Goal: Task Accomplishment & Management: Complete application form

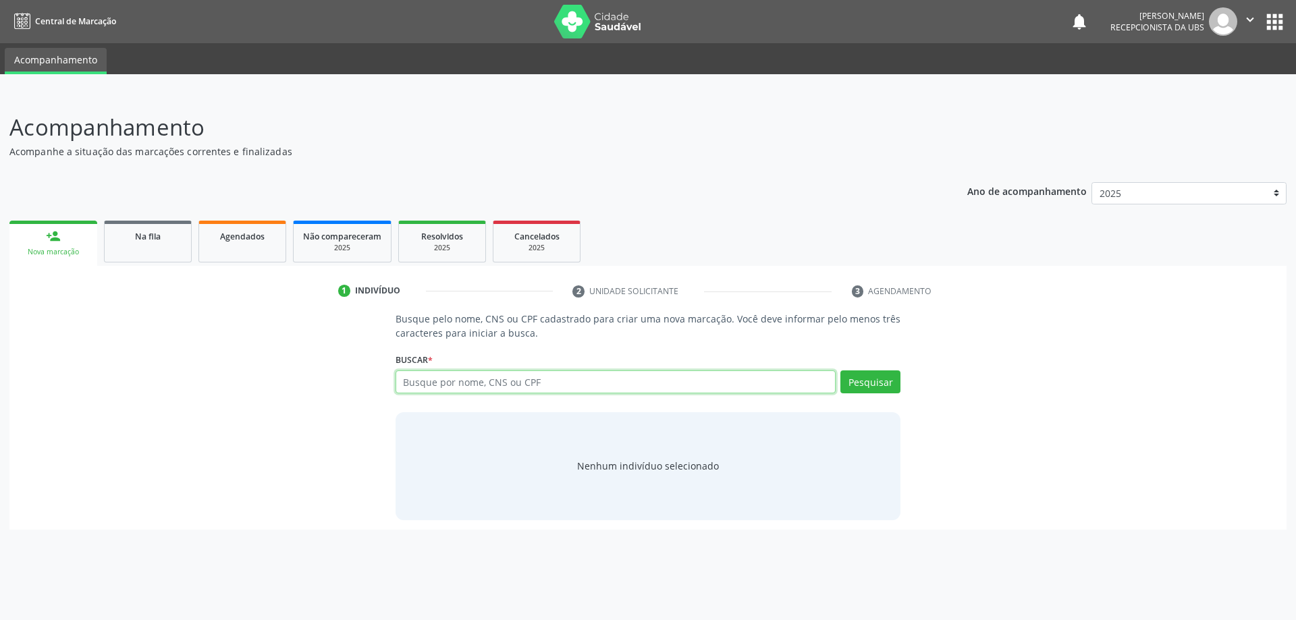
paste input "346.268.834-00"
type input "346.268.834-00"
click at [855, 383] on button "Pesquisar" at bounding box center [870, 382] width 60 height 23
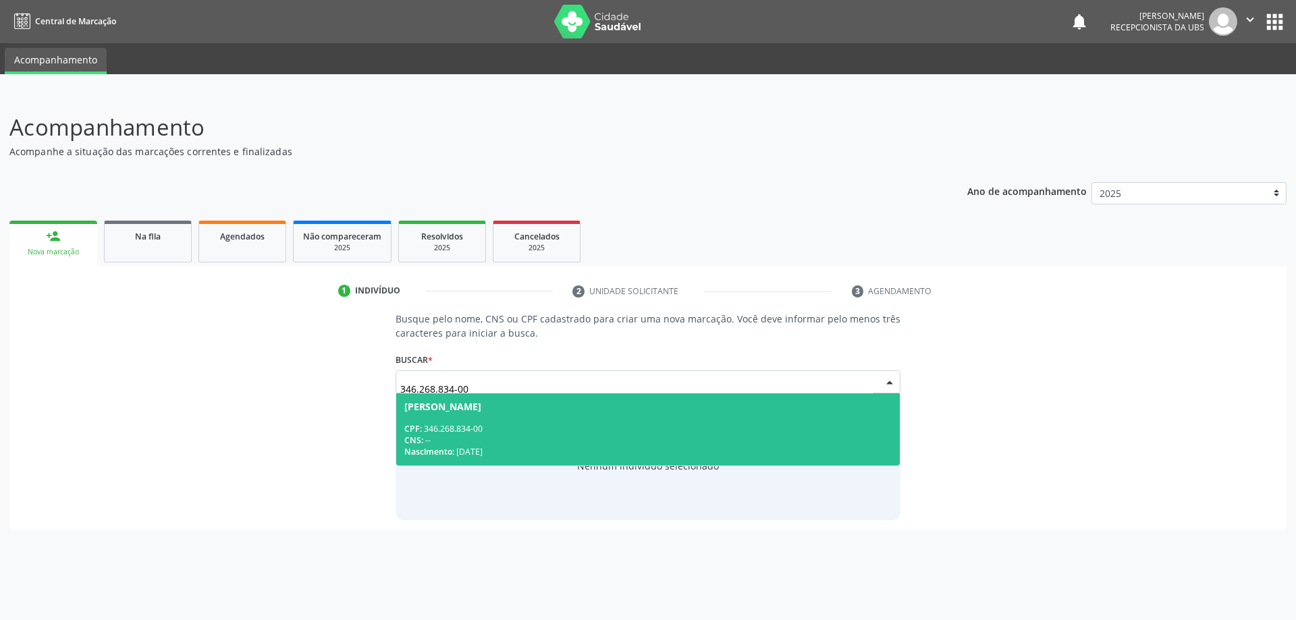
click at [589, 431] on div "CPF: 346.268.834-00" at bounding box center [648, 428] width 488 height 11
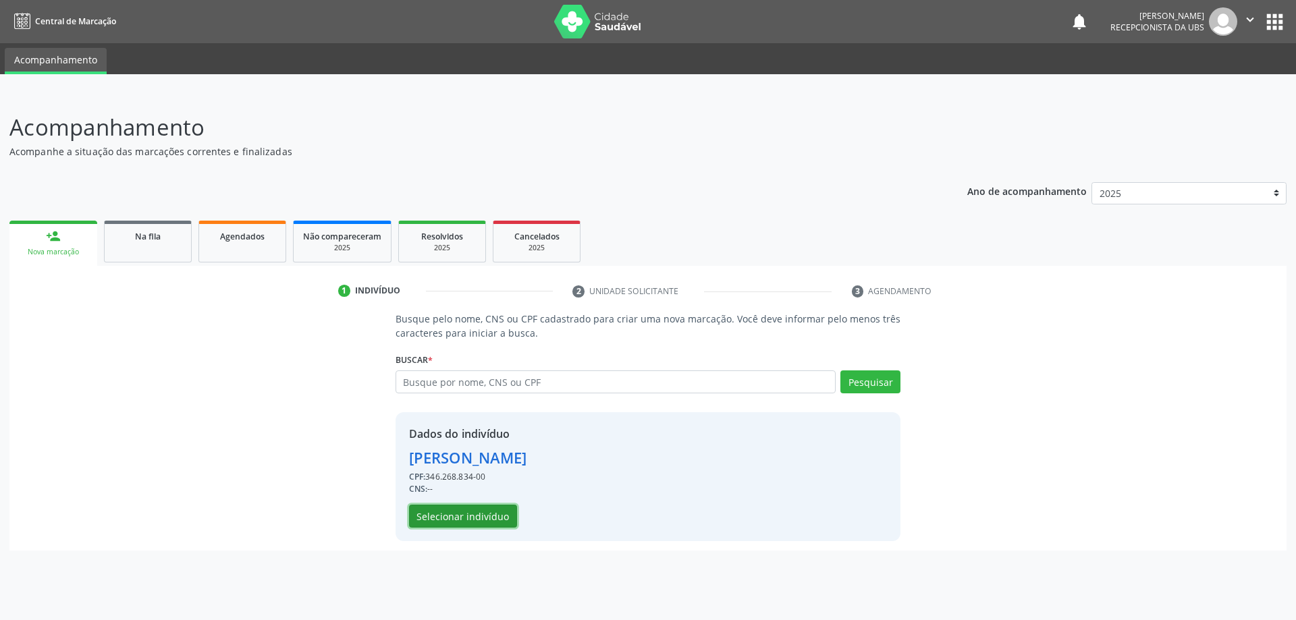
click at [497, 518] on button "Selecionar indivíduo" at bounding box center [463, 516] width 108 height 23
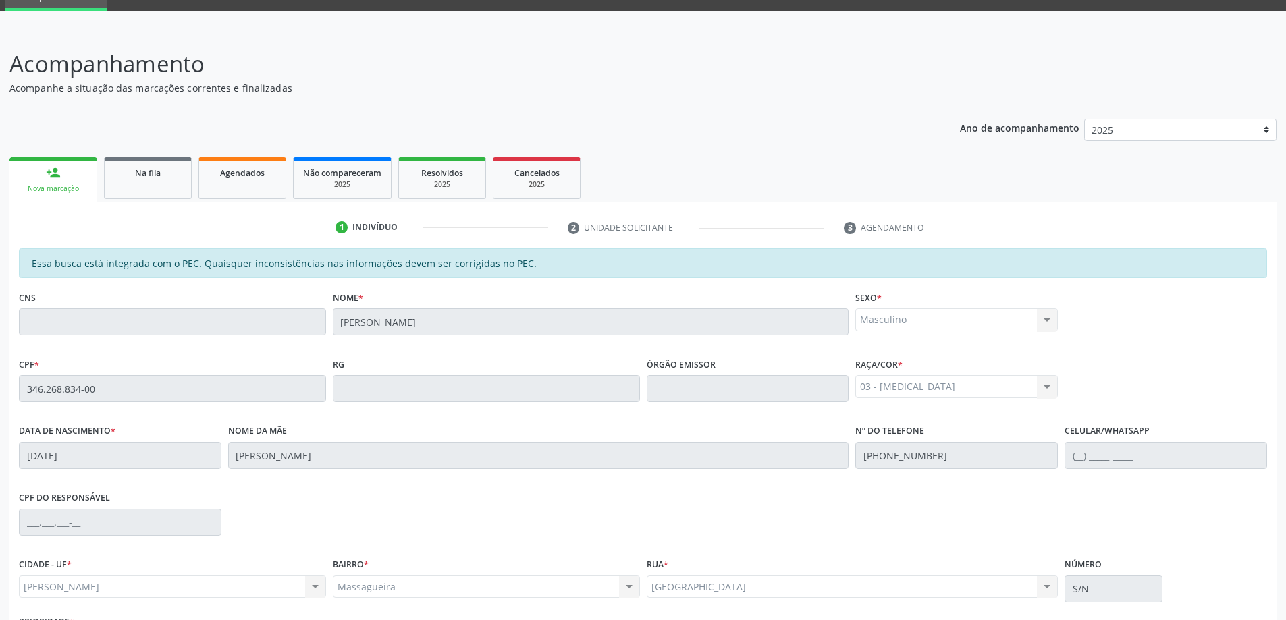
scroll to position [169, 0]
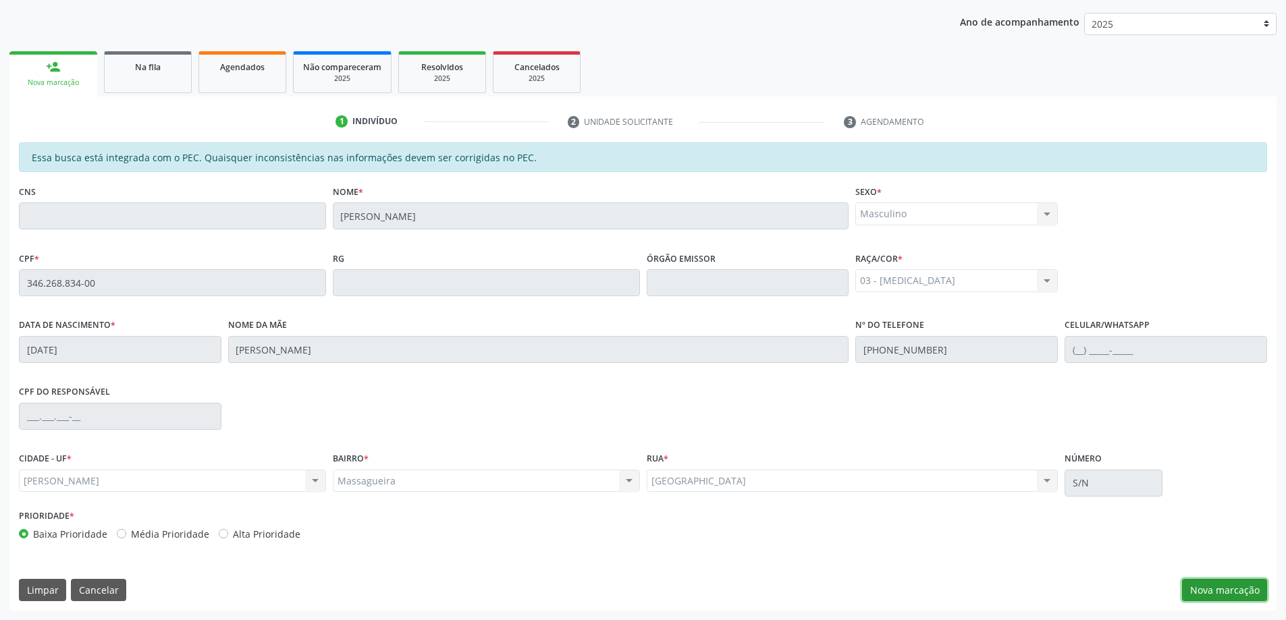
click at [1217, 580] on button "Nova marcação" at bounding box center [1224, 590] width 85 height 23
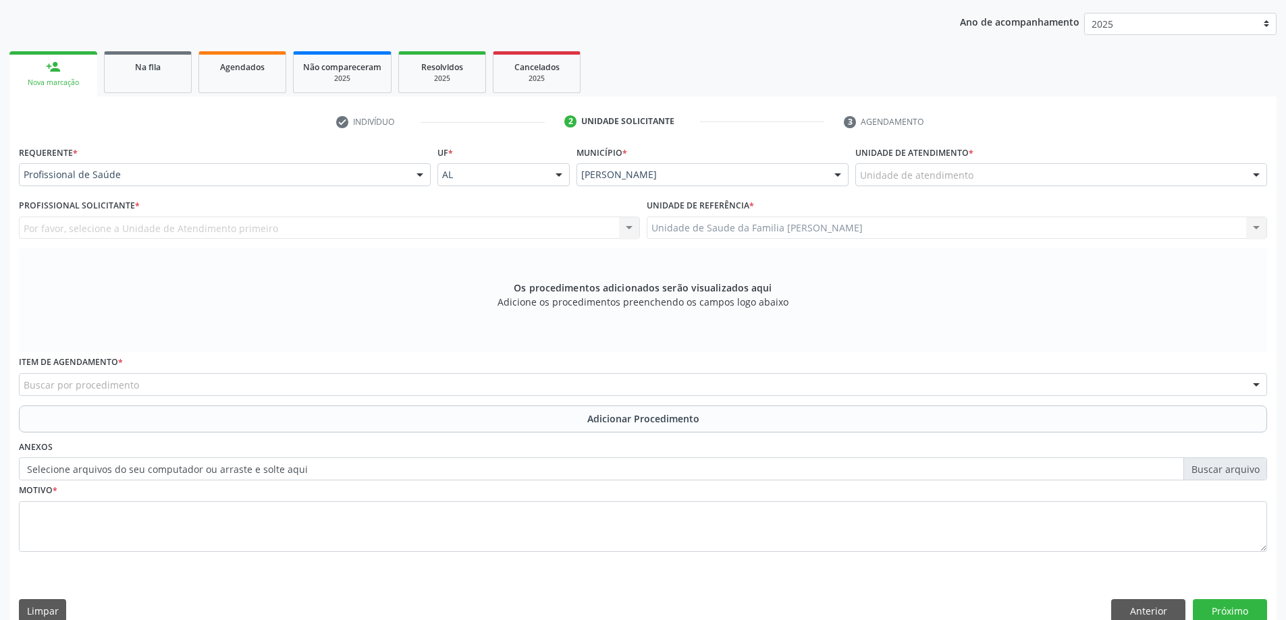
click at [929, 189] on div "Unidade de atendimento * Unidade de atendimento Aeronave Baron 58 Aeronave Cess…" at bounding box center [1061, 168] width 418 height 53
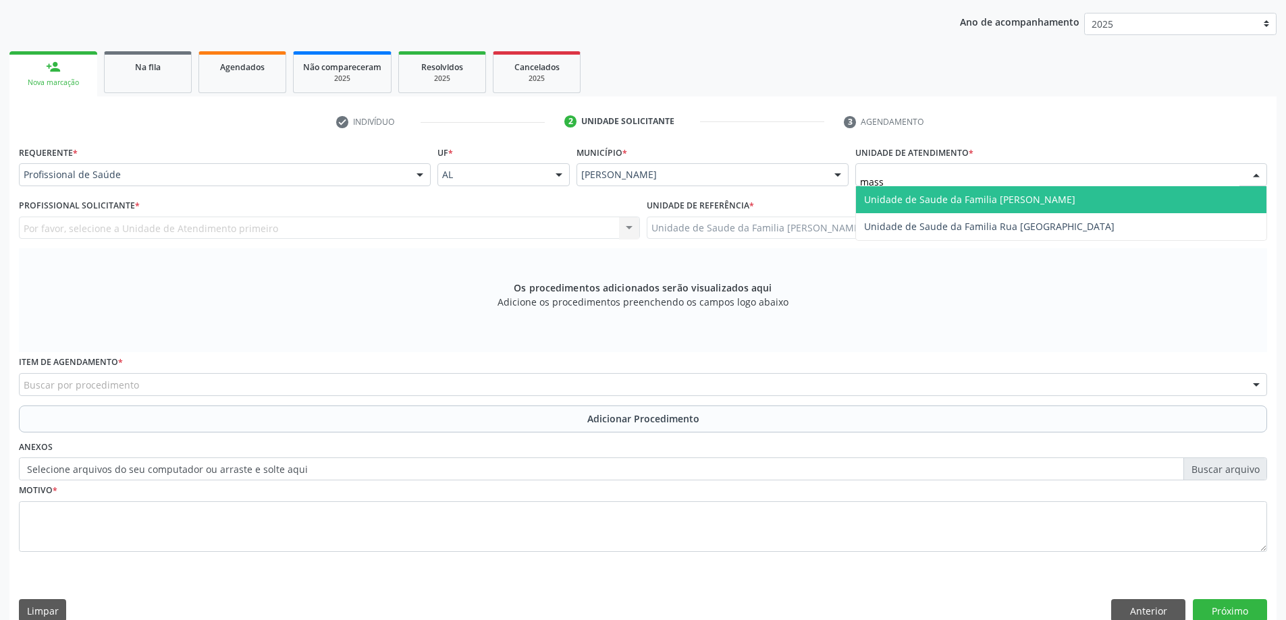
type input "massa"
click at [950, 210] on span "Unidade de Saude da Familia [PERSON_NAME]" at bounding box center [1061, 199] width 410 height 27
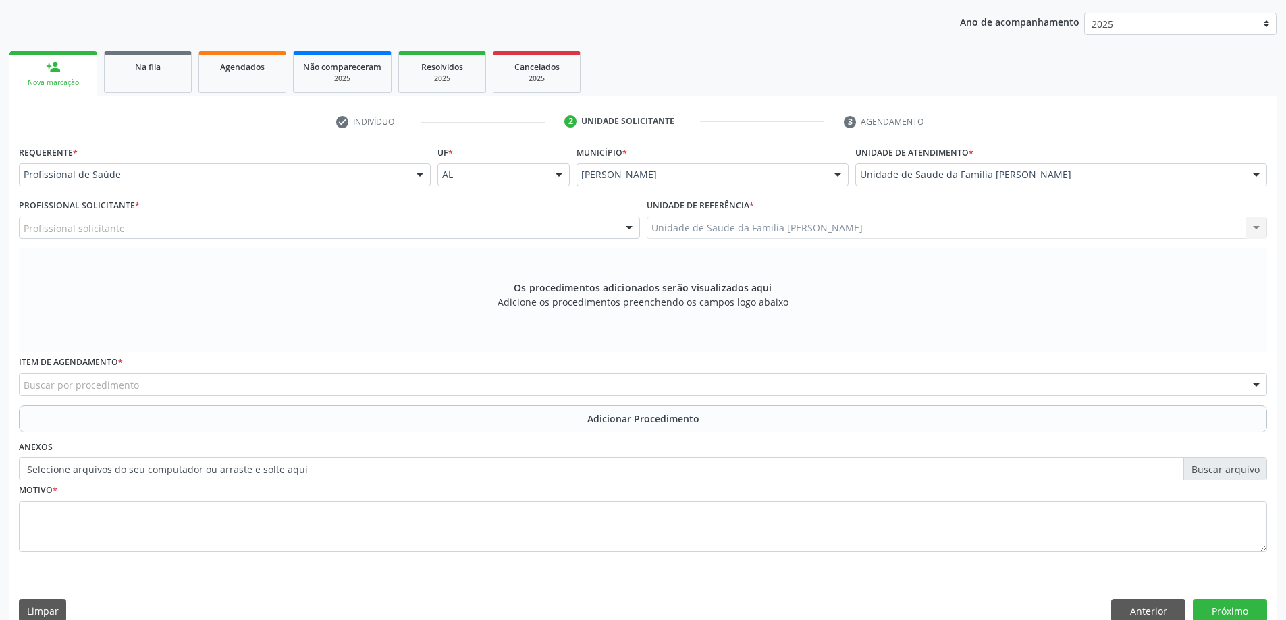
click at [323, 239] on div "Profissional solicitante Assistente Administrativo - [PERSON_NAME] Cirurgião De…" at bounding box center [329, 228] width 621 height 23
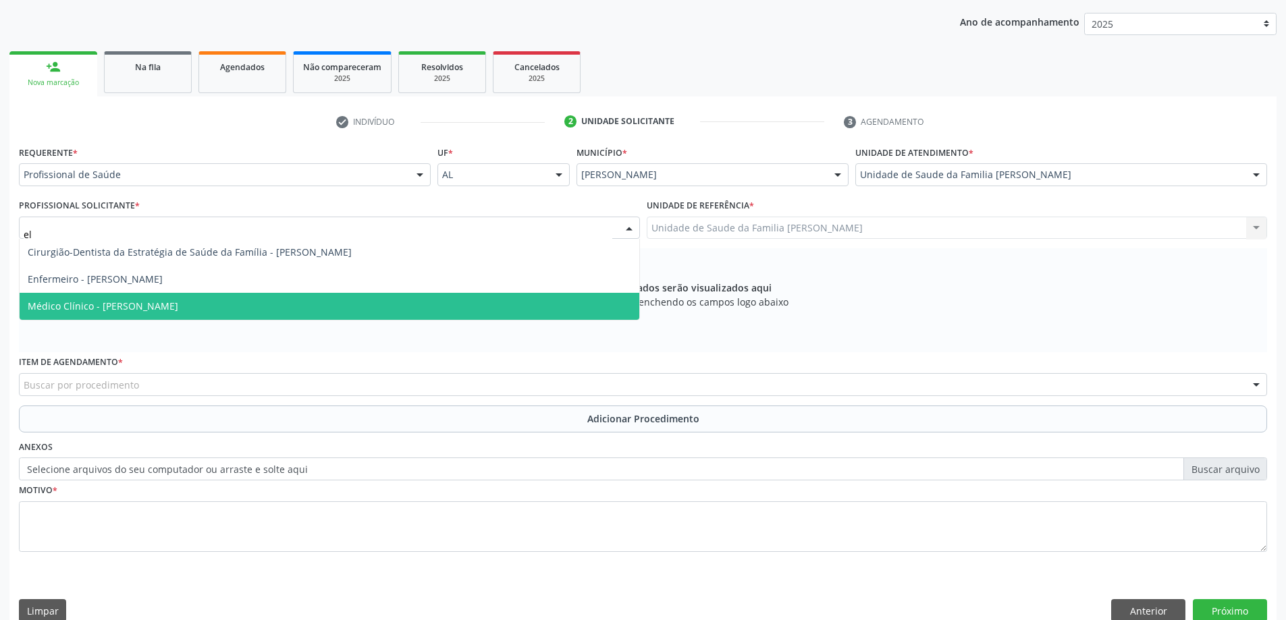
type input "eli"
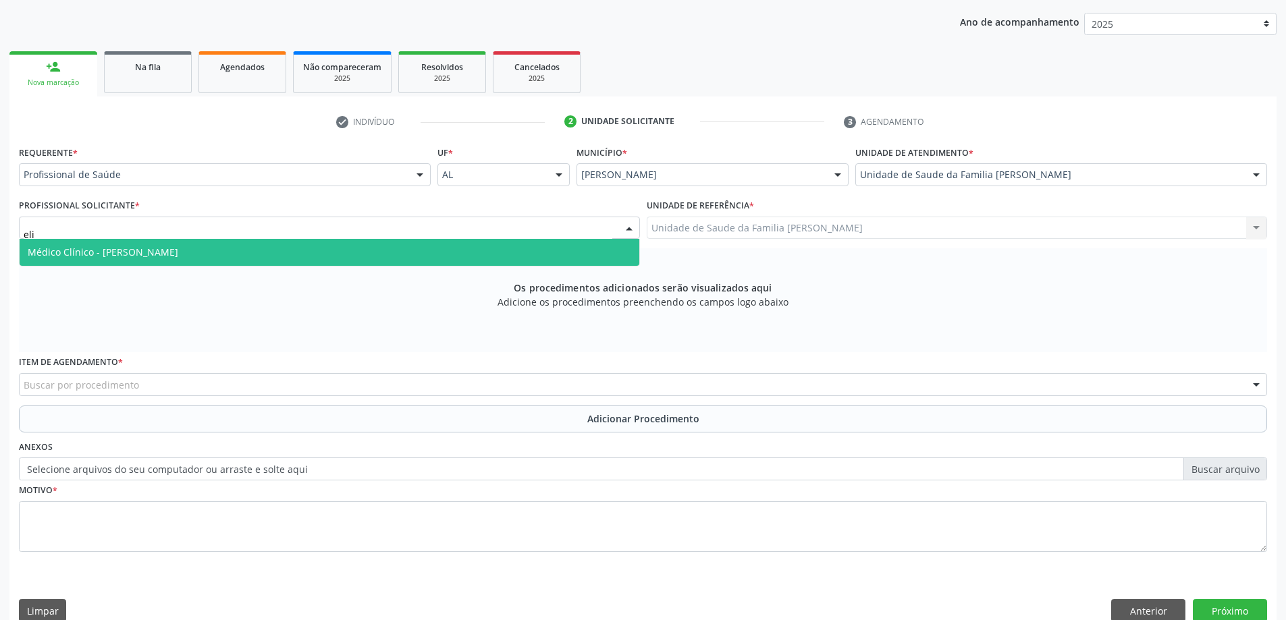
click at [383, 260] on span "Médico Clínico - [PERSON_NAME]" at bounding box center [330, 252] width 620 height 27
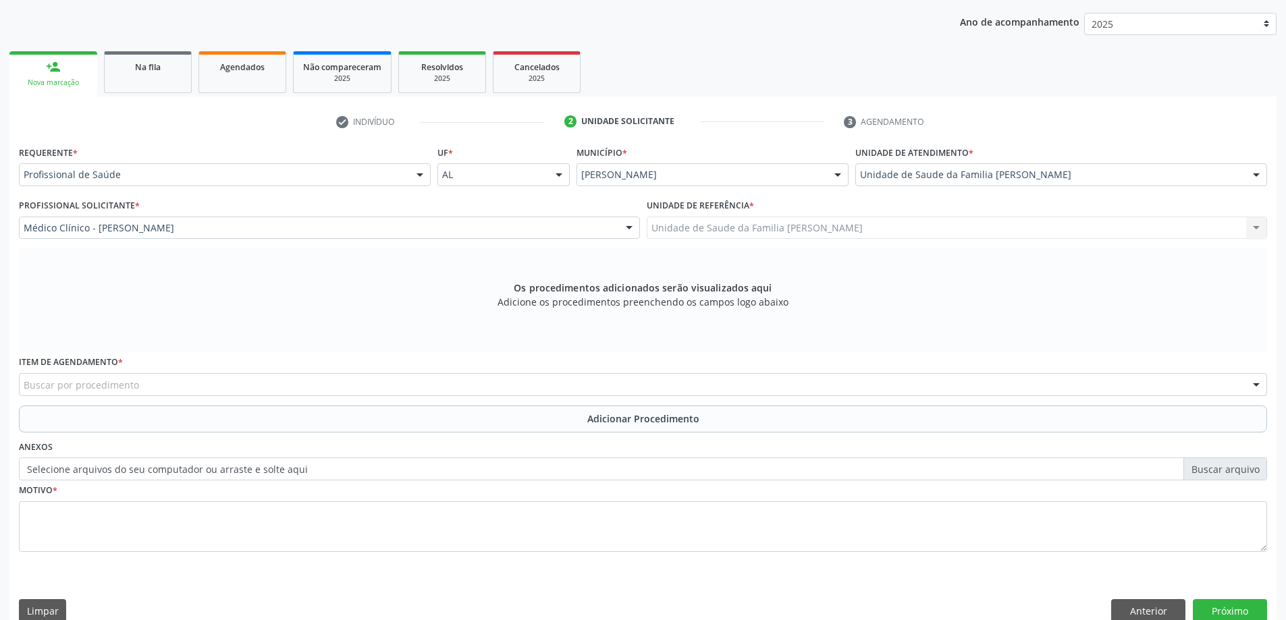
click at [160, 391] on div "Buscar por procedimento" at bounding box center [643, 384] width 1248 height 23
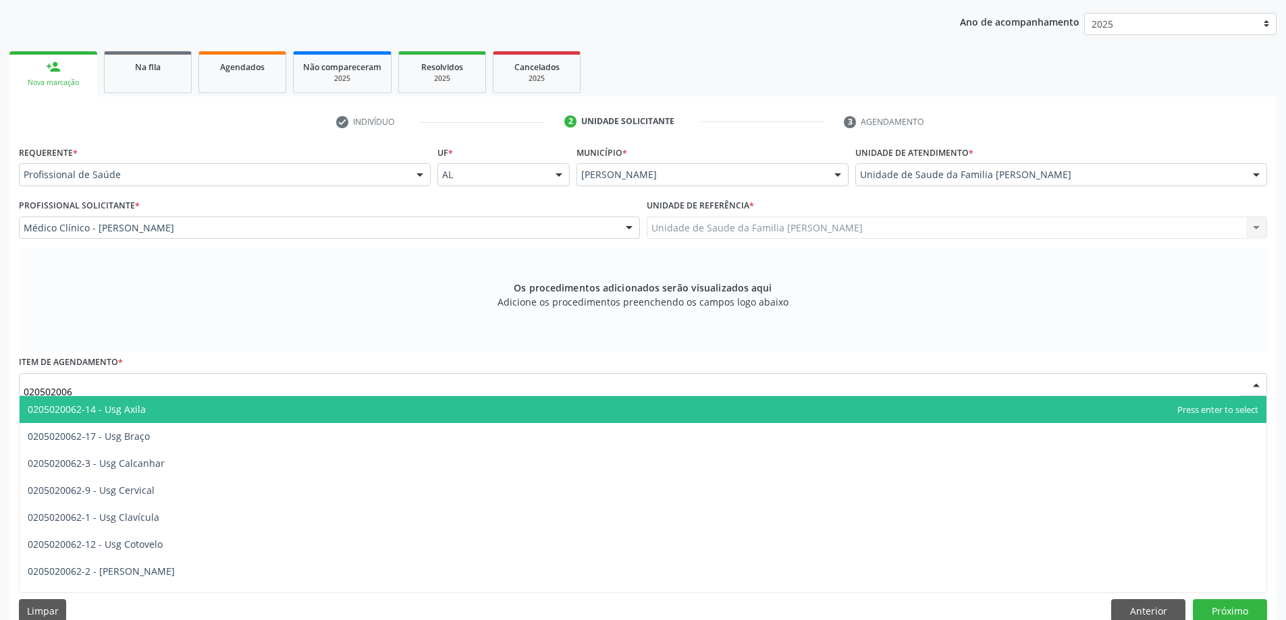
type input "0205020062"
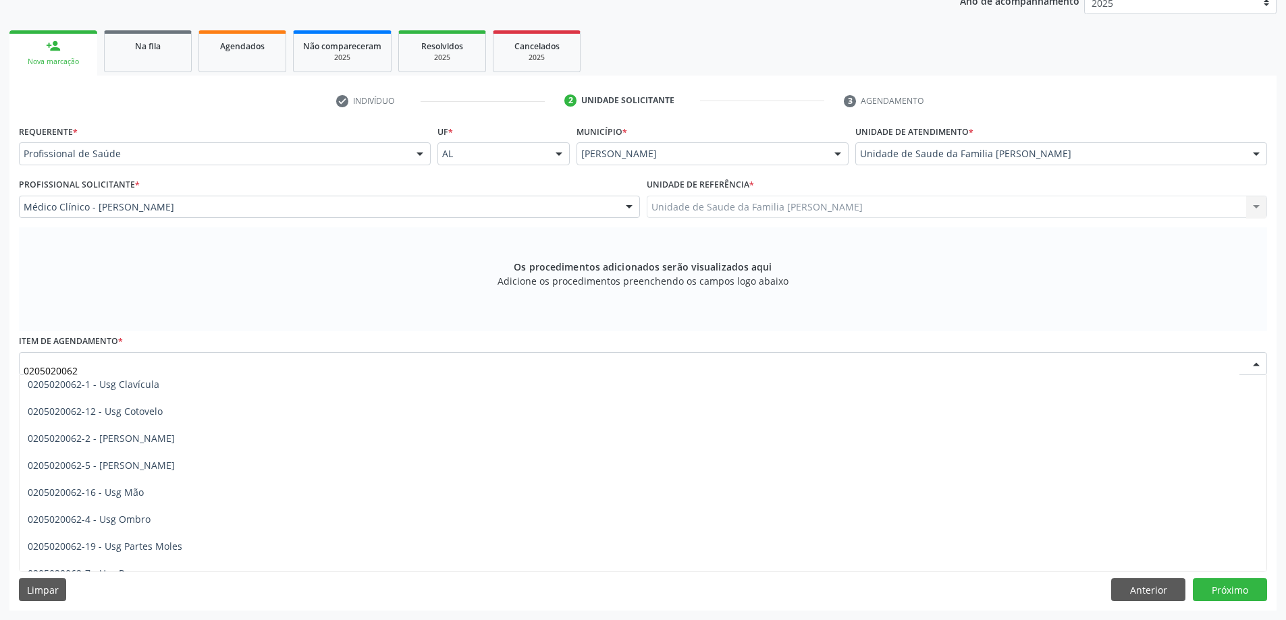
scroll to position [135, 0]
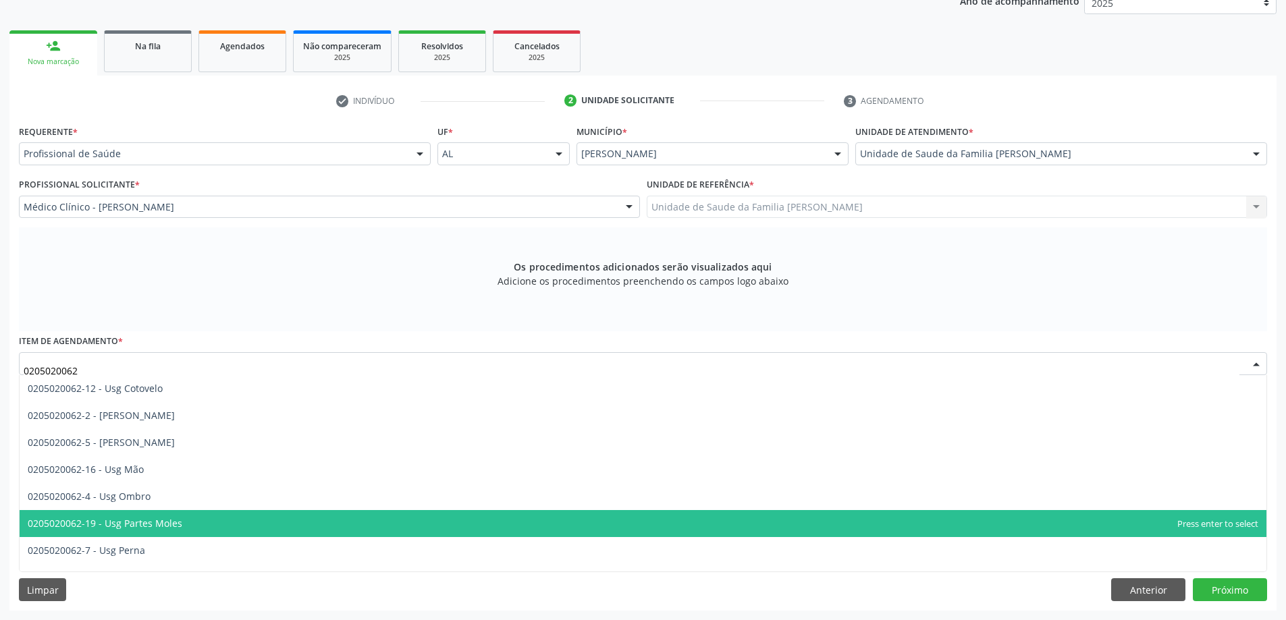
click at [161, 531] on span "0205020062-19 - Usg Partes Moles" at bounding box center [643, 523] width 1247 height 27
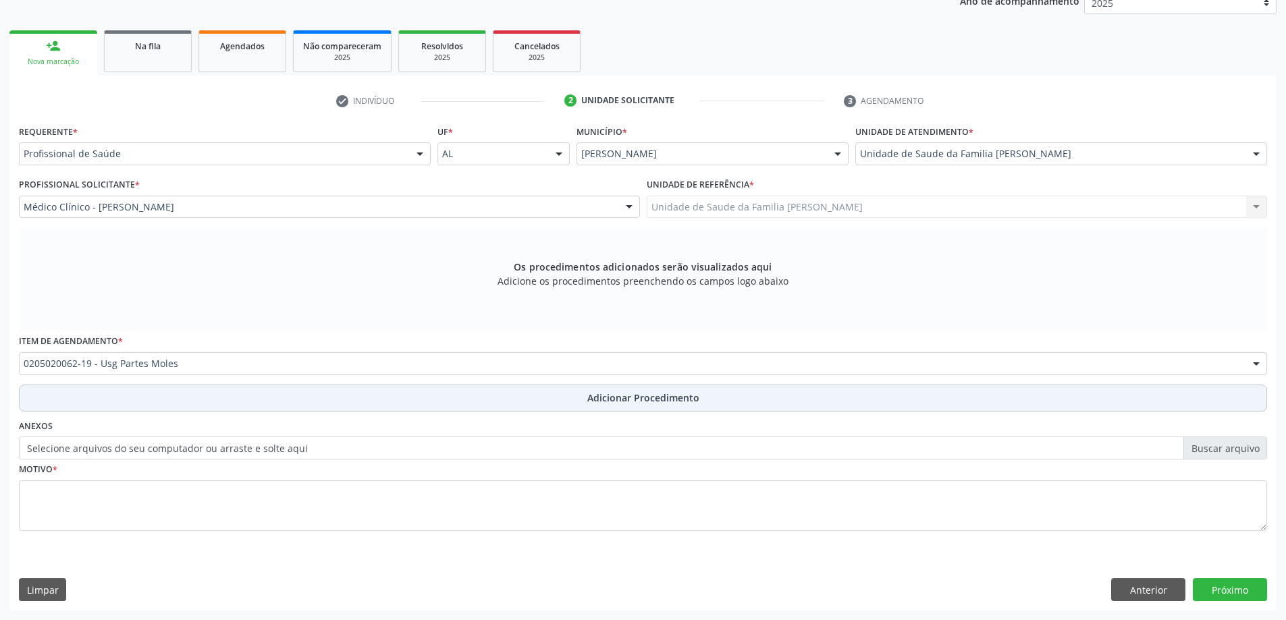
click at [192, 411] on button "Adicionar Procedimento" at bounding box center [643, 398] width 1248 height 27
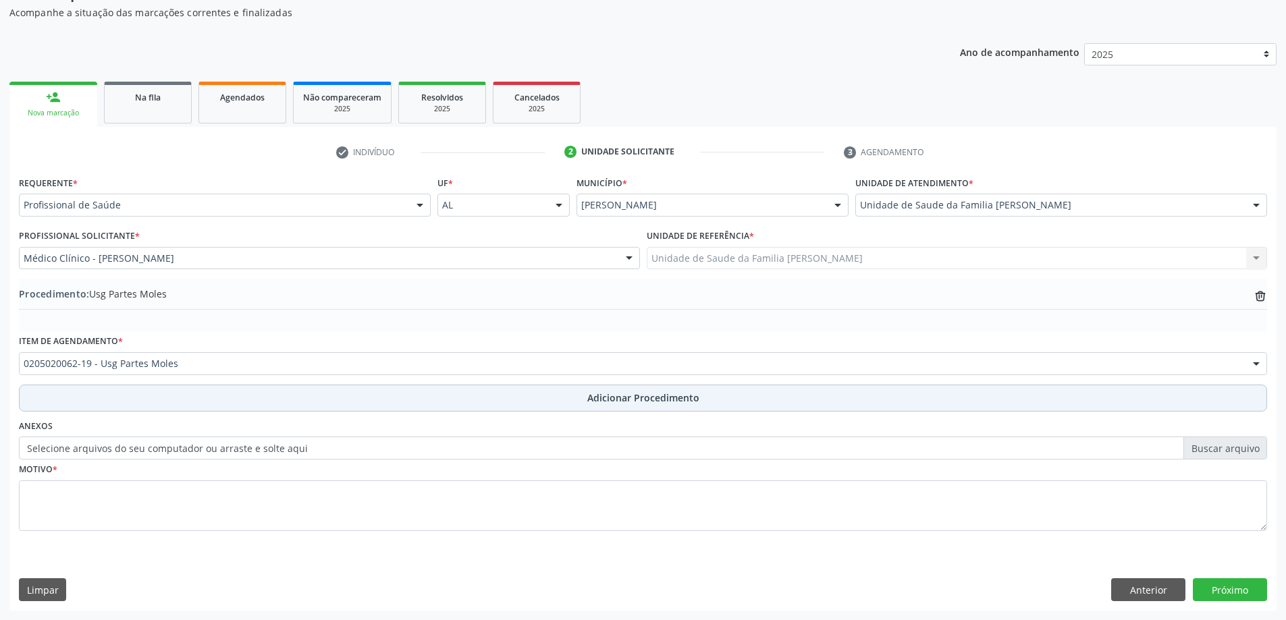
scroll to position [139, 0]
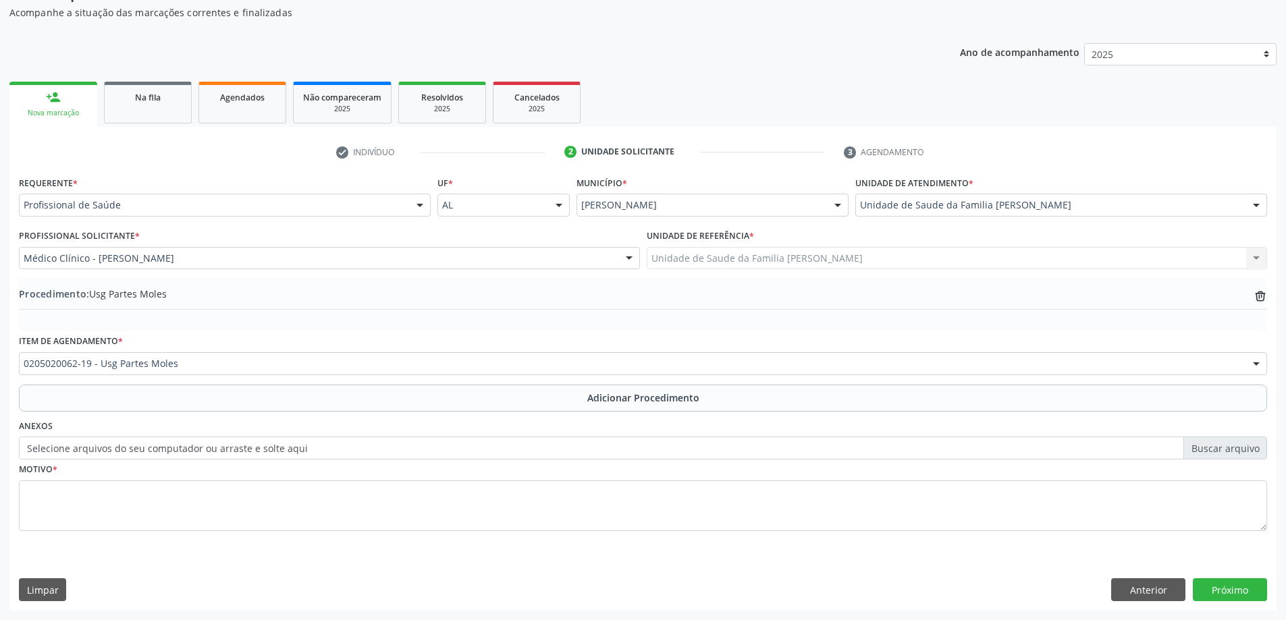
click at [196, 443] on label "Selecione arquivos do seu computador ou arraste e solte aqui" at bounding box center [643, 448] width 1248 height 23
click at [196, 443] on input "Selecione arquivos do seu computador ou arraste e solte aqui" at bounding box center [643, 448] width 1248 height 23
type input "C:\fakepath\WhatsApp Image 2025-10-01 at 13.56.34.jpeg"
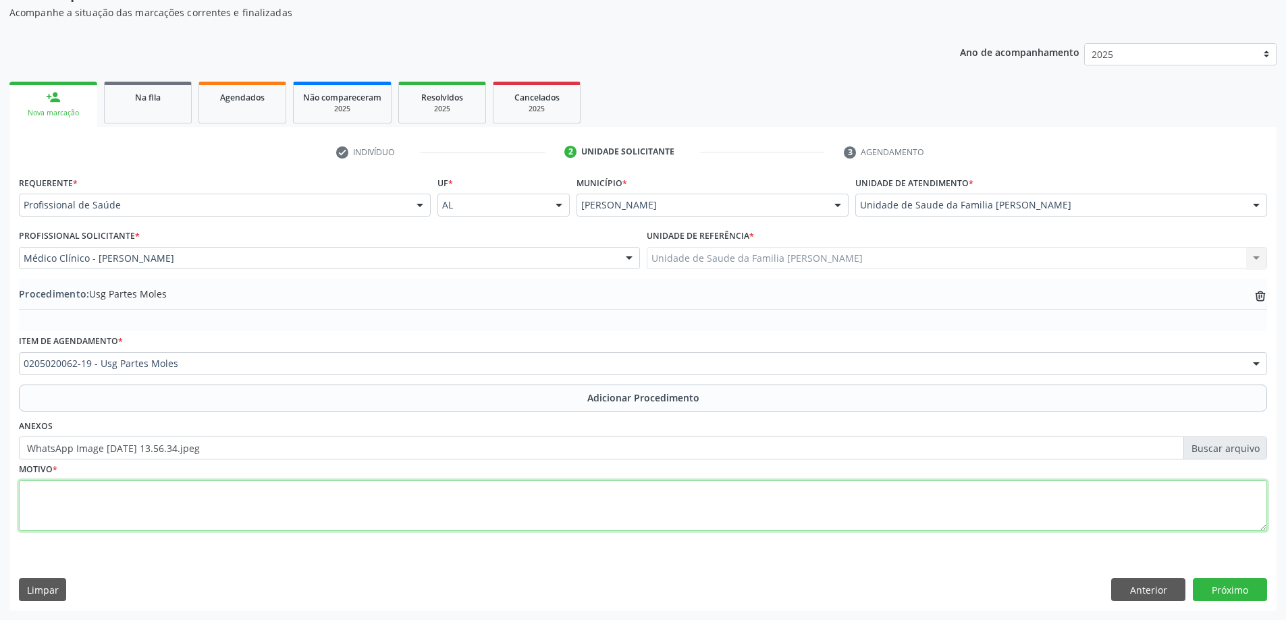
click at [215, 499] on textarea at bounding box center [643, 506] width 1248 height 51
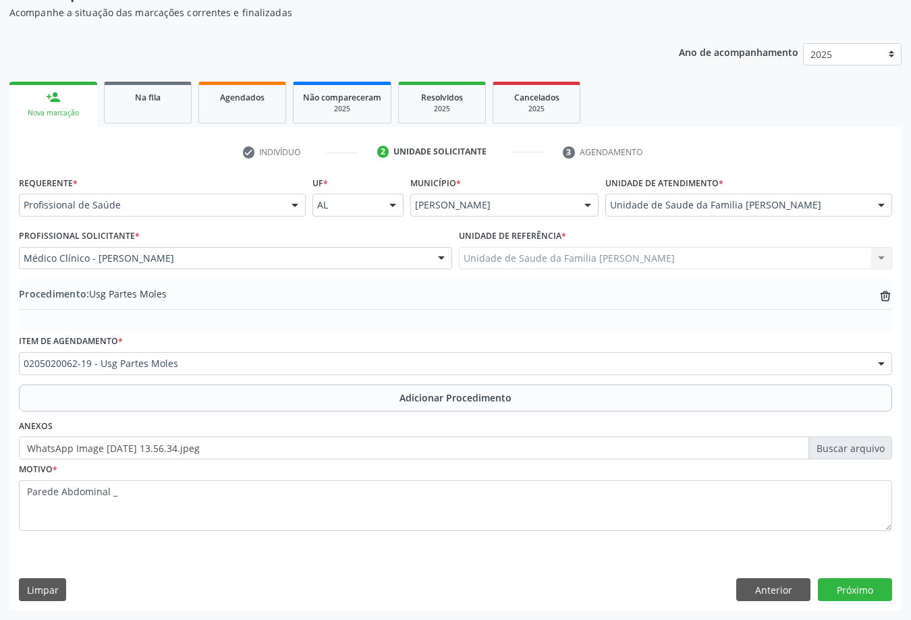
click at [268, 336] on div "Item de agendamento * 0205020062-19 - Usg Partes Moles 0304070076 - .Quimiotera…" at bounding box center [455, 352] width 873 height 43
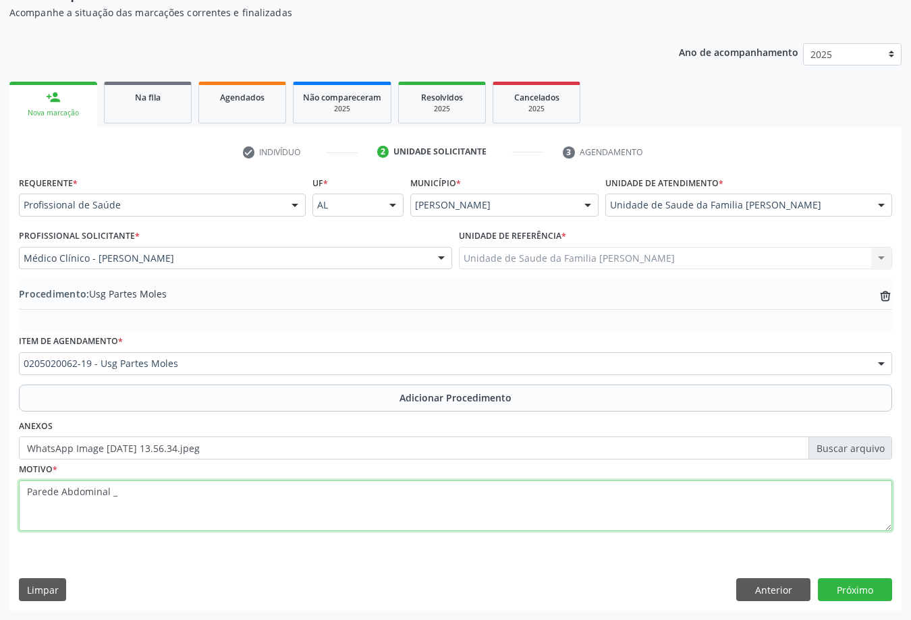
click at [294, 483] on textarea "Parede Abdominal _" at bounding box center [455, 506] width 873 height 51
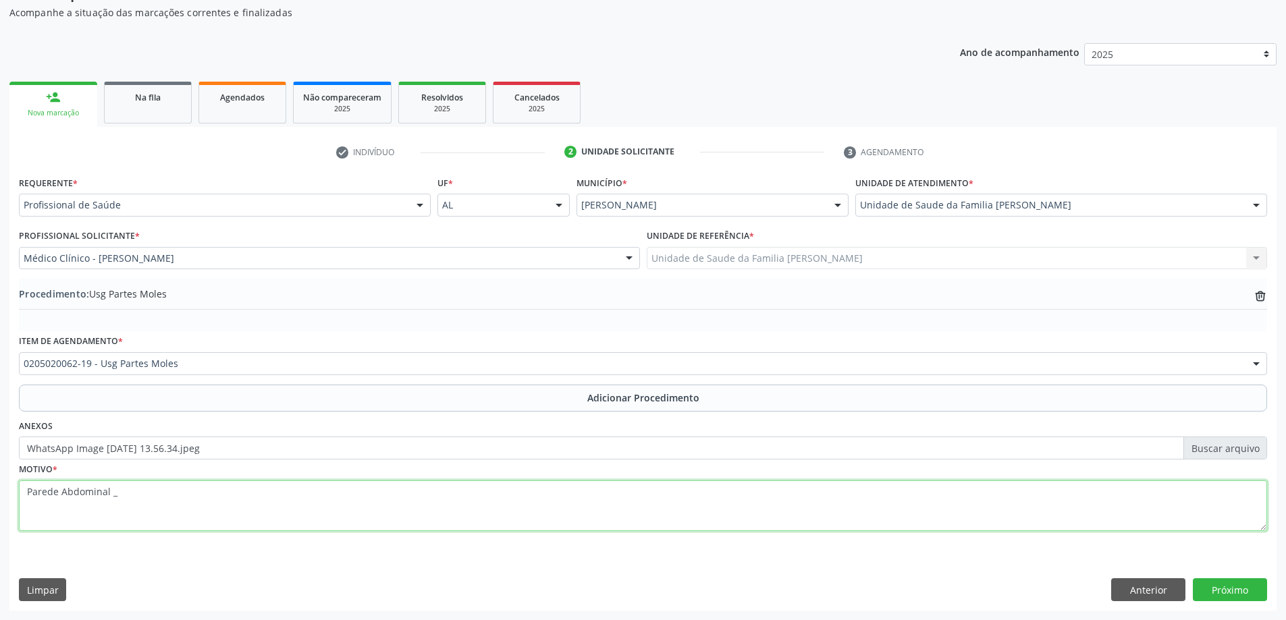
click at [215, 497] on textarea "Parede Abdominal _" at bounding box center [643, 506] width 1248 height 51
type textarea "Parede Abdominal - Justificativa não identificada."
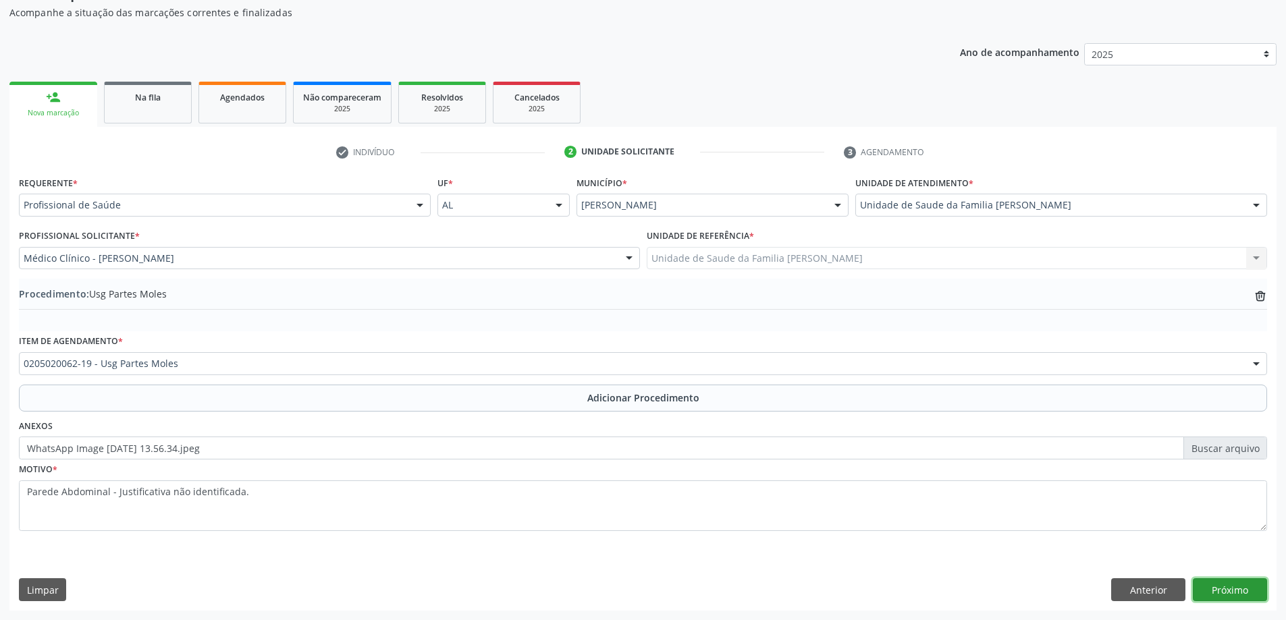
click at [1212, 591] on button "Próximo" at bounding box center [1230, 589] width 74 height 23
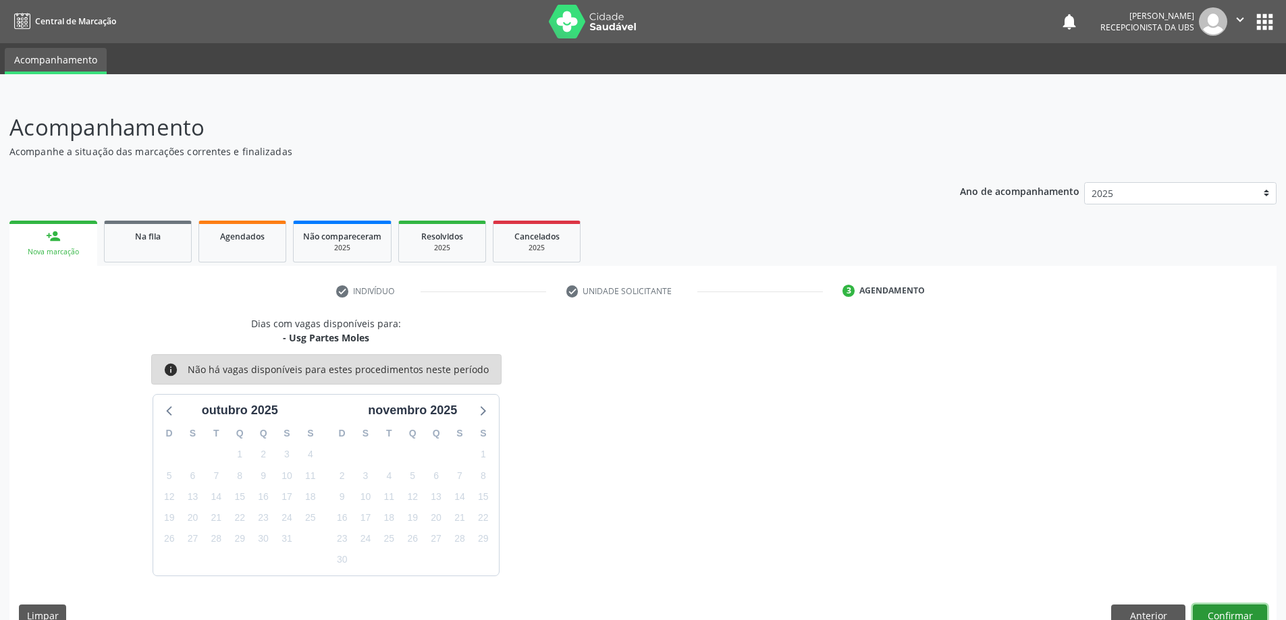
click at [1224, 616] on button "Confirmar" at bounding box center [1230, 616] width 74 height 23
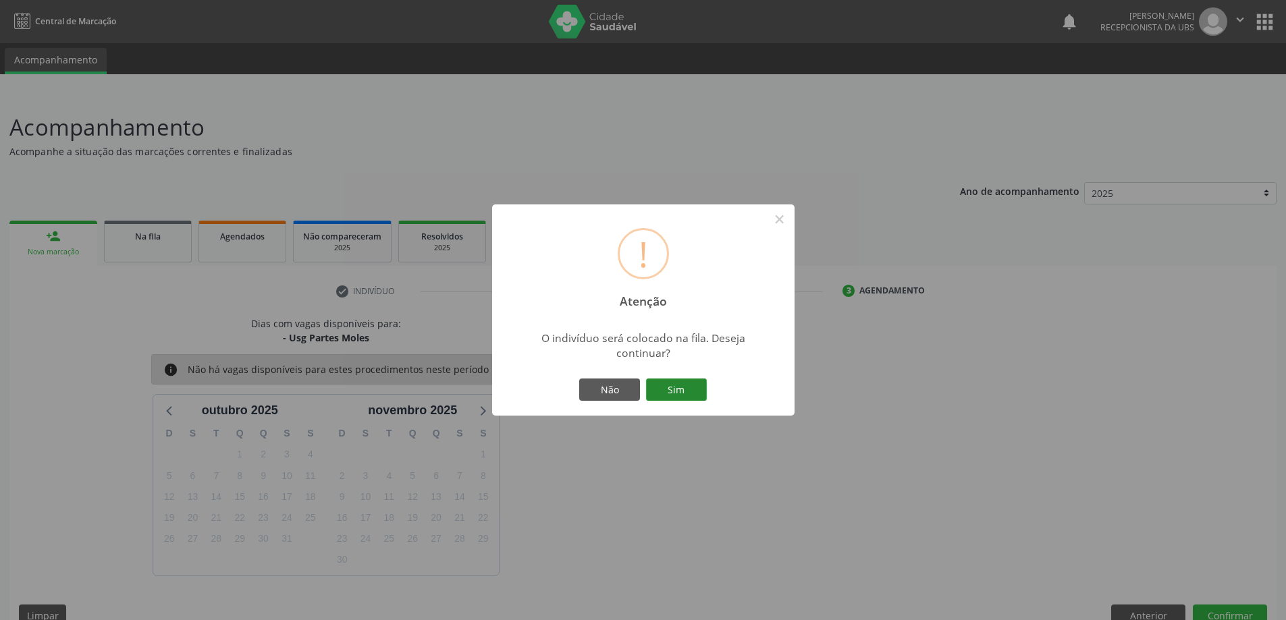
click at [664, 393] on button "Sim" at bounding box center [676, 390] width 61 height 23
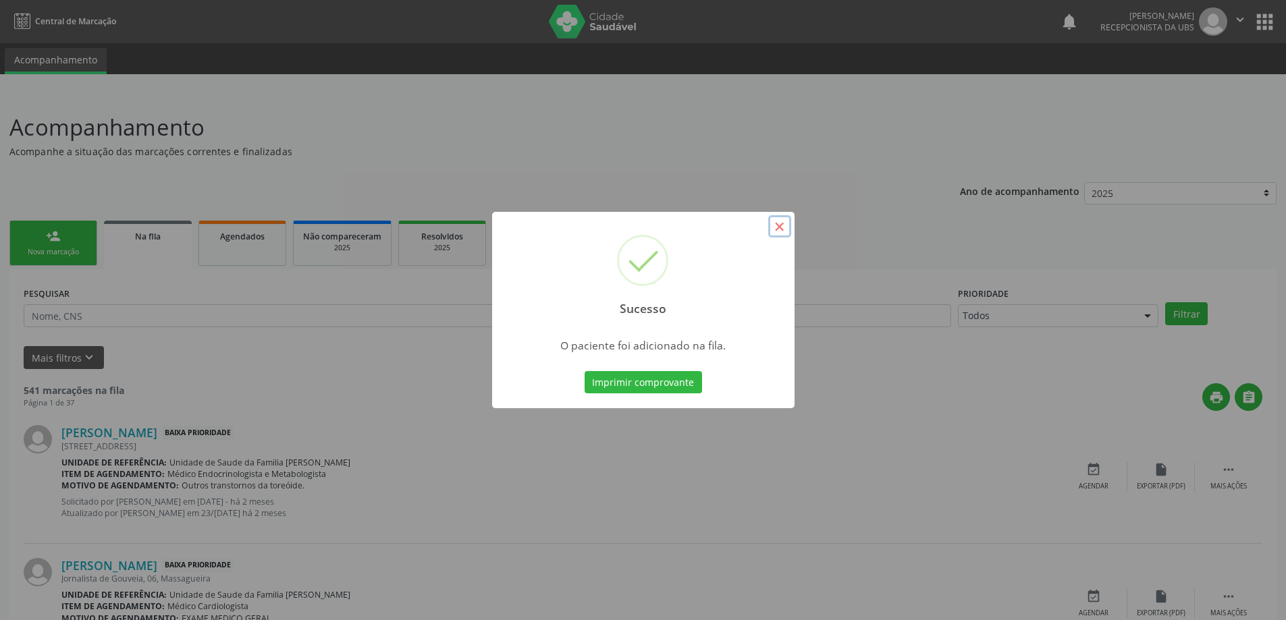
click at [789, 226] on button "×" at bounding box center [779, 226] width 23 height 23
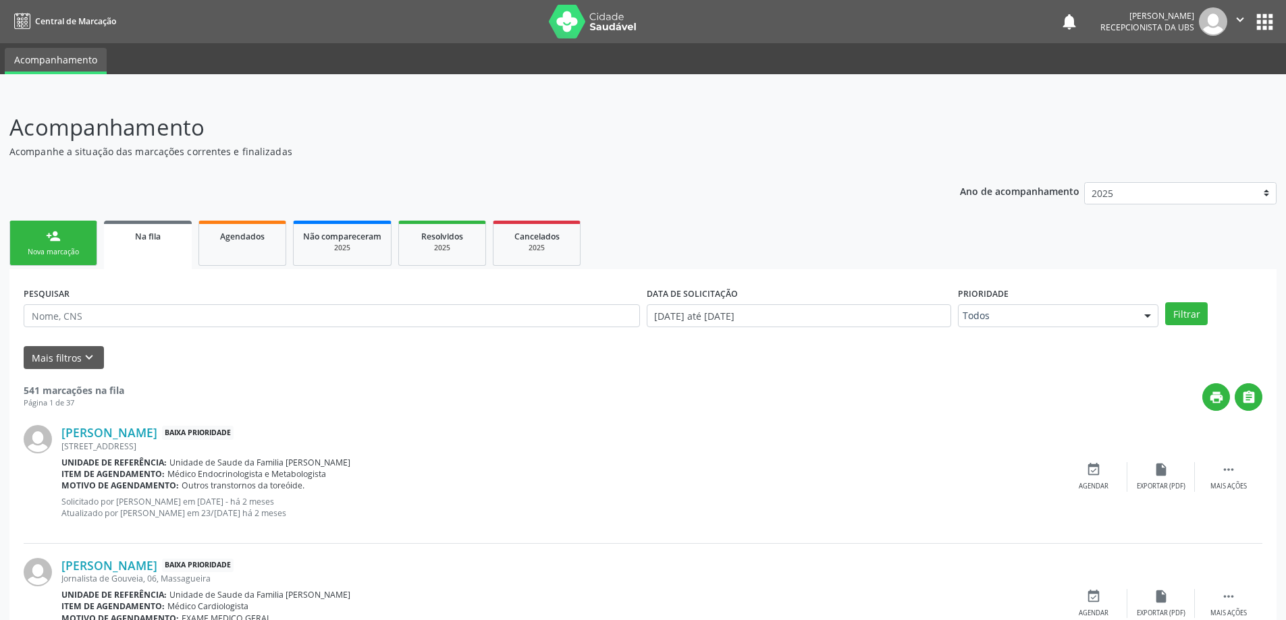
click at [55, 259] on link "person_add Nova marcação" at bounding box center [53, 243] width 88 height 45
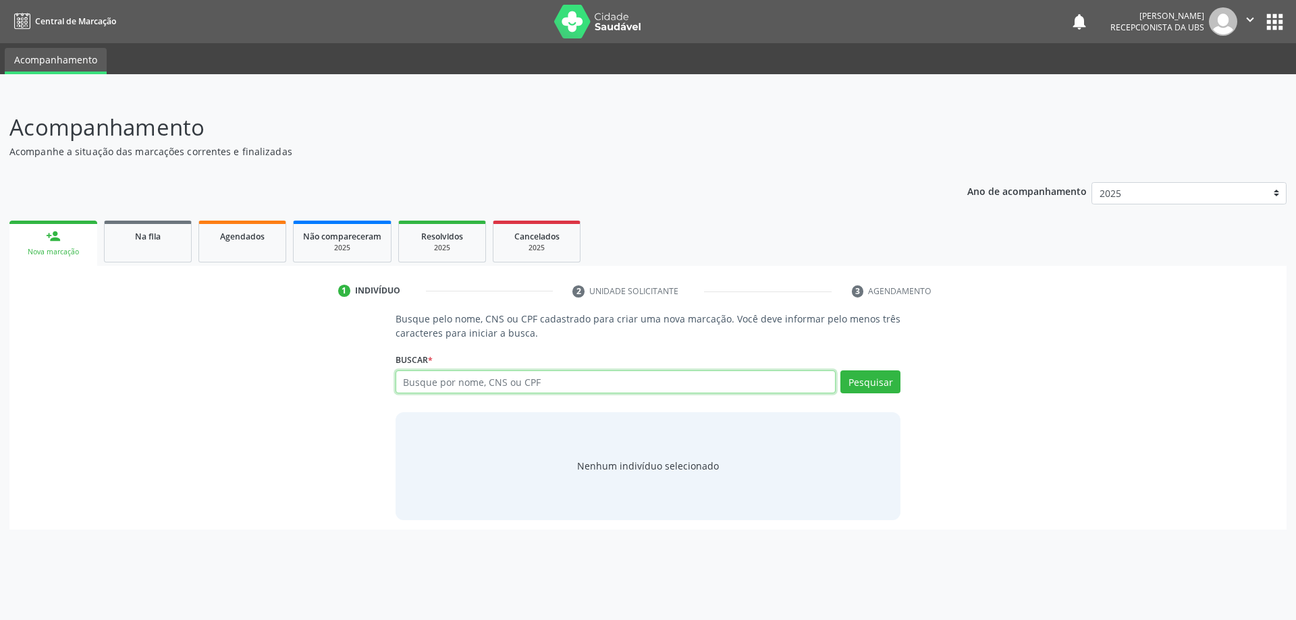
paste input "346.268.834-00"
type input "346.268.834-00"
click at [852, 379] on button "Pesquisar" at bounding box center [870, 382] width 60 height 23
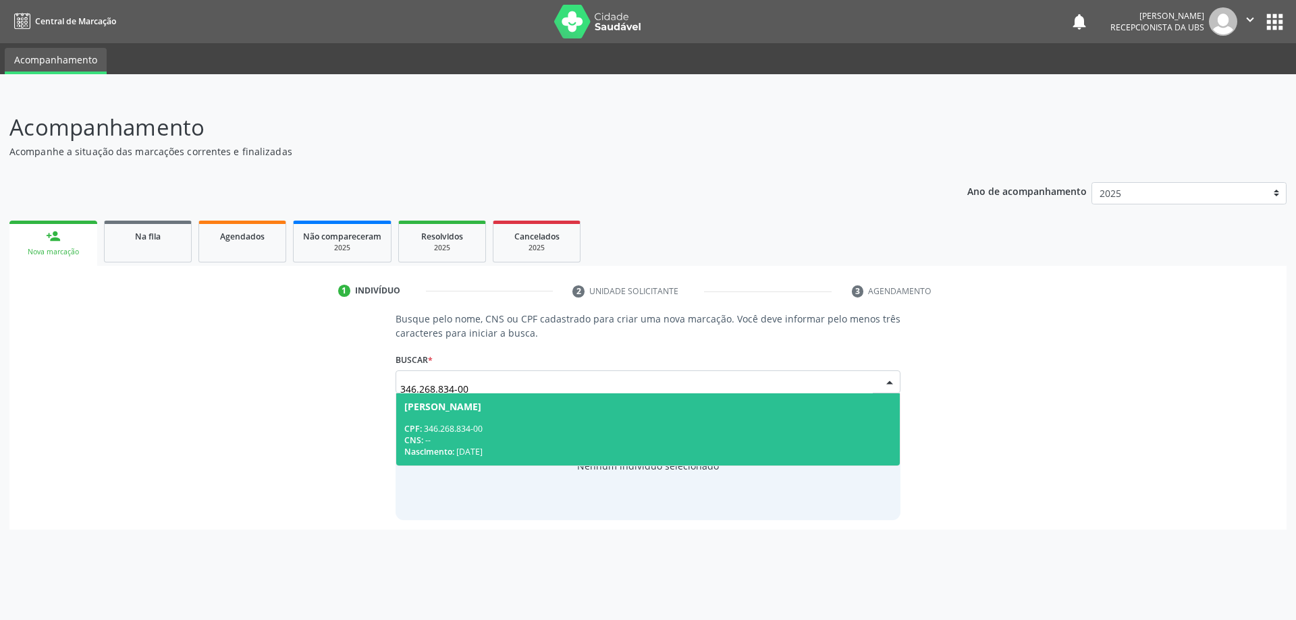
click at [529, 435] on div "CNS: --" at bounding box center [648, 440] width 488 height 11
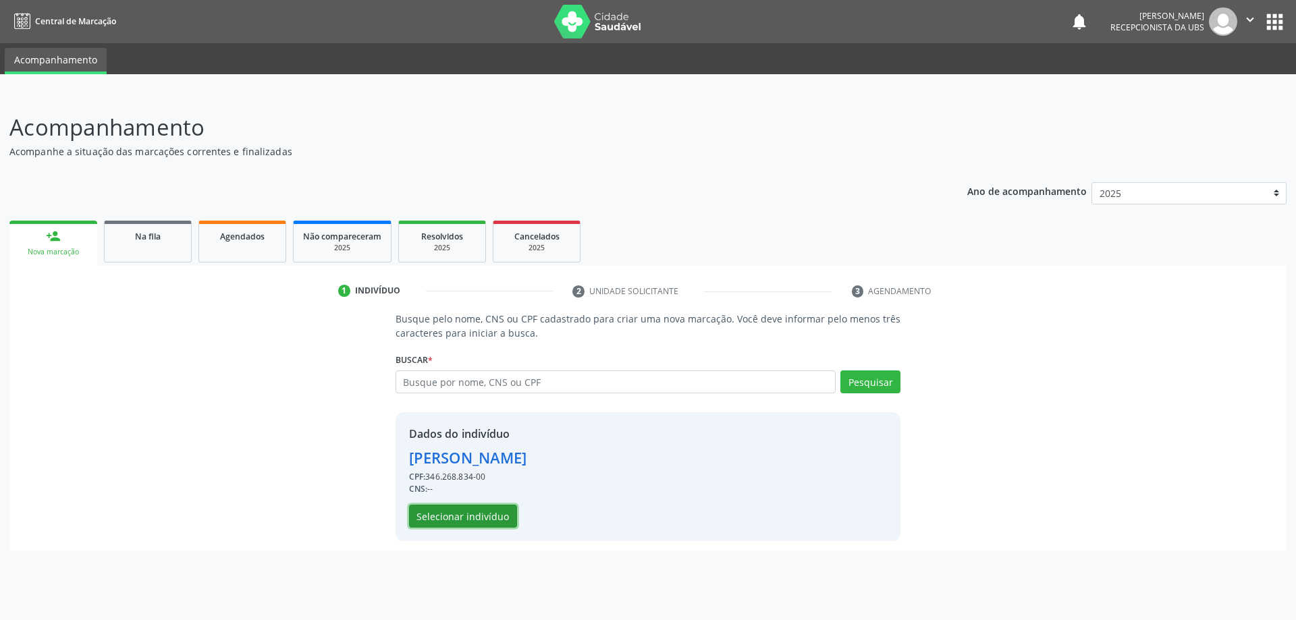
click at [504, 514] on button "Selecionar indivíduo" at bounding box center [463, 516] width 108 height 23
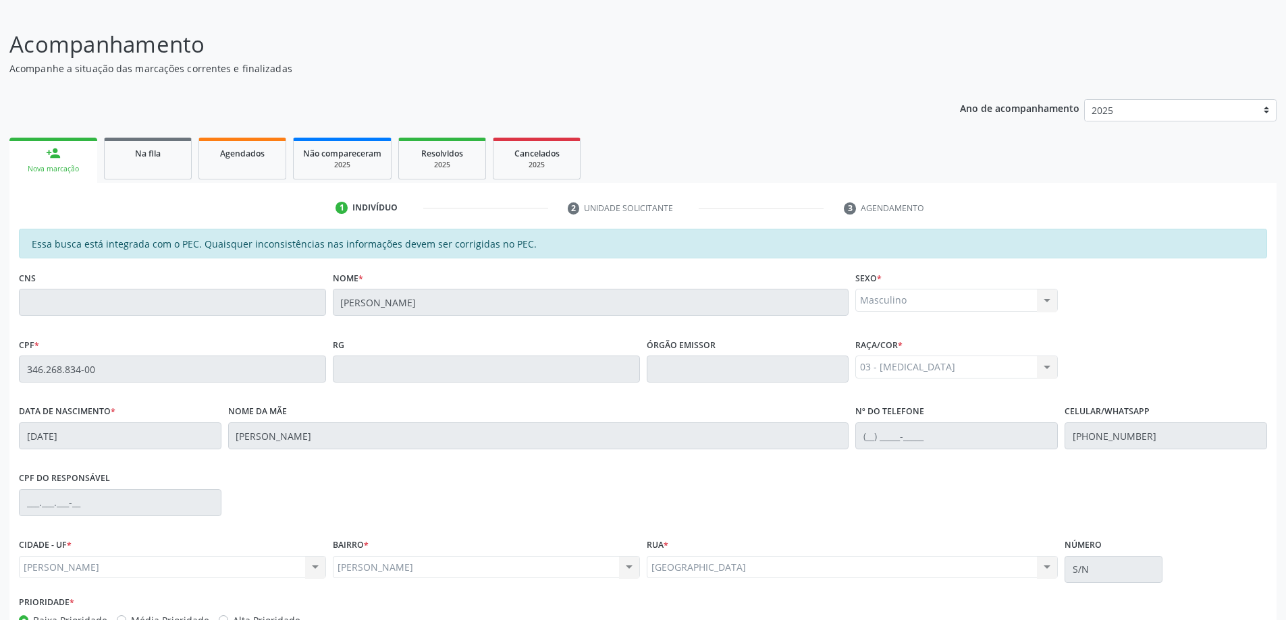
scroll to position [169, 0]
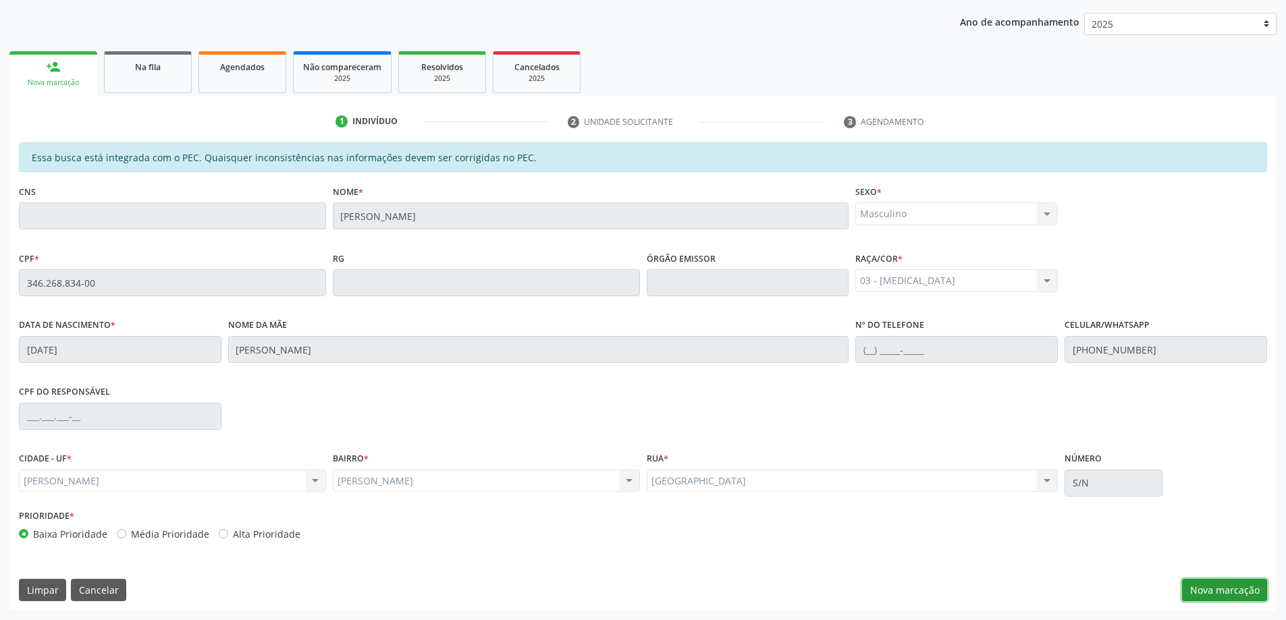
click at [1197, 598] on button "Nova marcação" at bounding box center [1224, 590] width 85 height 23
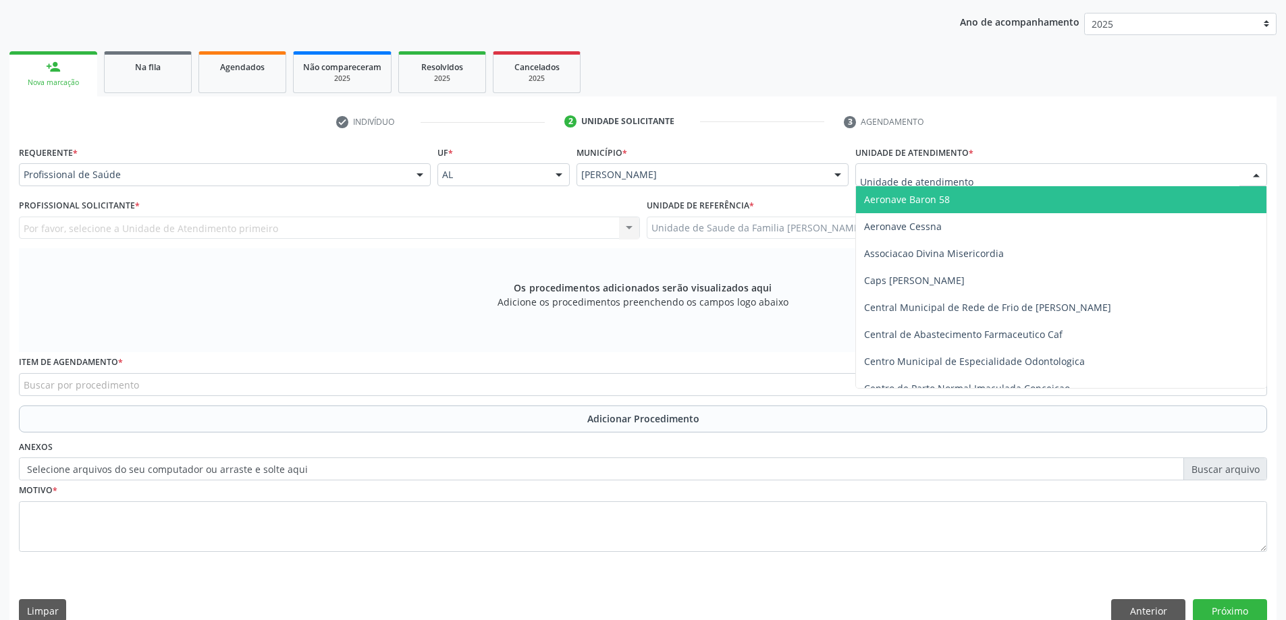
click at [1000, 176] on div at bounding box center [1061, 174] width 412 height 23
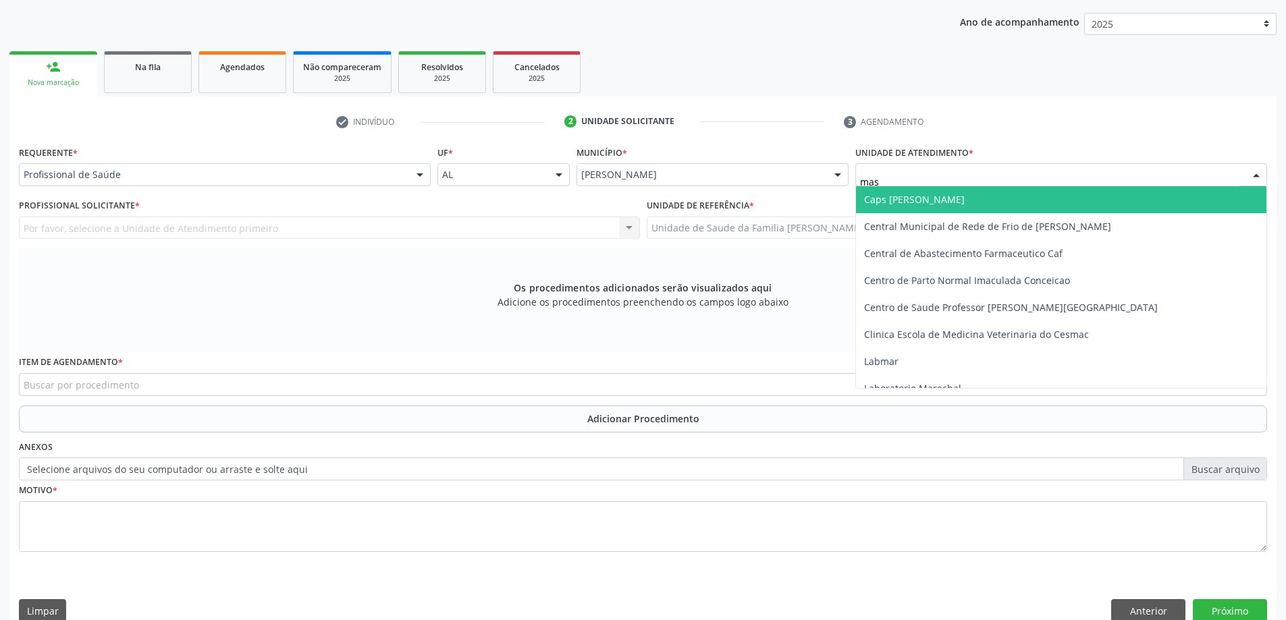
type input "mass"
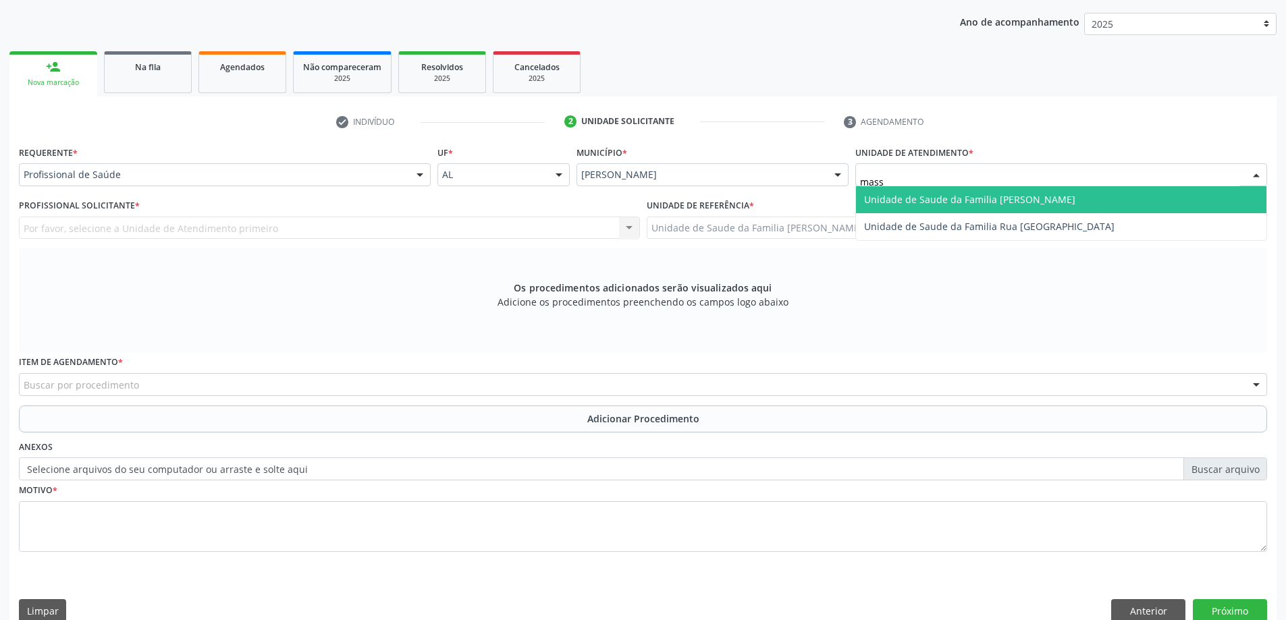
click at [1011, 193] on span "Unidade de Saude da Familia [PERSON_NAME]" at bounding box center [969, 199] width 211 height 13
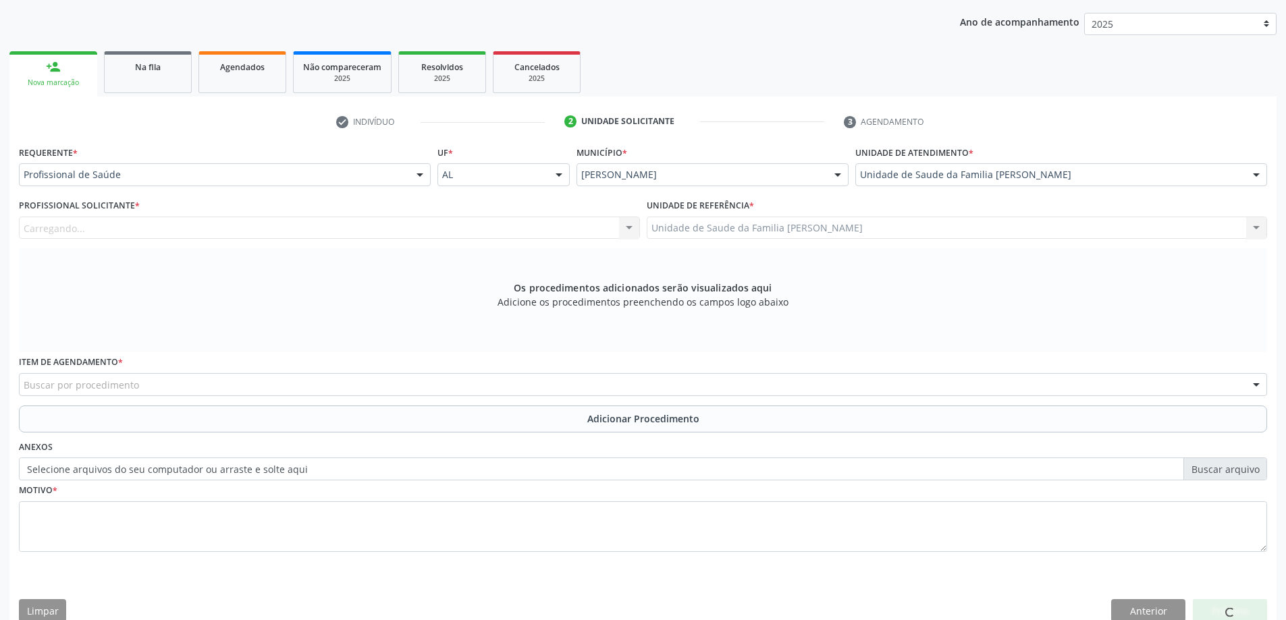
click at [418, 236] on div "Carregando..." at bounding box center [329, 228] width 621 height 23
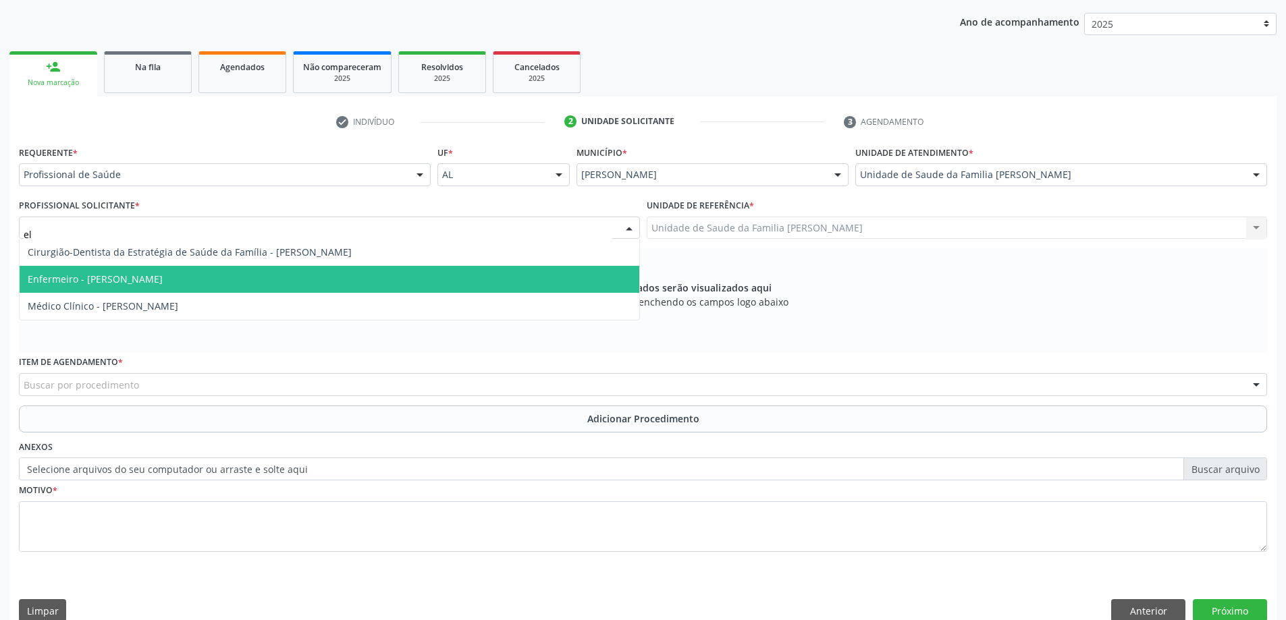
type input "eli"
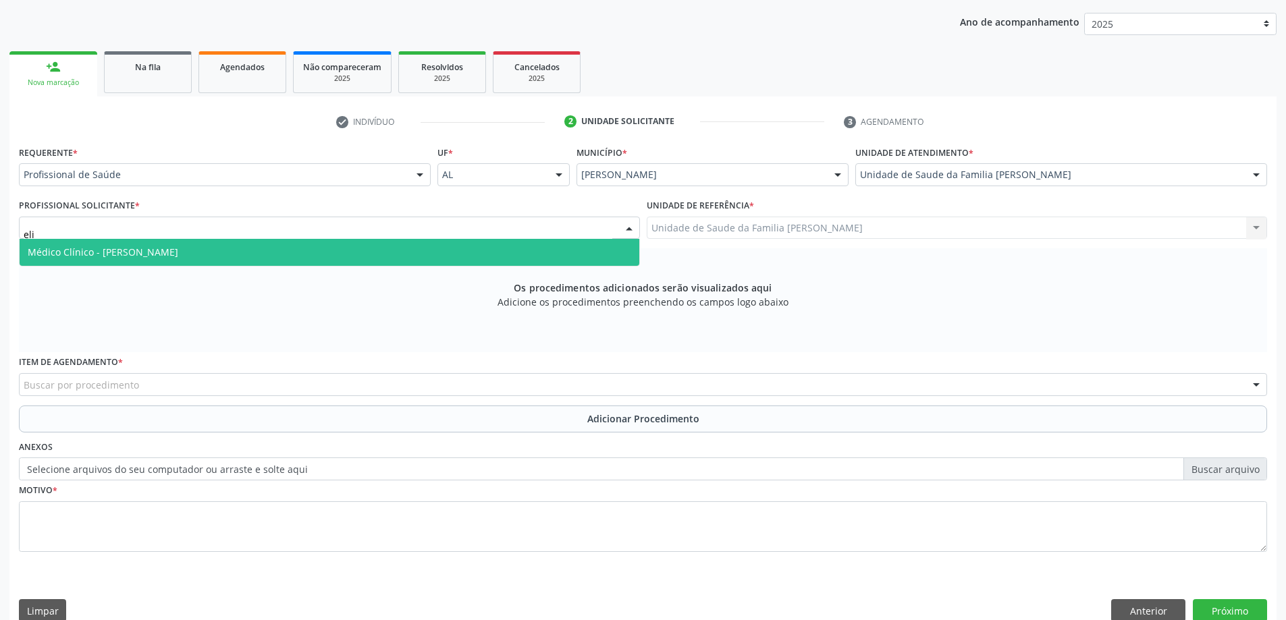
click at [403, 254] on span "Médico Clínico - [PERSON_NAME]" at bounding box center [330, 252] width 620 height 27
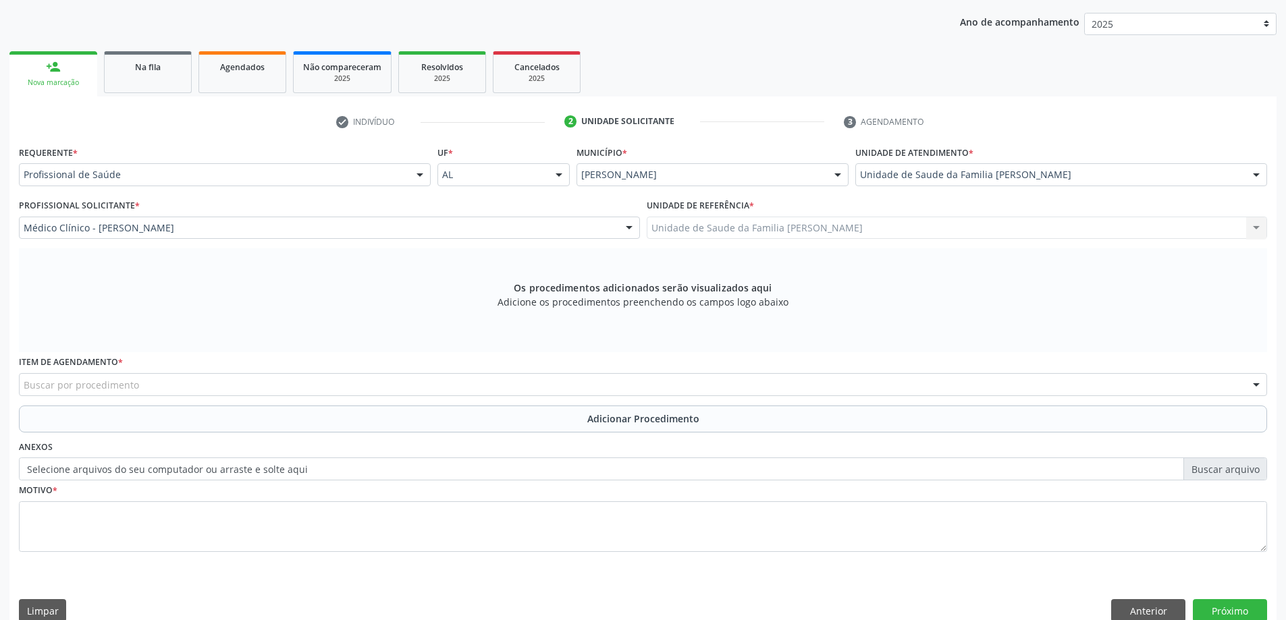
click at [258, 398] on div "Item de agendamento * Buscar por procedimento 0304070076 - .Quimioterapia de Le…" at bounding box center [643, 378] width 1255 height 53
click at [261, 396] on div "Buscar por procedimento 0304070076 - .Quimioterapia de Leucemia Linfoide/Linfob…" at bounding box center [643, 384] width 1248 height 23
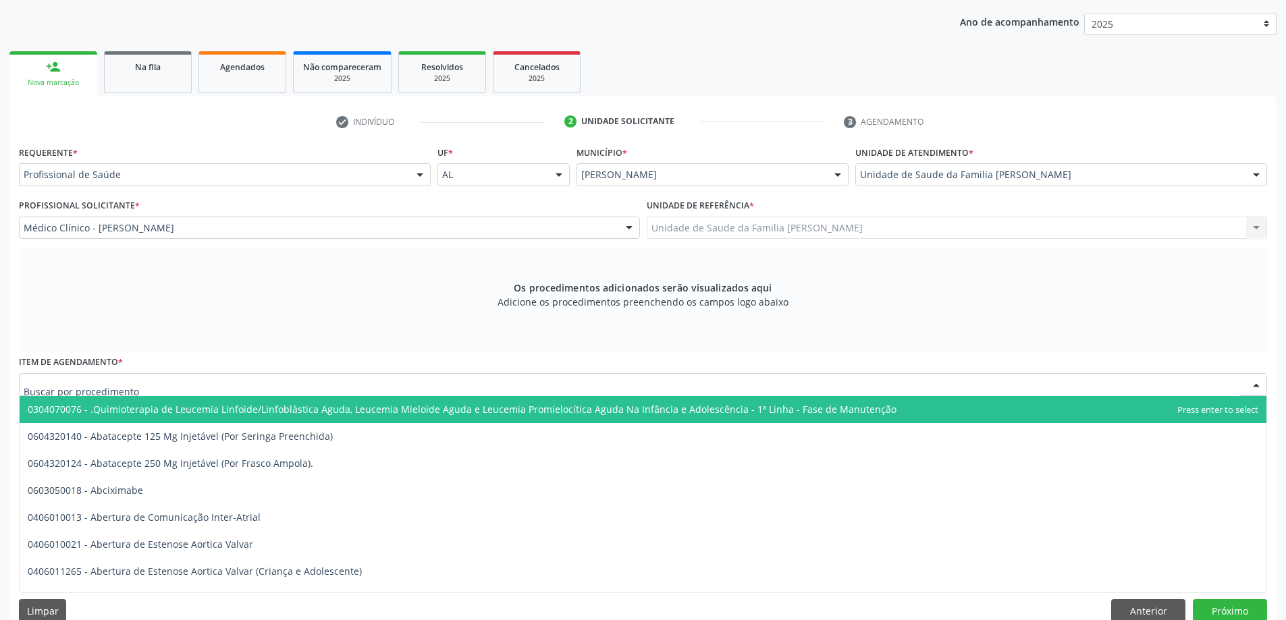
click at [265, 388] on input "text" at bounding box center [632, 391] width 1216 height 27
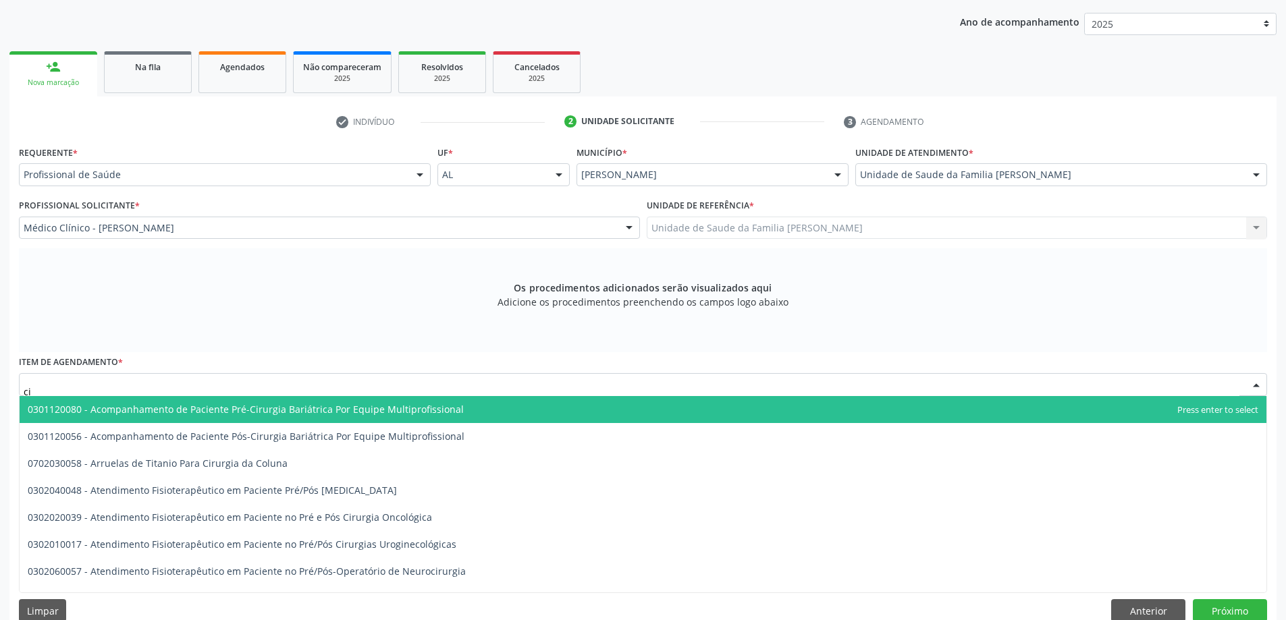
type input "c"
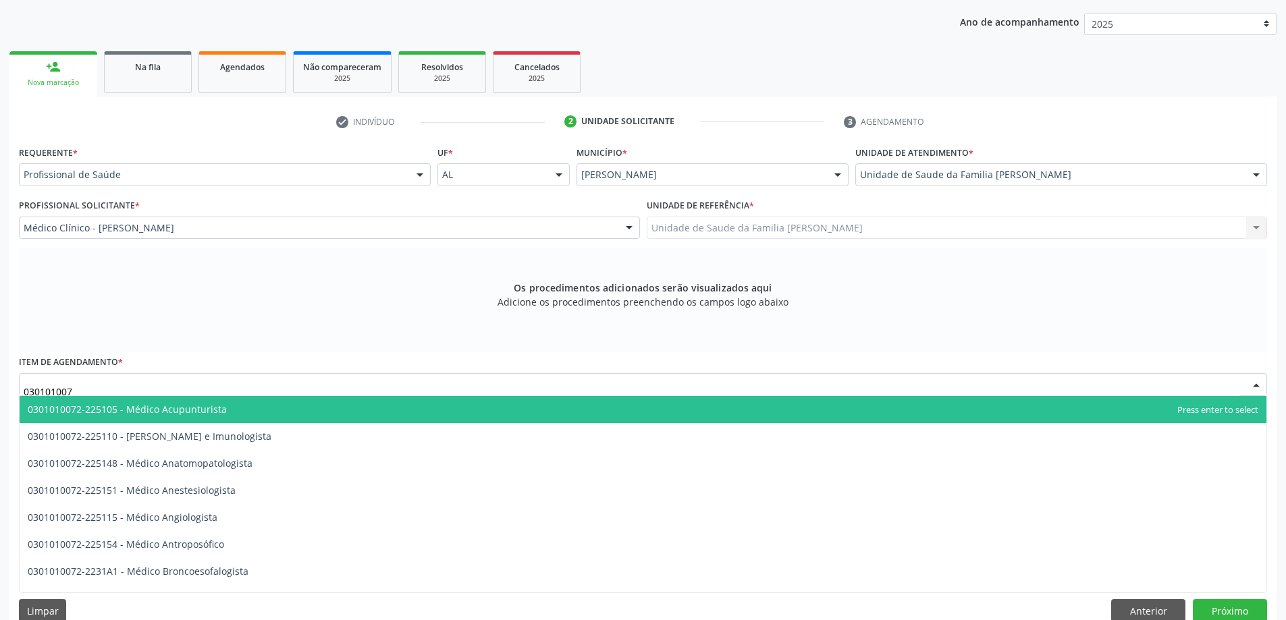
type input "0301010072"
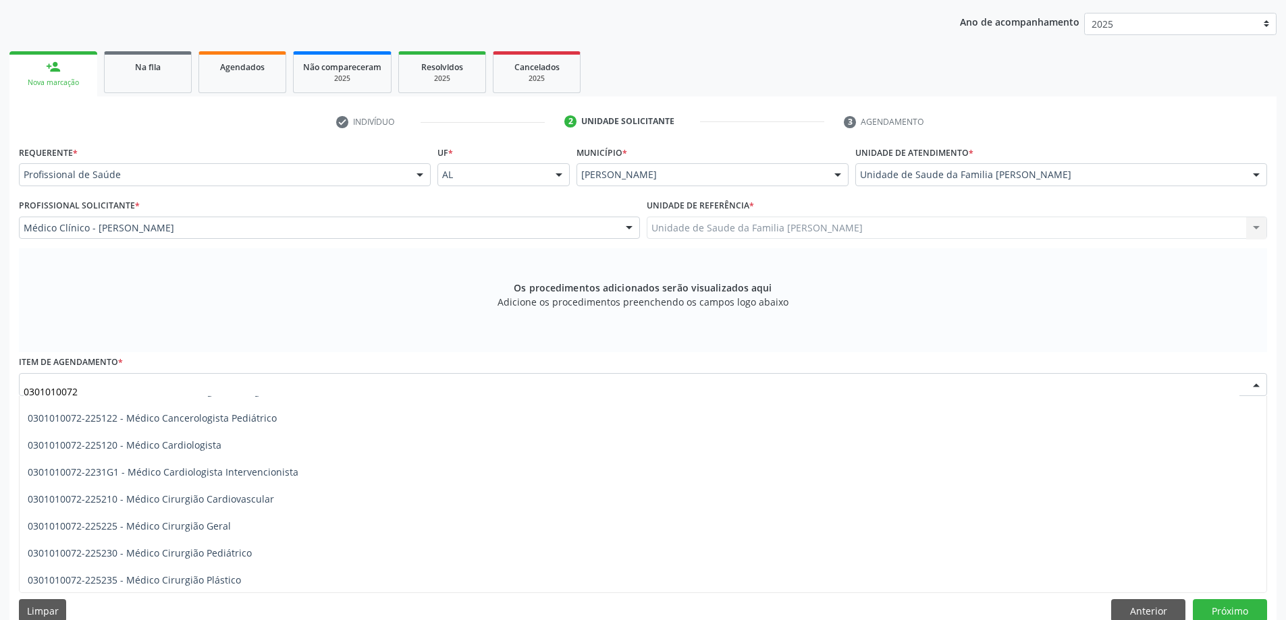
scroll to position [202, 0]
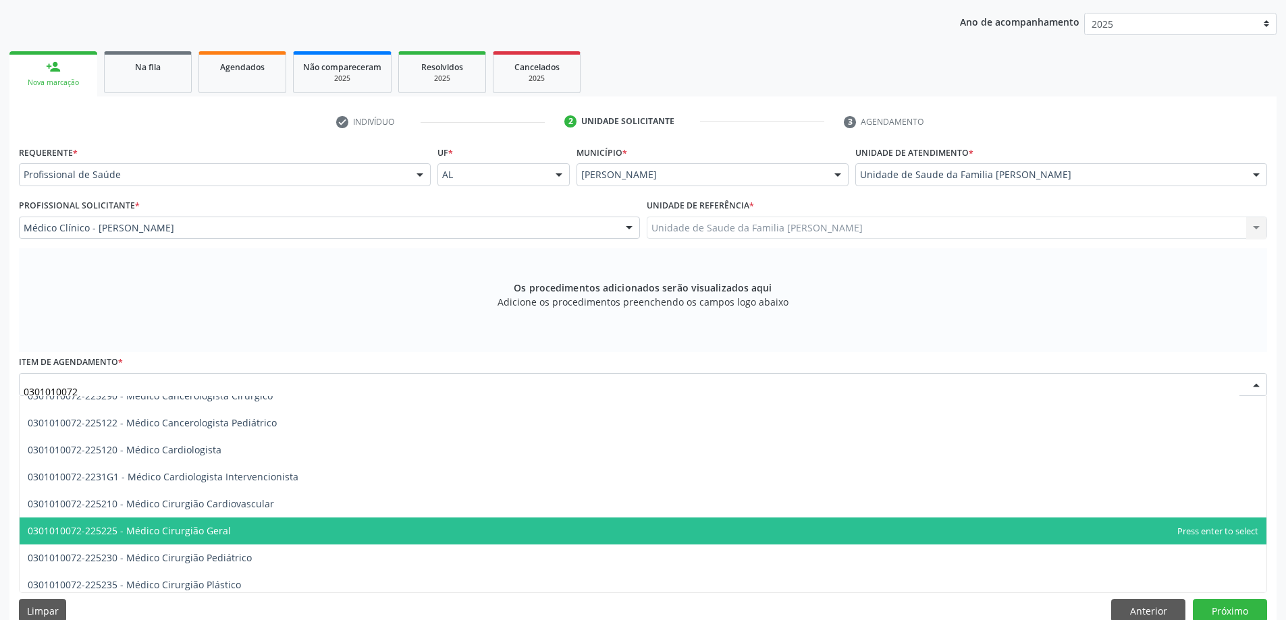
click at [188, 533] on span "0301010072-225225 - Médico Cirurgião Geral" at bounding box center [129, 530] width 203 height 13
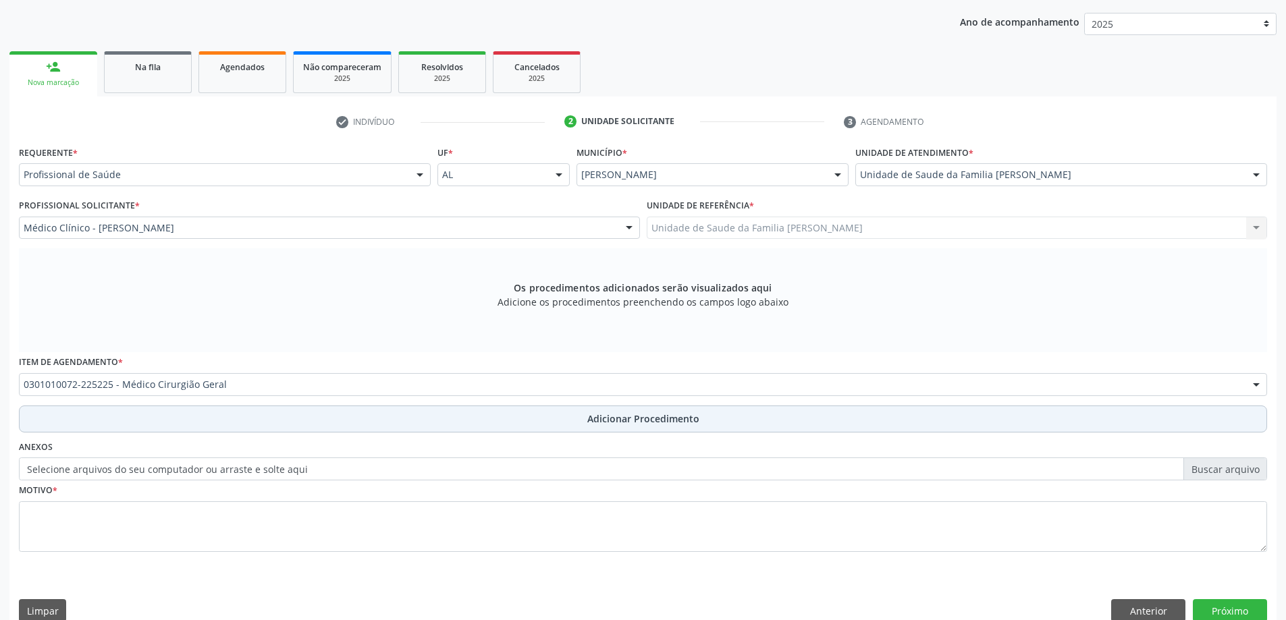
click at [109, 413] on button "Adicionar Procedimento" at bounding box center [643, 419] width 1248 height 27
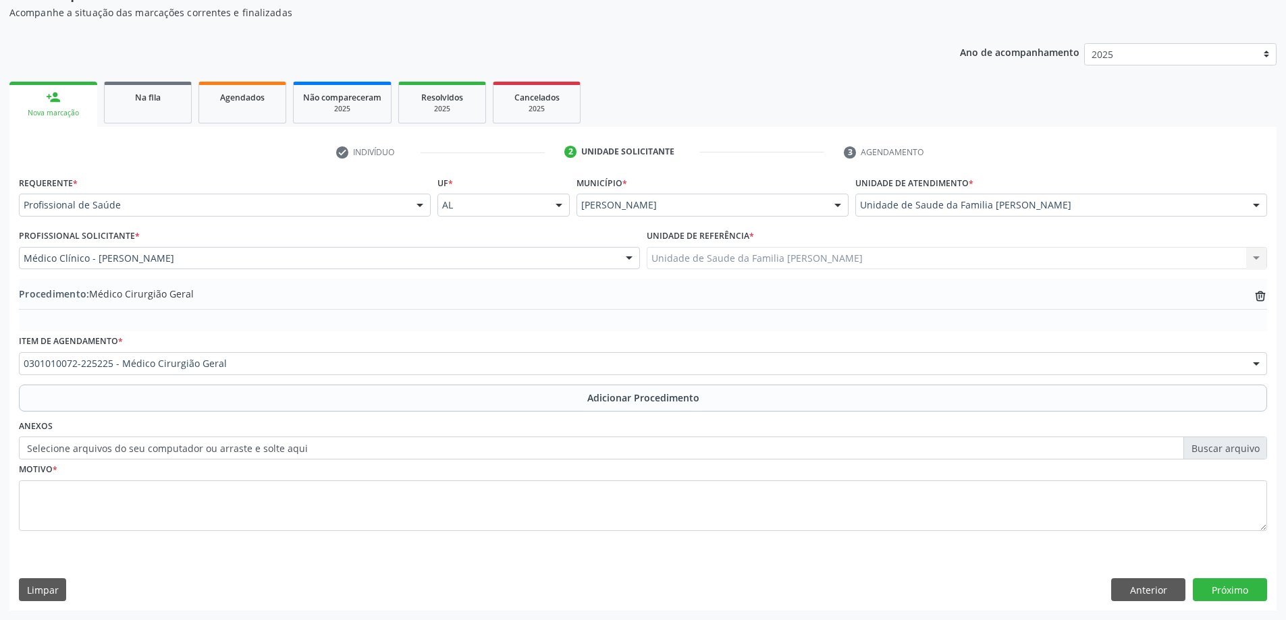
click at [91, 451] on label "Selecione arquivos do seu computador ou arraste e solte aqui" at bounding box center [643, 448] width 1248 height 23
click at [91, 451] on input "Selecione arquivos do seu computador ou arraste e solte aqui" at bounding box center [643, 448] width 1248 height 23
type input "C:\fakepath\WhatsApp Image 2025-10-01 at 13.59.20.jpeg"
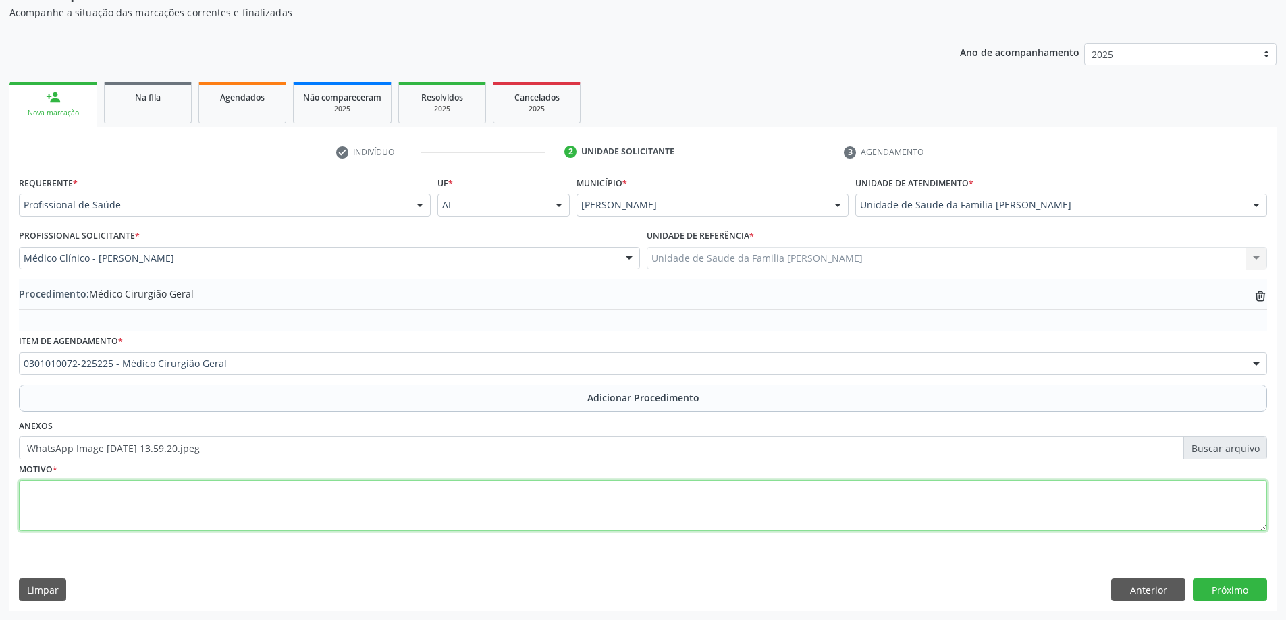
click at [192, 506] on textarea at bounding box center [643, 506] width 1248 height 51
type textarea "Relata hérnia [MEDICAL_DATA] há cerca de 6 anos, com dor aos esforços."
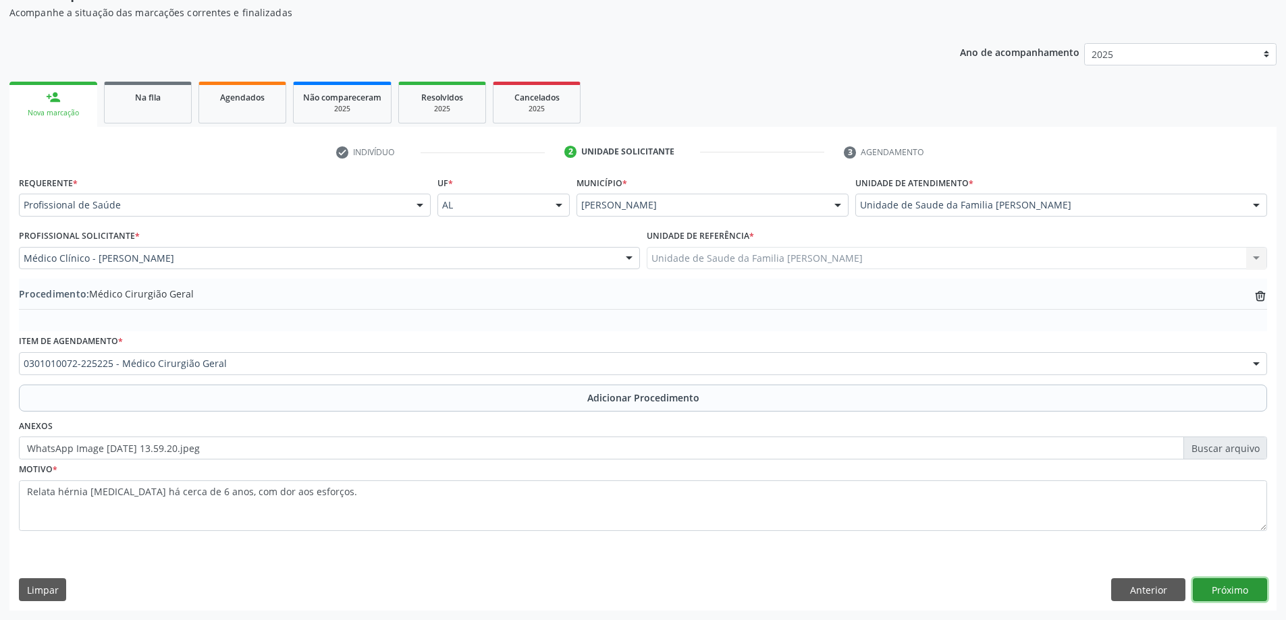
click at [1237, 595] on button "Próximo" at bounding box center [1230, 589] width 74 height 23
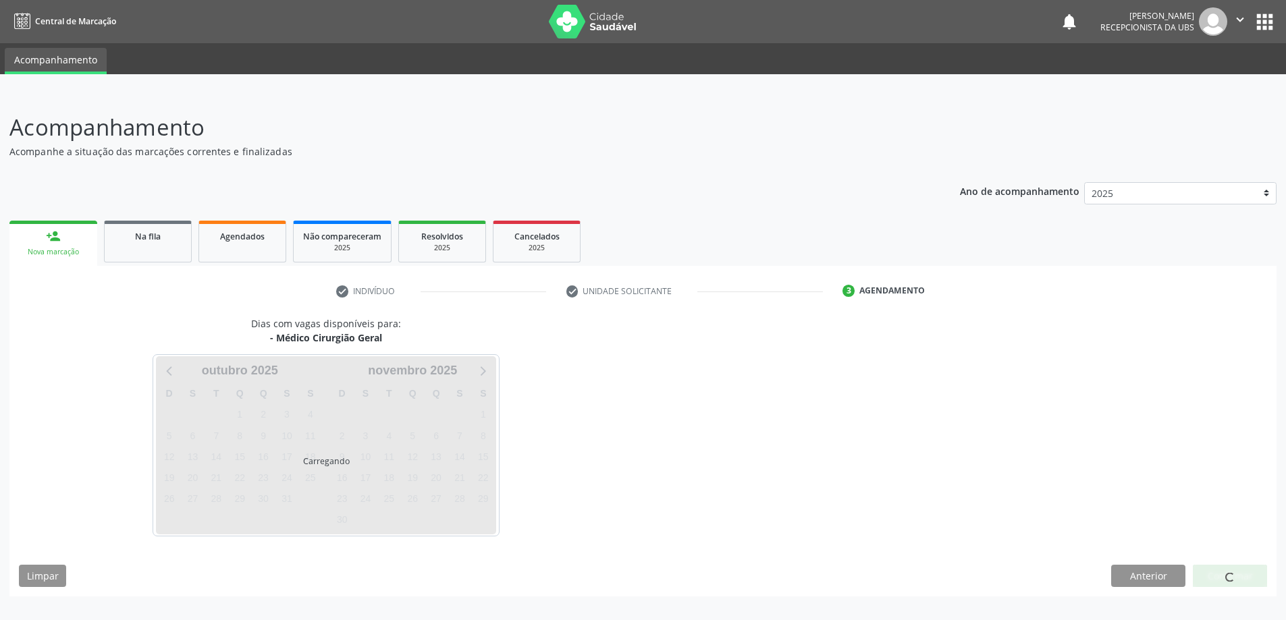
scroll to position [0, 0]
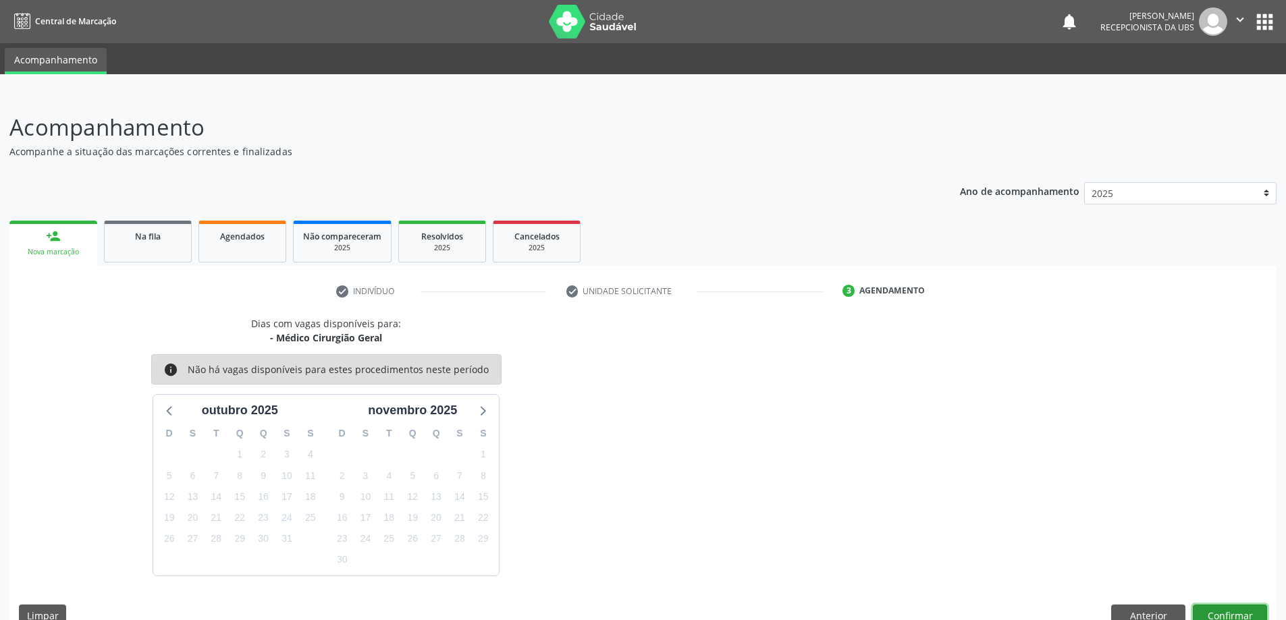
click at [1224, 612] on button "Confirmar" at bounding box center [1230, 616] width 74 height 23
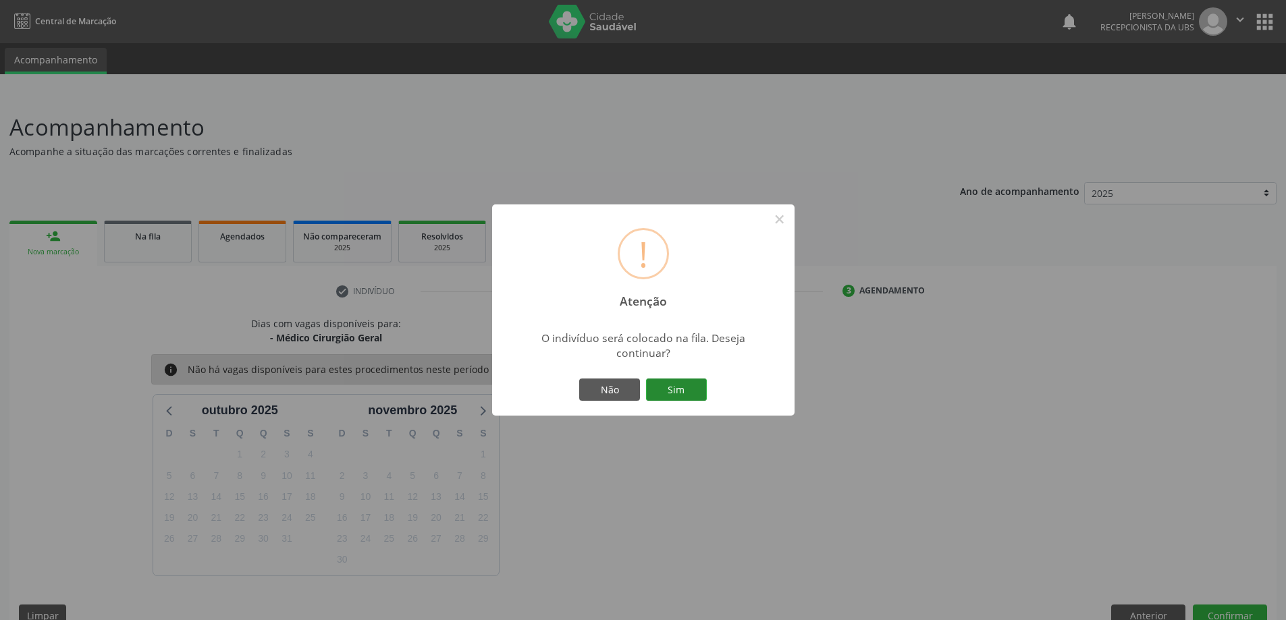
click at [664, 383] on button "Sim" at bounding box center [676, 390] width 61 height 23
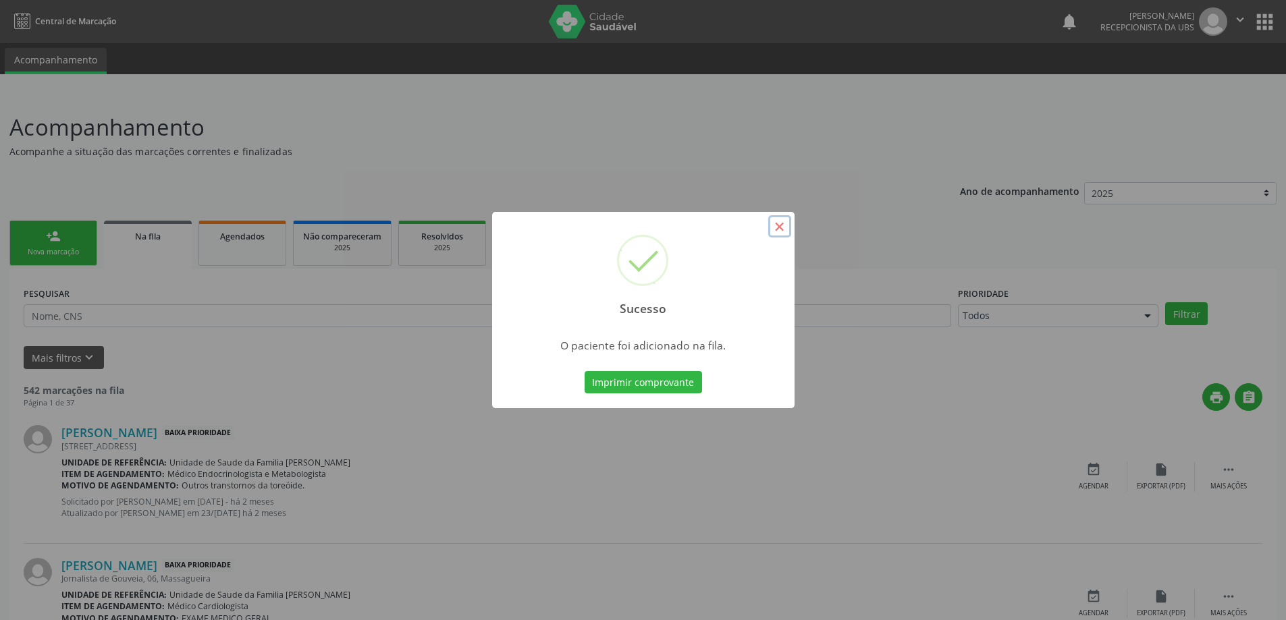
click at [784, 227] on button "×" at bounding box center [779, 226] width 23 height 23
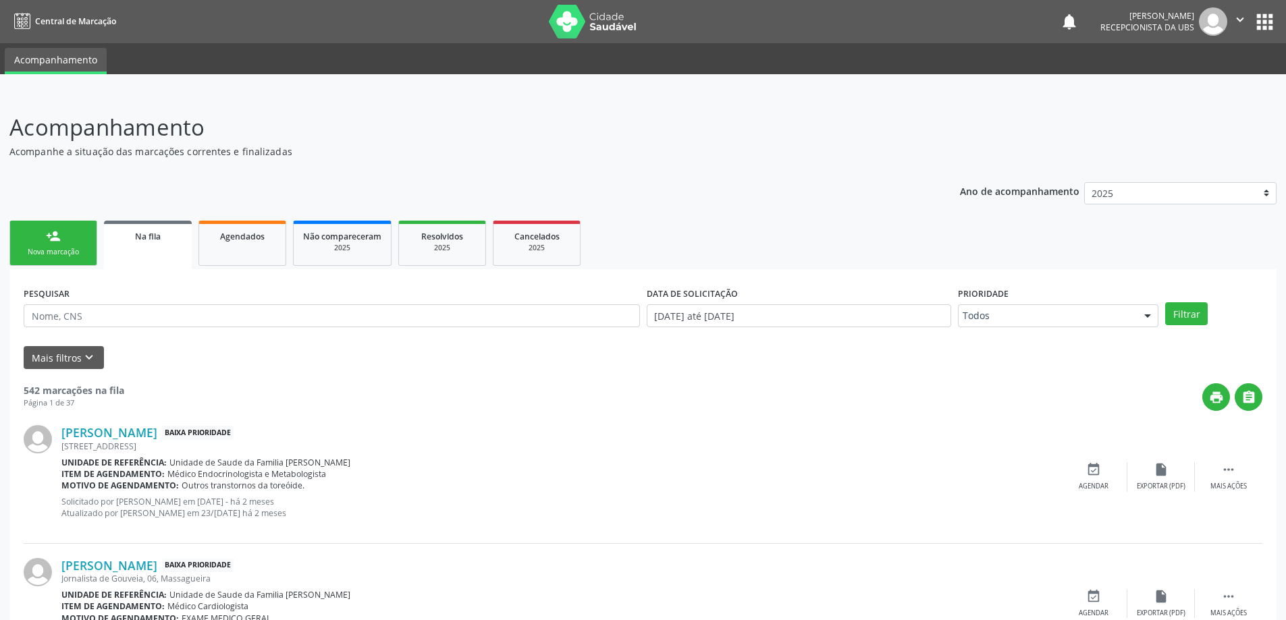
click at [54, 243] on div "person_add" at bounding box center [53, 236] width 15 height 15
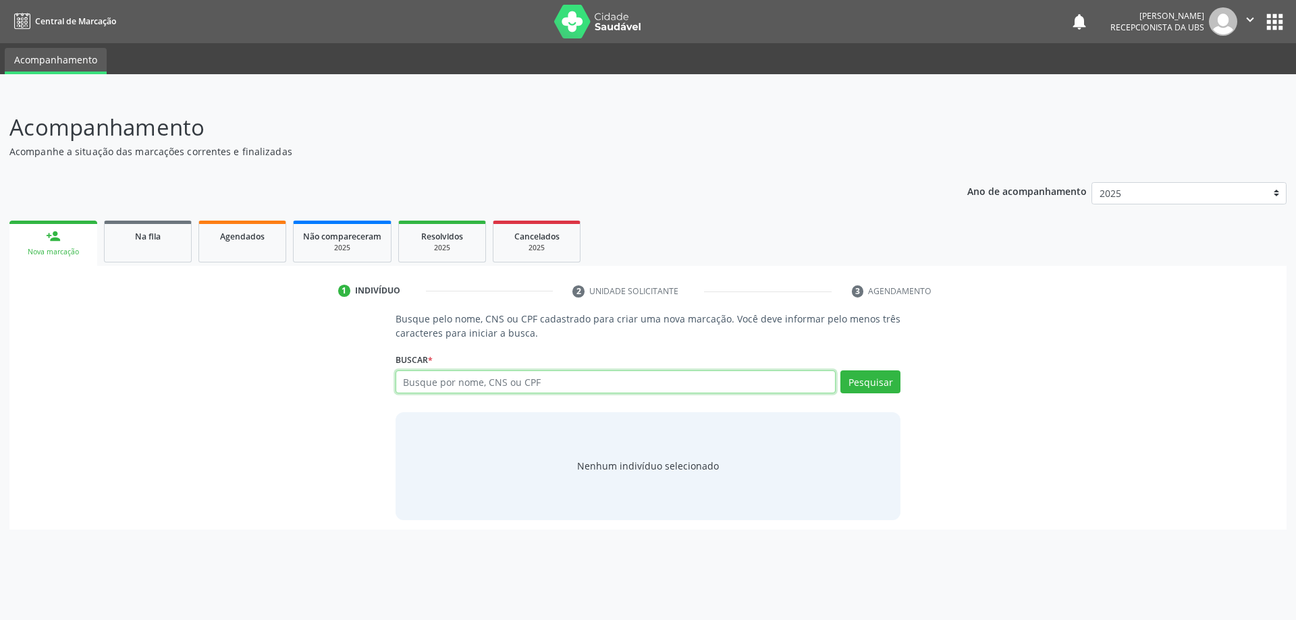
click at [458, 381] on input "text" at bounding box center [616, 382] width 441 height 23
type input "701009803075392"
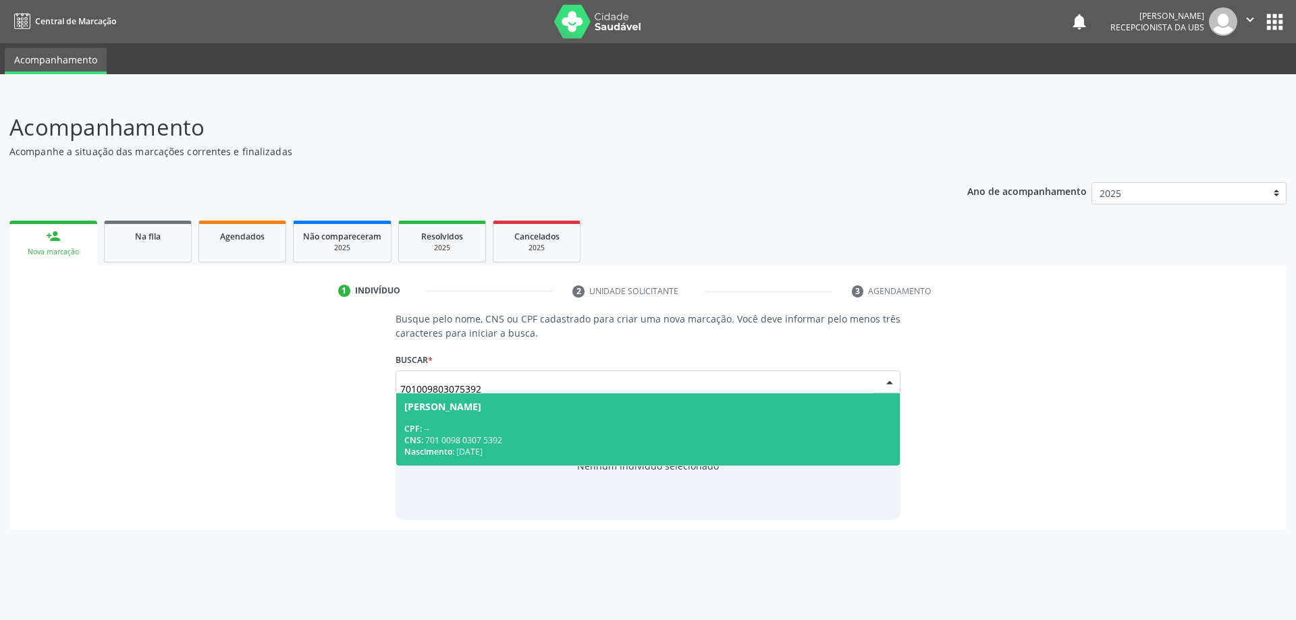
click at [816, 392] on input "701009803075392" at bounding box center [636, 388] width 473 height 27
click at [786, 439] on div "CNS: 701 0098 0307 5392" at bounding box center [648, 440] width 488 height 11
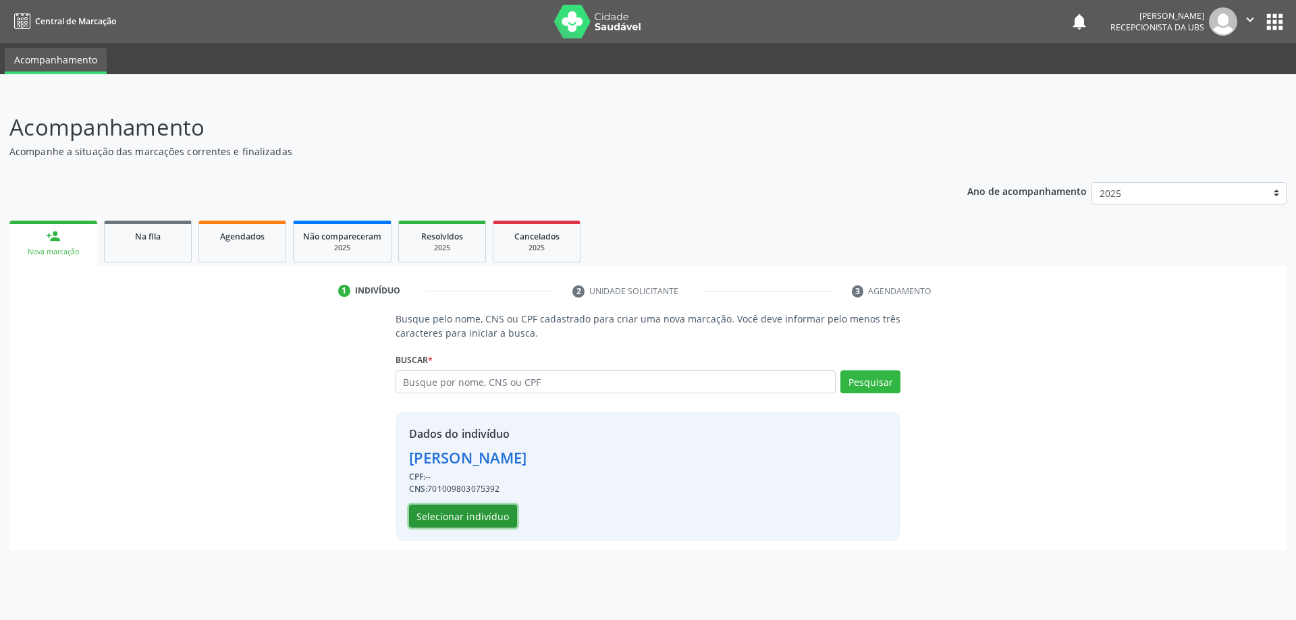
click at [431, 524] on button "Selecionar indivíduo" at bounding box center [463, 516] width 108 height 23
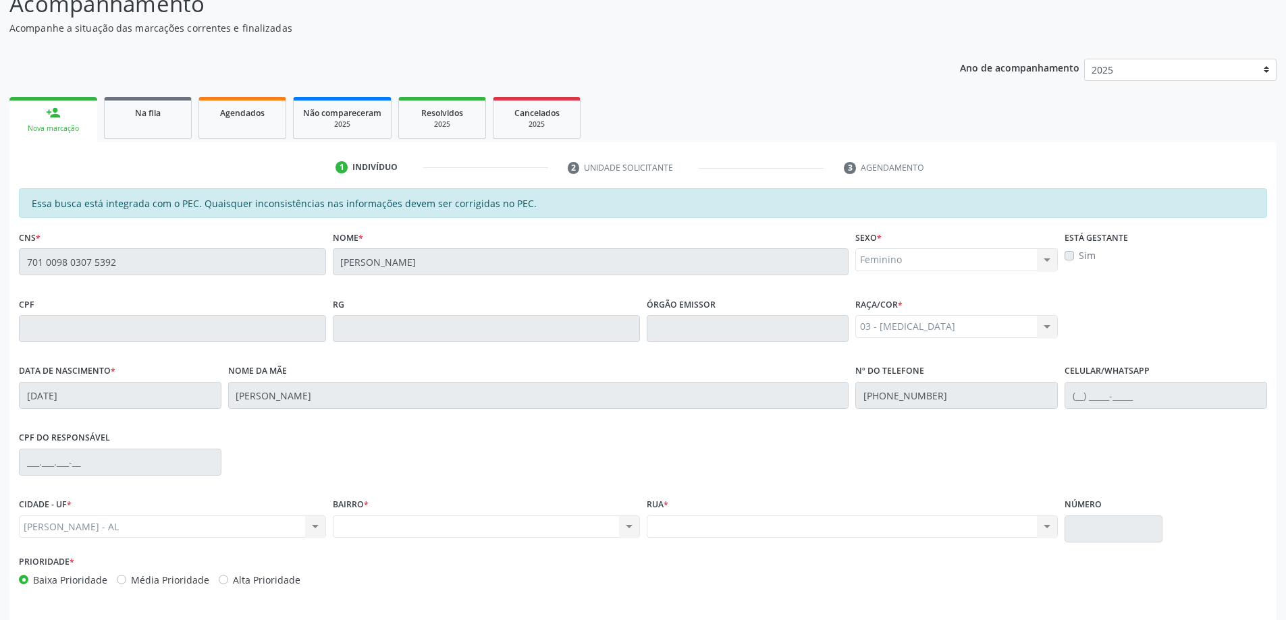
scroll to position [102, 0]
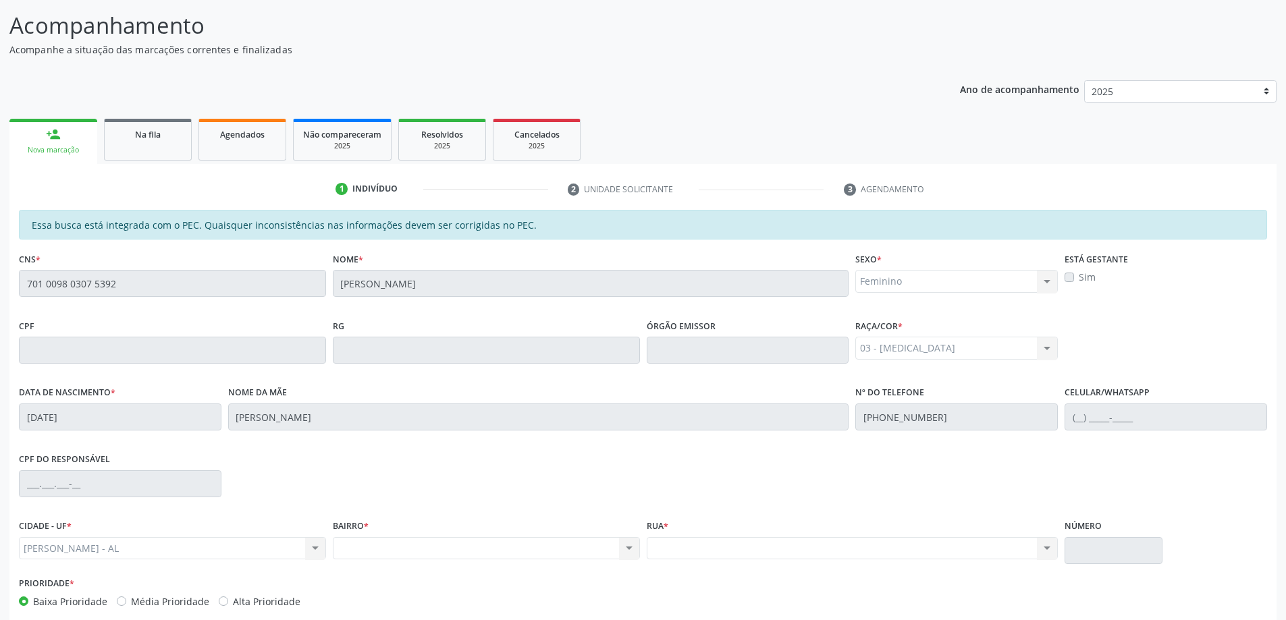
click at [208, 263] on div "CNS * 701 0098 0307 5392" at bounding box center [172, 273] width 307 height 48
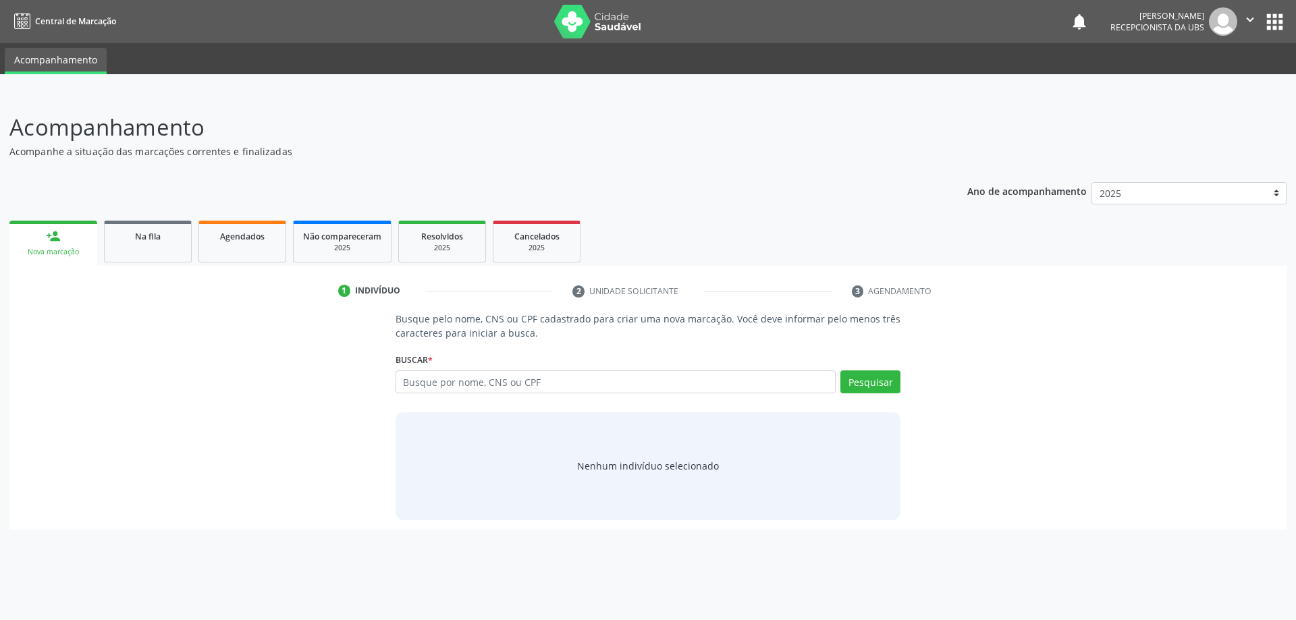
click at [468, 383] on input "text" at bounding box center [616, 382] width 441 height 23
type input "533.816.965-72"
click at [865, 375] on button "Pesquisar" at bounding box center [870, 382] width 60 height 23
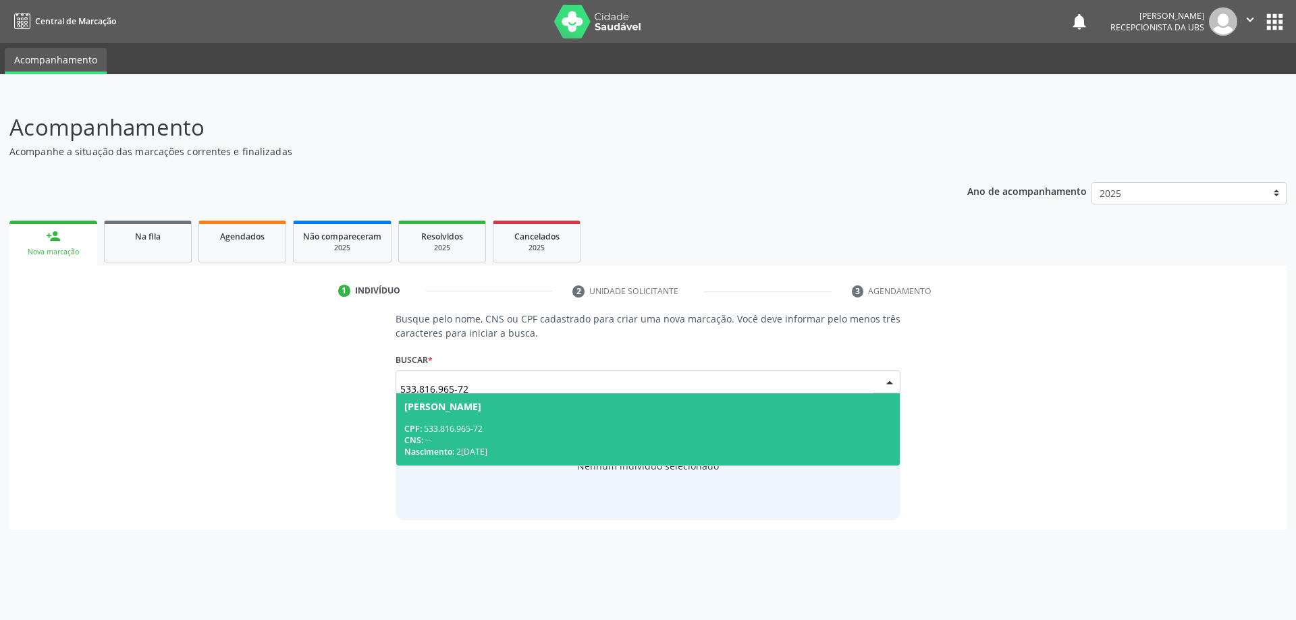
click at [736, 421] on span "[PERSON_NAME] CPF: 533.816.965-72 CNS: -- Nascimento: [DATE]" at bounding box center [648, 430] width 504 height 72
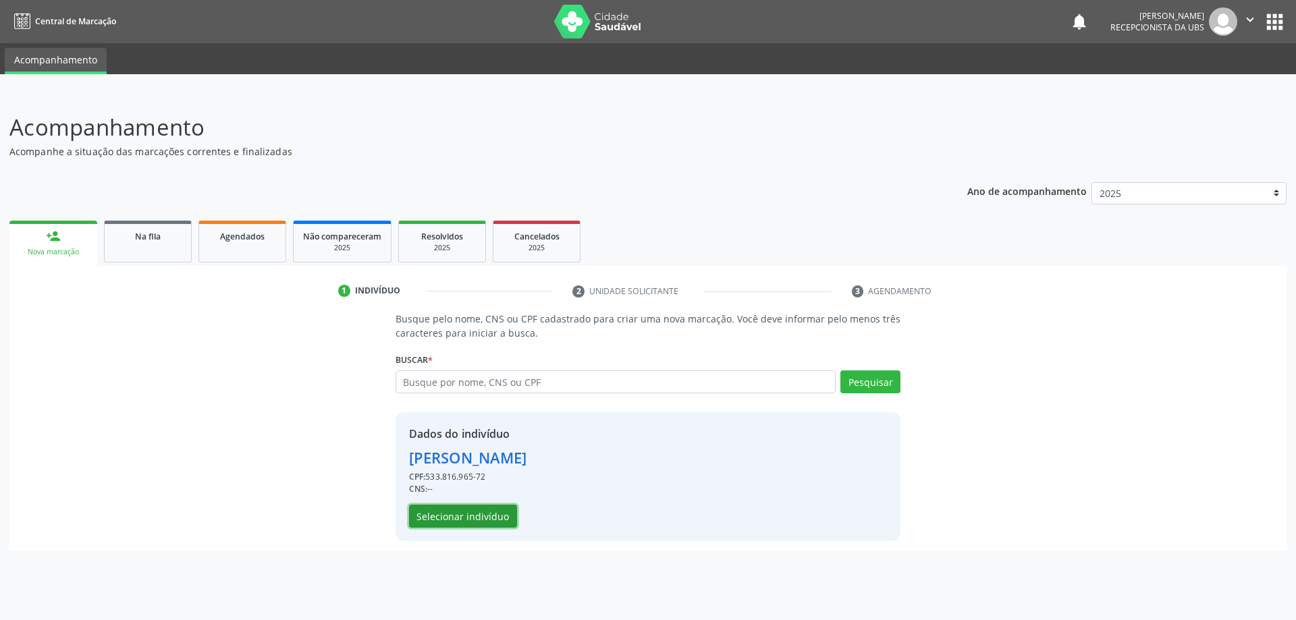
click at [498, 513] on button "Selecionar indivíduo" at bounding box center [463, 516] width 108 height 23
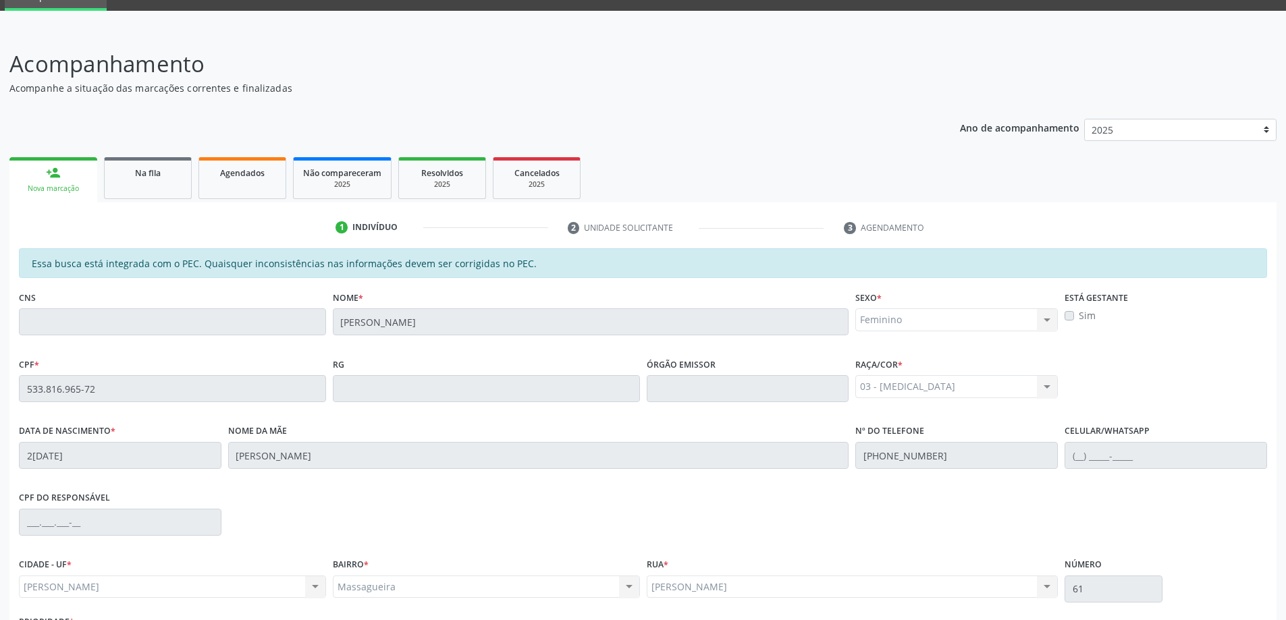
scroll to position [169, 0]
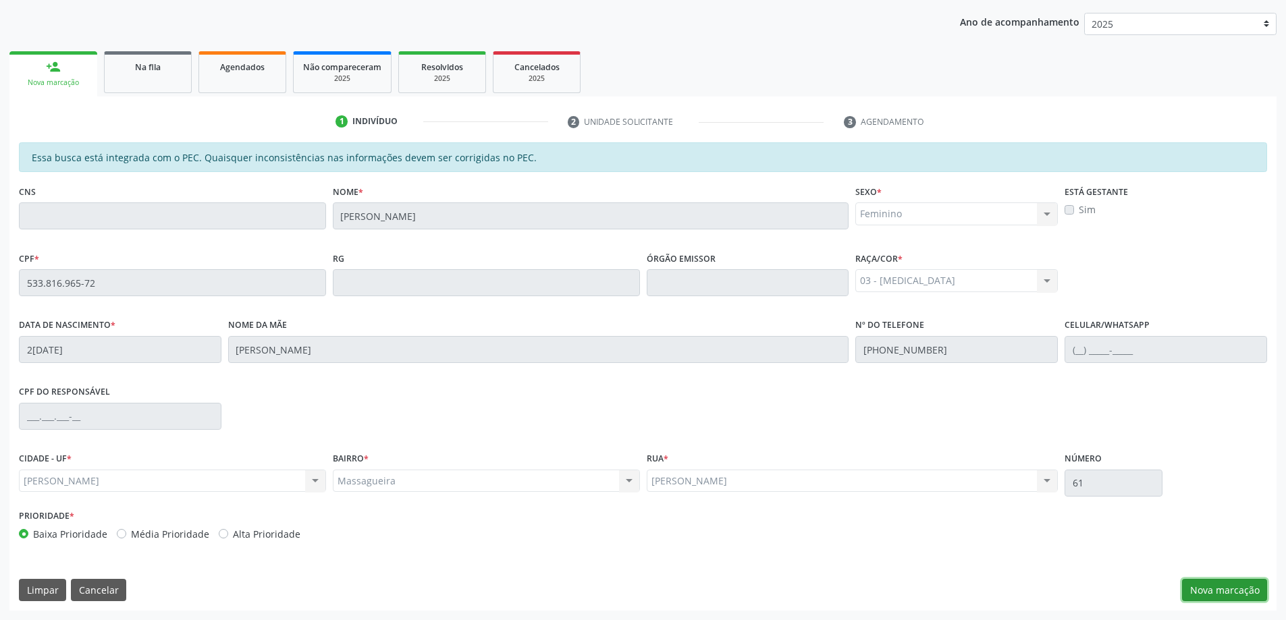
click at [1237, 599] on button "Nova marcação" at bounding box center [1224, 590] width 85 height 23
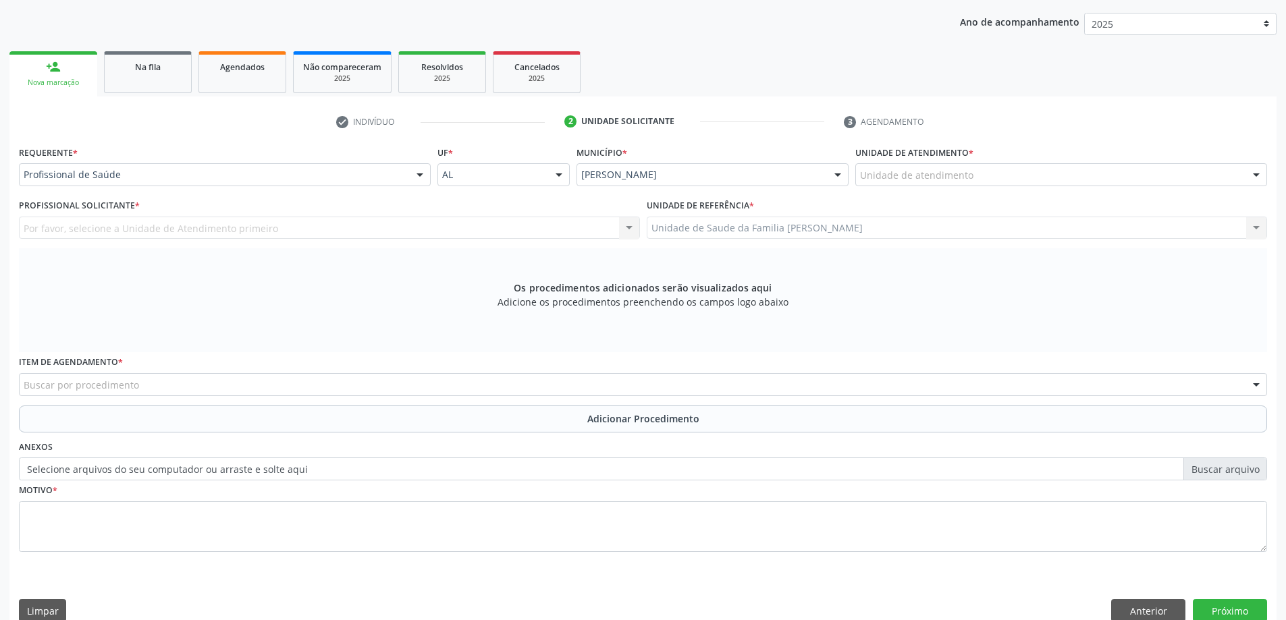
click at [1079, 184] on div "Unidade de atendimento" at bounding box center [1061, 174] width 412 height 23
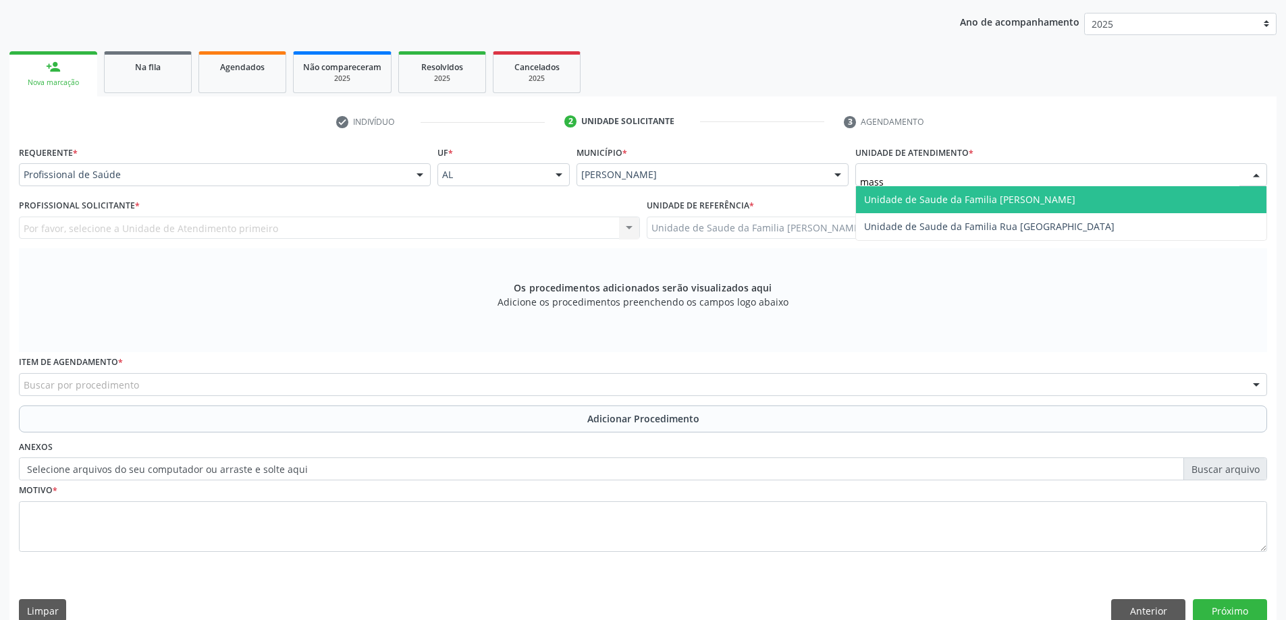
type input "massa"
click at [1080, 203] on span "Unidade de Saude da Familia [PERSON_NAME]" at bounding box center [1061, 199] width 410 height 27
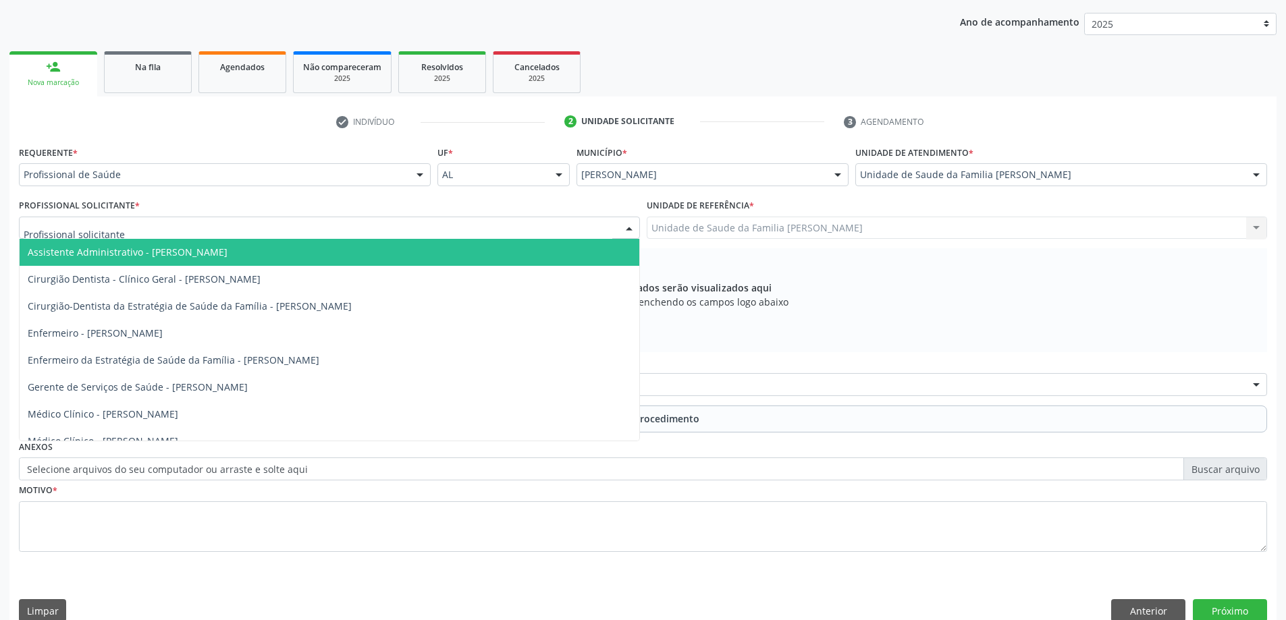
click at [323, 232] on div at bounding box center [329, 228] width 621 height 23
type input "el"
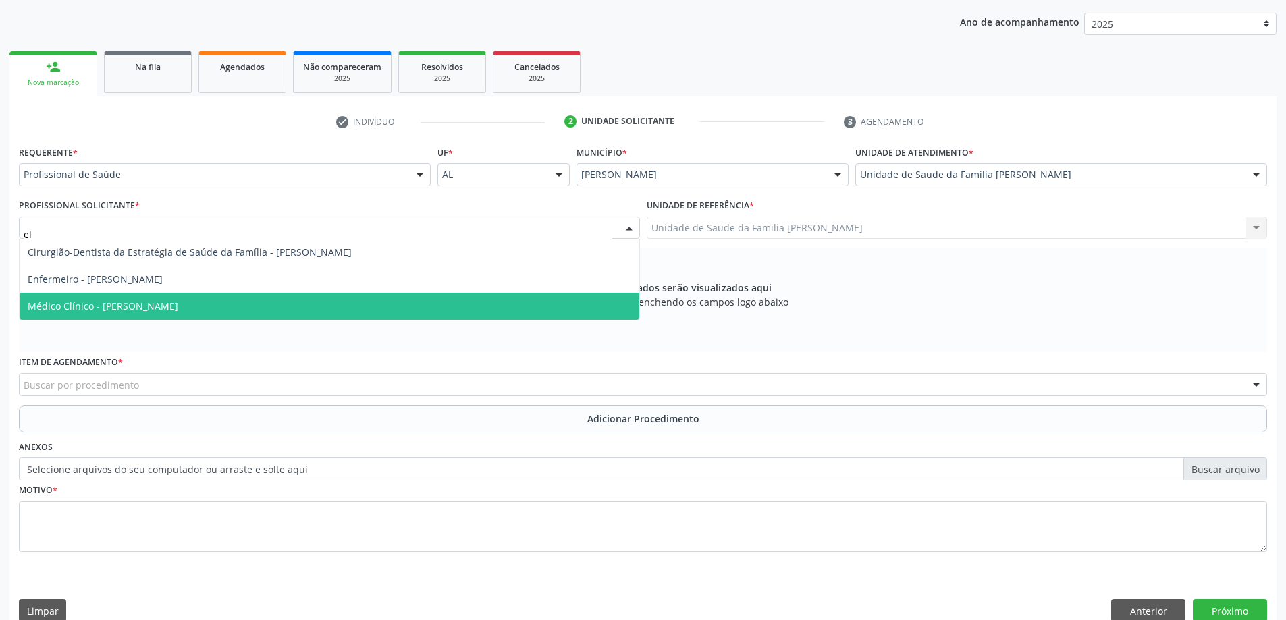
click at [178, 309] on span "Médico Clínico - Elizabeth Macario dos Santos" at bounding box center [103, 306] width 151 height 13
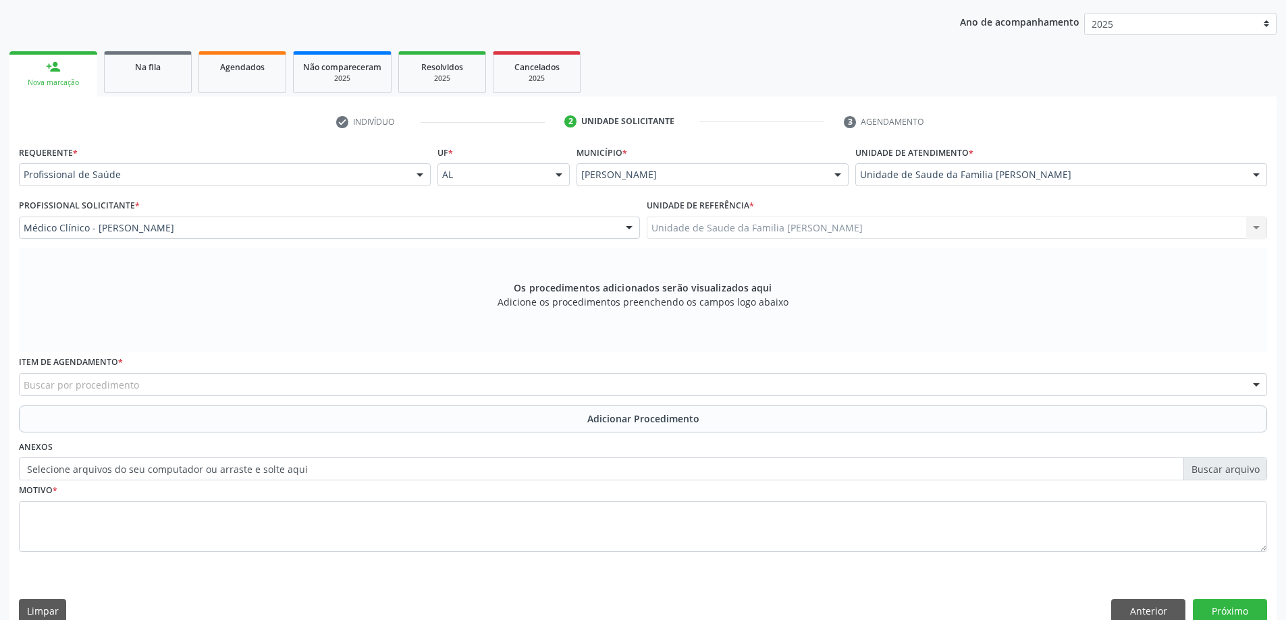
click at [419, 400] on div "Item de agendamento * Buscar por procedimento 0304070076 - .Quimioterapia de Le…" at bounding box center [643, 378] width 1255 height 53
click at [423, 387] on div "Buscar por procedimento" at bounding box center [643, 384] width 1248 height 23
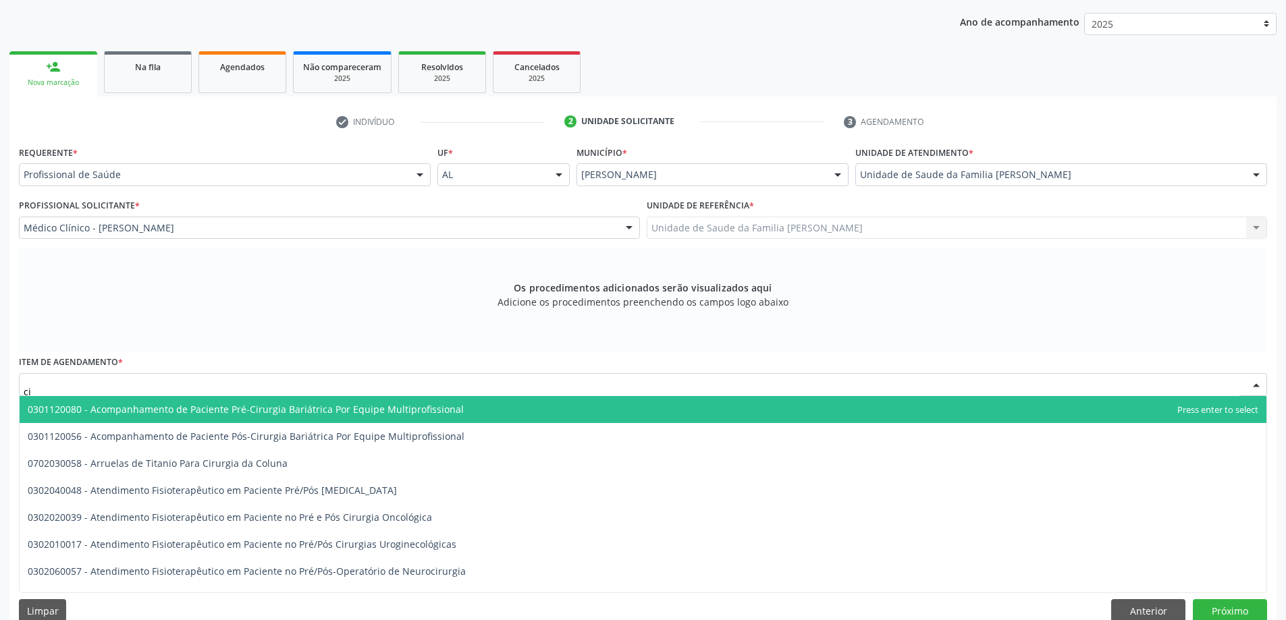
type input "c"
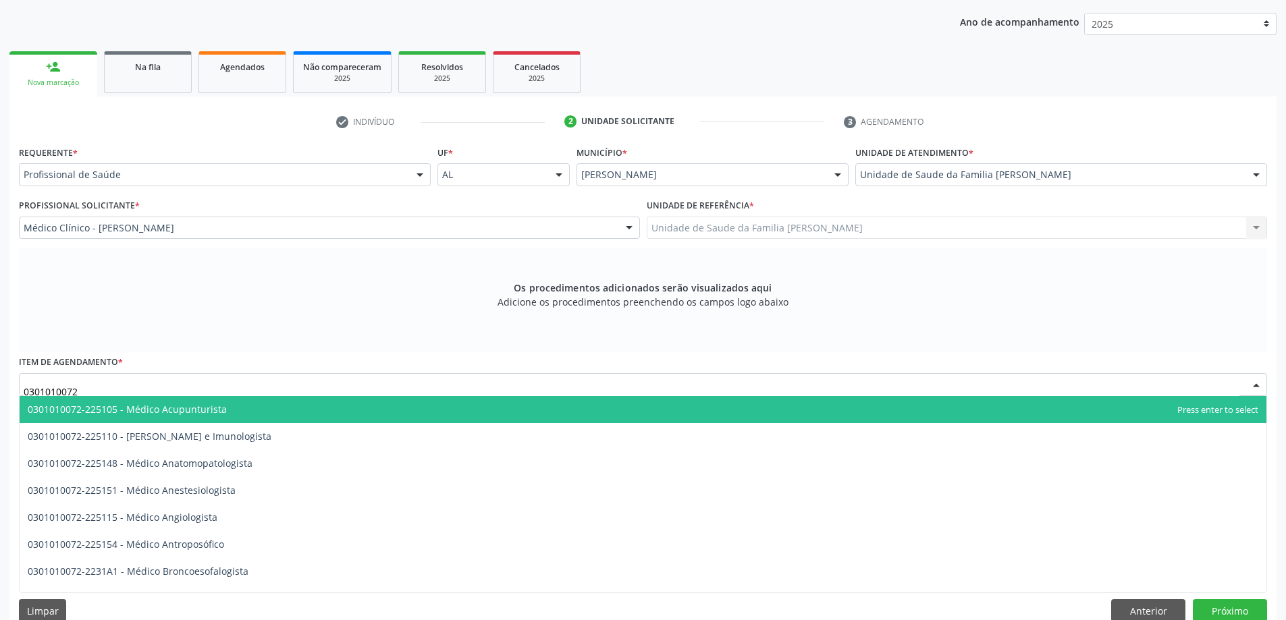
type input "0301010072"
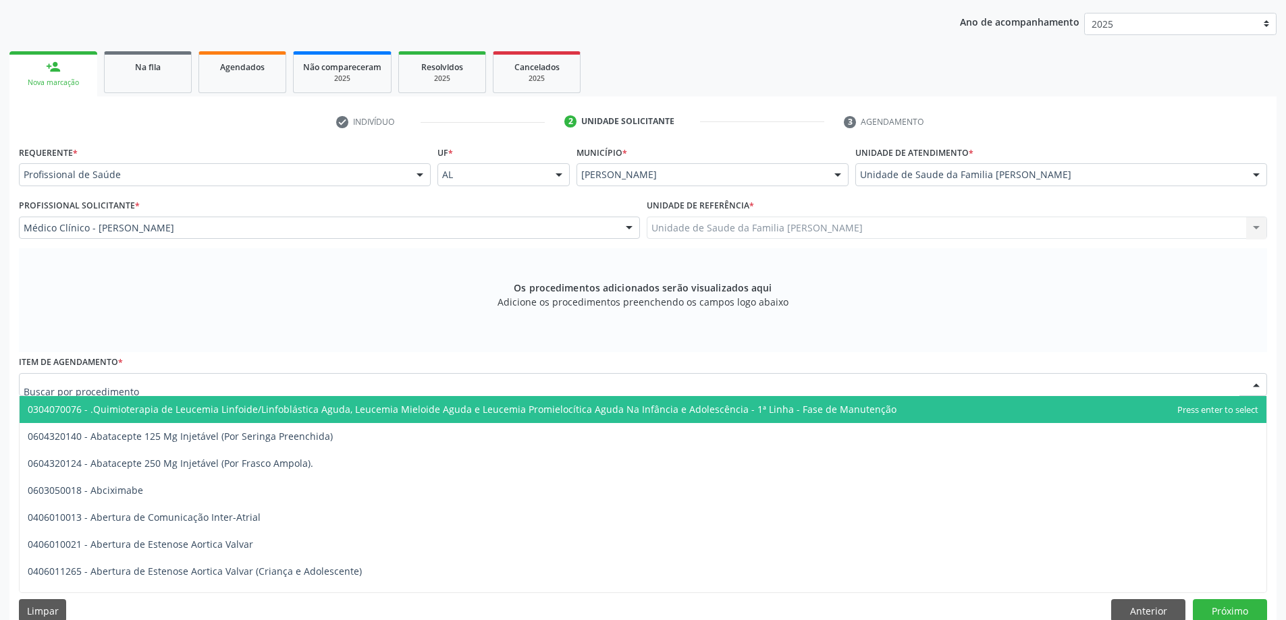
click at [339, 374] on div at bounding box center [643, 384] width 1248 height 23
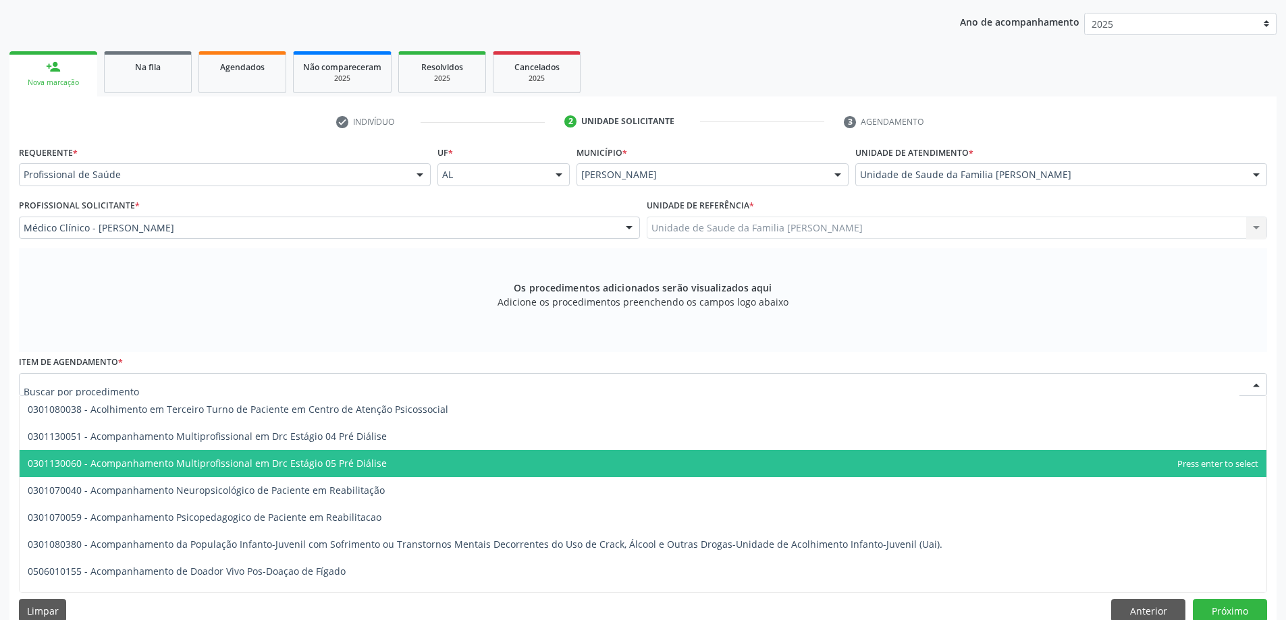
scroll to position [0, 0]
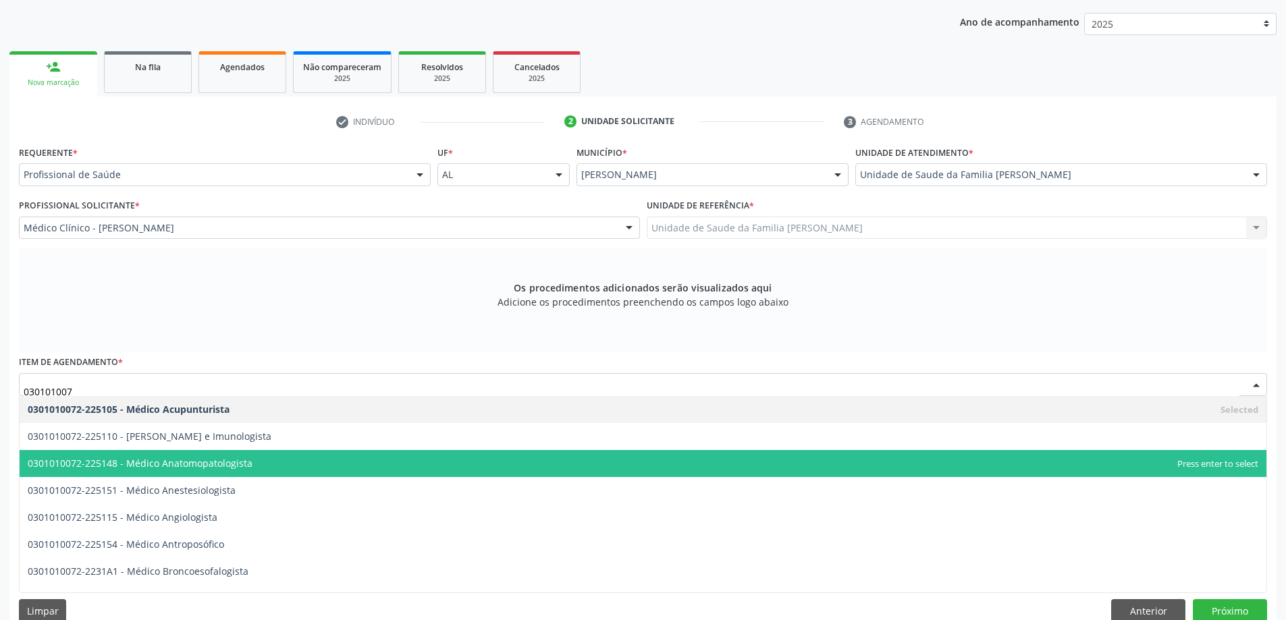
type input "0301010072"
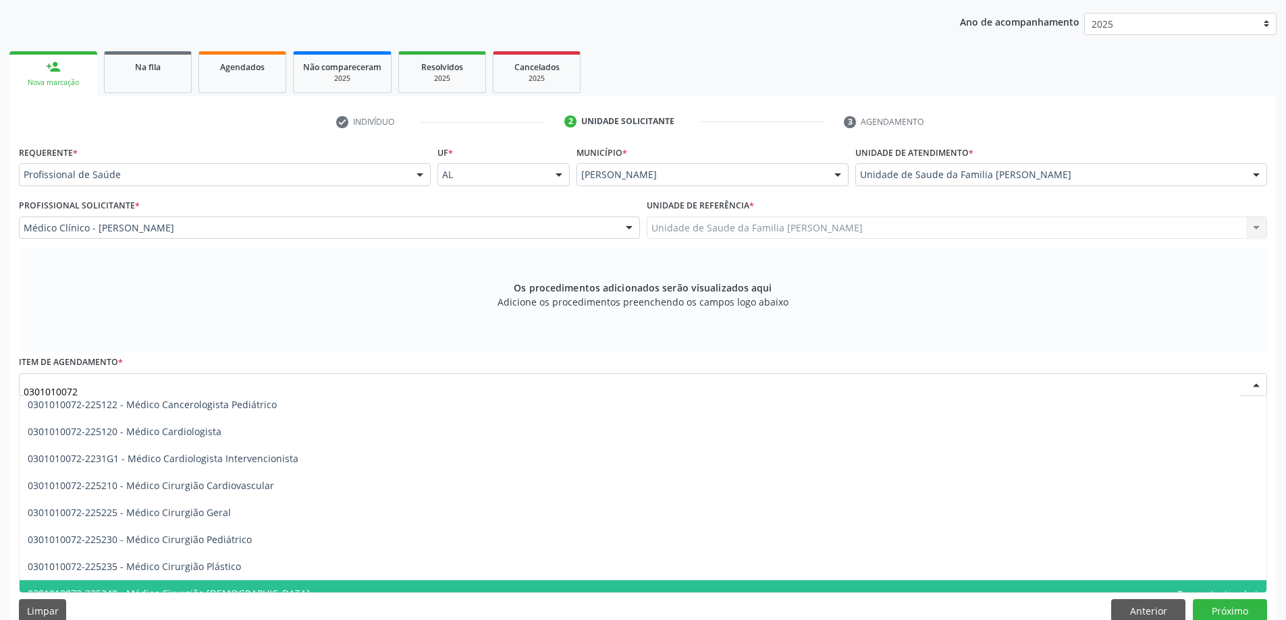
scroll to position [202, 0]
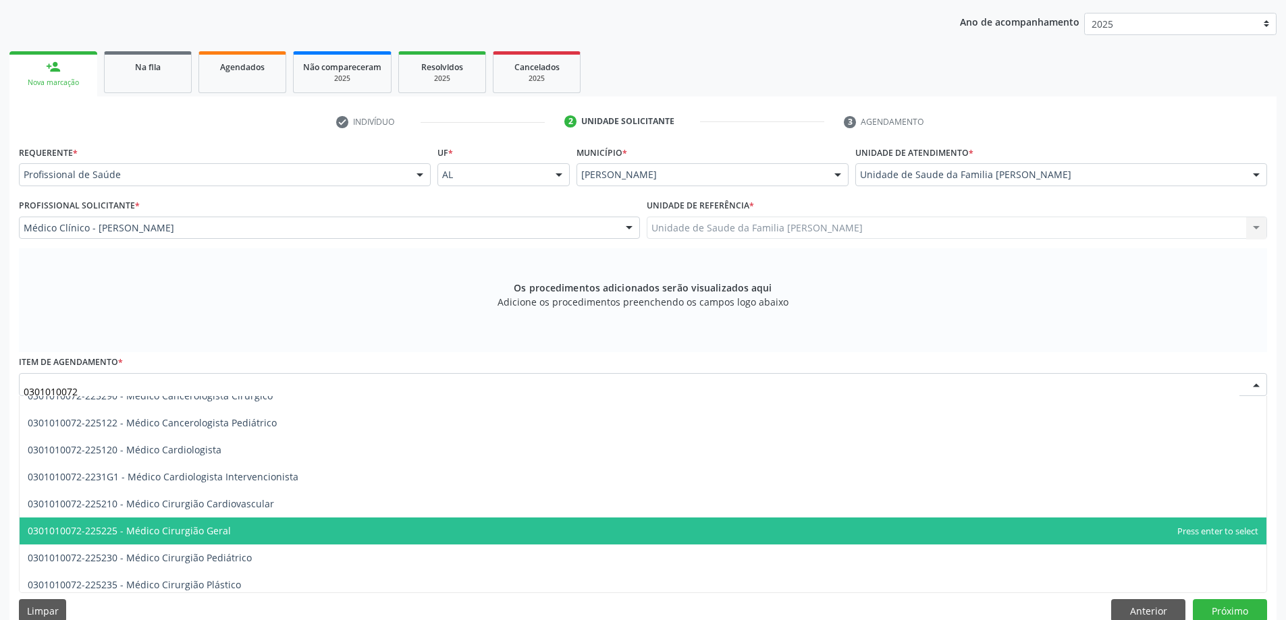
click at [190, 535] on span "0301010072-225225 - Médico Cirurgião Geral" at bounding box center [129, 530] width 203 height 13
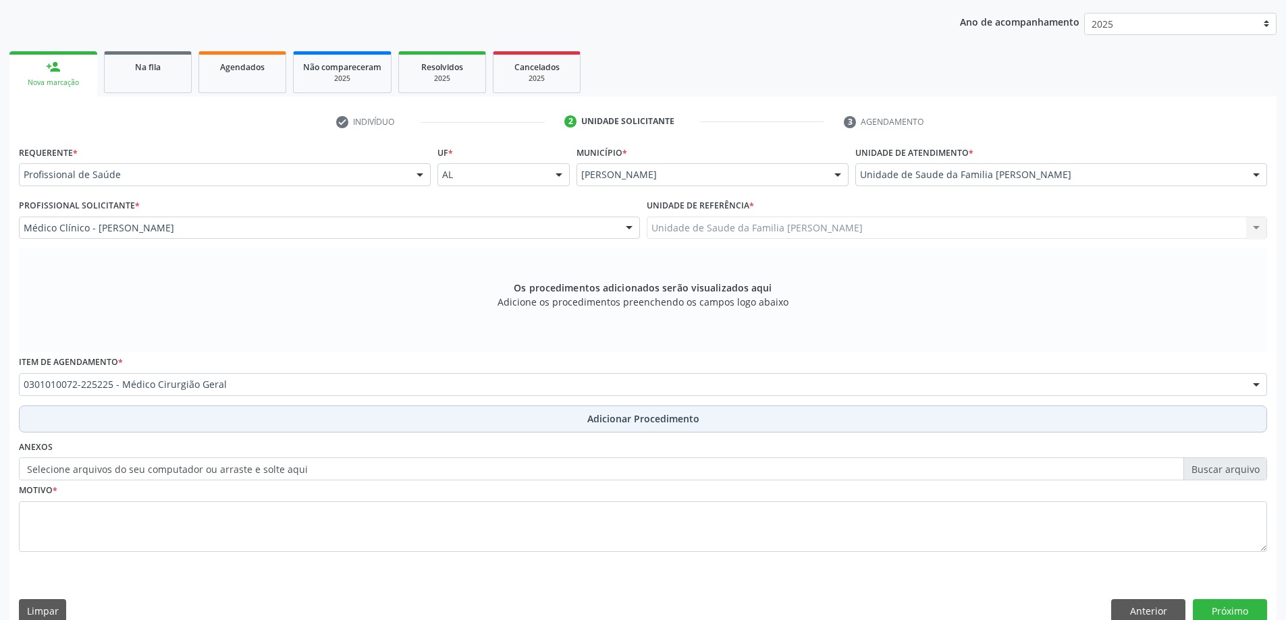
click at [216, 424] on button "Adicionar Procedimento" at bounding box center [643, 419] width 1248 height 27
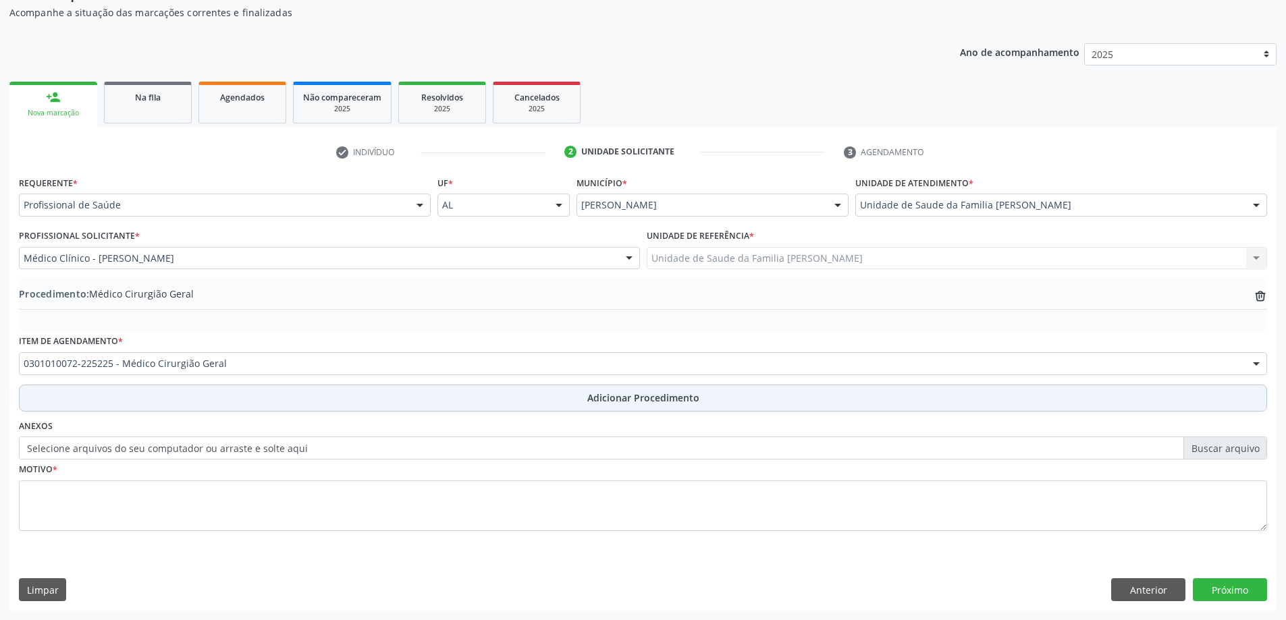
scroll to position [139, 0]
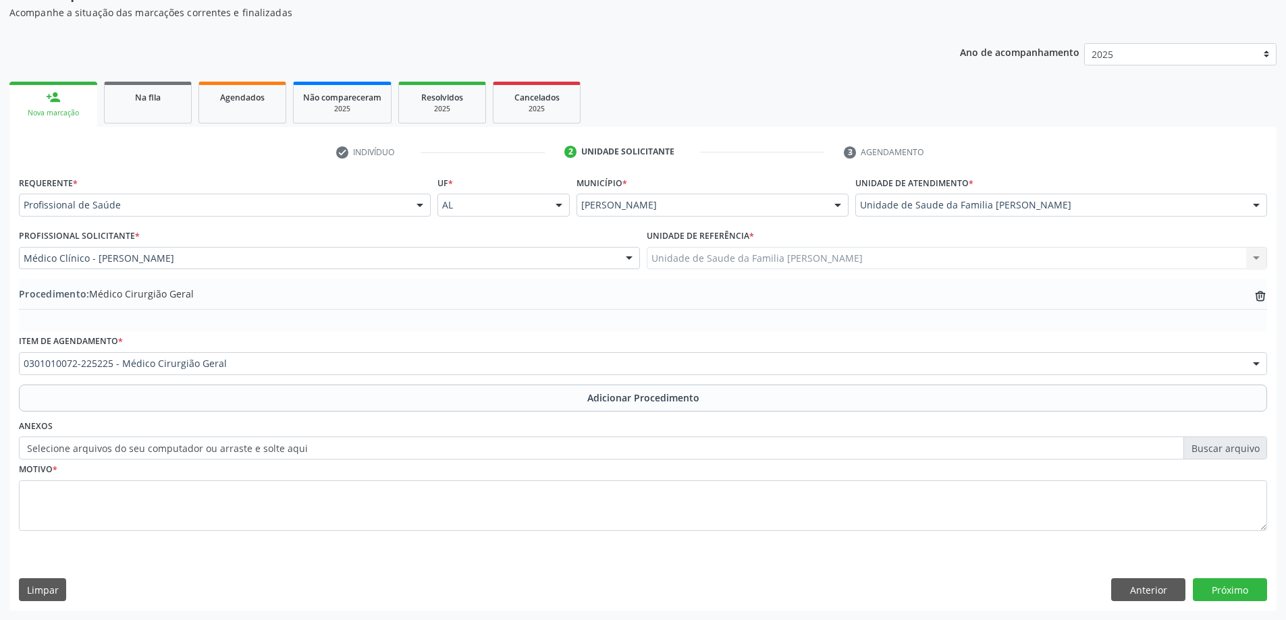
click at [138, 445] on label "Selecione arquivos do seu computador ou arraste e solte aqui" at bounding box center [643, 448] width 1248 height 23
click at [138, 445] on input "Selecione arquivos do seu computador ou arraste e solte aqui" at bounding box center [643, 448] width 1248 height 23
type input "C:\fakepath\WhatsApp Image 2025-10-01 at 14.05.45.jpeg"
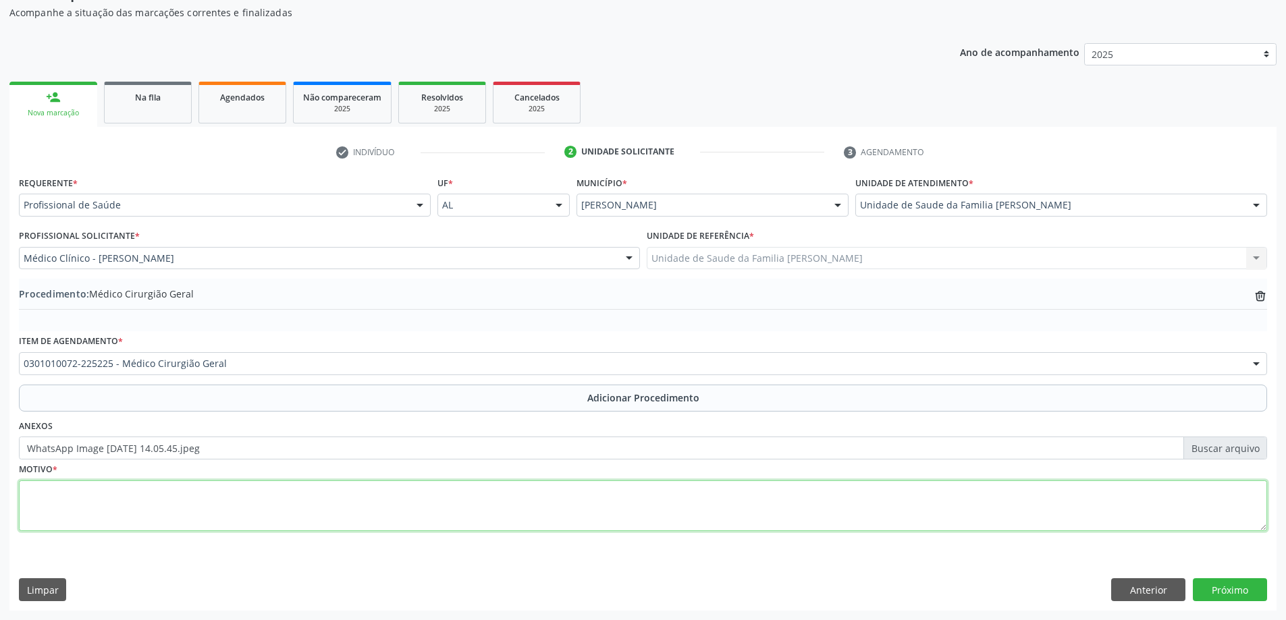
click at [251, 502] on textarea at bounding box center [643, 506] width 1248 height 51
click at [136, 487] on textarea "Dor em Hd HÁ CERCA DE 1 ano" at bounding box center [643, 506] width 1248 height 51
click at [177, 500] on textarea "Dor em Hd há cerca de 1 ano" at bounding box center [643, 506] width 1248 height 51
type textarea "Dor em Hd há cerca de 1 ano. sente dores constante."
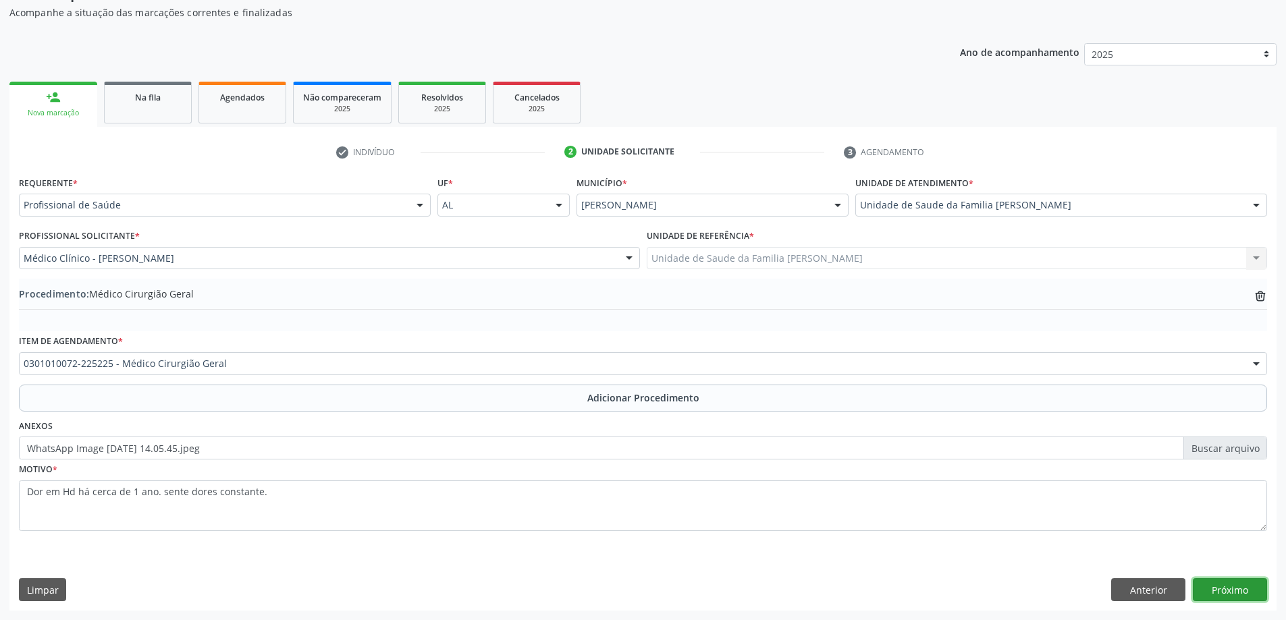
click at [1222, 594] on button "Próximo" at bounding box center [1230, 589] width 74 height 23
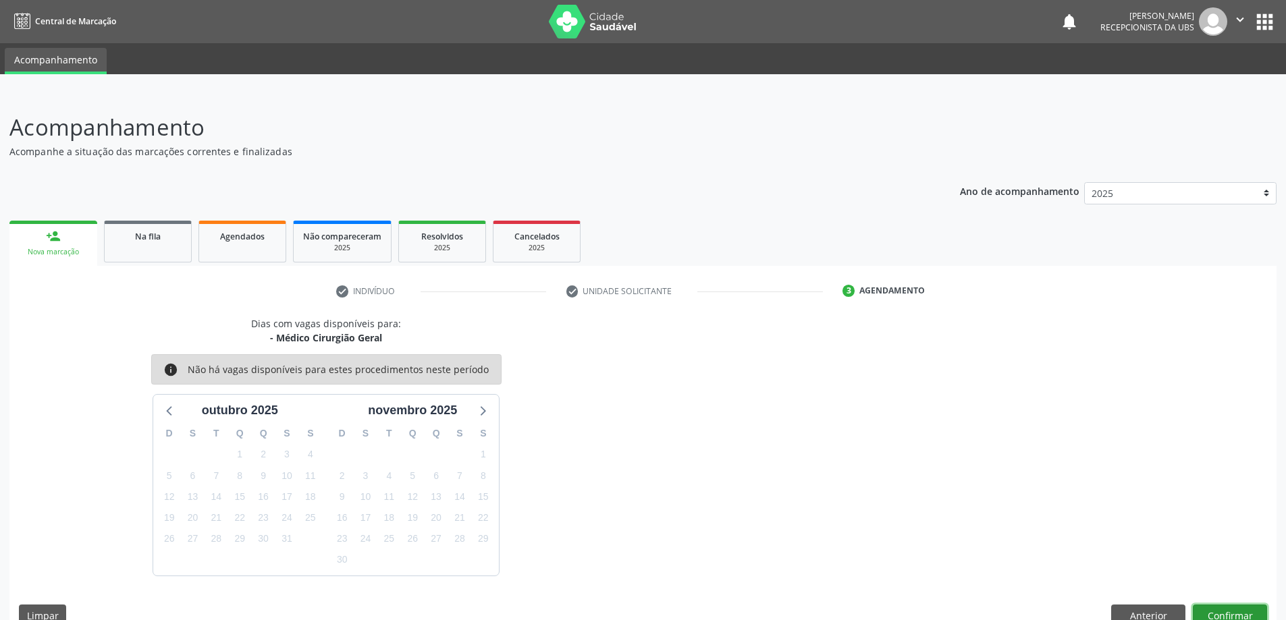
click at [1235, 612] on button "Confirmar" at bounding box center [1230, 616] width 74 height 23
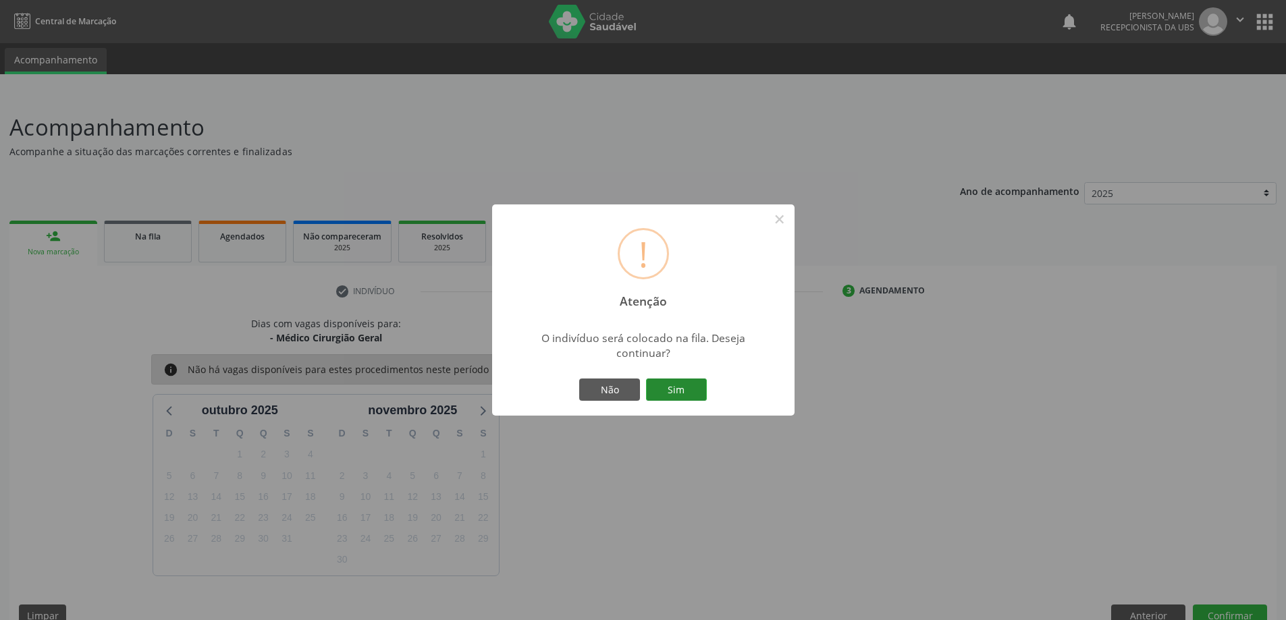
click at [686, 385] on button "Sim" at bounding box center [676, 390] width 61 height 23
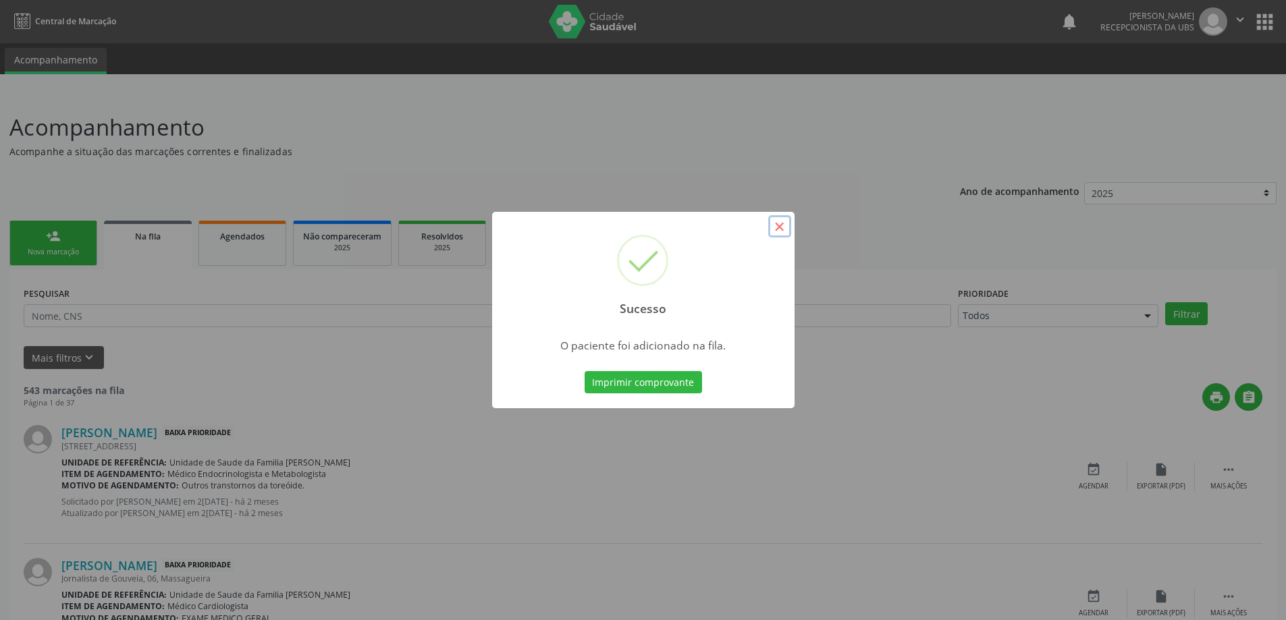
click at [774, 229] on button "×" at bounding box center [779, 226] width 23 height 23
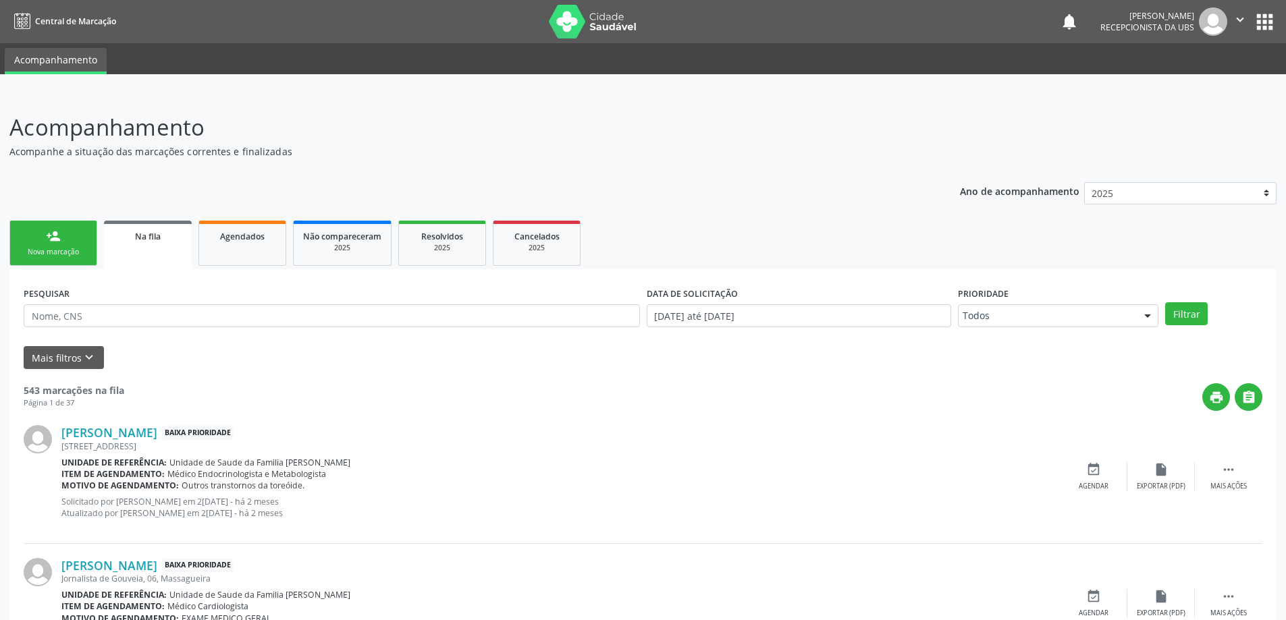
click at [72, 237] on link "person_add Nova marcação" at bounding box center [53, 243] width 88 height 45
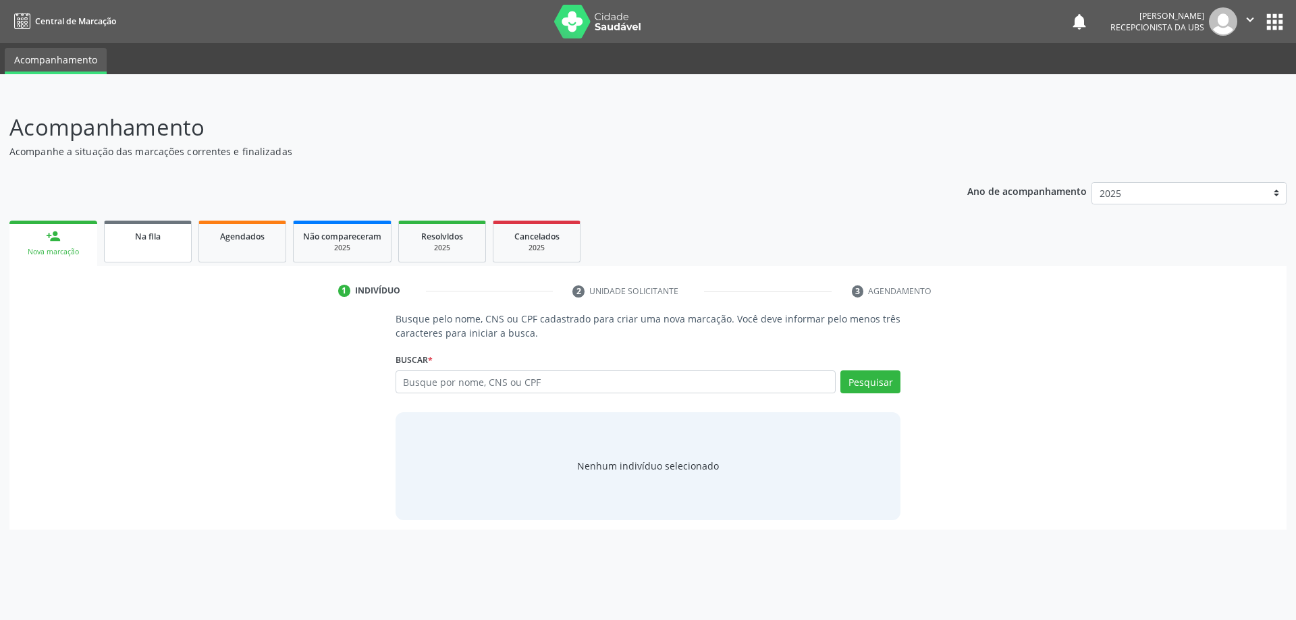
click at [183, 228] on link "Na fila" at bounding box center [148, 242] width 88 height 42
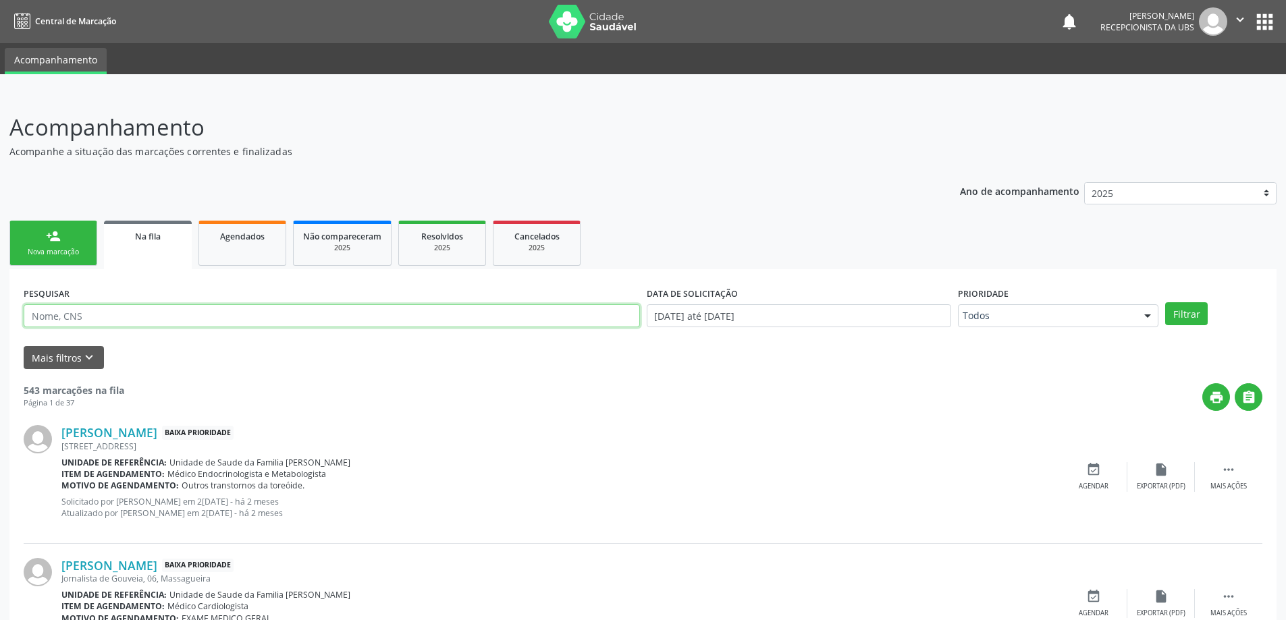
click at [227, 311] on input "text" at bounding box center [332, 315] width 616 height 23
type input "05715426464"
click at [1165, 302] on button "Filtrar" at bounding box center [1186, 313] width 43 height 23
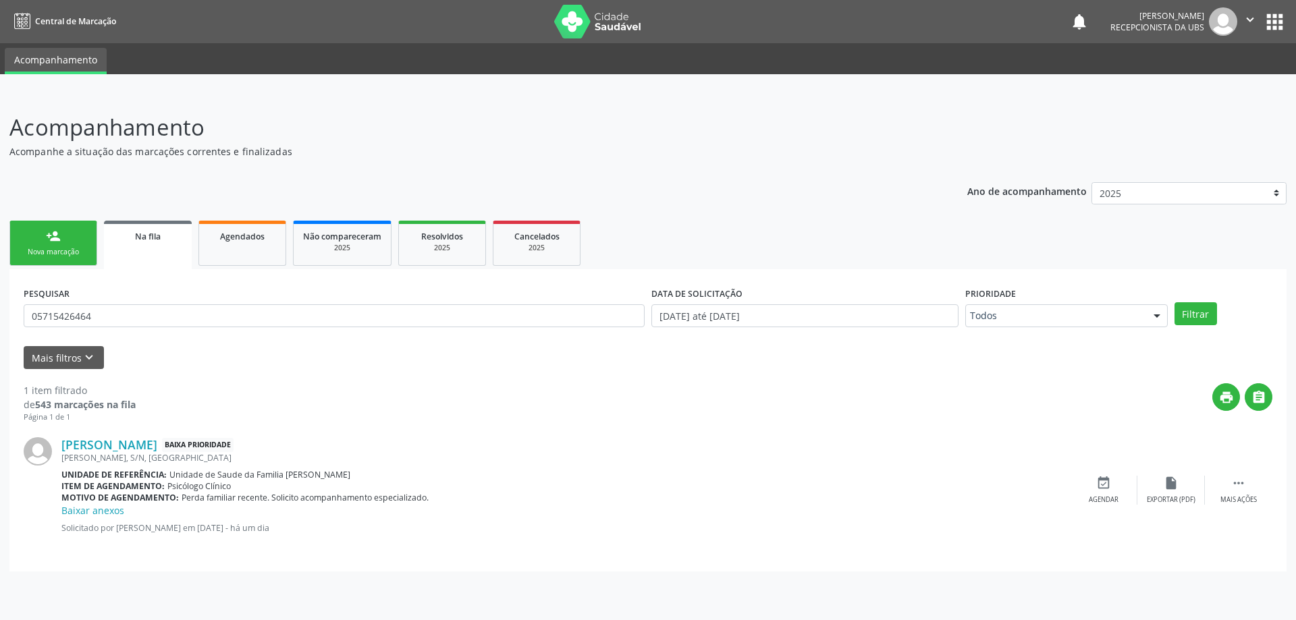
click at [70, 255] on div "Nova marcação" at bounding box center [53, 252] width 67 height 10
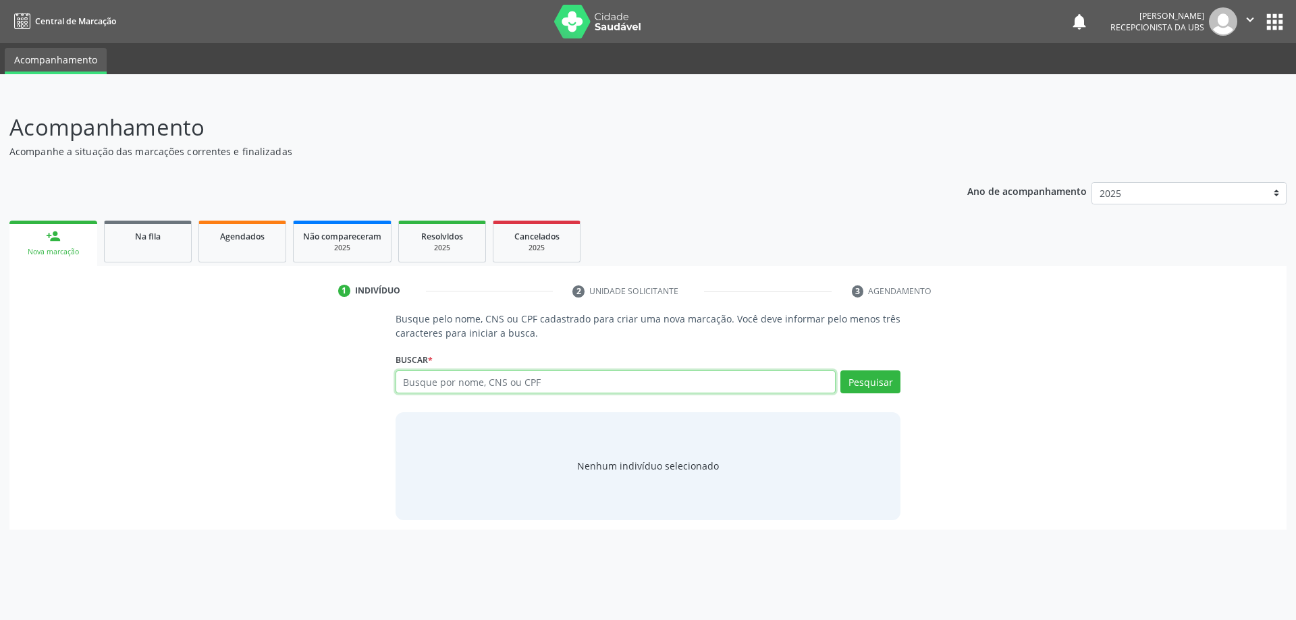
click at [504, 381] on input "text" at bounding box center [616, 382] width 441 height 23
type input "m"
click at [157, 242] on span "Na fila" at bounding box center [148, 236] width 26 height 11
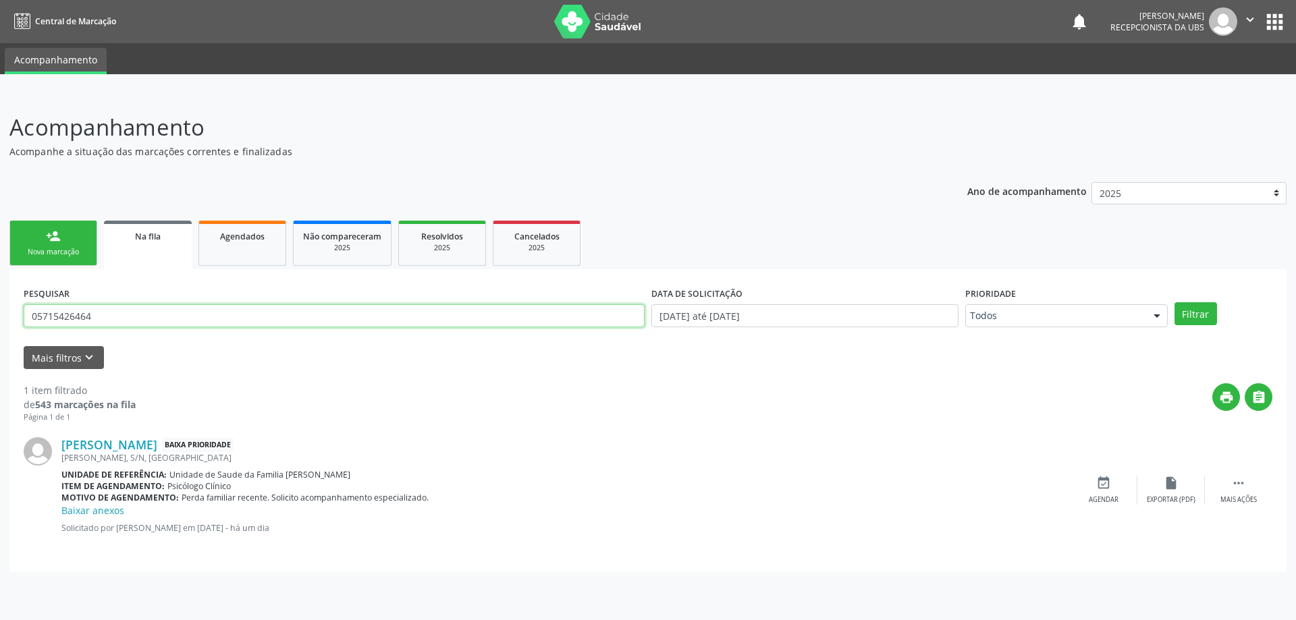
click at [128, 318] on input "05715426464" at bounding box center [334, 315] width 621 height 23
type input "0"
type input "micheline"
click at [1174, 302] on button "Filtrar" at bounding box center [1195, 313] width 43 height 23
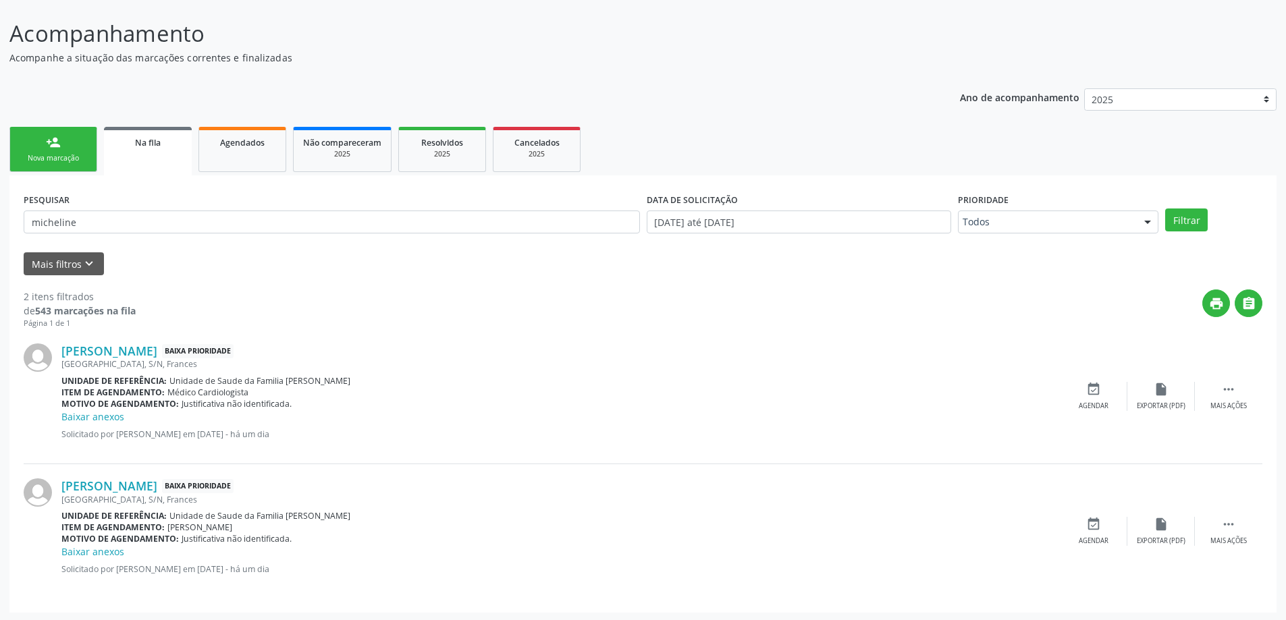
scroll to position [96, 0]
click at [71, 143] on link "person_add Nova marcação" at bounding box center [53, 147] width 88 height 45
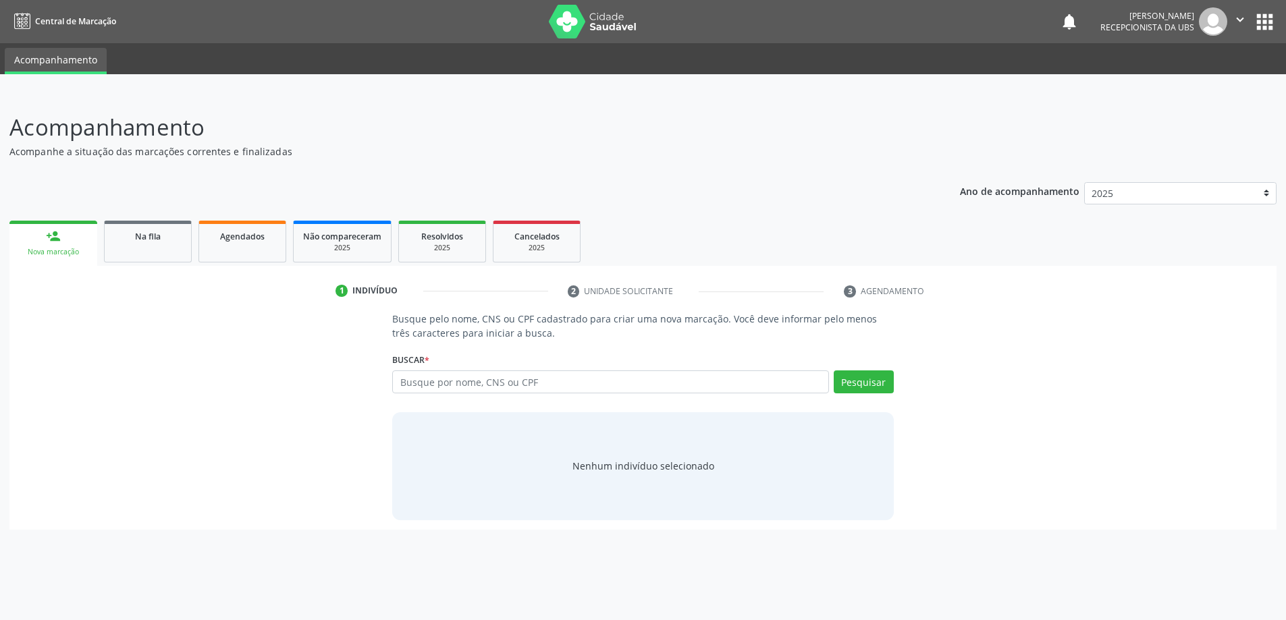
scroll to position [0, 0]
click at [497, 396] on div "Busque por nome, CNS ou CPF Nenhum resultado encontrado para: " " Digite nome, …" at bounding box center [649, 387] width 506 height 32
click at [496, 389] on input "text" at bounding box center [616, 382] width 441 height 23
type input "micheline dos santos rodrigues"
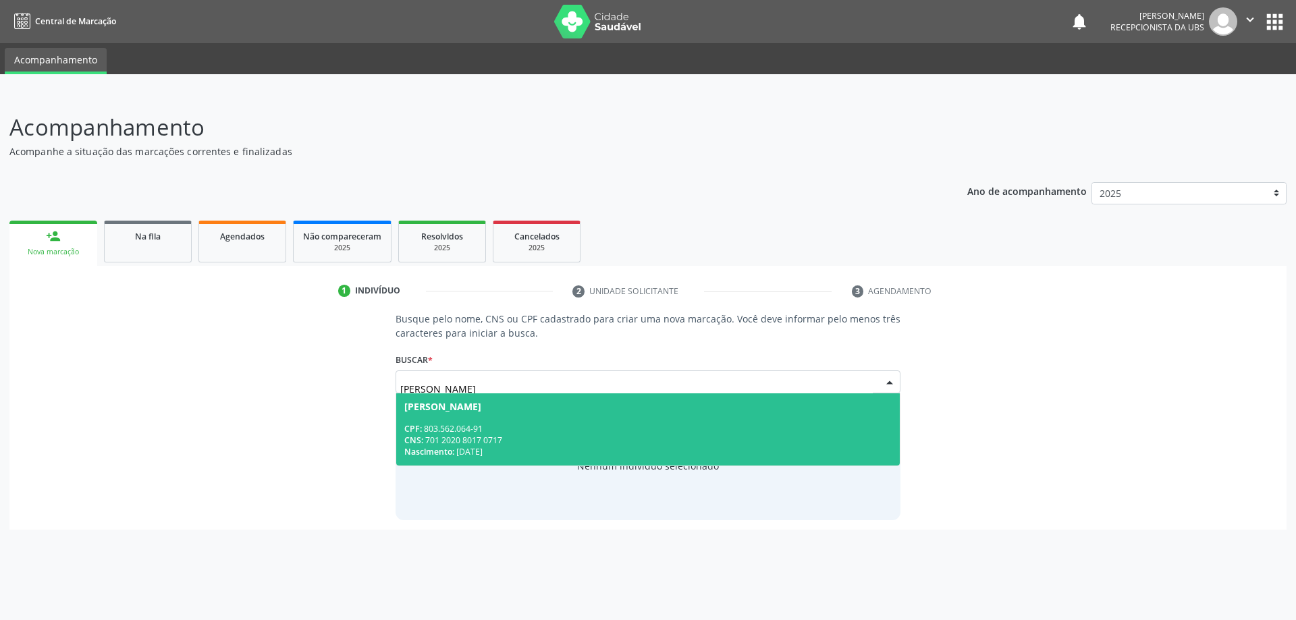
click at [753, 451] on div "Nascimento: 26/10/1971" at bounding box center [648, 451] width 488 height 11
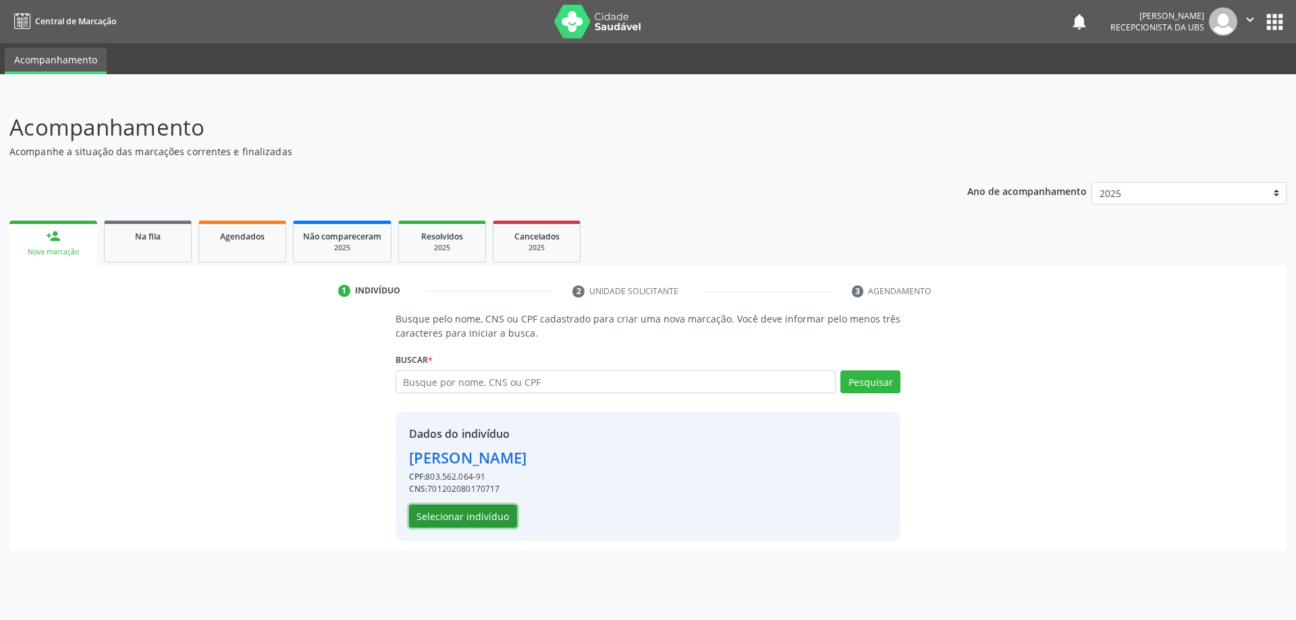
click at [445, 522] on button "Selecionar indivíduo" at bounding box center [463, 516] width 108 height 23
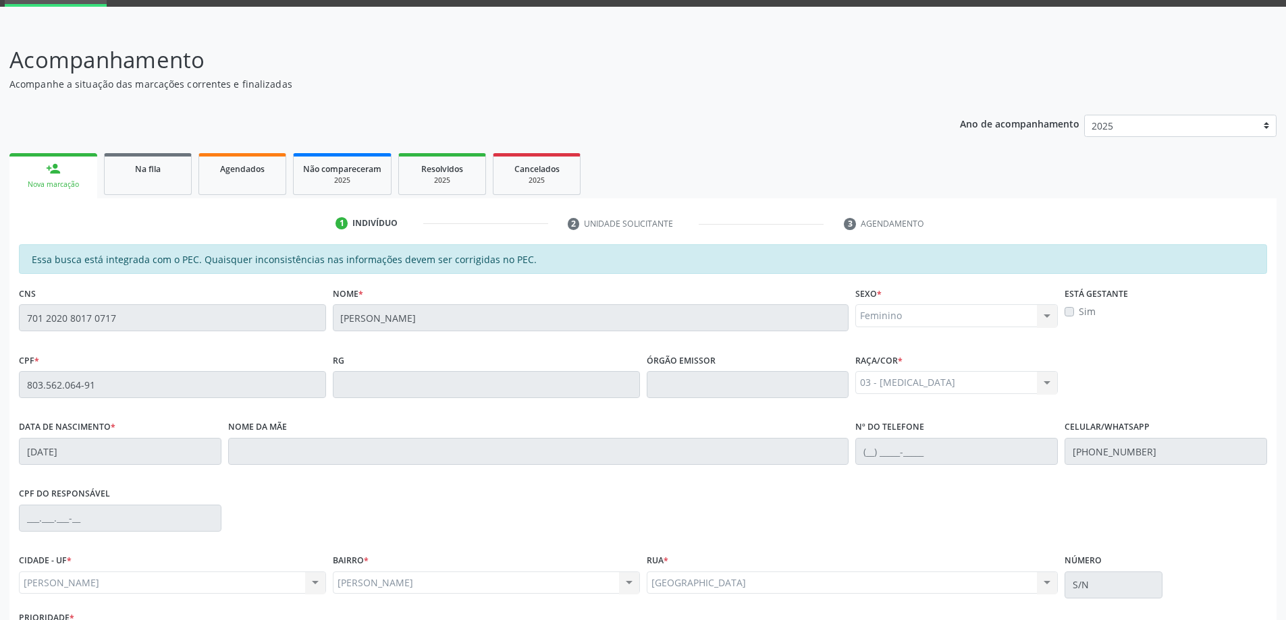
scroll to position [169, 0]
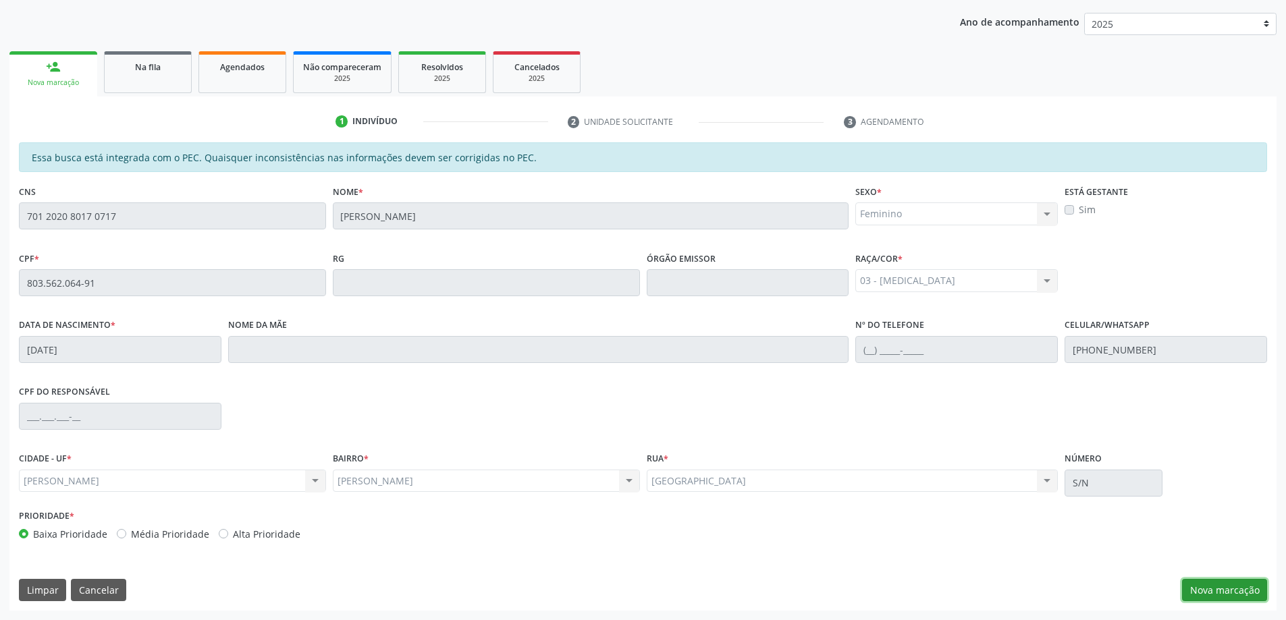
click at [1203, 594] on button "Nova marcação" at bounding box center [1224, 590] width 85 height 23
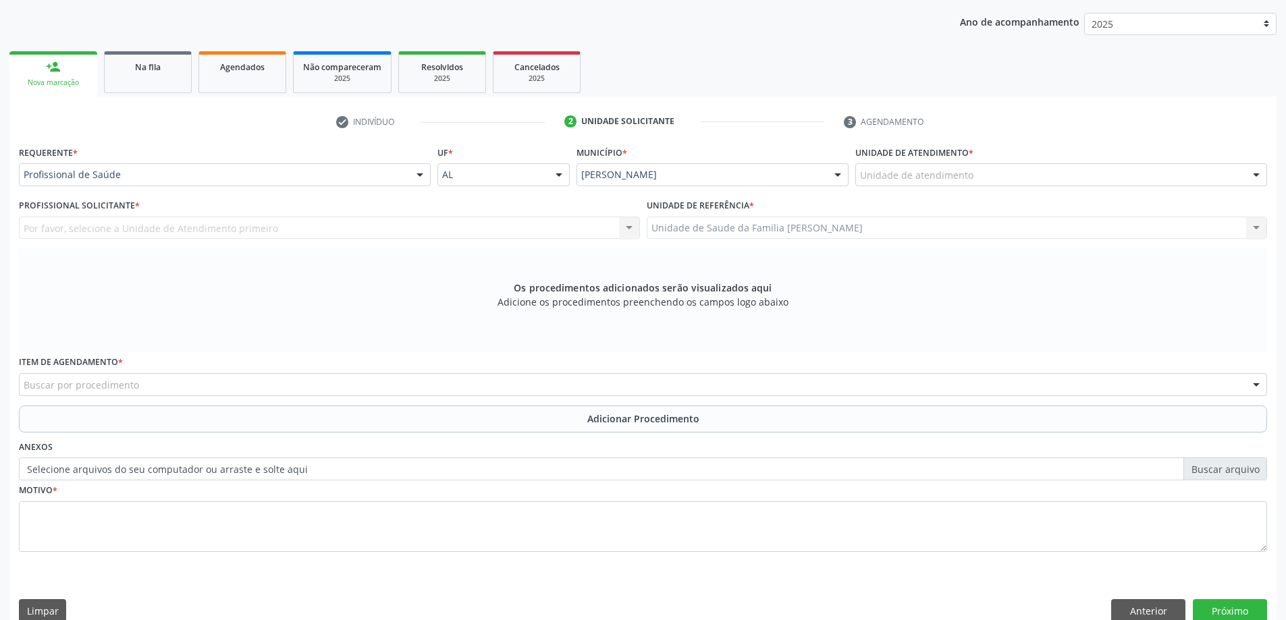
click at [1112, 174] on div "Unidade de atendimento" at bounding box center [1061, 174] width 412 height 23
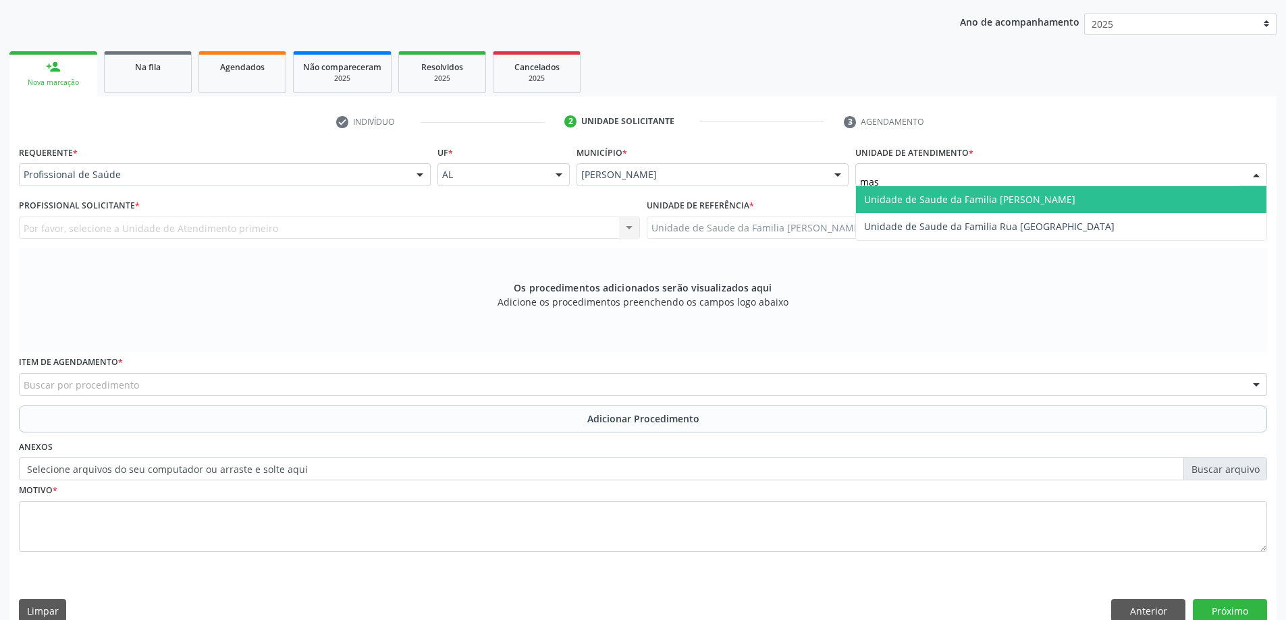
type input "mass"
click at [1110, 203] on span "Unidade de Saude da Familia [PERSON_NAME]" at bounding box center [1061, 199] width 410 height 27
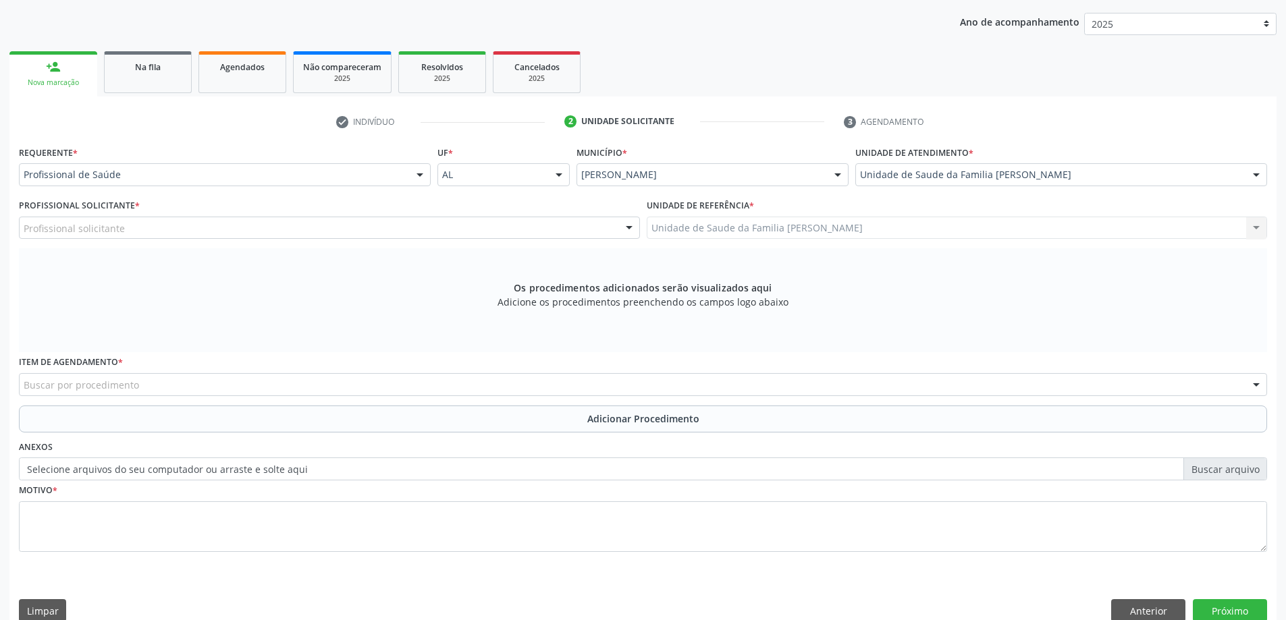
click at [132, 234] on div "Profissional solicitante" at bounding box center [329, 228] width 621 height 23
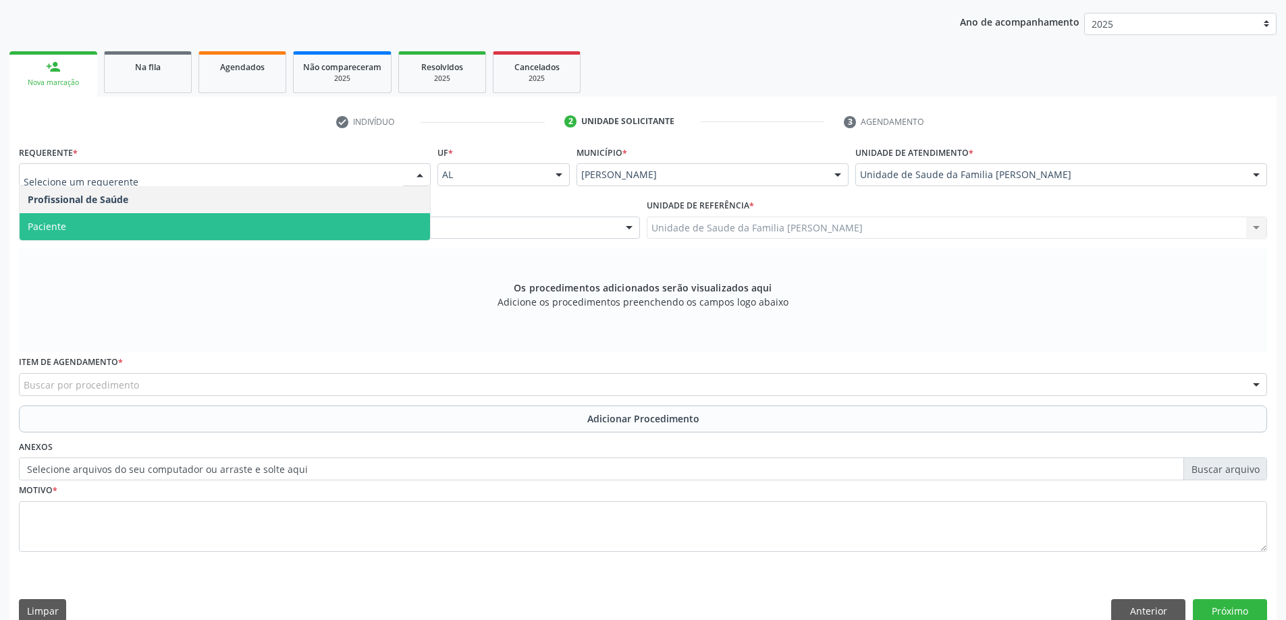
click at [160, 215] on span "Paciente" at bounding box center [225, 226] width 410 height 27
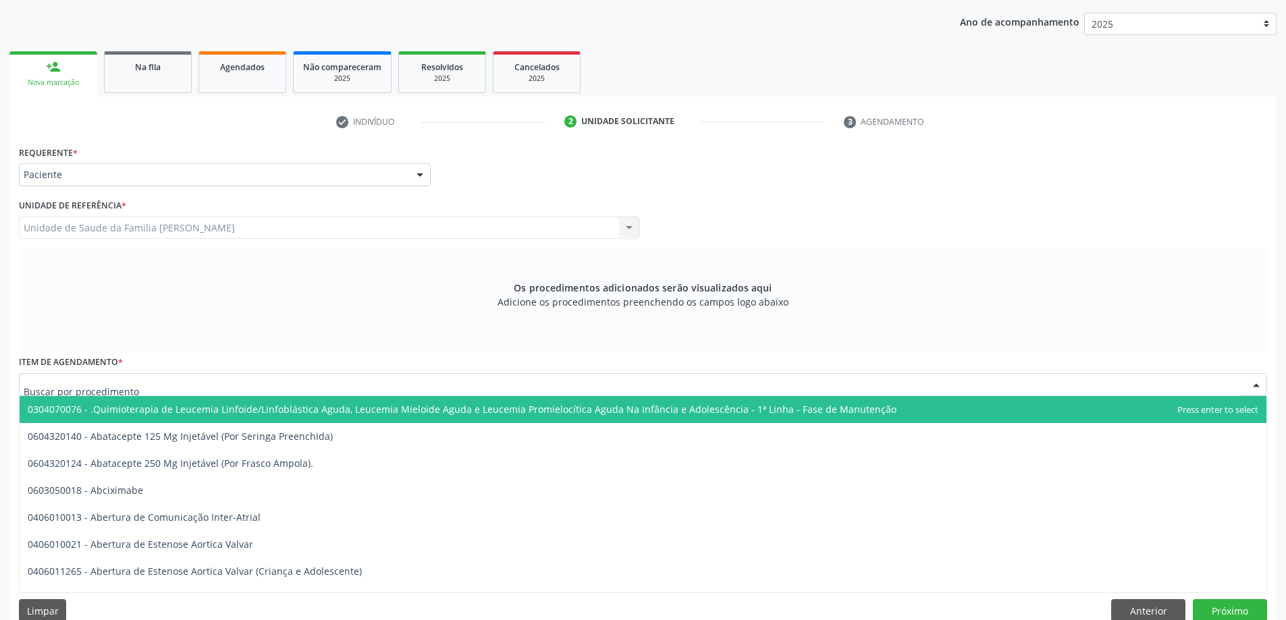
click at [221, 385] on div at bounding box center [643, 384] width 1248 height 23
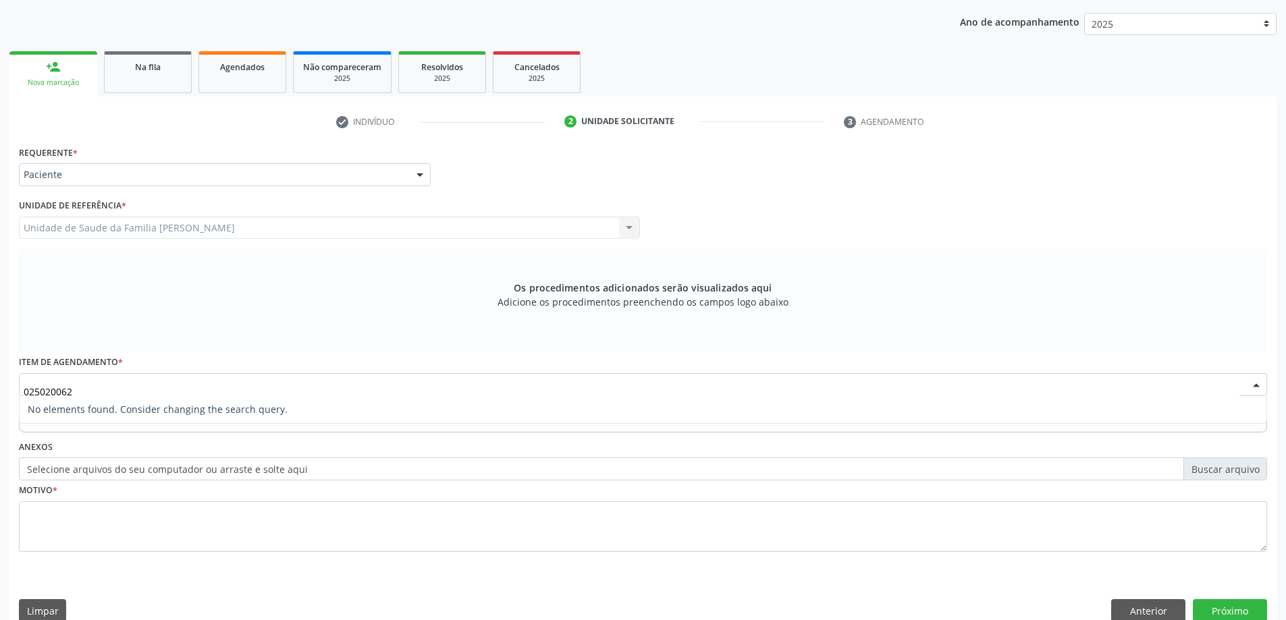
click at [247, 385] on input "025020062" at bounding box center [632, 391] width 1216 height 27
type input "0"
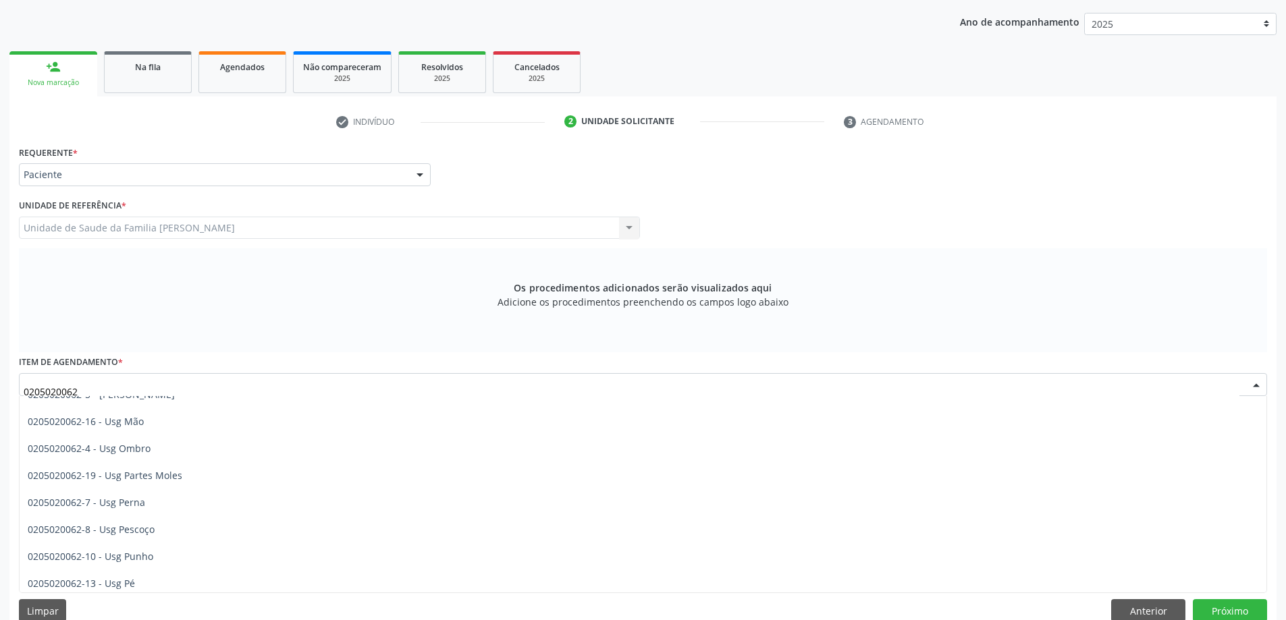
scroll to position [181, 0]
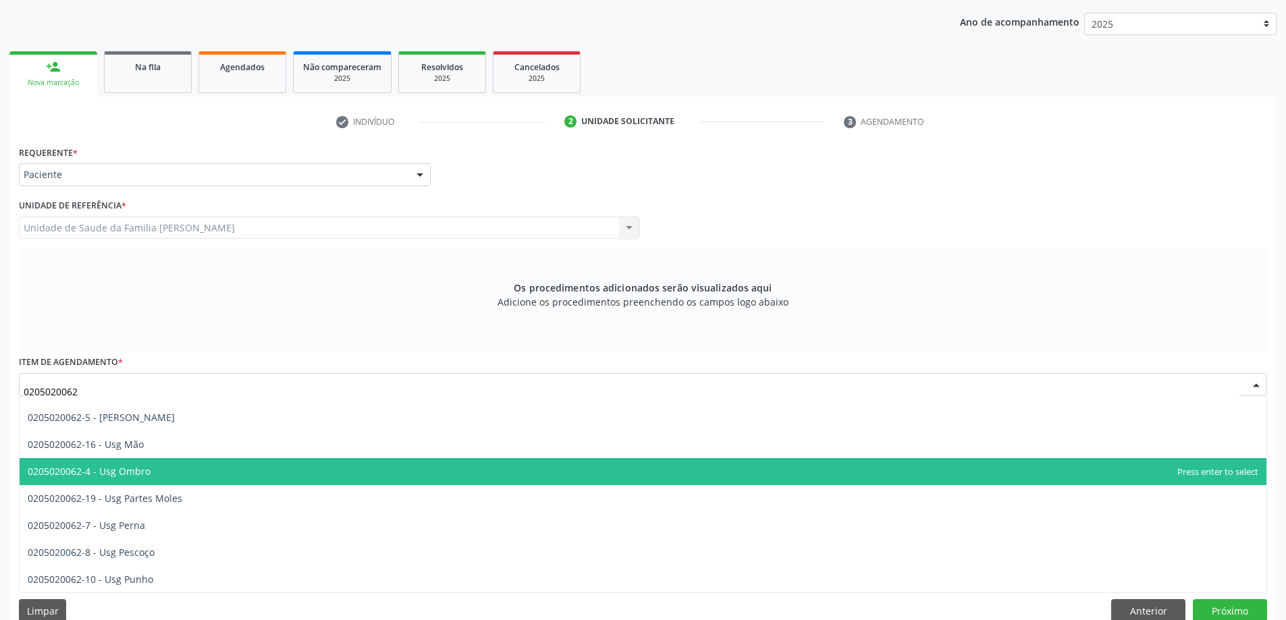
click at [138, 479] on span "0205020062-4 - Usg Ombro" at bounding box center [643, 471] width 1247 height 27
type input "0205020062"
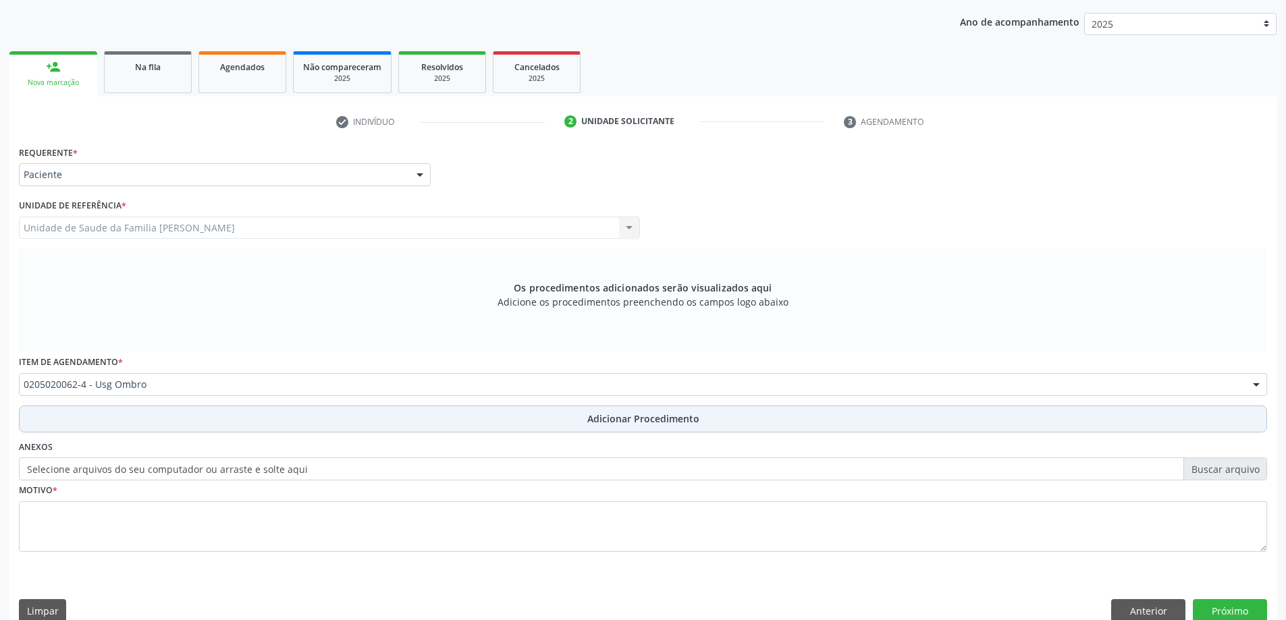
click at [169, 416] on button "Adicionar Procedimento" at bounding box center [643, 419] width 1248 height 27
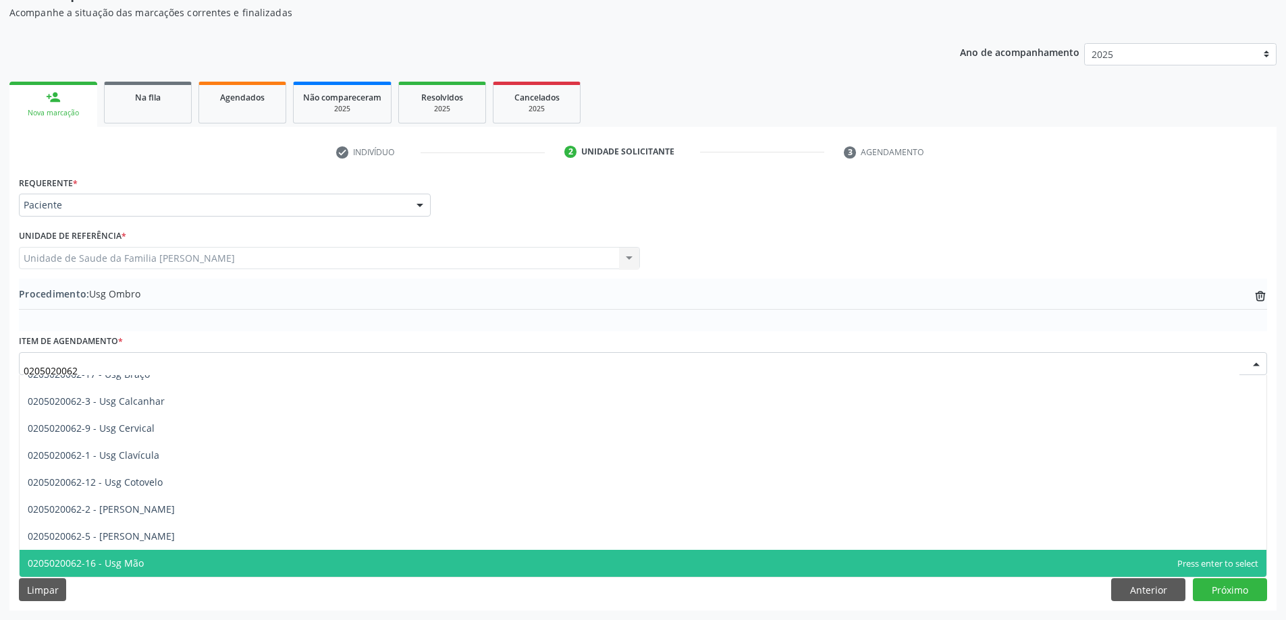
scroll to position [0, 0]
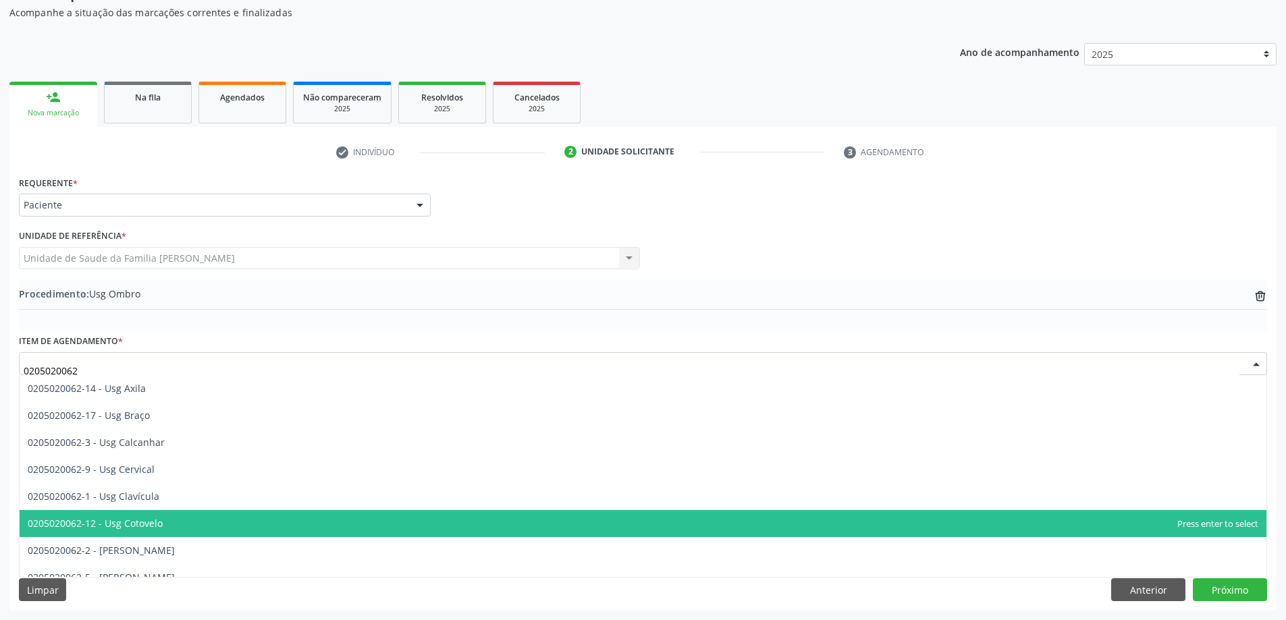
click at [170, 515] on span "0205020062-12 - Usg Cotovelo" at bounding box center [643, 523] width 1247 height 27
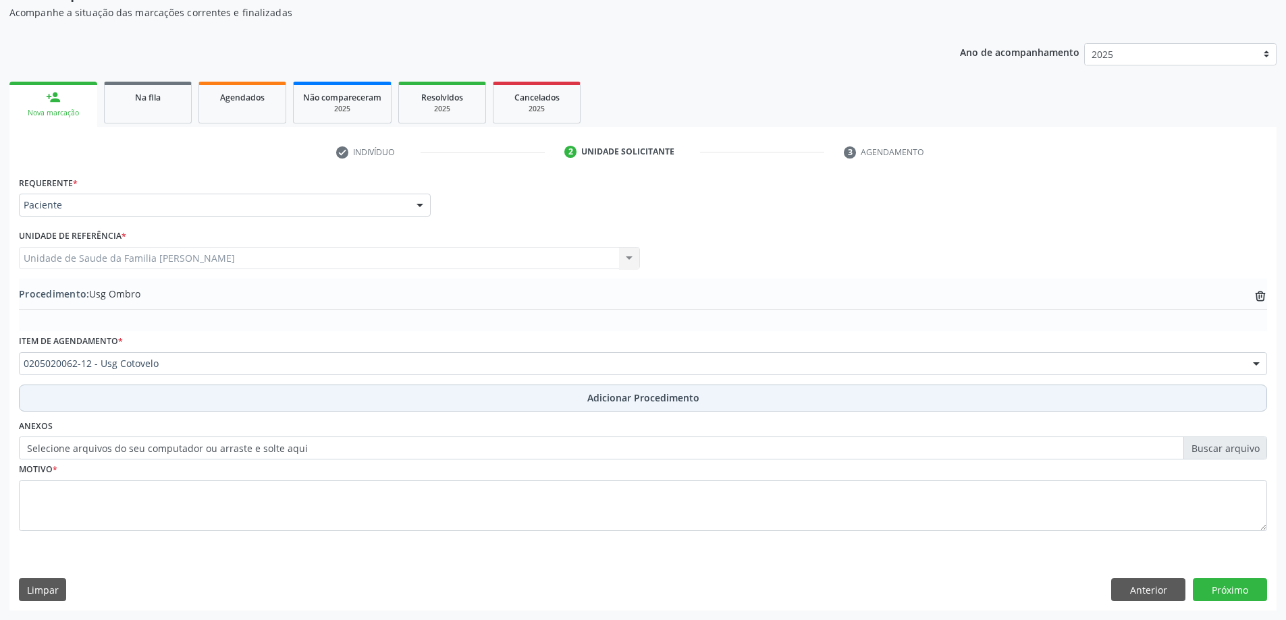
click at [325, 396] on button "Adicionar Procedimento" at bounding box center [643, 398] width 1248 height 27
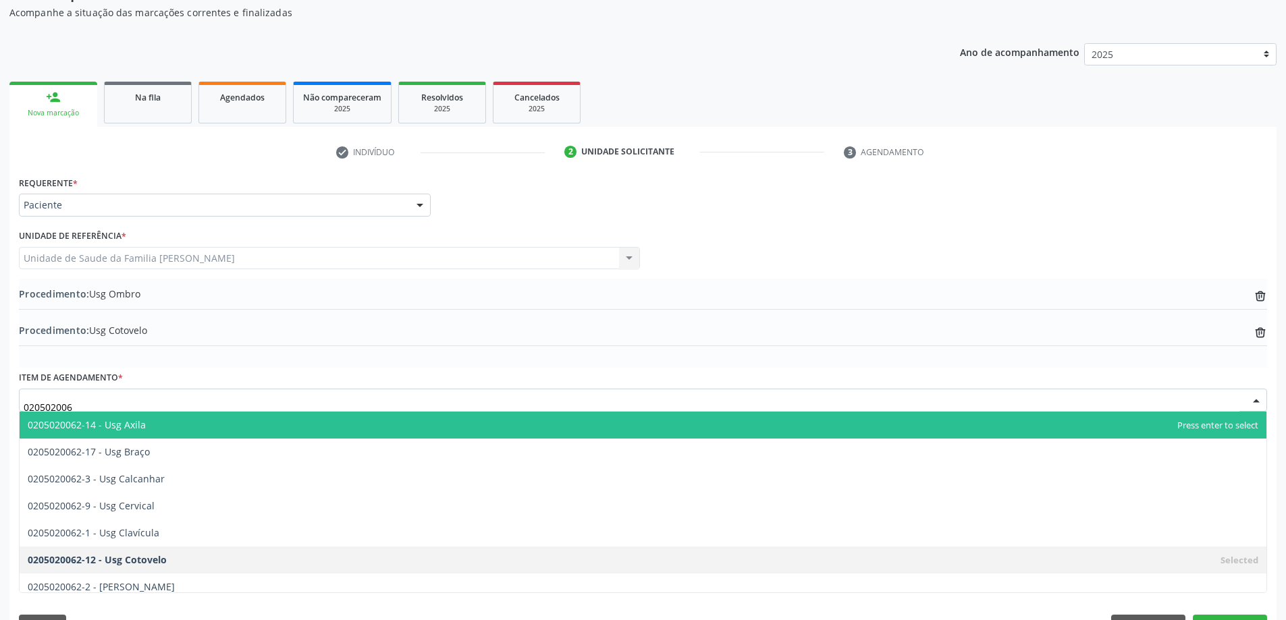
type input "0205020062"
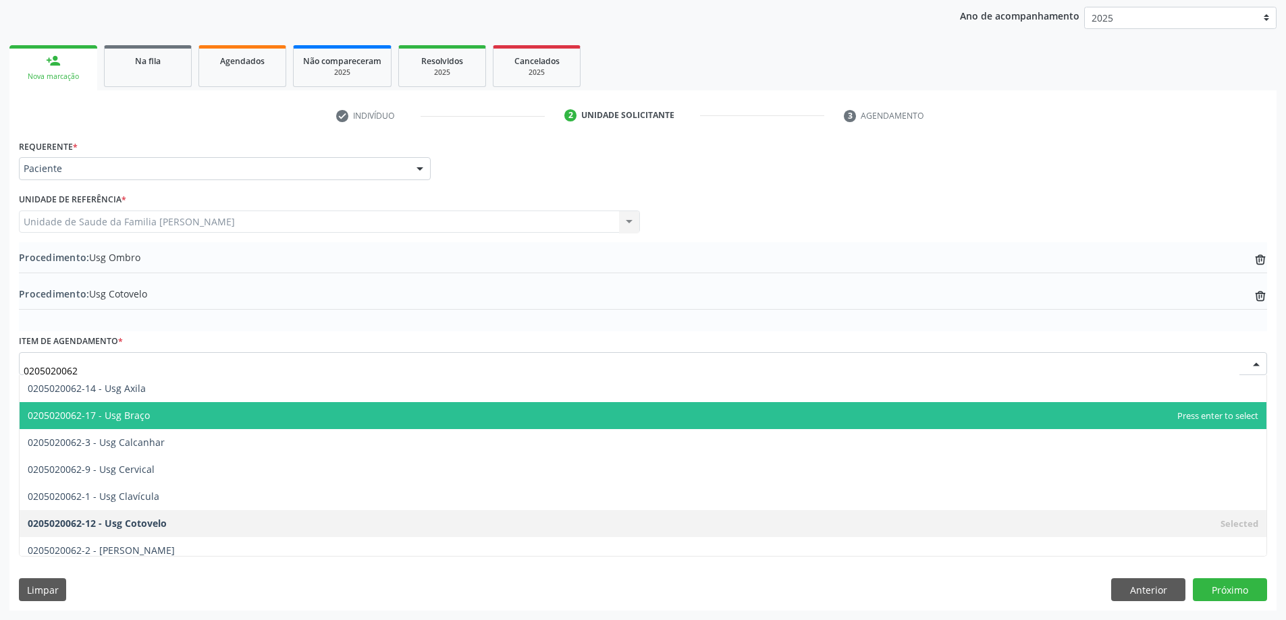
click at [159, 424] on span "0205020062-17 - Usg Braço" at bounding box center [643, 415] width 1247 height 27
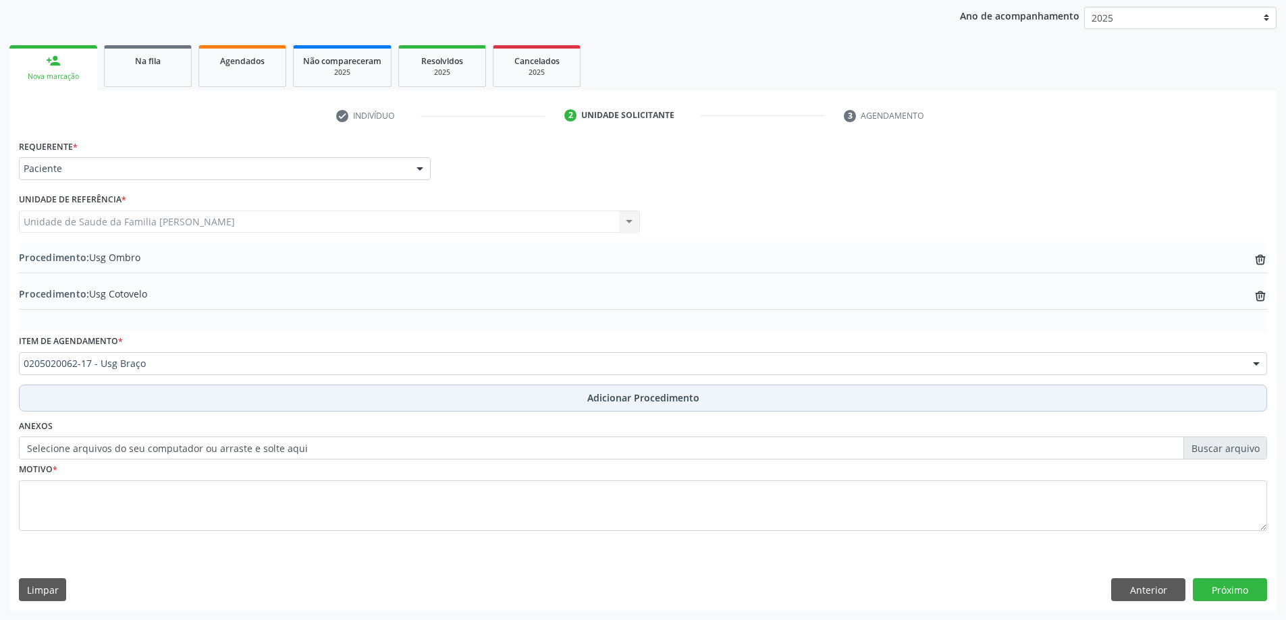
click at [167, 402] on button "Adicionar Procedimento" at bounding box center [643, 398] width 1248 height 27
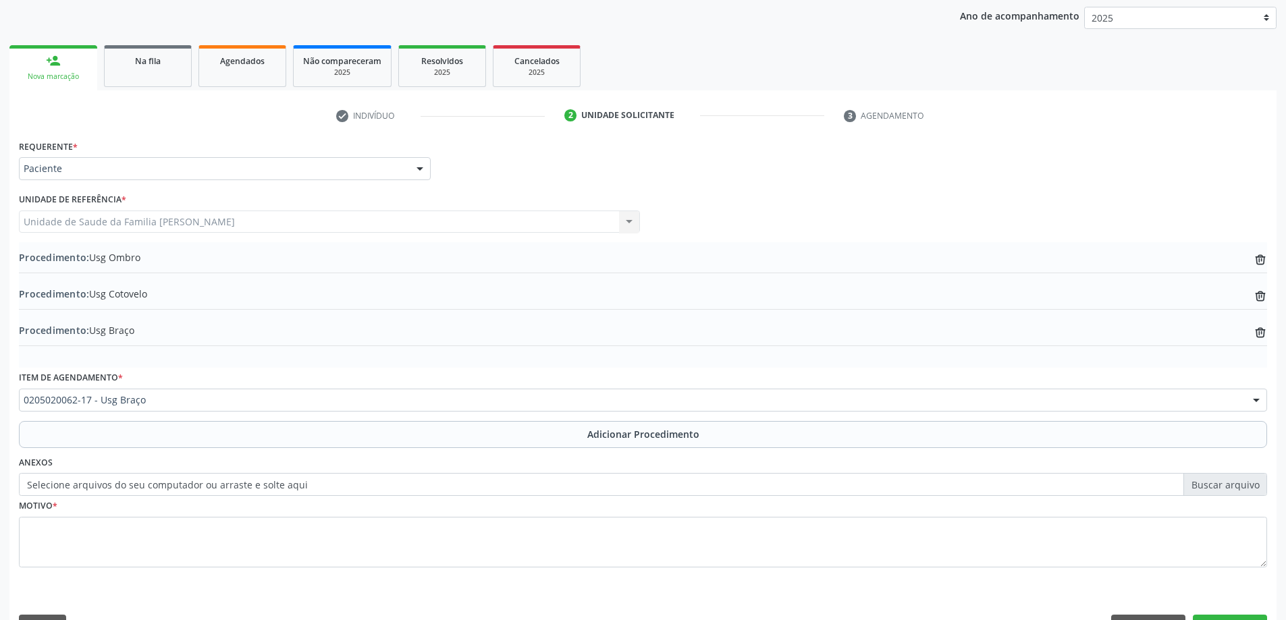
click at [106, 487] on label "Selecione arquivos do seu computador ou arraste e solte aqui" at bounding box center [643, 484] width 1248 height 23
click at [106, 487] on input "Selecione arquivos do seu computador ou arraste e solte aqui" at bounding box center [643, 484] width 1248 height 23
click at [36, 483] on label "Selecione arquivos do seu computador ou arraste e solte aqui" at bounding box center [643, 484] width 1248 height 23
click at [36, 483] on input "Selecione arquivos do seu computador ou arraste e solte aqui" at bounding box center [643, 484] width 1248 height 23
type input "C:\fakepath\WhatsApp Image 2025-10-01 at 14.19.06.jpeg"
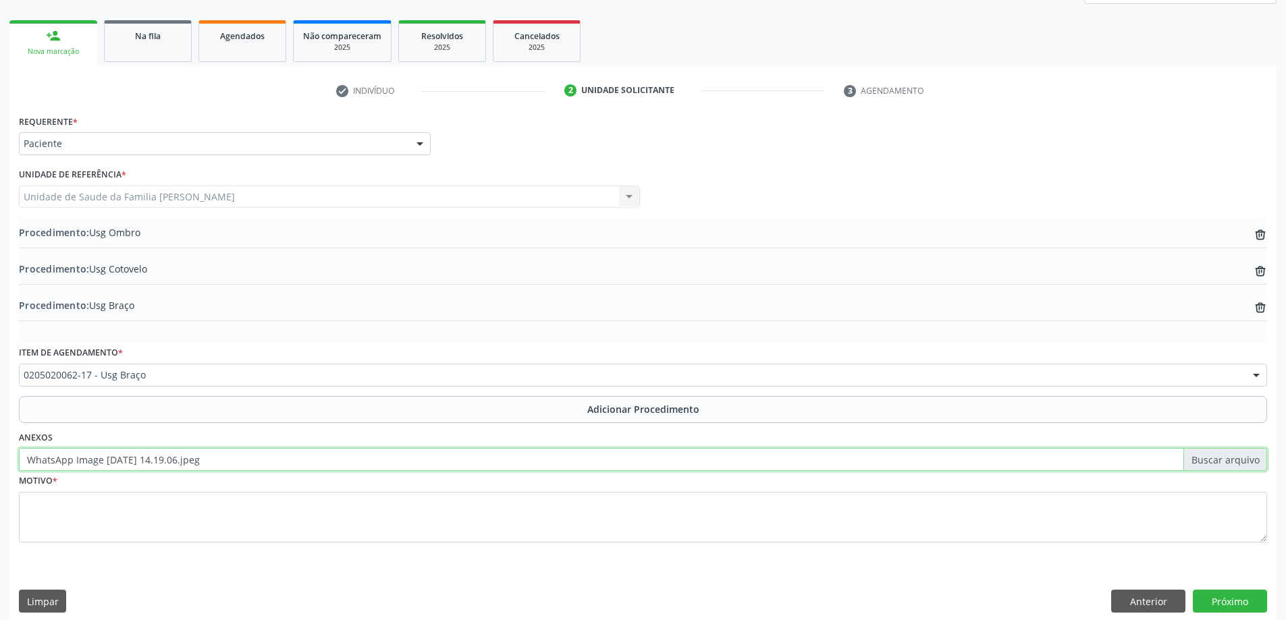
scroll to position [212, 0]
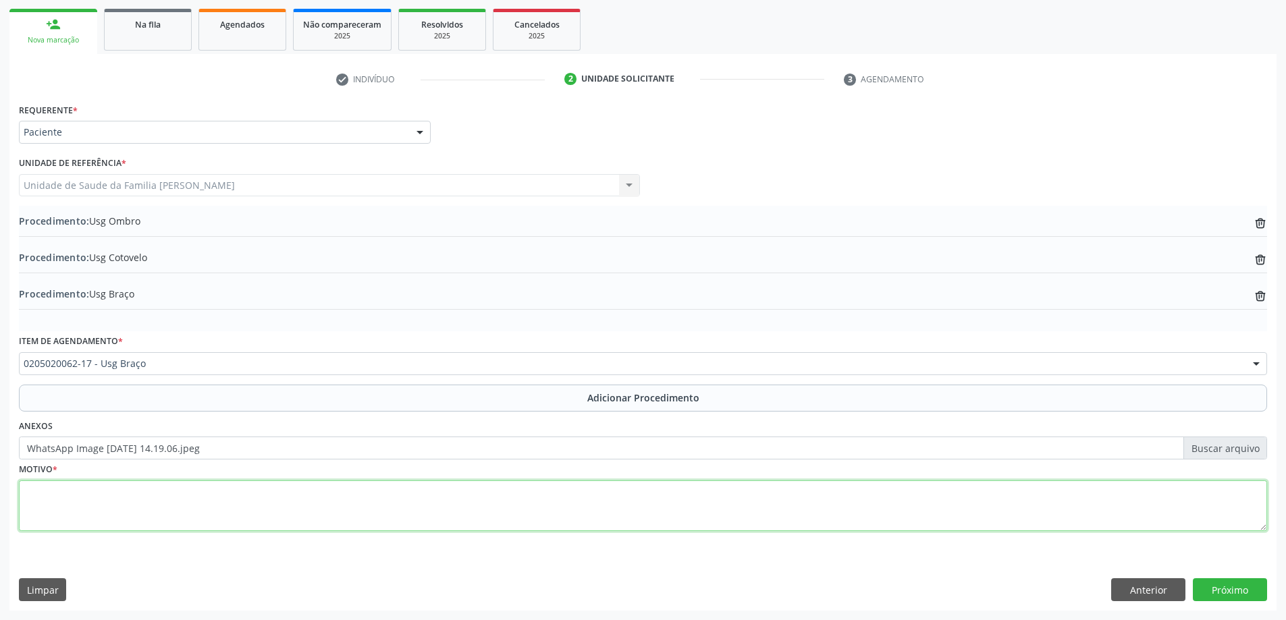
click at [163, 500] on textarea at bounding box center [643, 506] width 1248 height 51
type textarea "j"
type textarea "Justificativa não identificada."
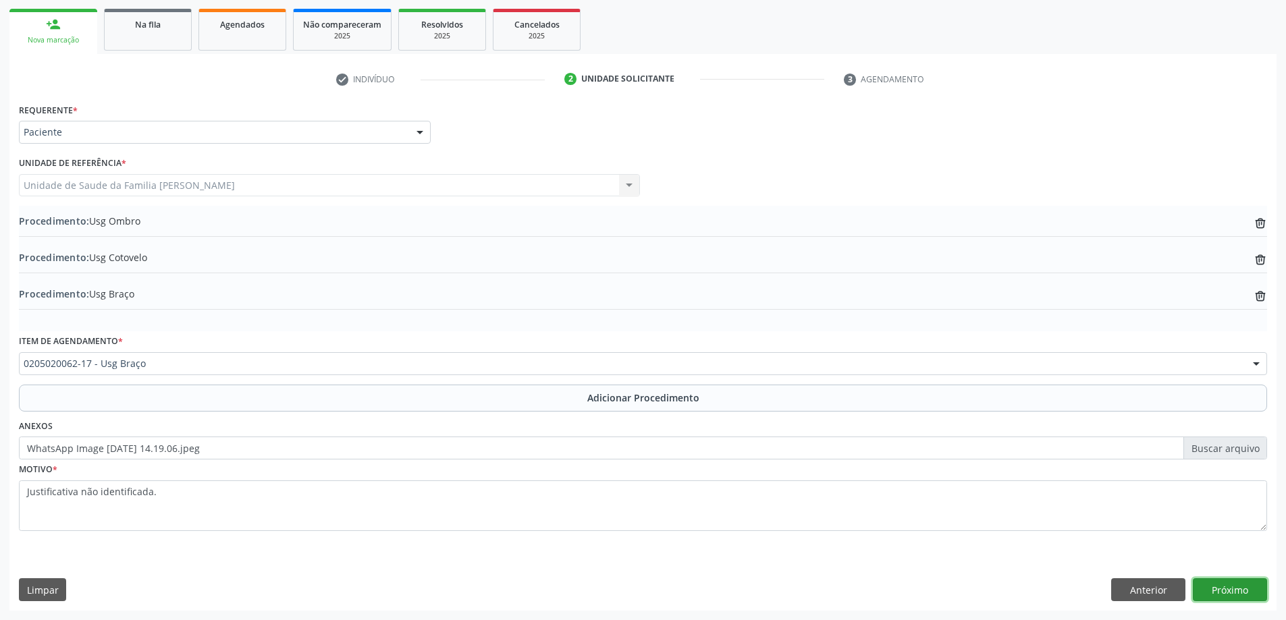
click at [1240, 586] on button "Próximo" at bounding box center [1230, 589] width 74 height 23
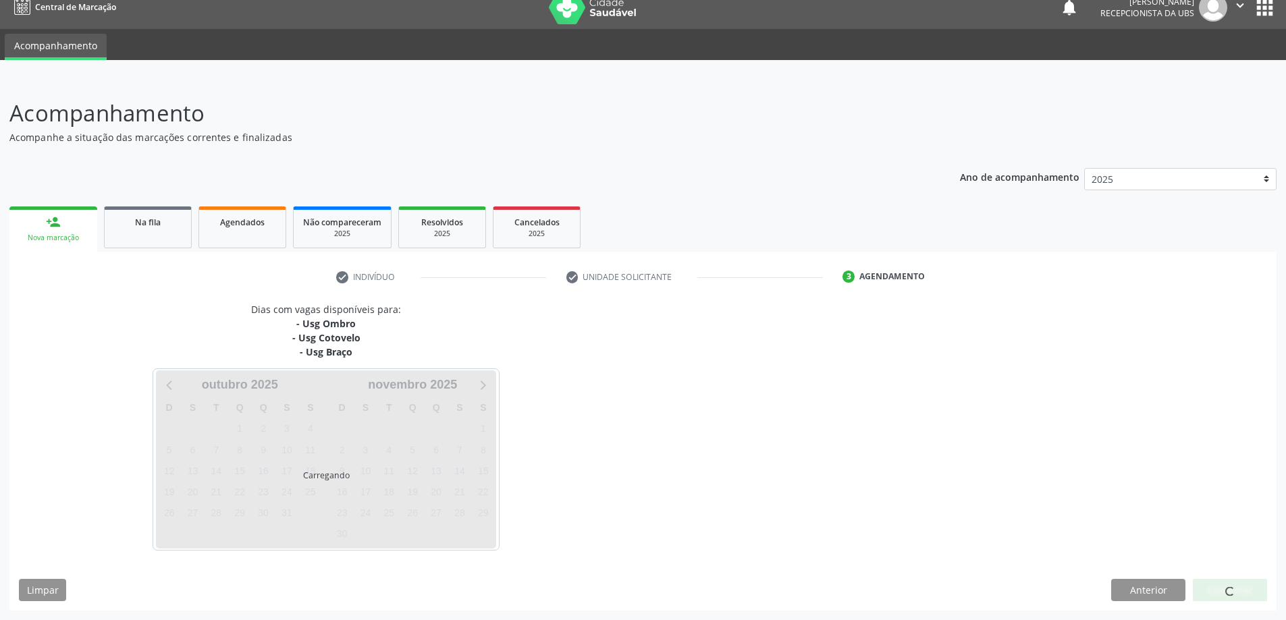
scroll to position [54, 0]
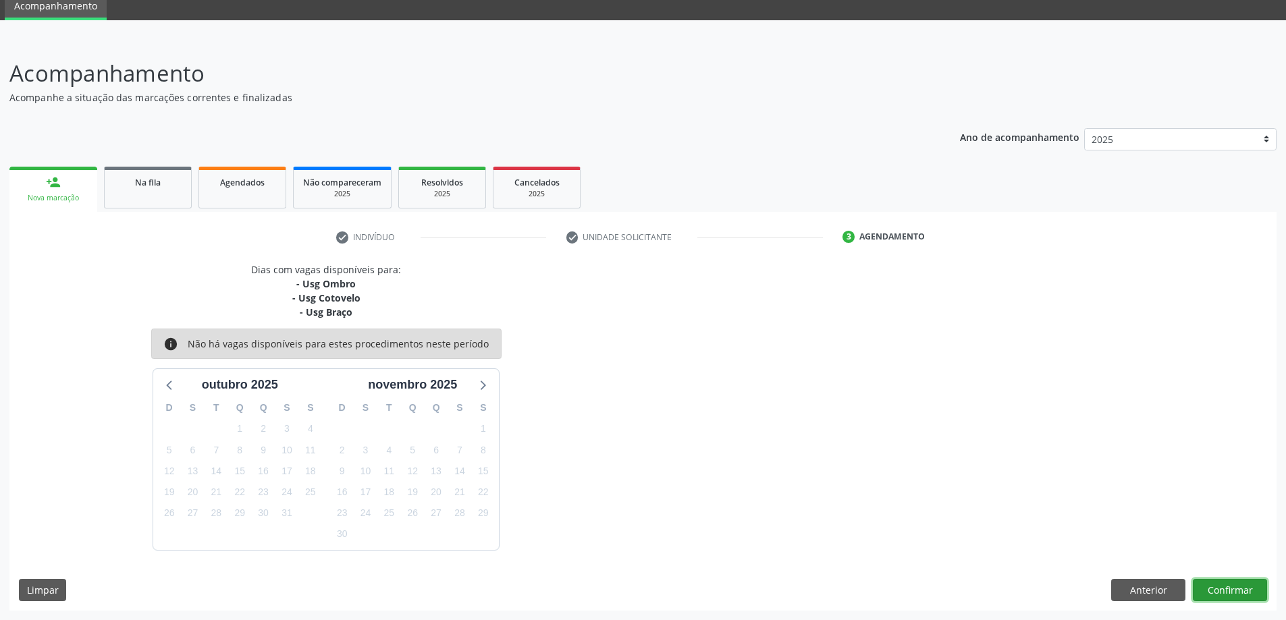
click at [1228, 587] on button "Confirmar" at bounding box center [1230, 590] width 74 height 23
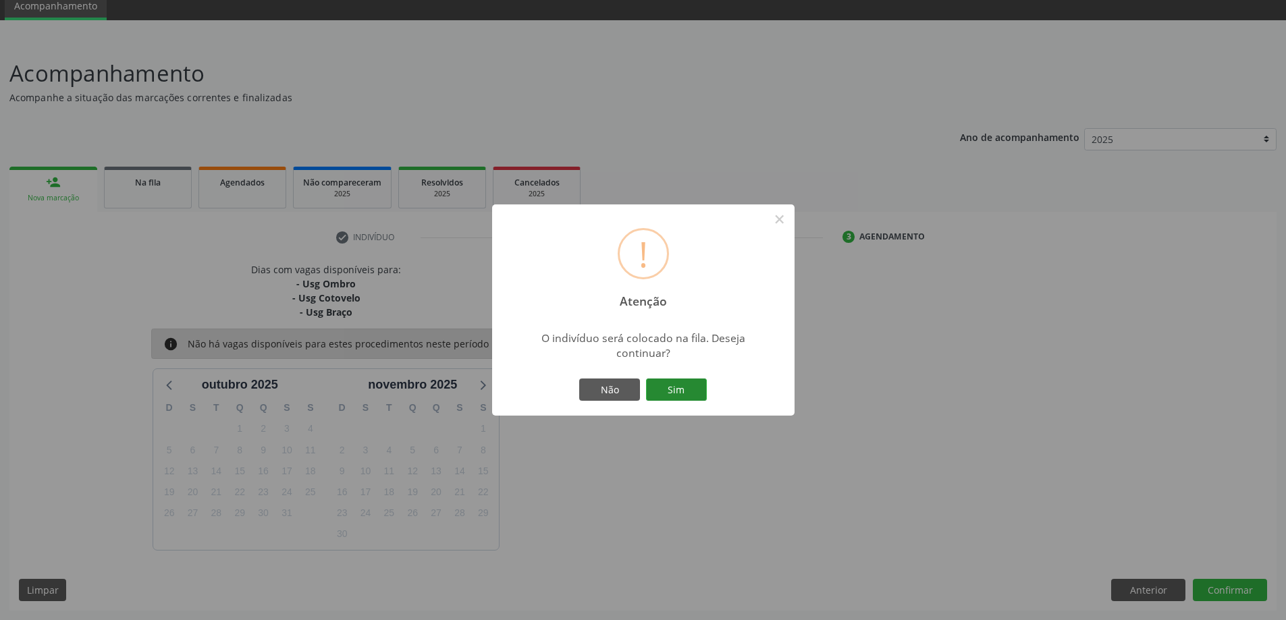
click at [679, 396] on button "Sim" at bounding box center [676, 390] width 61 height 23
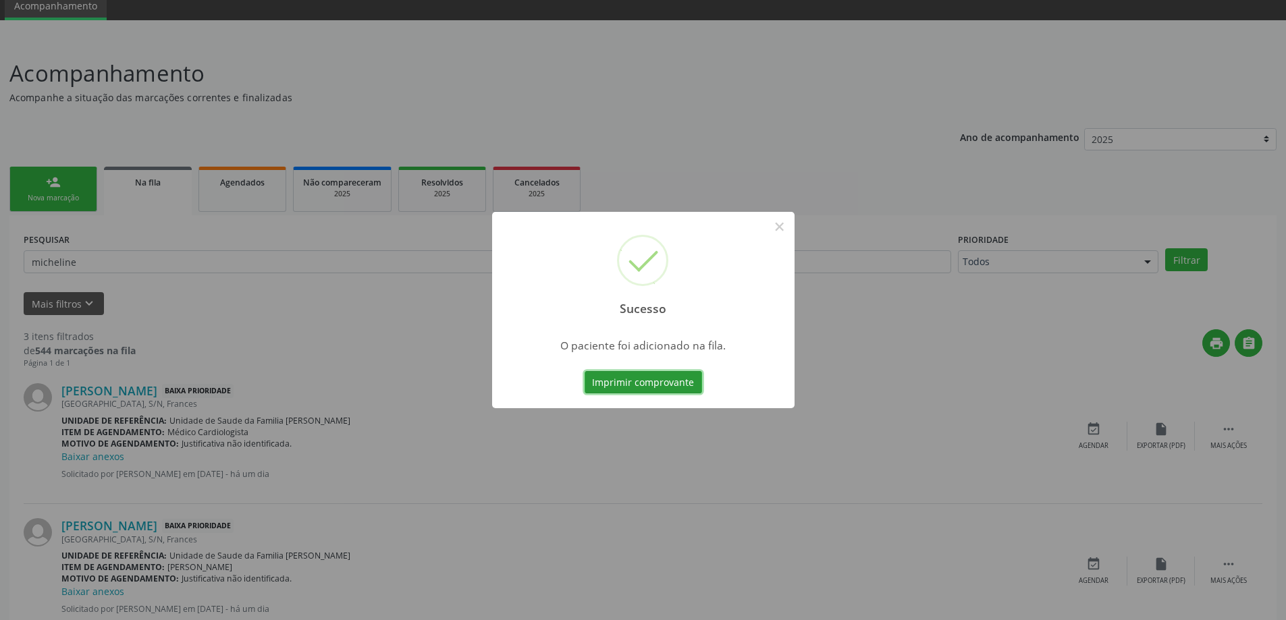
scroll to position [0, 0]
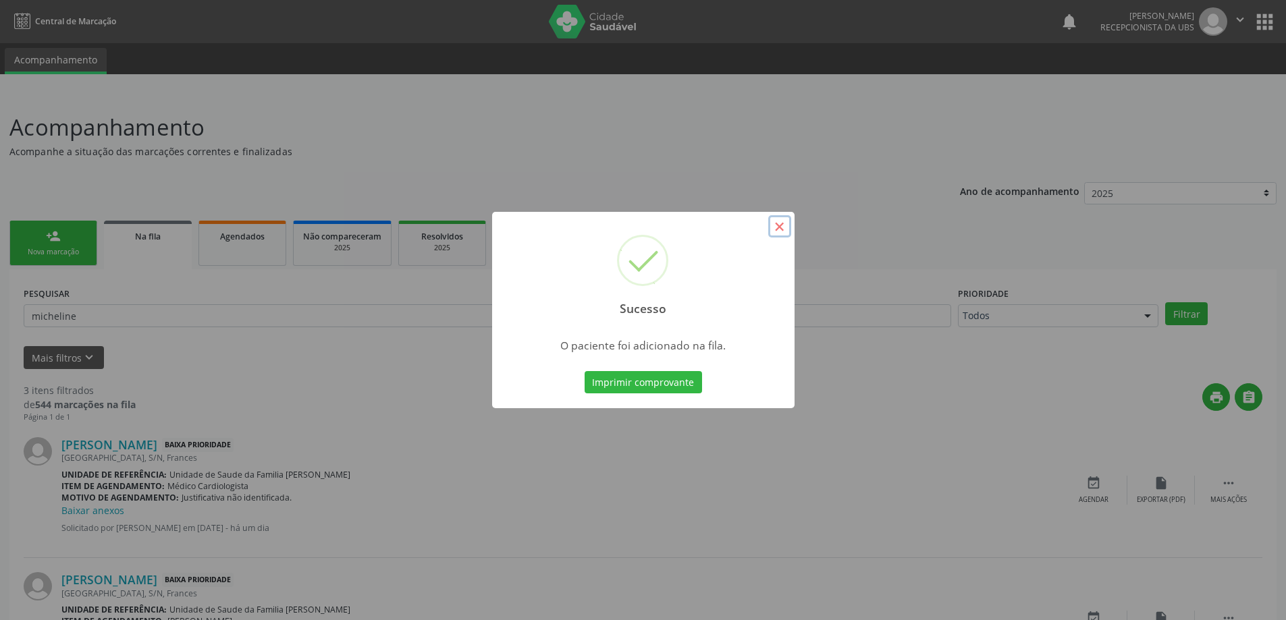
click at [773, 221] on button "×" at bounding box center [779, 226] width 23 height 23
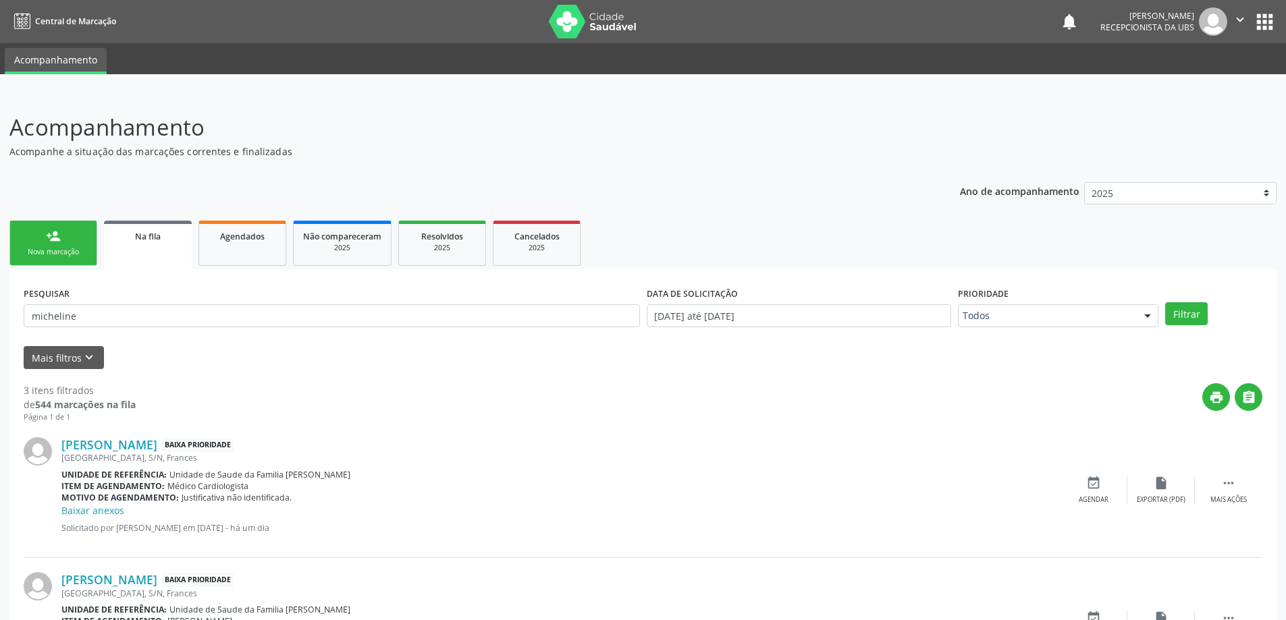
click at [78, 241] on link "person_add Nova marcação" at bounding box center [53, 243] width 88 height 45
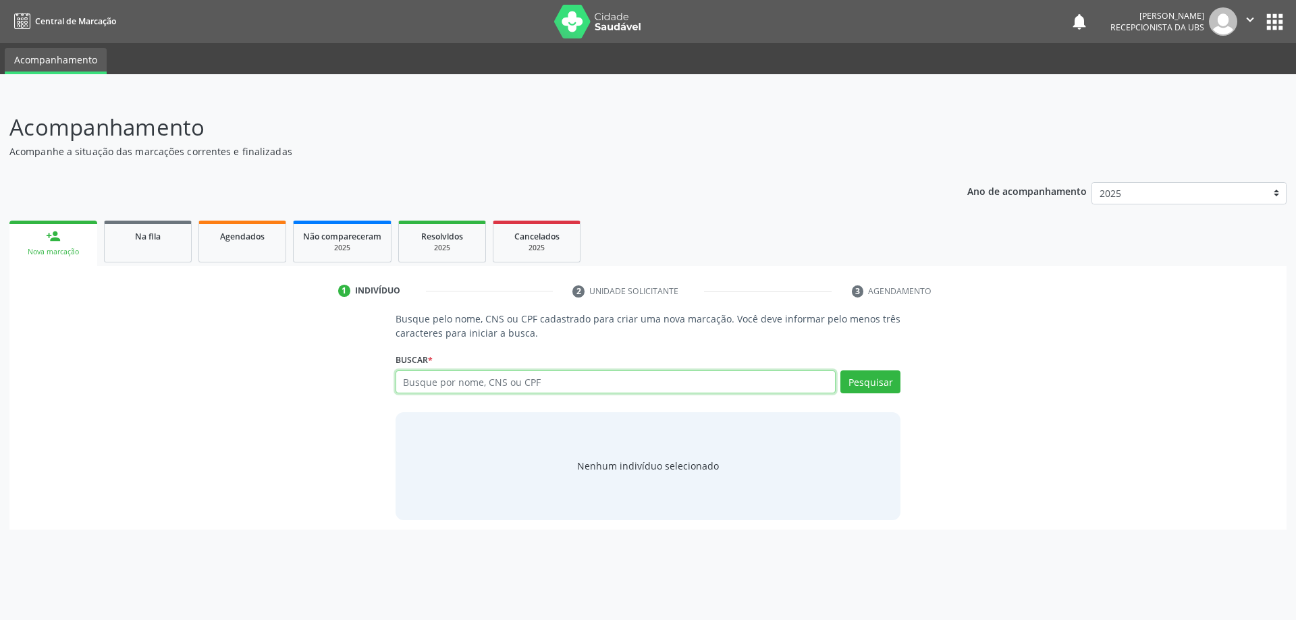
click at [589, 381] on input "text" at bounding box center [616, 382] width 441 height 23
paste input "700205429989226"
type input "700205429989226"
click at [854, 387] on button "Pesquisar" at bounding box center [870, 382] width 60 height 23
type input "700205429989226"
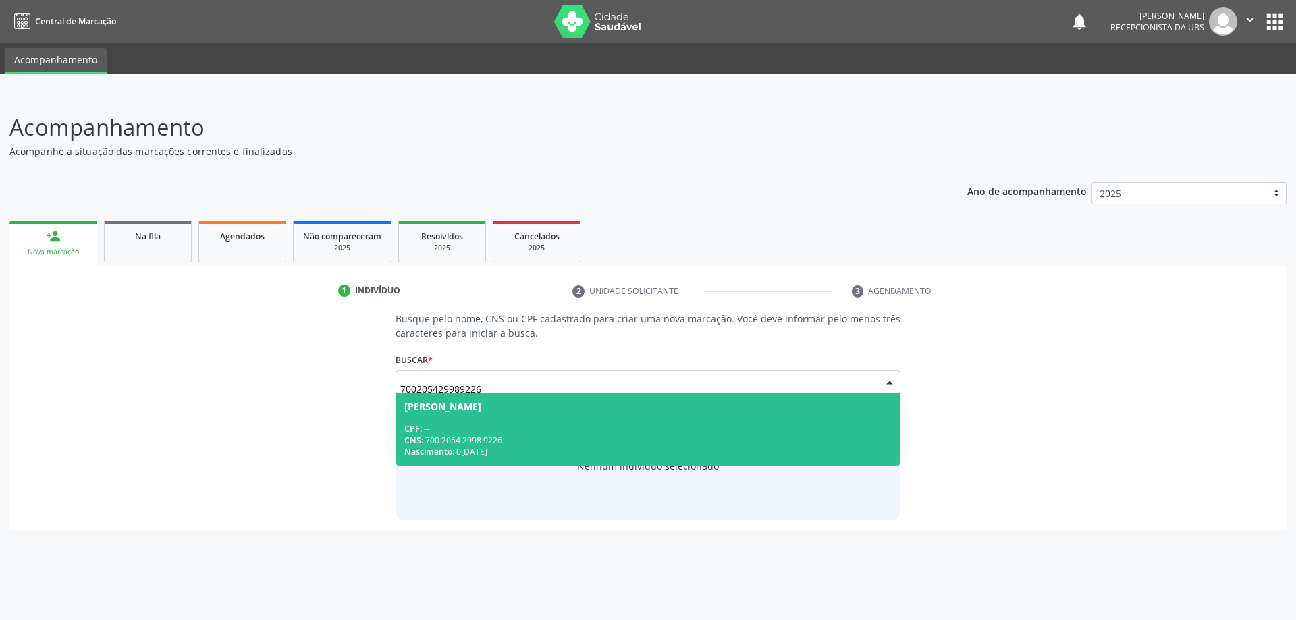
click at [763, 437] on div "CNS: 700 2054 2998 9226" at bounding box center [648, 440] width 488 height 11
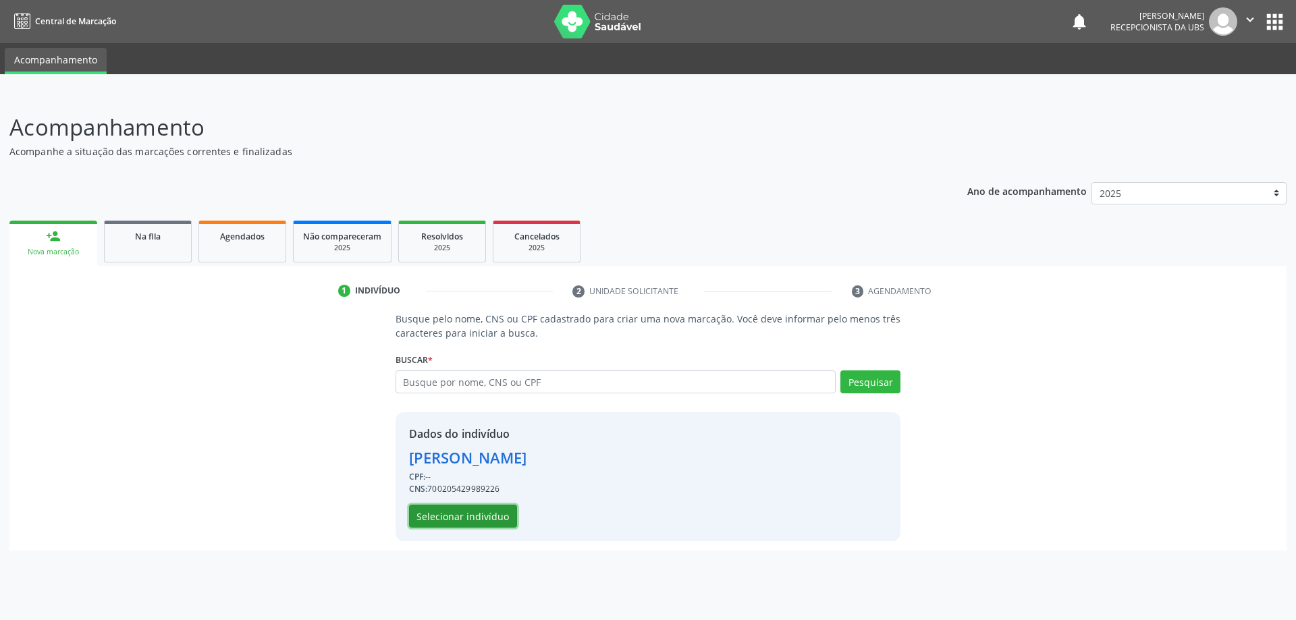
click at [506, 508] on button "Selecionar indivíduo" at bounding box center [463, 516] width 108 height 23
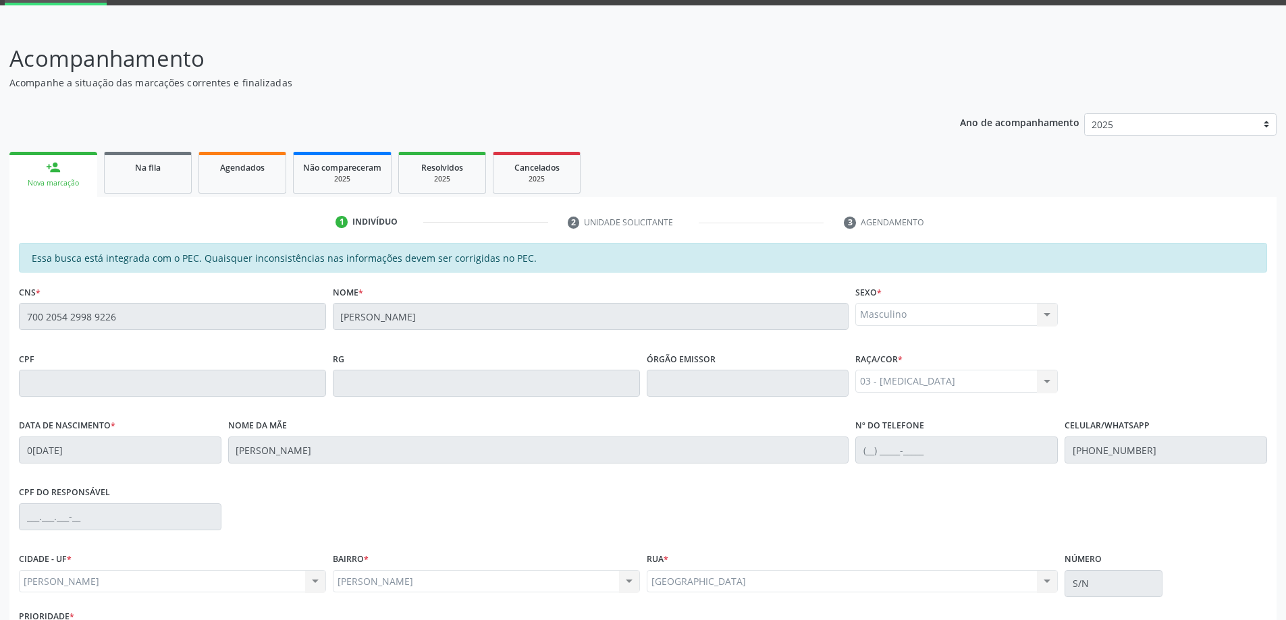
scroll to position [169, 0]
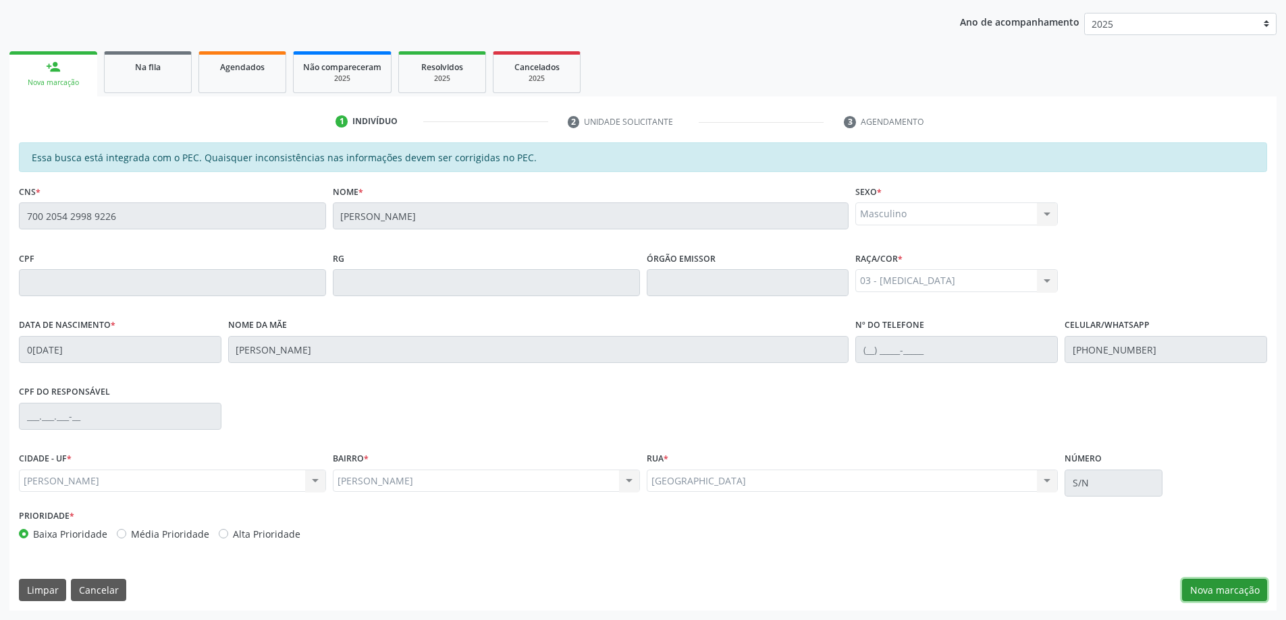
click at [1229, 595] on button "Nova marcação" at bounding box center [1224, 590] width 85 height 23
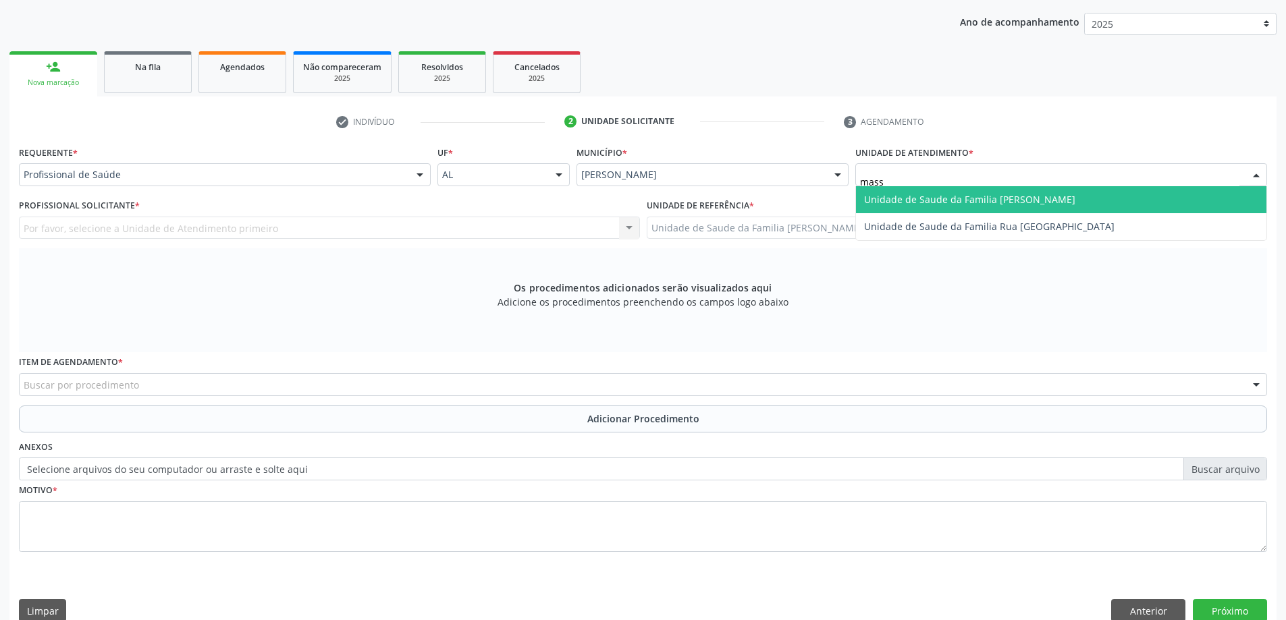
type input "massa"
click at [954, 203] on span "Unidade de Saude da Familia [PERSON_NAME]" at bounding box center [969, 199] width 211 height 13
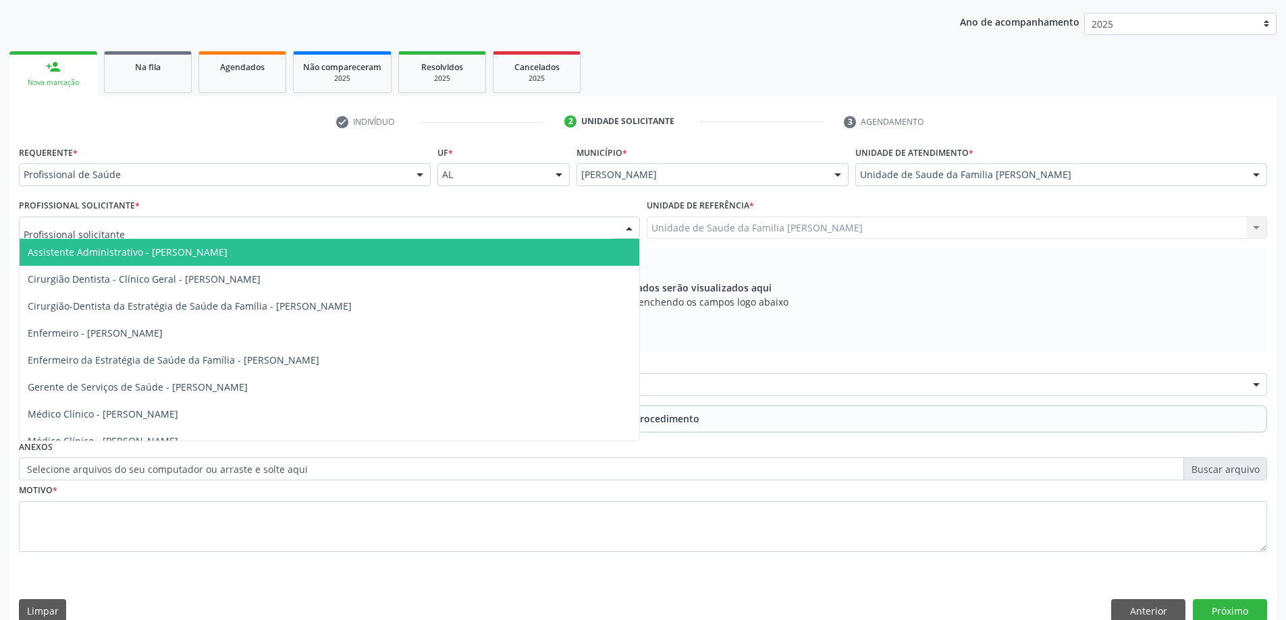
click at [294, 236] on div at bounding box center [329, 228] width 621 height 23
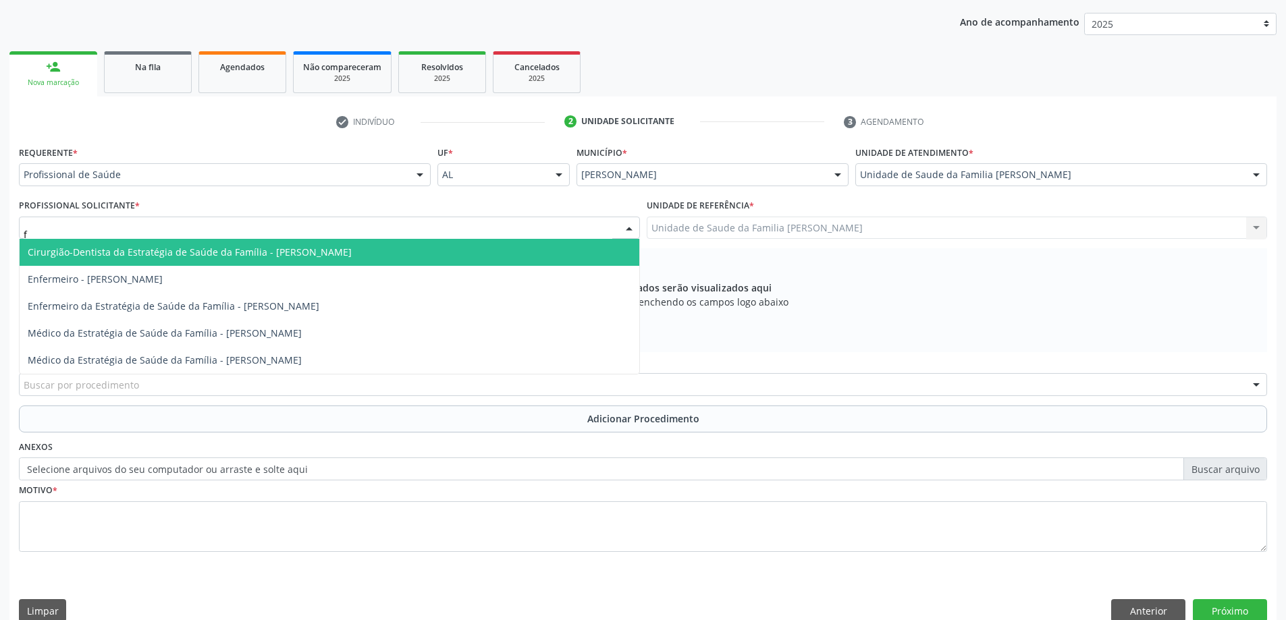
type input "fa"
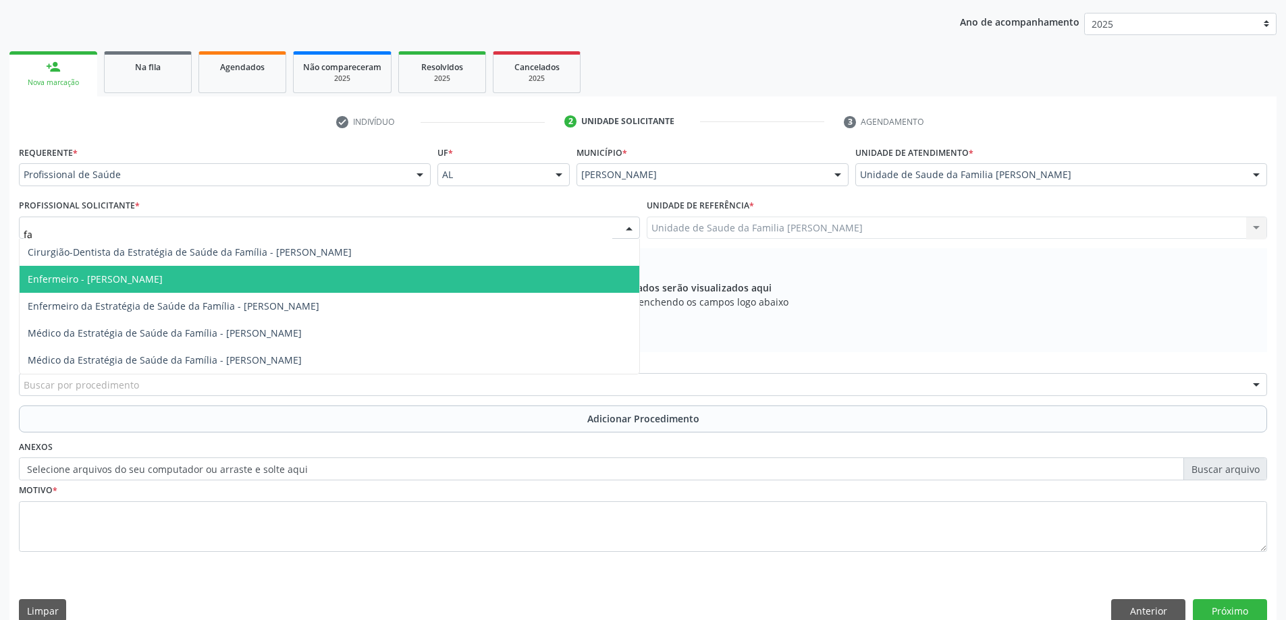
click at [283, 271] on span "Enfermeiro - Fabiana Carla Silva de Melo Alves" at bounding box center [330, 279] width 620 height 27
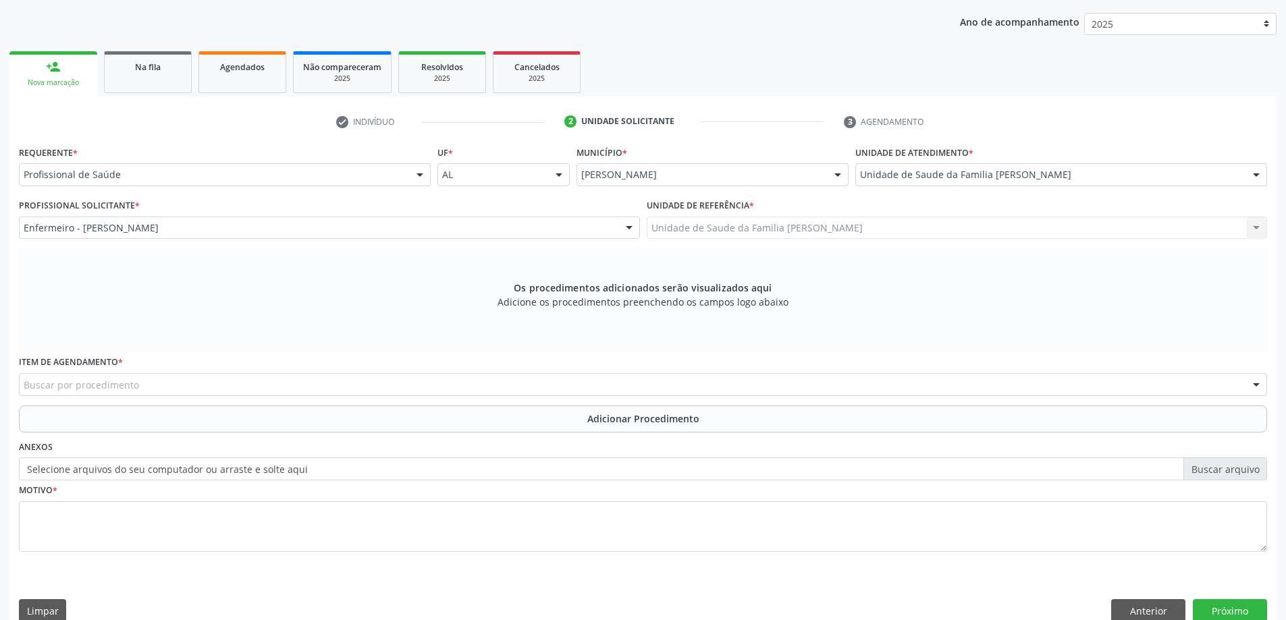
click at [389, 385] on div "Buscar por procedimento" at bounding box center [643, 384] width 1248 height 23
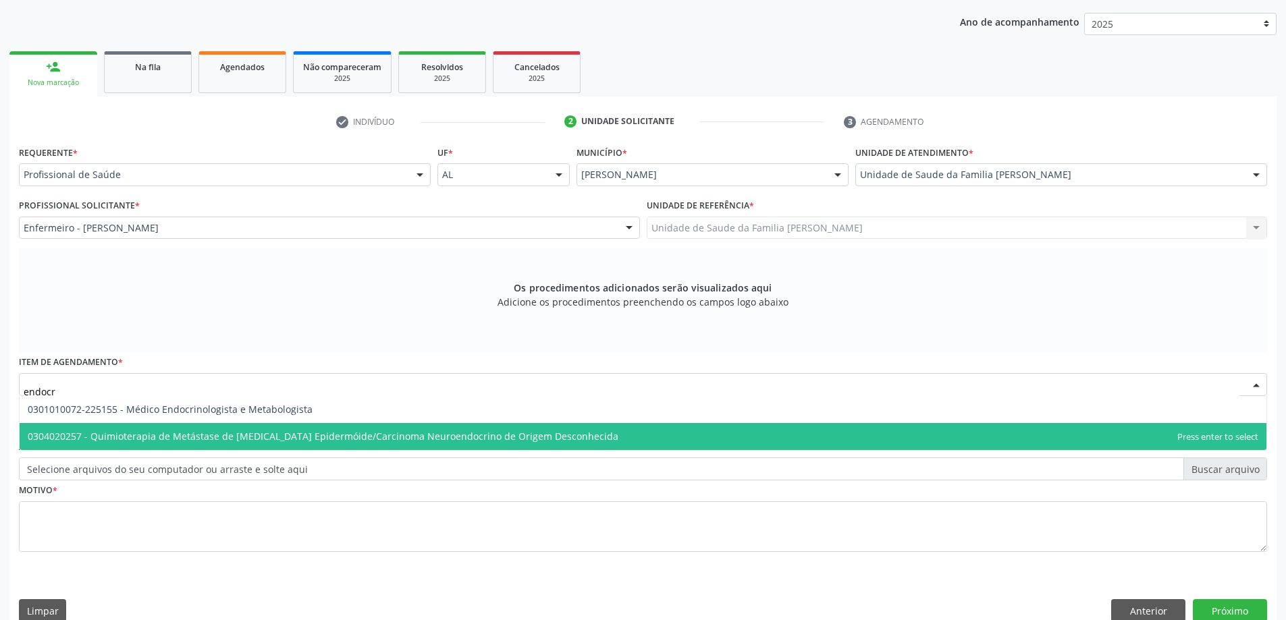
type input "endocri"
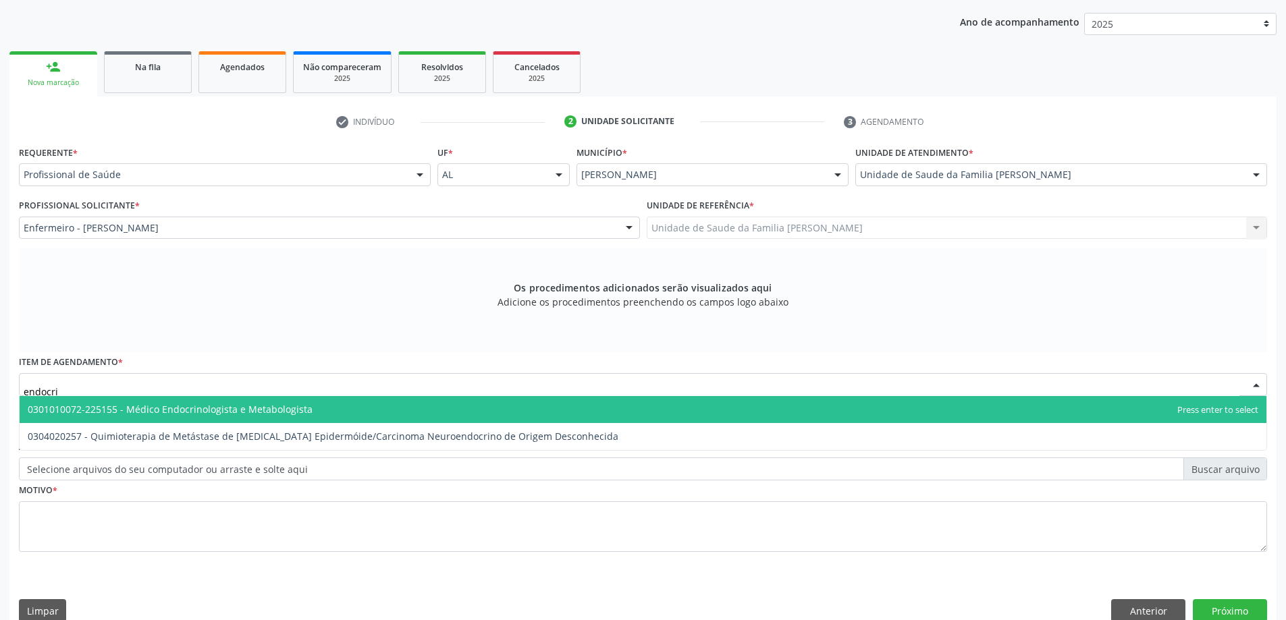
click at [497, 408] on span "0301010072-225155 - Médico Endocrinologista e Metabologista" at bounding box center [643, 409] width 1247 height 27
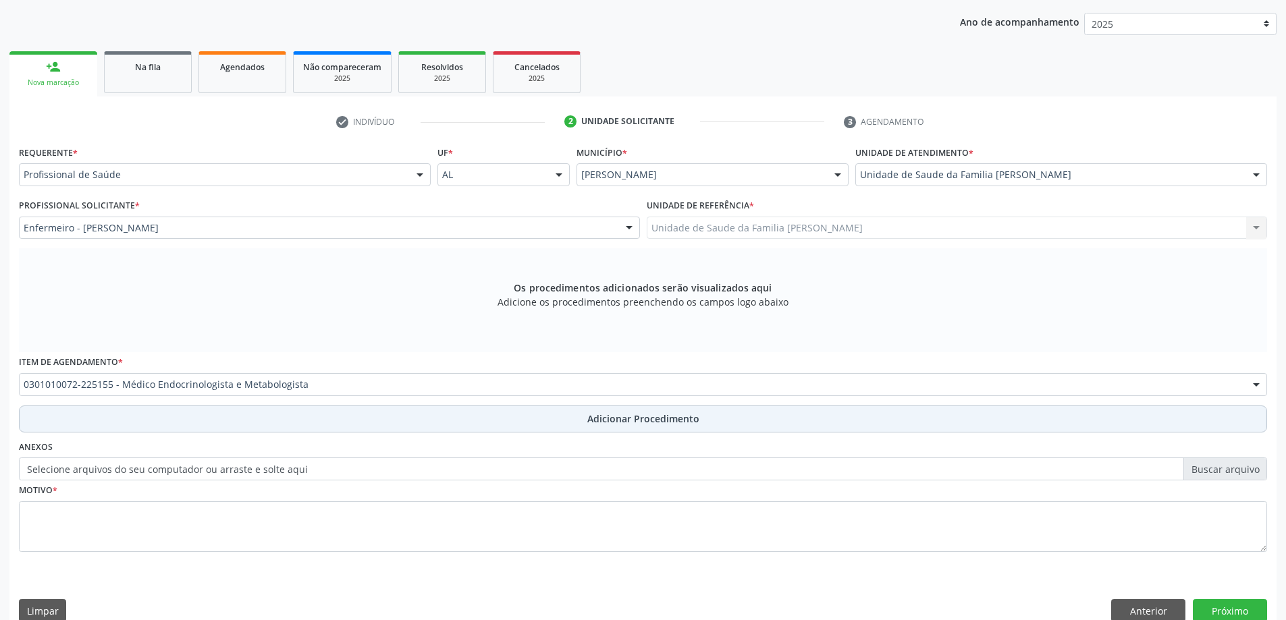
click at [242, 419] on button "Adicionar Procedimento" at bounding box center [643, 419] width 1248 height 27
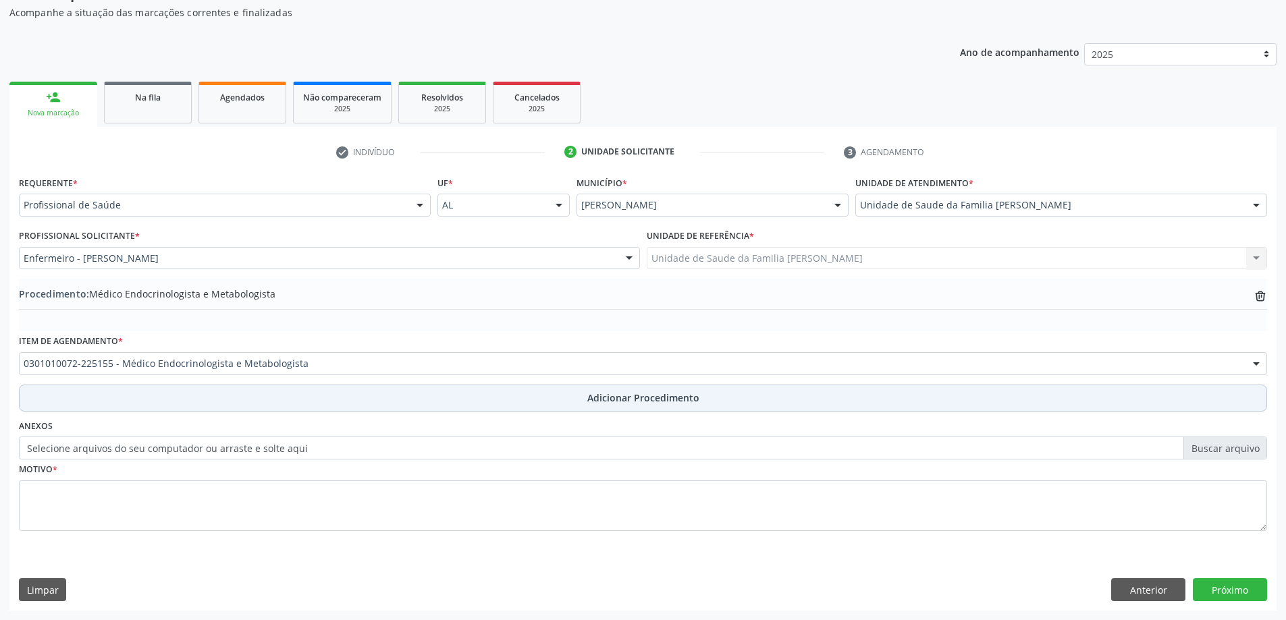
scroll to position [139, 0]
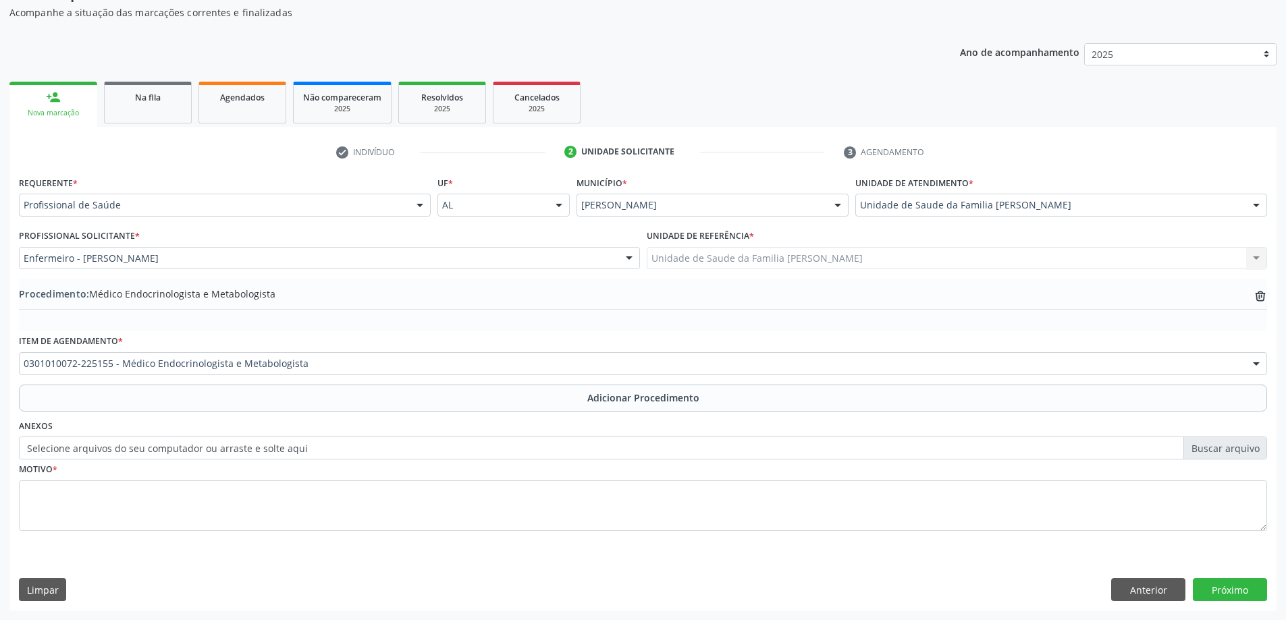
click at [84, 445] on label "Selecione arquivos do seu computador ou arraste e solte aqui" at bounding box center [643, 448] width 1248 height 23
click at [84, 445] on input "Selecione arquivos do seu computador ou arraste e solte aqui" at bounding box center [643, 448] width 1248 height 23
type input "C:\fakepath\WhatsApp Image 2025-10-01 at 14.26.52.jpeg"
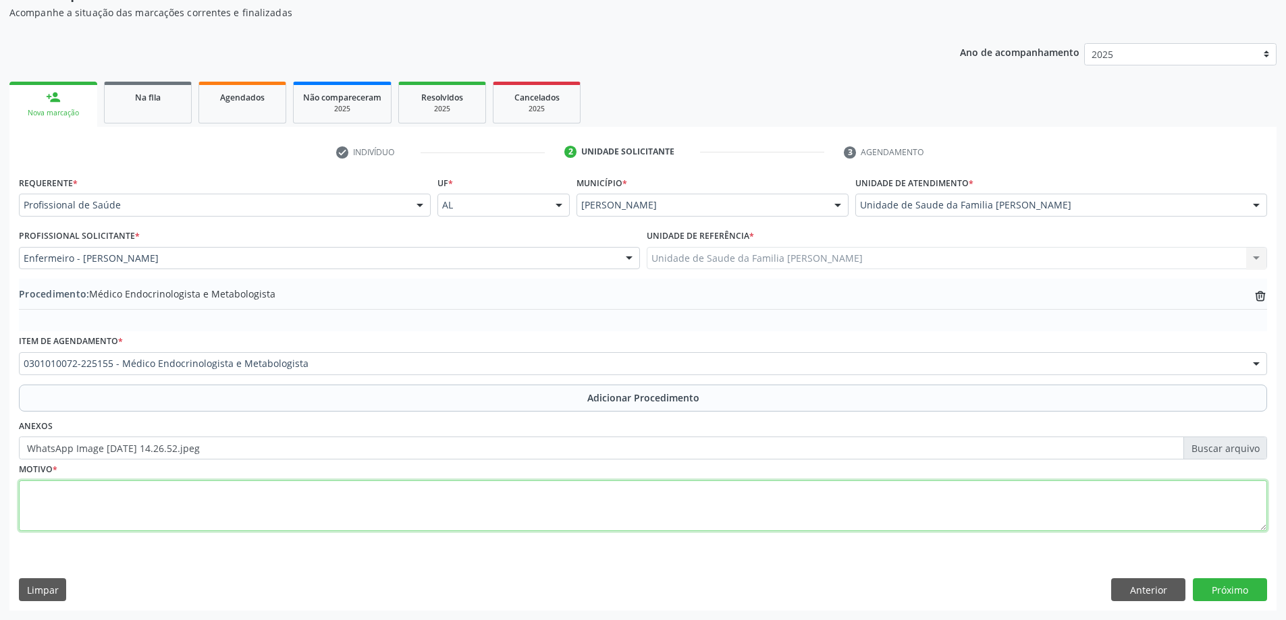
click at [131, 519] on textarea at bounding box center [643, 506] width 1248 height 51
type textarea "Diabetes, fraqueza e emagrecimento."
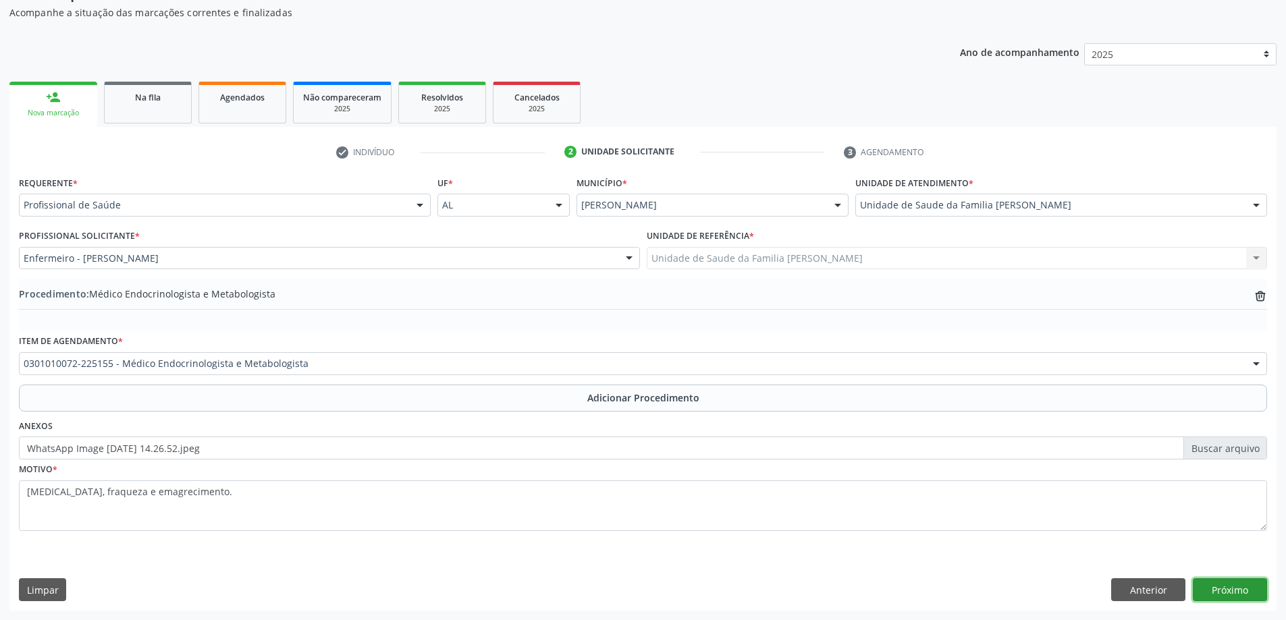
click at [1246, 592] on button "Próximo" at bounding box center [1230, 589] width 74 height 23
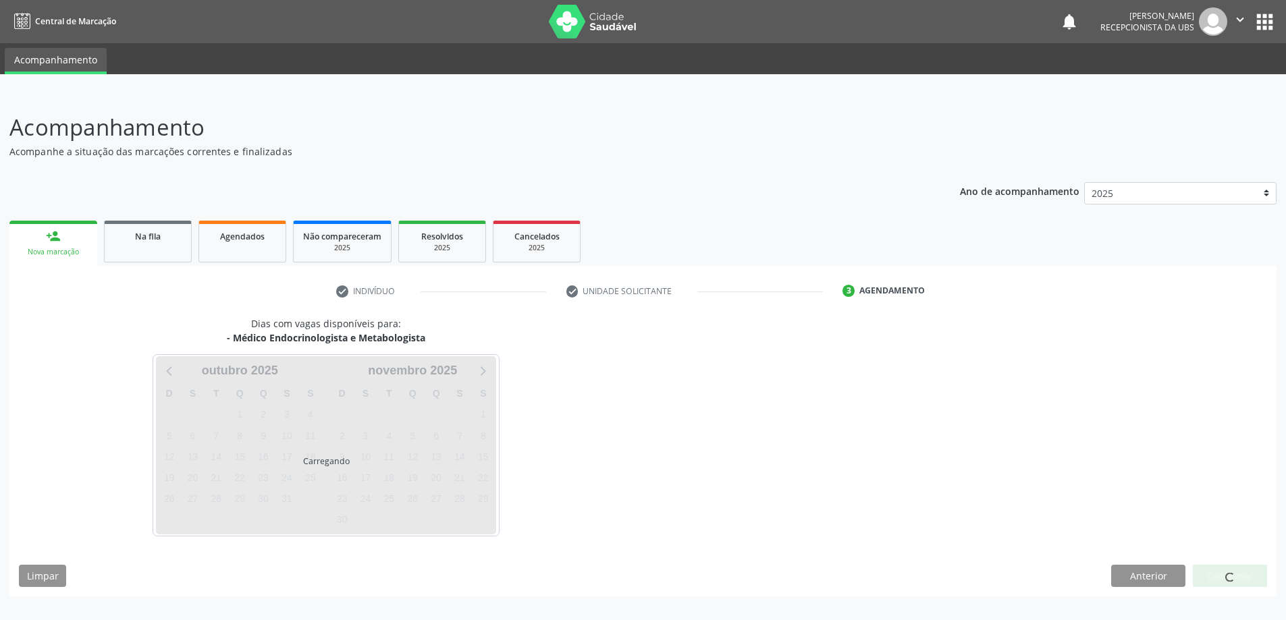
scroll to position [0, 0]
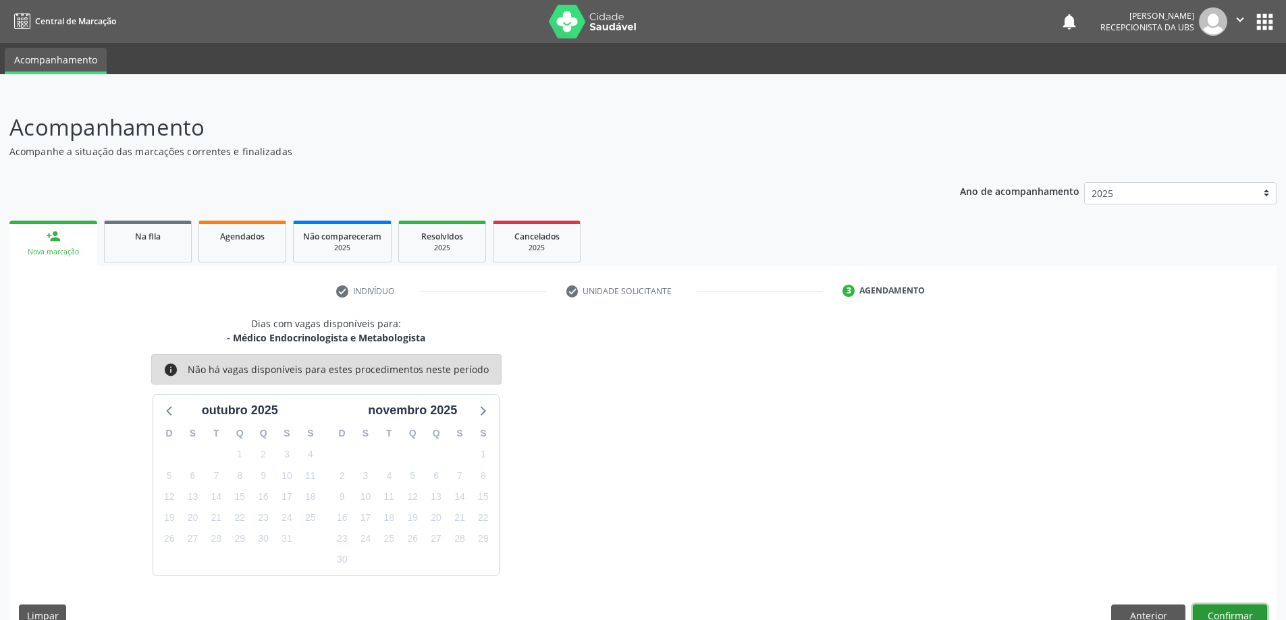
click at [1230, 615] on button "Confirmar" at bounding box center [1230, 616] width 74 height 23
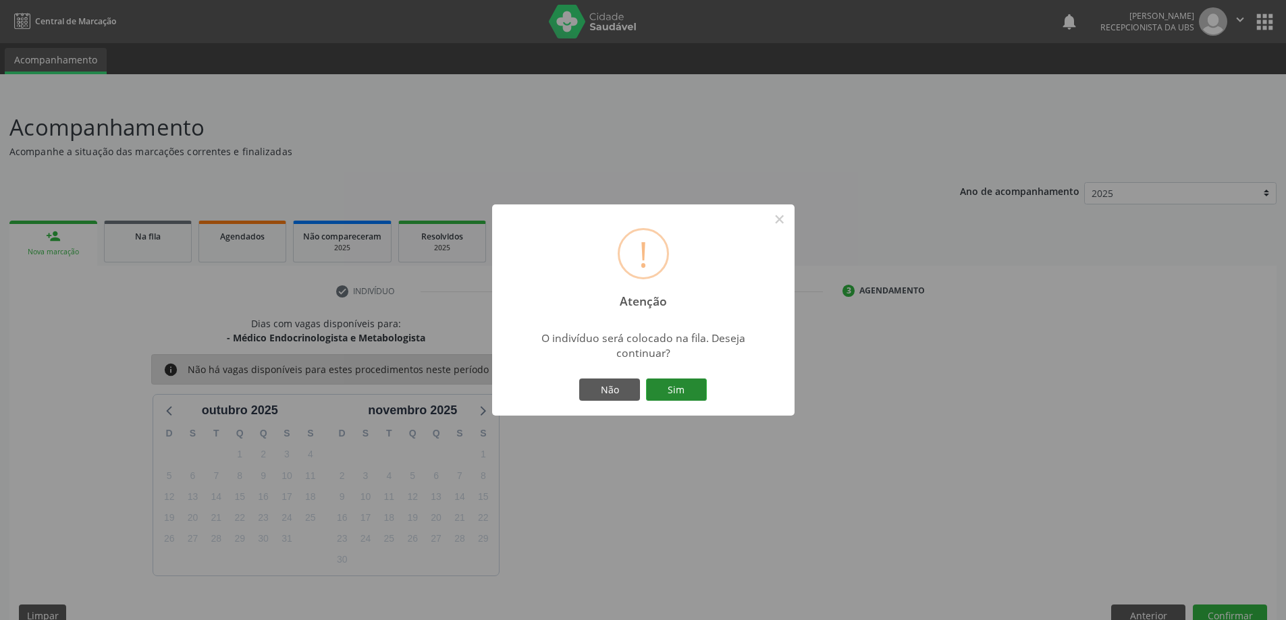
click at [699, 382] on button "Sim" at bounding box center [676, 390] width 61 height 23
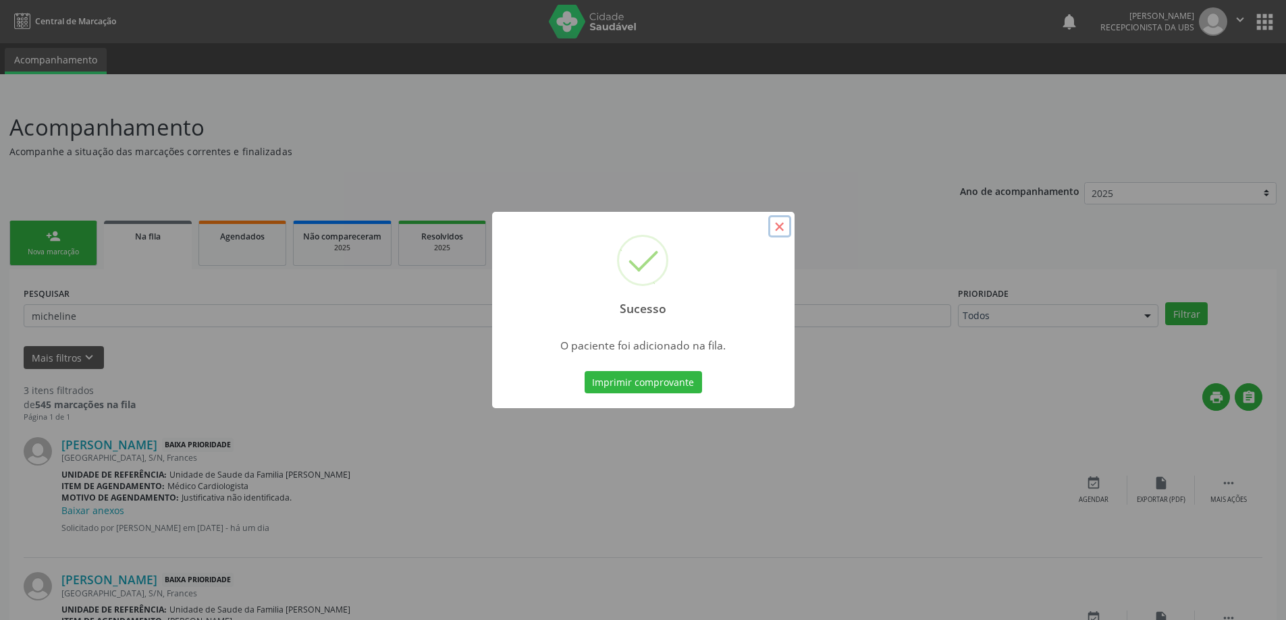
click at [784, 224] on button "×" at bounding box center [779, 226] width 23 height 23
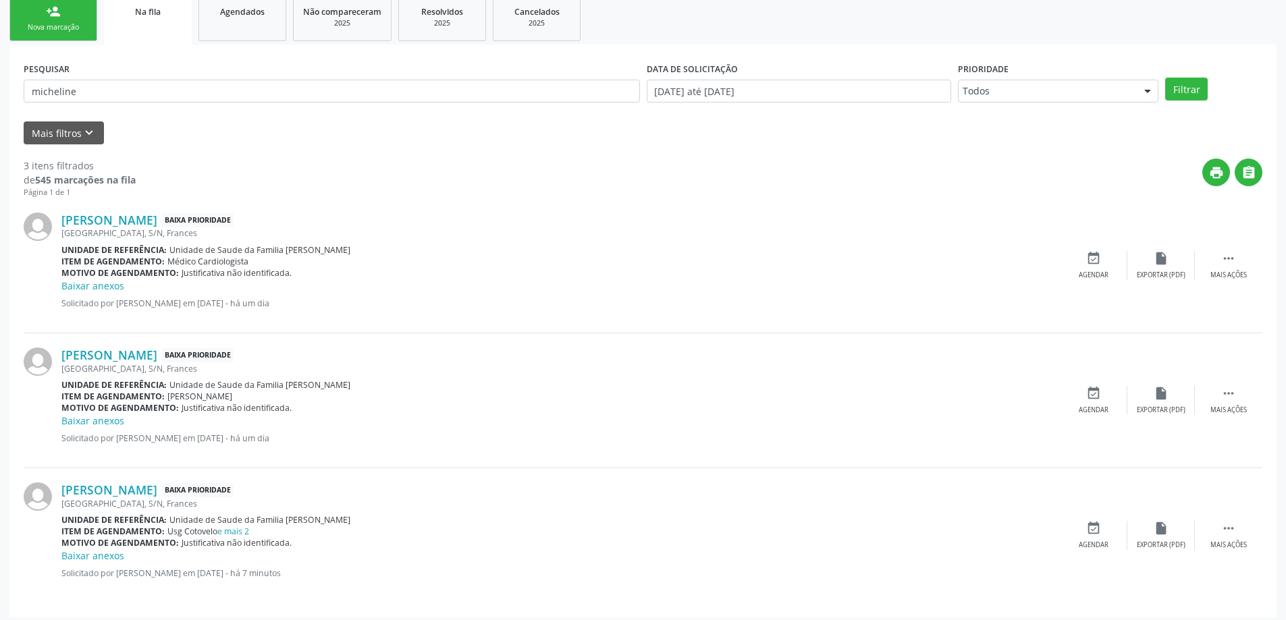
scroll to position [232, 0]
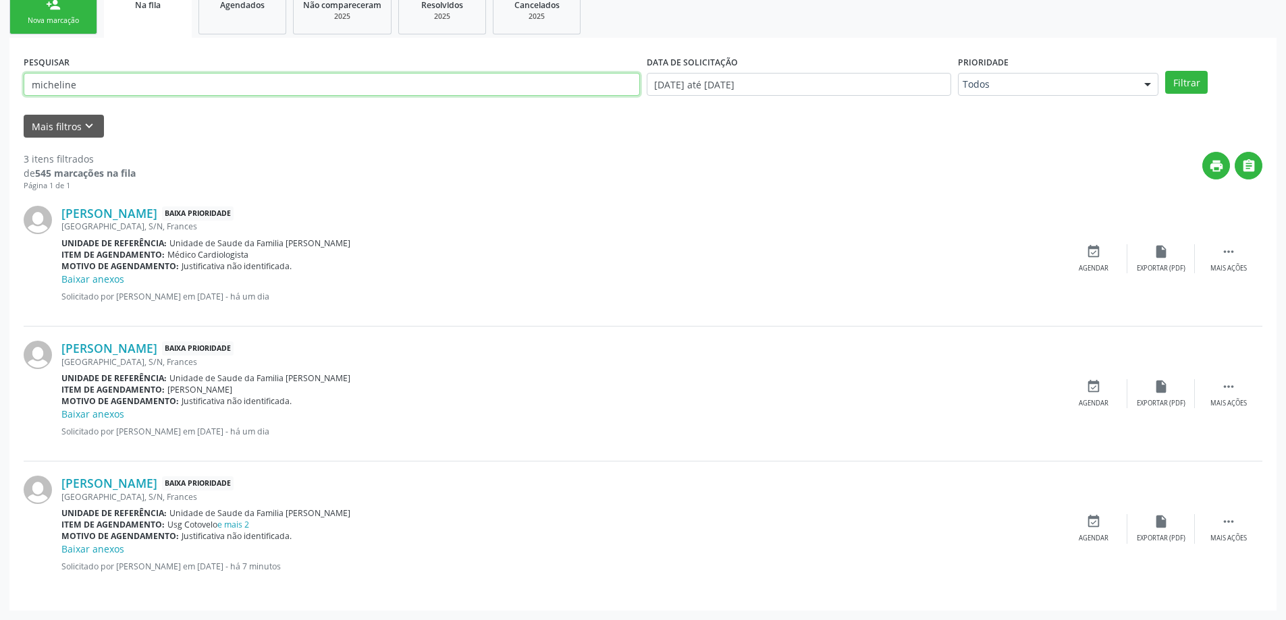
click at [437, 92] on input "micheline" at bounding box center [332, 84] width 616 height 23
type input "m"
click at [252, 37] on div "person_add Nova marcação Na fila Agendados Não compareceram 2025 Resolvidos 202…" at bounding box center [642, 298] width 1267 height 625
click at [250, 34] on link "Agendados" at bounding box center [242, 11] width 88 height 45
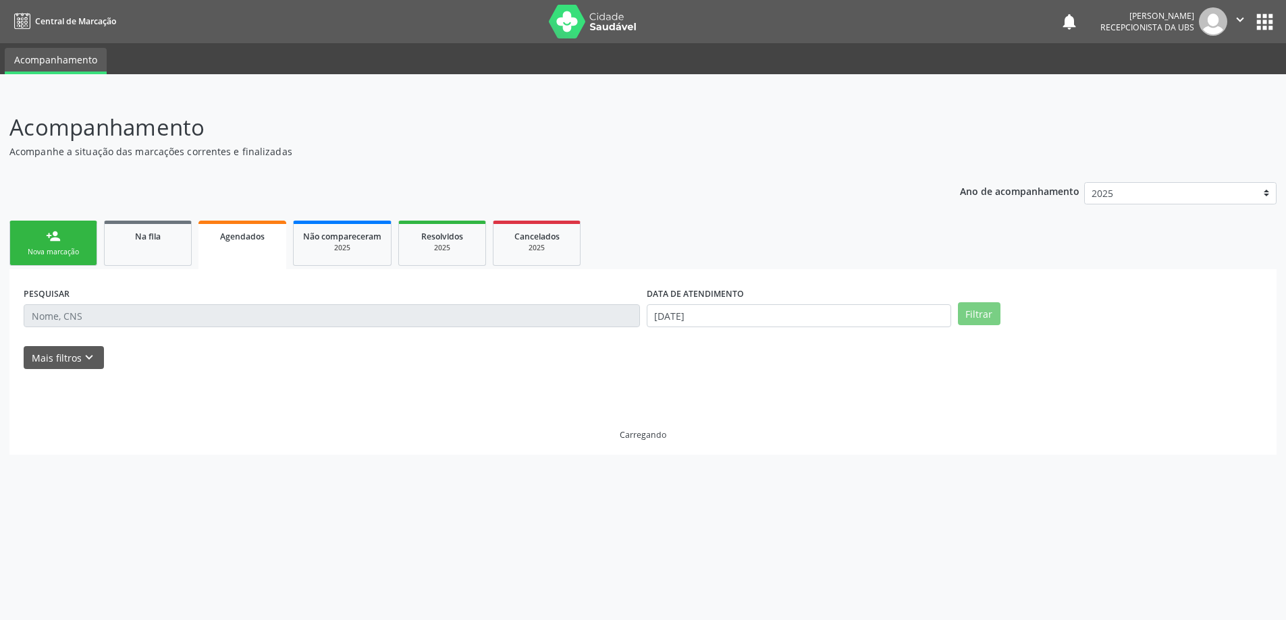
scroll to position [0, 0]
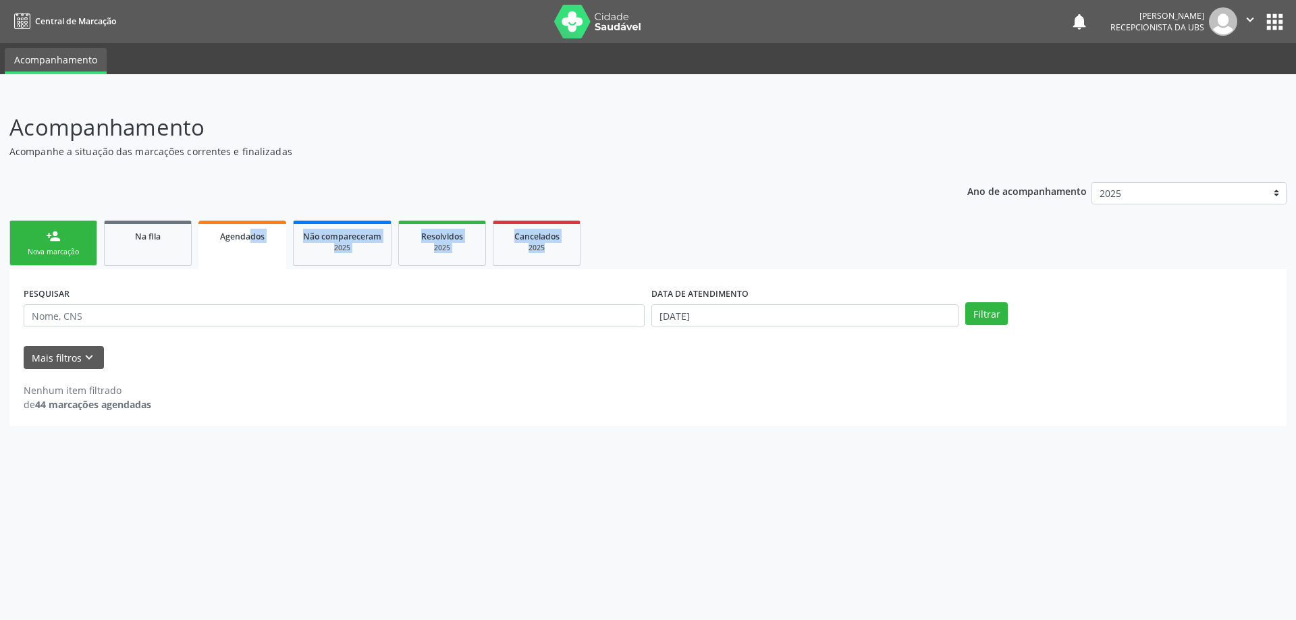
click at [199, 253] on link "Agendados" at bounding box center [242, 245] width 88 height 49
click at [175, 252] on link "Na fila" at bounding box center [148, 243] width 88 height 45
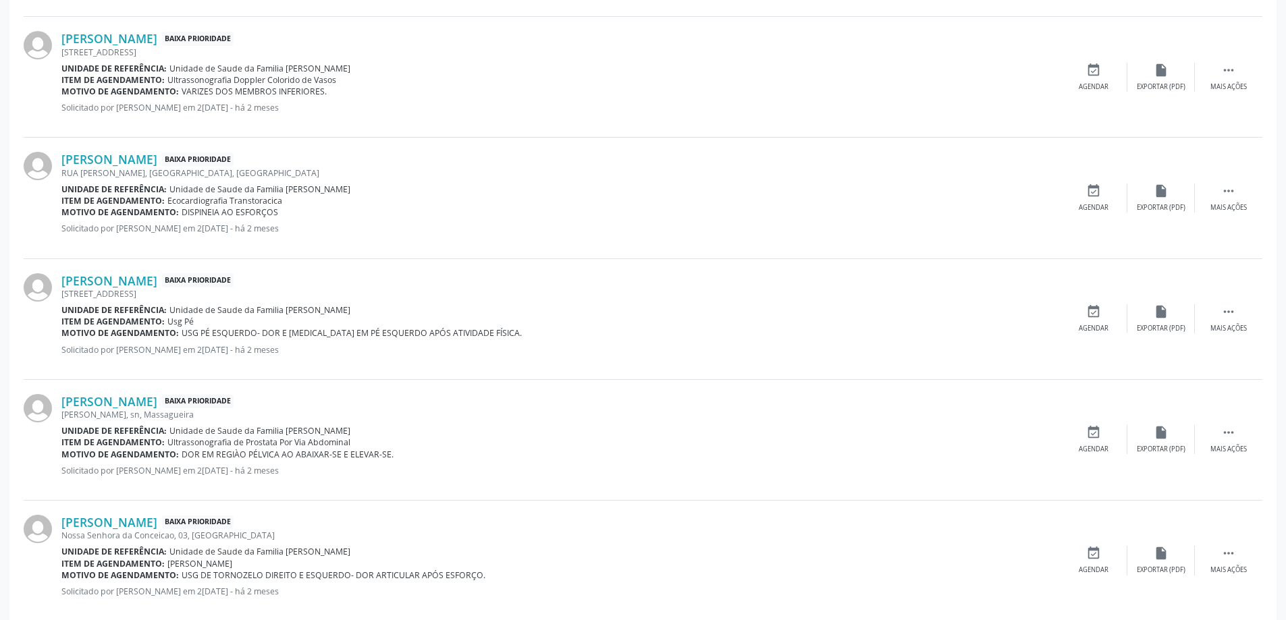
scroll to position [1679, 0]
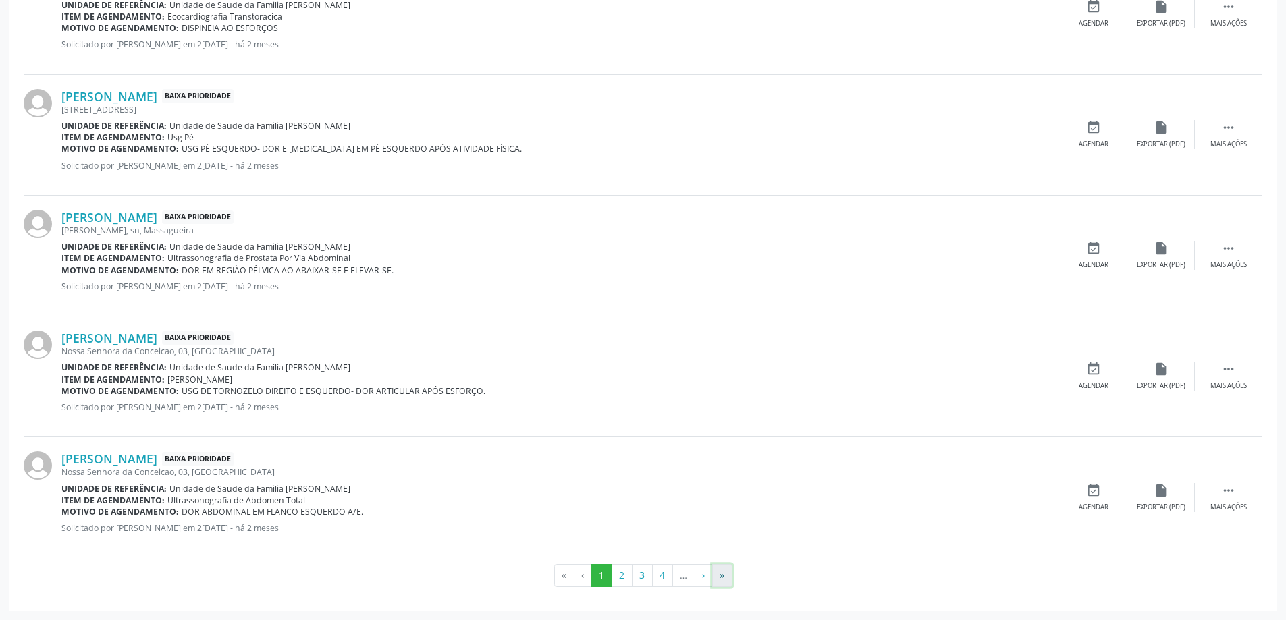
click at [721, 581] on button "»" at bounding box center [722, 575] width 20 height 23
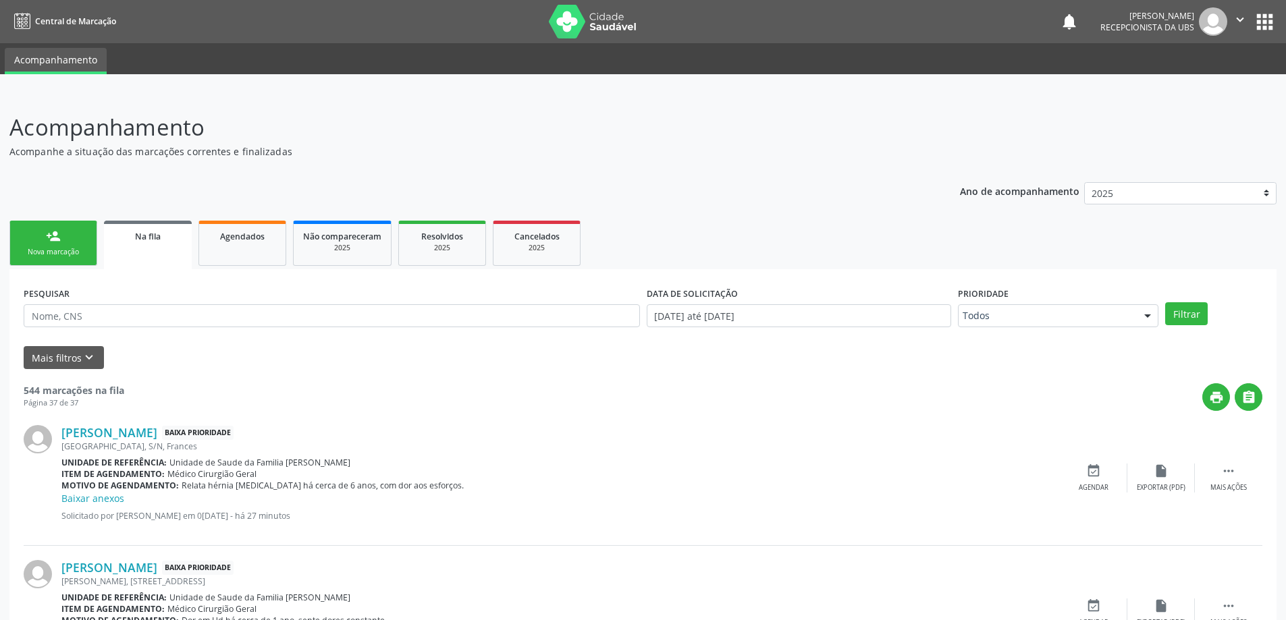
click at [618, 360] on div "Mais filtros keyboard_arrow_down" at bounding box center [642, 358] width 1245 height 24
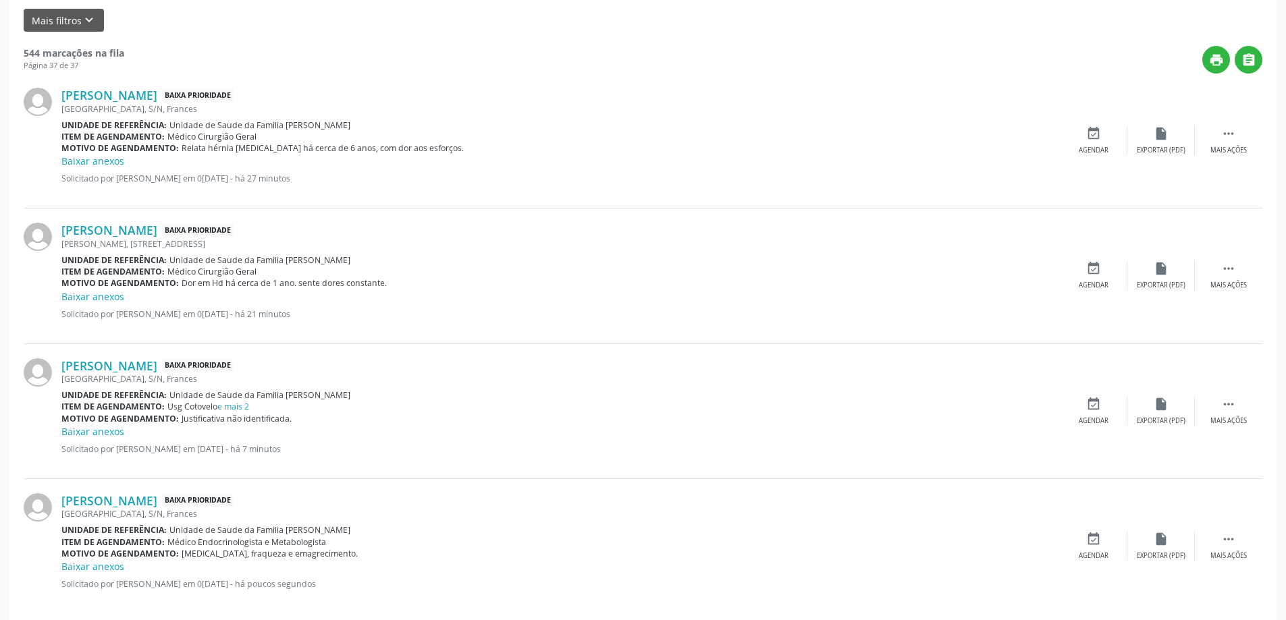
scroll to position [394, 0]
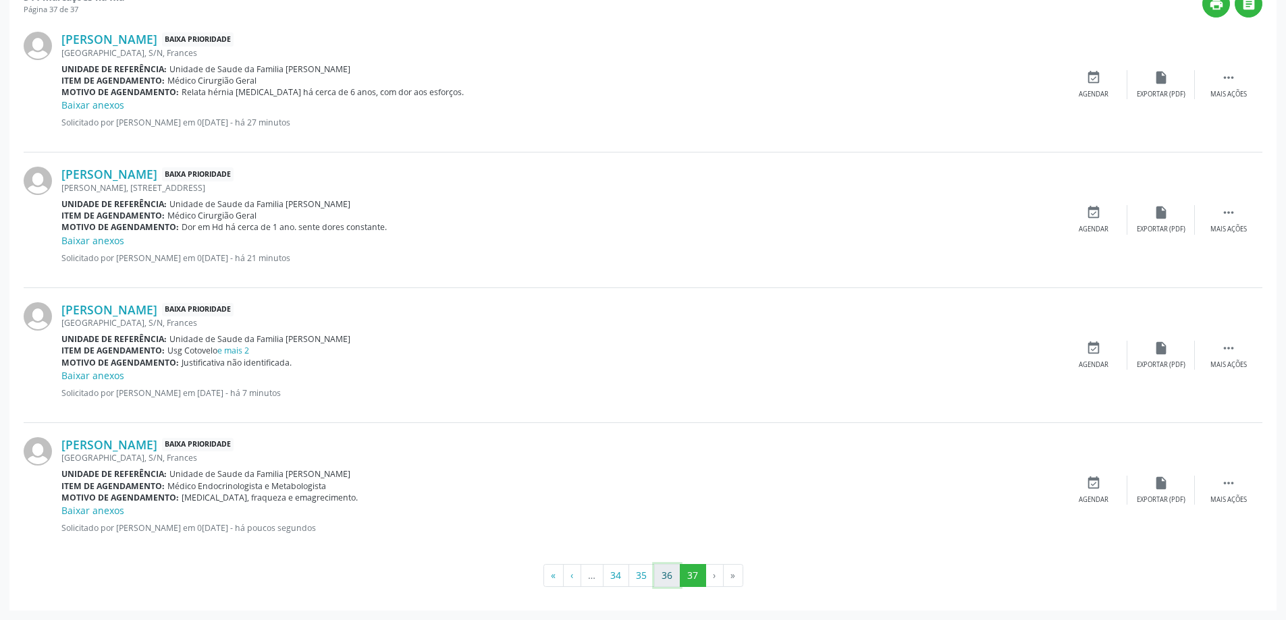
click at [664, 579] on button "36" at bounding box center [667, 575] width 26 height 23
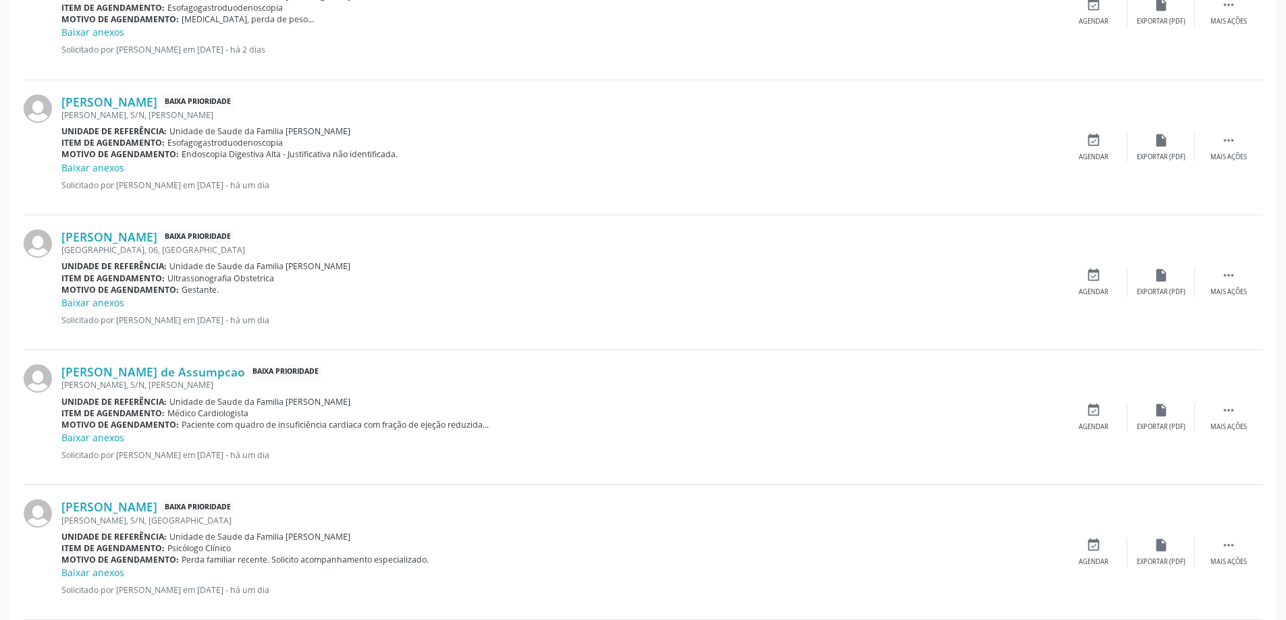
scroll to position [1282, 0]
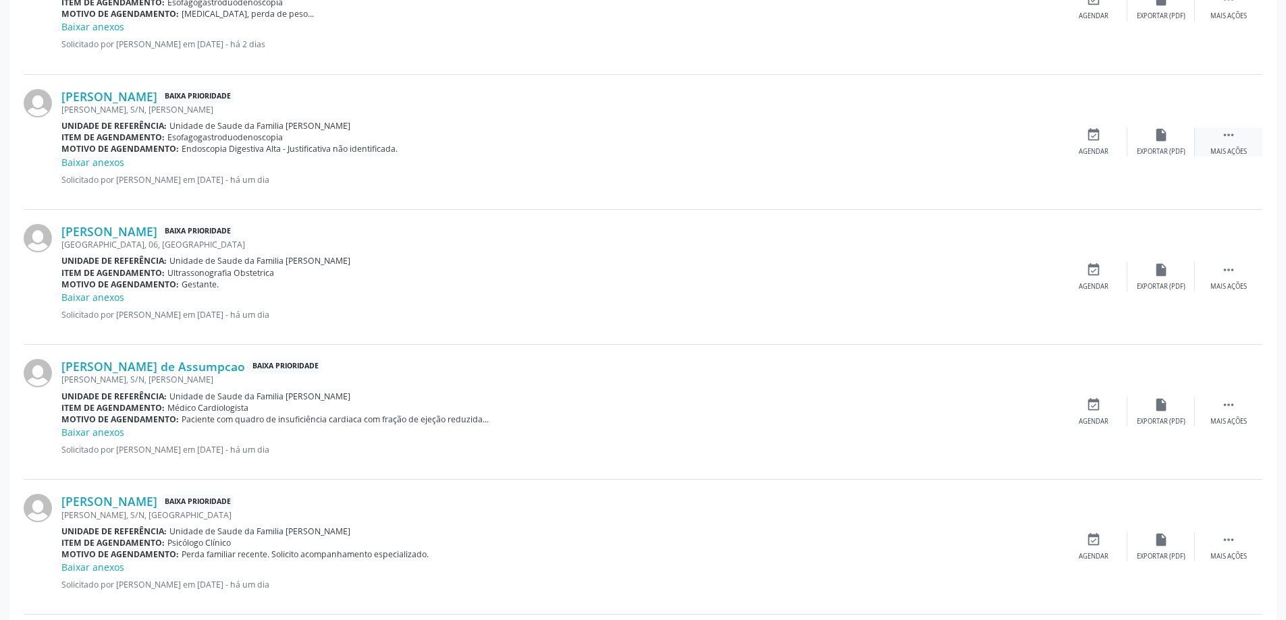
click at [1250, 138] on div " Mais ações" at bounding box center [1228, 142] width 67 height 29
click at [1147, 146] on div "edit Editar" at bounding box center [1160, 142] width 67 height 29
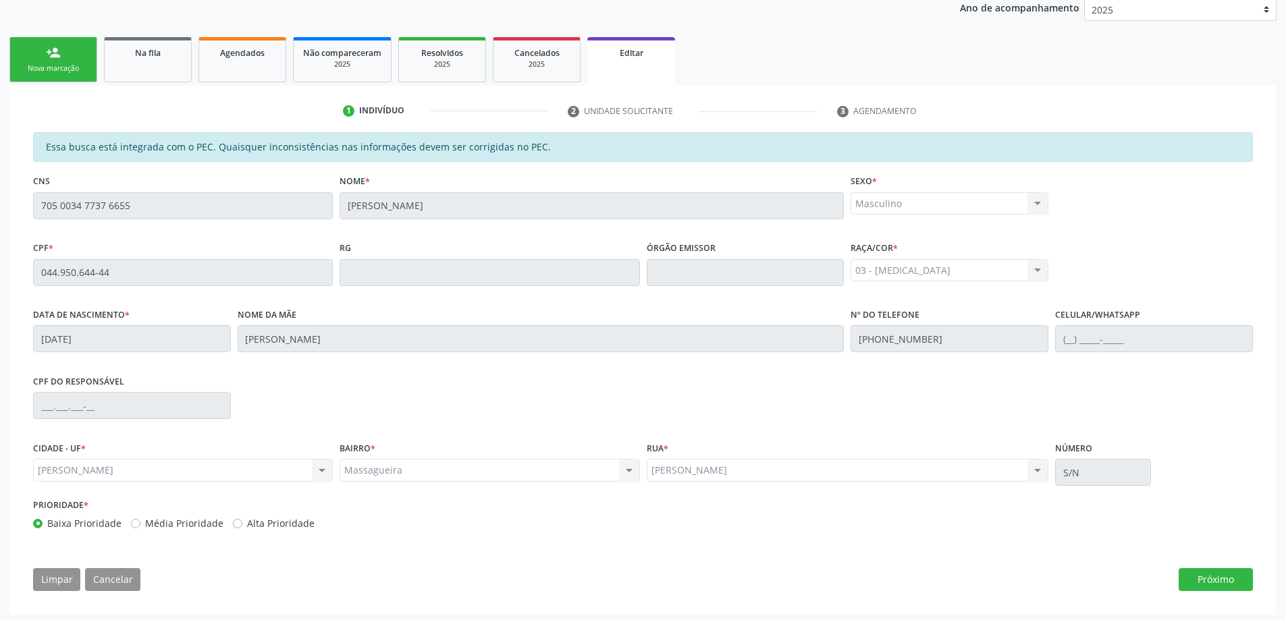
scroll to position [188, 0]
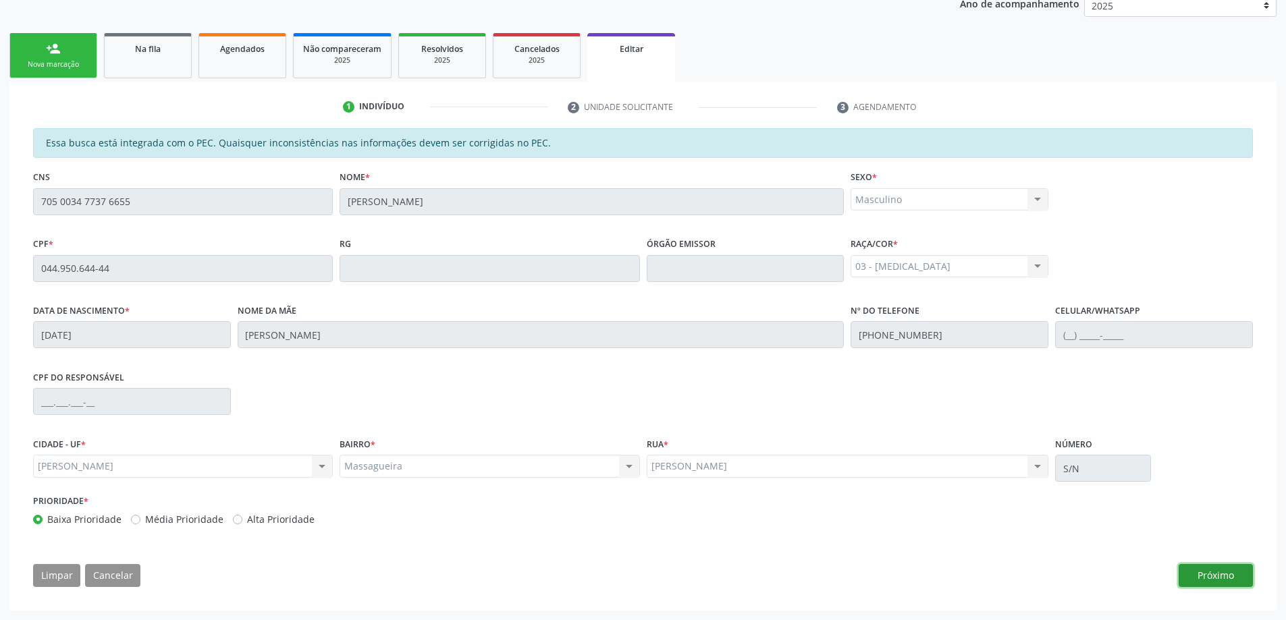
click at [1199, 574] on button "Próximo" at bounding box center [1215, 575] width 74 height 23
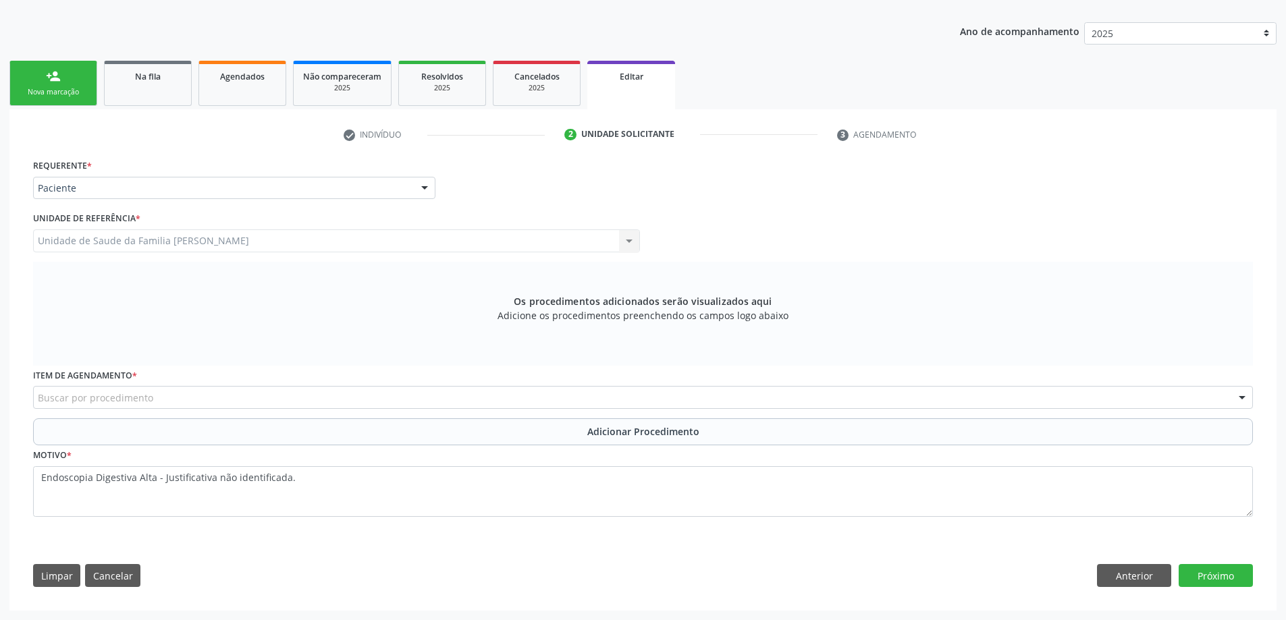
scroll to position [160, 0]
click at [171, 389] on div "Buscar por procedimento" at bounding box center [643, 397] width 1220 height 23
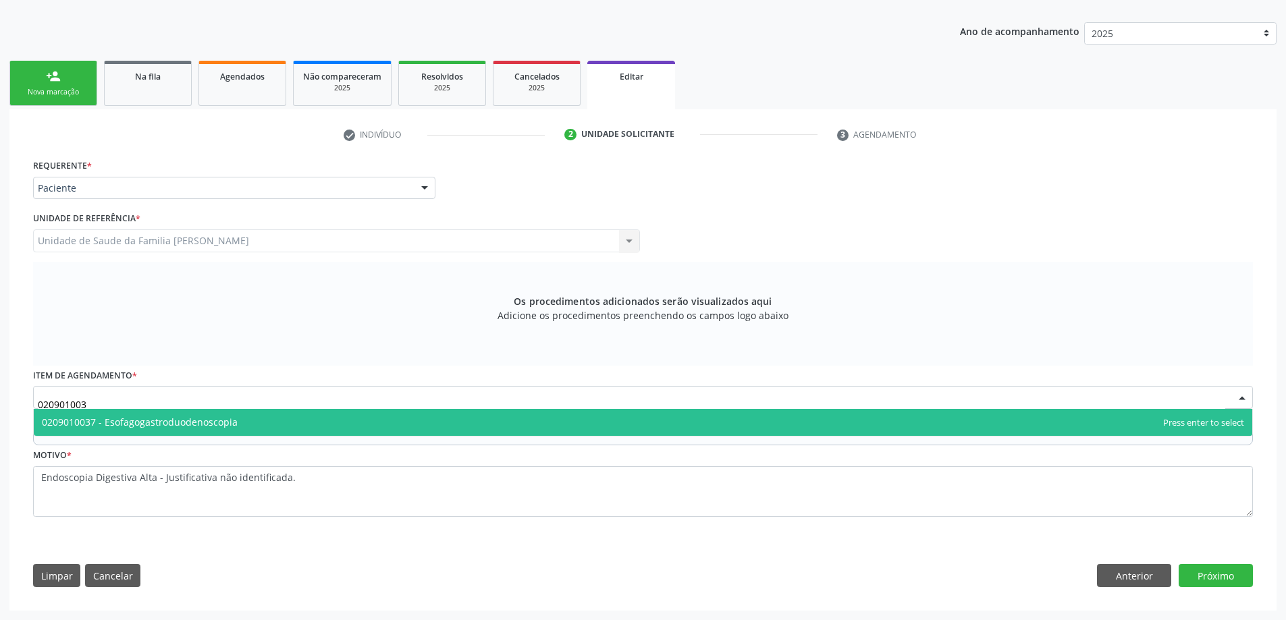
type input "0209010037"
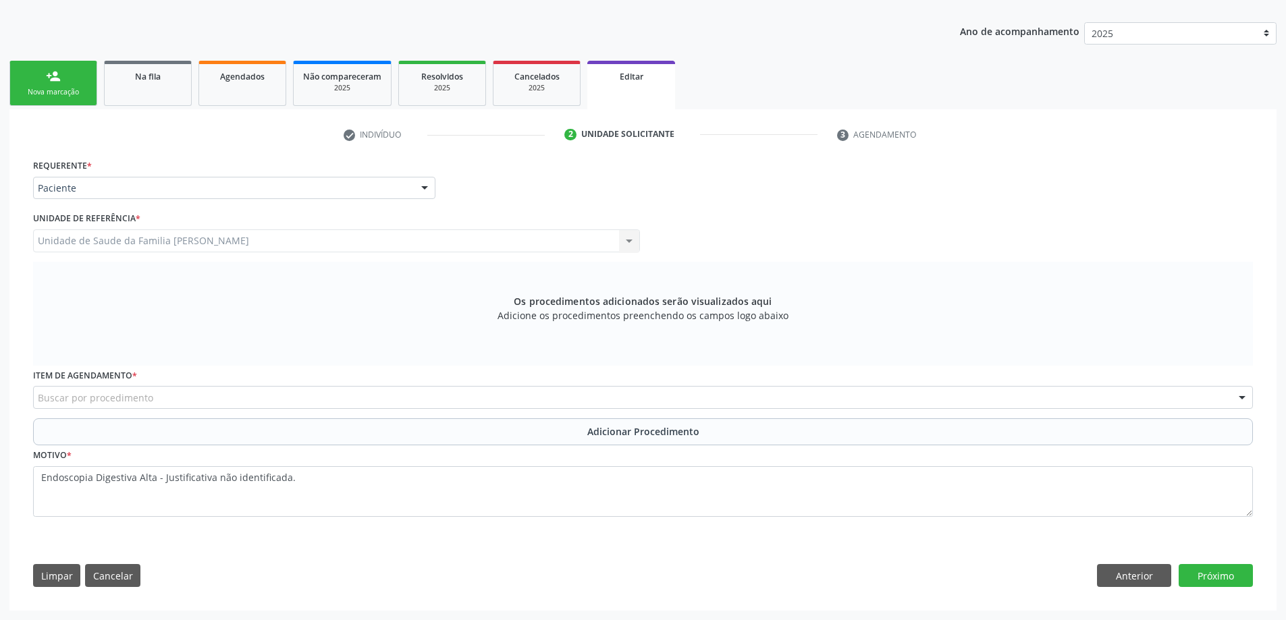
click at [235, 339] on div "Os procedimentos adicionados serão visualizados aqui Adicione os procedimentos …" at bounding box center [643, 314] width 1220 height 104
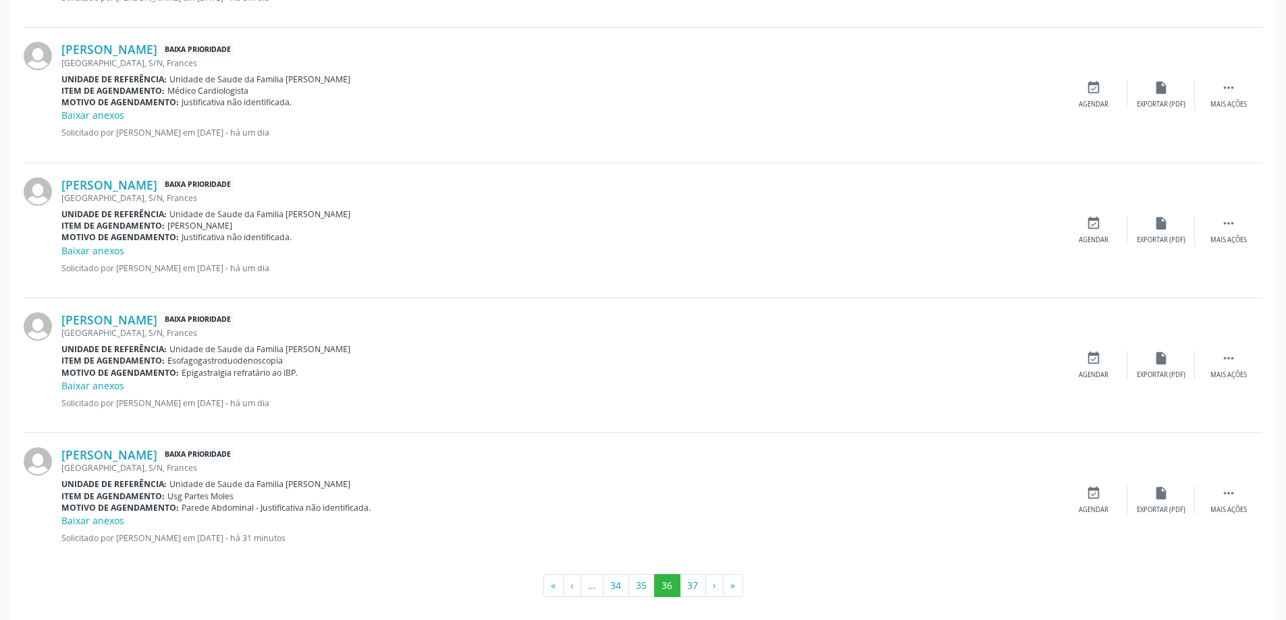
scroll to position [1851, 0]
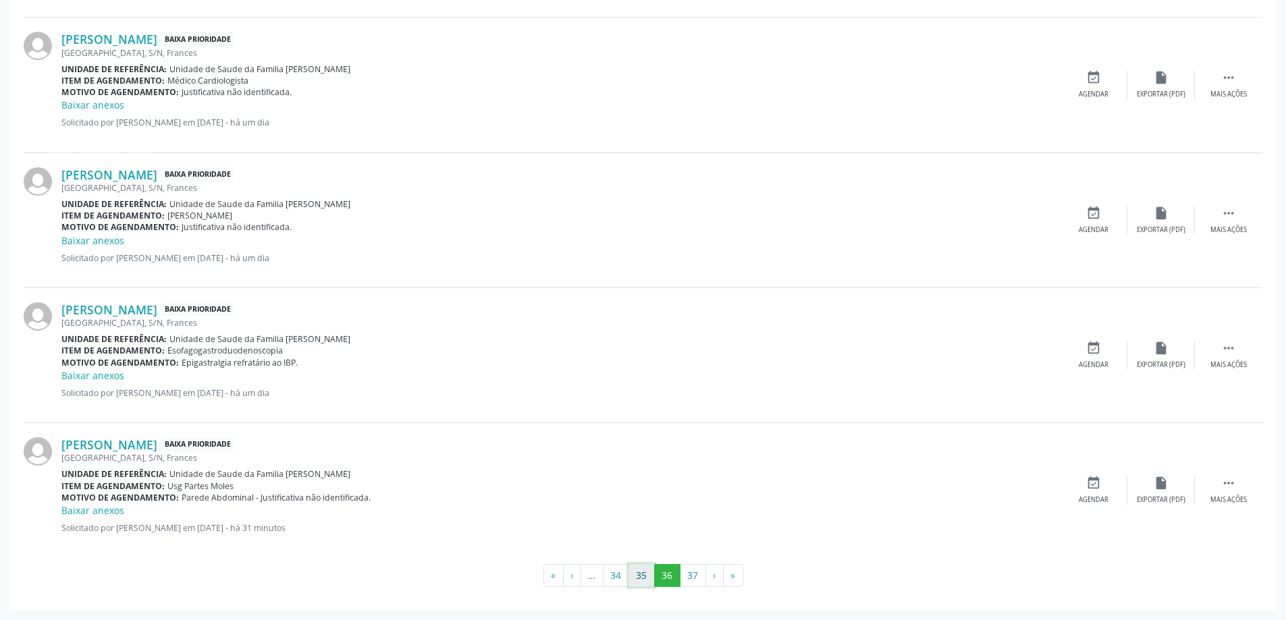
click at [647, 580] on button "35" at bounding box center [641, 575] width 26 height 23
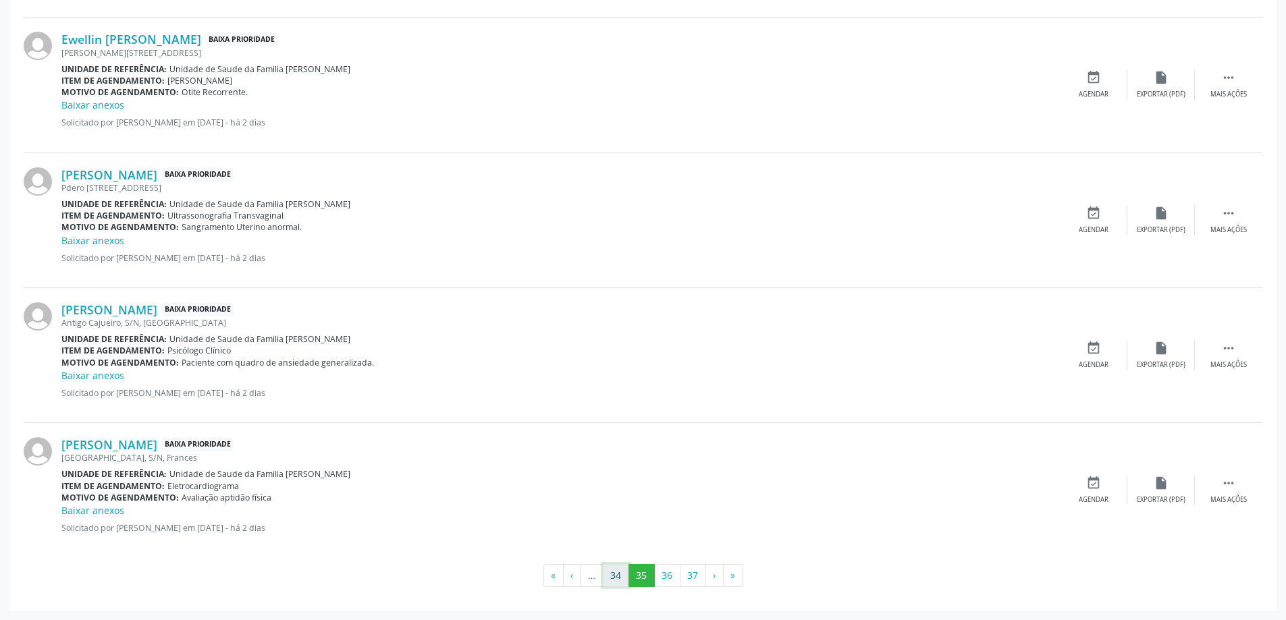
click at [608, 585] on button "34" at bounding box center [616, 575] width 26 height 23
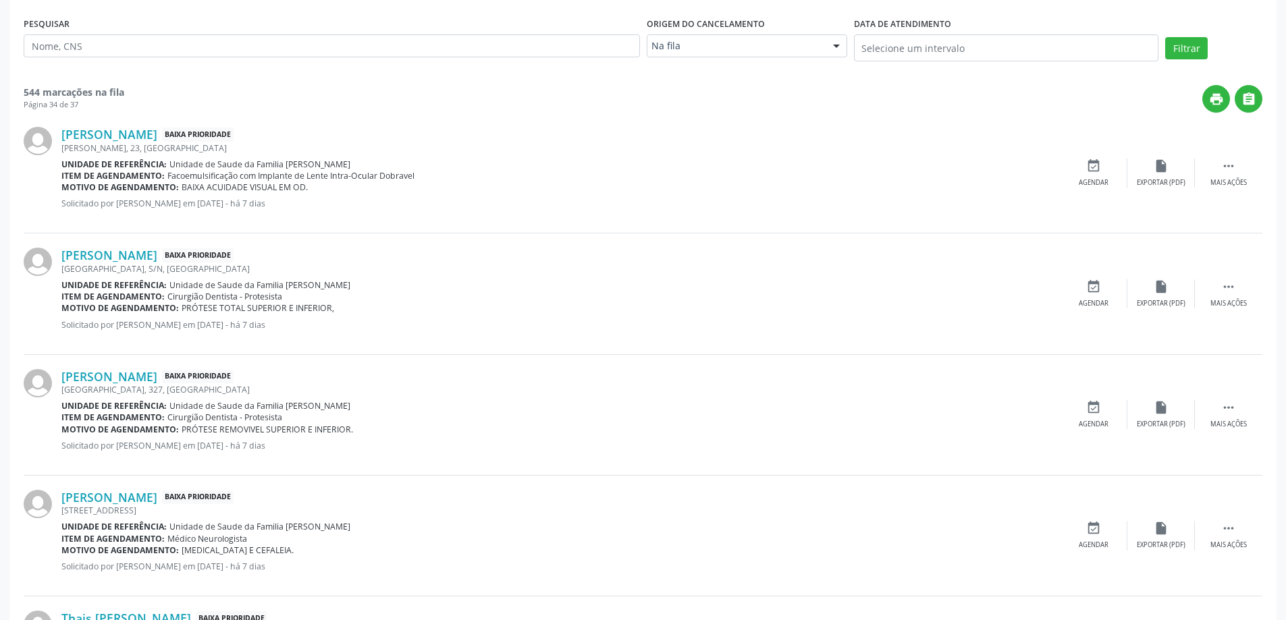
scroll to position [0, 0]
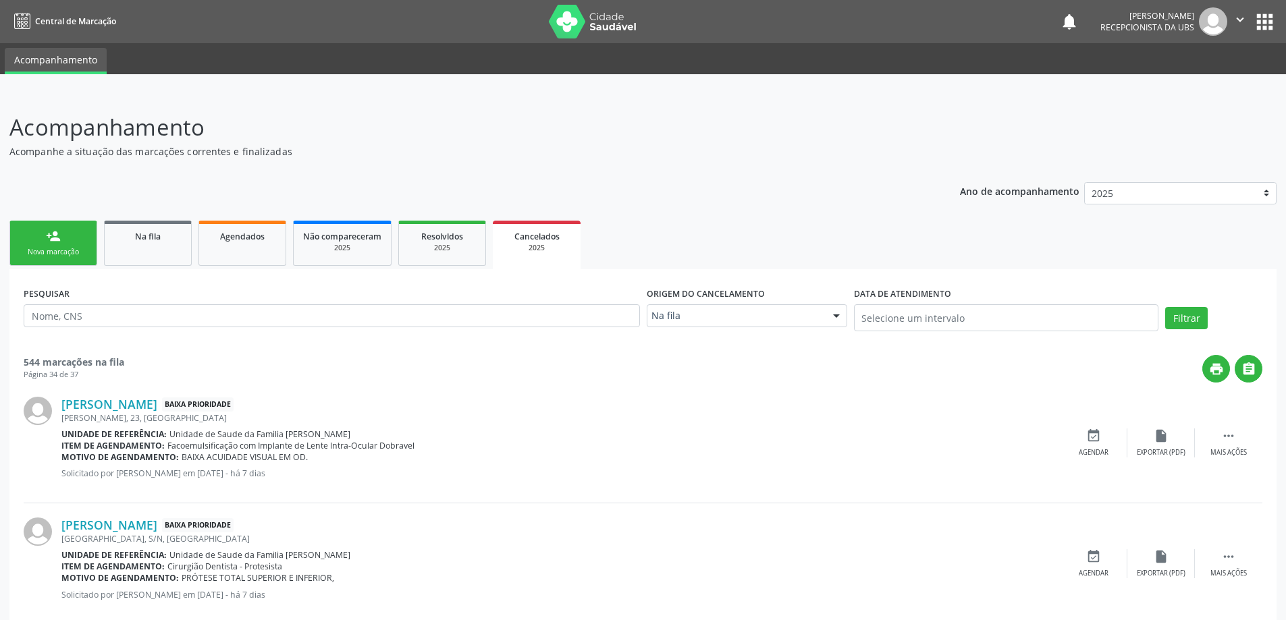
click at [60, 227] on link "person_add Nova marcação" at bounding box center [53, 243] width 88 height 45
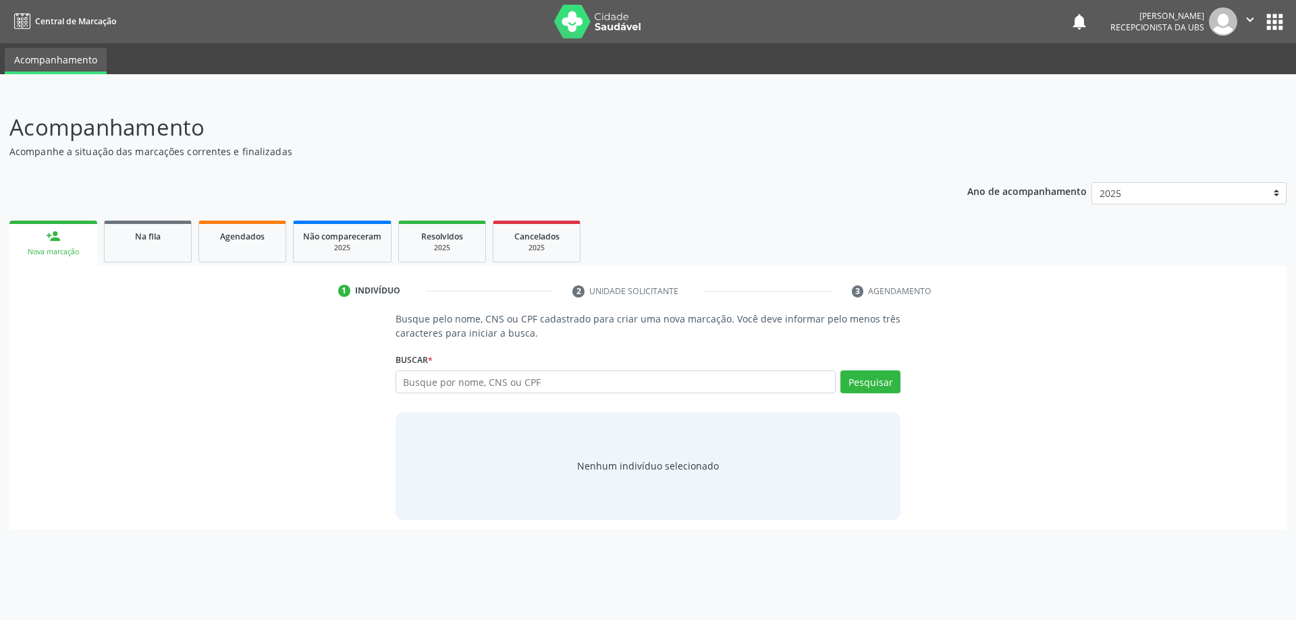
click at [9, 221] on link "person_add Nova marcação" at bounding box center [53, 243] width 88 height 45
click at [717, 391] on input "text" at bounding box center [616, 382] width 441 height 23
type input "04069666486"
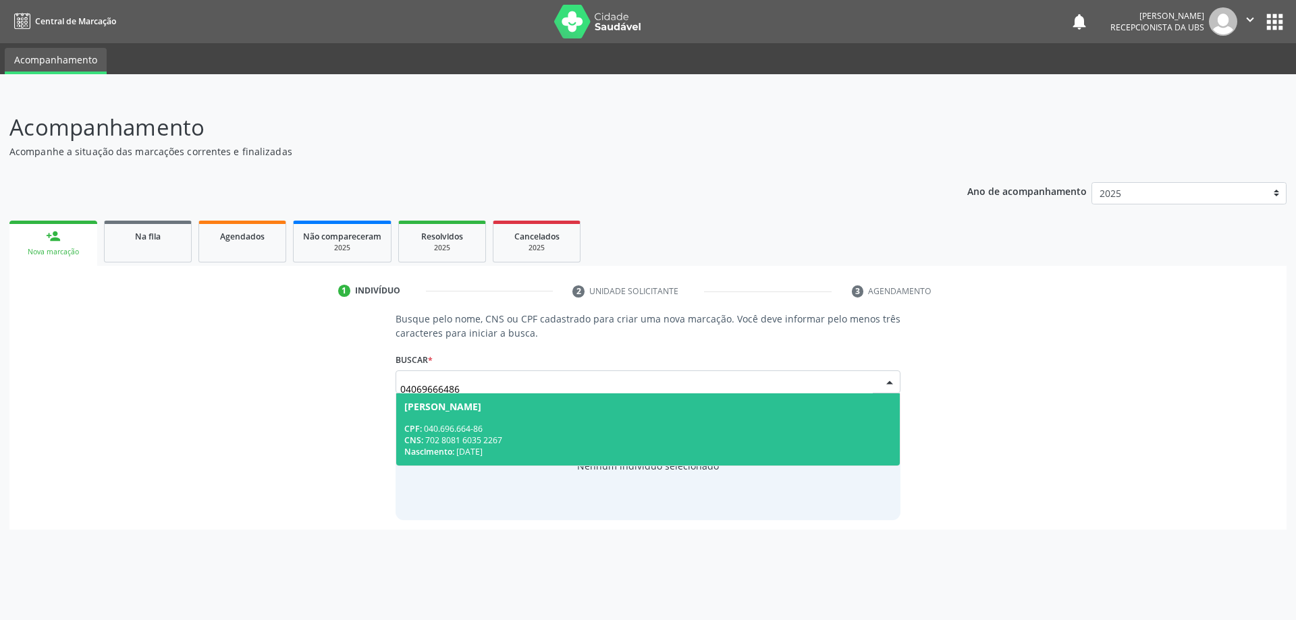
click at [572, 423] on div "CPF: 040.696.664-86" at bounding box center [648, 428] width 488 height 11
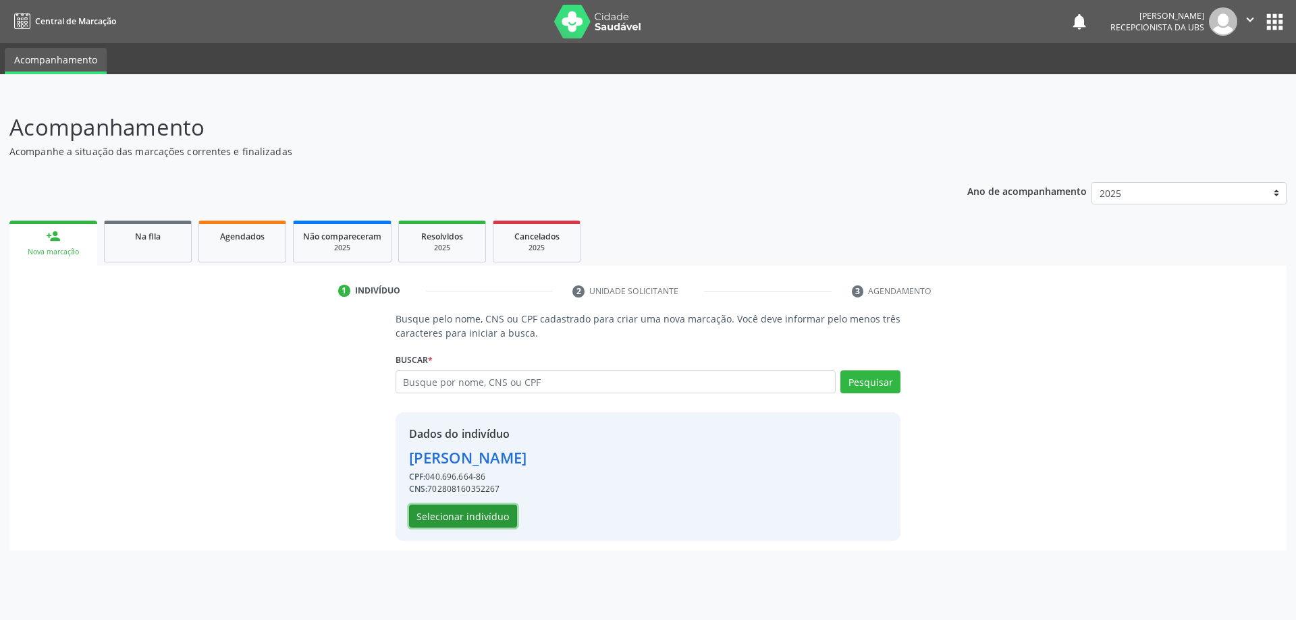
click at [453, 525] on button "Selecionar indivíduo" at bounding box center [463, 516] width 108 height 23
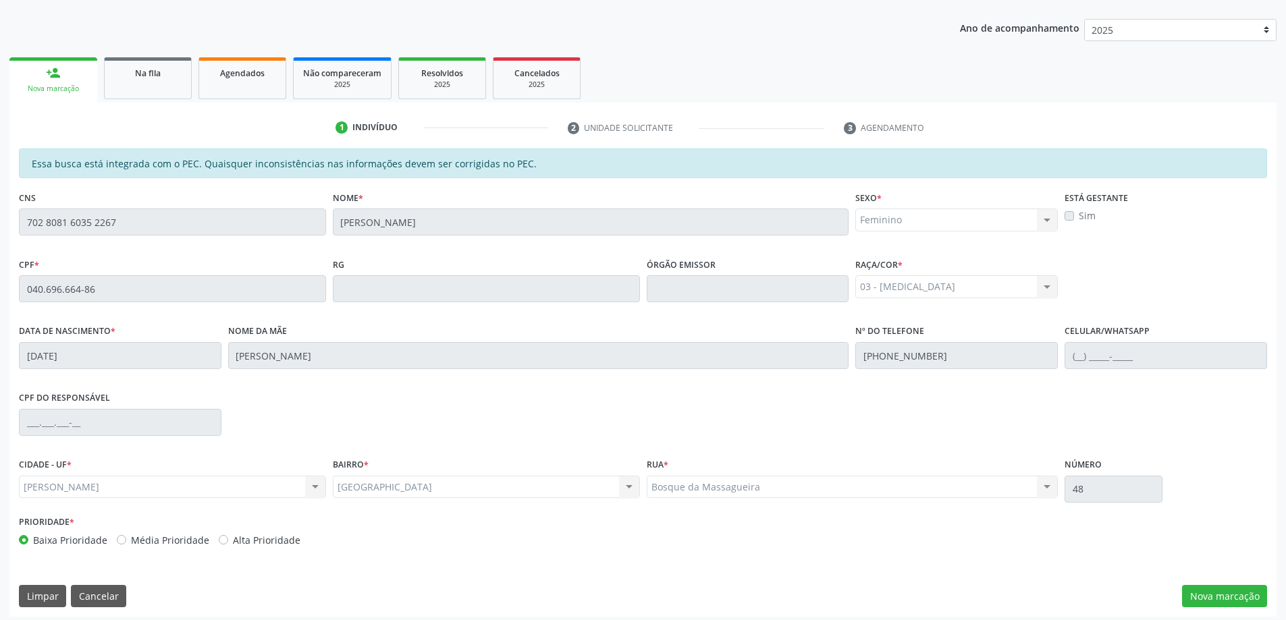
scroll to position [169, 0]
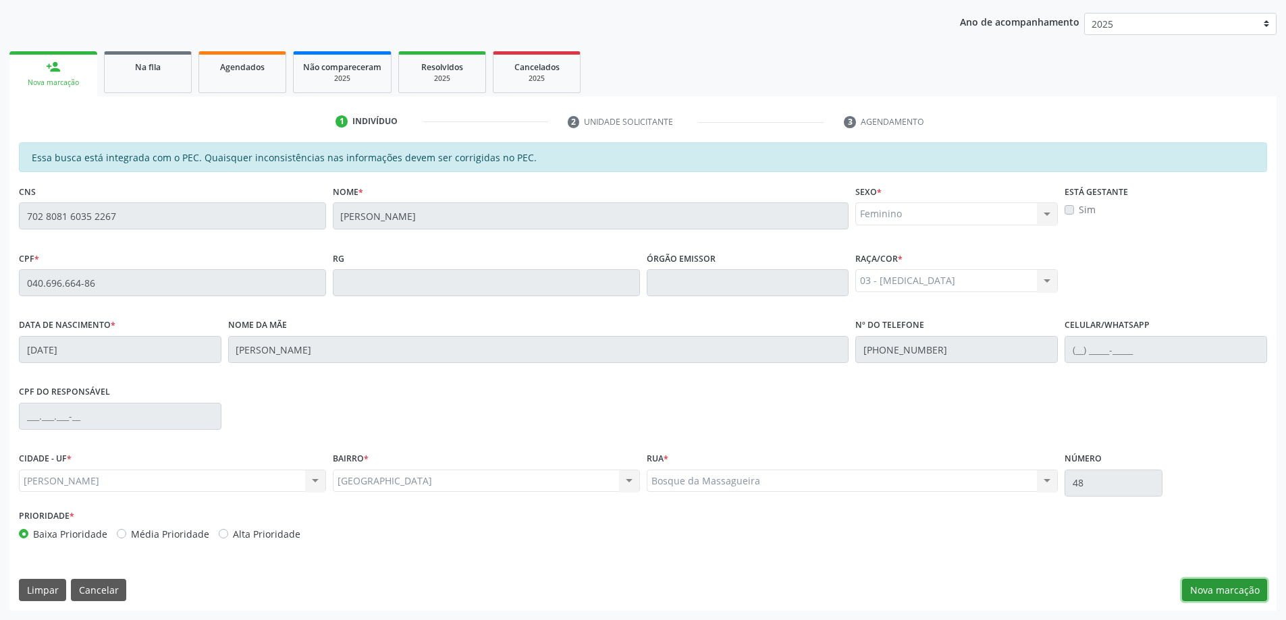
click at [1216, 593] on button "Nova marcação" at bounding box center [1224, 590] width 85 height 23
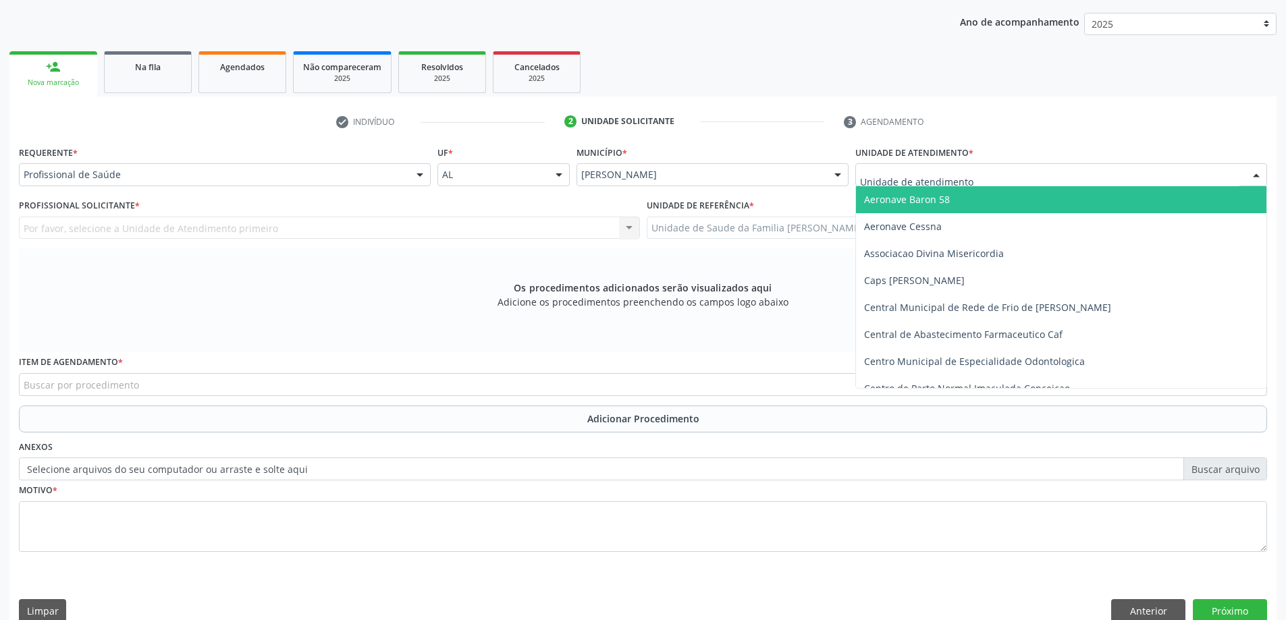
click at [979, 175] on div at bounding box center [1061, 174] width 412 height 23
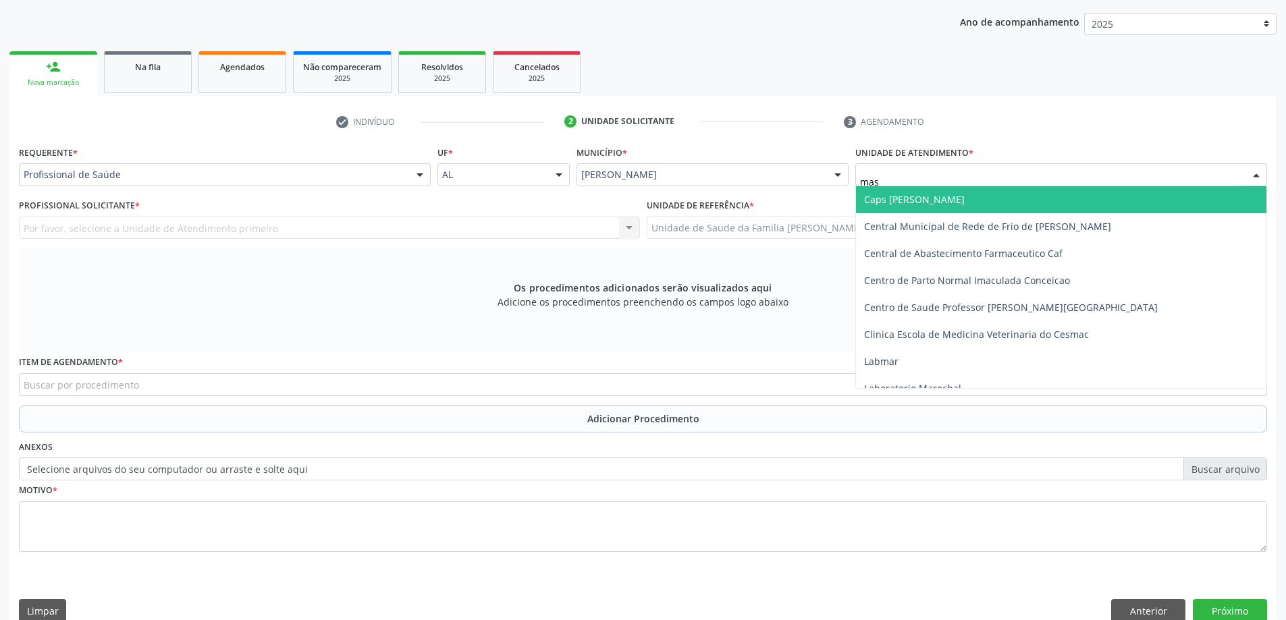
type input "mass"
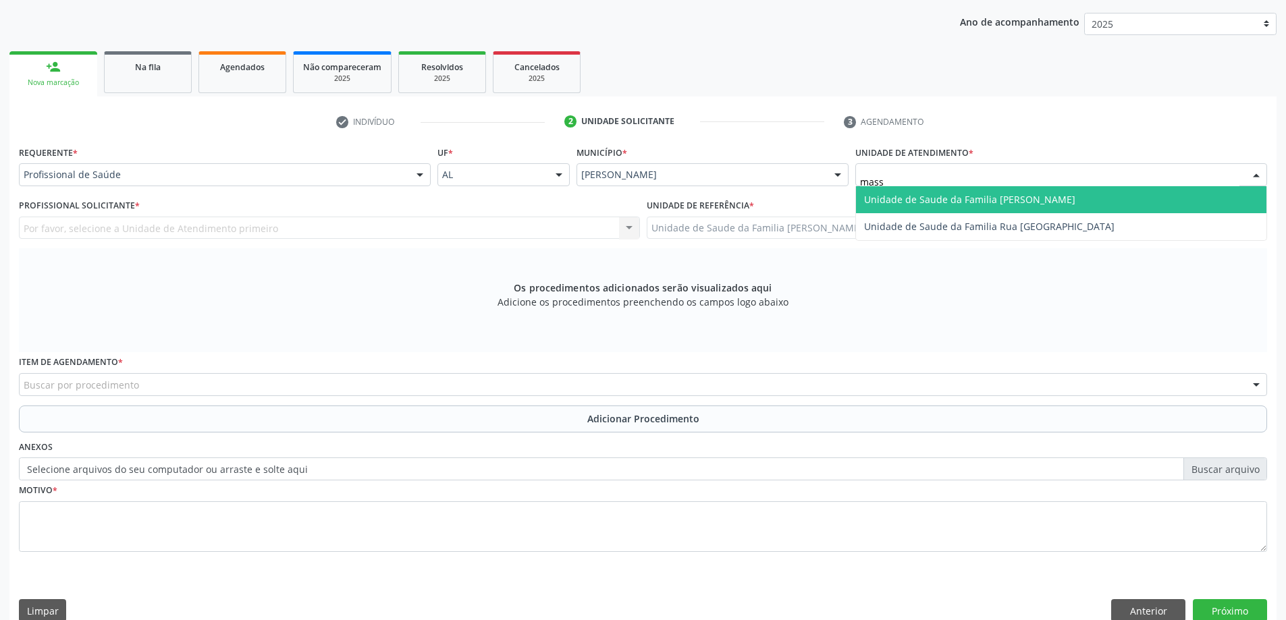
click at [913, 202] on span "Unidade de Saude da Familia [PERSON_NAME]" at bounding box center [969, 199] width 211 height 13
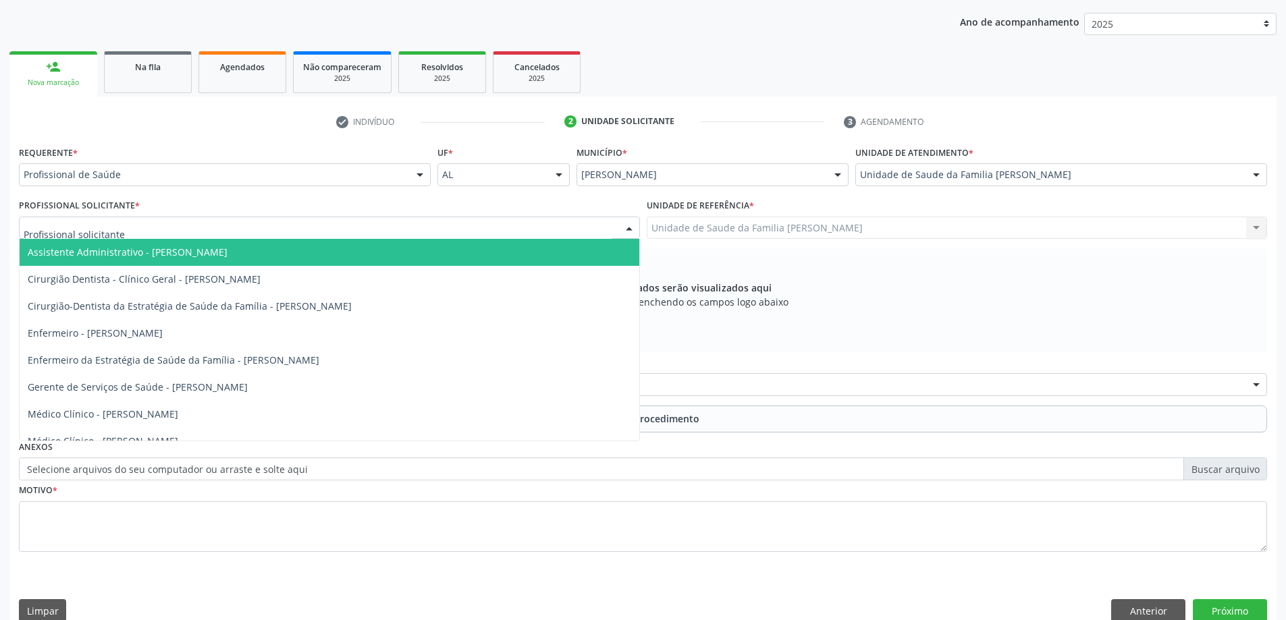
click at [138, 236] on div at bounding box center [329, 228] width 621 height 23
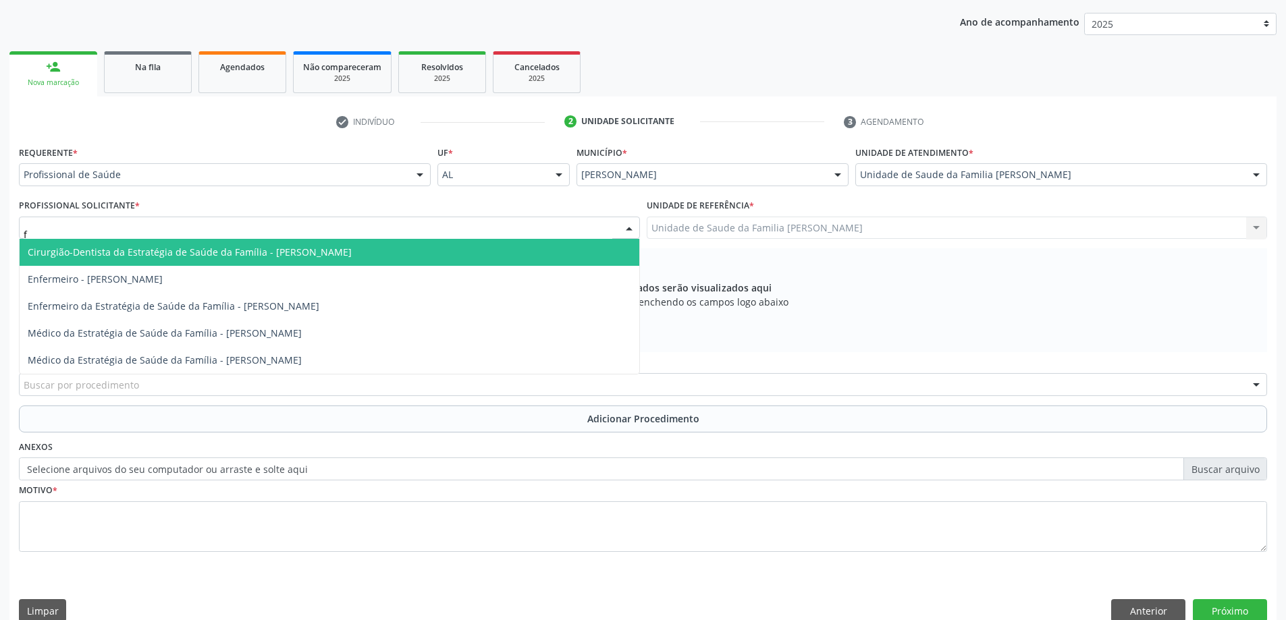
type input "fa"
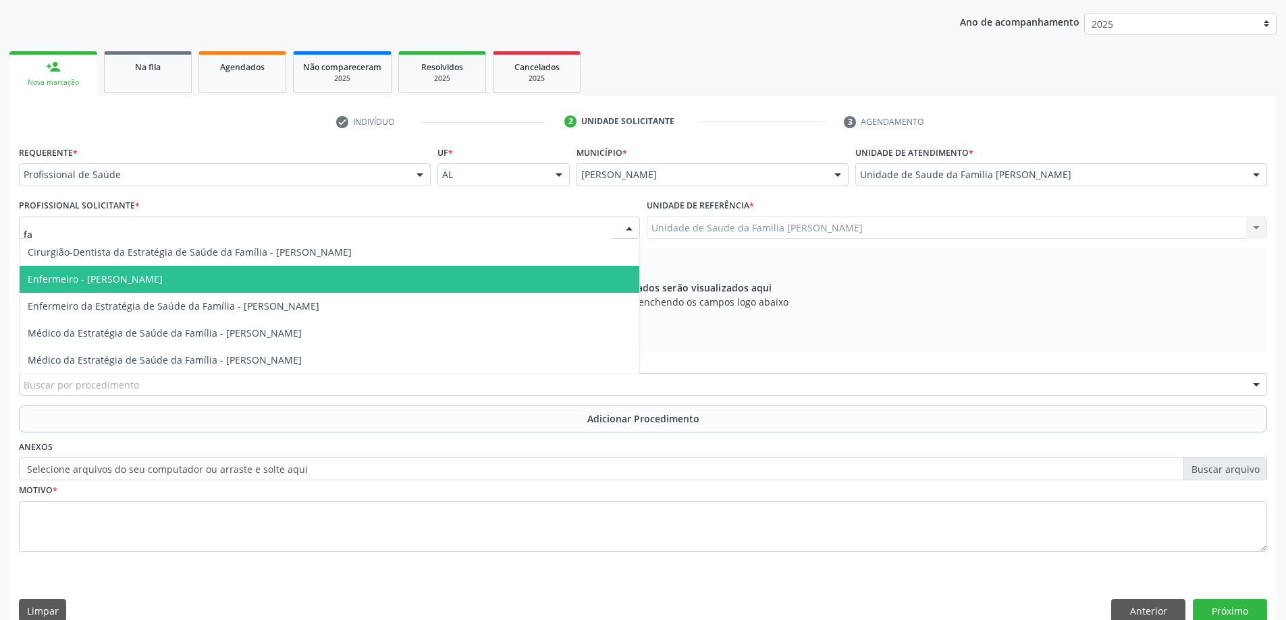
click at [140, 282] on span "Enfermeiro - Fabiana Carla Silva de Melo Alves" at bounding box center [95, 279] width 135 height 13
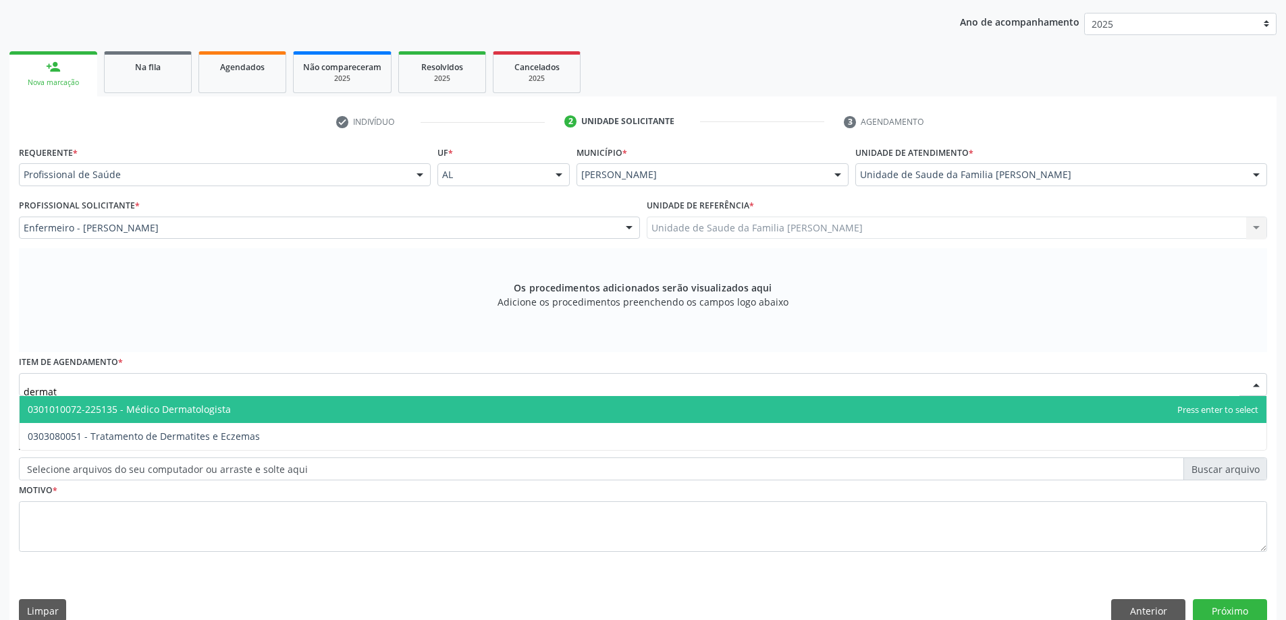
type input "dermato"
click at [130, 417] on span "0301010072-225135 - Médico Dermatologista" at bounding box center [643, 409] width 1247 height 27
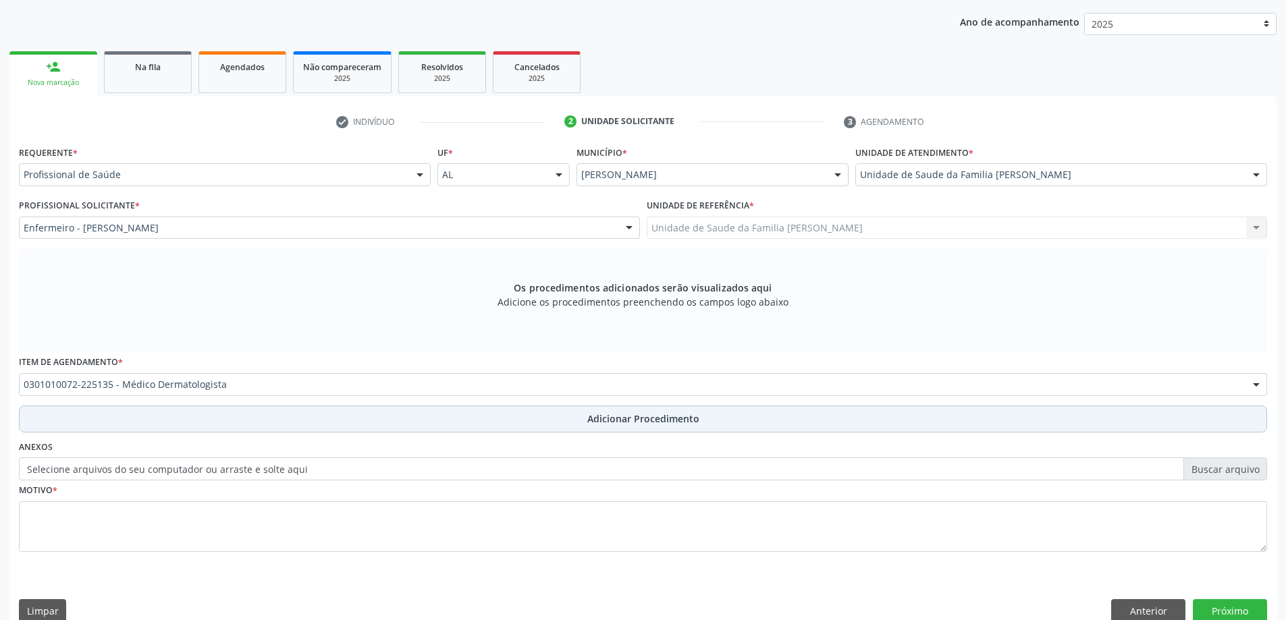
click at [151, 408] on button "Adicionar Procedimento" at bounding box center [643, 419] width 1248 height 27
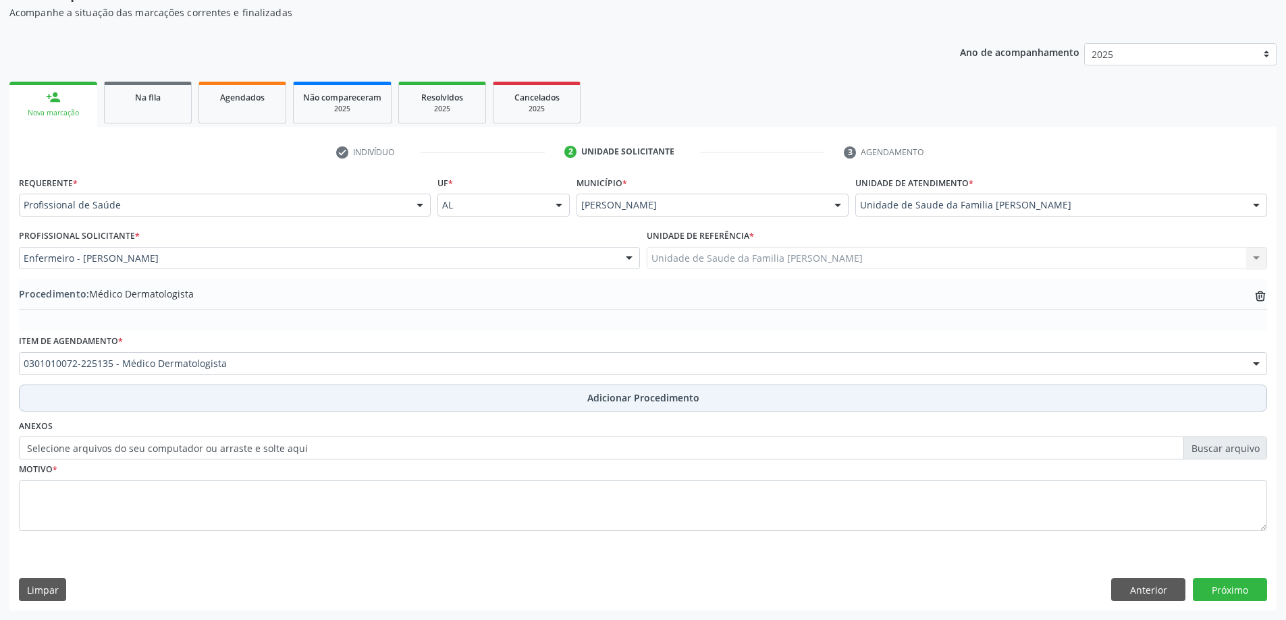
scroll to position [139, 0]
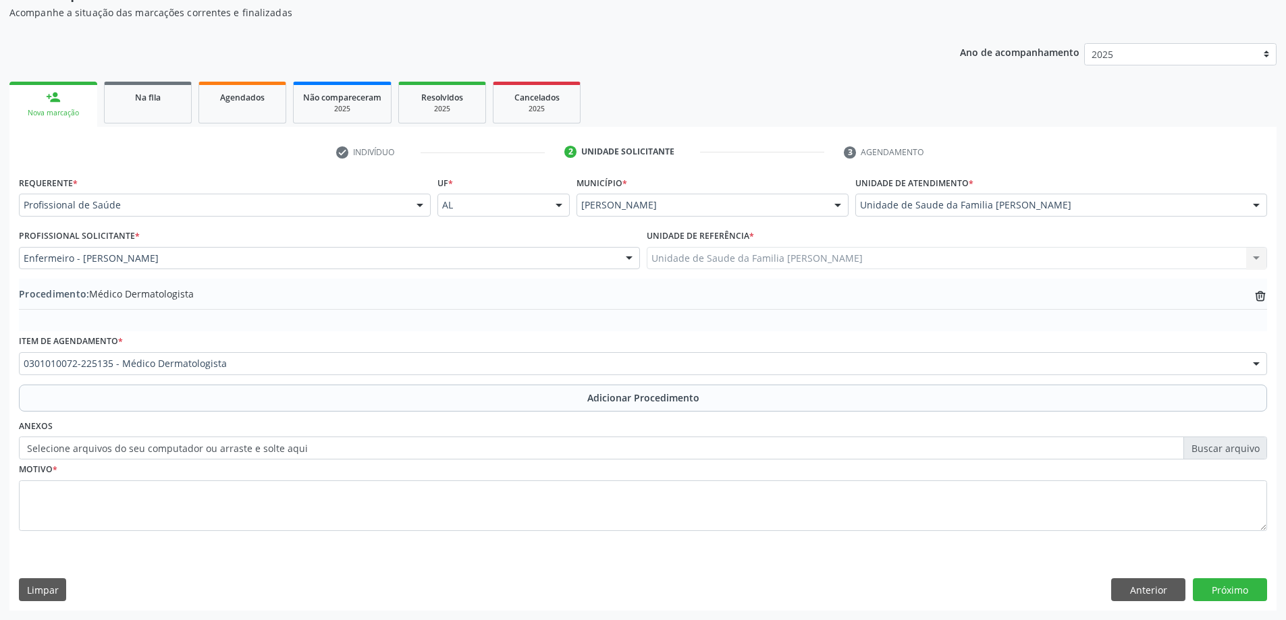
click at [275, 446] on label "Selecione arquivos do seu computador ou arraste e solte aqui" at bounding box center [643, 448] width 1248 height 23
click at [275, 446] on input "Selecione arquivos do seu computador ou arraste e solte aqui" at bounding box center [643, 448] width 1248 height 23
type input "C:\fakepath\WhatsApp Image 2025-10-01 at 14.33.22.jpeg"
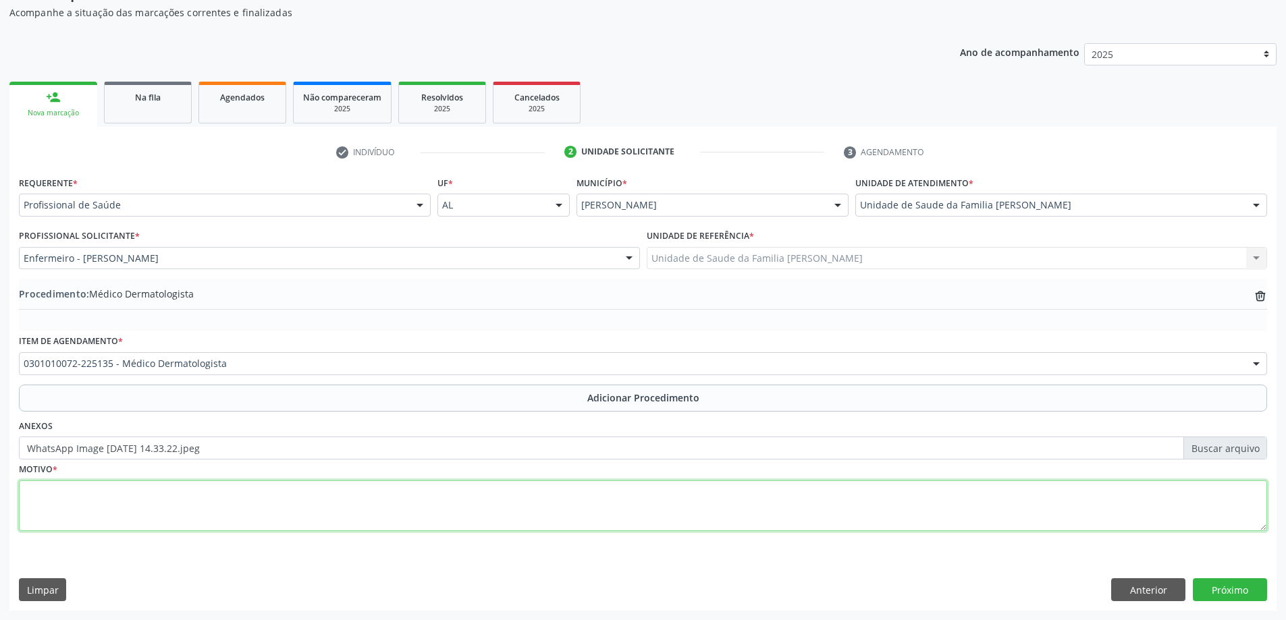
click at [124, 497] on textarea at bounding box center [643, 506] width 1248 height 51
type textarea "l"
type textarea "Lesão no antebraço com hiperemia e prurido."
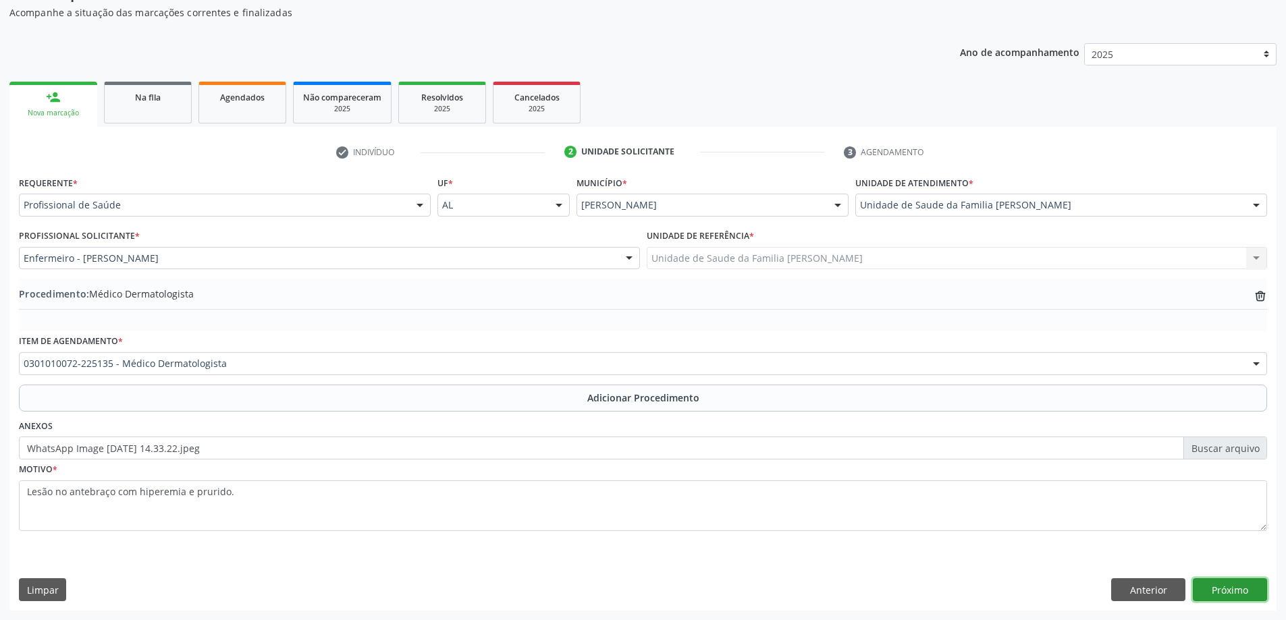
click at [1236, 595] on button "Próximo" at bounding box center [1230, 589] width 74 height 23
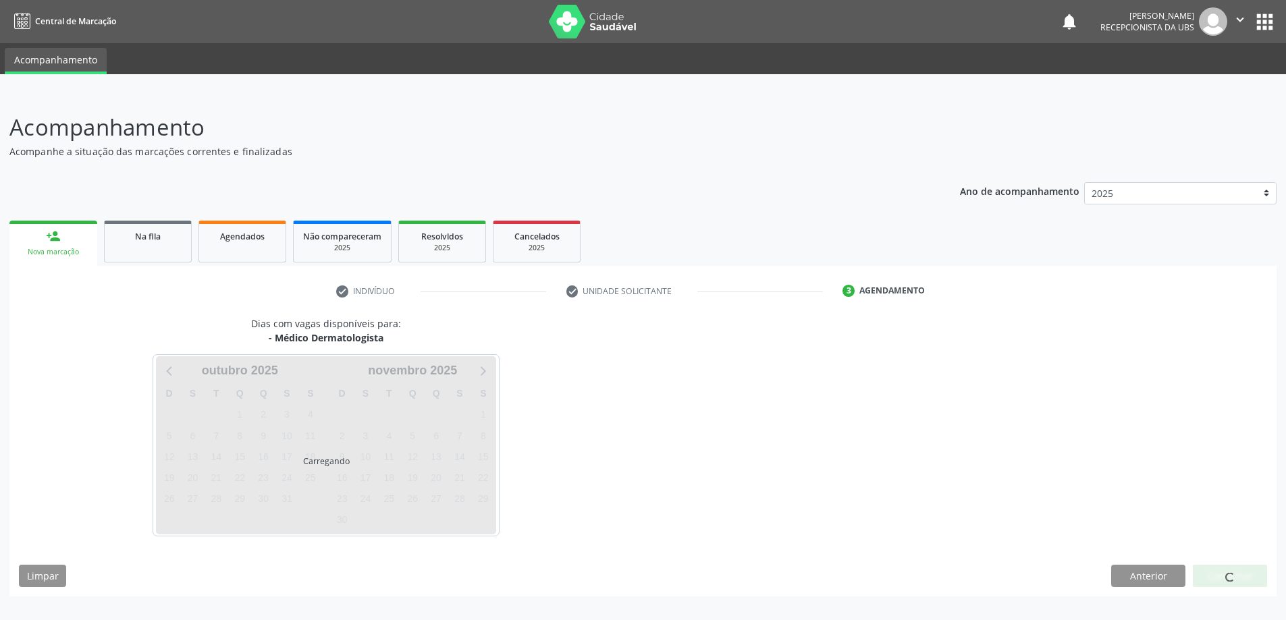
scroll to position [0, 0]
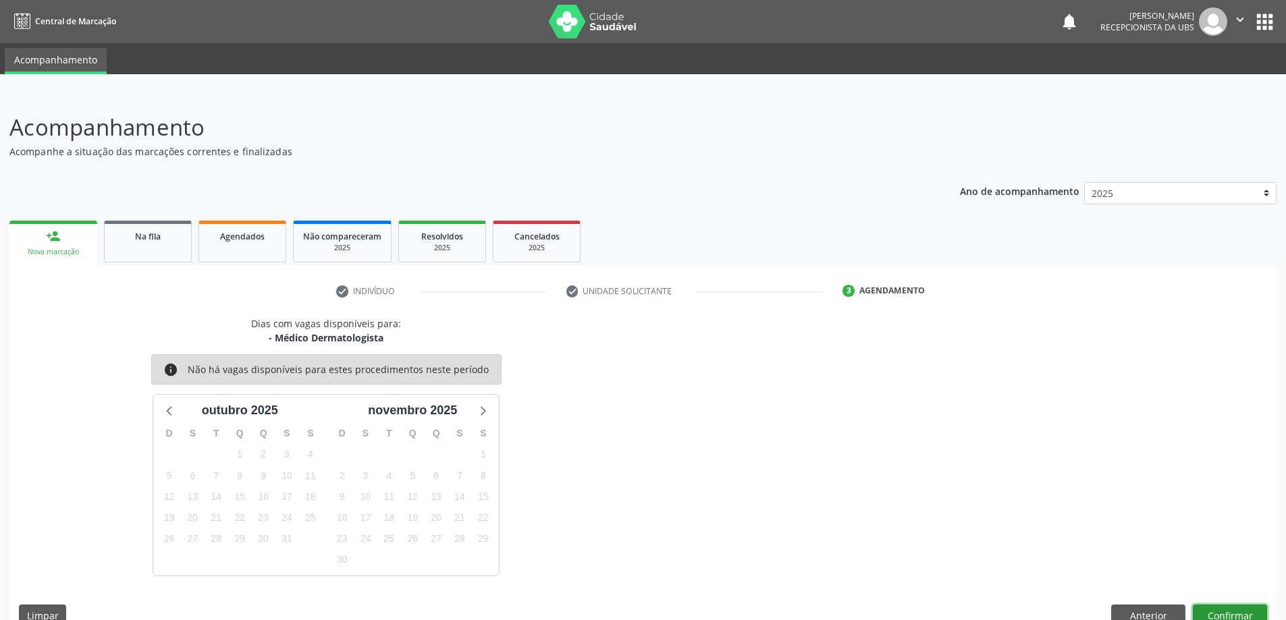
click at [1220, 608] on button "Confirmar" at bounding box center [1230, 616] width 74 height 23
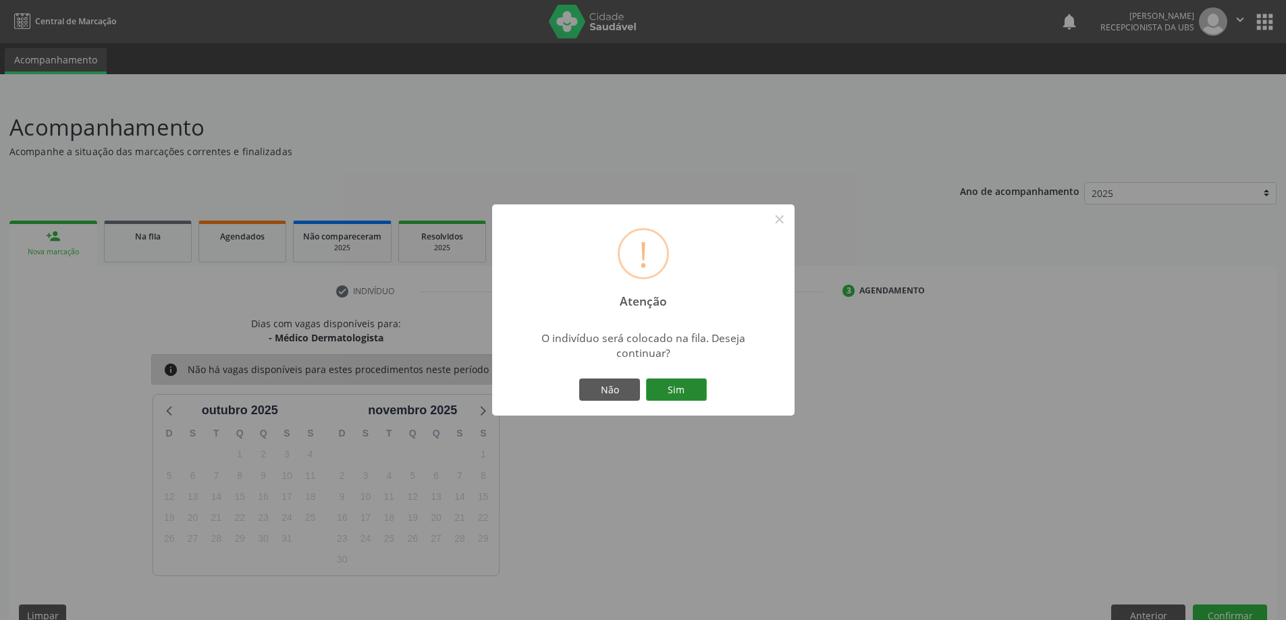
click at [655, 388] on button "Sim" at bounding box center [676, 390] width 61 height 23
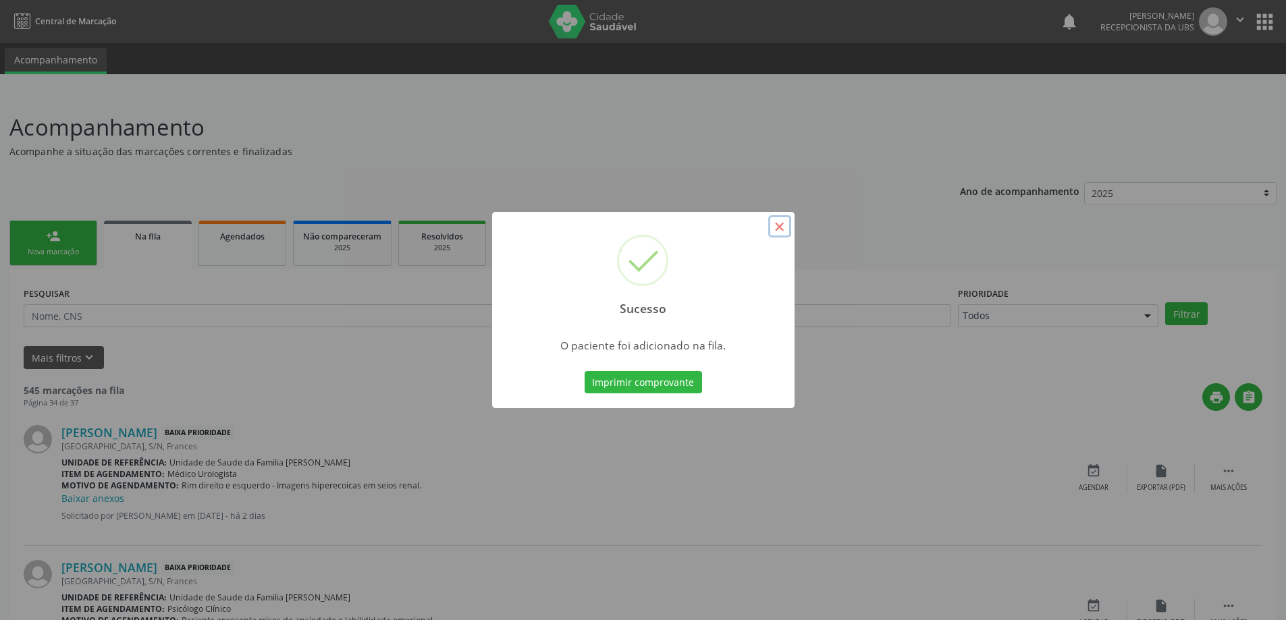
click at [790, 235] on button "×" at bounding box center [779, 226] width 23 height 23
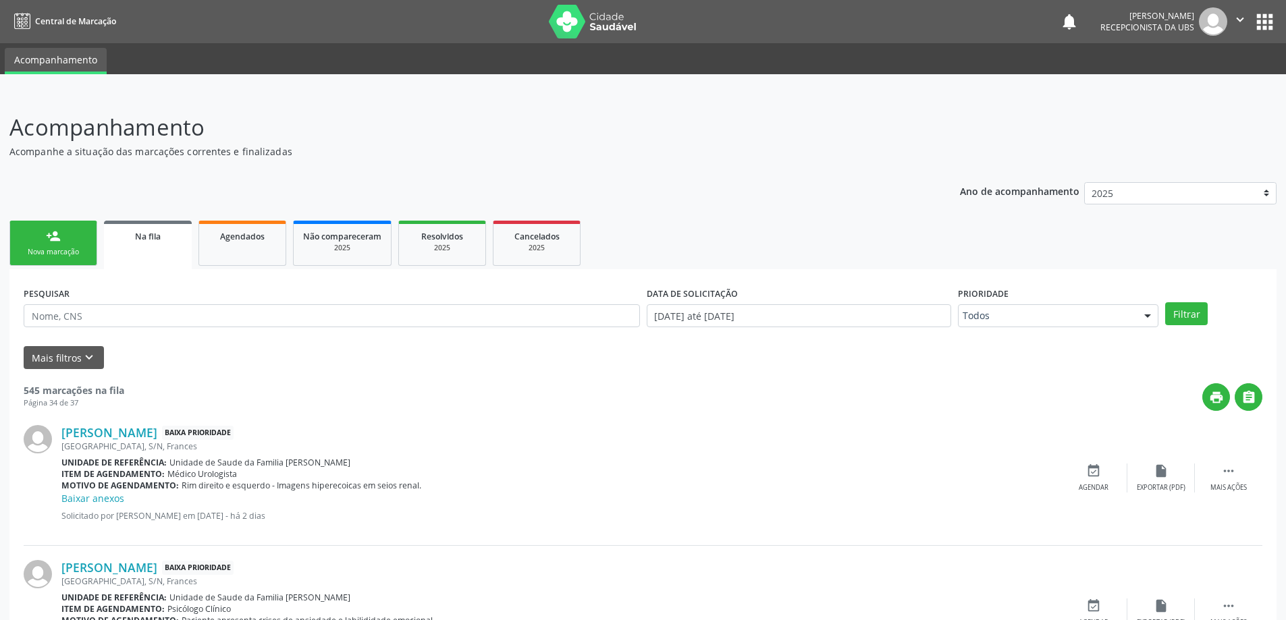
click at [59, 251] on div "Nova marcação" at bounding box center [53, 252] width 67 height 10
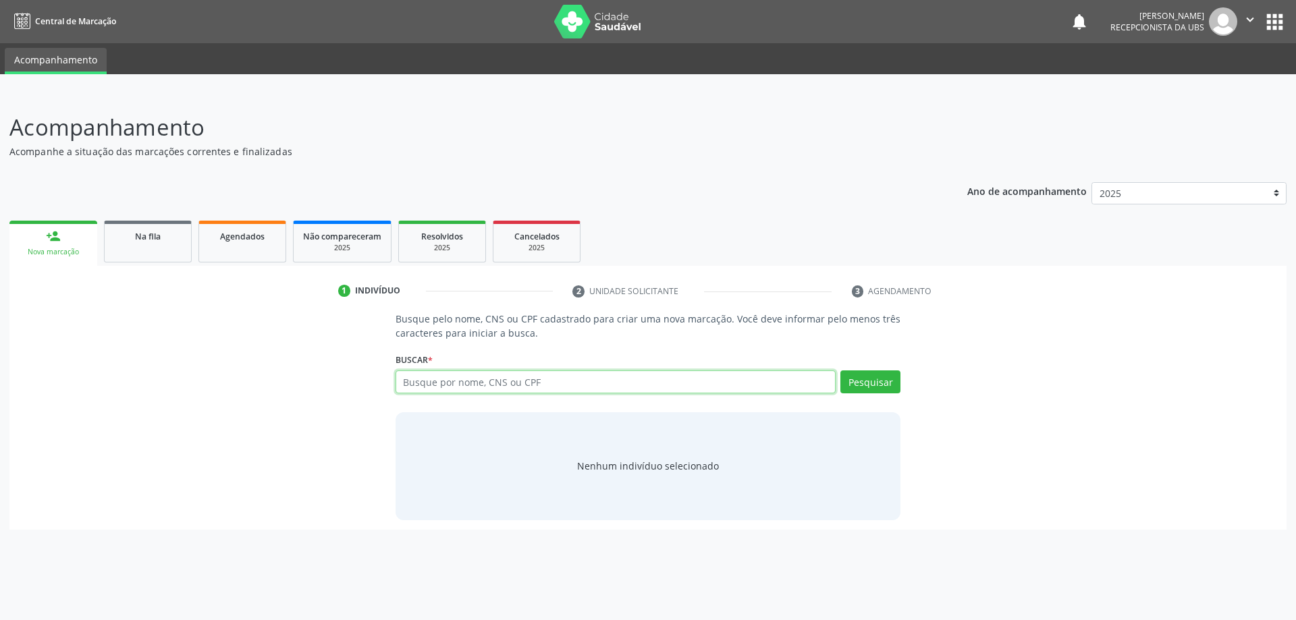
click at [487, 383] on input "text" at bounding box center [616, 382] width 441 height 23
type input "18123906455"
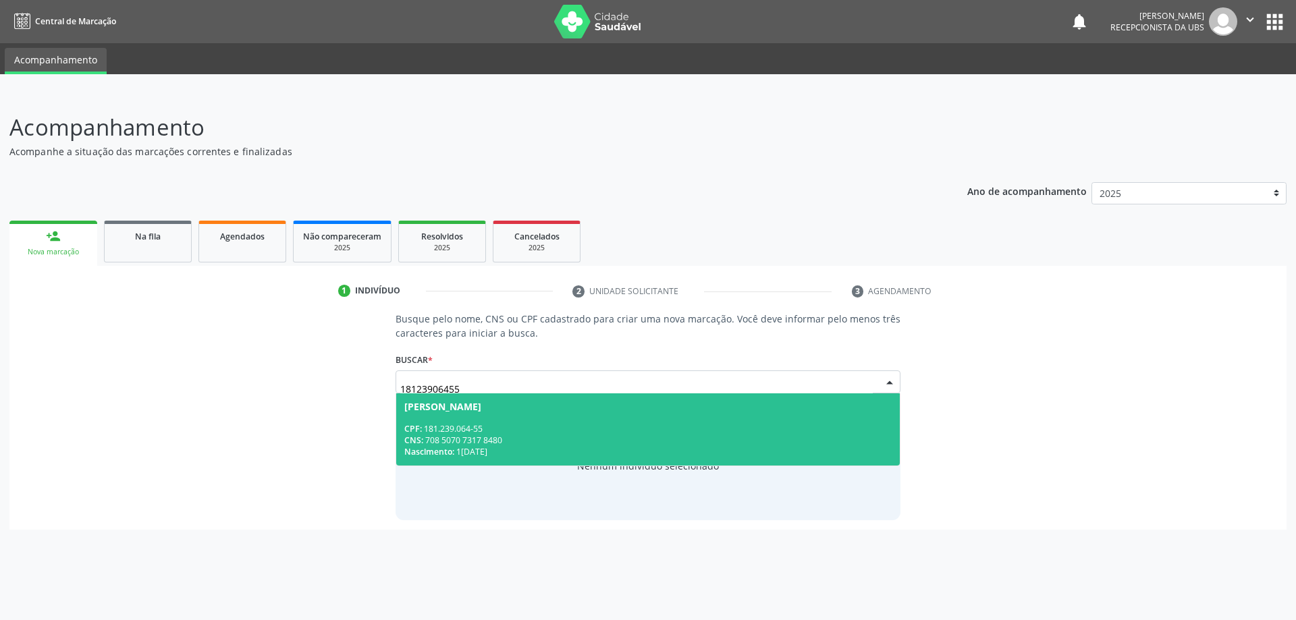
click at [624, 452] on div "Nascimento: 11/04/2022" at bounding box center [648, 451] width 488 height 11
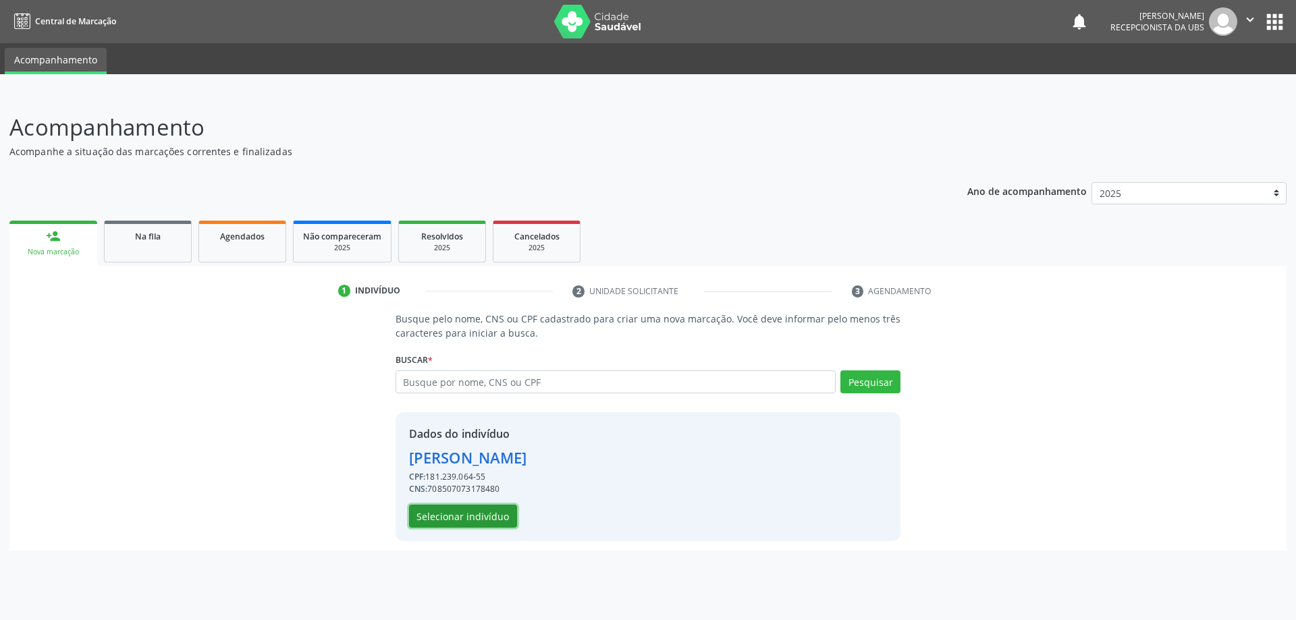
click at [427, 515] on button "Selecionar indivíduo" at bounding box center [463, 516] width 108 height 23
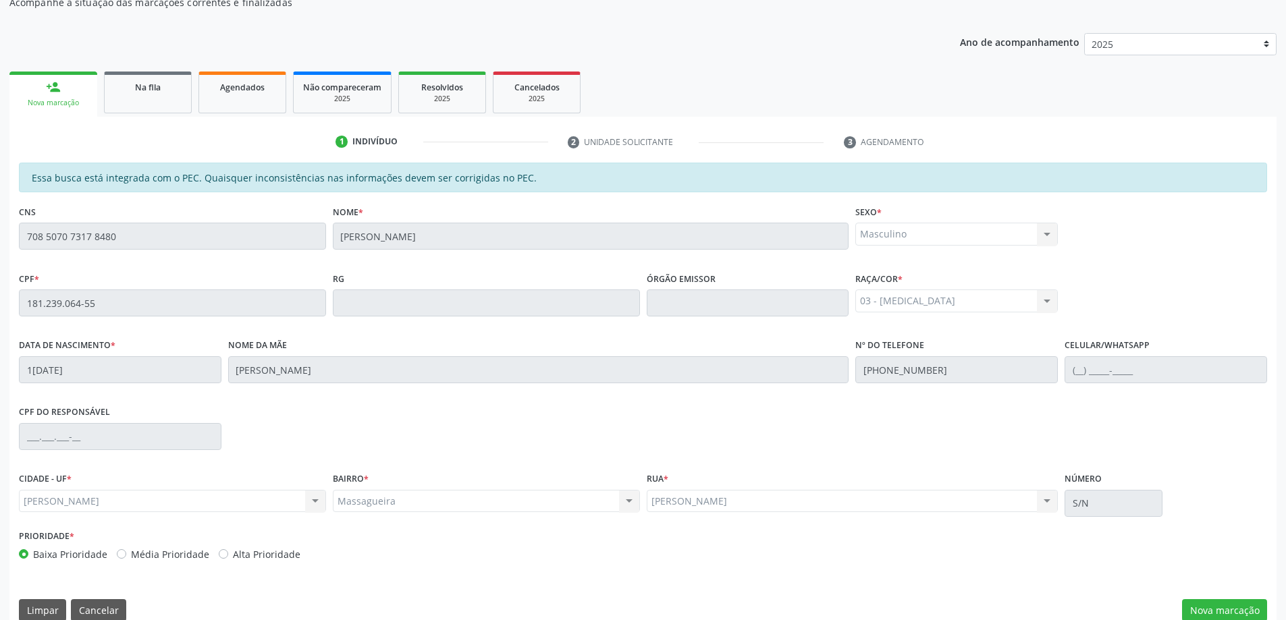
scroll to position [169, 0]
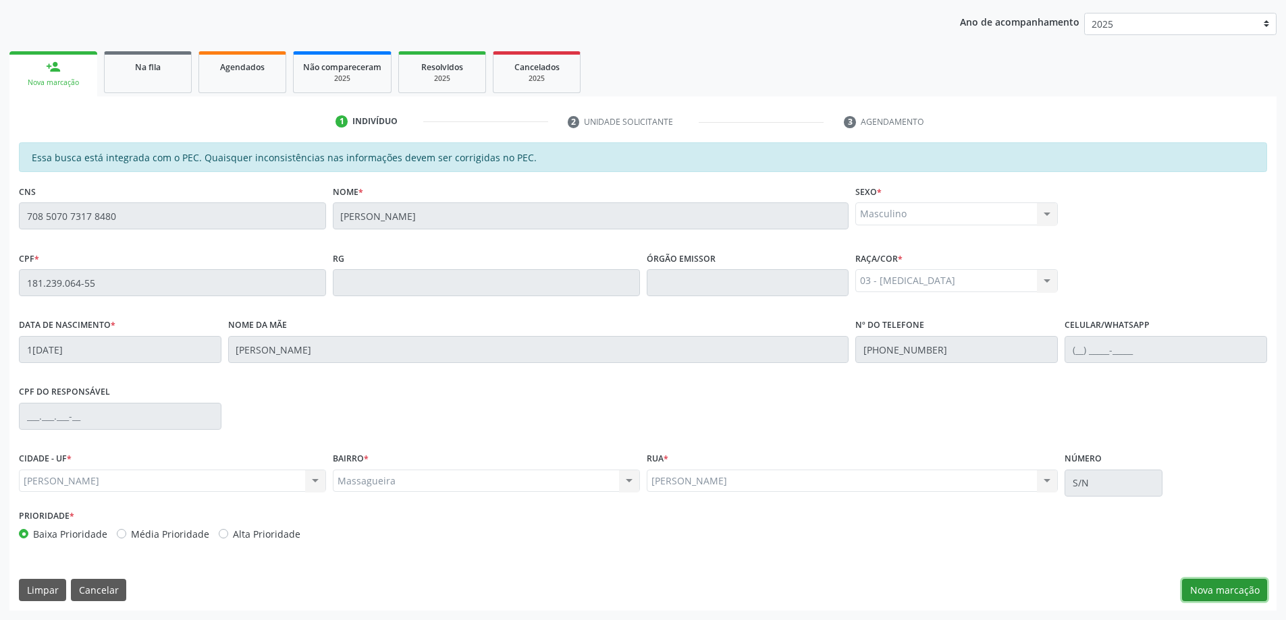
click at [1247, 587] on button "Nova marcação" at bounding box center [1224, 590] width 85 height 23
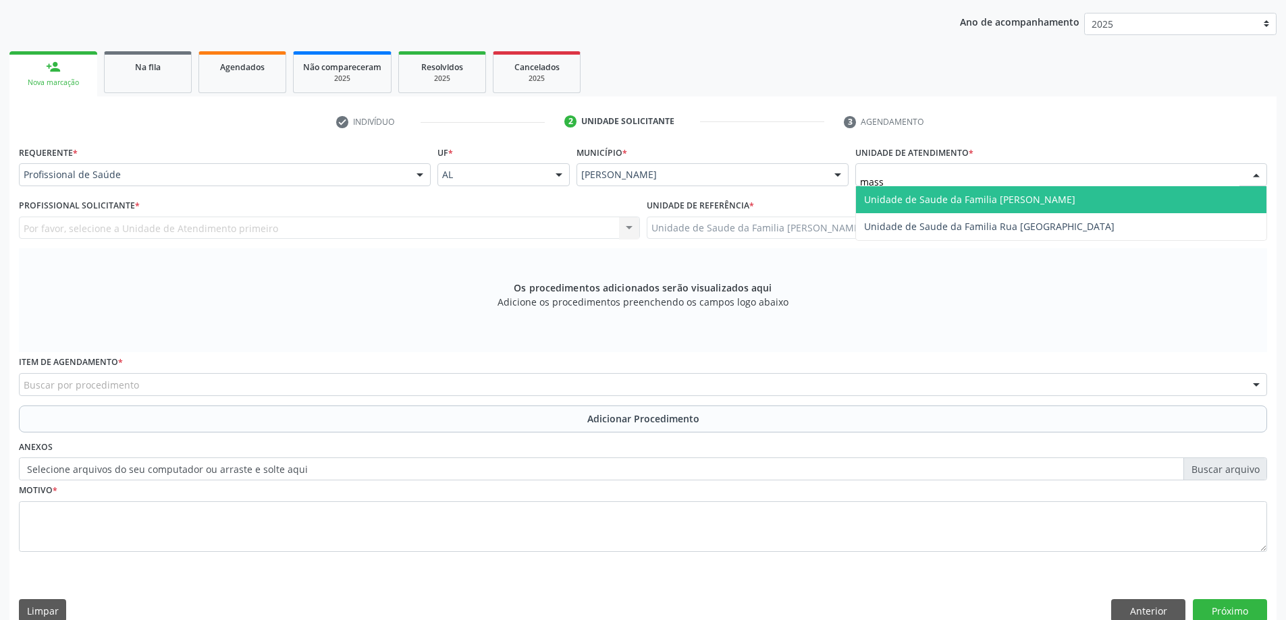
type input "massa"
click at [914, 210] on span "Unidade de Saude da Familia [PERSON_NAME]" at bounding box center [1061, 199] width 410 height 27
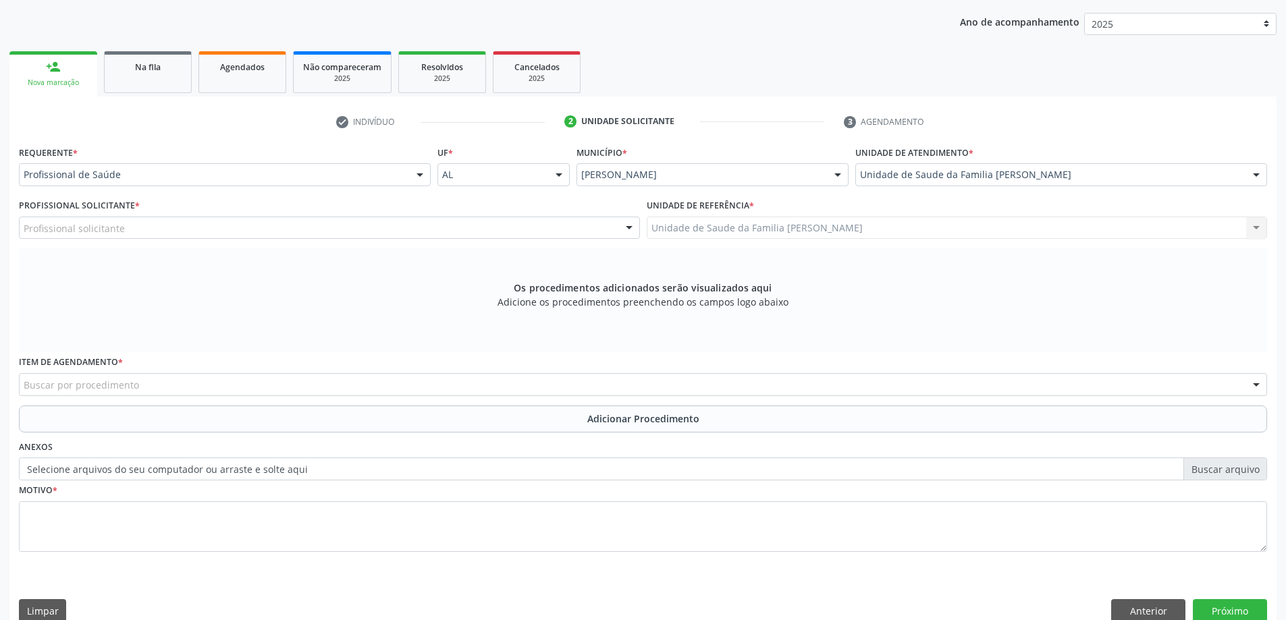
click at [244, 235] on div "Profissional solicitante" at bounding box center [329, 228] width 621 height 23
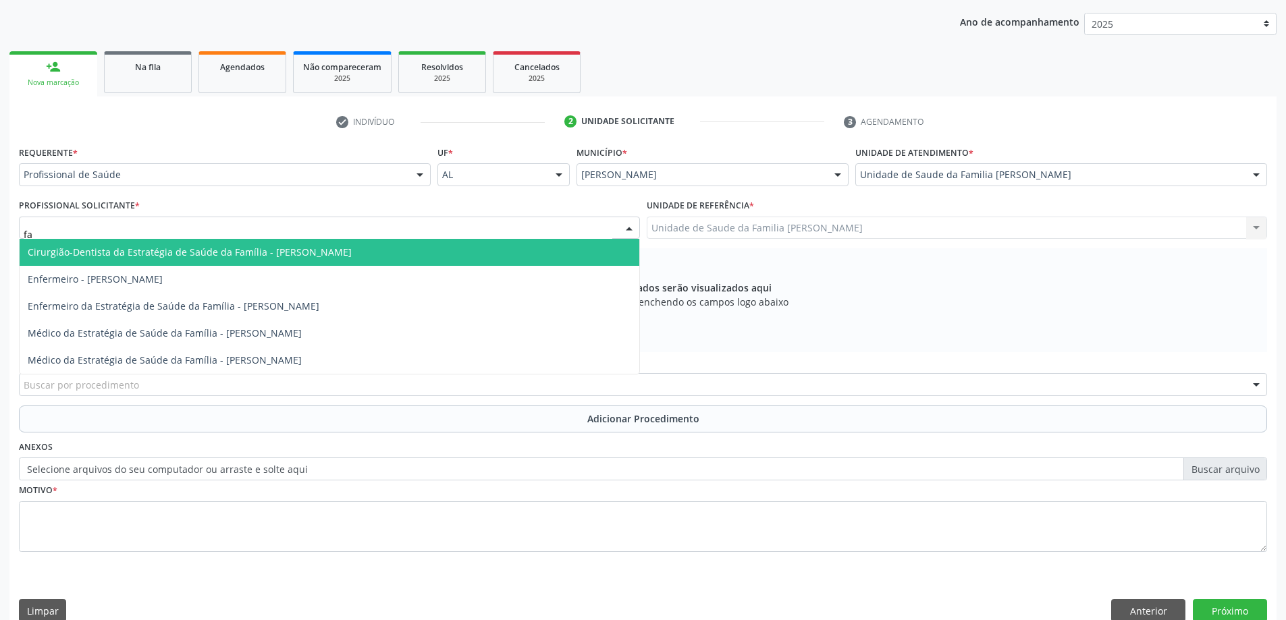
type input "fab"
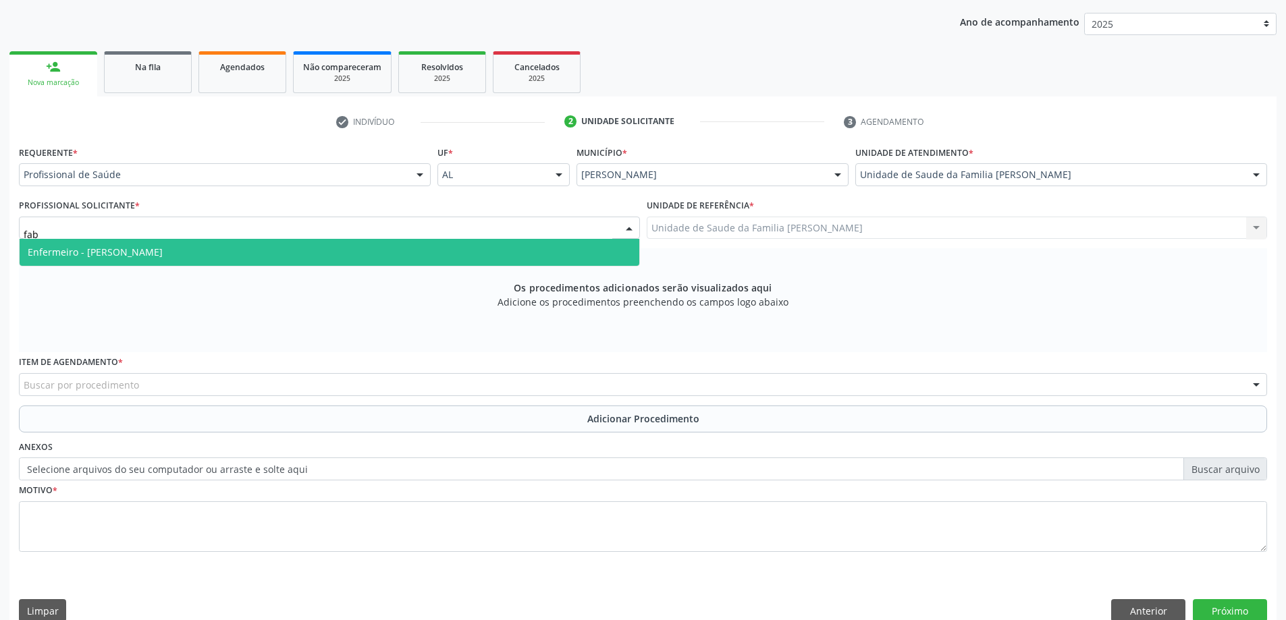
click at [194, 260] on span "Enfermeiro - Fabiana Carla Silva de Melo Alves" at bounding box center [330, 252] width 620 height 27
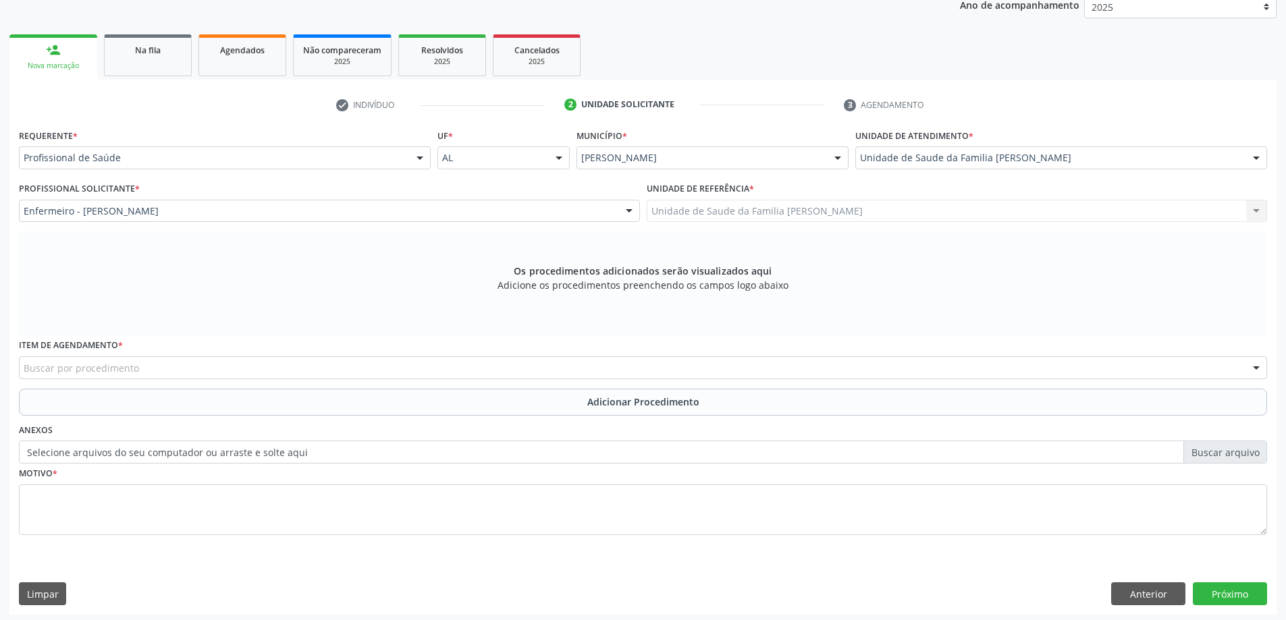
scroll to position [190, 0]
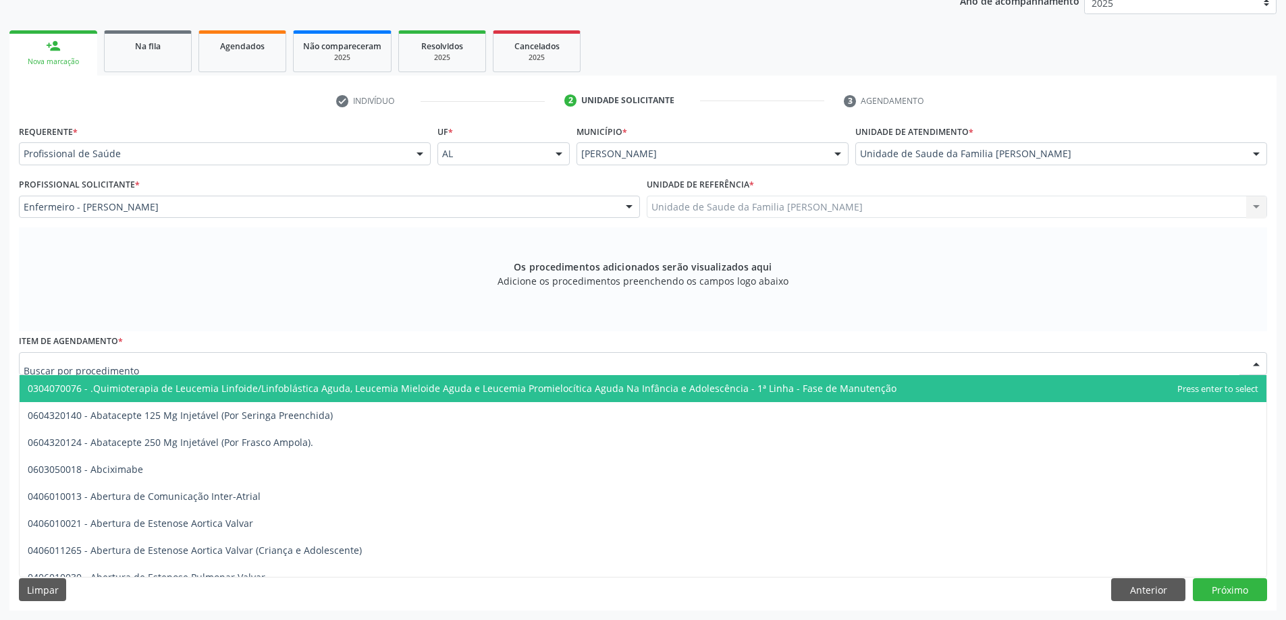
click at [138, 368] on div at bounding box center [643, 363] width 1248 height 23
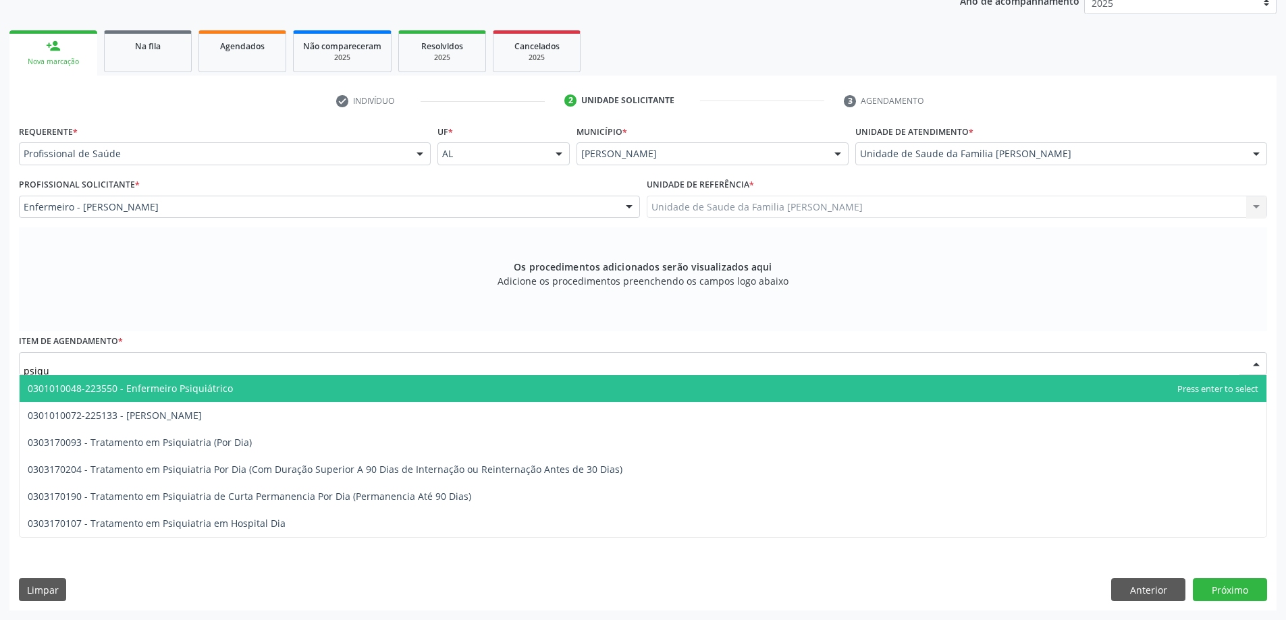
type input "psiqui"
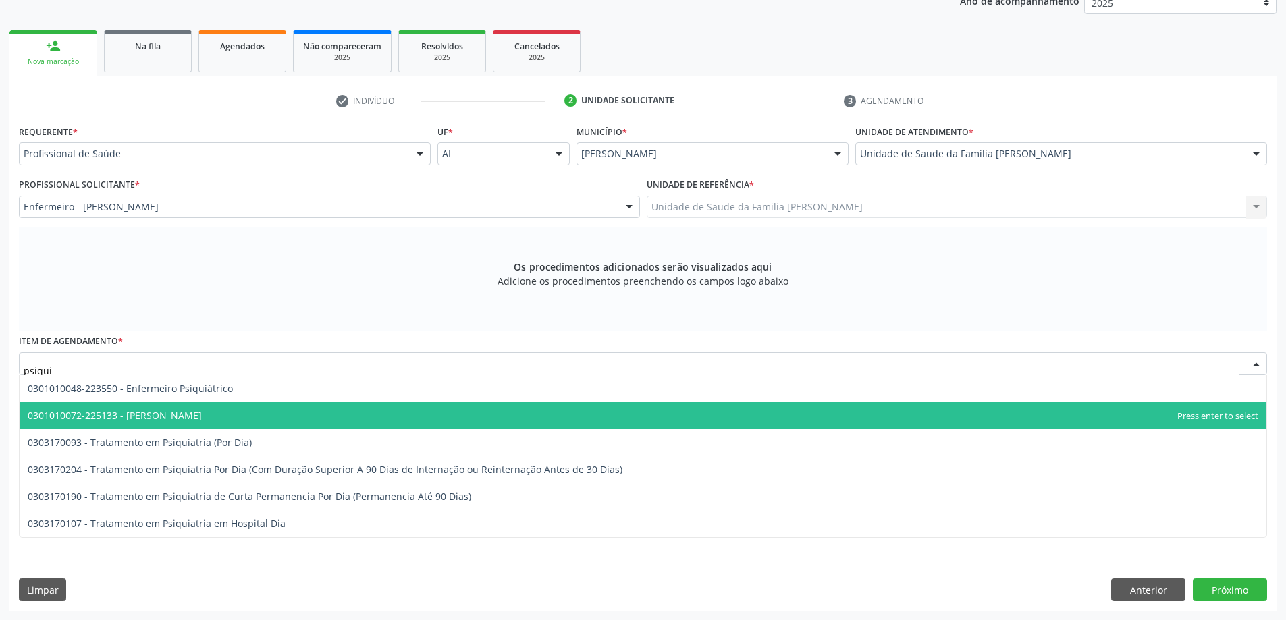
click at [183, 419] on span "0301010072-225133 - Médico Psiquiatra" at bounding box center [115, 415] width 174 height 13
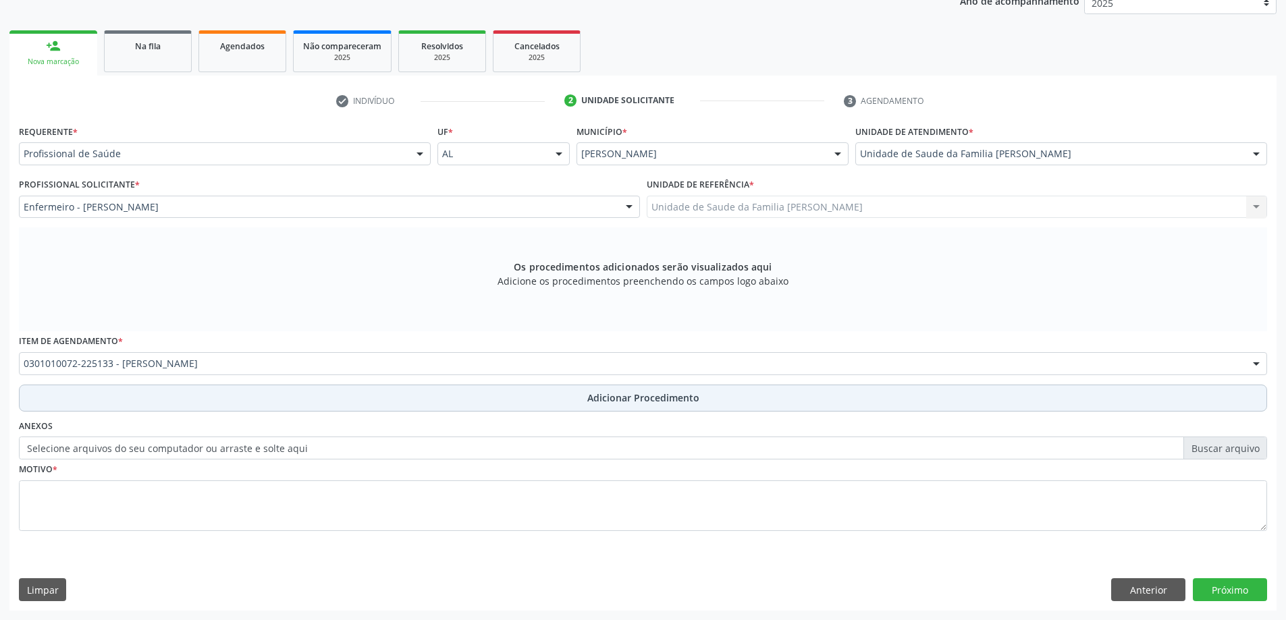
click at [170, 391] on button "Adicionar Procedimento" at bounding box center [643, 398] width 1248 height 27
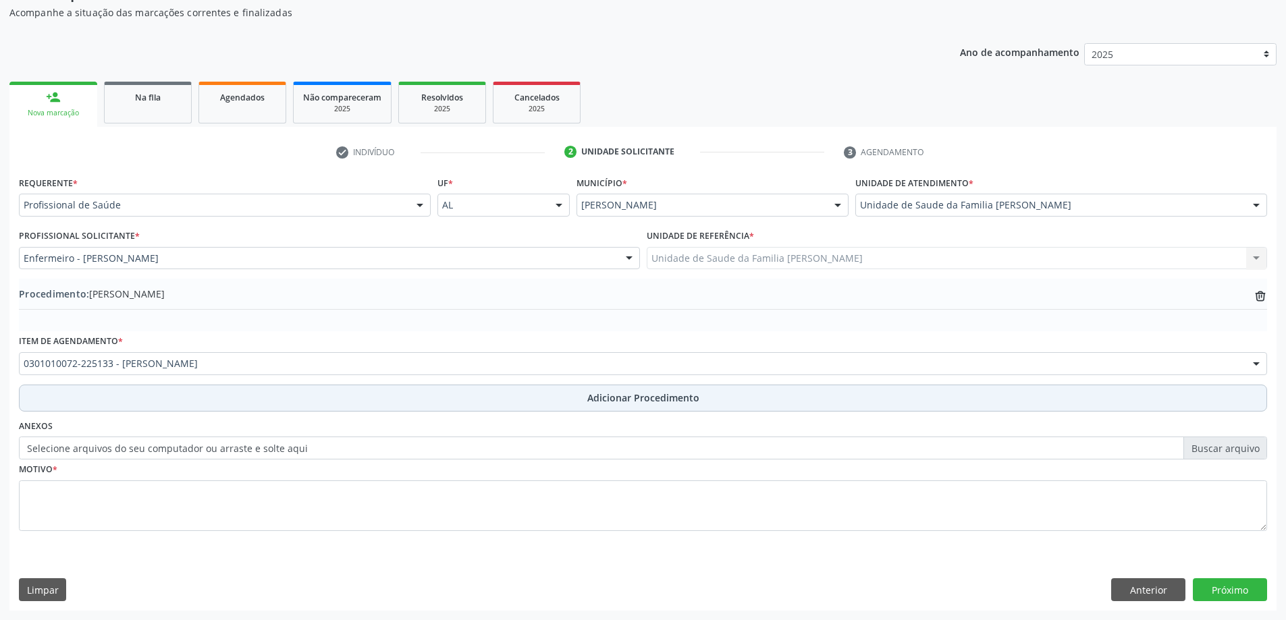
scroll to position [139, 0]
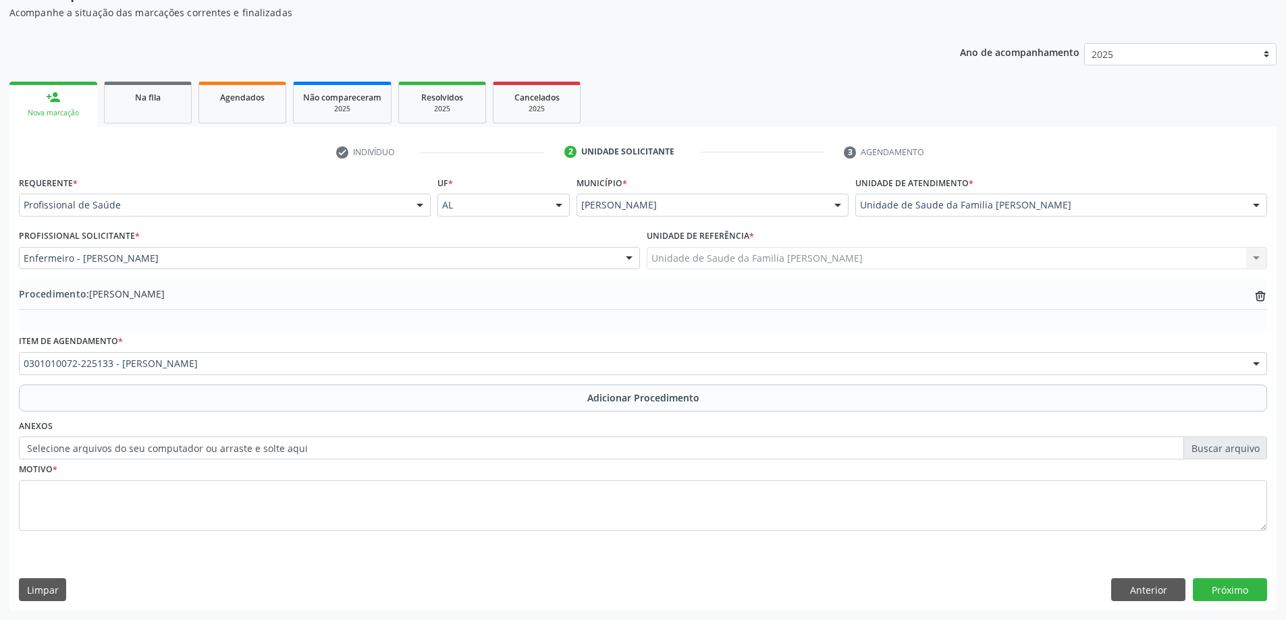
click at [161, 456] on label "Selecione arquivos do seu computador ou arraste e solte aqui" at bounding box center [643, 448] width 1248 height 23
click at [161, 456] on input "Selecione arquivos do seu computador ou arraste e solte aqui" at bounding box center [643, 448] width 1248 height 23
click at [101, 448] on label "Selecione arquivos do seu computador ou arraste e solte aqui" at bounding box center [643, 448] width 1248 height 23
click at [101, 448] on input "Selecione arquivos do seu computador ou arraste e solte aqui" at bounding box center [643, 448] width 1248 height 23
type input "C:\fakepath\WhatsApp Image 2025-10-01 at 14.36.19.jpeg"
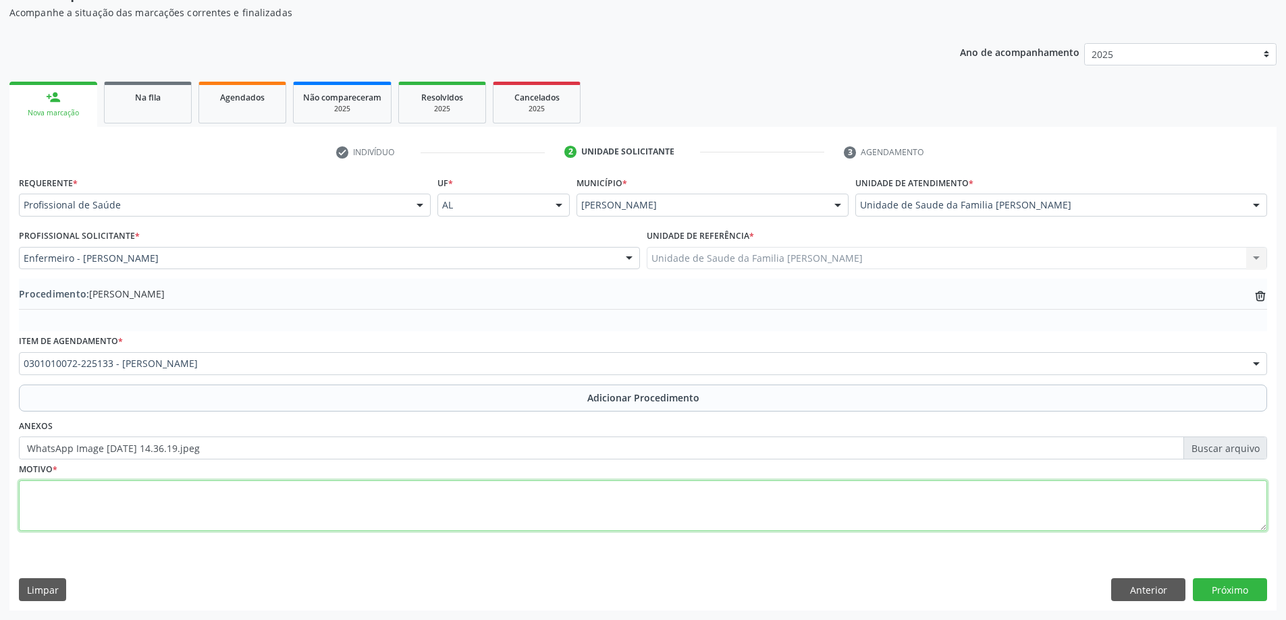
click at [95, 487] on textarea at bounding box center [643, 506] width 1248 height 51
click at [246, 491] on textarea "Dificuldade na fala, agressivo, batendo a cabeça. fazendo uso de risperidona." at bounding box center [643, 506] width 1248 height 51
type textarea "Dificuldade na fala, agressivo, batendo a cabeça. Fazendo uso de risperidona."
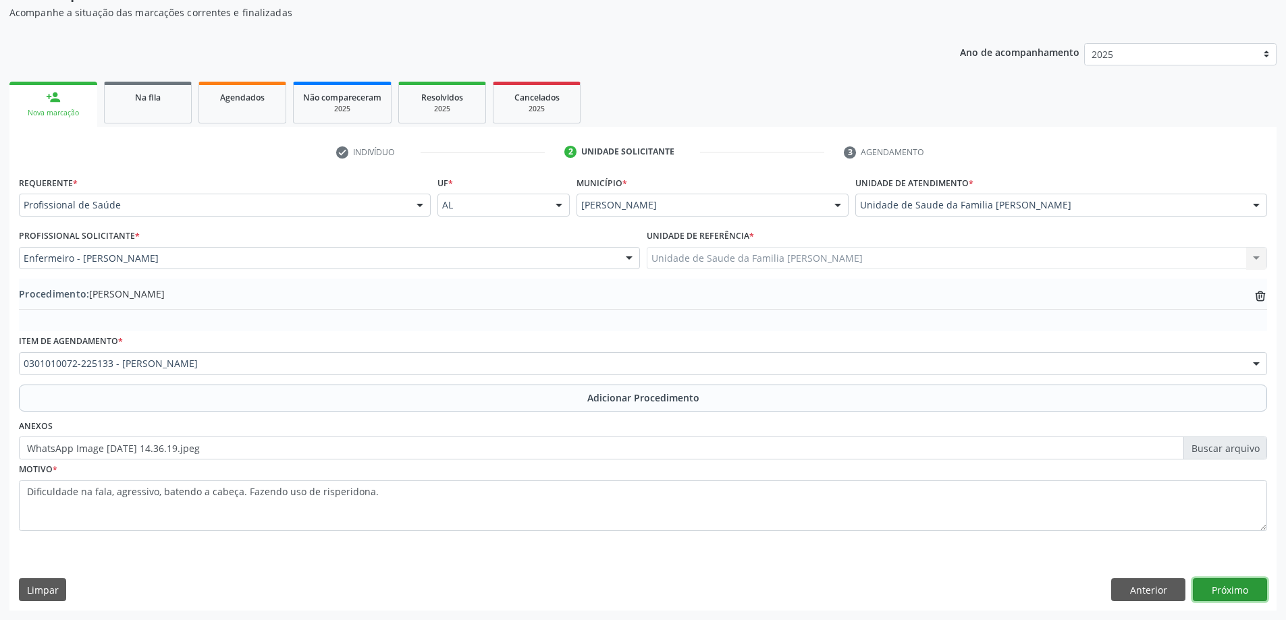
click at [1252, 580] on button "Próximo" at bounding box center [1230, 589] width 74 height 23
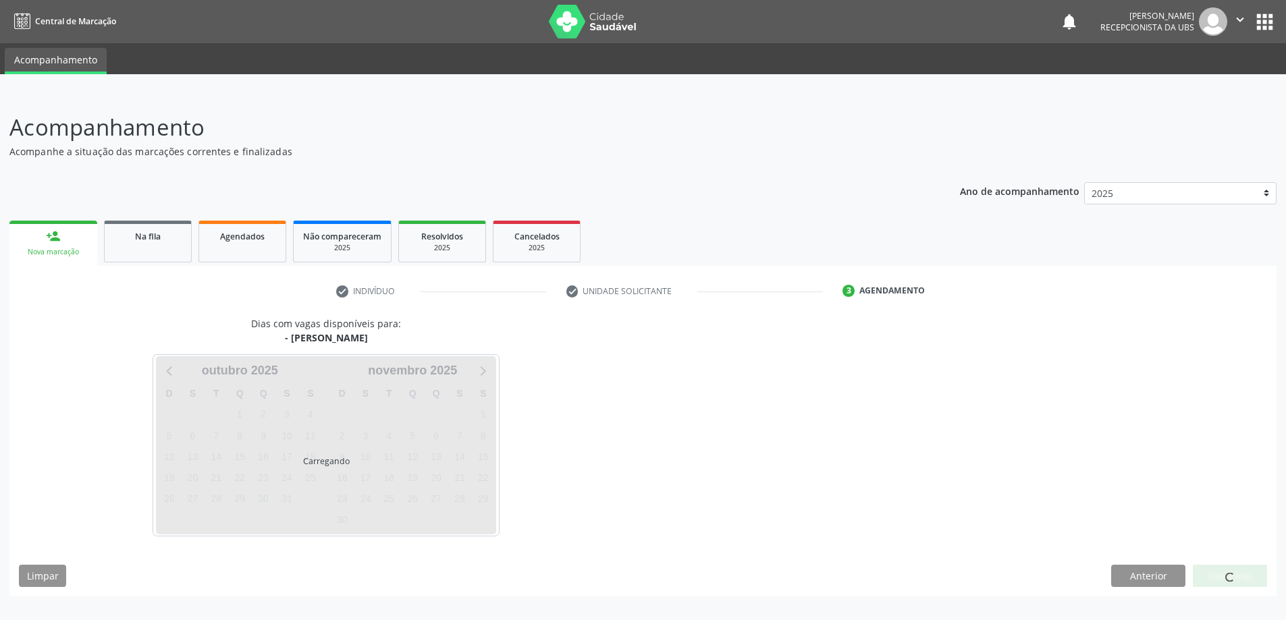
scroll to position [0, 0]
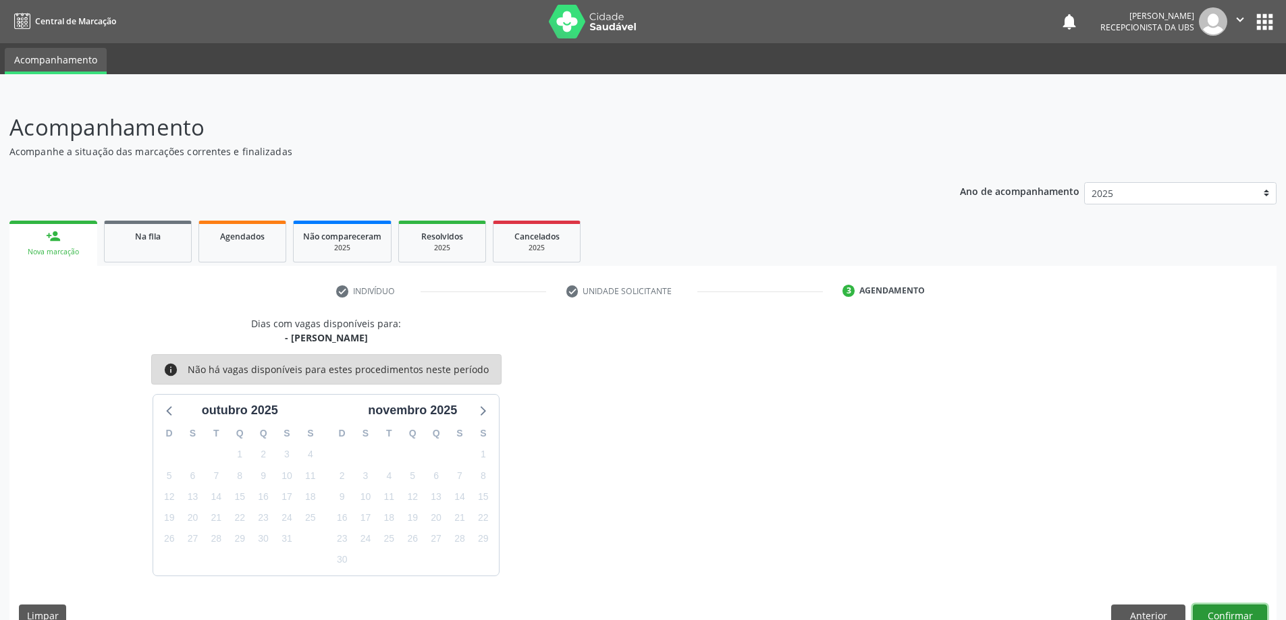
click at [1200, 608] on button "Confirmar" at bounding box center [1230, 616] width 74 height 23
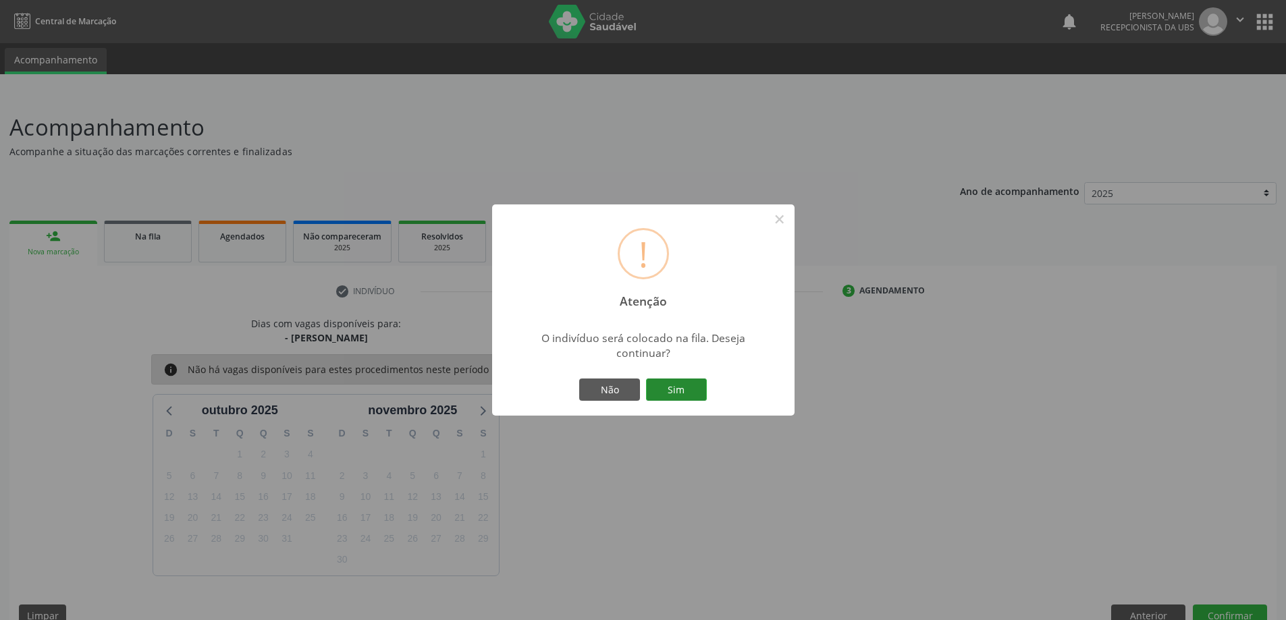
click at [691, 394] on button "Sim" at bounding box center [676, 390] width 61 height 23
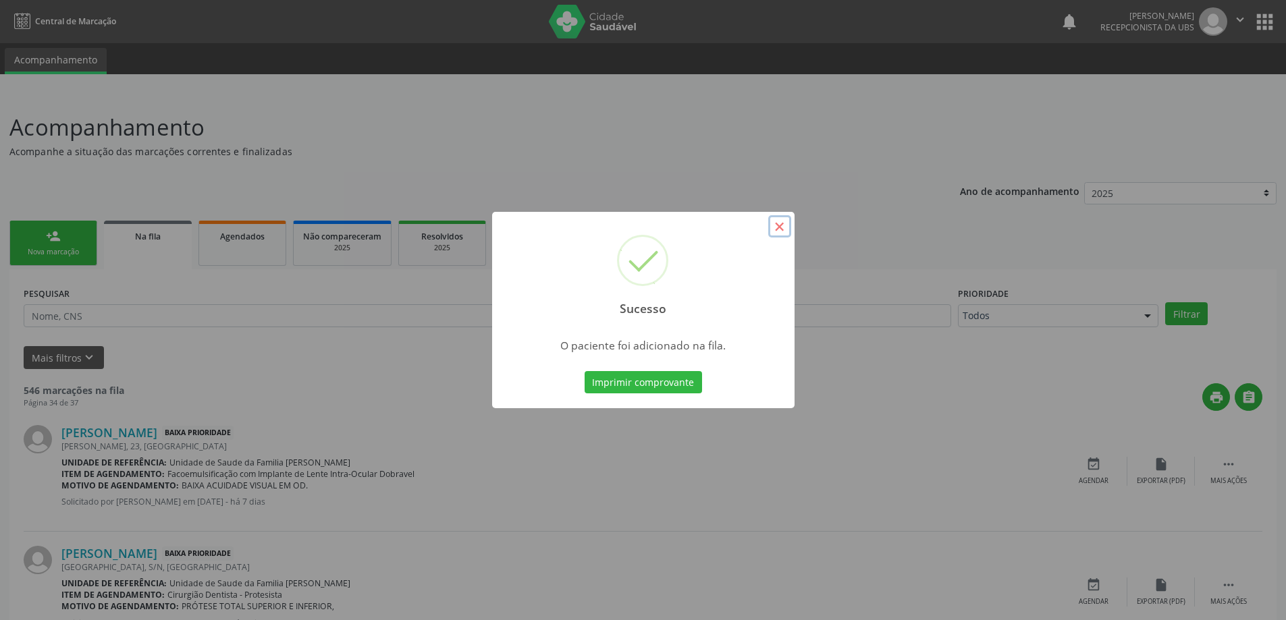
click at [778, 226] on button "×" at bounding box center [779, 226] width 23 height 23
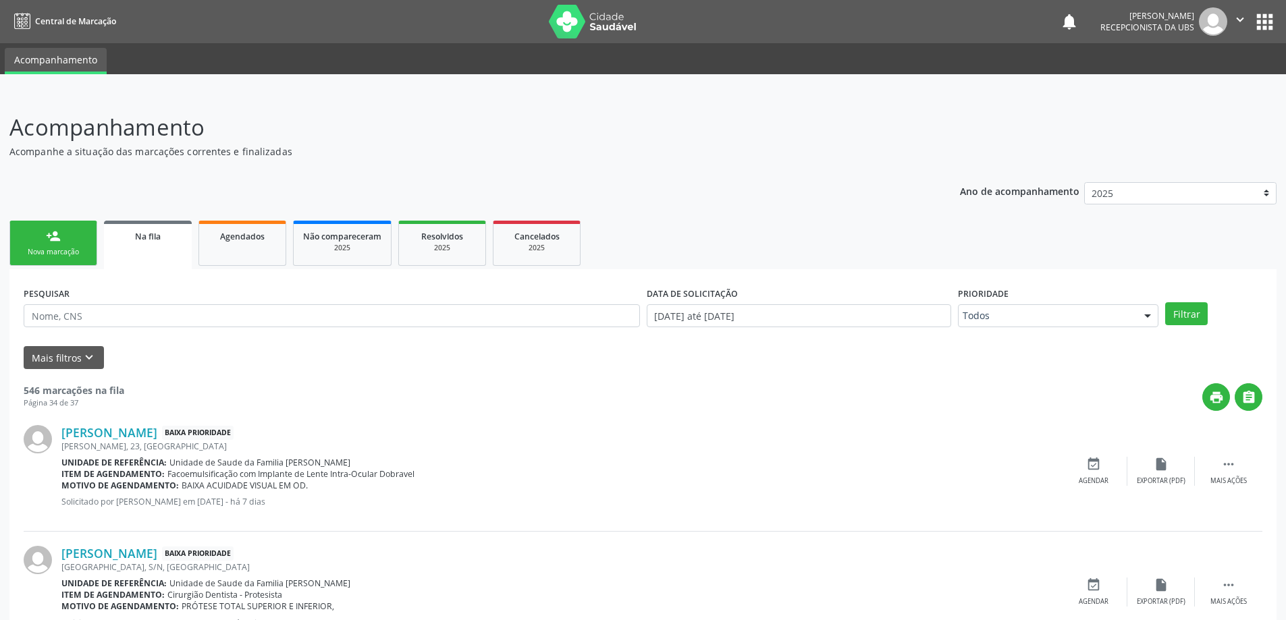
click at [75, 228] on link "person_add Nova marcação" at bounding box center [53, 243] width 88 height 45
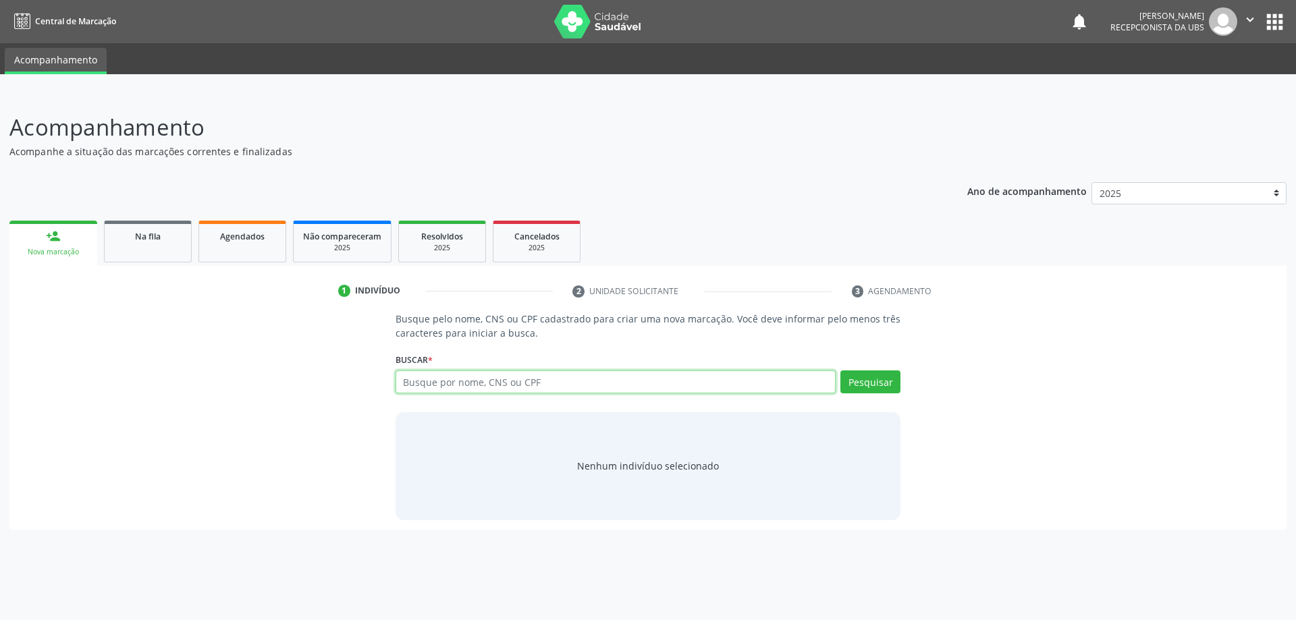
click at [462, 383] on input "text" at bounding box center [616, 382] width 441 height 23
type input "03783815126"
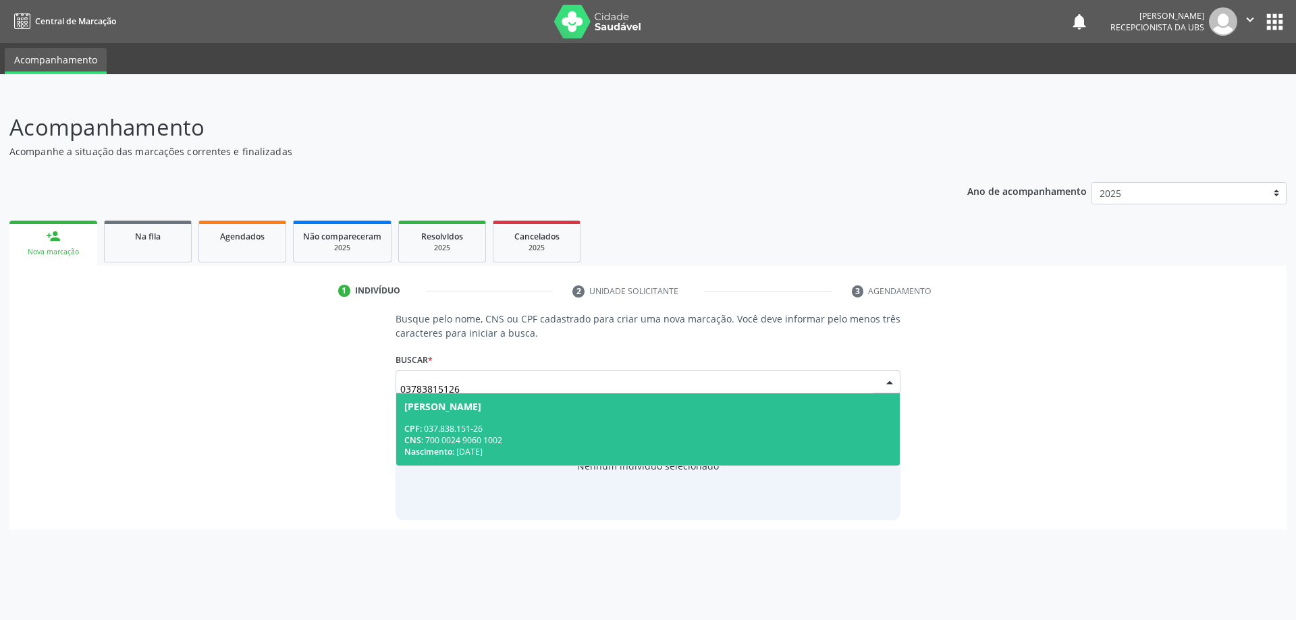
click at [540, 414] on span "Wanderson Oliveira Antkiewicz CPF: 037.838.151-26 CNS: 700 0024 9060 1002 Nasci…" at bounding box center [648, 430] width 504 height 72
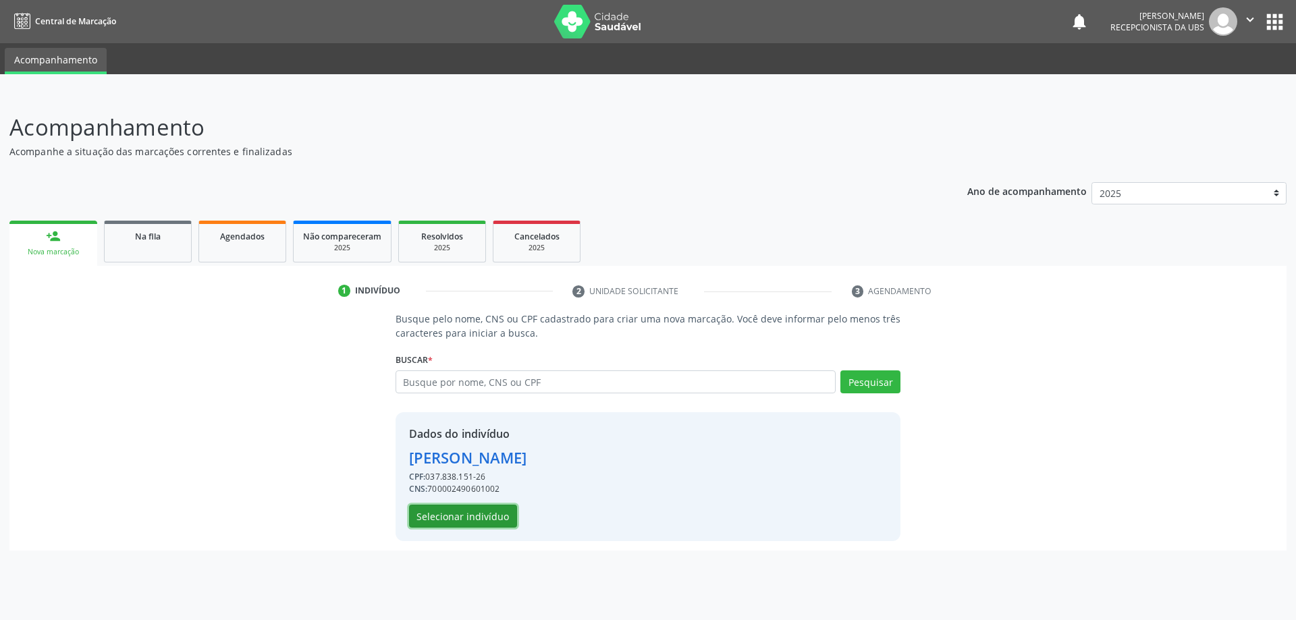
click at [463, 517] on button "Selecionar indivíduo" at bounding box center [463, 516] width 108 height 23
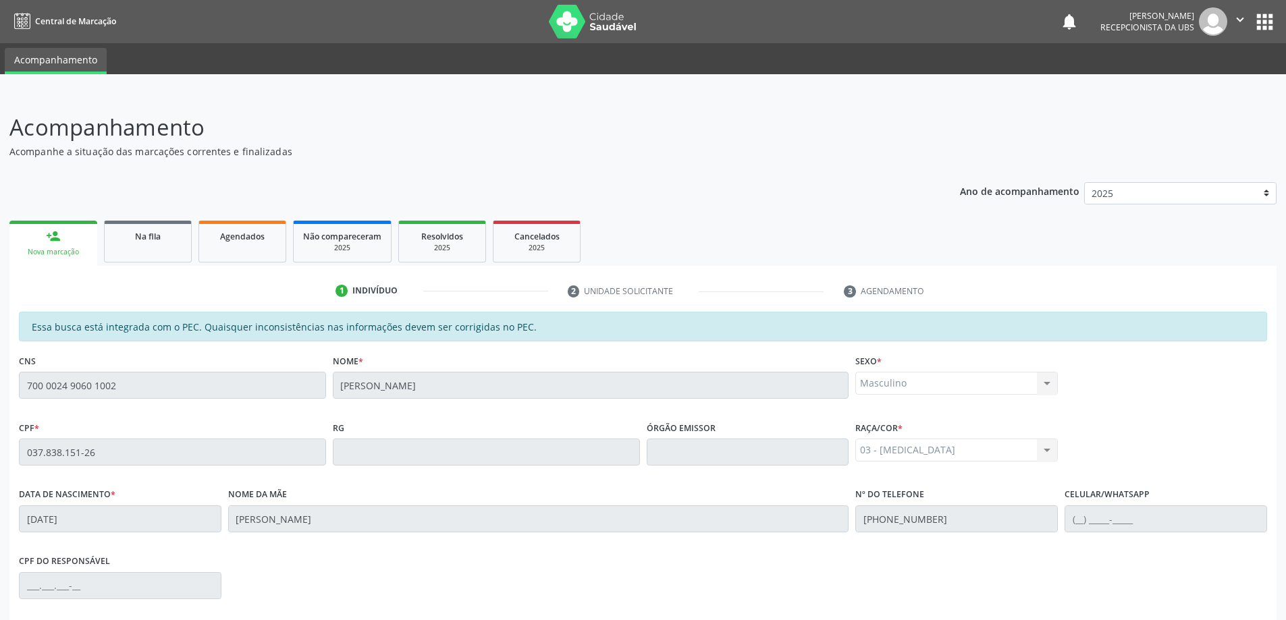
scroll to position [169, 0]
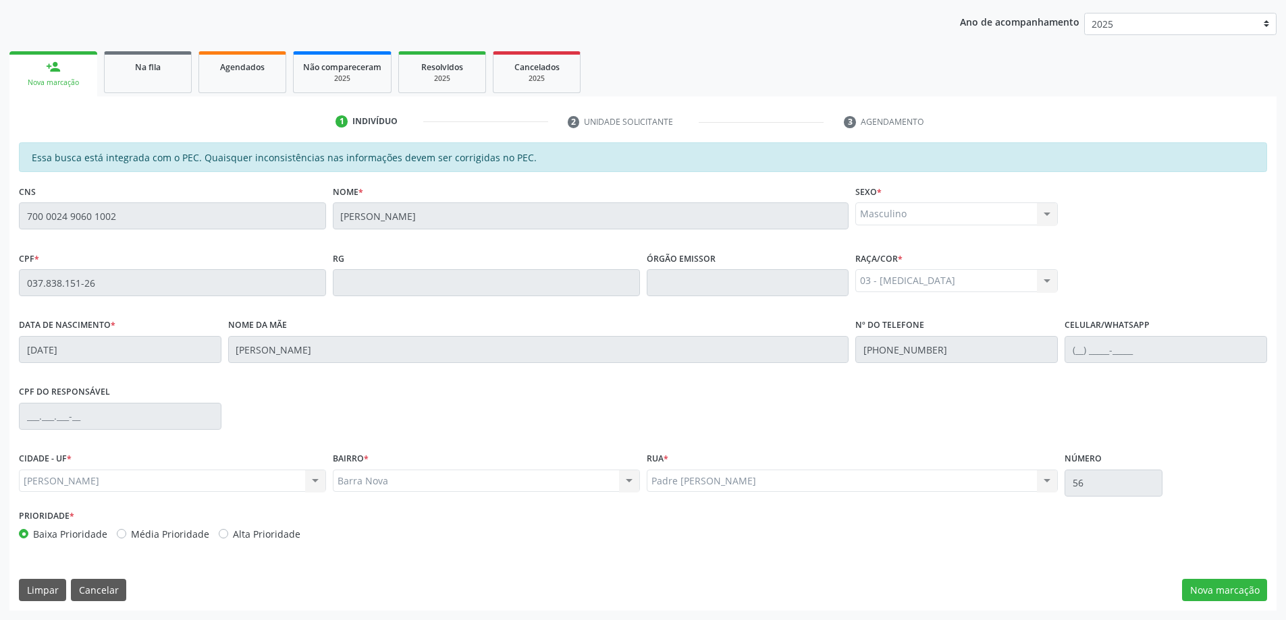
click at [187, 223] on div "Essa busca está integrada com o PEC. Quaisquer inconsistências nas informações …" at bounding box center [642, 376] width 1267 height 468
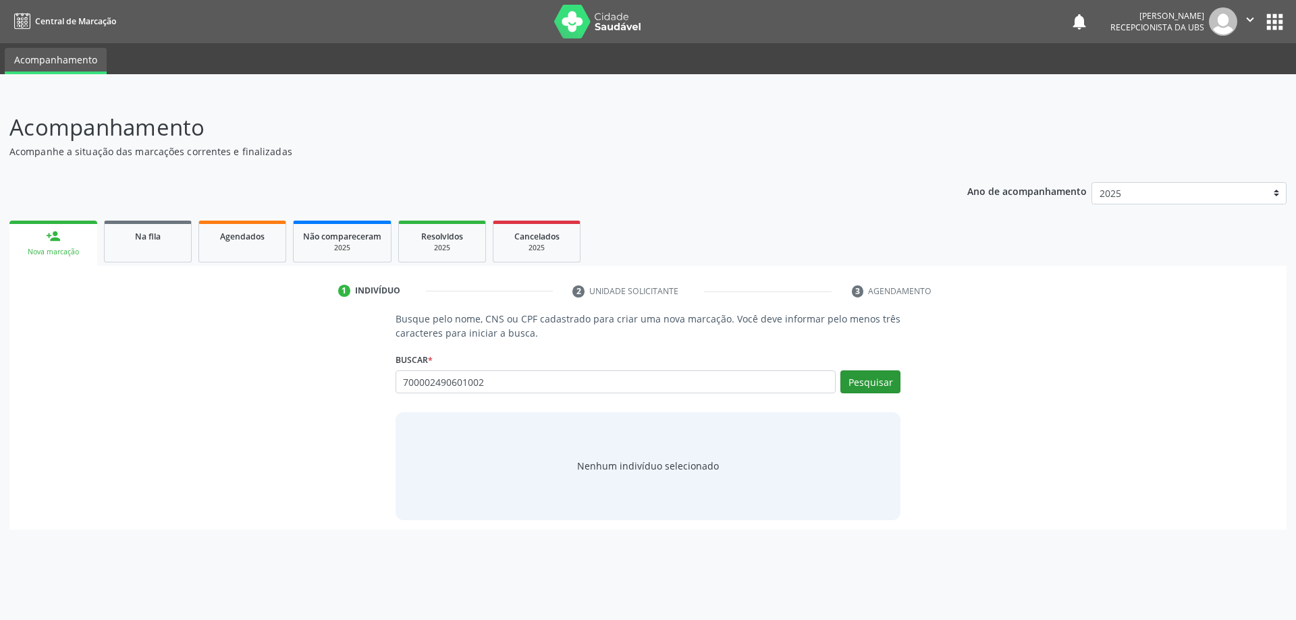
type input "700002490601002"
click at [860, 386] on button "Pesquisar" at bounding box center [870, 382] width 60 height 23
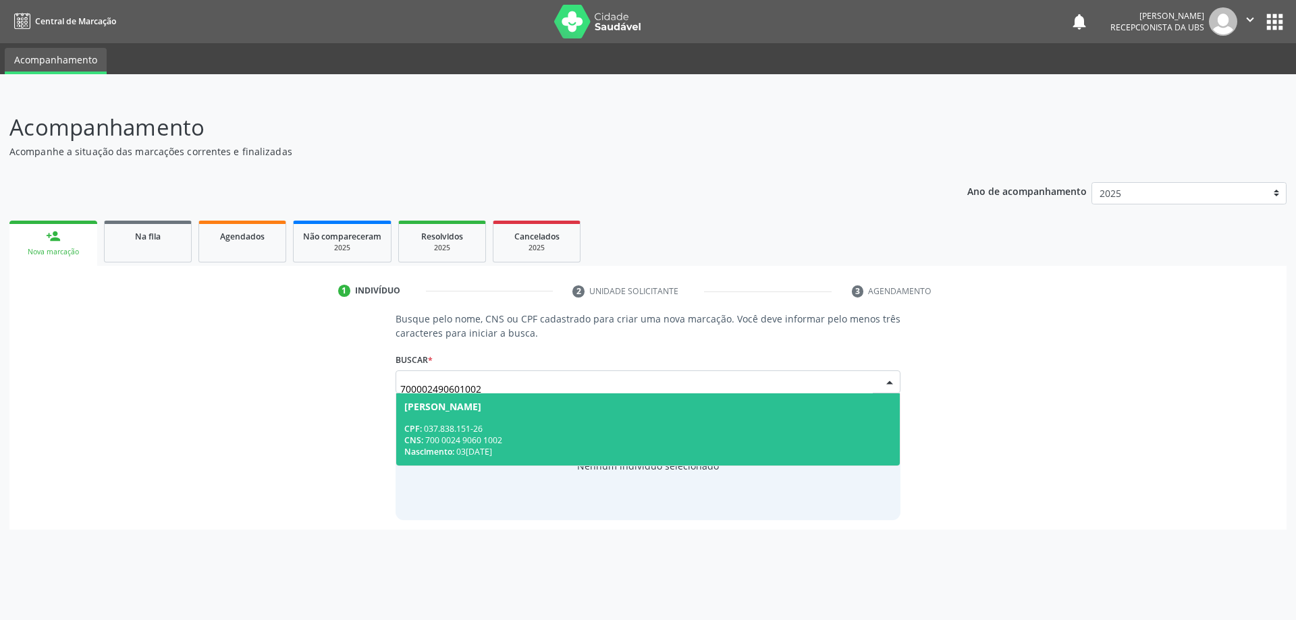
click at [778, 441] on div "CNS: 700 0024 9060 1002" at bounding box center [648, 440] width 488 height 11
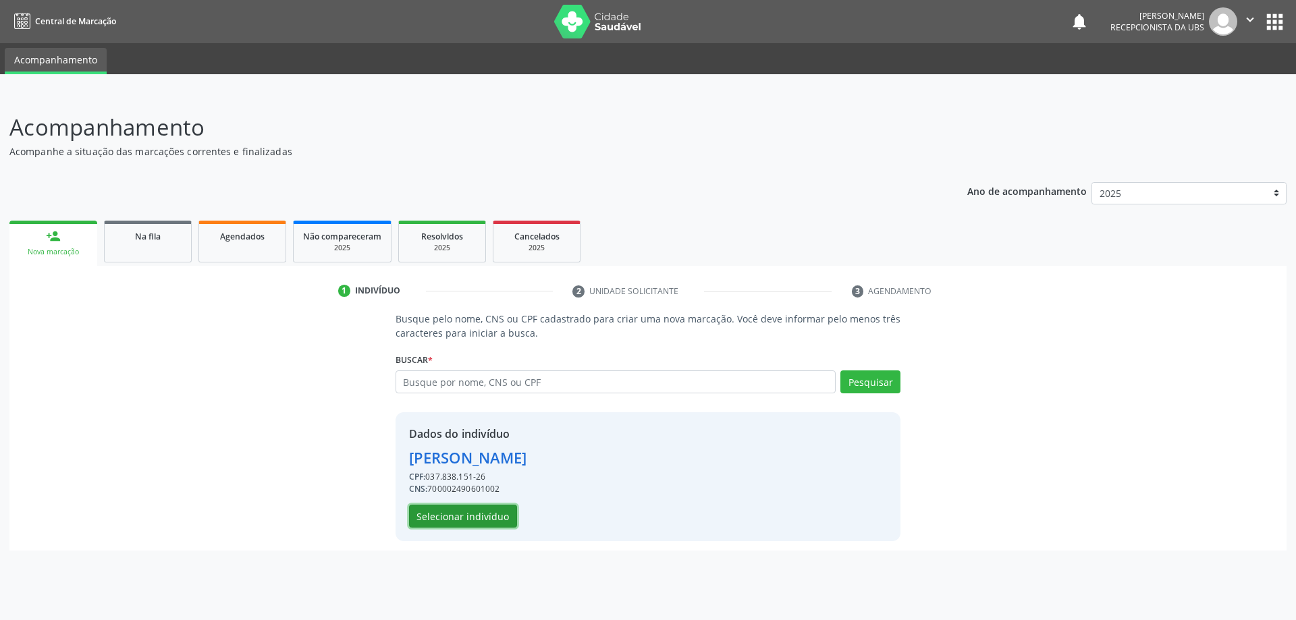
click at [436, 520] on button "Selecionar indivíduo" at bounding box center [463, 516] width 108 height 23
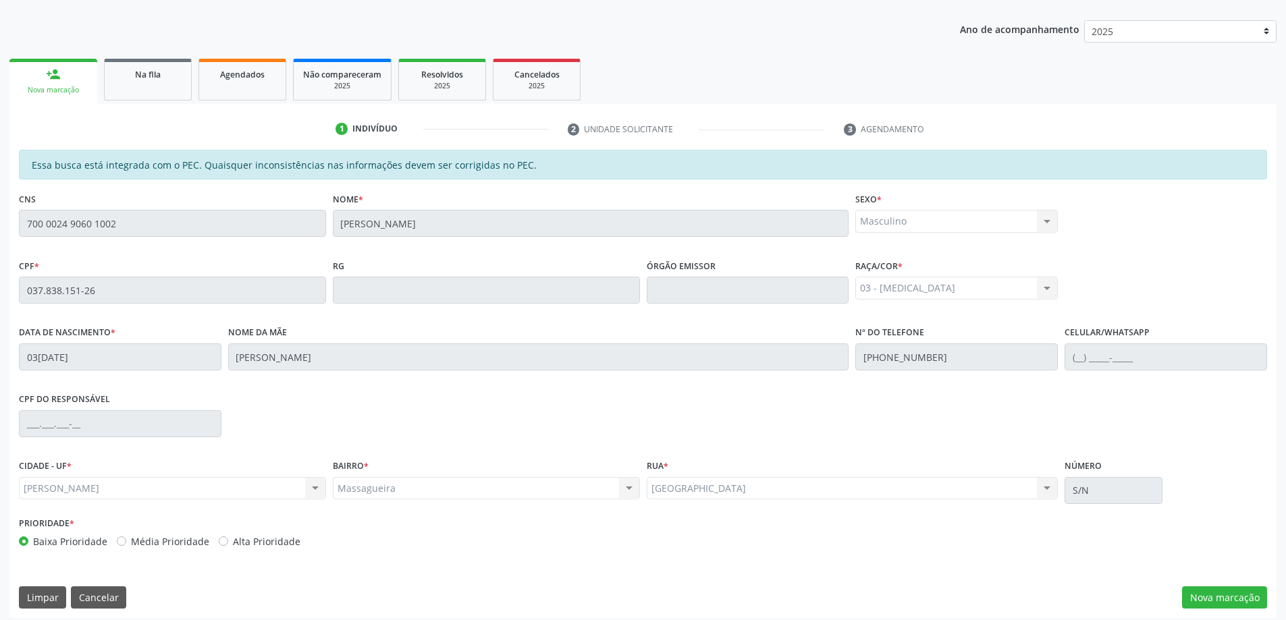
scroll to position [169, 0]
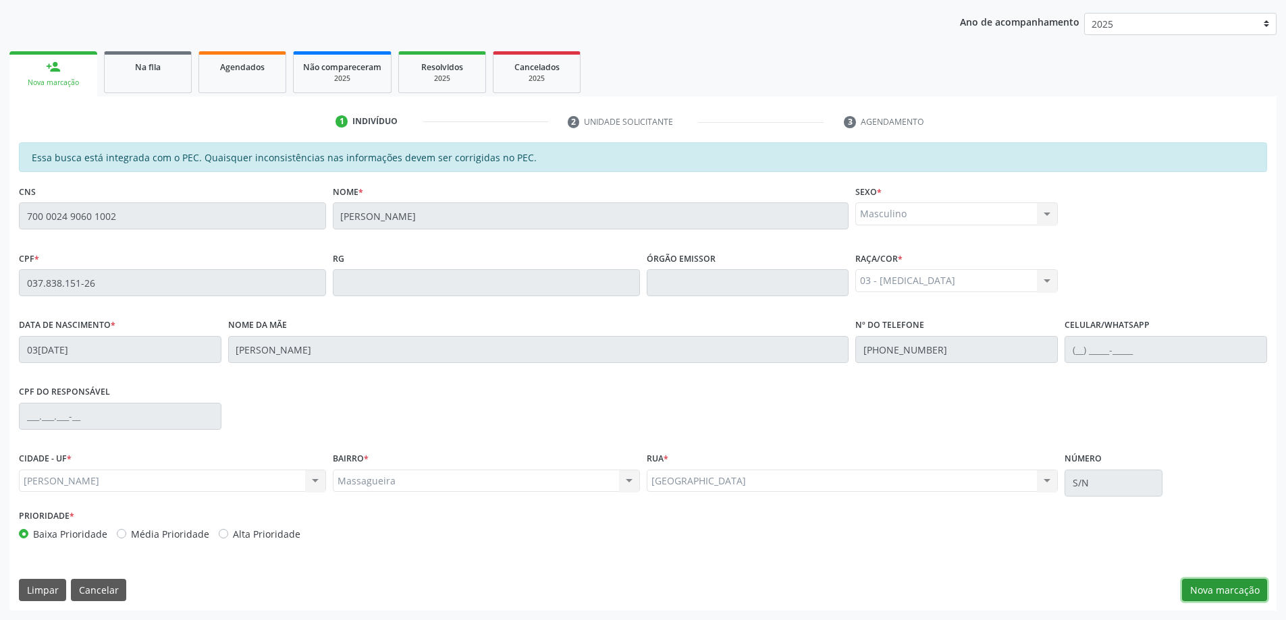
click at [1209, 582] on button "Nova marcação" at bounding box center [1224, 590] width 85 height 23
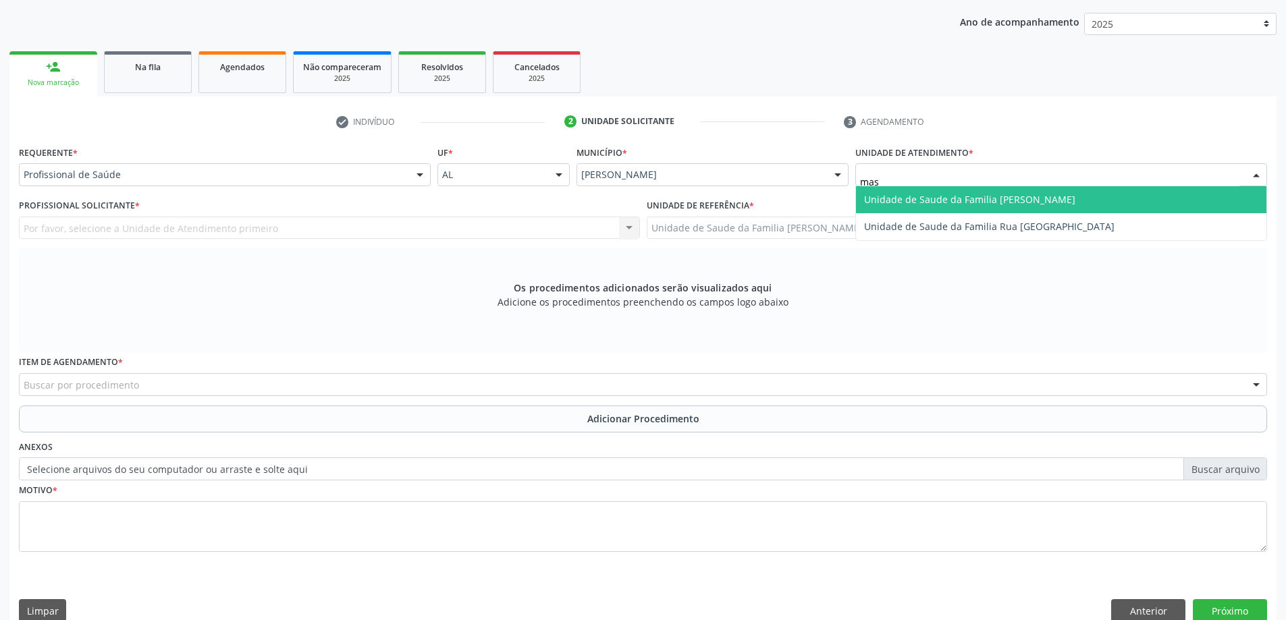
type input "mass"
click at [925, 201] on span "Unidade de Saude da Familia [PERSON_NAME]" at bounding box center [969, 199] width 211 height 13
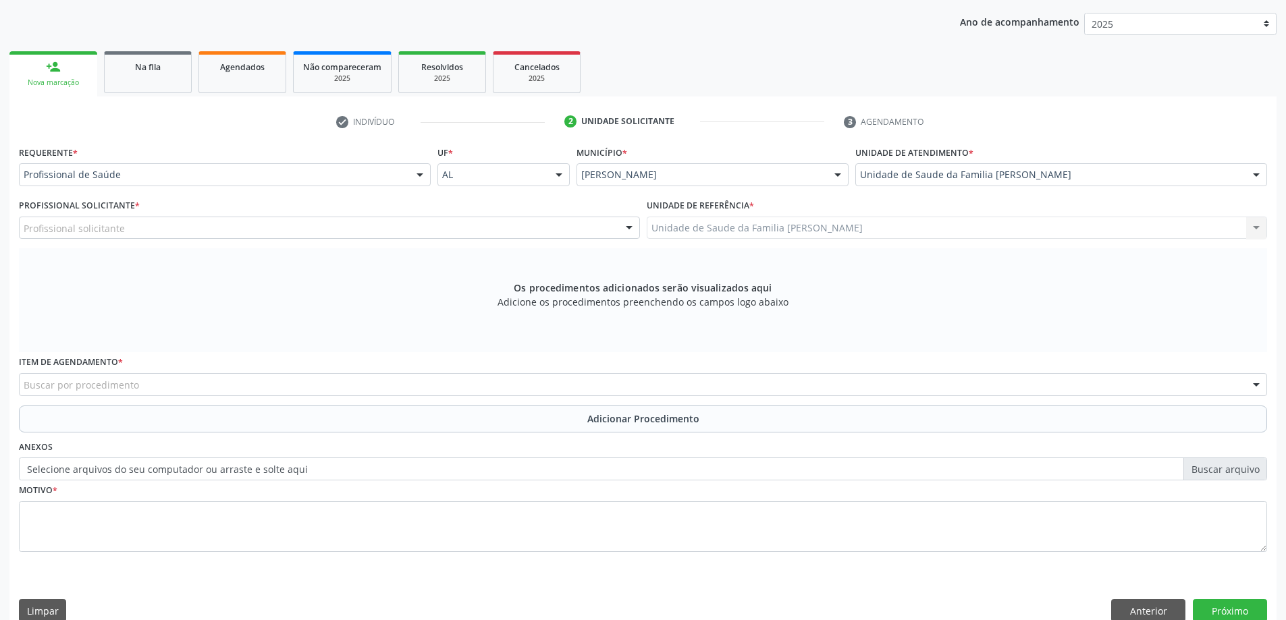
click at [582, 228] on div "Profissional solicitante" at bounding box center [329, 228] width 621 height 23
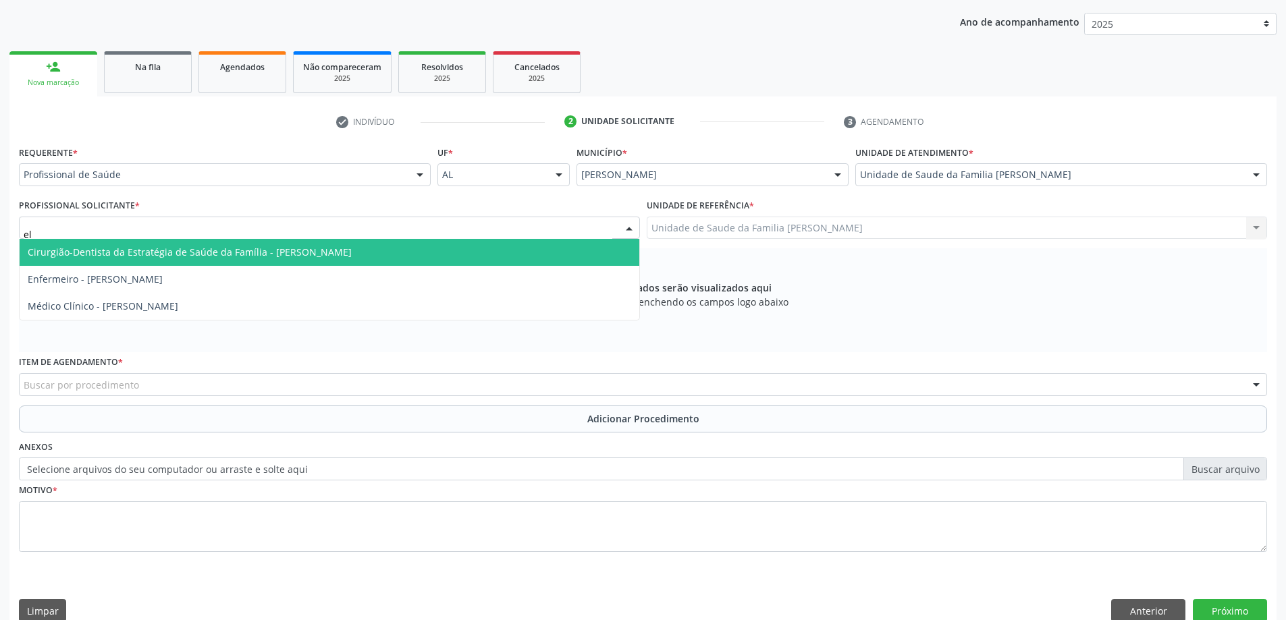
type input "eli"
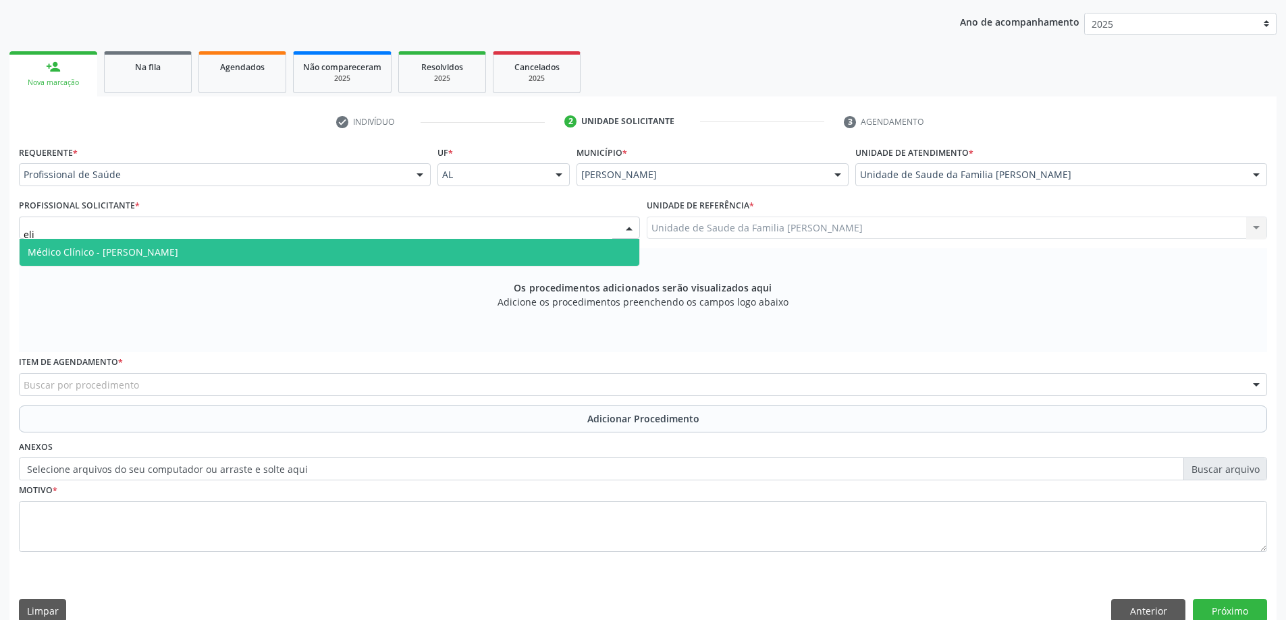
click at [585, 252] on span "Médico Clínico - [PERSON_NAME]" at bounding box center [330, 252] width 620 height 27
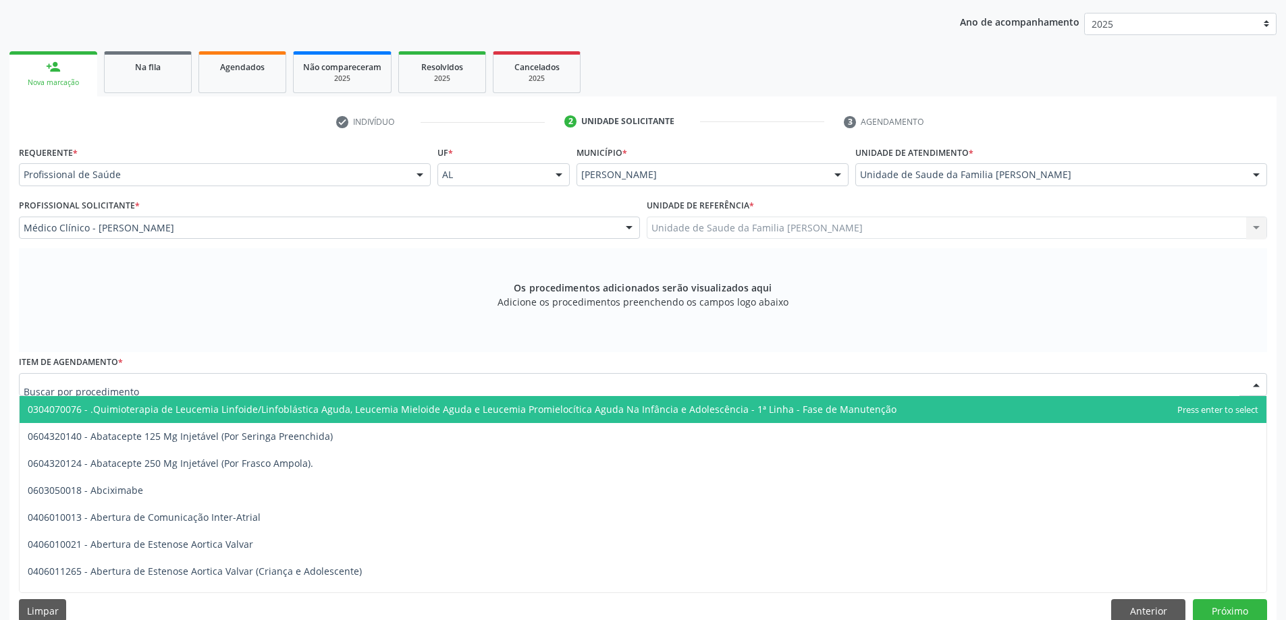
click at [444, 377] on div at bounding box center [643, 384] width 1248 height 23
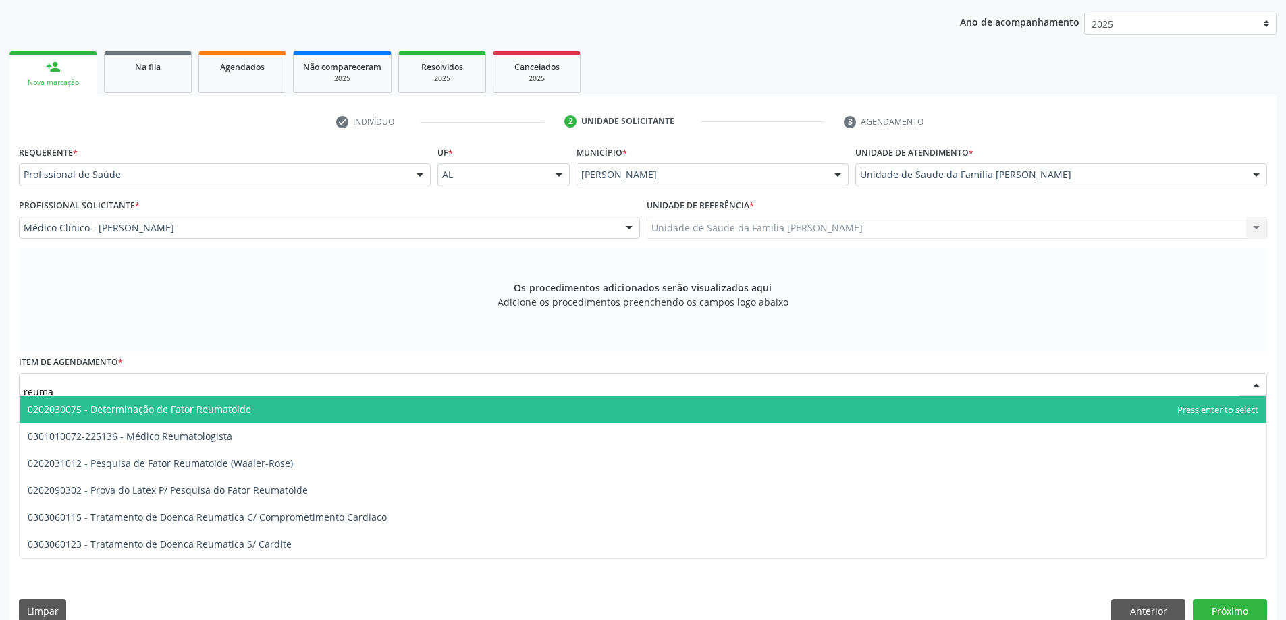
type input "reumat"
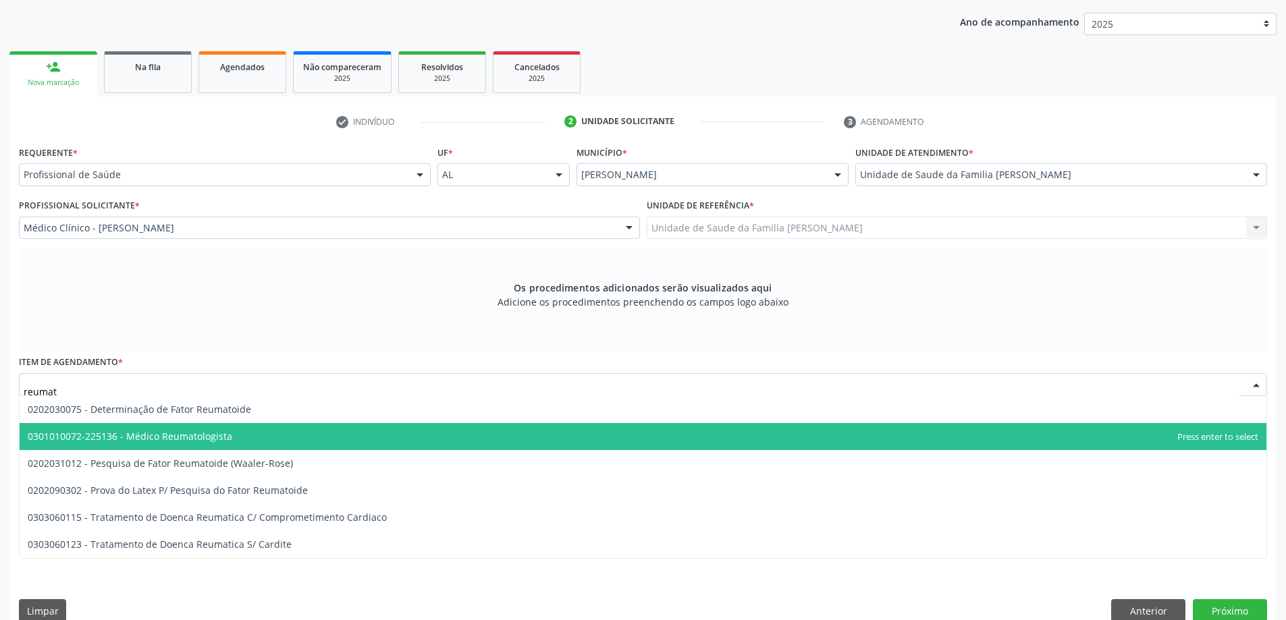
click at [186, 425] on span "0301010072-225136 - Médico Reumatologista" at bounding box center [643, 436] width 1247 height 27
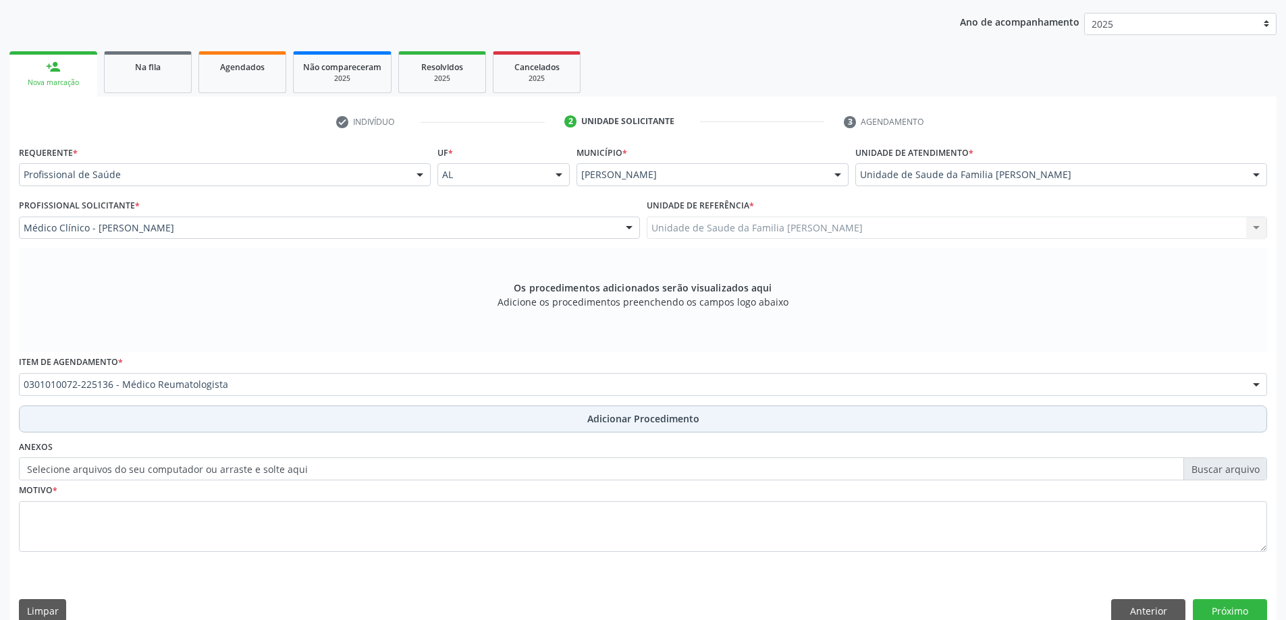
click at [196, 425] on button "Adicionar Procedimento" at bounding box center [643, 419] width 1248 height 27
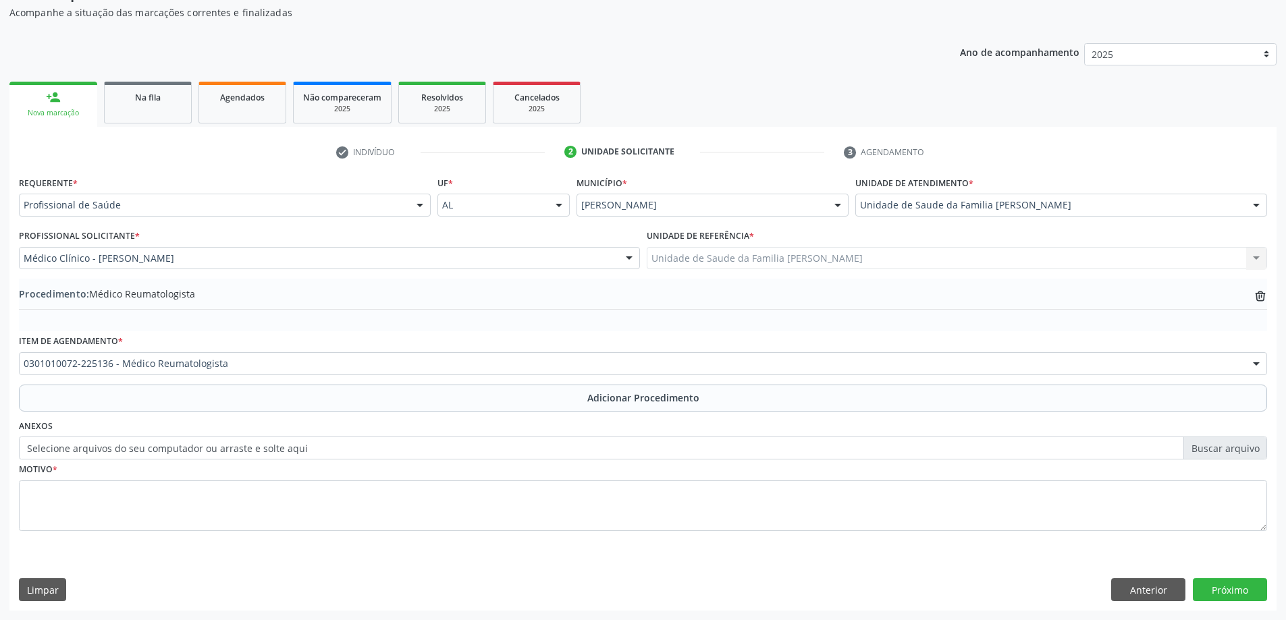
scroll to position [139, 0]
click at [68, 448] on label "Selecione arquivos do seu computador ou arraste e solte aqui" at bounding box center [643, 448] width 1248 height 23
click at [68, 448] on input "Selecione arquivos do seu computador ou arraste e solte aqui" at bounding box center [643, 448] width 1248 height 23
type input "C:\fakepath\WhatsApp Image 2025-10-01 at 14.42.36.jpeg"
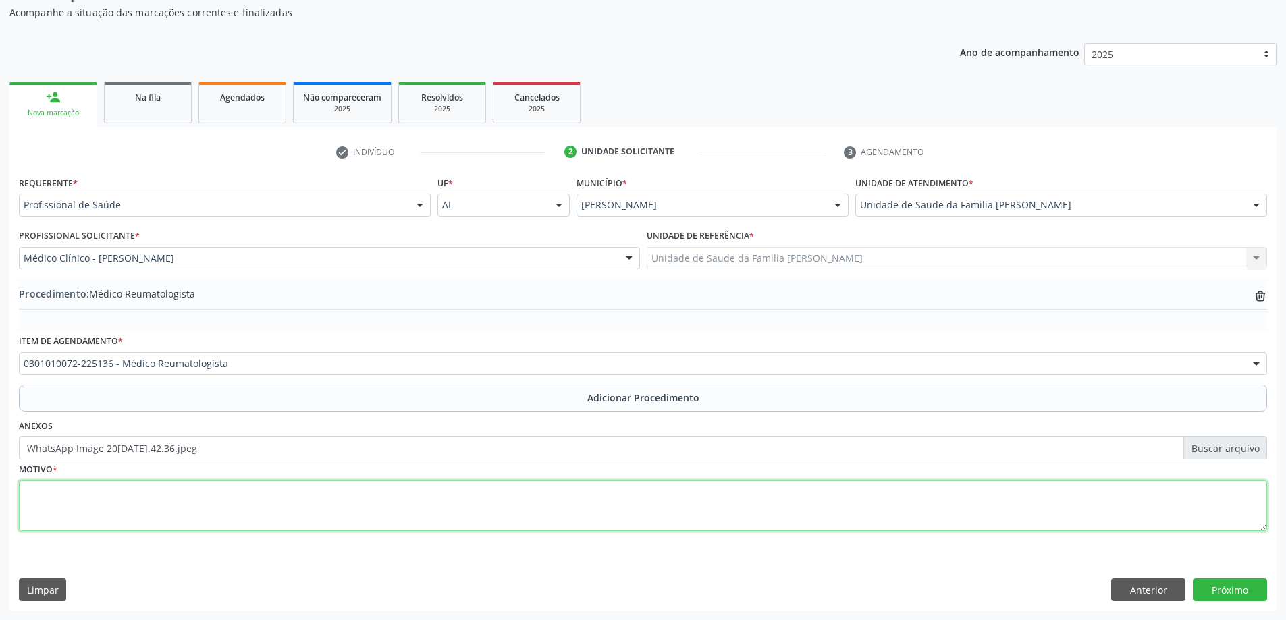
click at [301, 506] on textarea at bounding box center [643, 506] width 1248 height 51
type textarea "Paciente com relato de diagnóstico prévio de espondilite anquilosante."
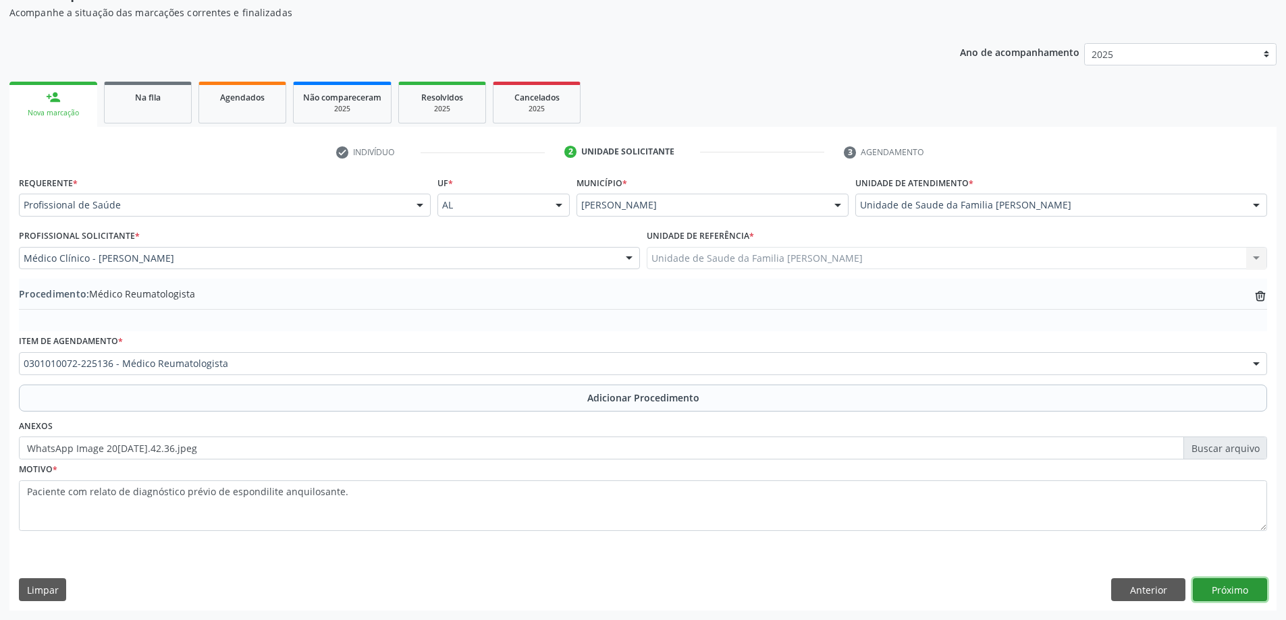
click at [1232, 585] on button "Próximo" at bounding box center [1230, 589] width 74 height 23
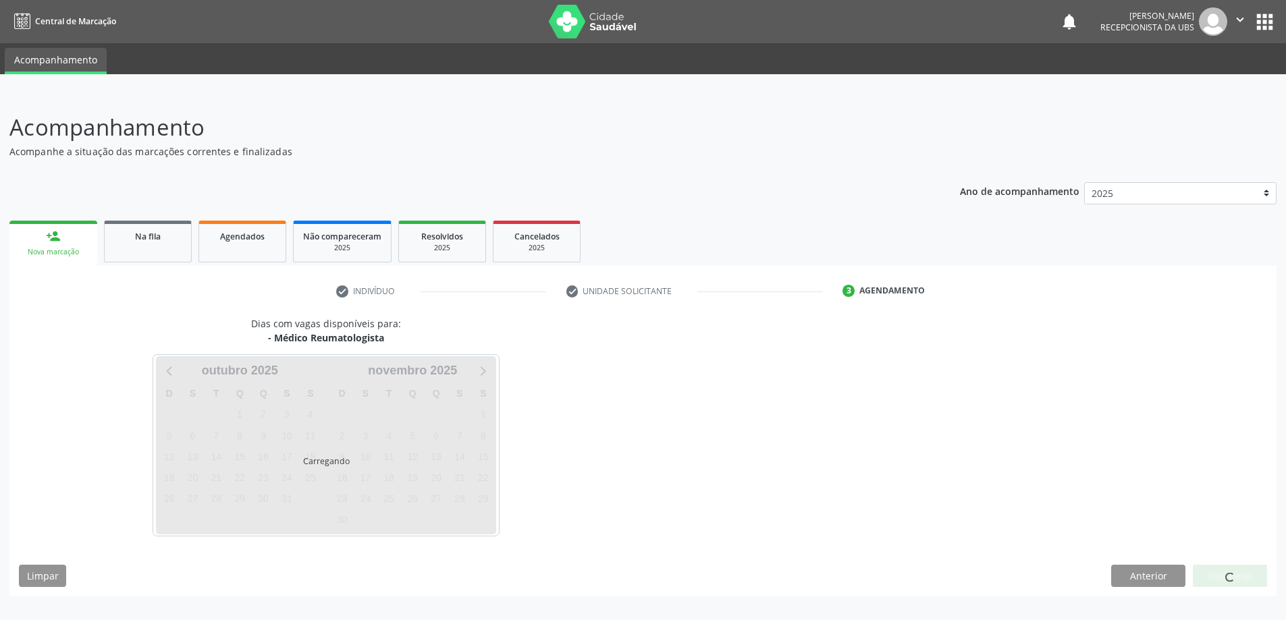
scroll to position [0, 0]
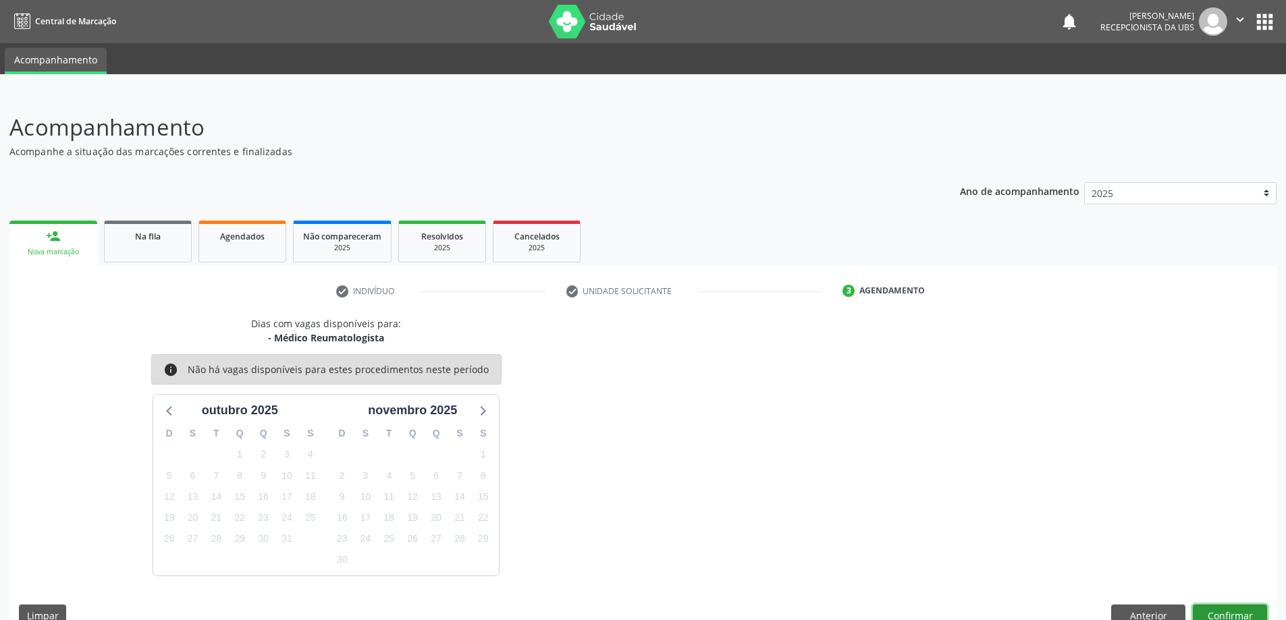
click at [1243, 620] on button "Confirmar" at bounding box center [1230, 616] width 74 height 23
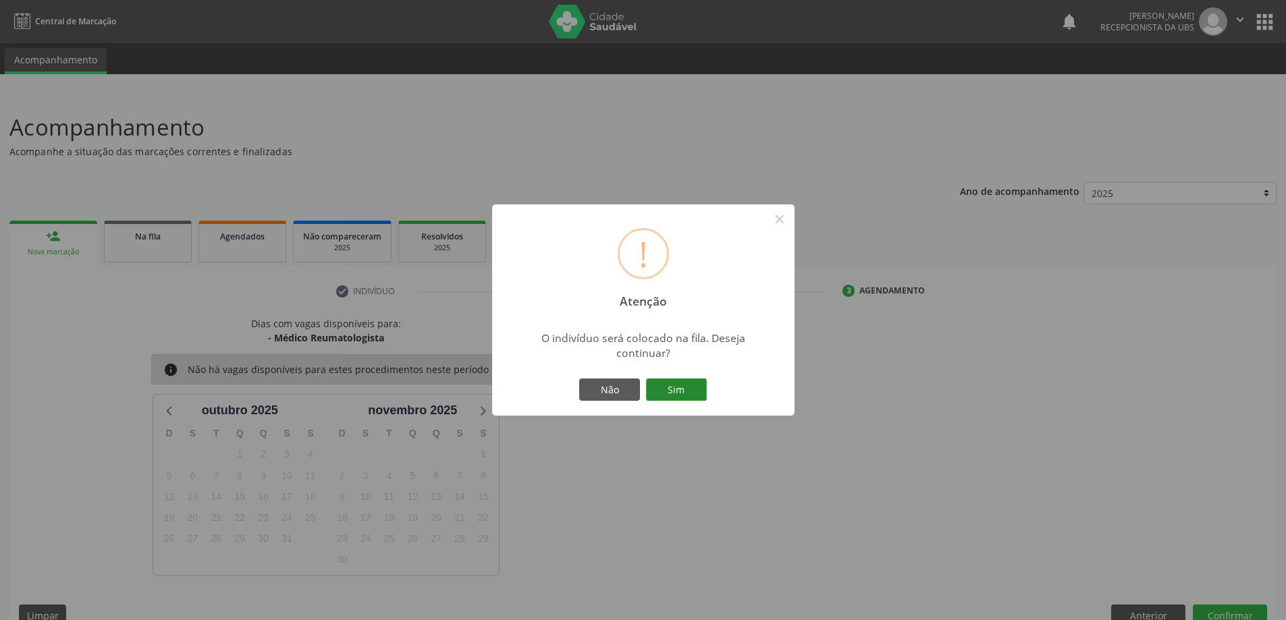
click at [686, 396] on button "Sim" at bounding box center [676, 390] width 61 height 23
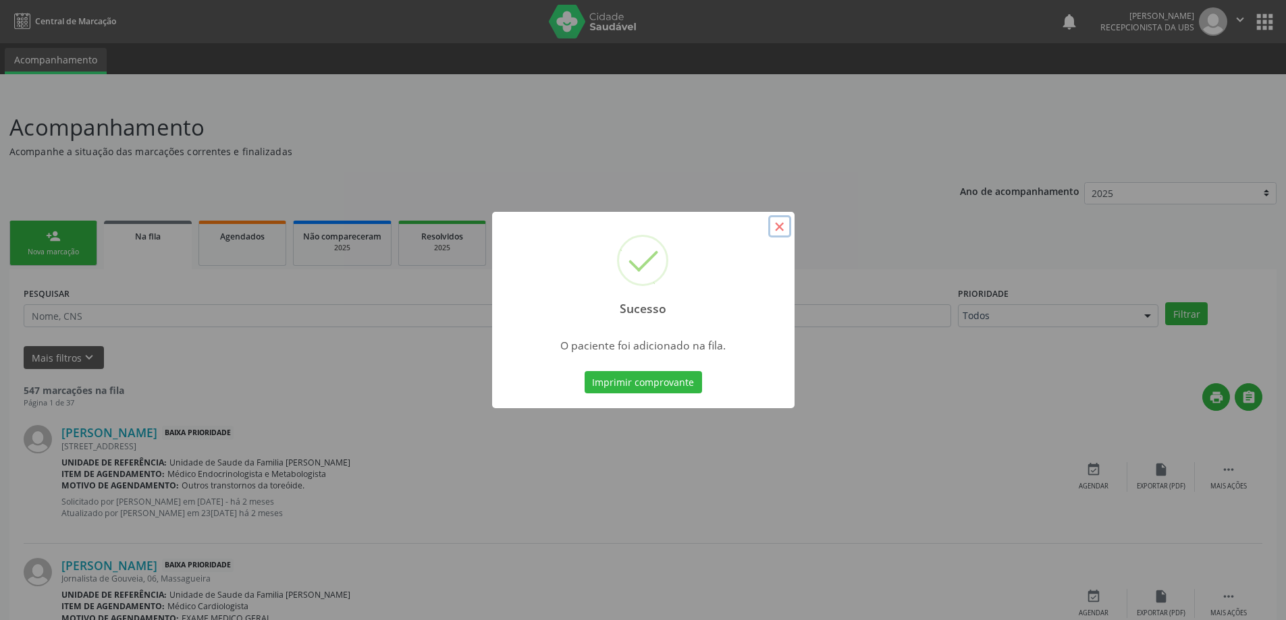
click at [777, 223] on button "×" at bounding box center [779, 226] width 23 height 23
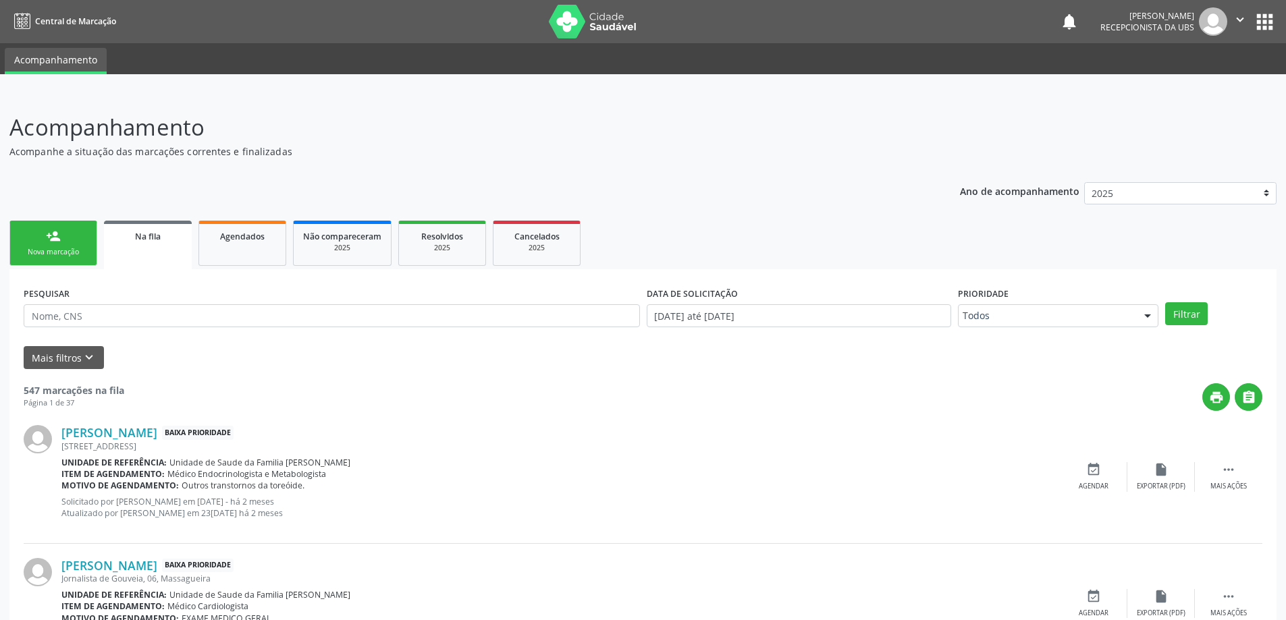
click at [61, 256] on div "Nova marcação" at bounding box center [53, 252] width 67 height 10
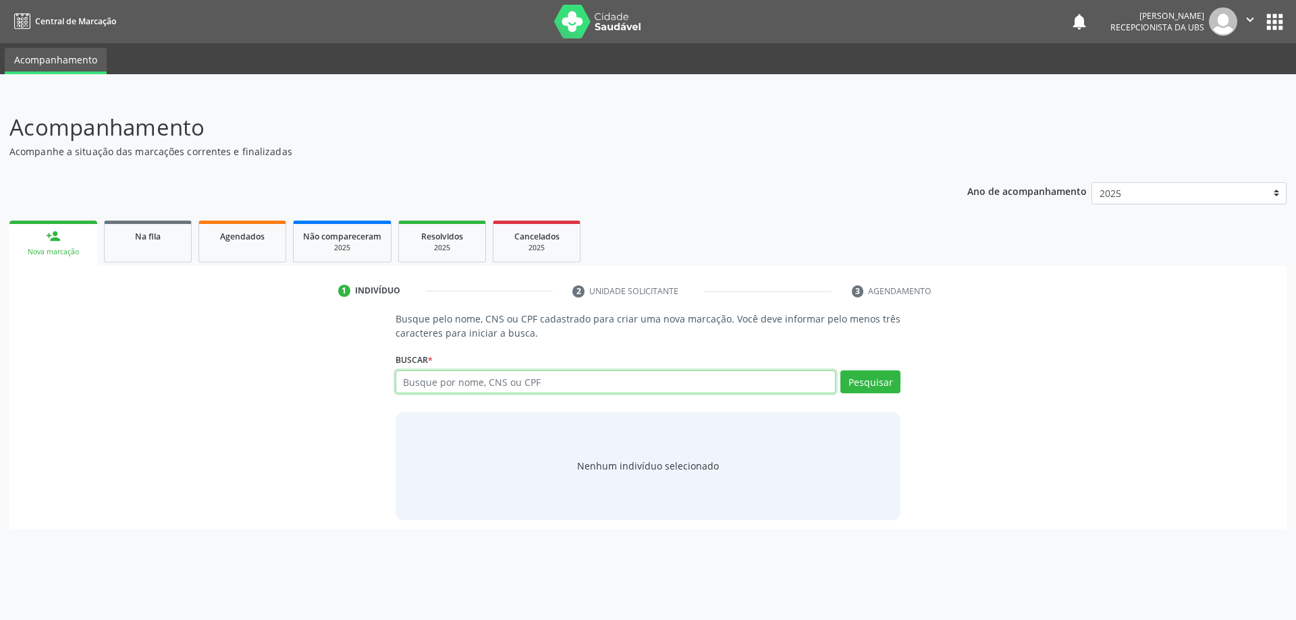
click at [428, 376] on input "text" at bounding box center [616, 382] width 441 height 23
type input "08177818465"
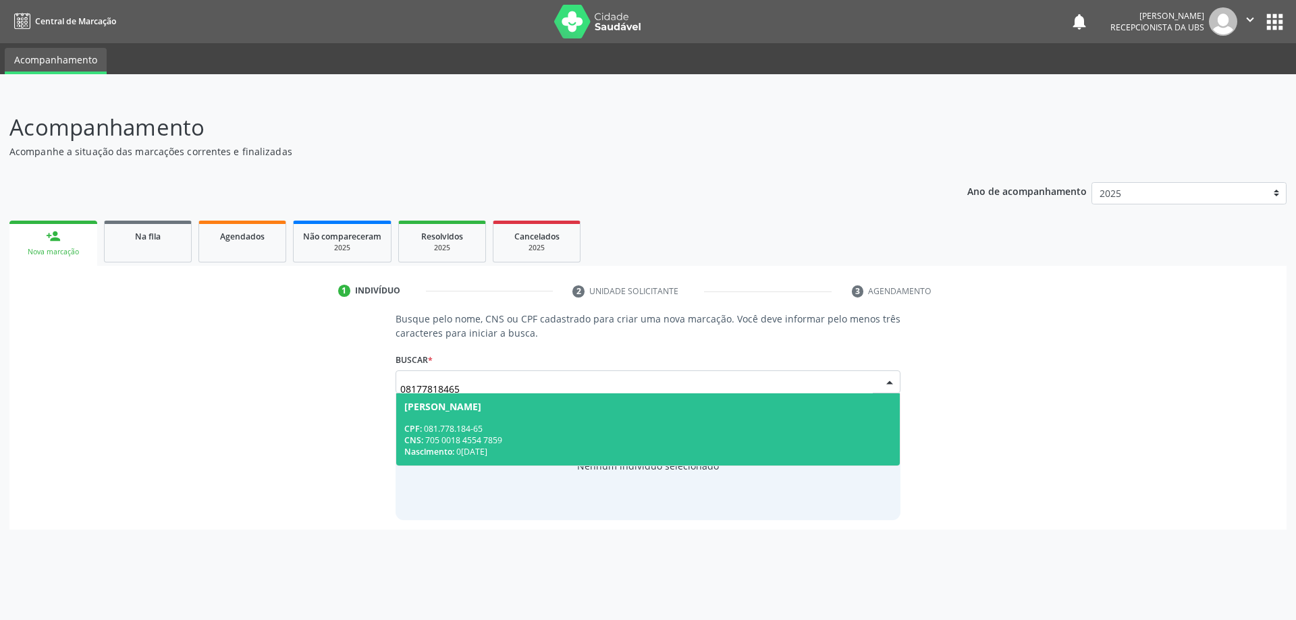
click at [481, 408] on div "Elizangela Coda do Nascimento" at bounding box center [442, 407] width 77 height 11
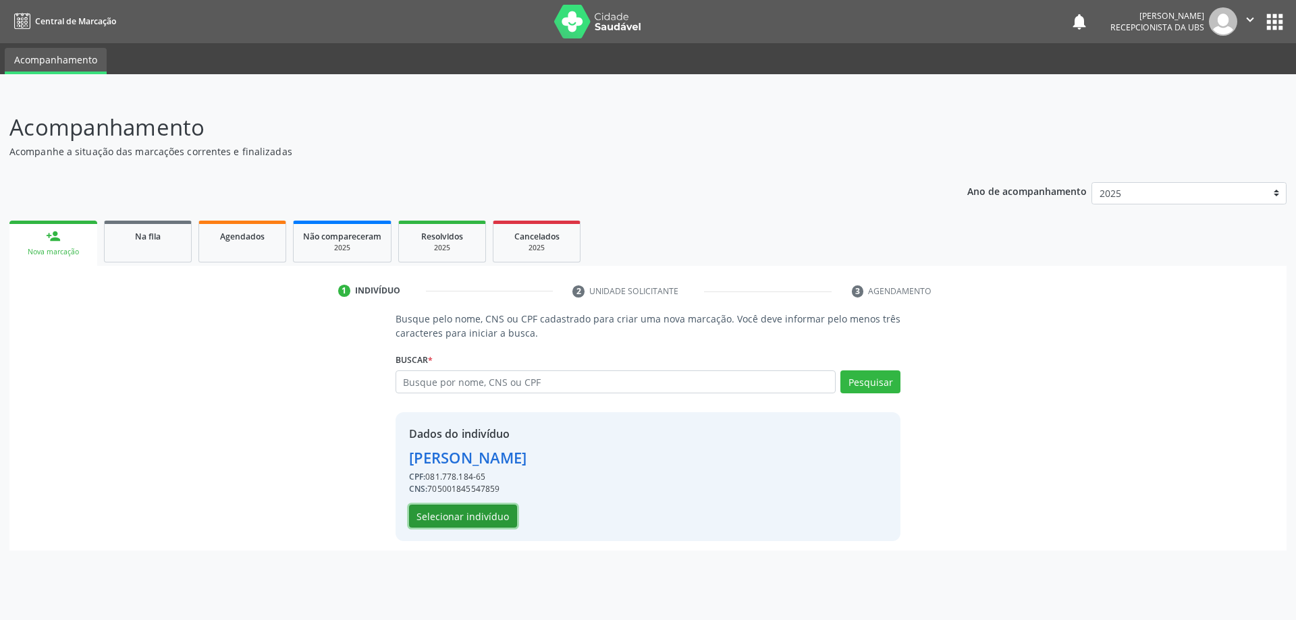
click at [464, 518] on button "Selecionar indivíduo" at bounding box center [463, 516] width 108 height 23
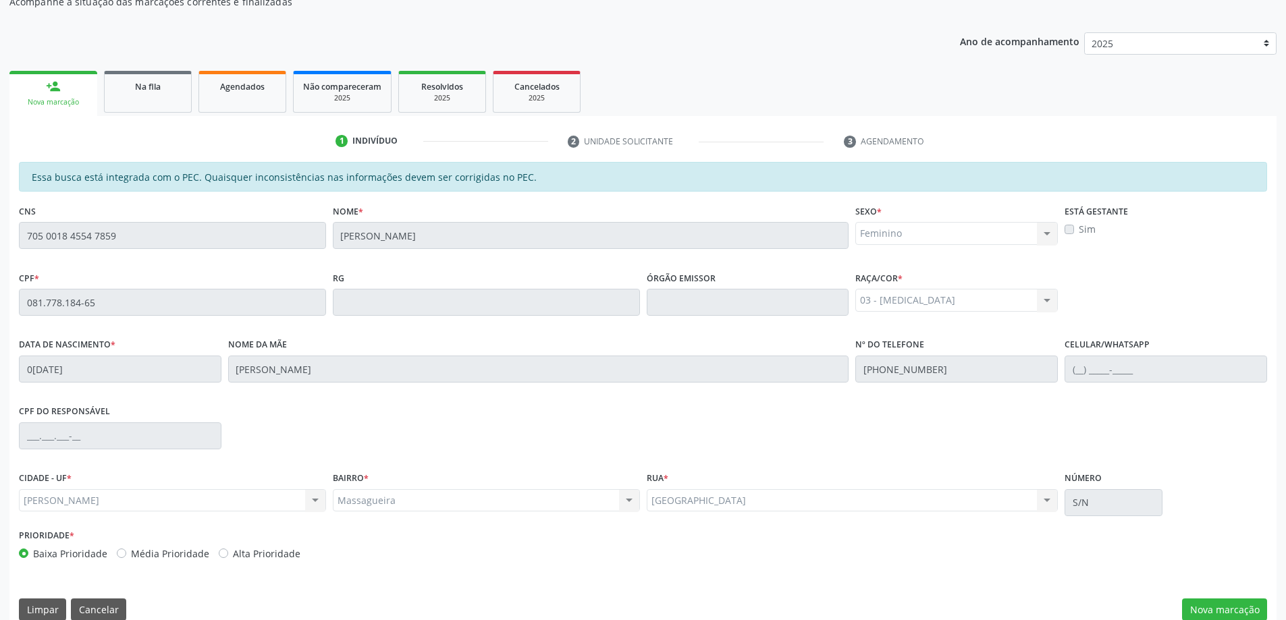
scroll to position [169, 0]
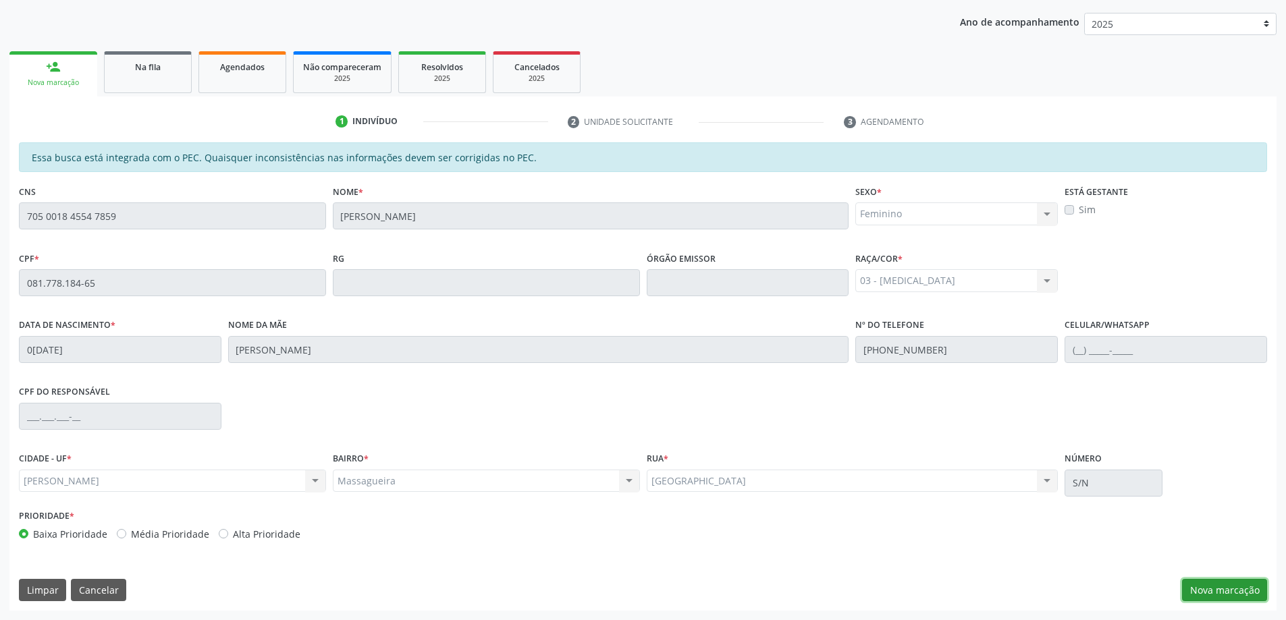
click at [1210, 587] on button "Nova marcação" at bounding box center [1224, 590] width 85 height 23
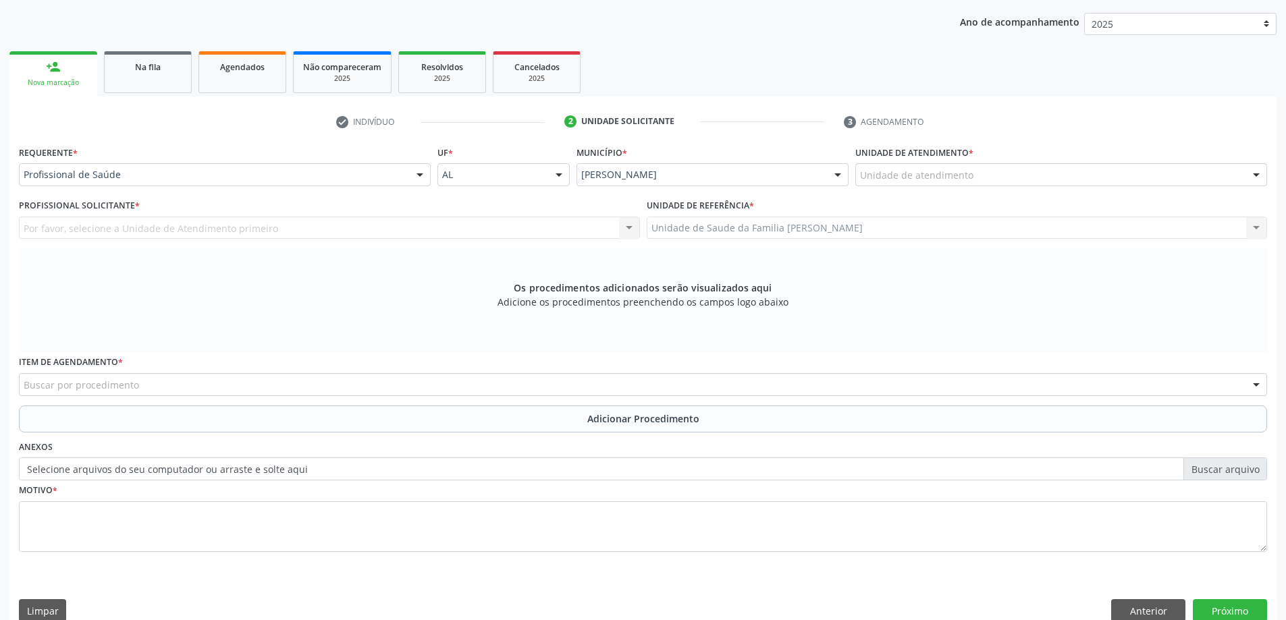
click at [848, 173] on div at bounding box center [838, 175] width 20 height 23
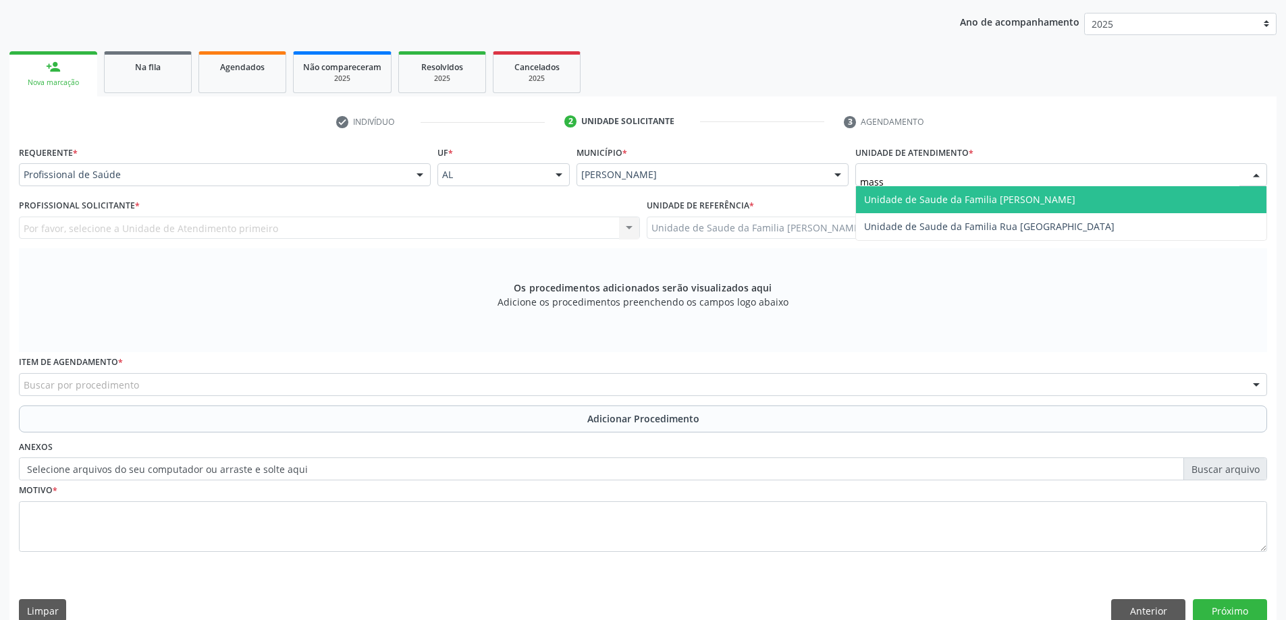
type input "massa"
click at [861, 198] on span "Unidade de Saude da Familia [PERSON_NAME]" at bounding box center [1061, 199] width 410 height 27
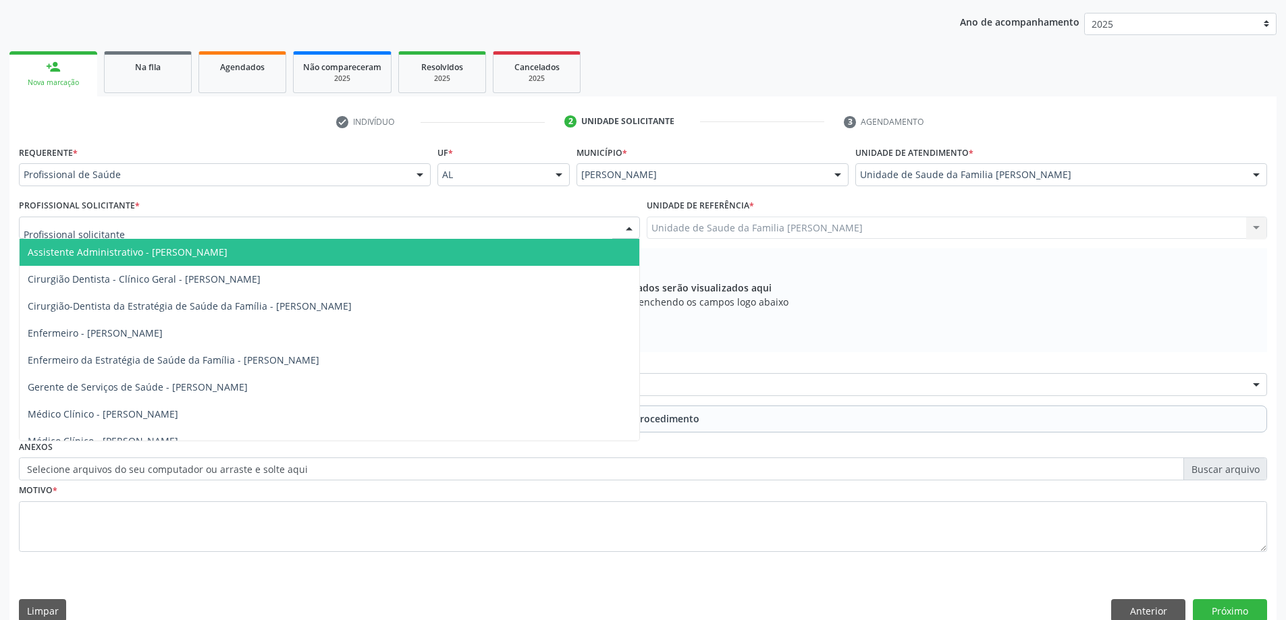
click at [250, 232] on div at bounding box center [329, 228] width 621 height 23
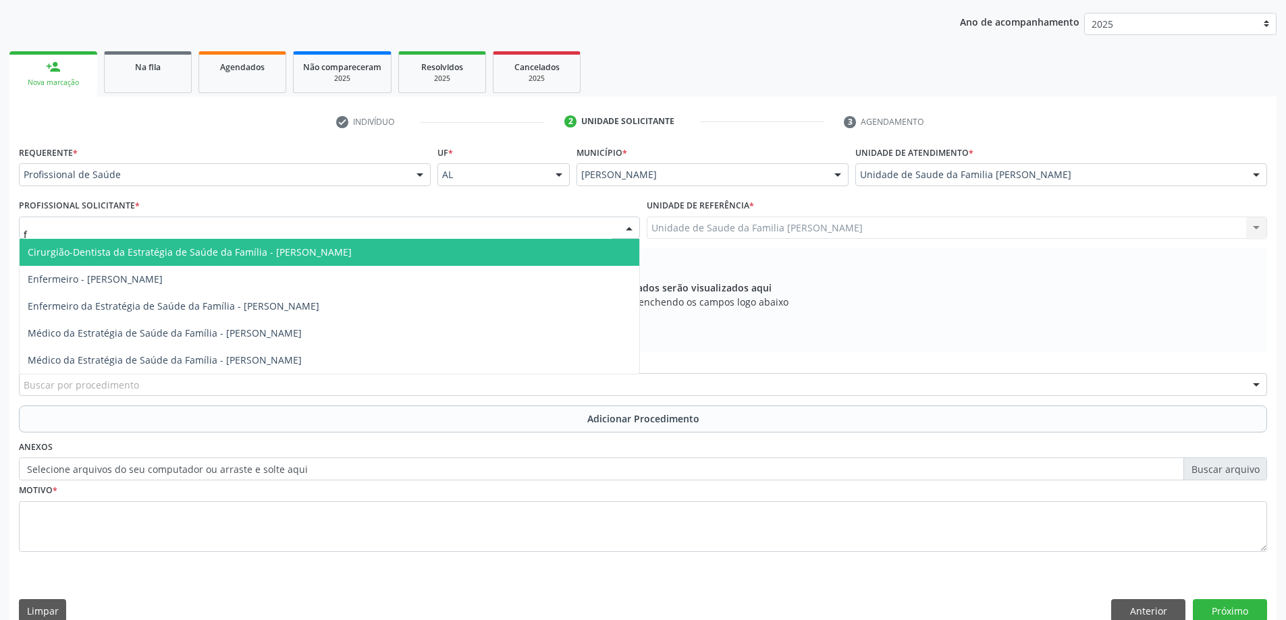
type input "fa"
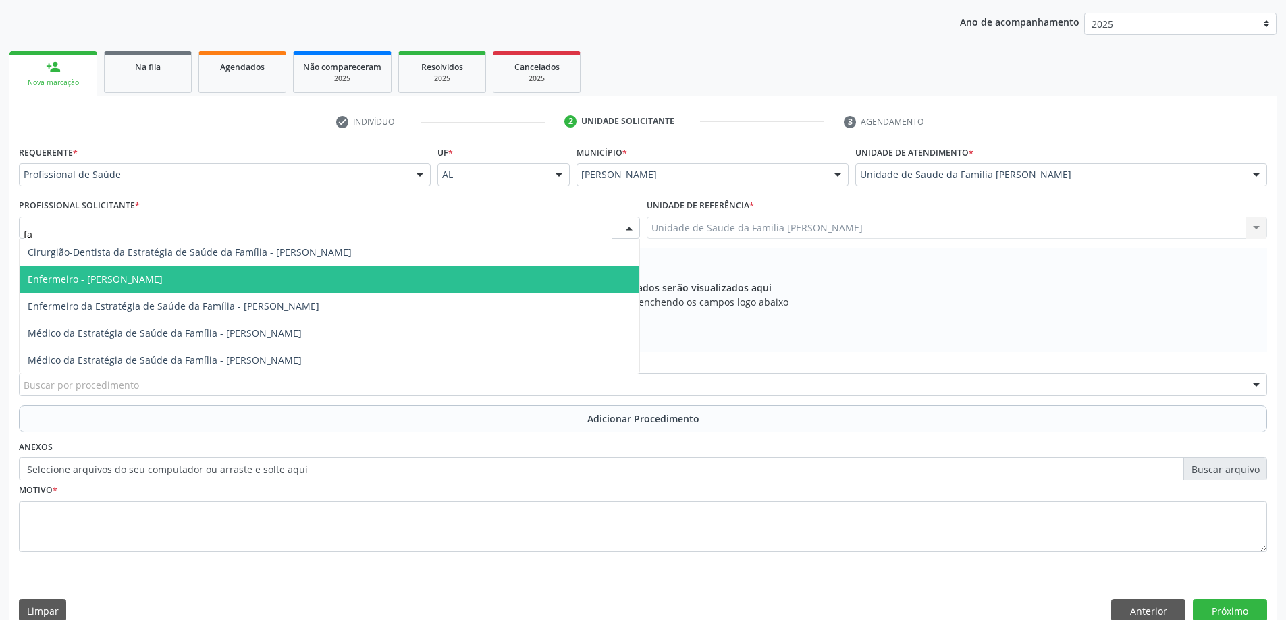
click at [254, 271] on span "Enfermeiro - Fabiana Carla Silva de Melo Alves" at bounding box center [330, 279] width 620 height 27
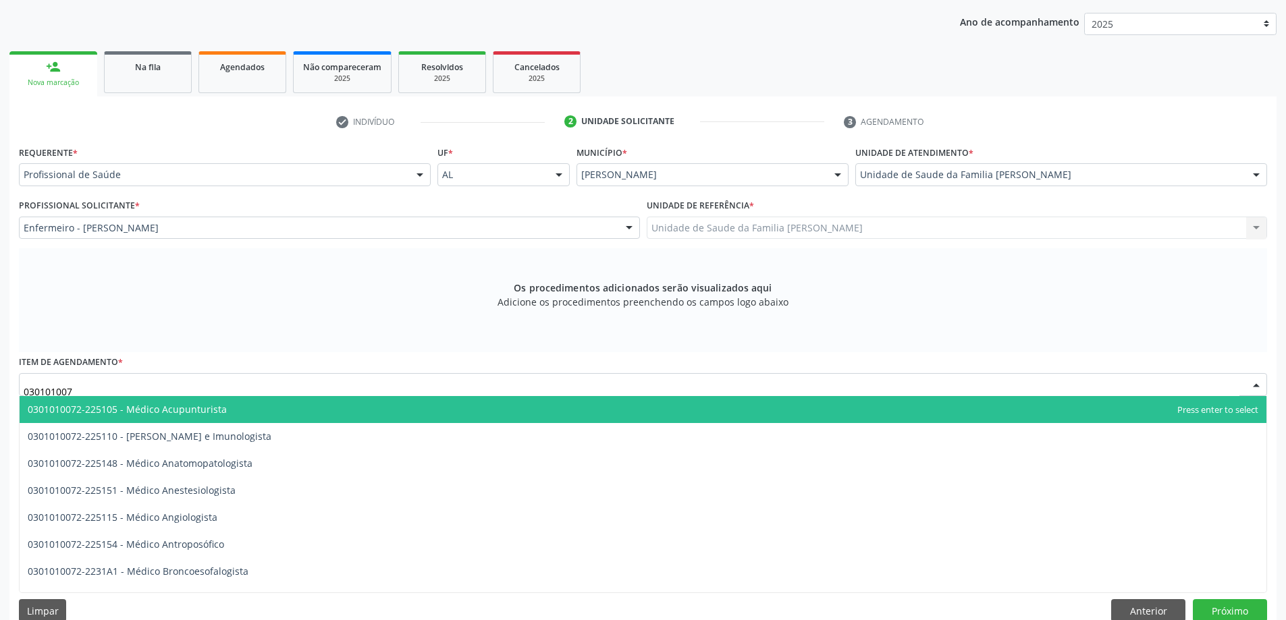
type input "0301010072"
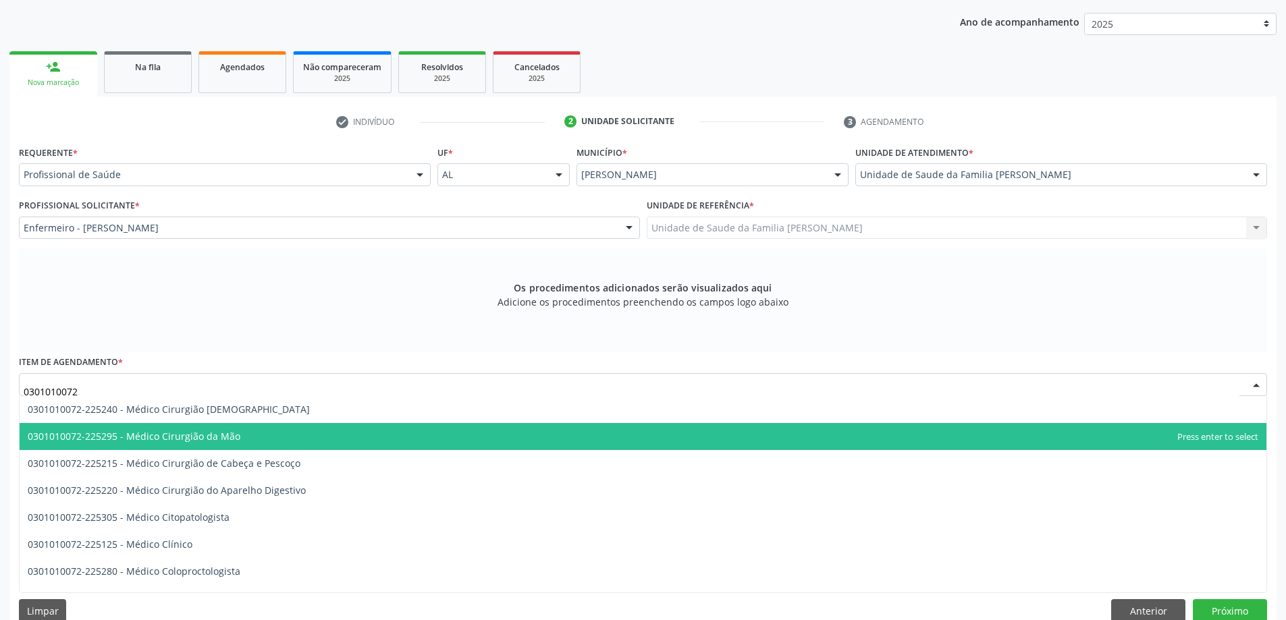
scroll to position [472, 0]
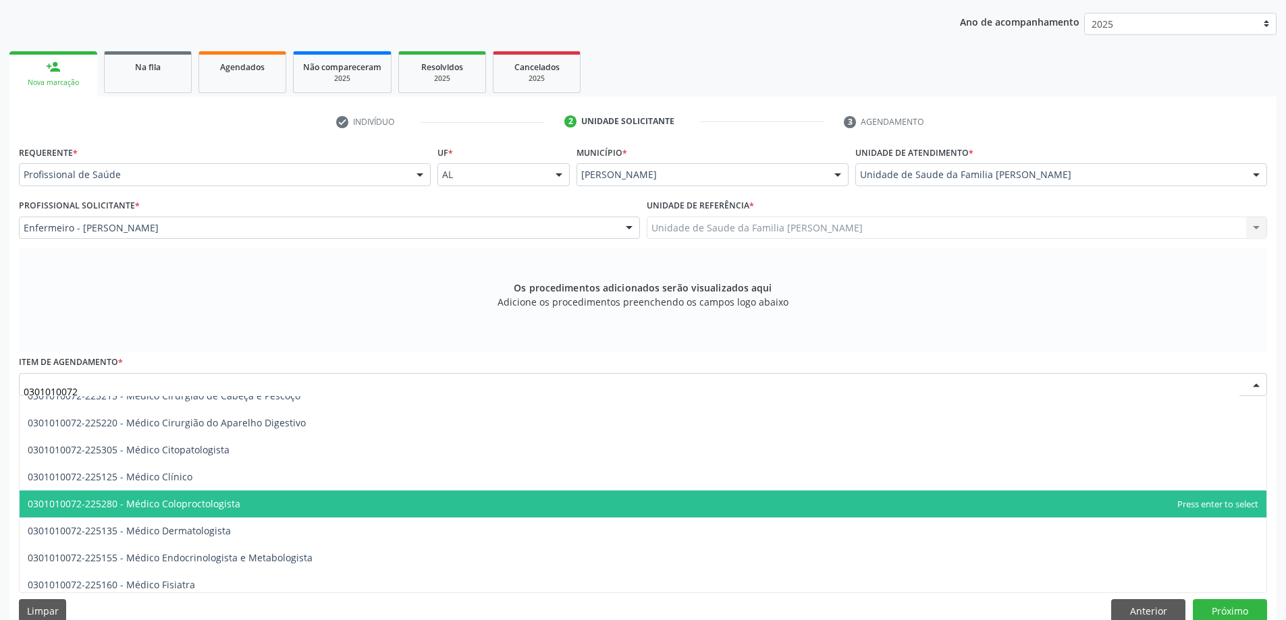
click at [254, 497] on span "0301010072-225280 - Médico Coloproctologista" at bounding box center [643, 504] width 1247 height 27
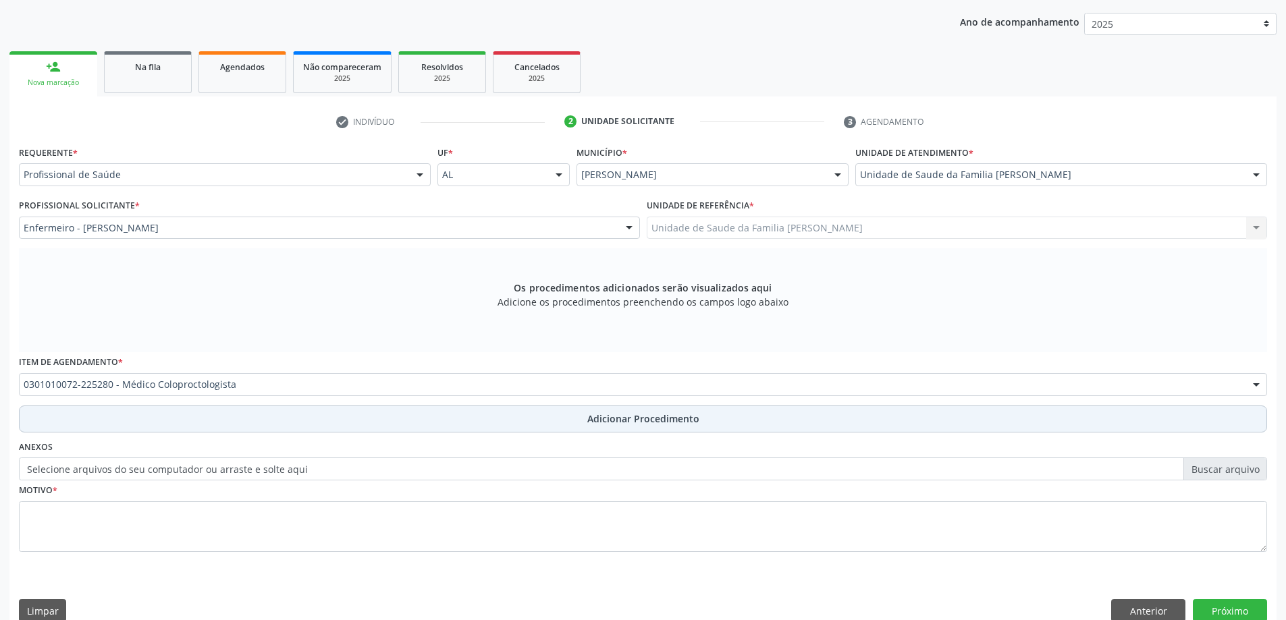
click at [113, 411] on button "Adicionar Procedimento" at bounding box center [643, 419] width 1248 height 27
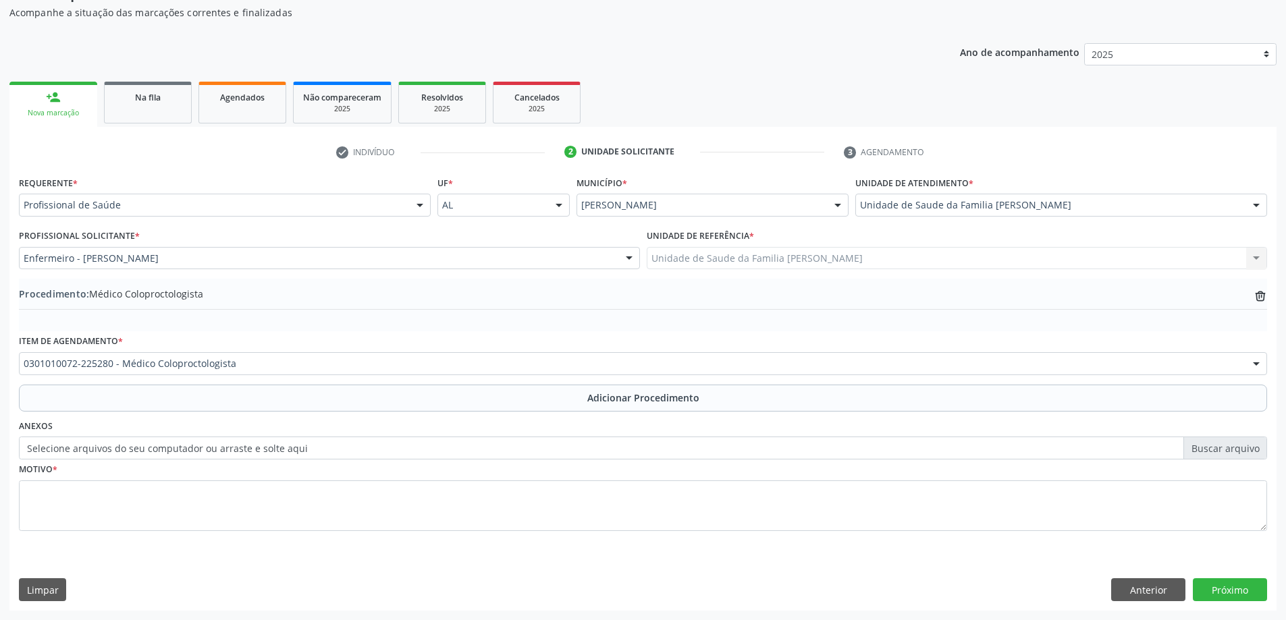
click at [150, 446] on label "Selecione arquivos do seu computador ou arraste e solte aqui" at bounding box center [643, 448] width 1248 height 23
click at [150, 446] on input "Selecione arquivos do seu computador ou arraste e solte aqui" at bounding box center [643, 448] width 1248 height 23
type input "C:\fakepath\WhatsApp Image 2025-10-01 at 14.48.42.jpeg"
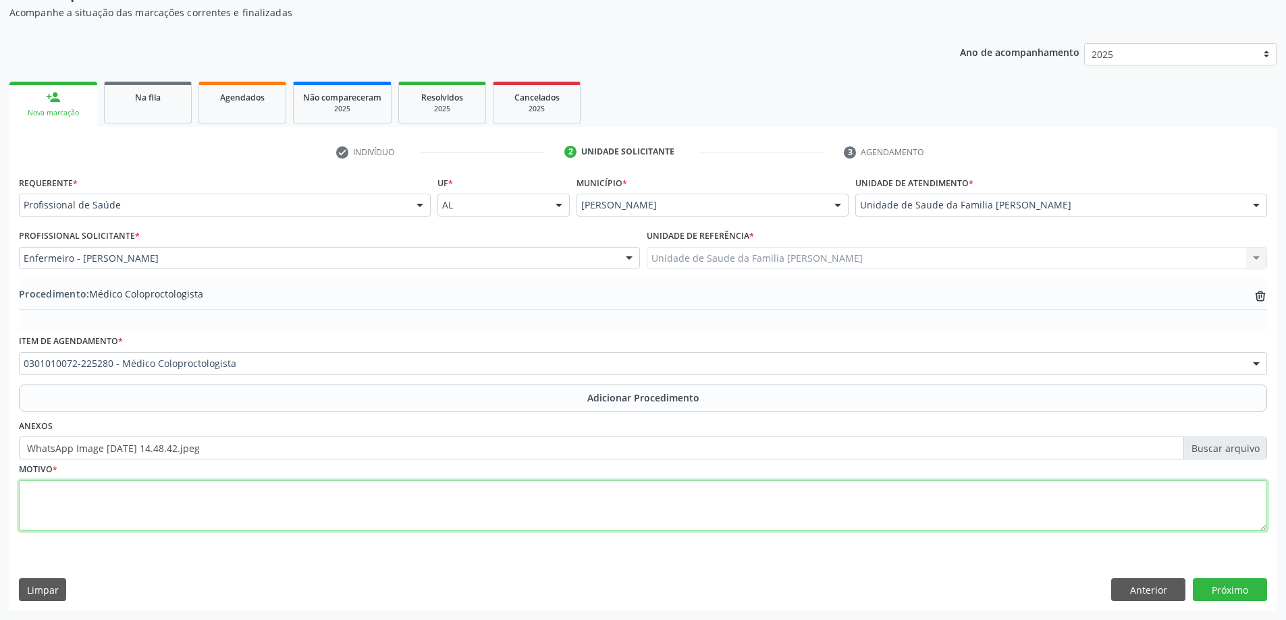
click at [155, 523] on textarea at bounding box center [643, 506] width 1248 height 51
type textarea "Constipação e as vezes sangramento anal."
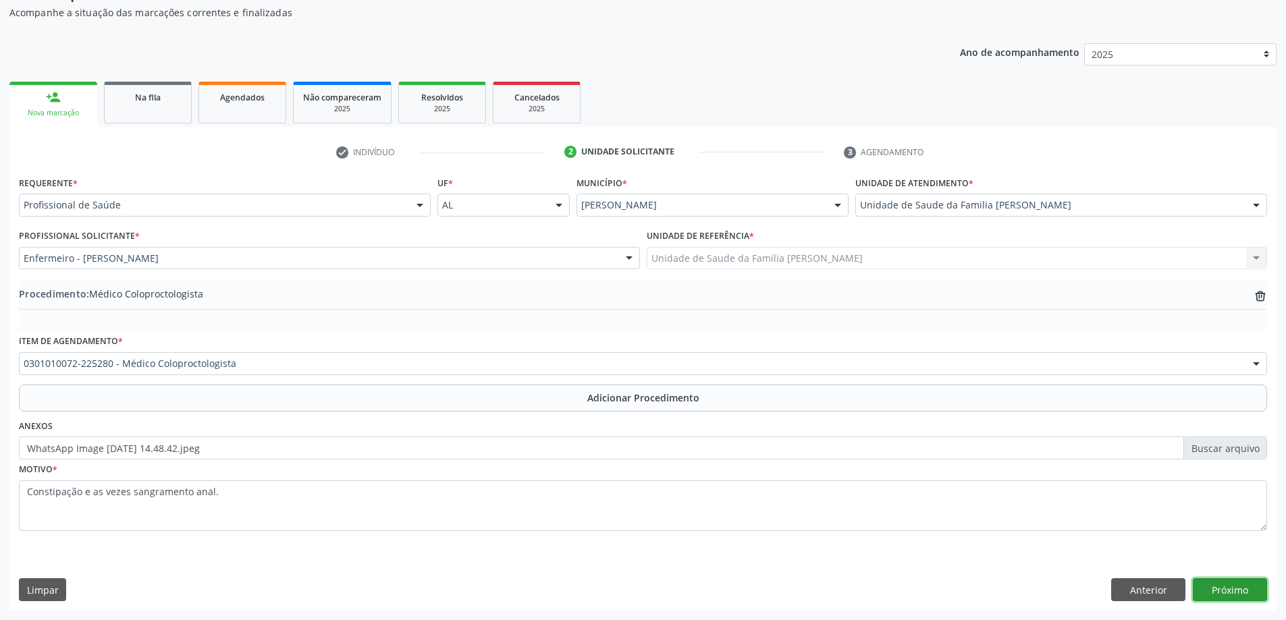
click at [1249, 596] on button "Próximo" at bounding box center [1230, 589] width 74 height 23
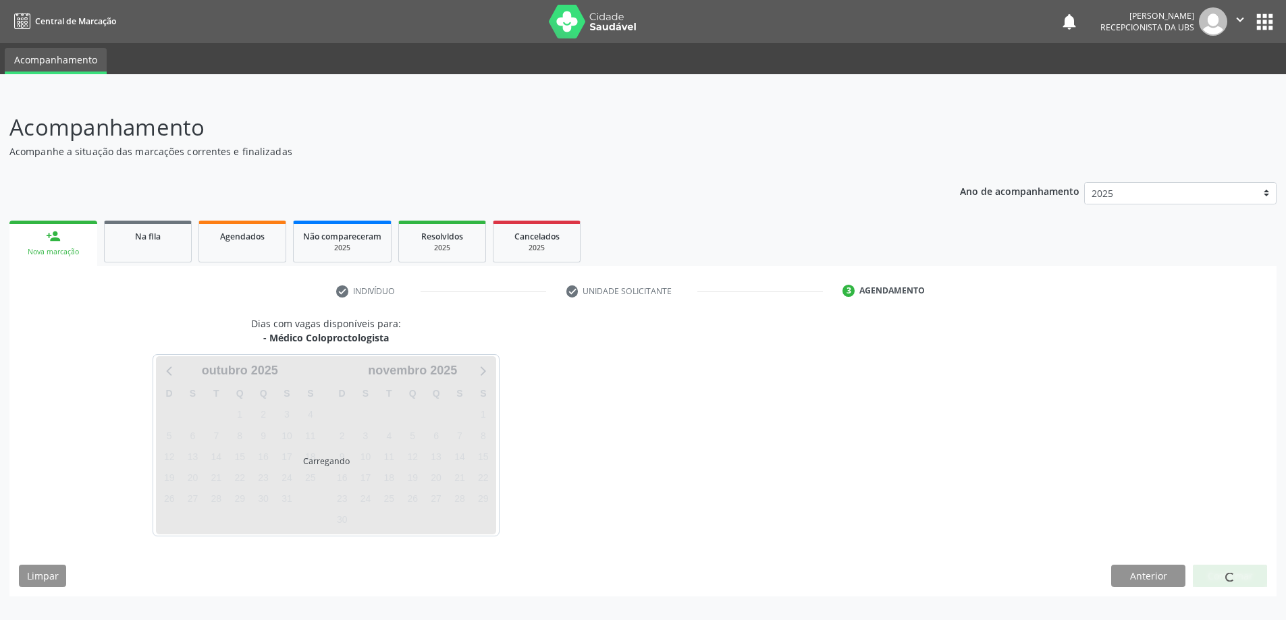
scroll to position [0, 0]
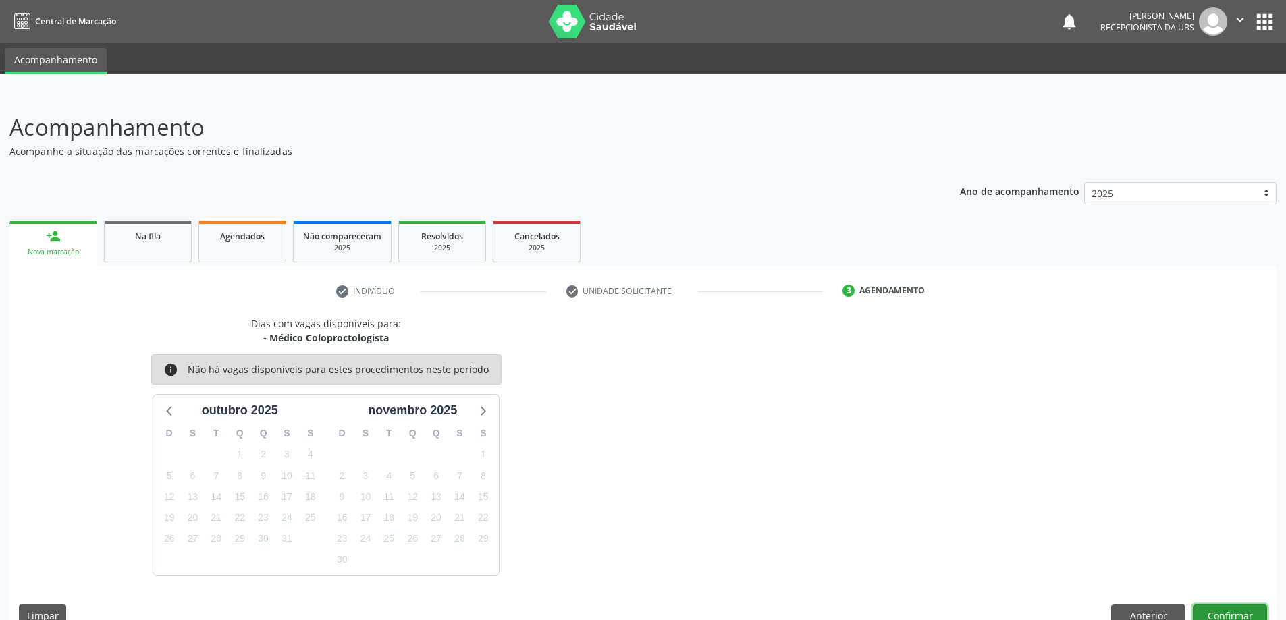
click at [1206, 614] on button "Confirmar" at bounding box center [1230, 616] width 74 height 23
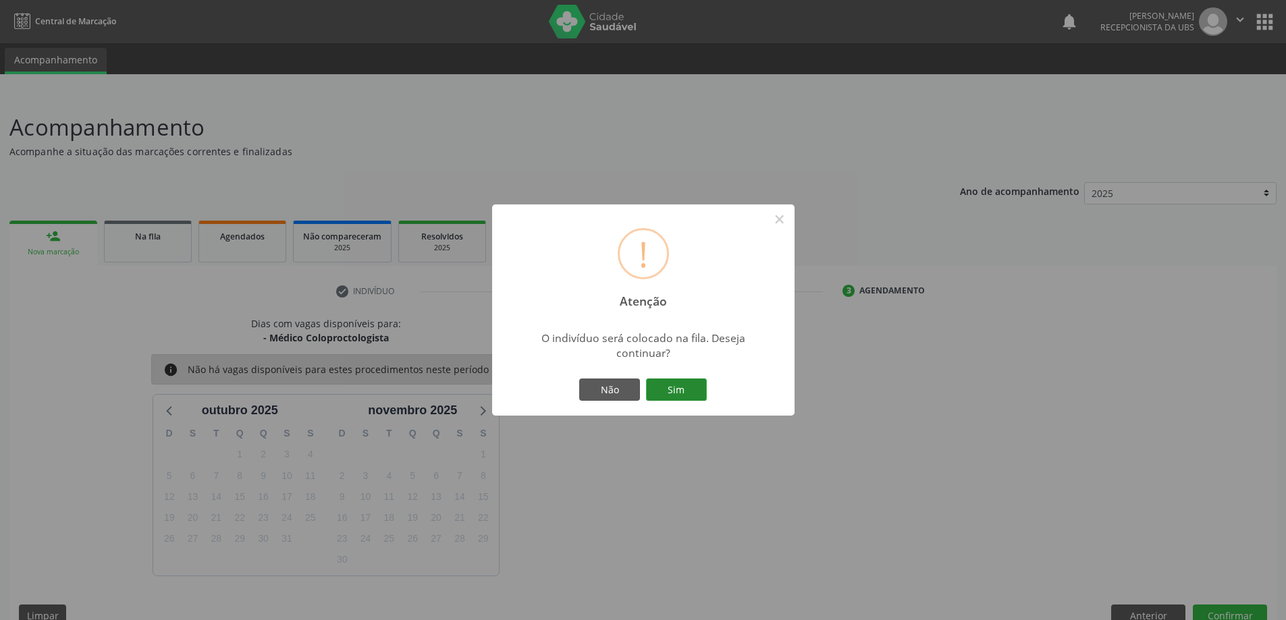
click at [661, 383] on button "Sim" at bounding box center [676, 390] width 61 height 23
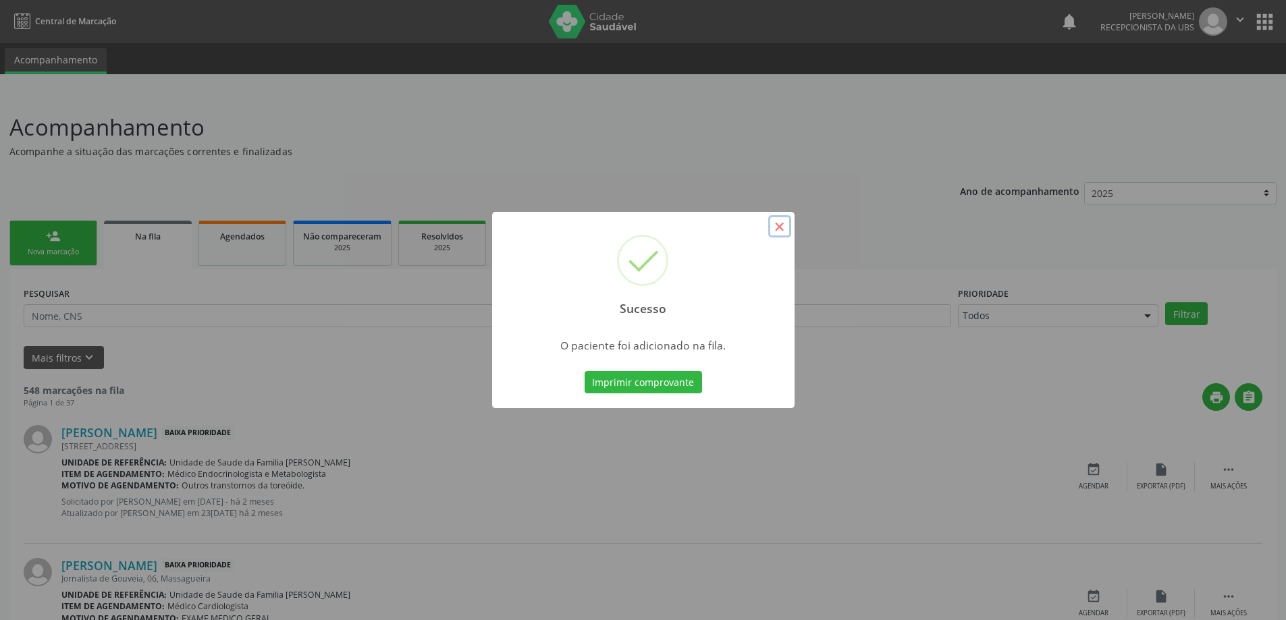
click at [776, 220] on button "×" at bounding box center [779, 226] width 23 height 23
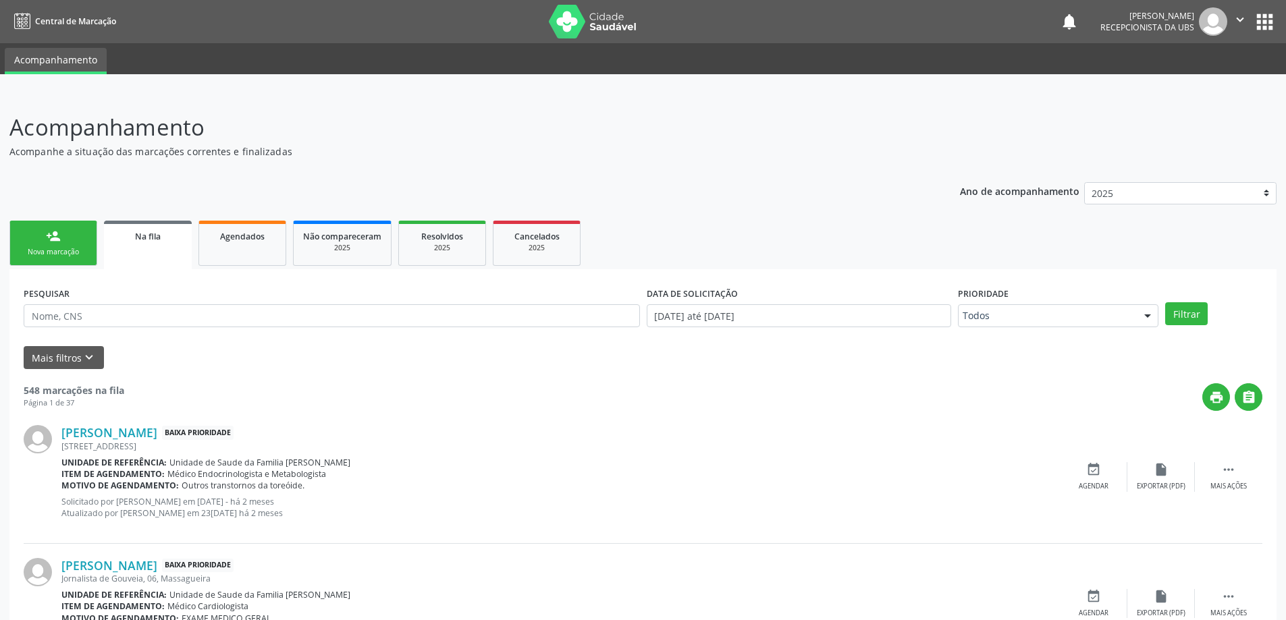
click at [59, 246] on link "person_add Nova marcação" at bounding box center [53, 243] width 88 height 45
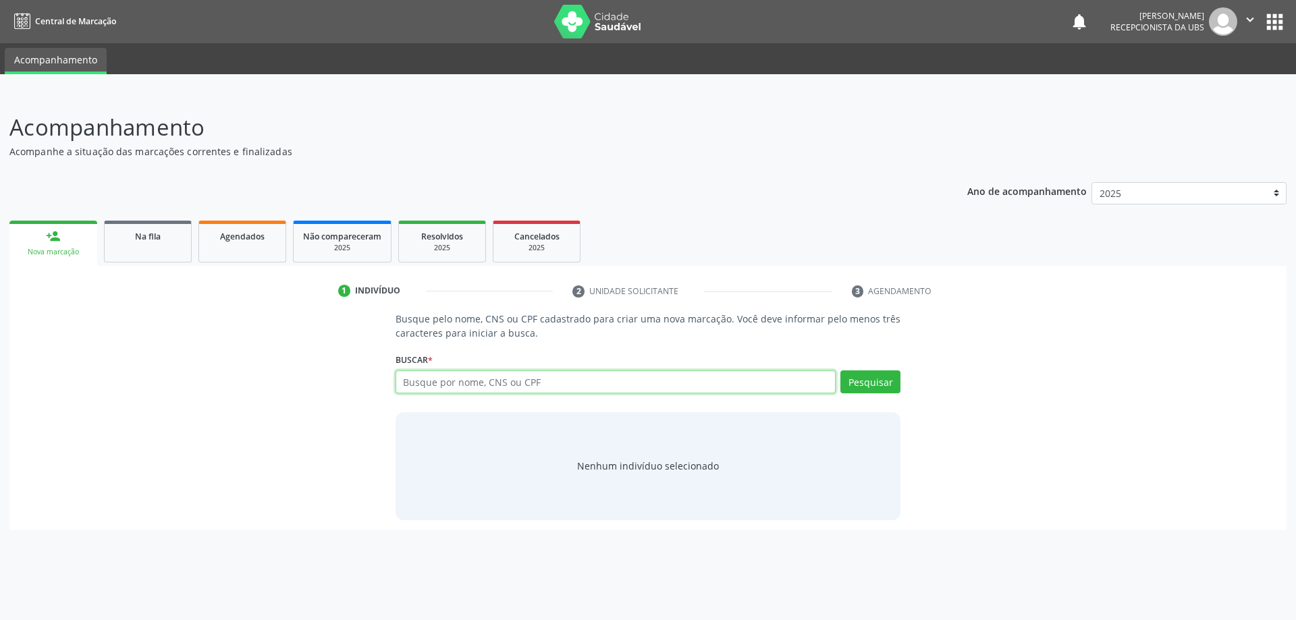
click at [719, 387] on input "text" at bounding box center [616, 382] width 441 height 23
type input "alcione barros lopes"
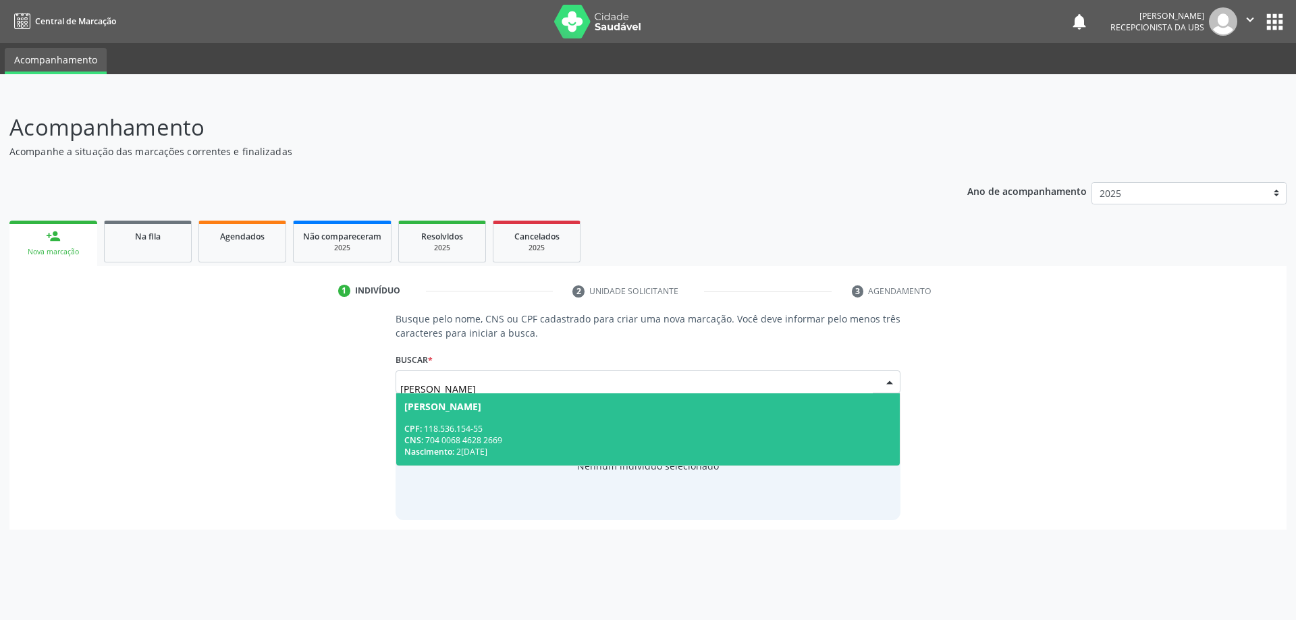
click at [683, 394] on span "Alcione Barros Lopes CPF: 118.536.154-55 CNS: 704 0068 4628 2669 Nascimento: 21…" at bounding box center [648, 430] width 504 height 72
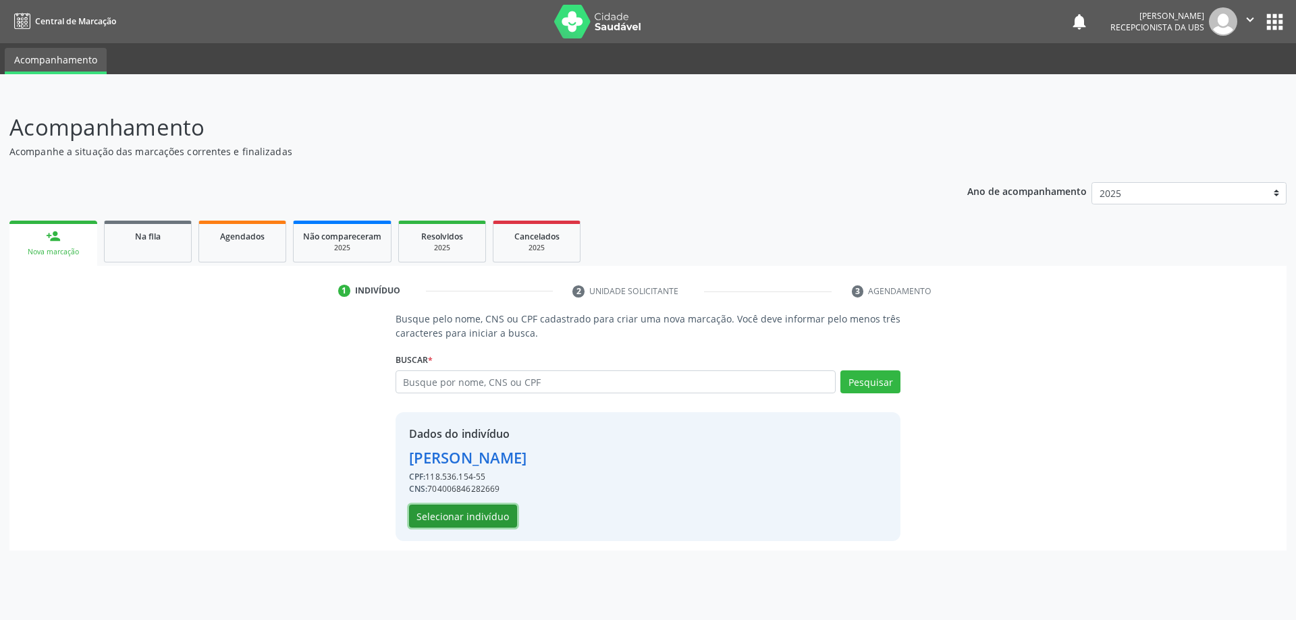
click at [468, 523] on button "Selecionar indivíduo" at bounding box center [463, 516] width 108 height 23
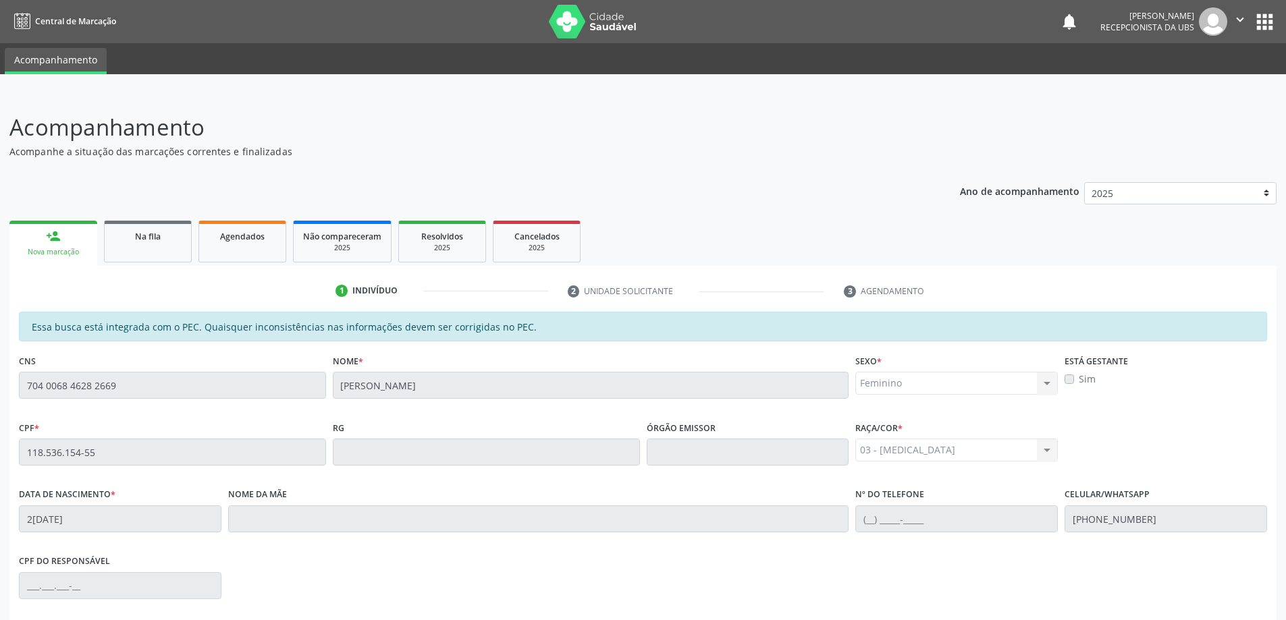
scroll to position [169, 0]
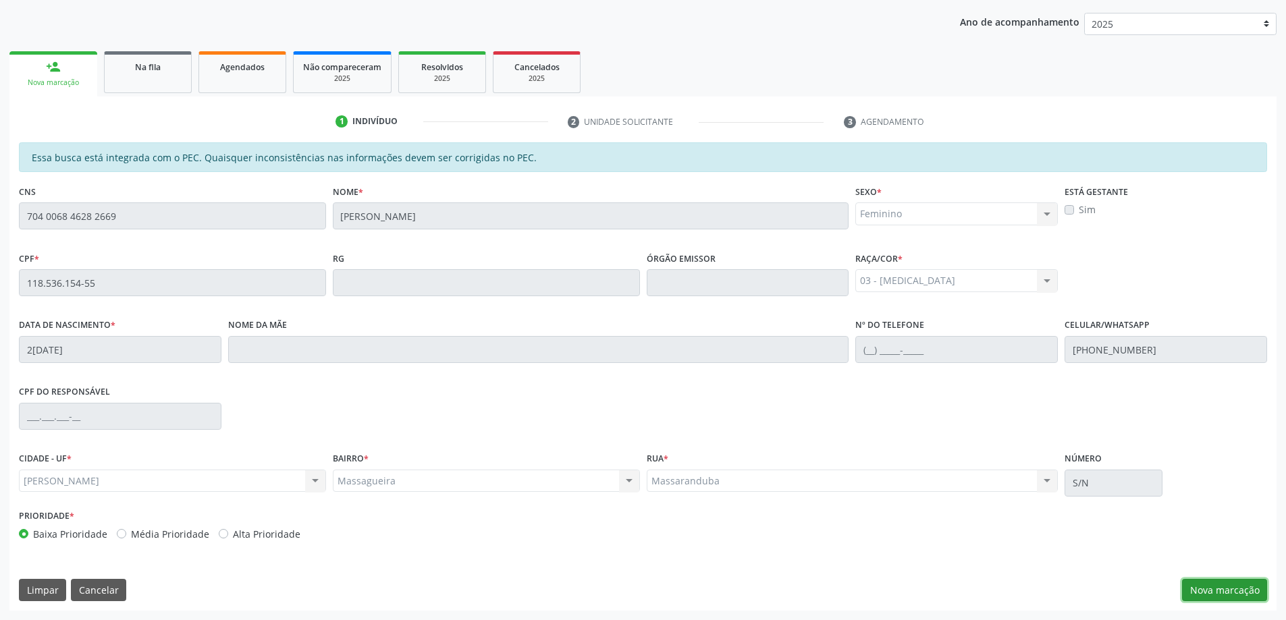
click at [1250, 595] on button "Nova marcação" at bounding box center [1224, 590] width 85 height 23
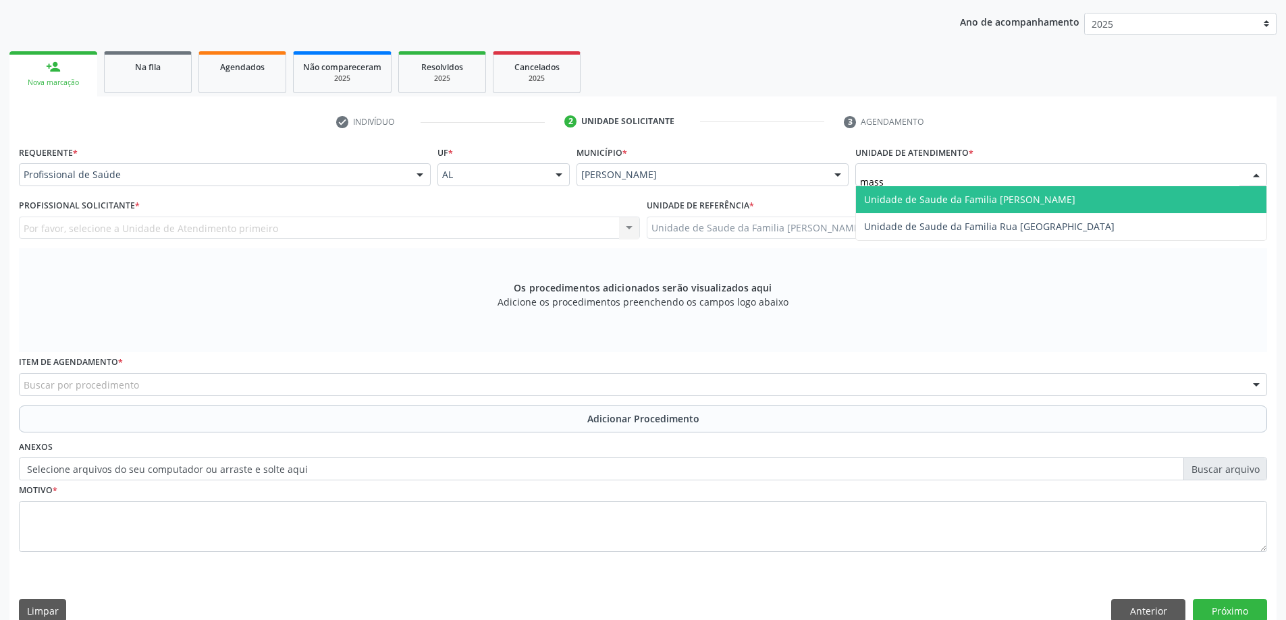
type input "massa"
click at [903, 196] on span "Unidade de Saude da Familia [PERSON_NAME]" at bounding box center [969, 199] width 211 height 13
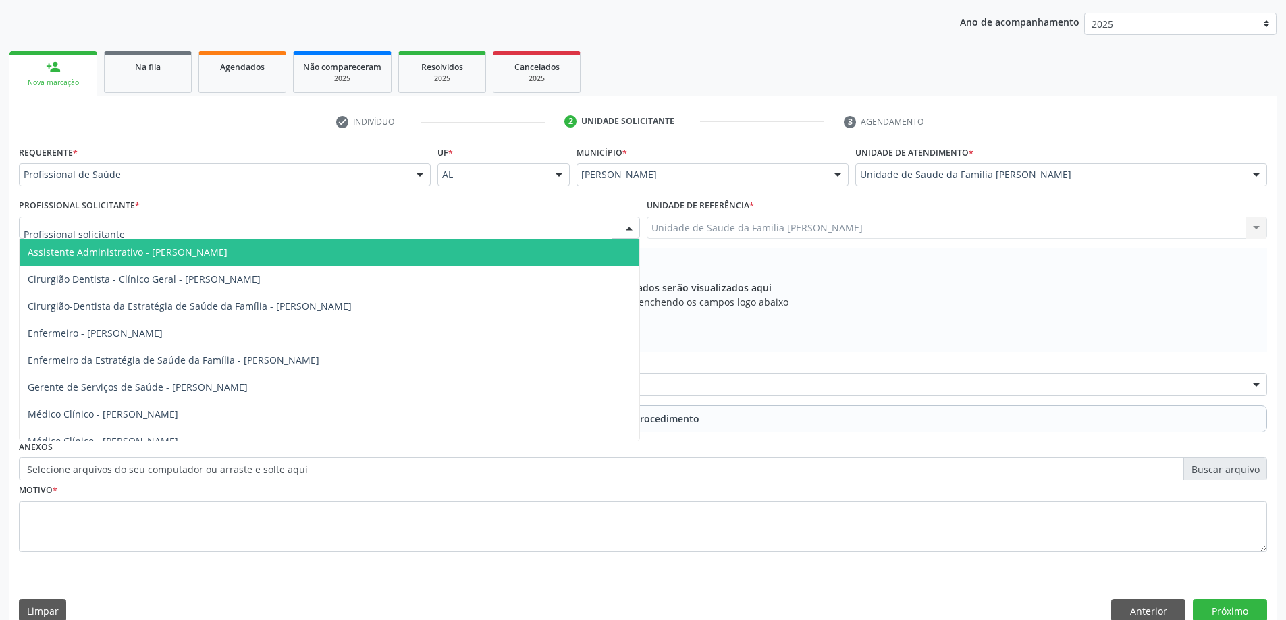
click at [246, 227] on div at bounding box center [329, 228] width 621 height 23
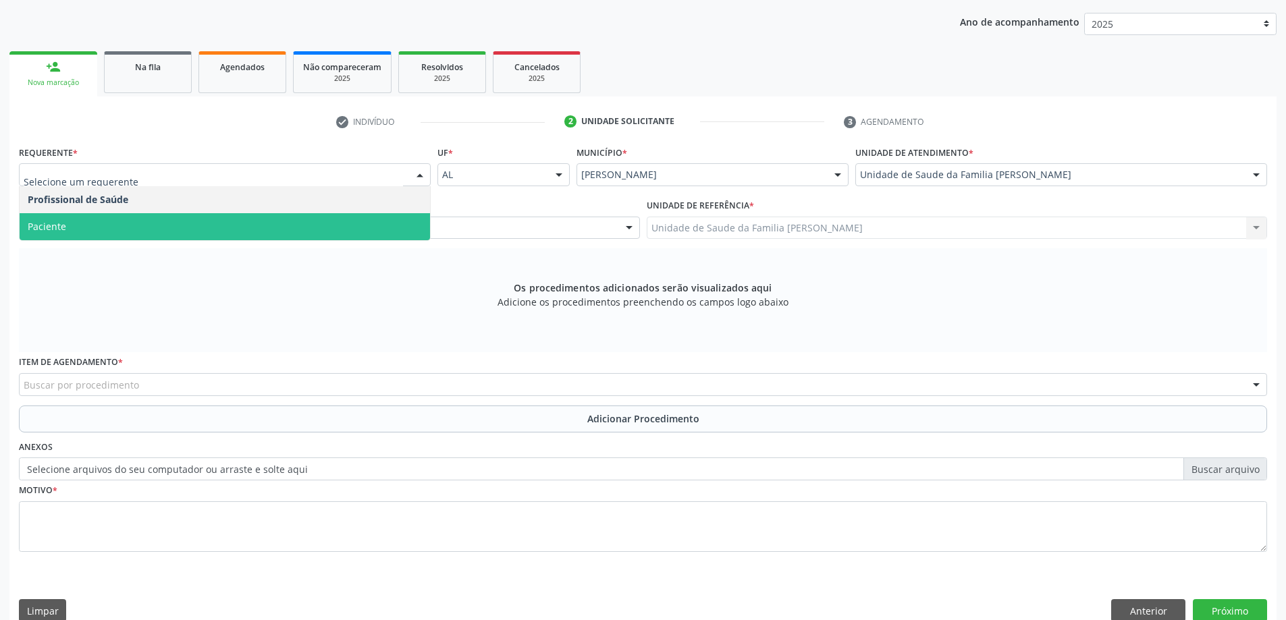
click at [219, 217] on span "Paciente" at bounding box center [225, 226] width 410 height 27
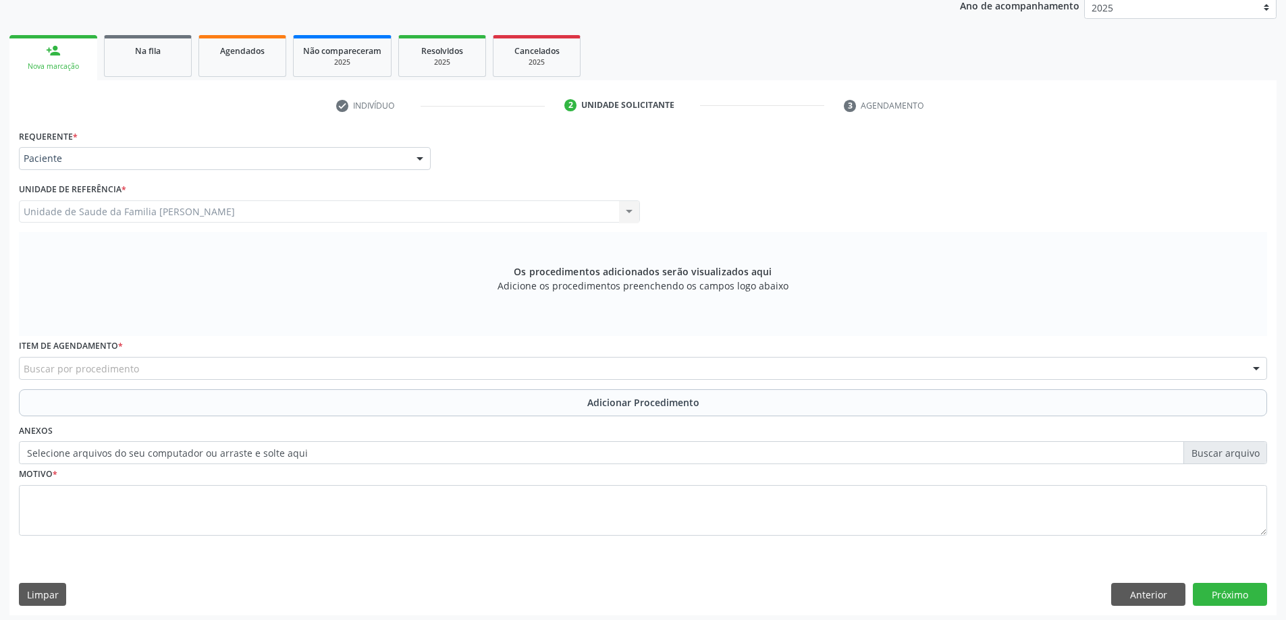
scroll to position [190, 0]
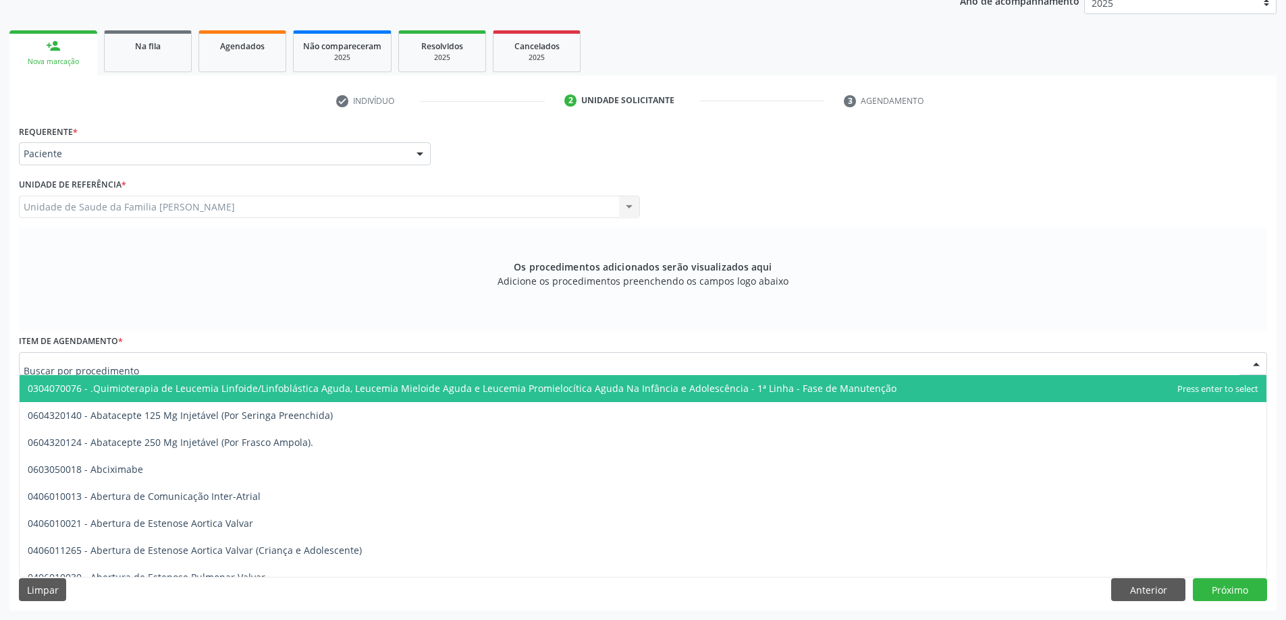
click at [153, 358] on div at bounding box center [643, 363] width 1248 height 23
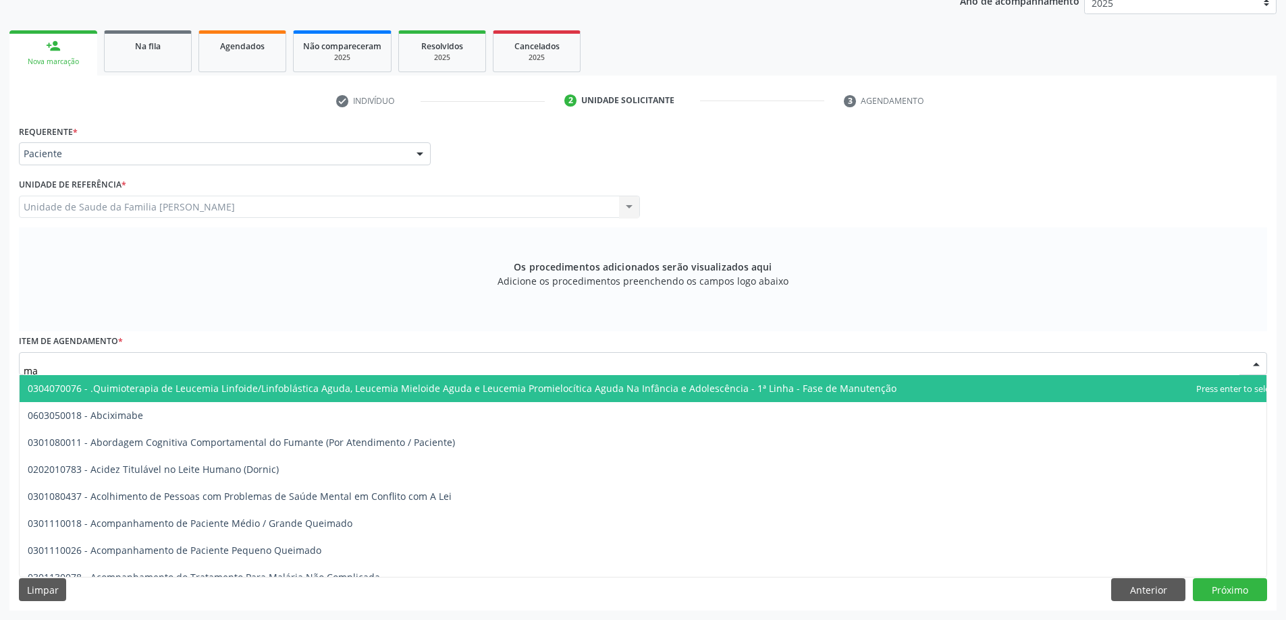
type input "m"
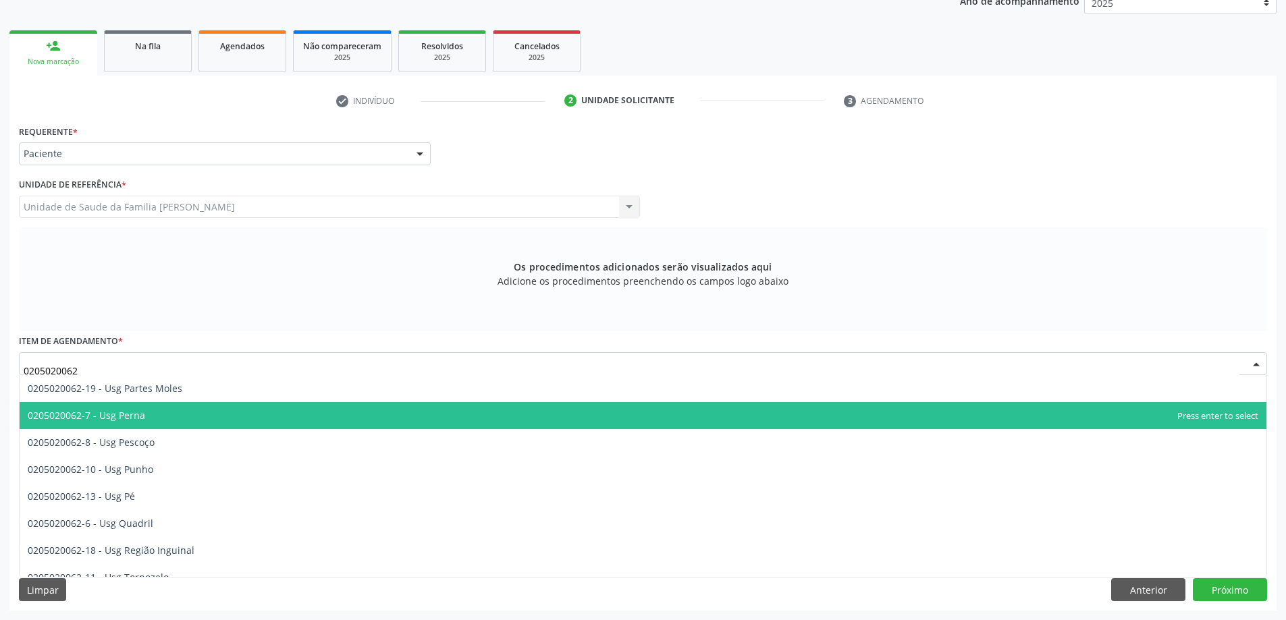
scroll to position [311, 0]
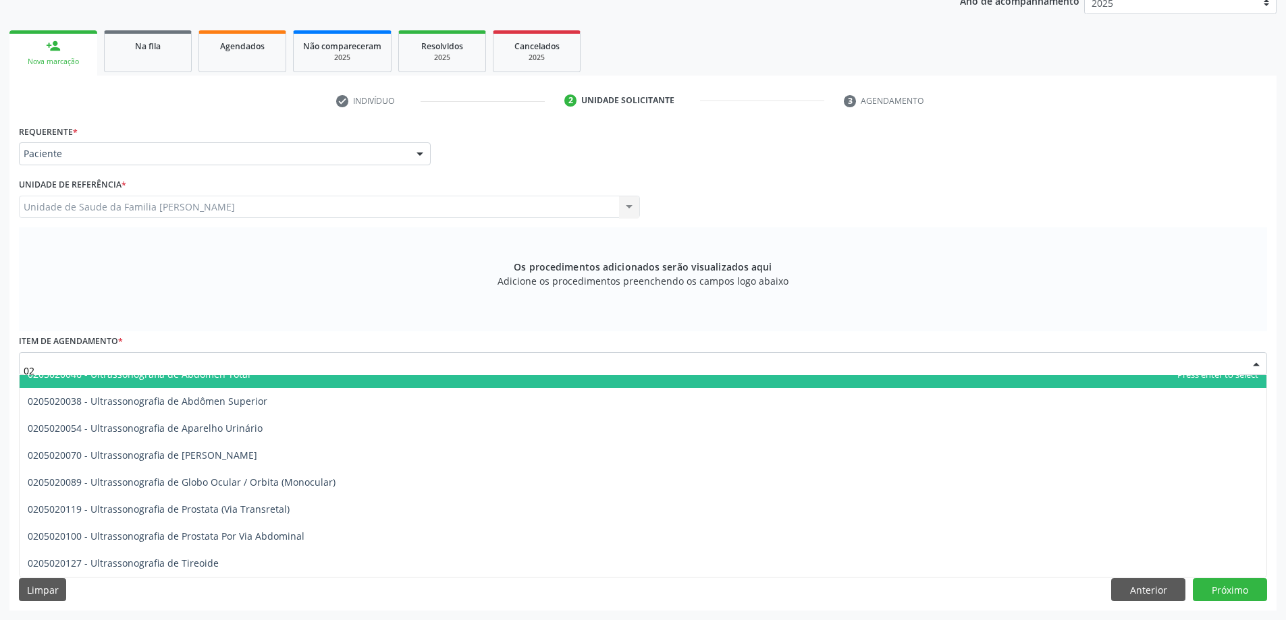
type input "0"
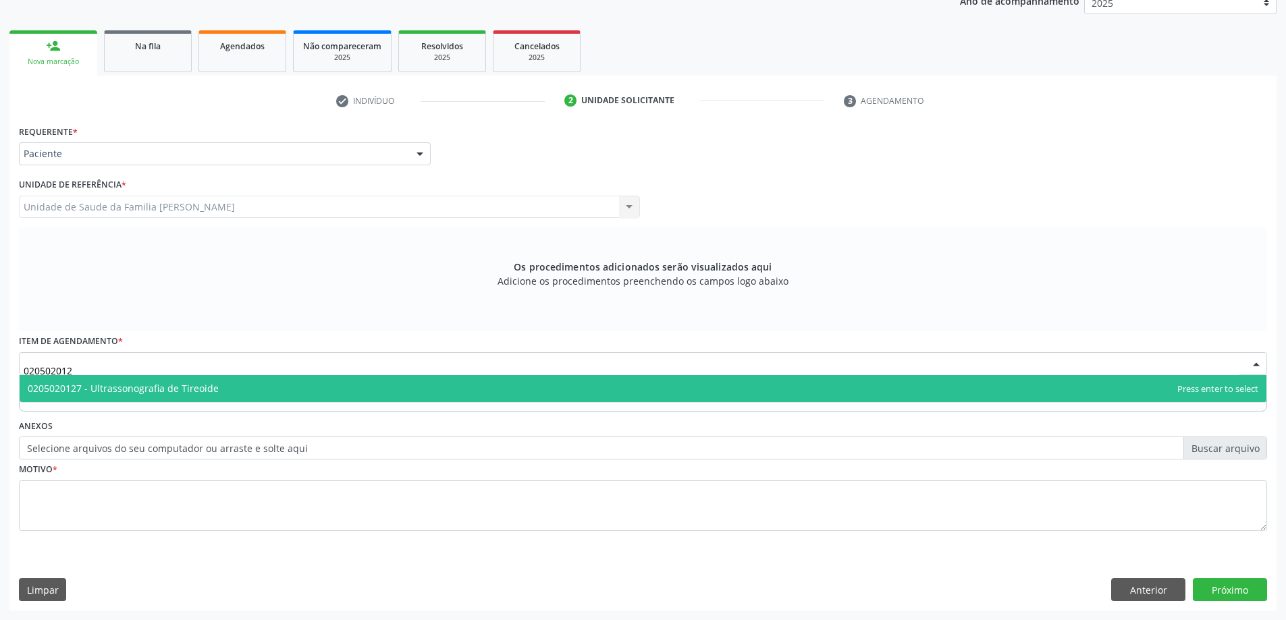
scroll to position [0, 0]
type input "0205020127"
click at [166, 392] on span "0205020127 - Ultrassonografia de Tireoide" at bounding box center [123, 388] width 191 height 13
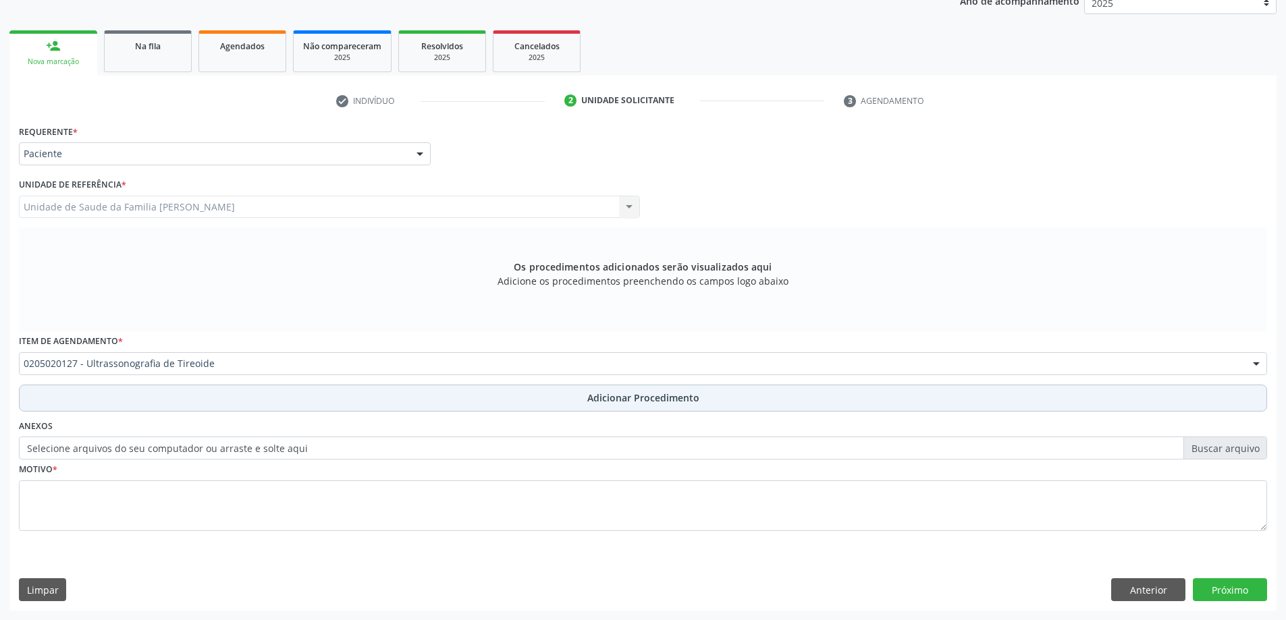
click at [154, 406] on button "Adicionar Procedimento" at bounding box center [643, 398] width 1248 height 27
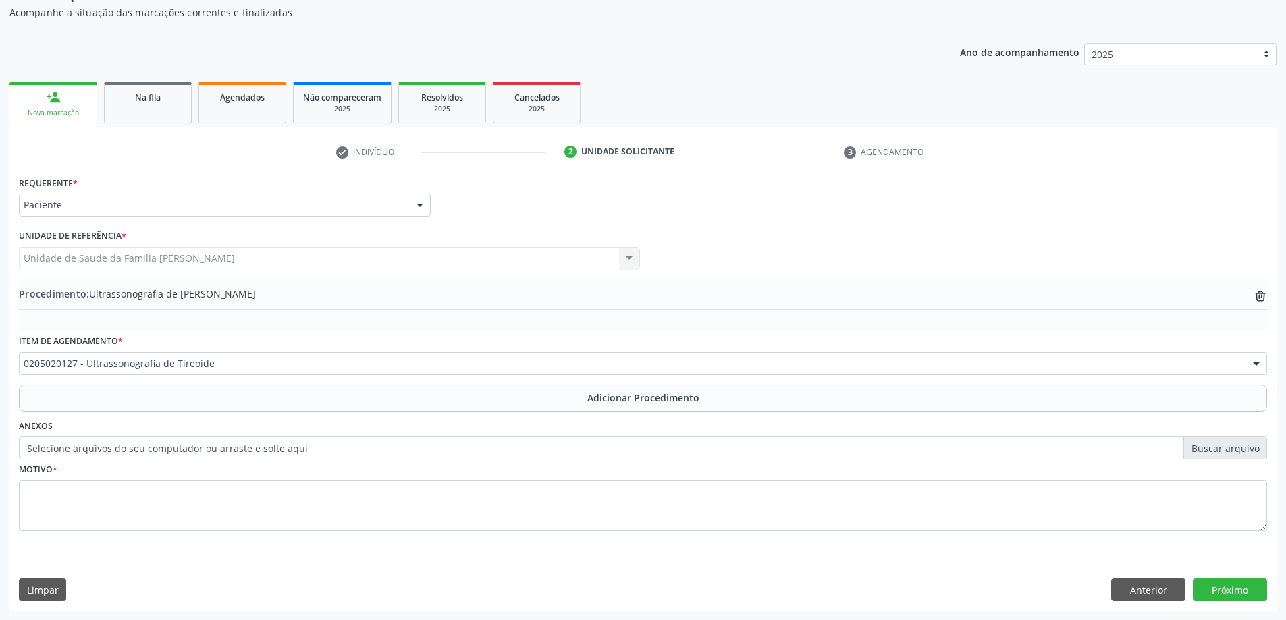
click at [121, 441] on label "Selecione arquivos do seu computador ou arraste e solte aqui" at bounding box center [643, 448] width 1248 height 23
click at [121, 441] on input "Selecione arquivos do seu computador ou arraste e solte aqui" at bounding box center [643, 448] width 1248 height 23
type input "C:\fakepath\WhatsApp Image 2025-10-01 at 14.52.21.jpeg"
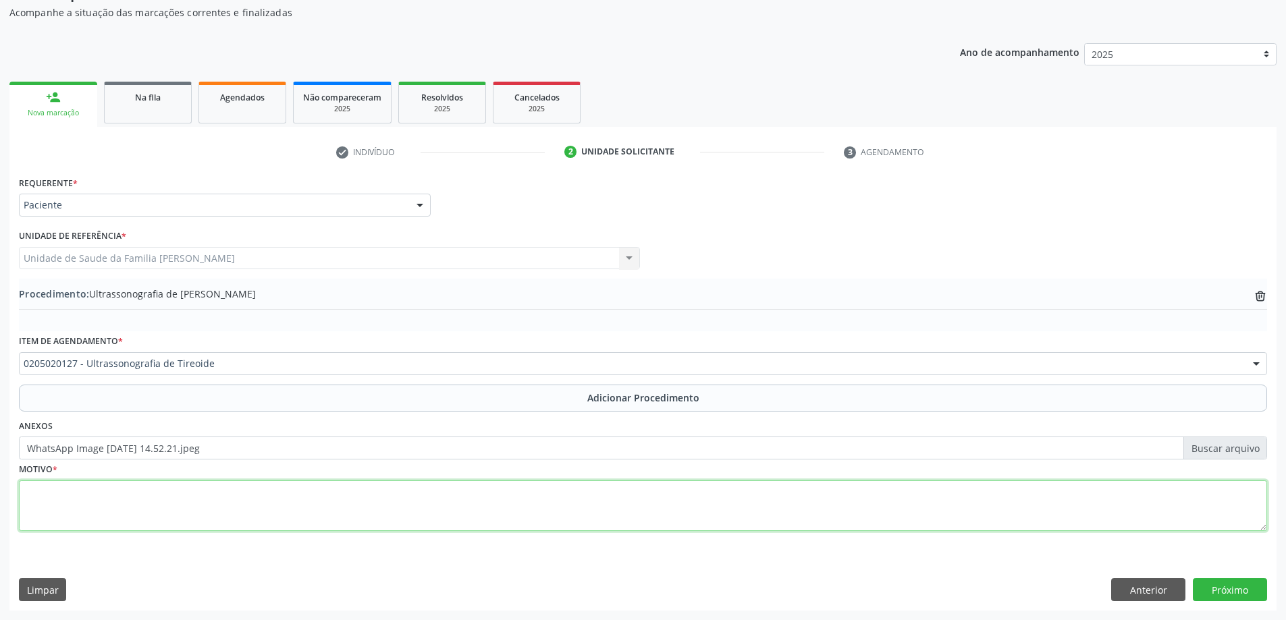
click at [50, 522] on textarea at bounding box center [643, 506] width 1248 height 51
type textarea "Prevenção."
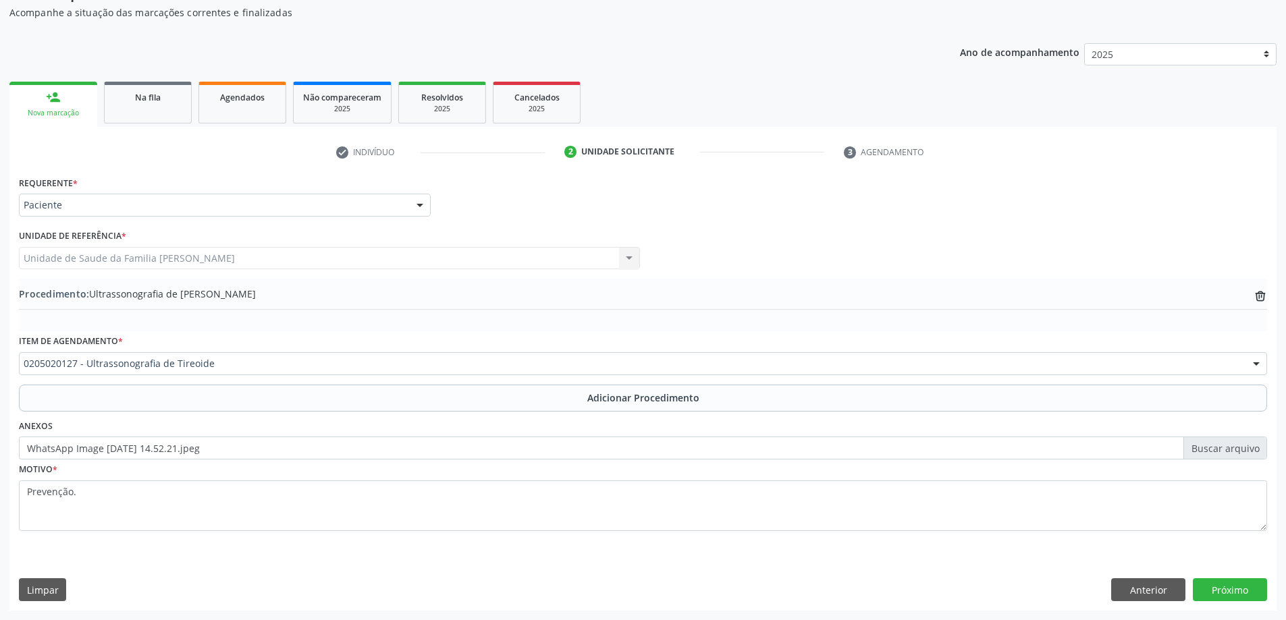
click at [1249, 601] on div "Requerente * Paciente Profissional de Saúde Paciente Nenhum resultado encontrad…" at bounding box center [642, 391] width 1267 height 437
click at [1239, 593] on button "Próximo" at bounding box center [1230, 589] width 74 height 23
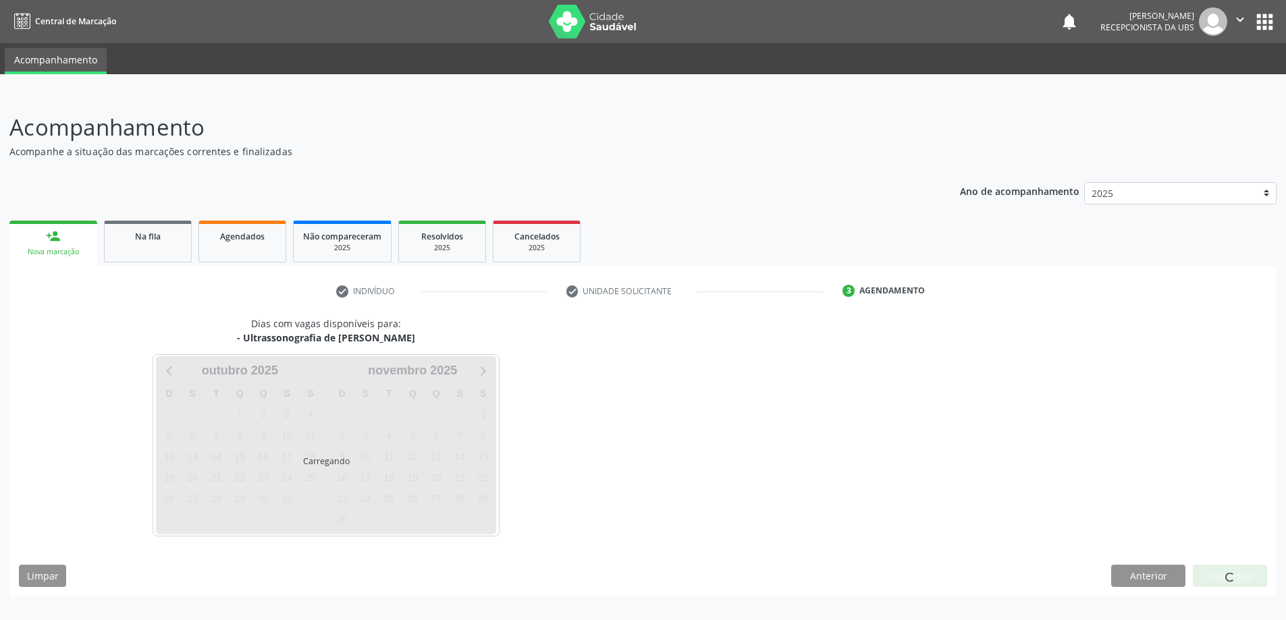
scroll to position [0, 0]
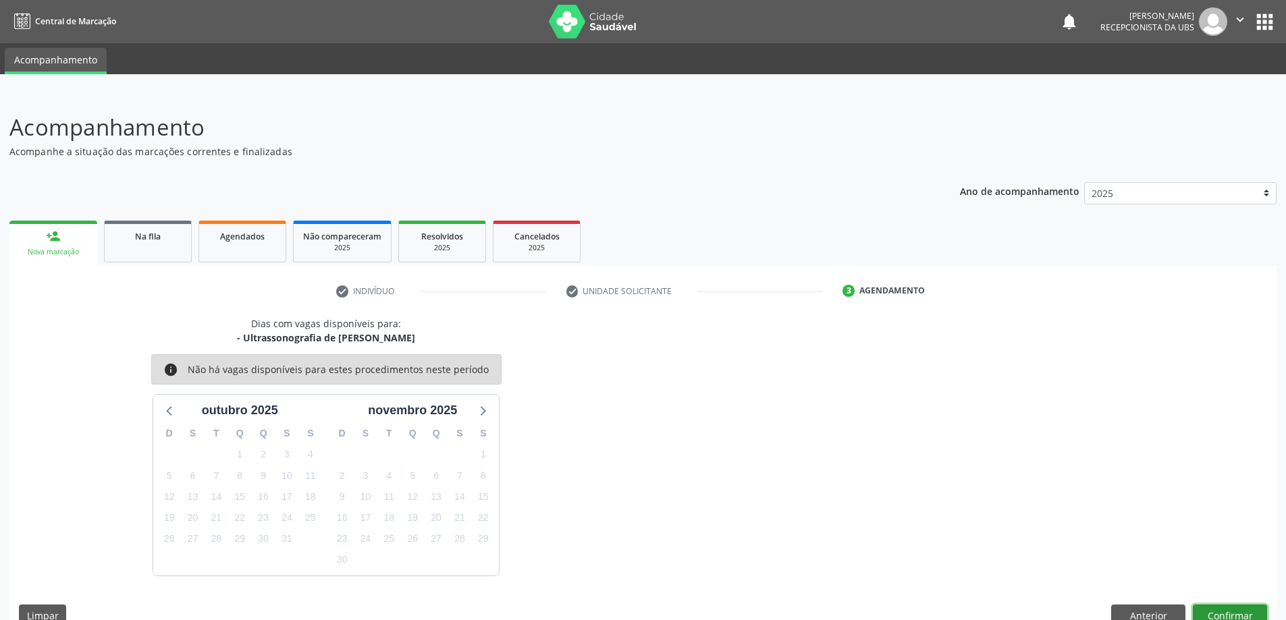
click at [1249, 612] on button "Confirmar" at bounding box center [1230, 616] width 74 height 23
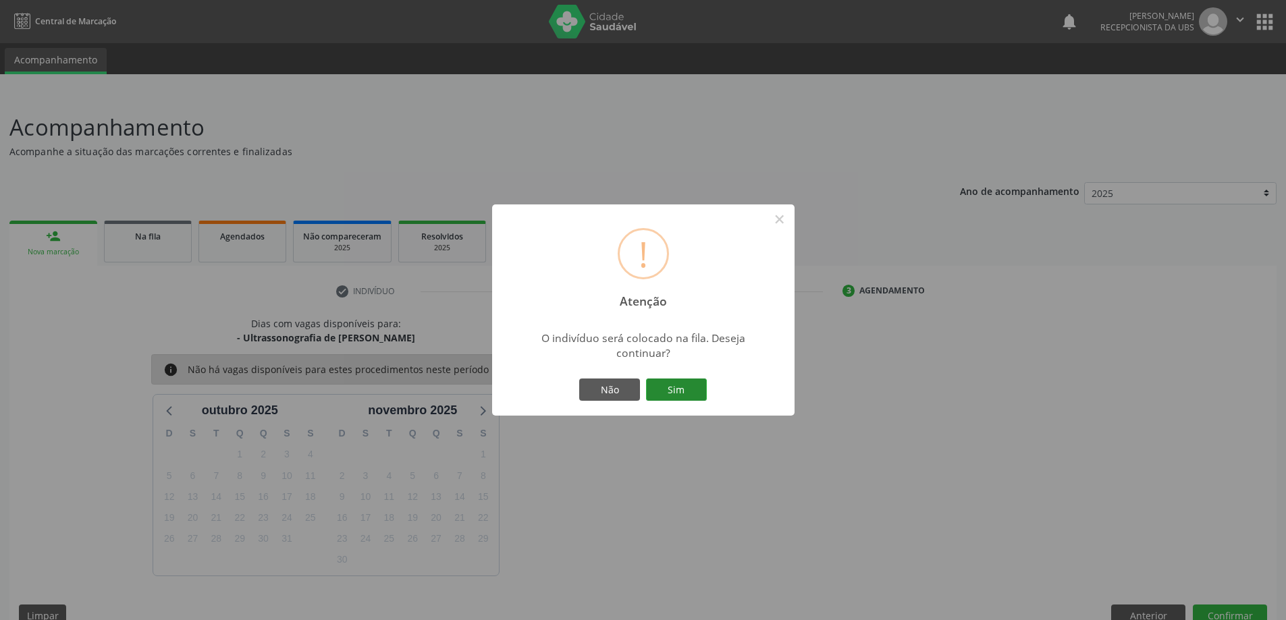
click at [693, 398] on button "Sim" at bounding box center [676, 390] width 61 height 23
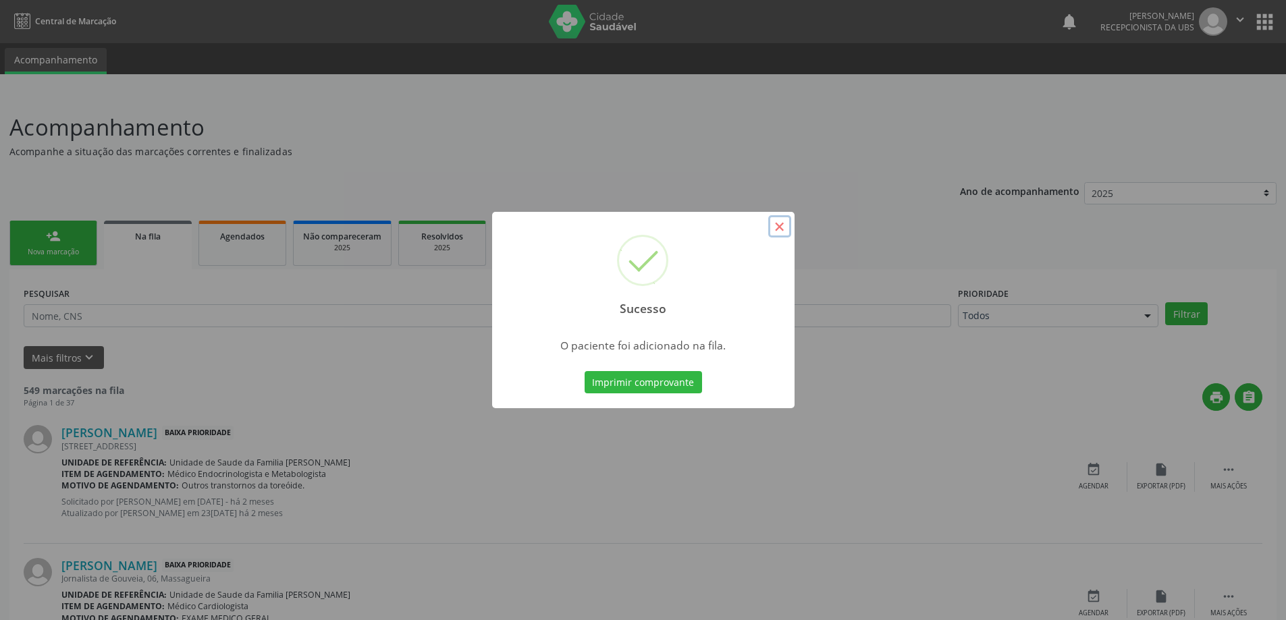
click at [785, 225] on button "×" at bounding box center [779, 226] width 23 height 23
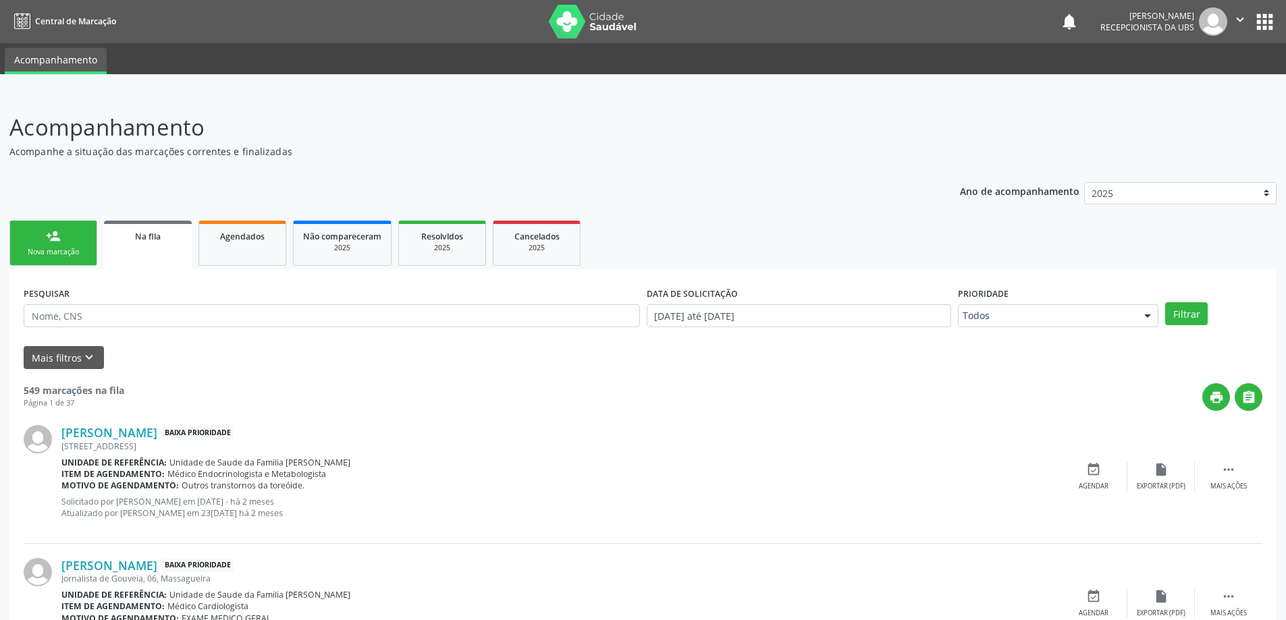
click at [60, 238] on div "person_add" at bounding box center [53, 236] width 15 height 15
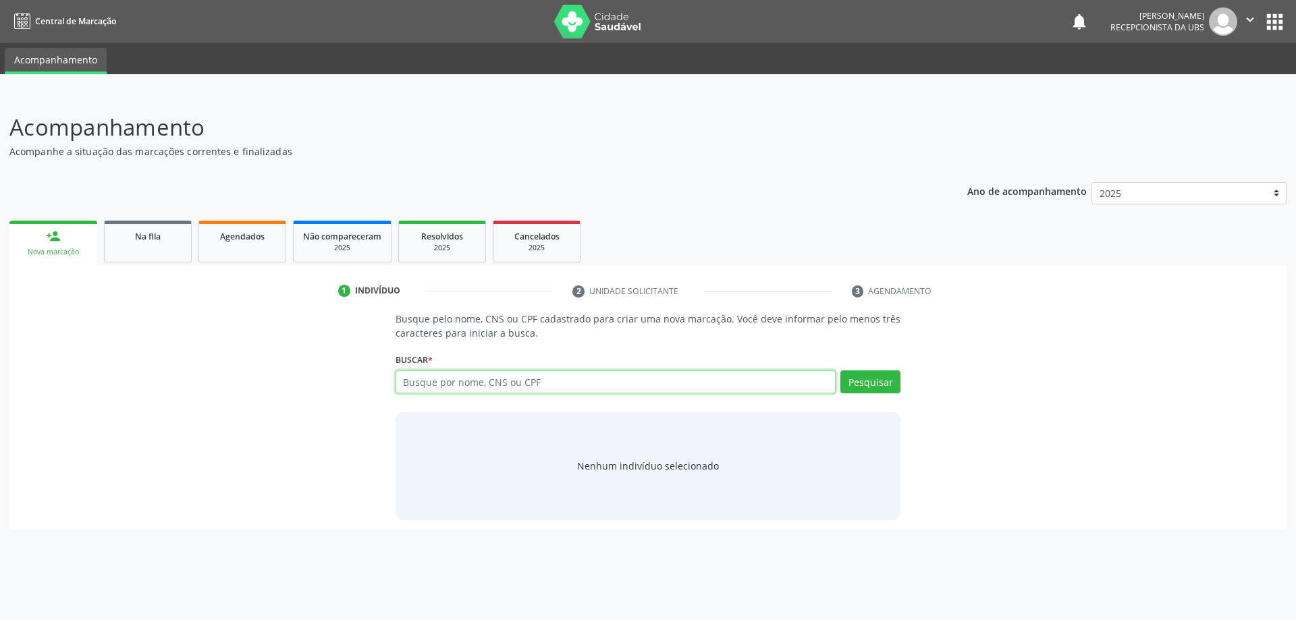
click at [446, 377] on input "text" at bounding box center [616, 382] width 441 height 23
type input "alcione barros lopes"
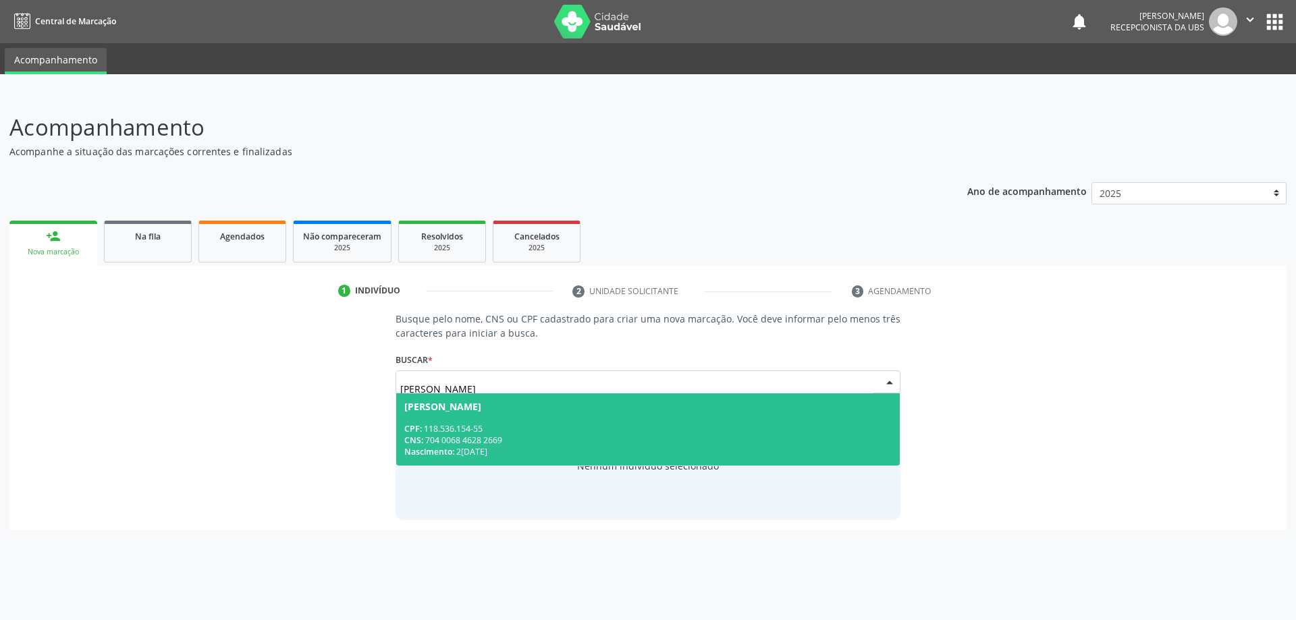
click at [621, 422] on span "Alcione Barros Lopes CPF: 118.536.154-55 CNS: 704 0068 4628 2669 Nascimento: 21…" at bounding box center [648, 430] width 504 height 72
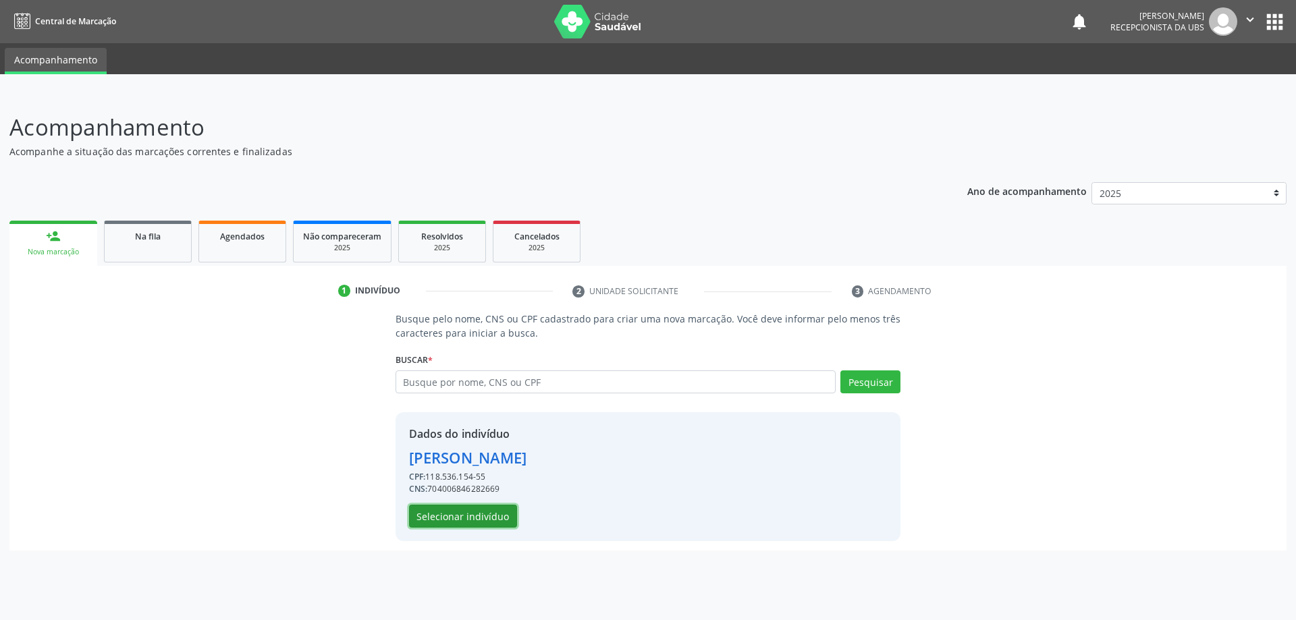
click at [483, 512] on button "Selecionar indivíduo" at bounding box center [463, 516] width 108 height 23
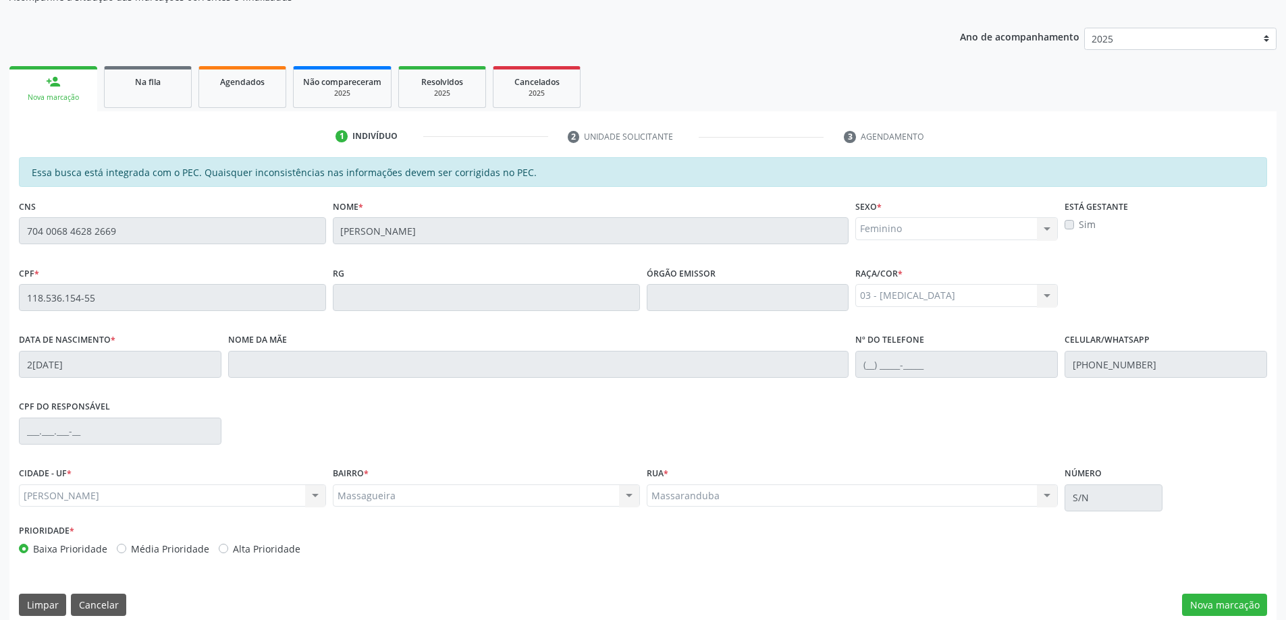
scroll to position [169, 0]
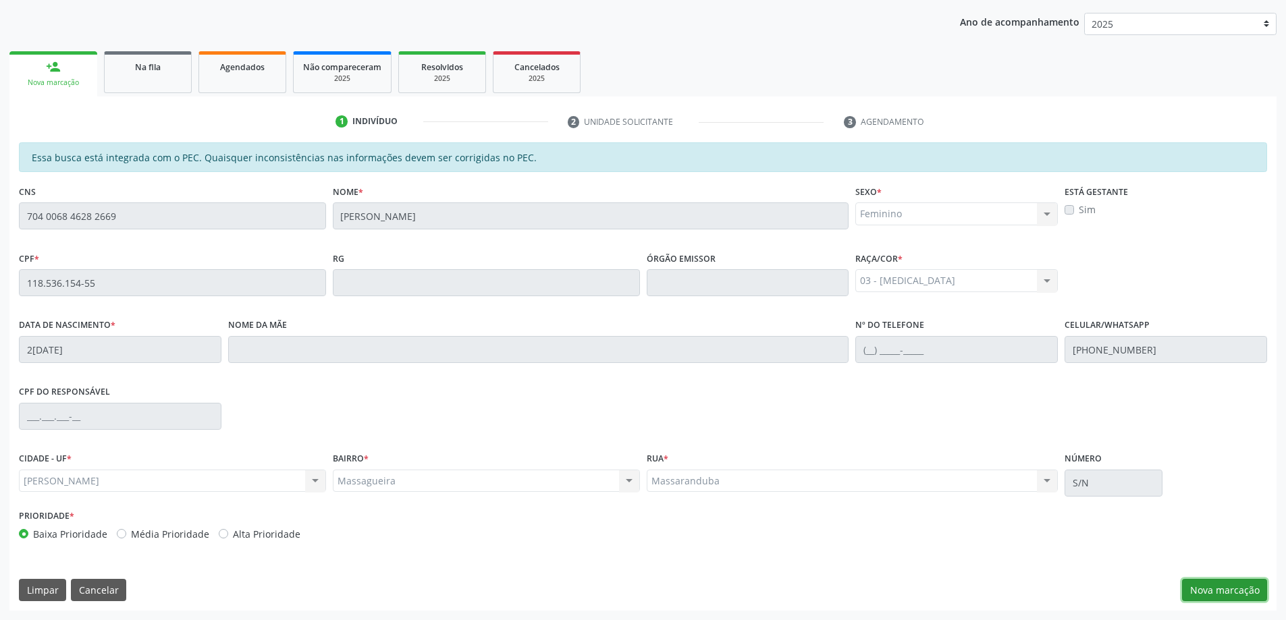
click at [1224, 593] on button "Nova marcação" at bounding box center [1224, 590] width 85 height 23
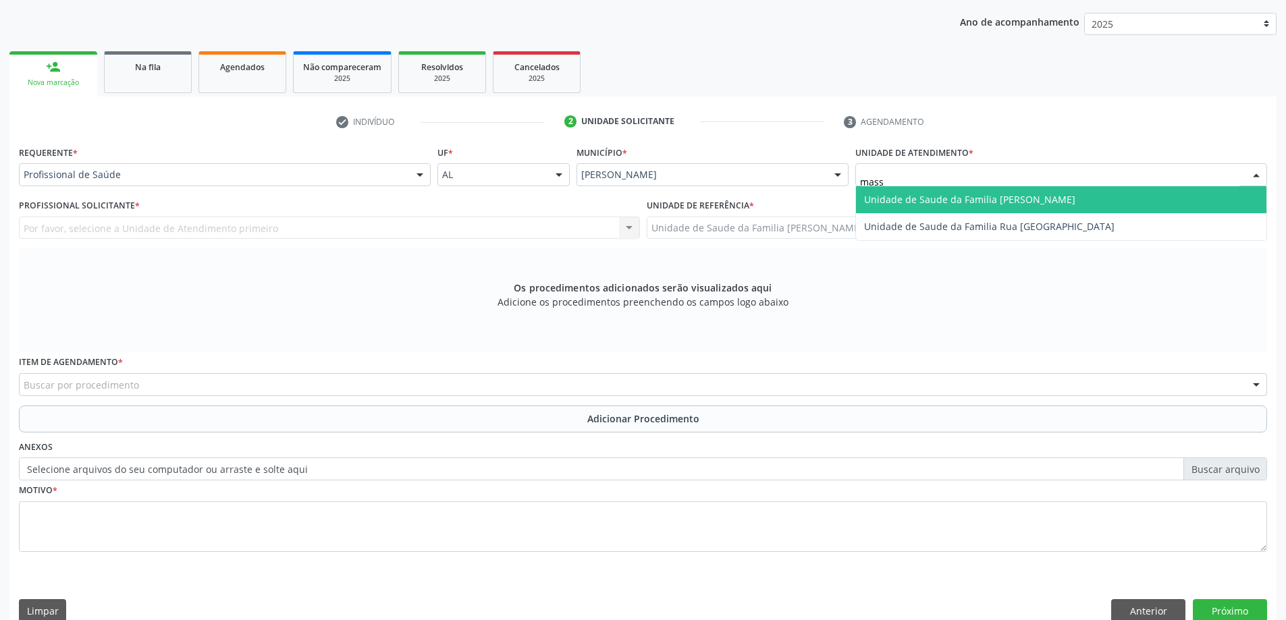
type input "massa"
click at [901, 205] on span "Unidade de Saude da Familia [PERSON_NAME]" at bounding box center [969, 199] width 211 height 13
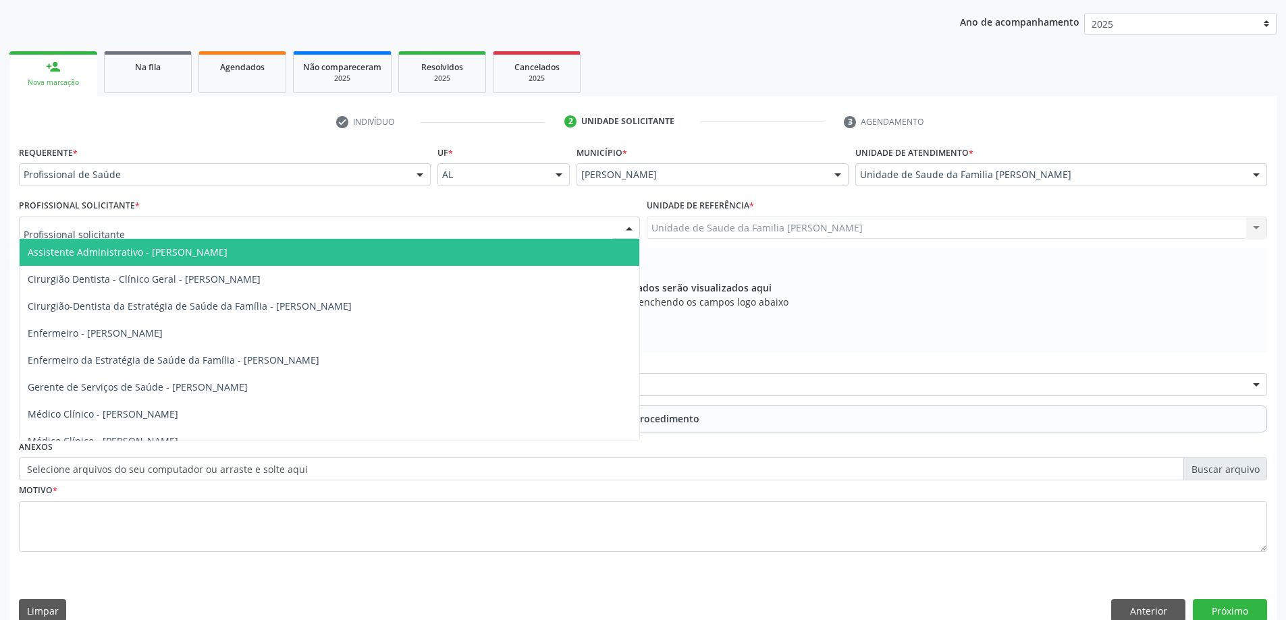
click at [271, 234] on div at bounding box center [329, 228] width 621 height 23
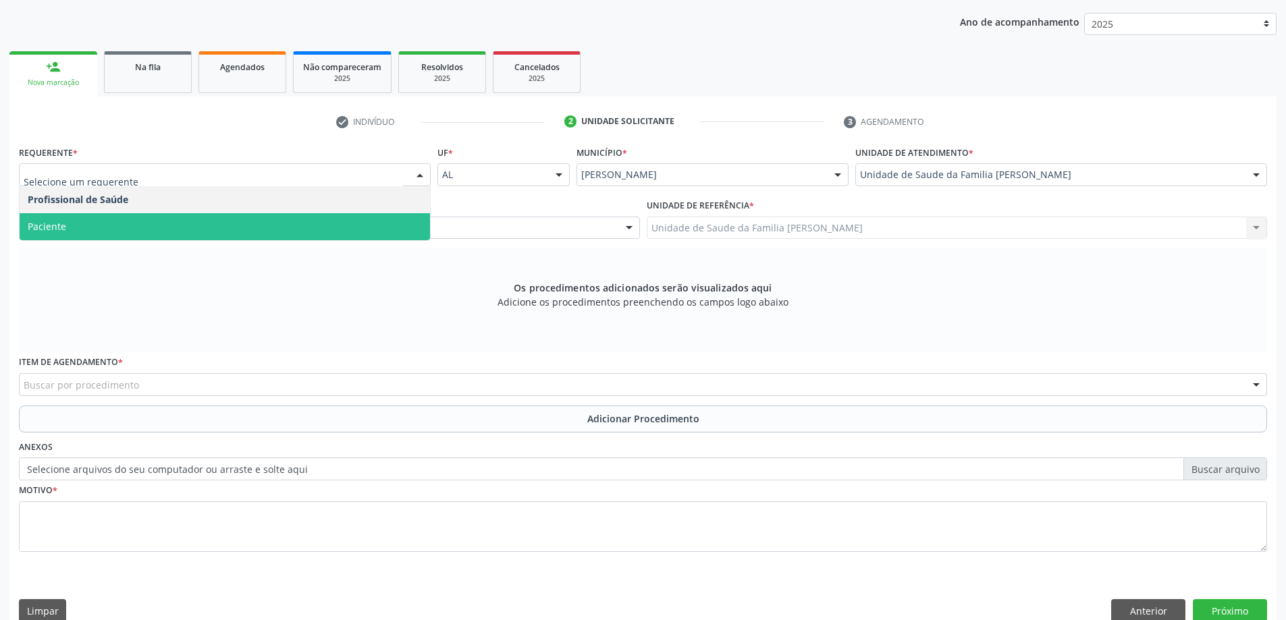
click at [163, 232] on span "Paciente" at bounding box center [225, 226] width 410 height 27
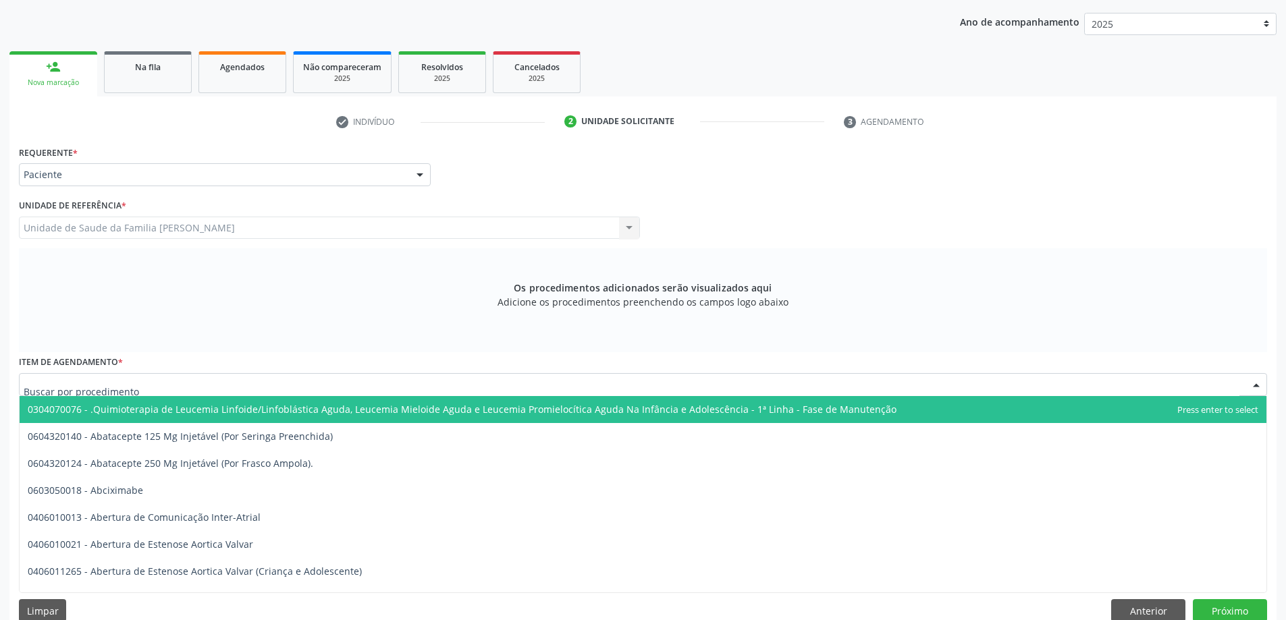
click at [180, 383] on div at bounding box center [643, 384] width 1248 height 23
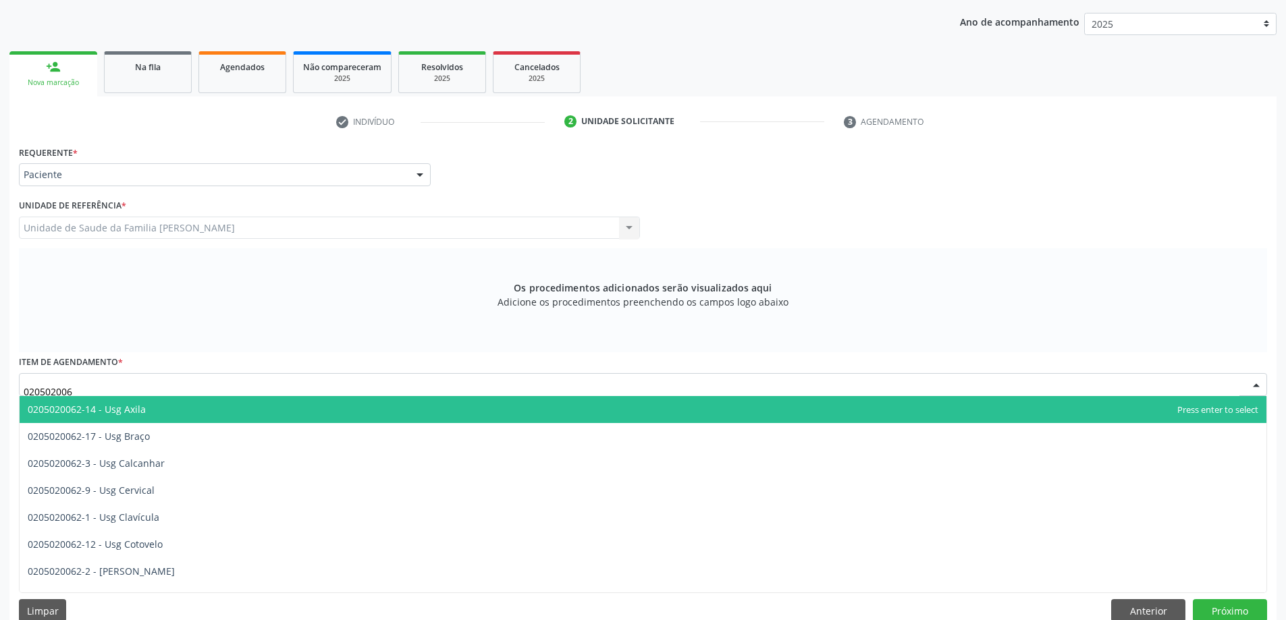
type input "0205020062"
click at [170, 420] on span "0205020062-14 - Usg Axila" at bounding box center [643, 409] width 1247 height 27
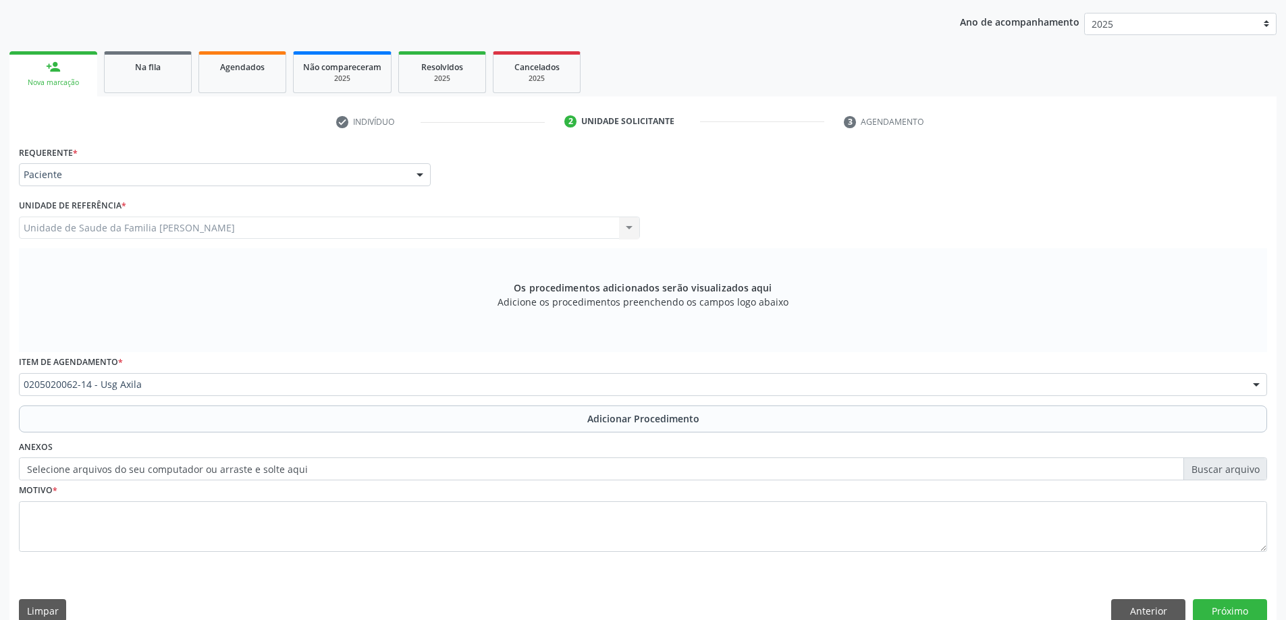
click at [170, 420] on button "Adicionar Procedimento" at bounding box center [643, 419] width 1248 height 27
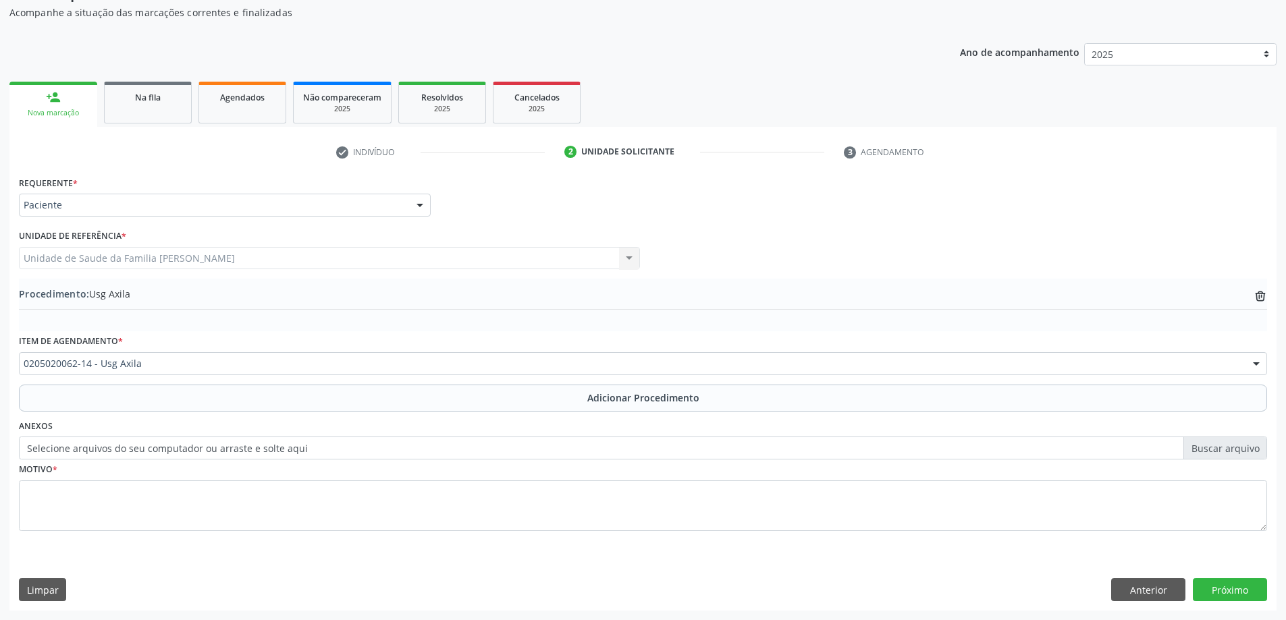
scroll to position [139, 0]
click at [147, 455] on label "Selecione arquivos do seu computador ou arraste e solte aqui" at bounding box center [643, 448] width 1248 height 23
click at [147, 455] on input "Selecione arquivos do seu computador ou arraste e solte aqui" at bounding box center [643, 448] width 1248 height 23
type input "C:\fakepath\WhatsApp Image 2025-10-01 at 14.52.21.jpeg"
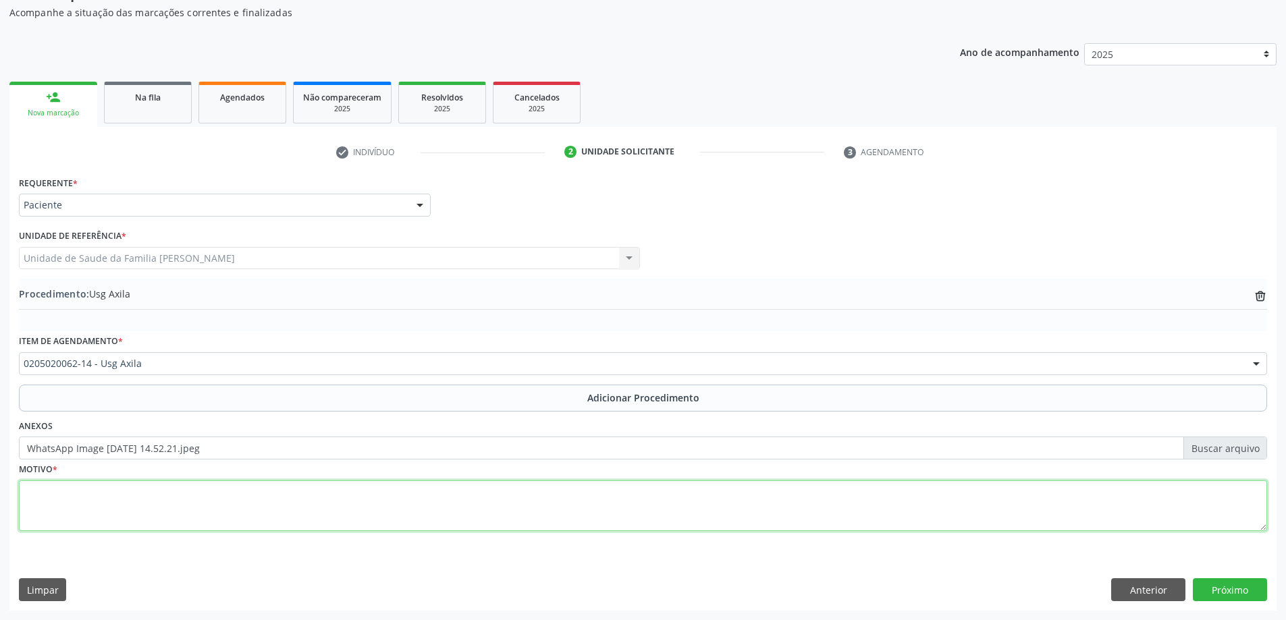
click at [87, 495] on textarea at bounding box center [643, 506] width 1248 height 51
type textarea "Prevenção."
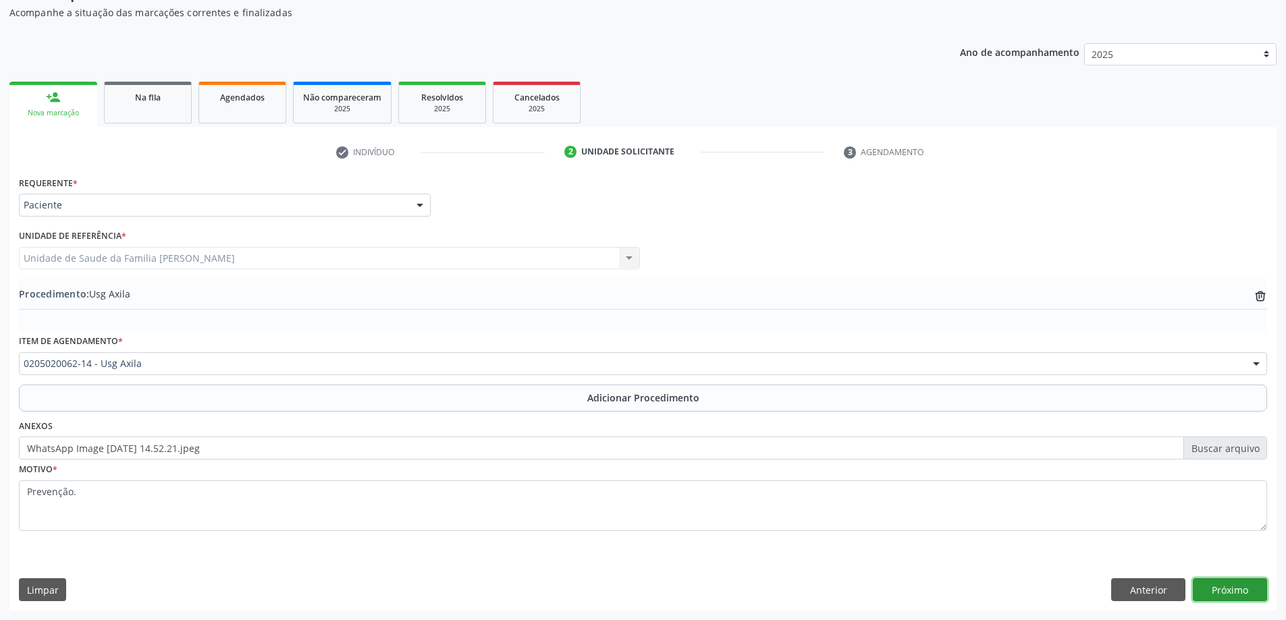
click at [1205, 583] on button "Próximo" at bounding box center [1230, 589] width 74 height 23
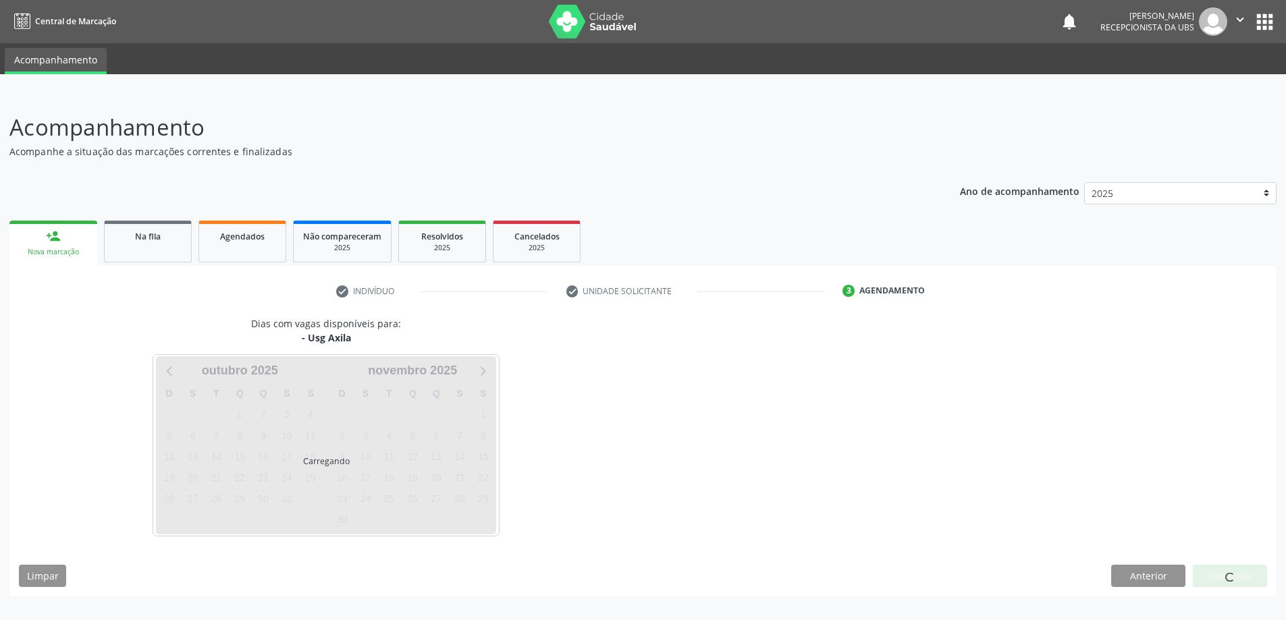
scroll to position [0, 0]
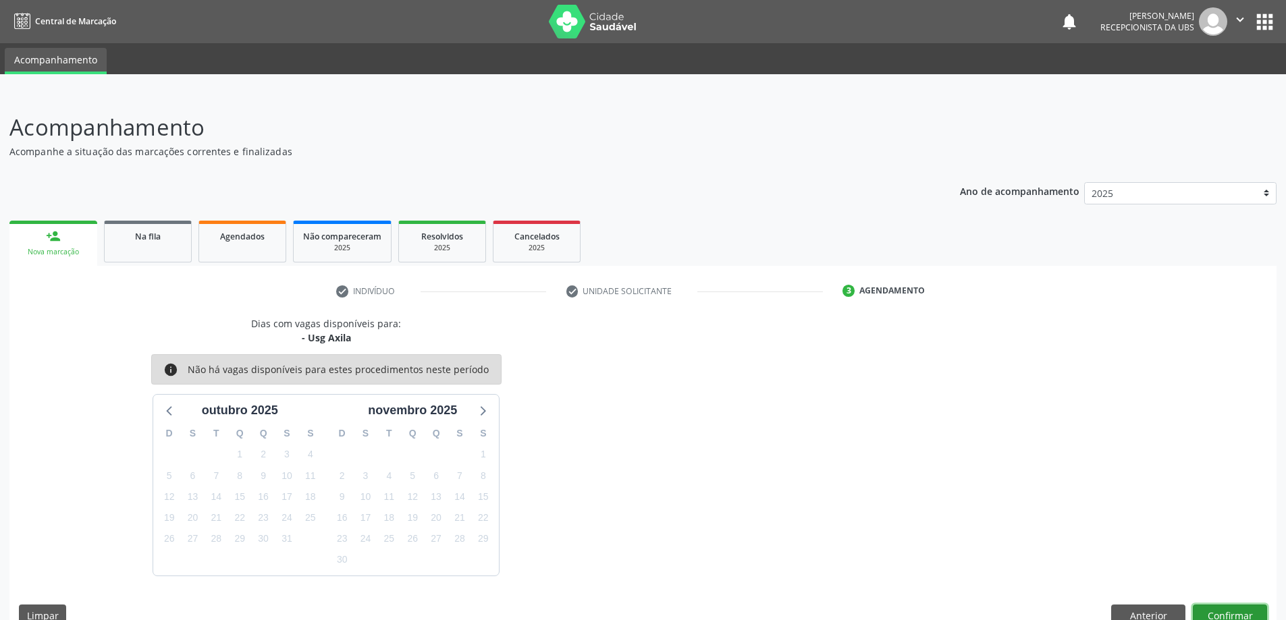
click at [1229, 610] on button "Confirmar" at bounding box center [1230, 616] width 74 height 23
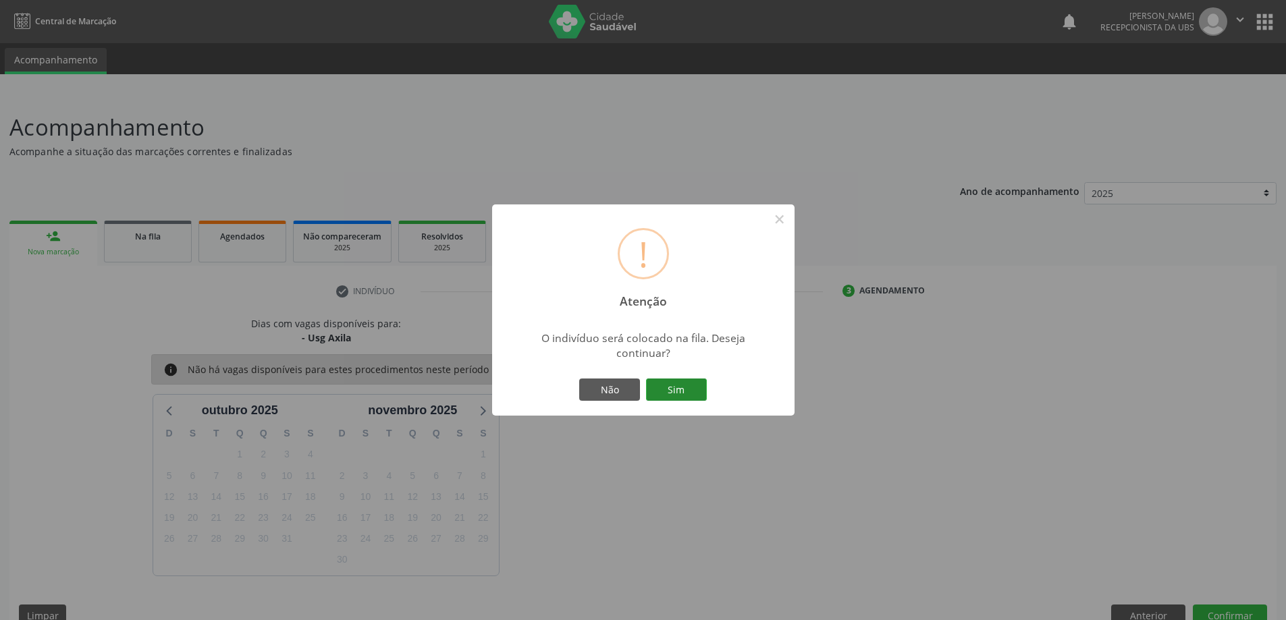
click at [682, 389] on button "Sim" at bounding box center [676, 390] width 61 height 23
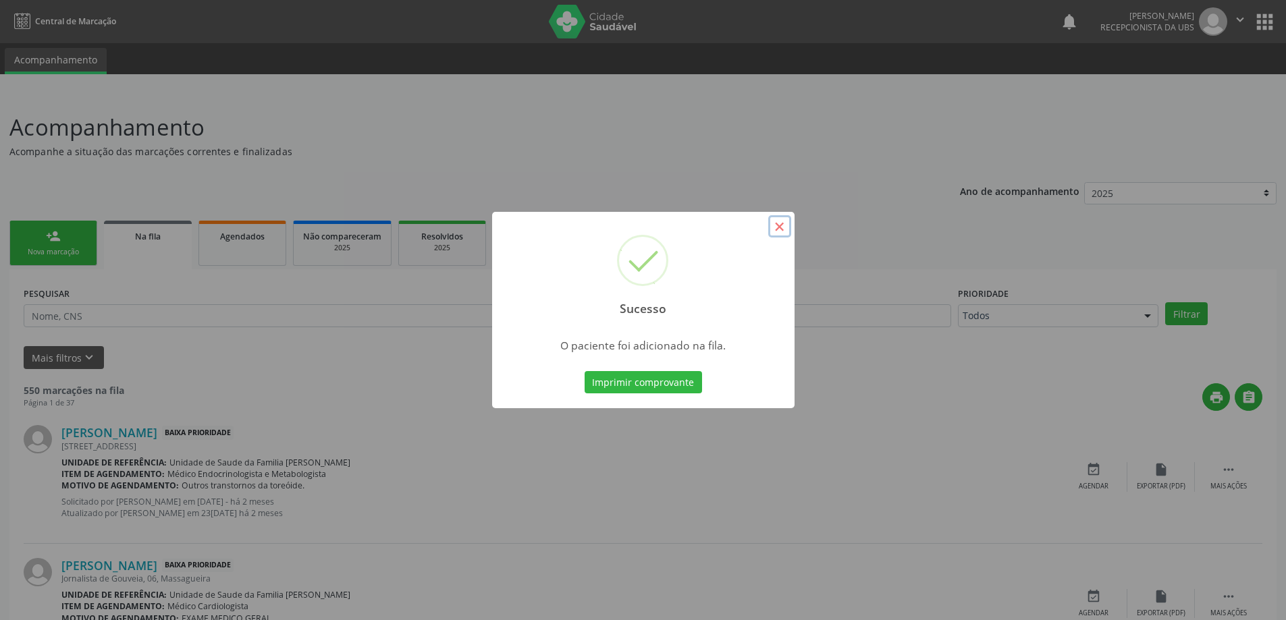
click at [785, 226] on button "×" at bounding box center [779, 226] width 23 height 23
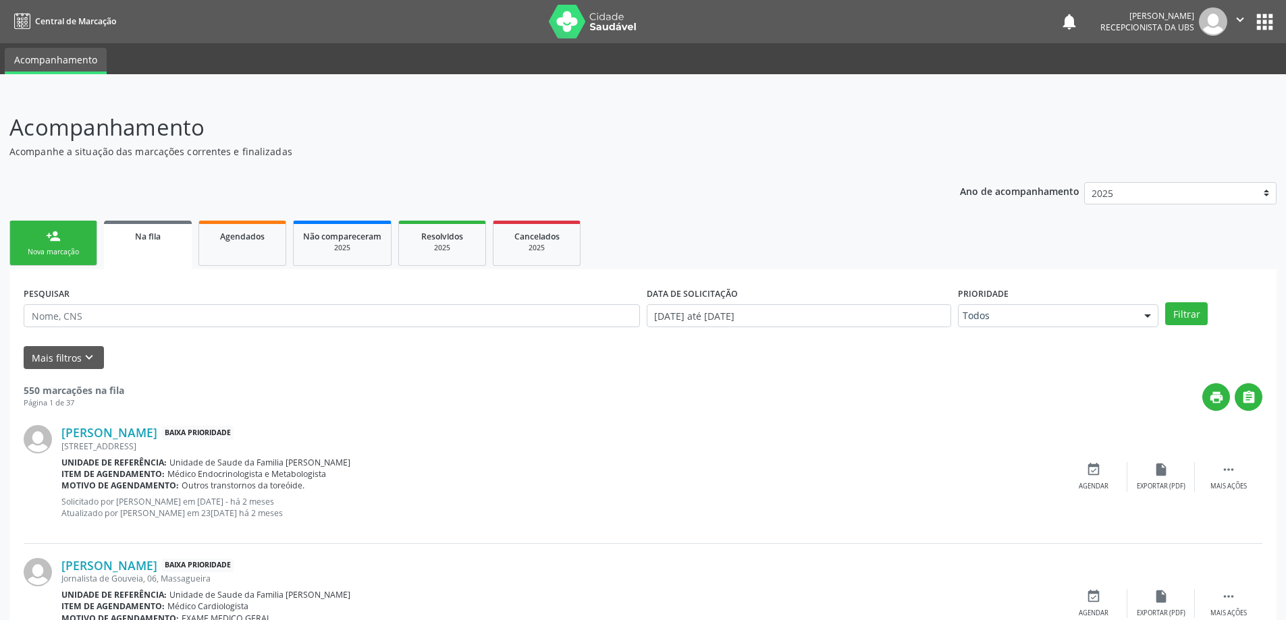
click at [50, 242] on div "person_add" at bounding box center [53, 236] width 15 height 15
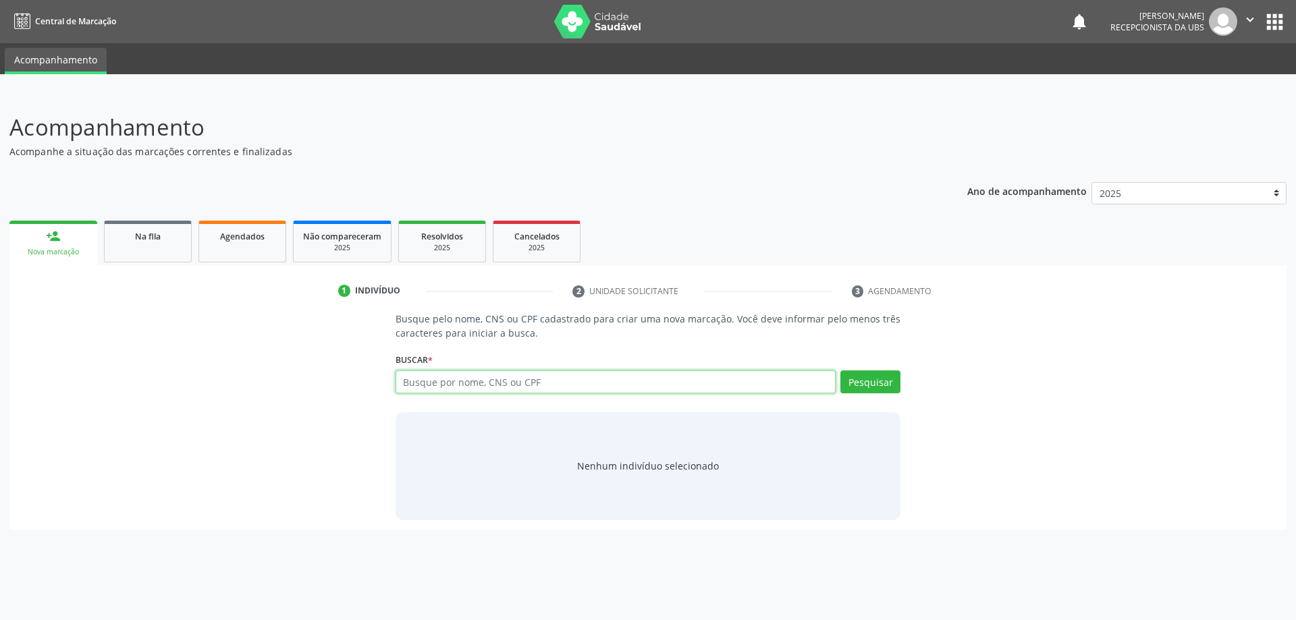
click at [497, 378] on input "text" at bounding box center [616, 382] width 441 height 23
paste input "118.536.154-55"
type input "118.536.154-55"
click at [882, 382] on button "Pesquisar" at bounding box center [870, 382] width 60 height 23
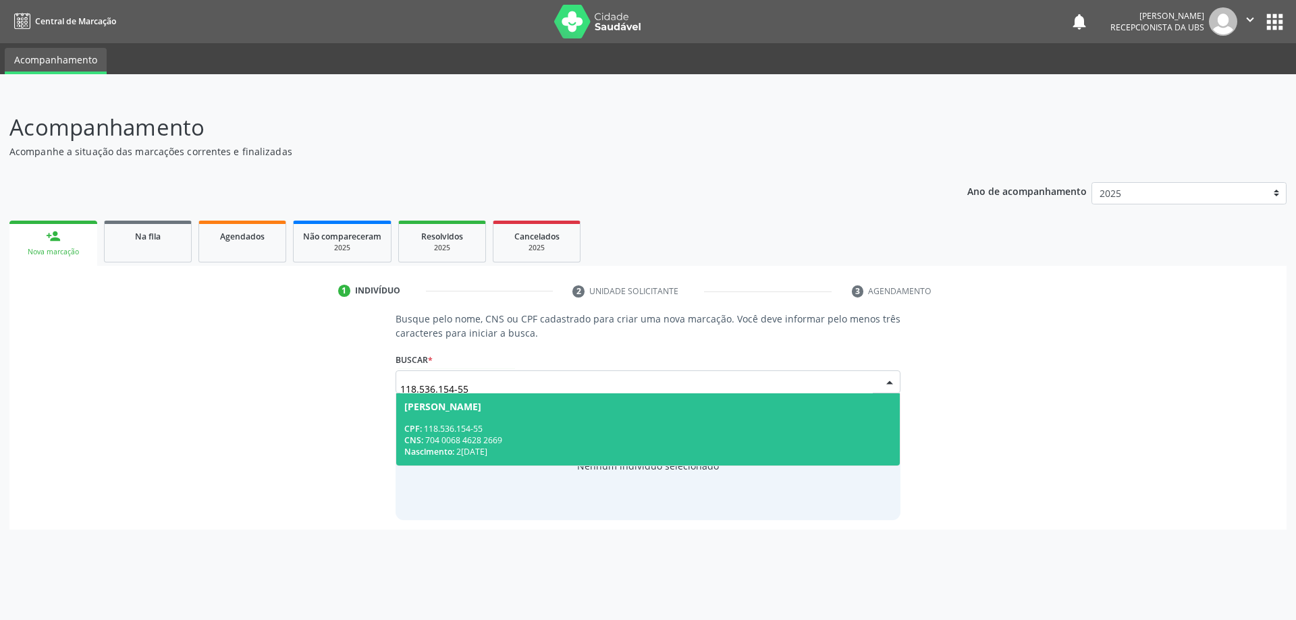
click at [516, 420] on span "Alcione Barros Lopes CPF: 118.536.154-55 CNS: 704 0068 4628 2669 Nascimento: 21…" at bounding box center [648, 430] width 504 height 72
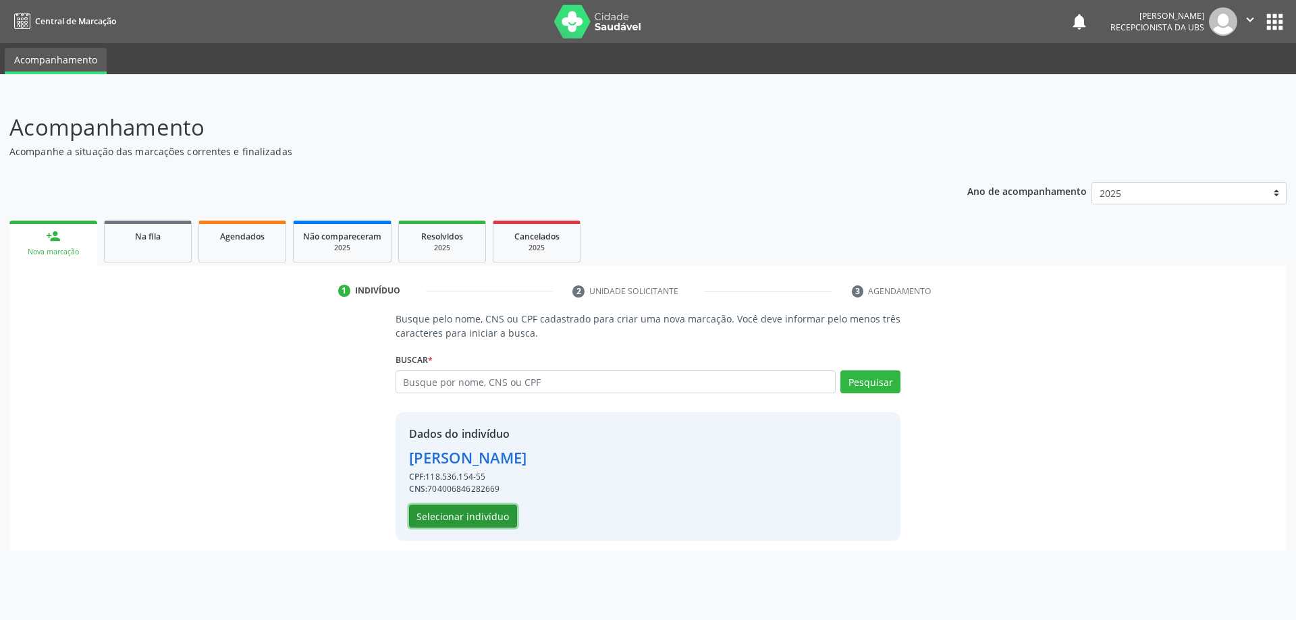
click at [435, 522] on button "Selecionar indivíduo" at bounding box center [463, 516] width 108 height 23
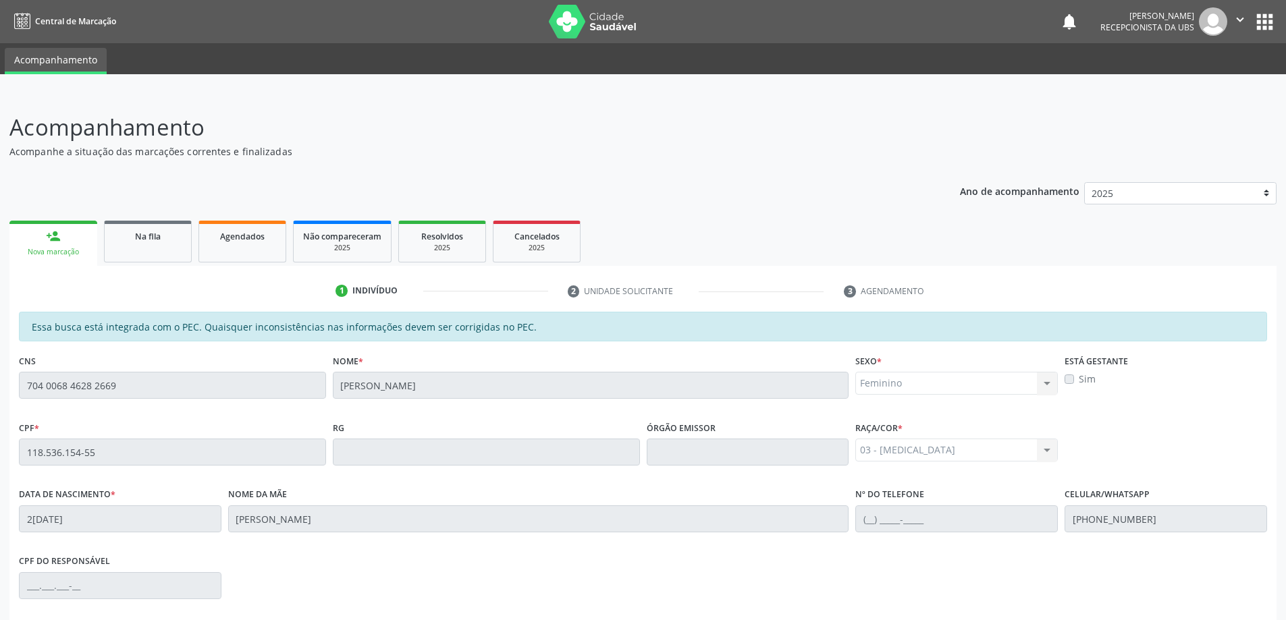
scroll to position [169, 0]
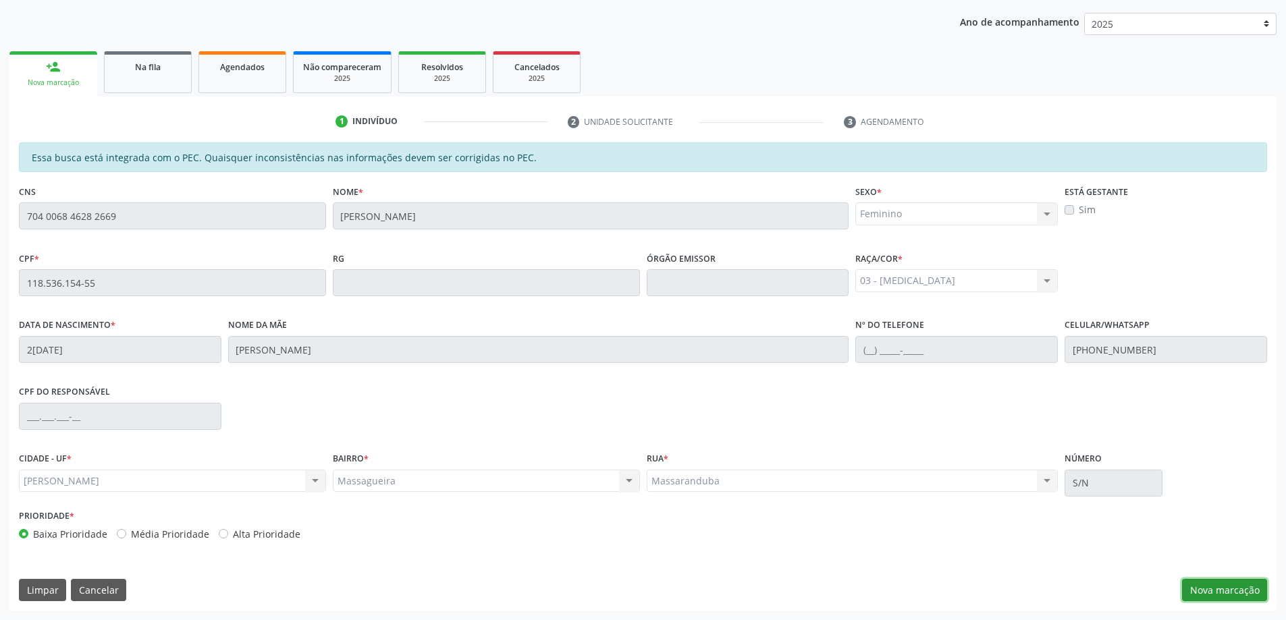
click at [1208, 589] on button "Nova marcação" at bounding box center [1224, 590] width 85 height 23
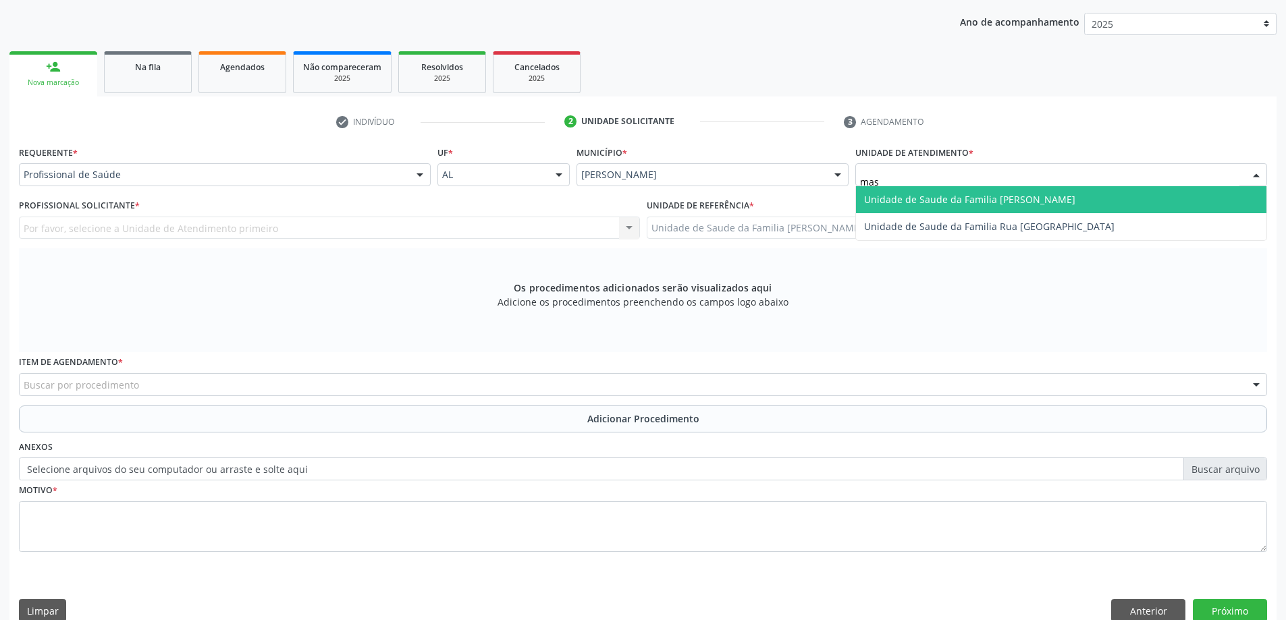
type input "mass"
click at [892, 207] on span "Unidade de Saude da Familia [PERSON_NAME]" at bounding box center [1061, 199] width 410 height 27
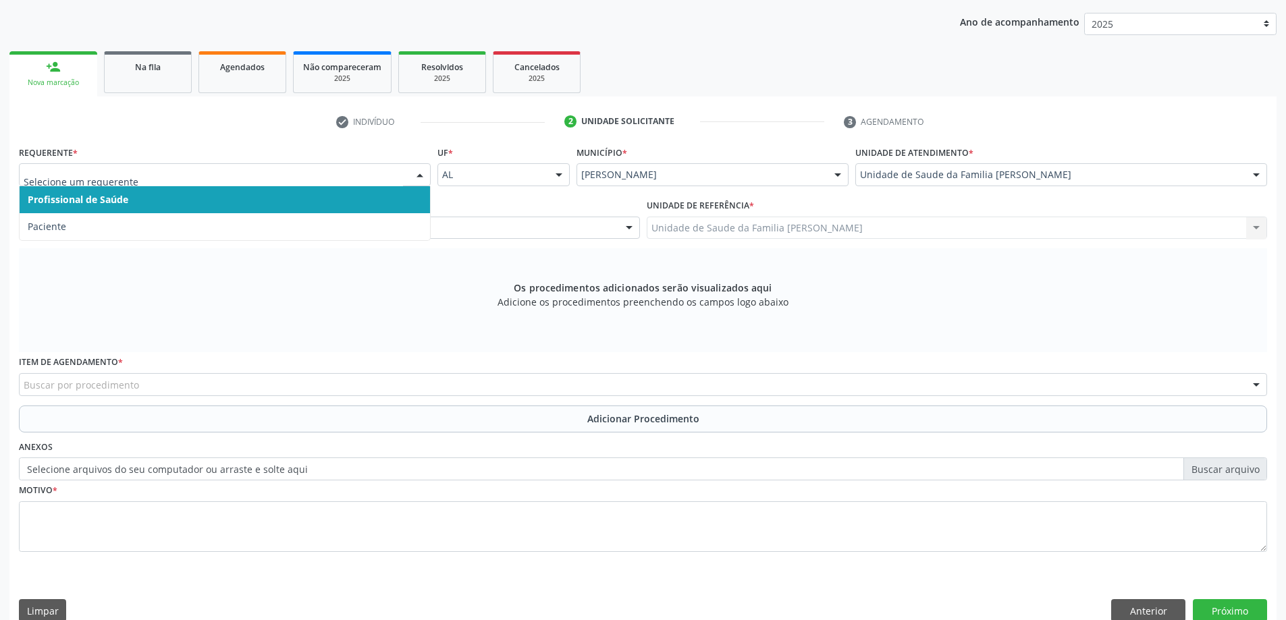
click at [217, 165] on div at bounding box center [225, 174] width 412 height 23
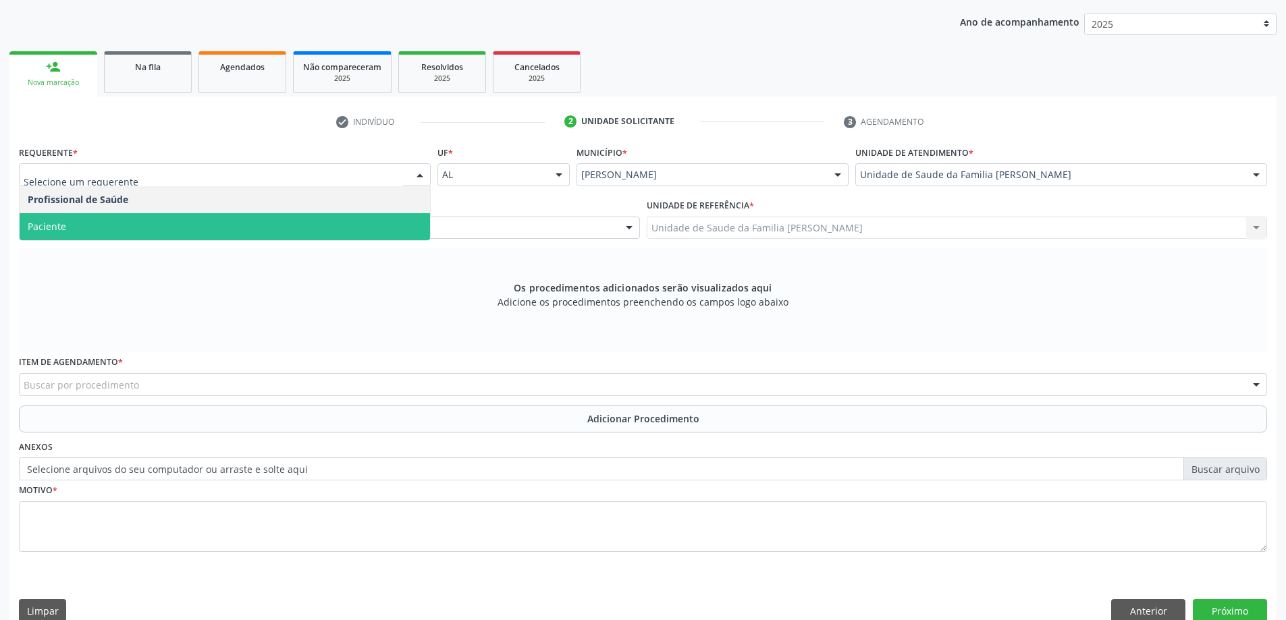
click at [182, 232] on span "Paciente" at bounding box center [225, 226] width 410 height 27
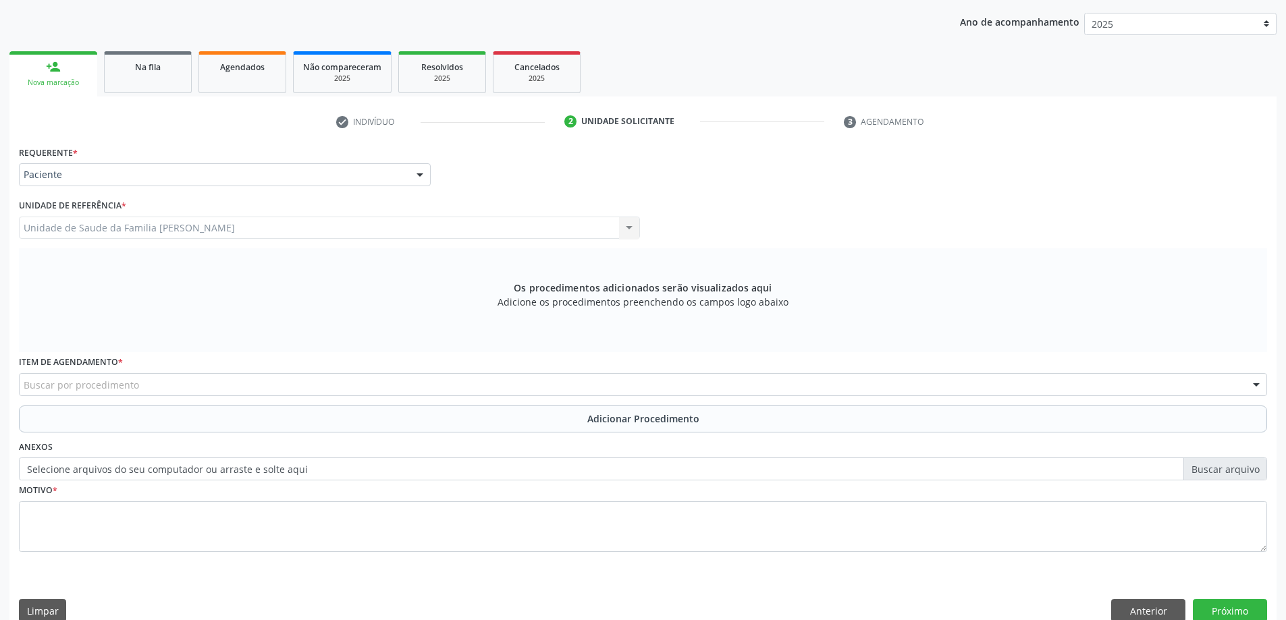
click at [155, 382] on div "Buscar por procedimento" at bounding box center [643, 384] width 1248 height 23
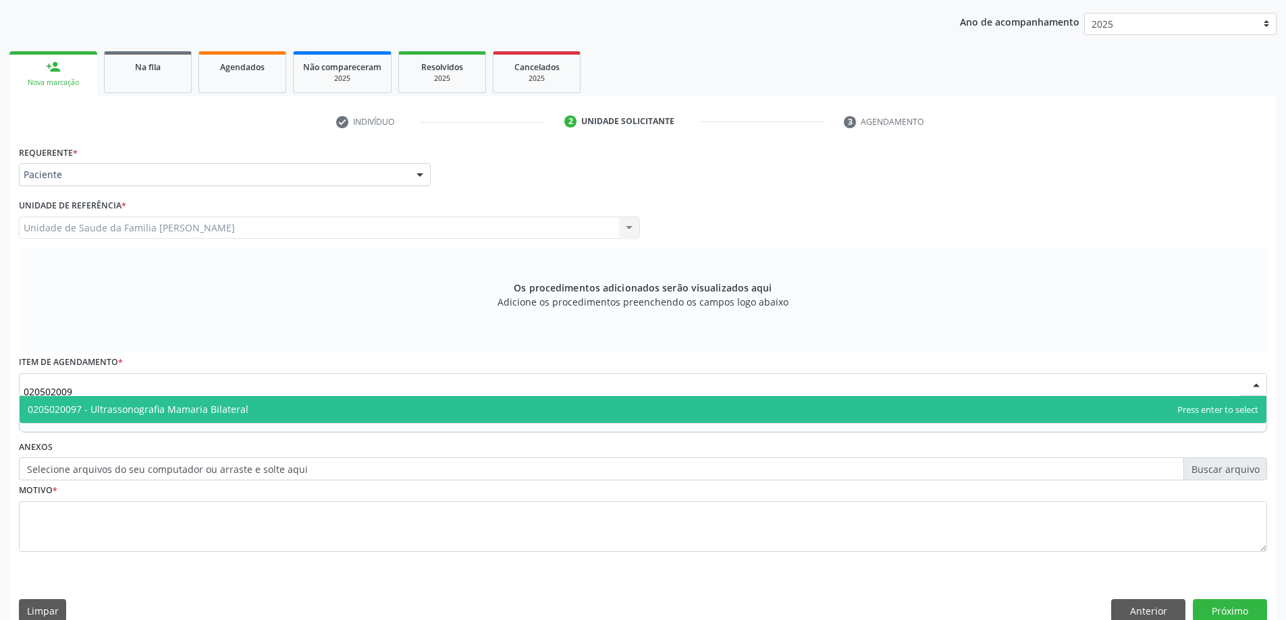
type input "0205020097"
click at [336, 408] on span "0205020097 - Ultrassonografia Mamaria Bilateral" at bounding box center [643, 409] width 1247 height 27
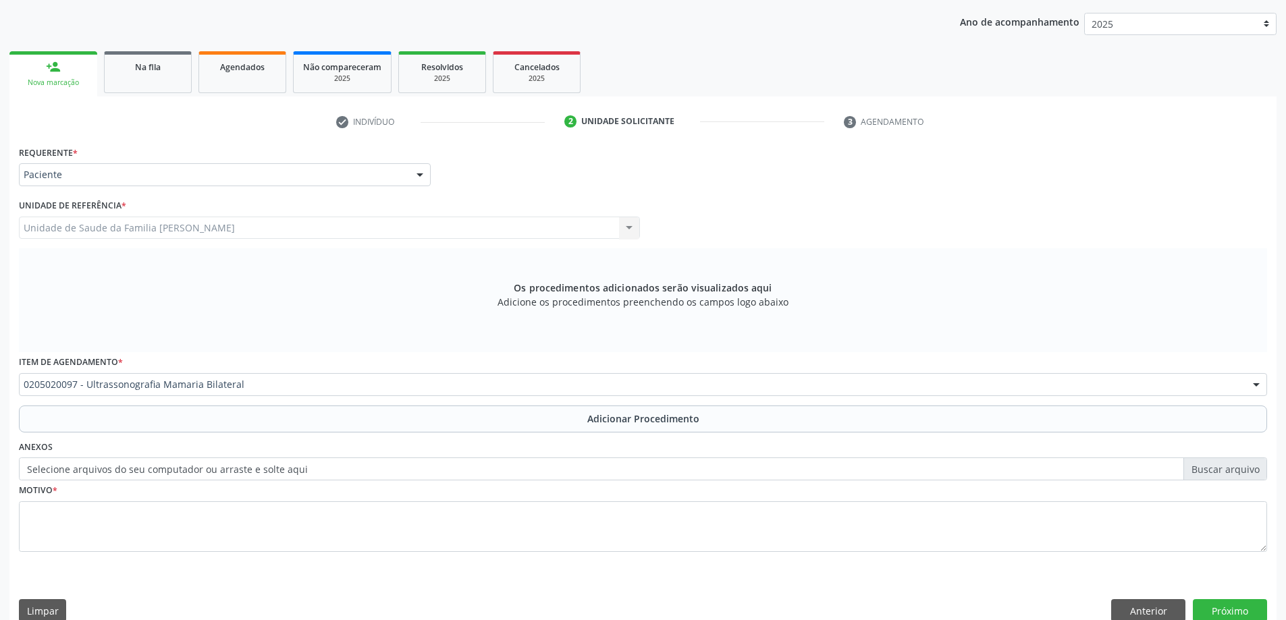
click at [144, 420] on button "Adicionar Procedimento" at bounding box center [643, 419] width 1248 height 27
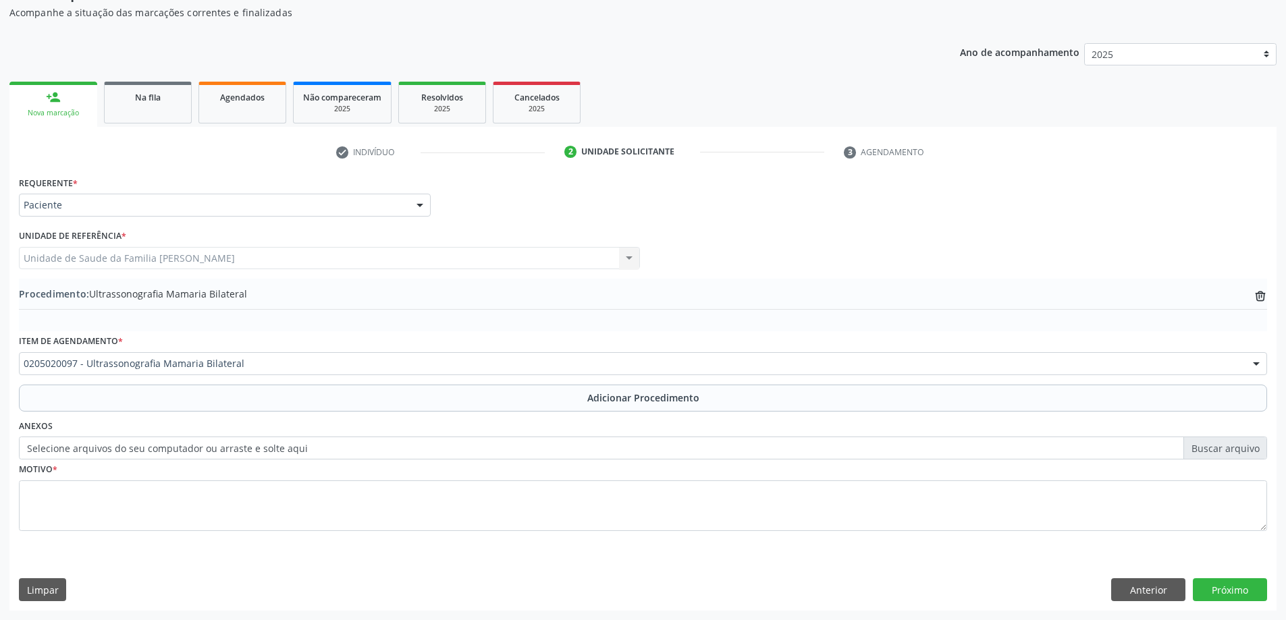
scroll to position [139, 0]
click at [127, 454] on label "Selecione arquivos do seu computador ou arraste e solte aqui" at bounding box center [643, 448] width 1248 height 23
click at [127, 454] on input "Selecione arquivos do seu computador ou arraste e solte aqui" at bounding box center [643, 448] width 1248 height 23
type input "C:\fakepath\WhatsApp Image 2025-10-01 at 14.52.21.jpeg"
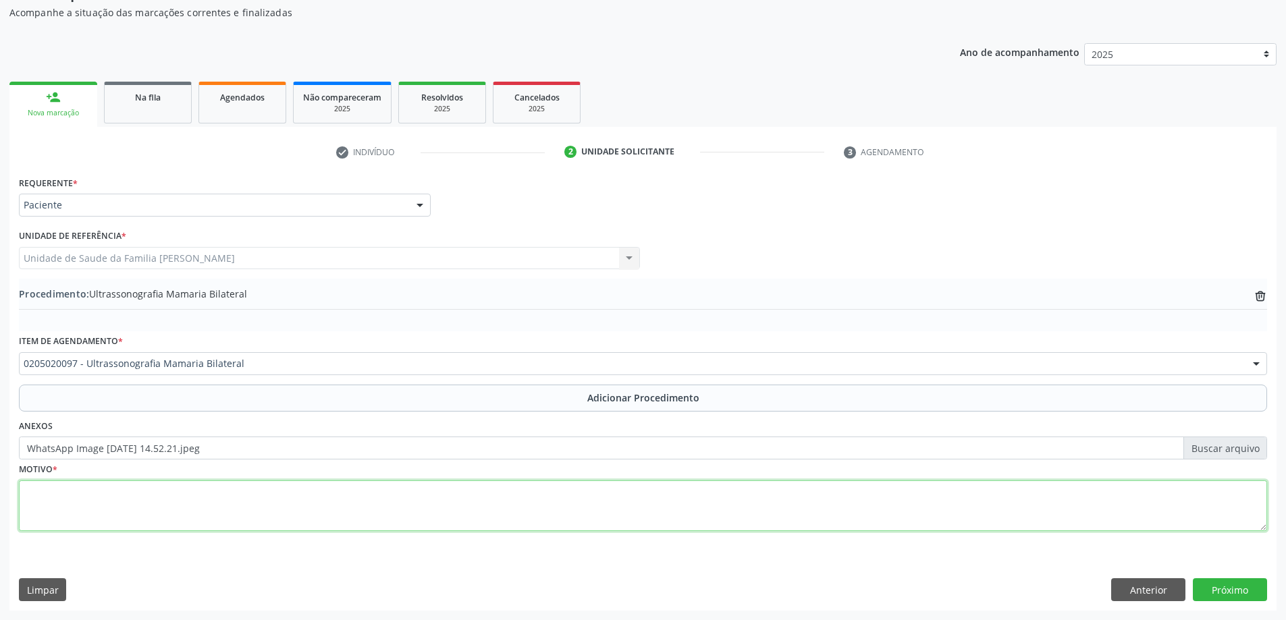
click at [171, 495] on textarea at bounding box center [643, 506] width 1248 height 51
type textarea "Prevenção."
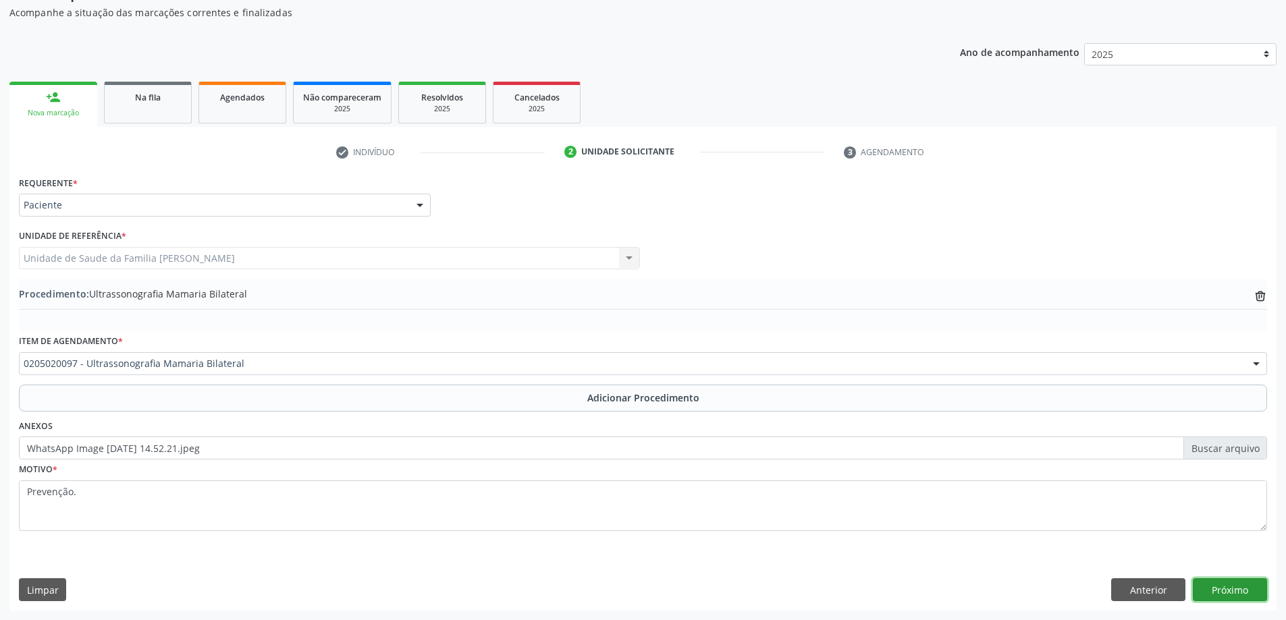
click at [1234, 584] on button "Próximo" at bounding box center [1230, 589] width 74 height 23
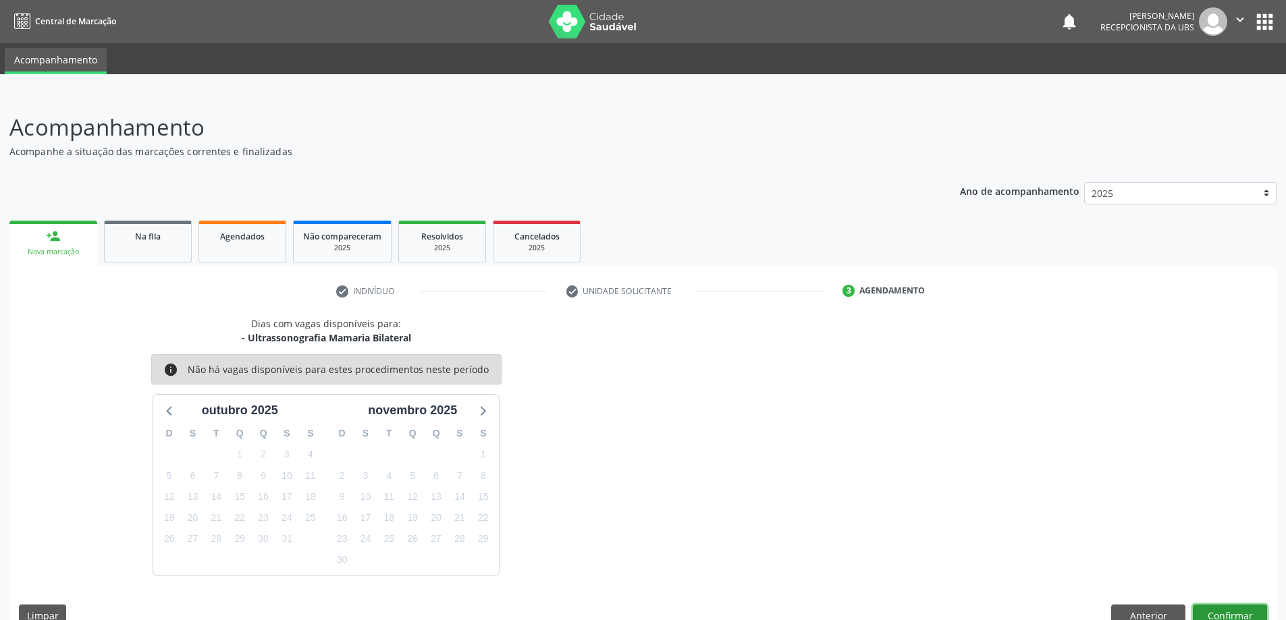
click at [1199, 610] on button "Confirmar" at bounding box center [1230, 616] width 74 height 23
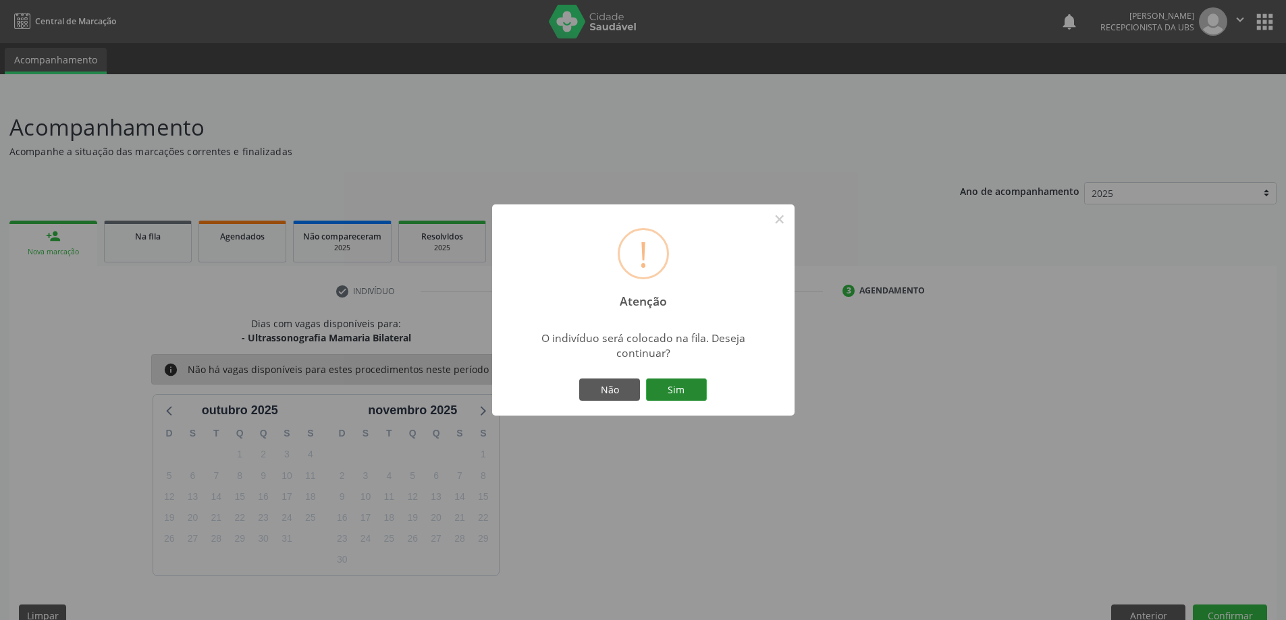
click at [659, 395] on button "Sim" at bounding box center [676, 390] width 61 height 23
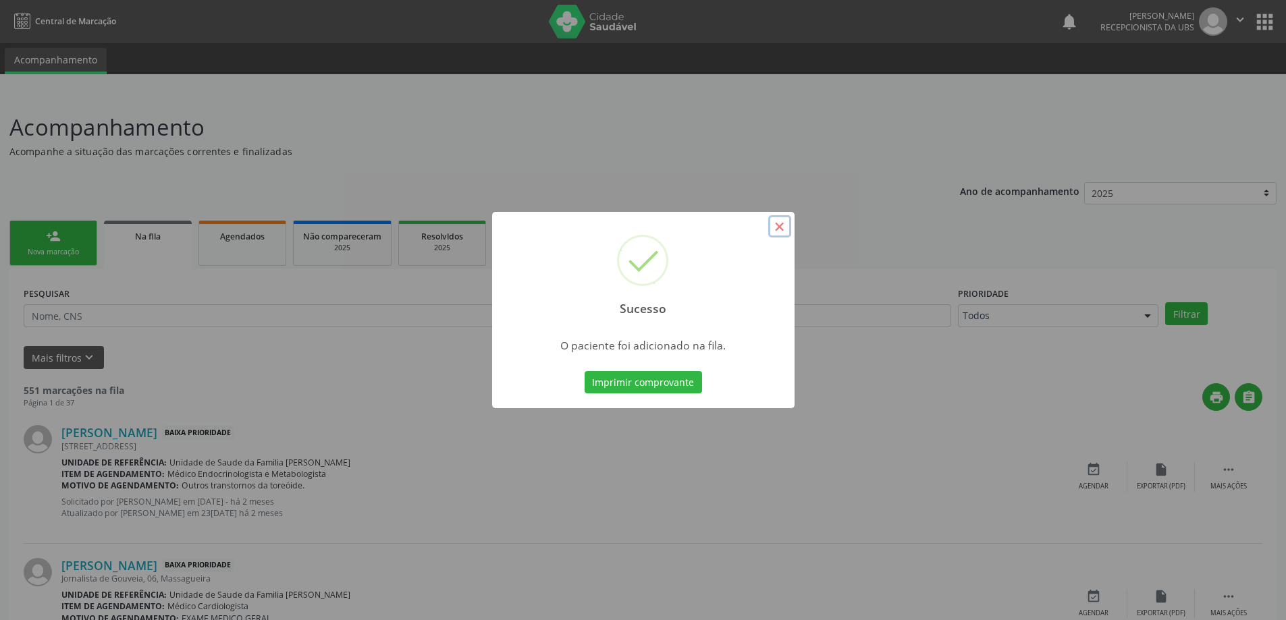
click at [780, 231] on button "×" at bounding box center [779, 226] width 23 height 23
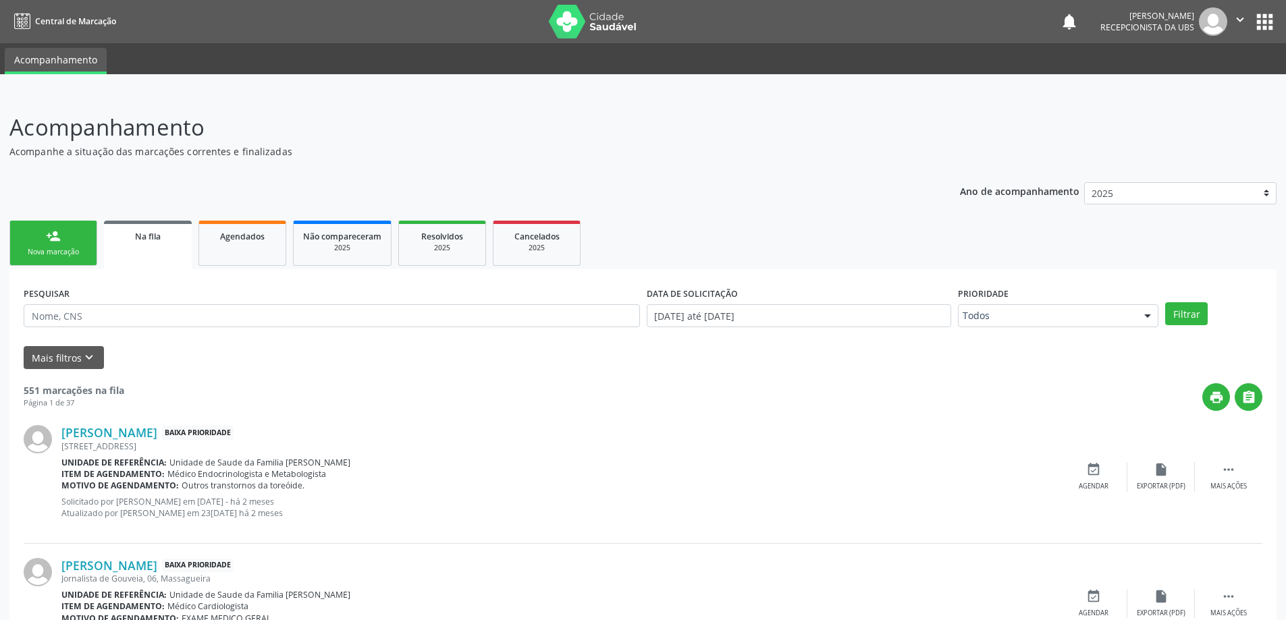
click at [87, 256] on link "person_add Nova marcação" at bounding box center [53, 243] width 88 height 45
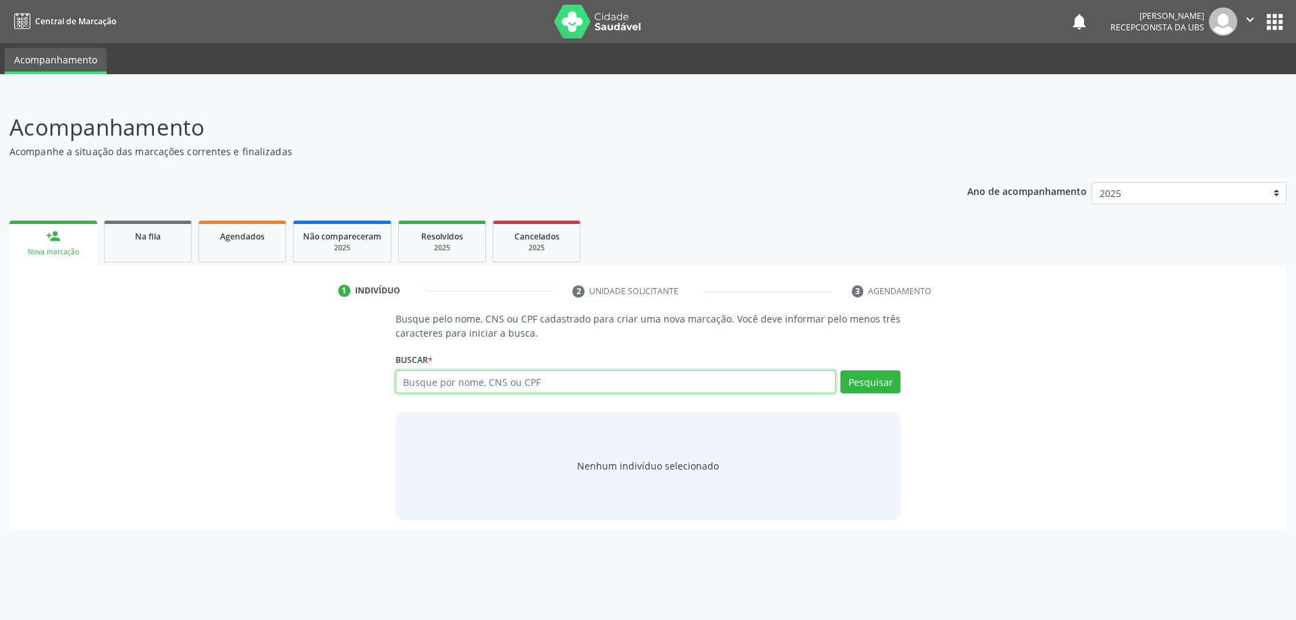
click at [488, 383] on input "text" at bounding box center [616, 382] width 441 height 23
paste input "118.536.154-55"
type input "118.536.154-55"
click at [869, 386] on button "Pesquisar" at bounding box center [870, 382] width 60 height 23
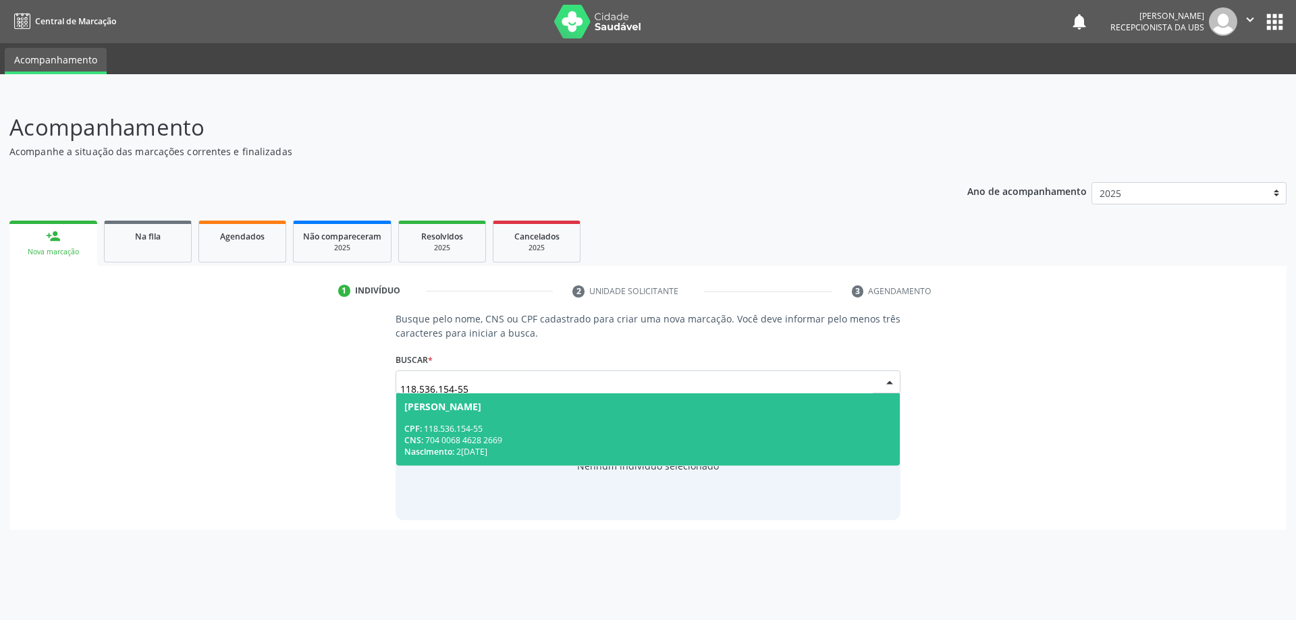
click at [516, 447] on div "Nascimento: 21/03/1995" at bounding box center [648, 451] width 488 height 11
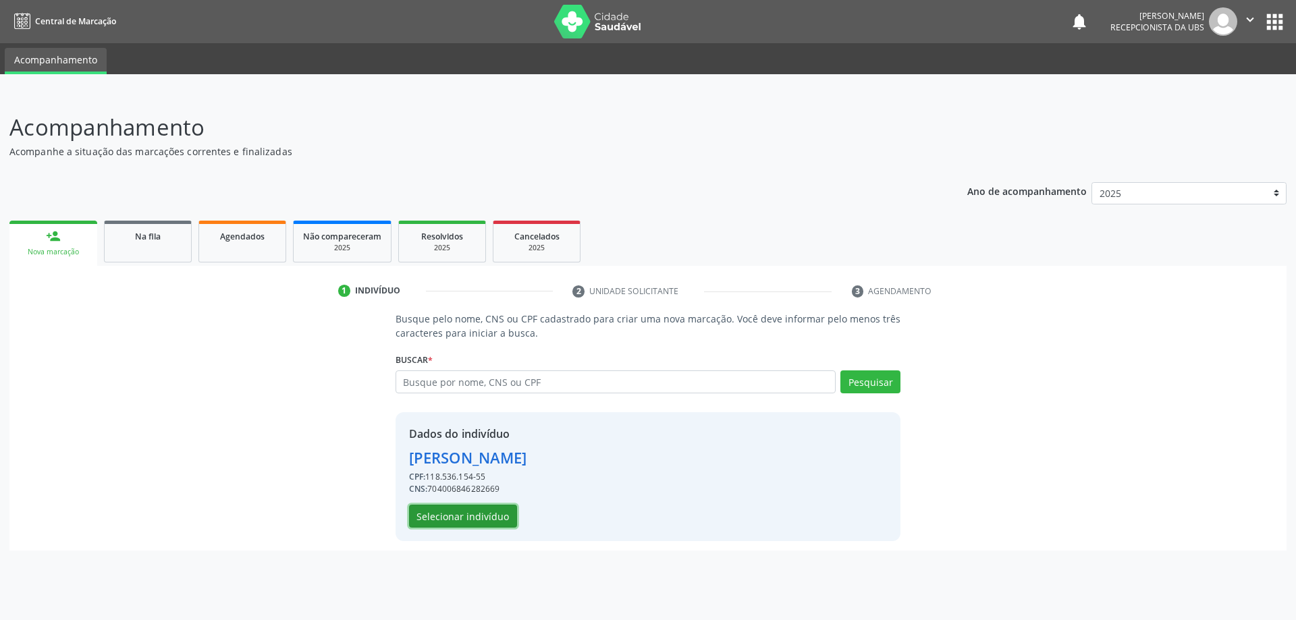
click at [450, 520] on button "Selecionar indivíduo" at bounding box center [463, 516] width 108 height 23
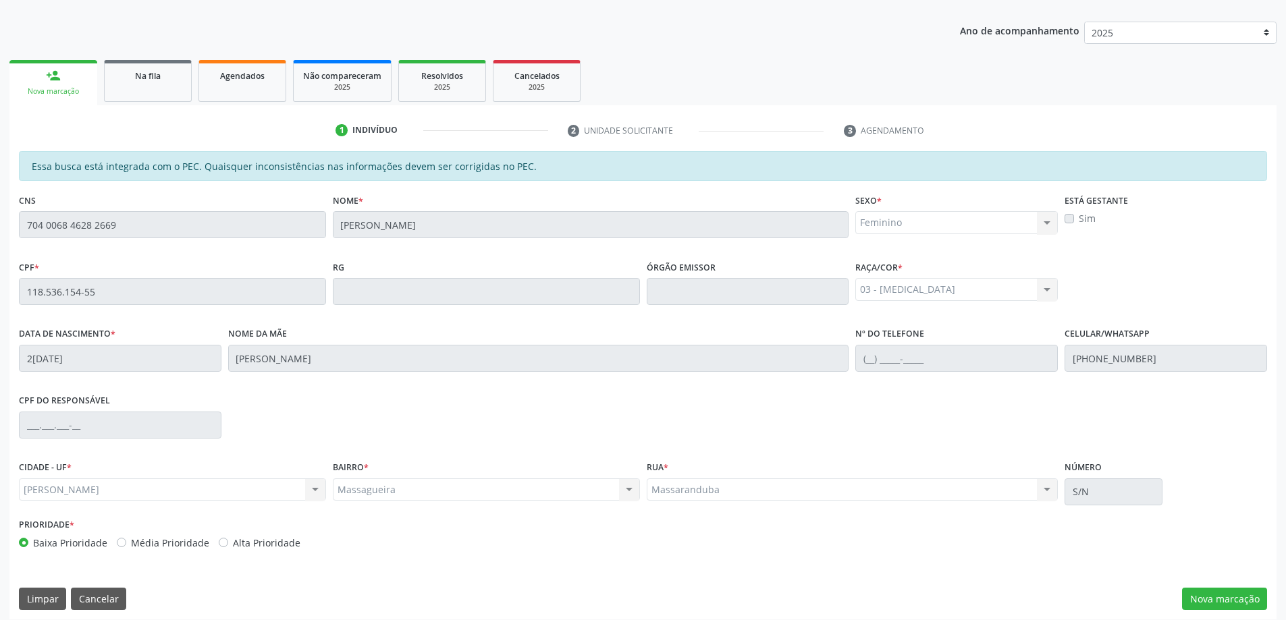
scroll to position [169, 0]
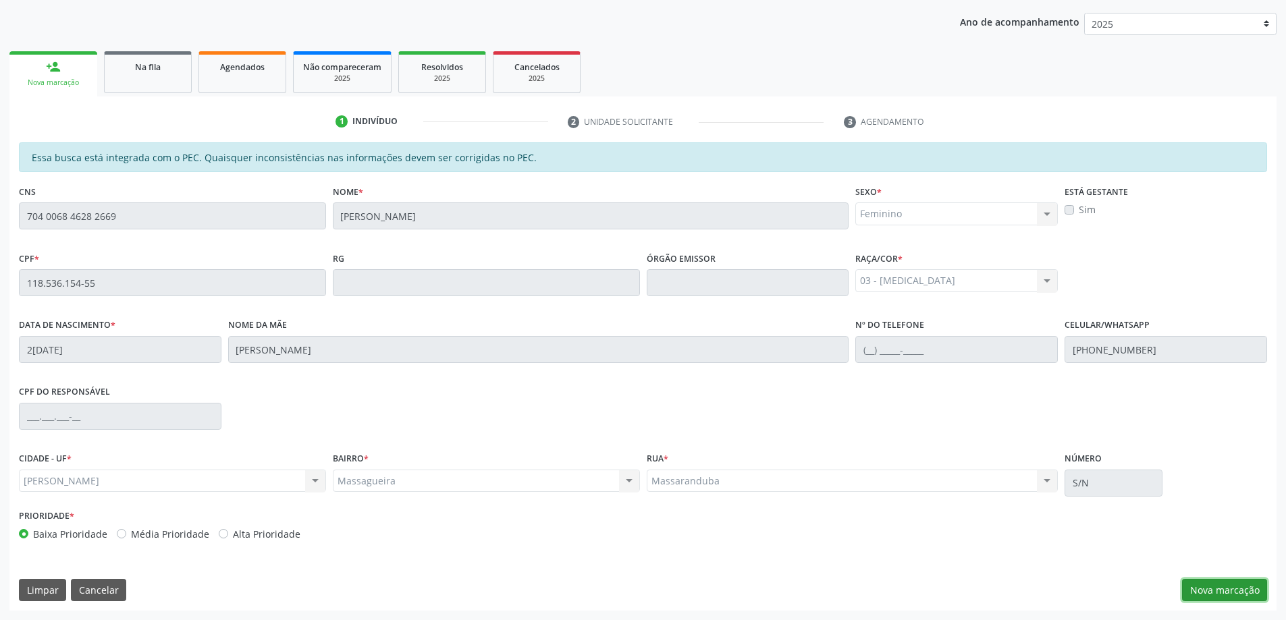
click at [1252, 580] on button "Nova marcação" at bounding box center [1224, 590] width 85 height 23
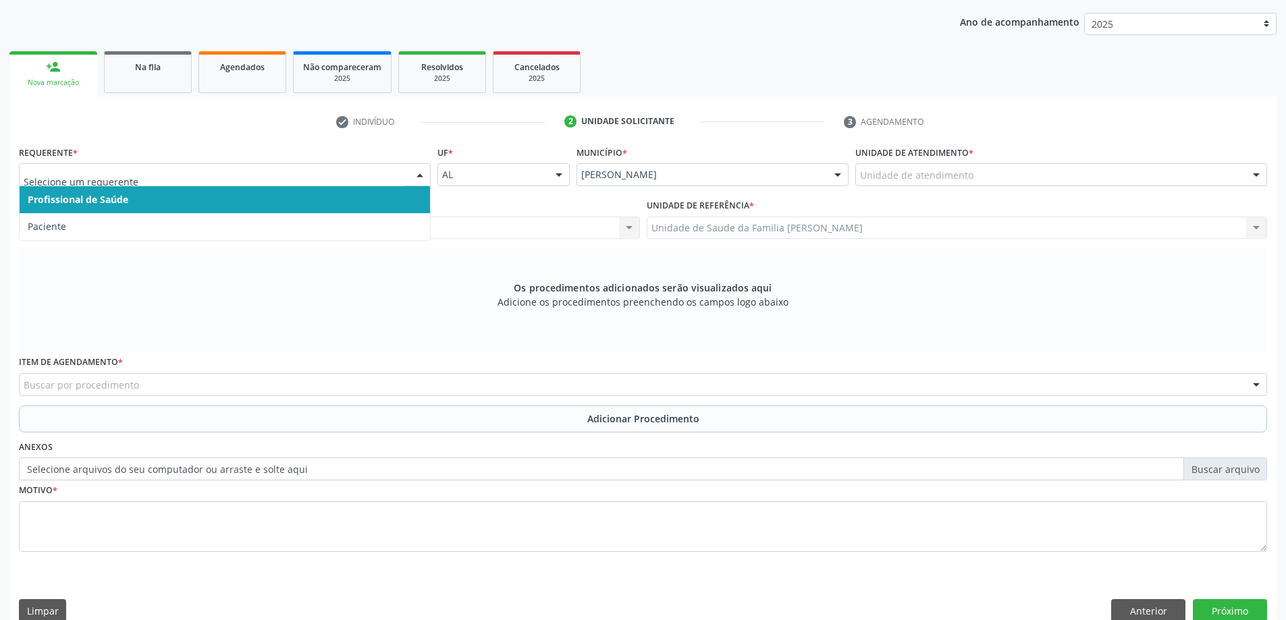
click at [65, 181] on div at bounding box center [225, 174] width 412 height 23
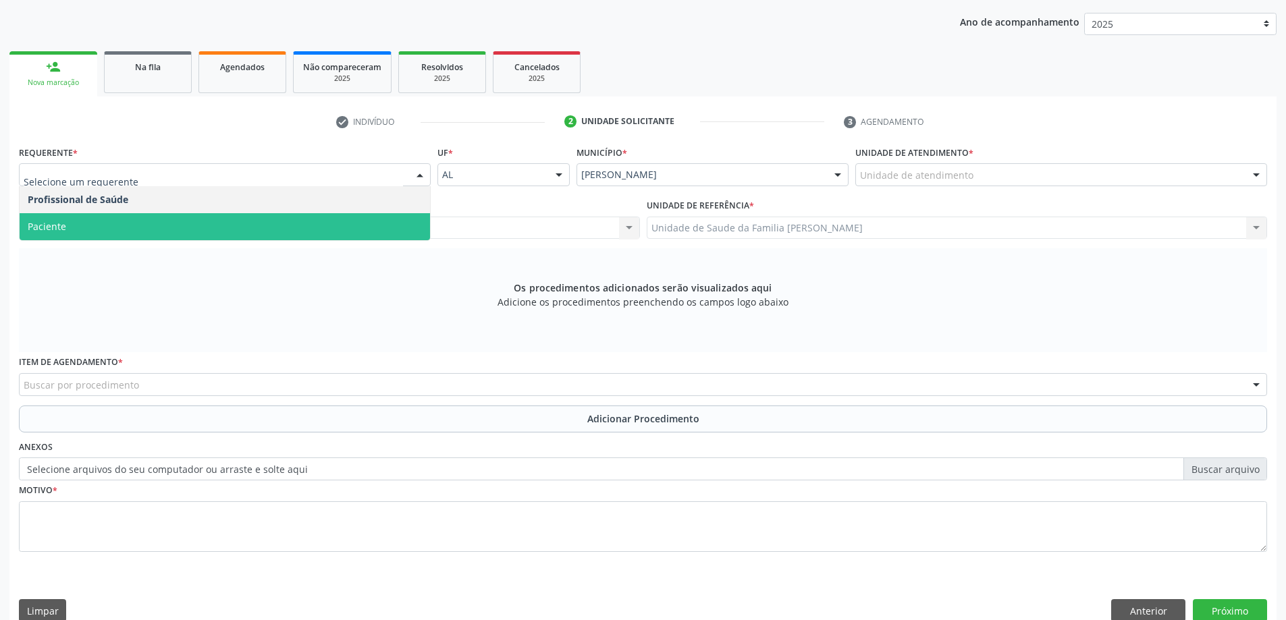
click at [70, 221] on span "Paciente" at bounding box center [225, 226] width 410 height 27
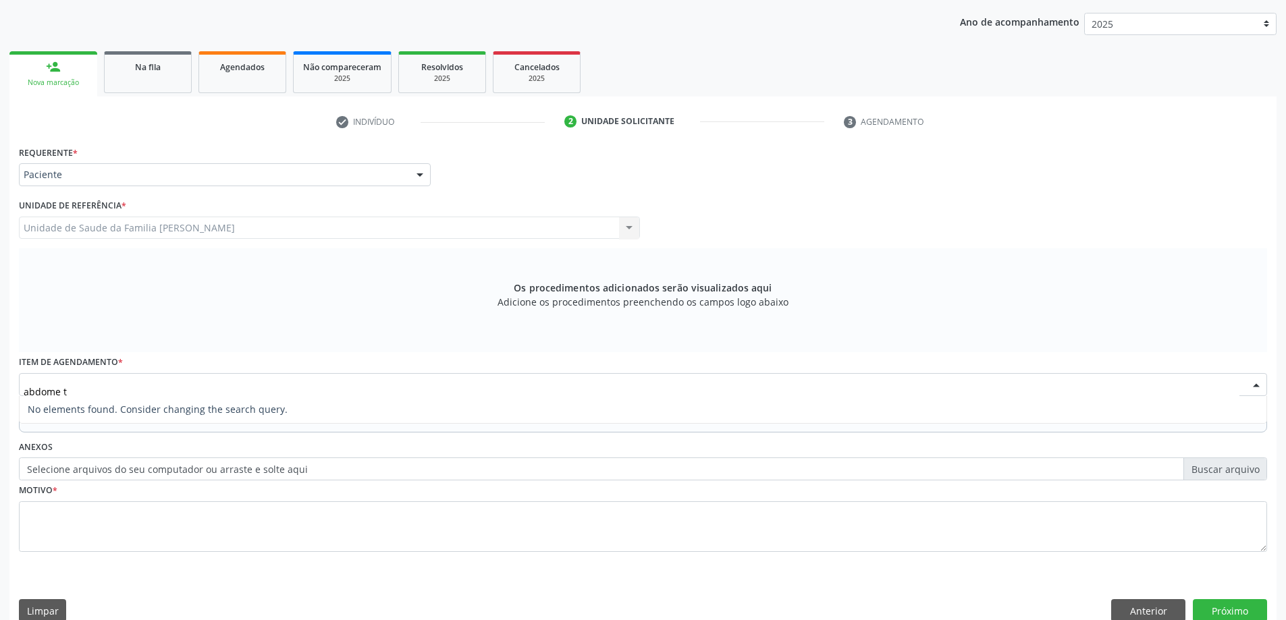
type input "abdome"
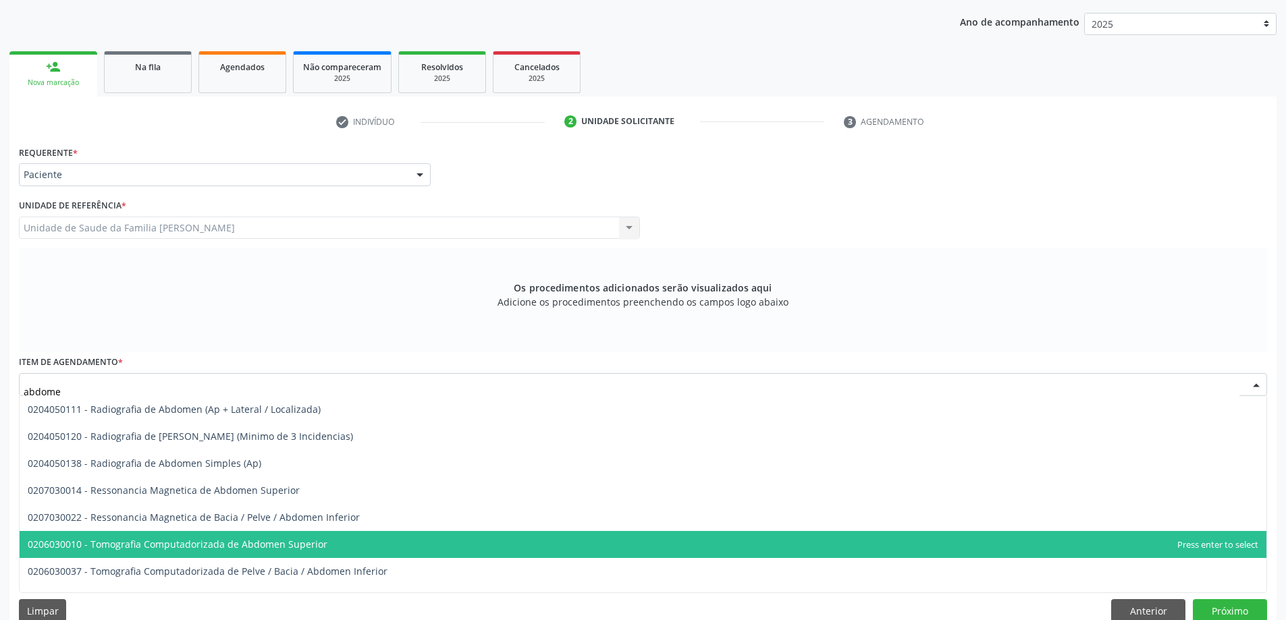
scroll to position [19, 0]
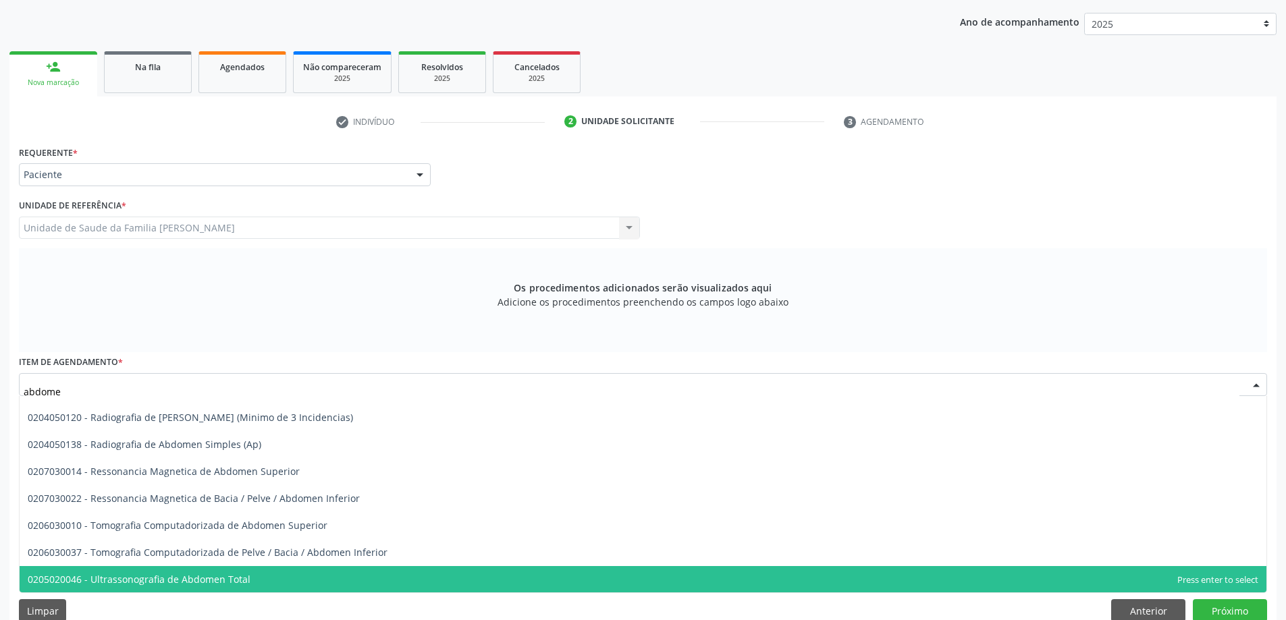
click at [200, 579] on span "0205020046 - Ultrassonografia de Abdomen Total" at bounding box center [139, 579] width 223 height 13
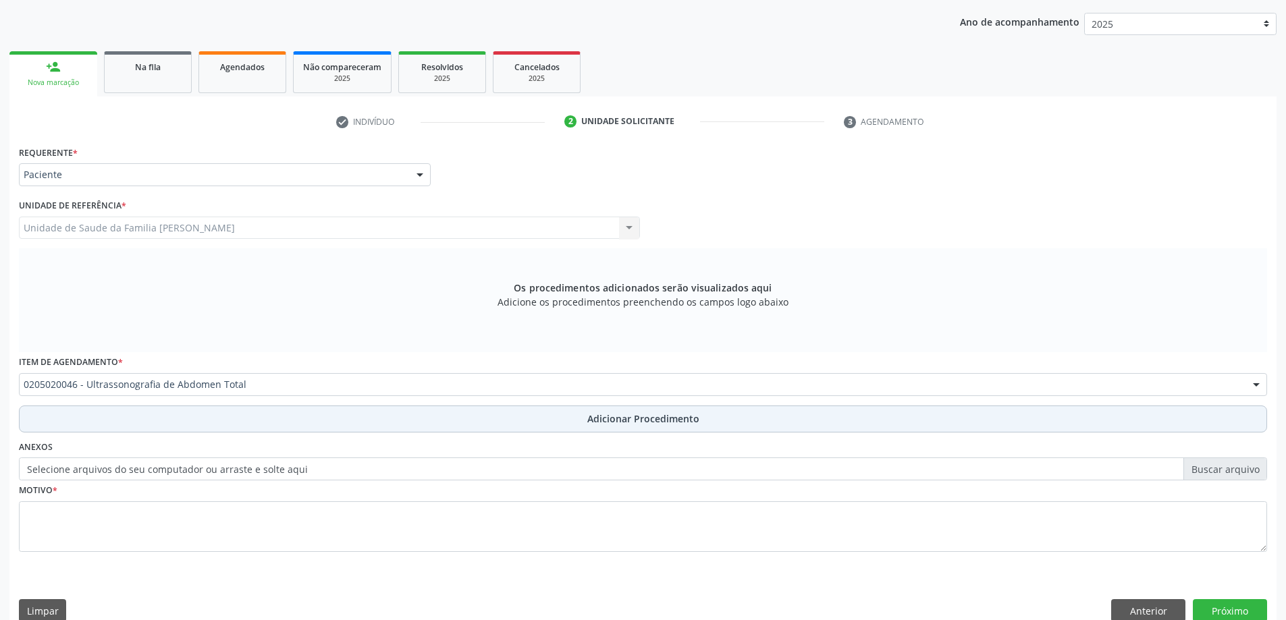
click at [182, 426] on button "Adicionar Procedimento" at bounding box center [643, 419] width 1248 height 27
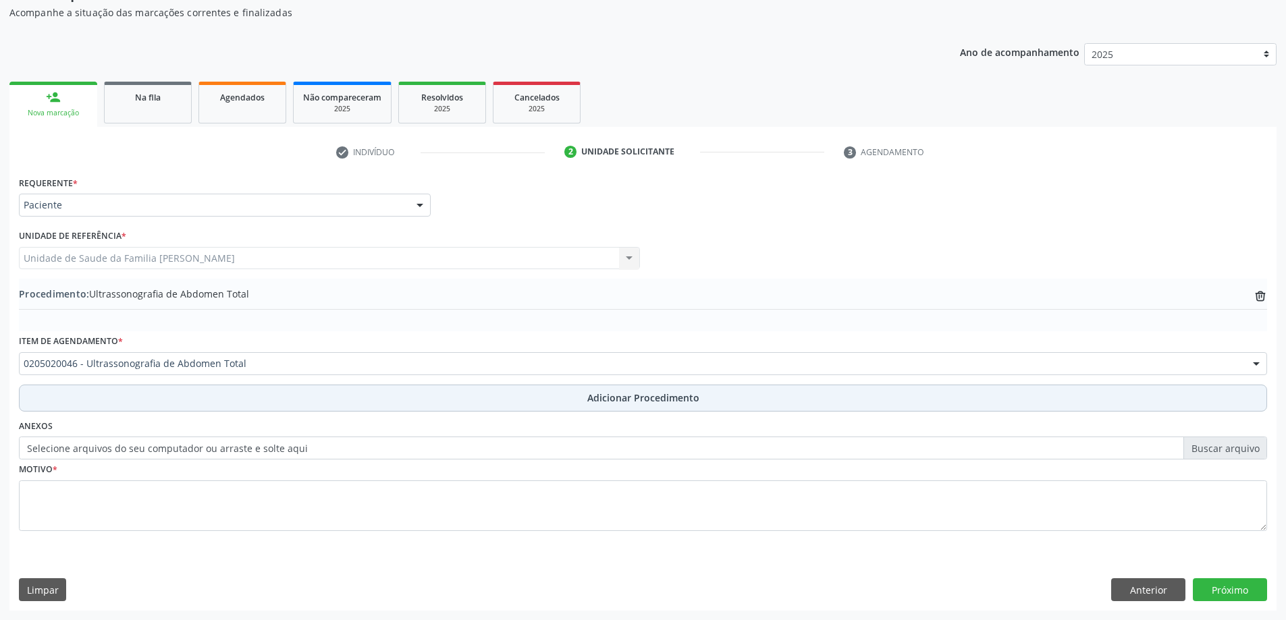
scroll to position [139, 0]
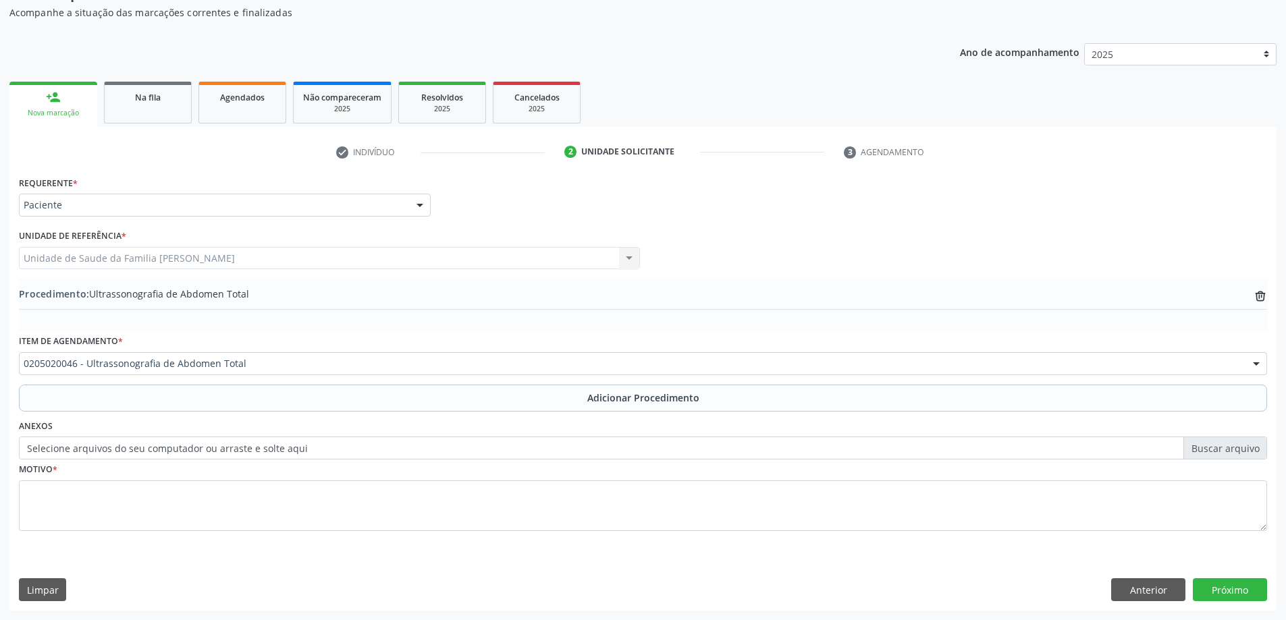
click at [178, 454] on label "Selecione arquivos do seu computador ou arraste e solte aqui" at bounding box center [643, 448] width 1248 height 23
click at [178, 454] on input "Selecione arquivos do seu computador ou arraste e solte aqui" at bounding box center [643, 448] width 1248 height 23
type input "C:\fakepath\WhatsApp Image 2025-10-01 at 14.52.21.jpeg"
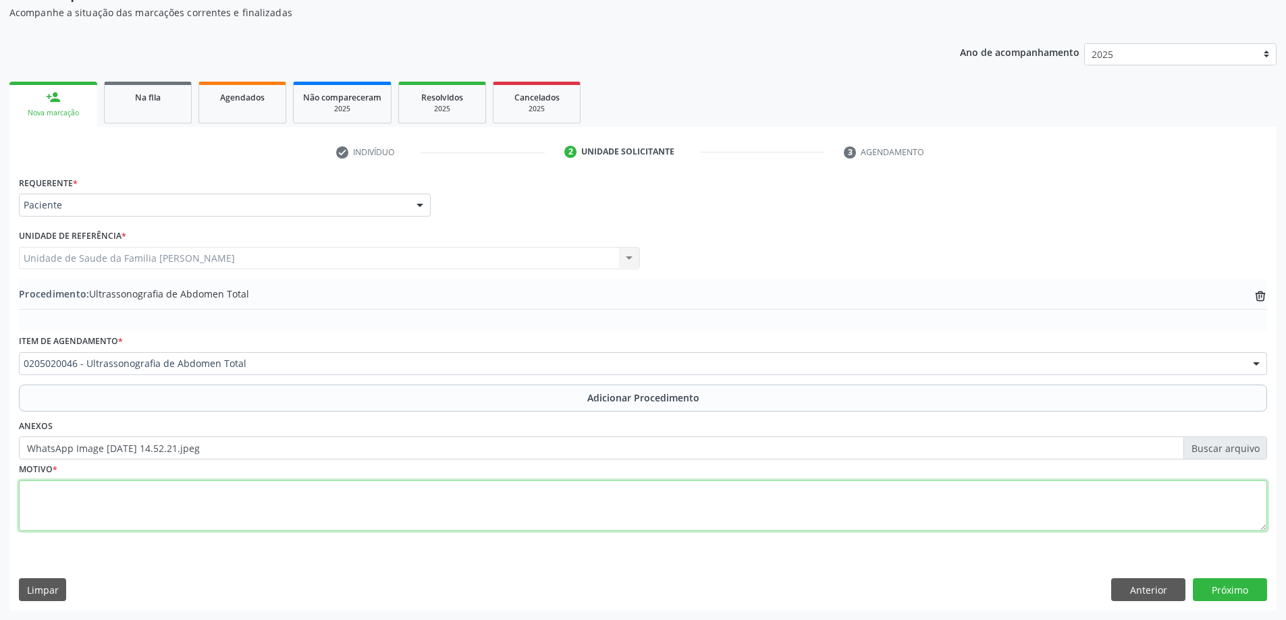
click at [50, 503] on textarea at bounding box center [643, 506] width 1248 height 51
type textarea "Prevenção."
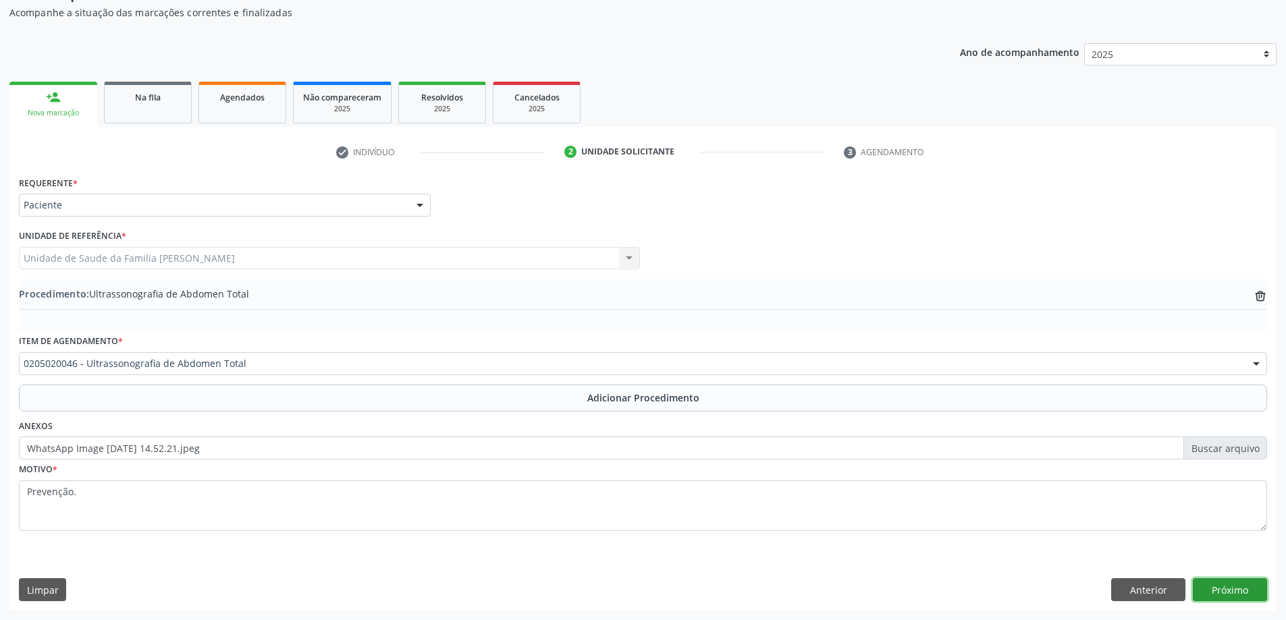
click at [1213, 593] on button "Próximo" at bounding box center [1230, 589] width 74 height 23
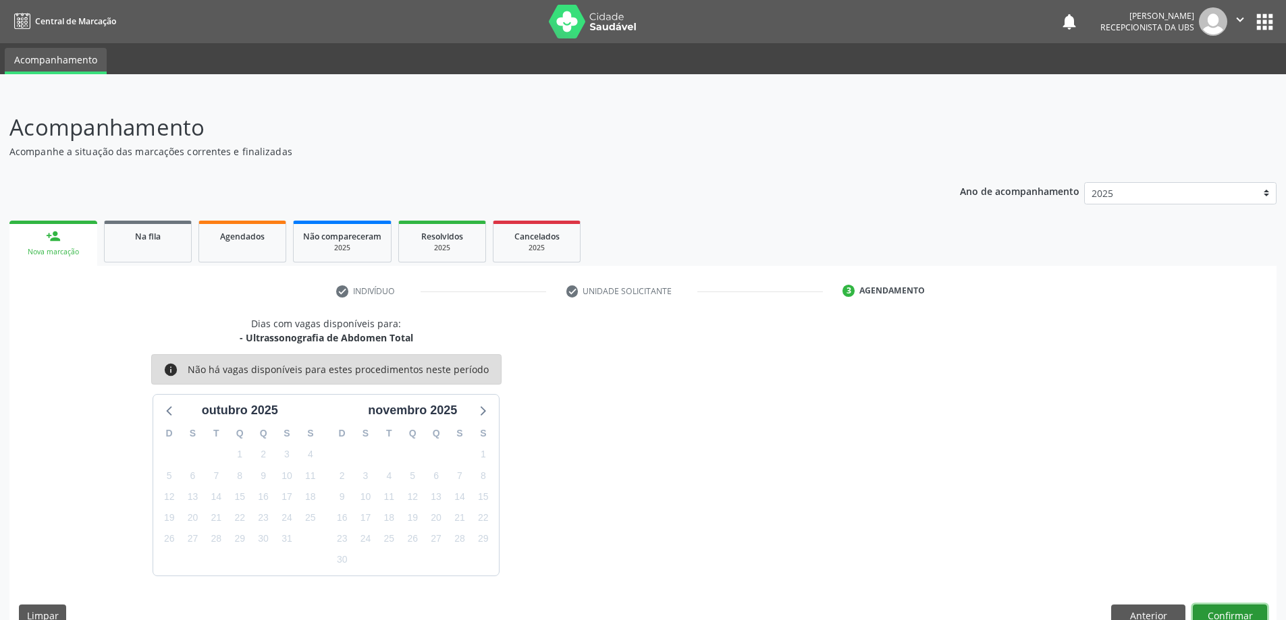
click at [1236, 616] on button "Confirmar" at bounding box center [1230, 616] width 74 height 23
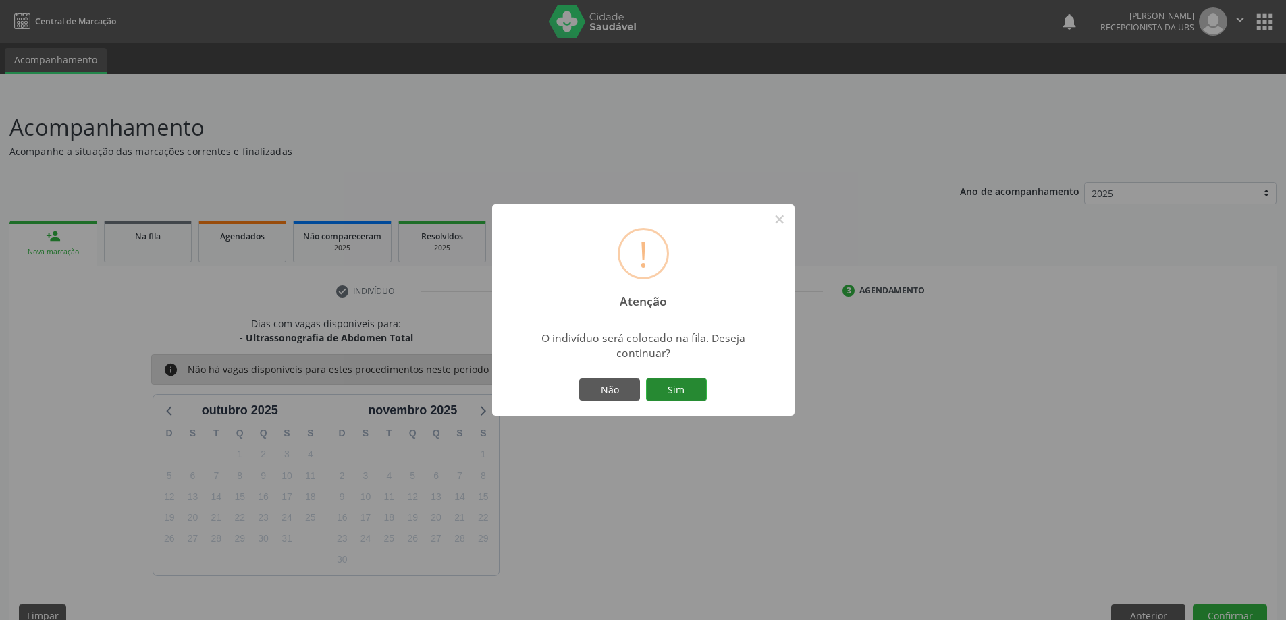
click at [680, 396] on button "Sim" at bounding box center [676, 390] width 61 height 23
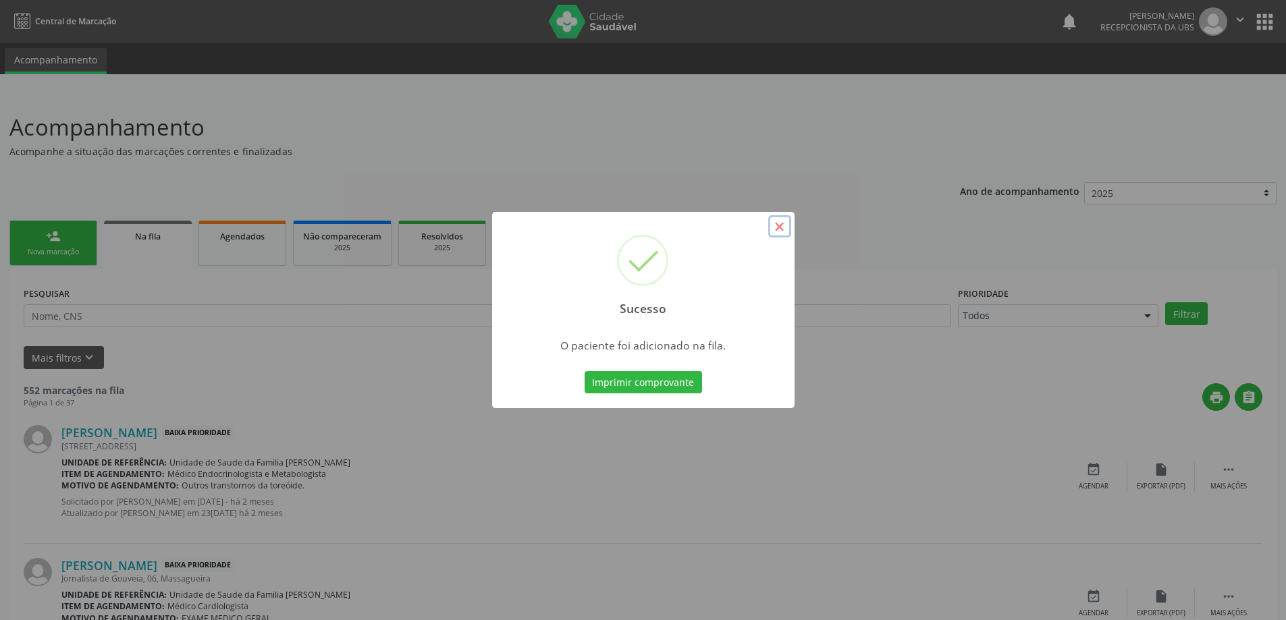
click at [768, 227] on button "×" at bounding box center [779, 226] width 23 height 23
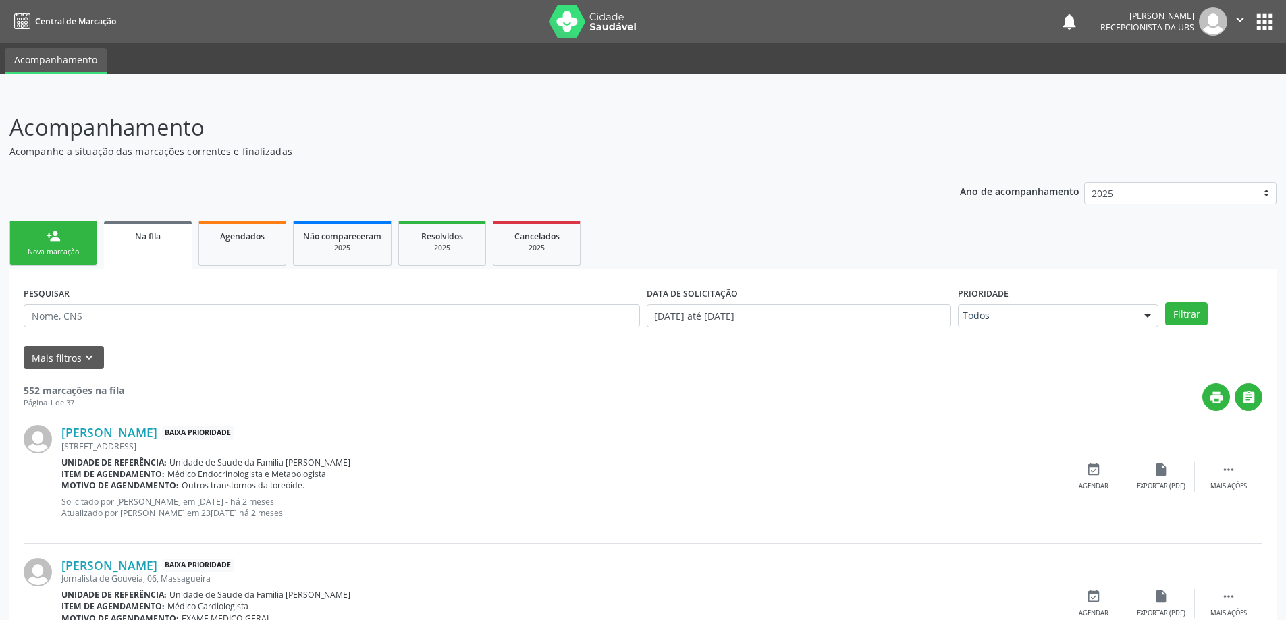
click at [167, 223] on link "Na fila" at bounding box center [148, 245] width 88 height 49
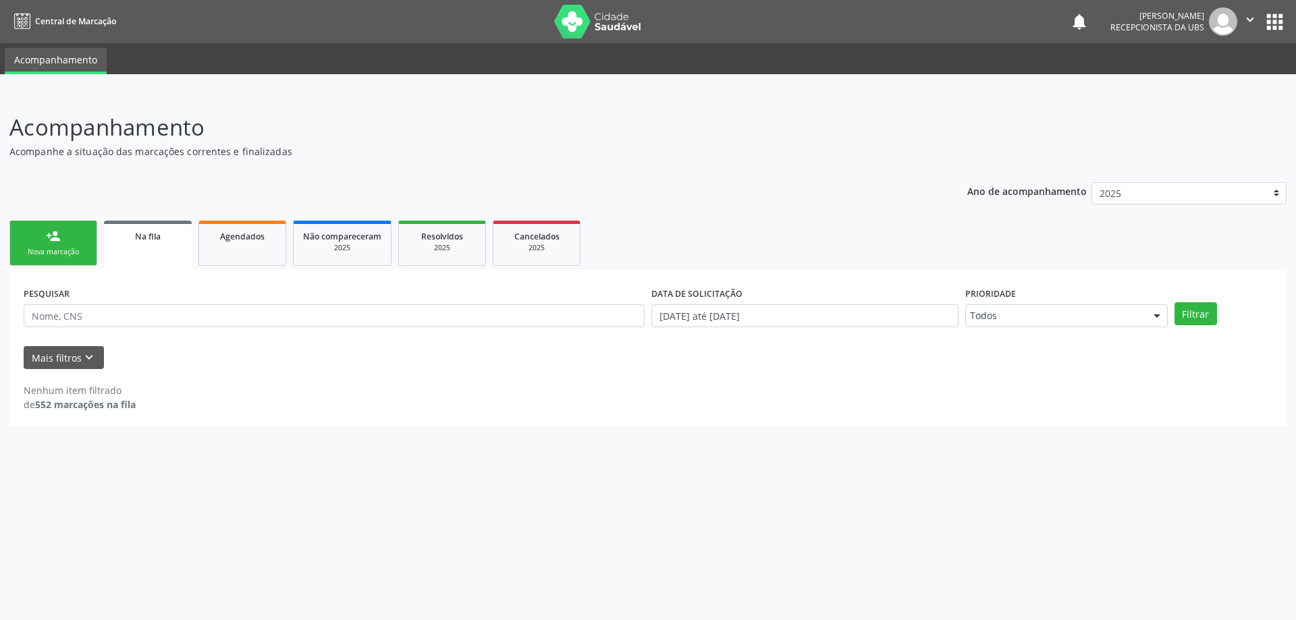
click at [153, 233] on span "Na fila" at bounding box center [148, 236] width 26 height 11
click at [239, 236] on span "Agendados" at bounding box center [242, 236] width 45 height 11
click at [182, 231] on link "Na fila" at bounding box center [148, 243] width 88 height 45
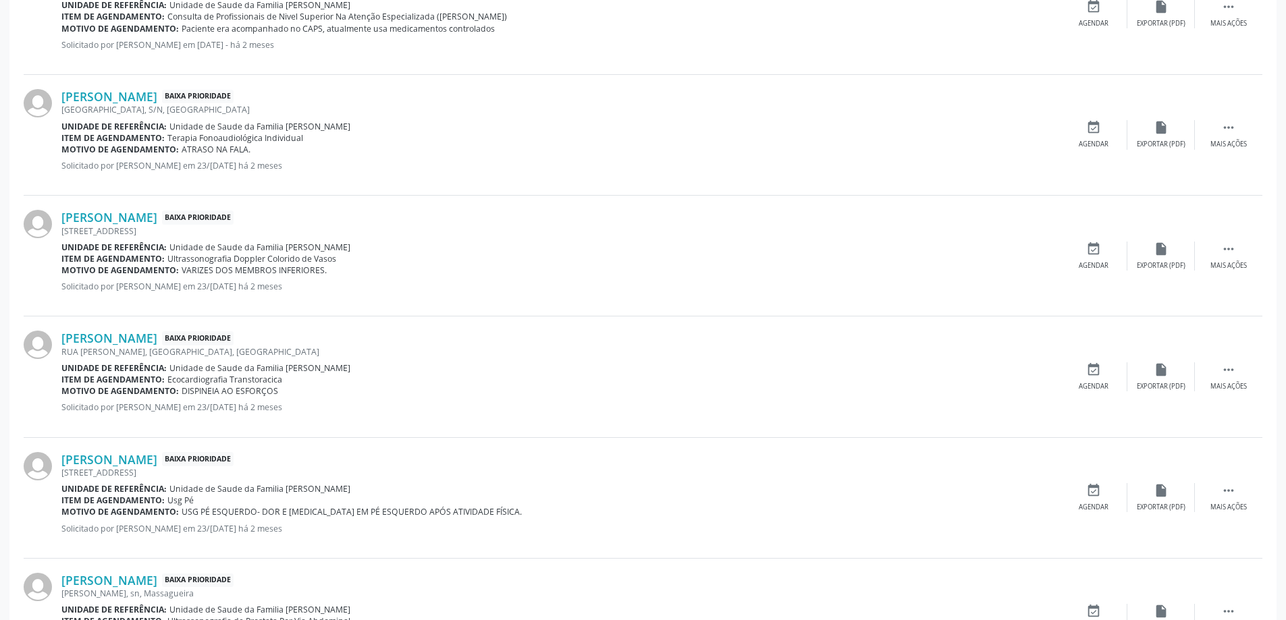
scroll to position [1679, 0]
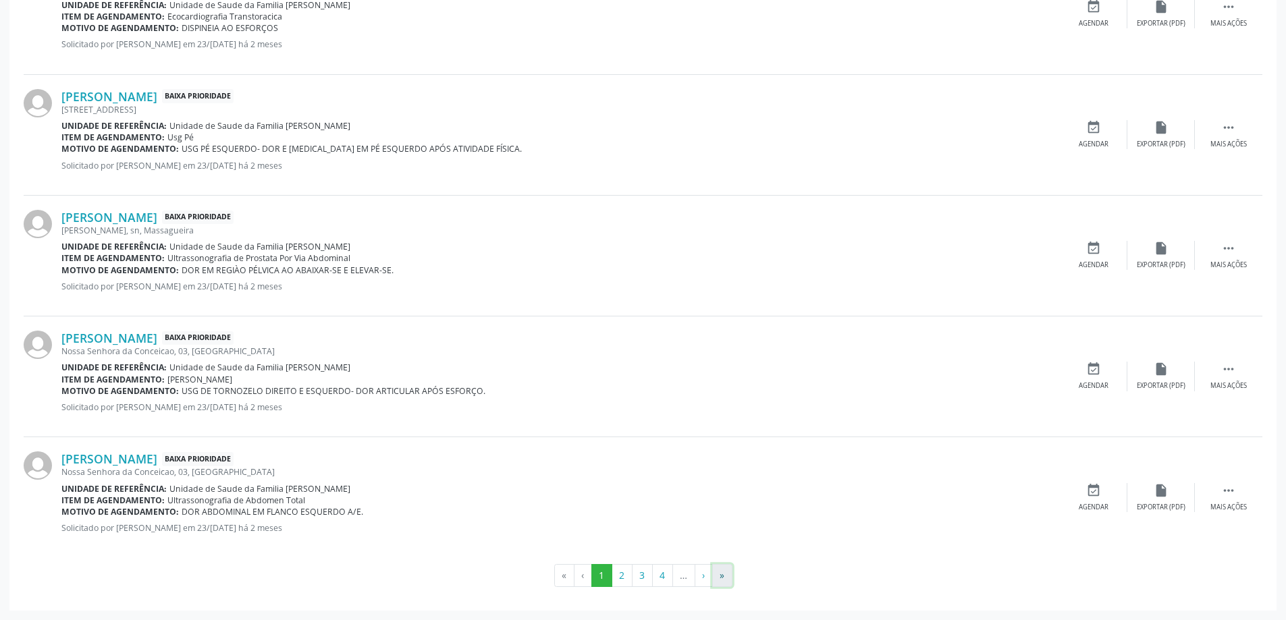
click at [717, 578] on button "»" at bounding box center [722, 575] width 20 height 23
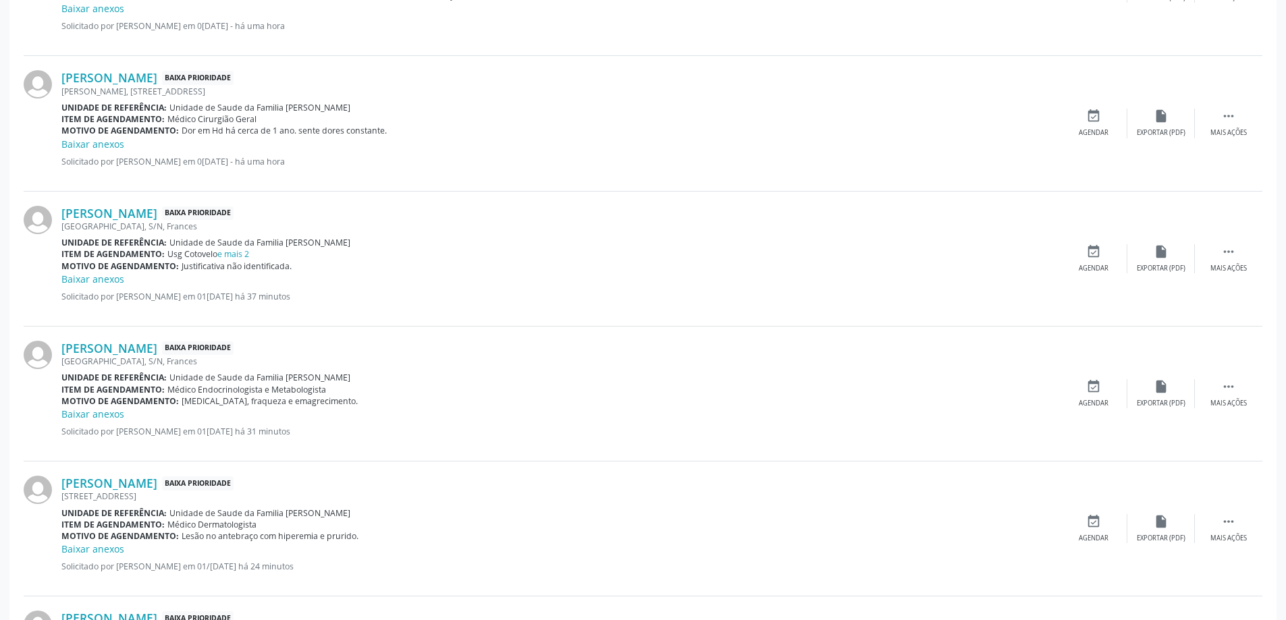
scroll to position [462, 0]
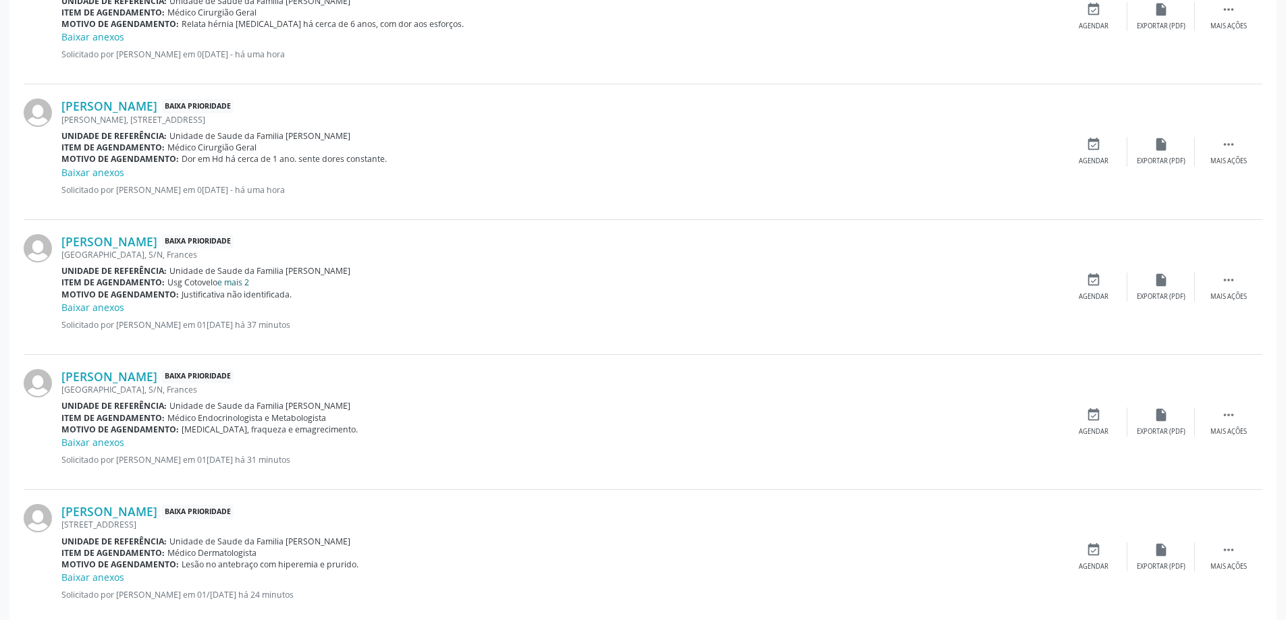
click at [240, 286] on link "e mais 2" at bounding box center [233, 282] width 32 height 11
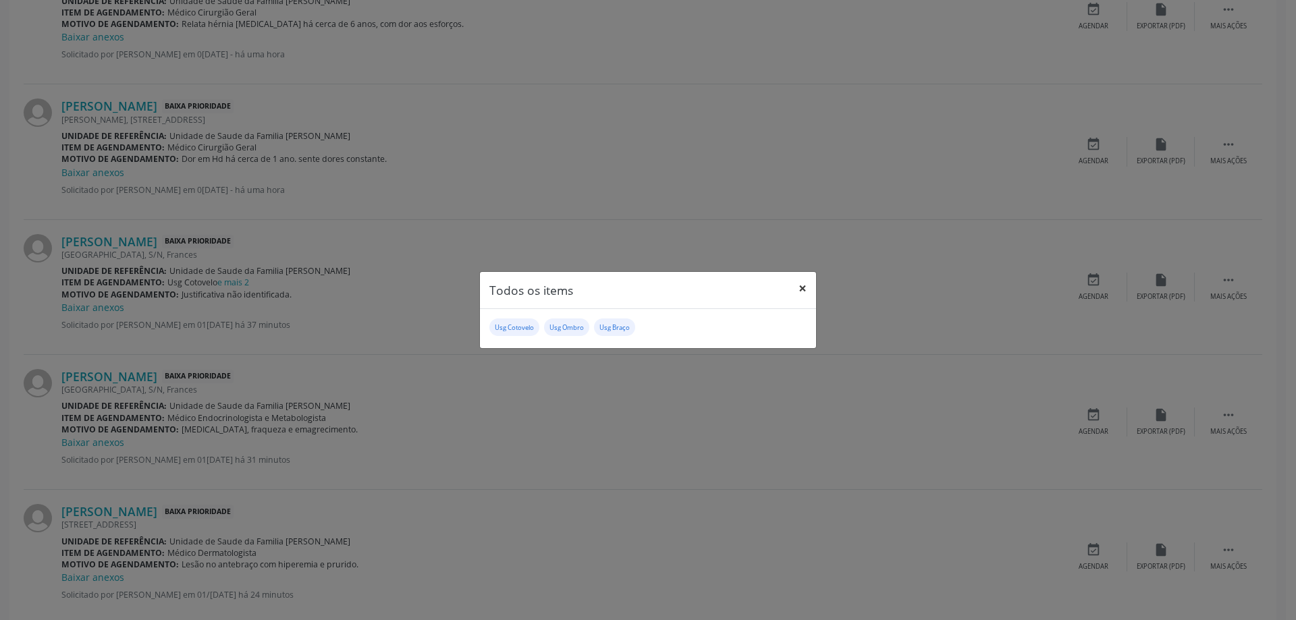
click at [801, 290] on button "×" at bounding box center [802, 288] width 27 height 33
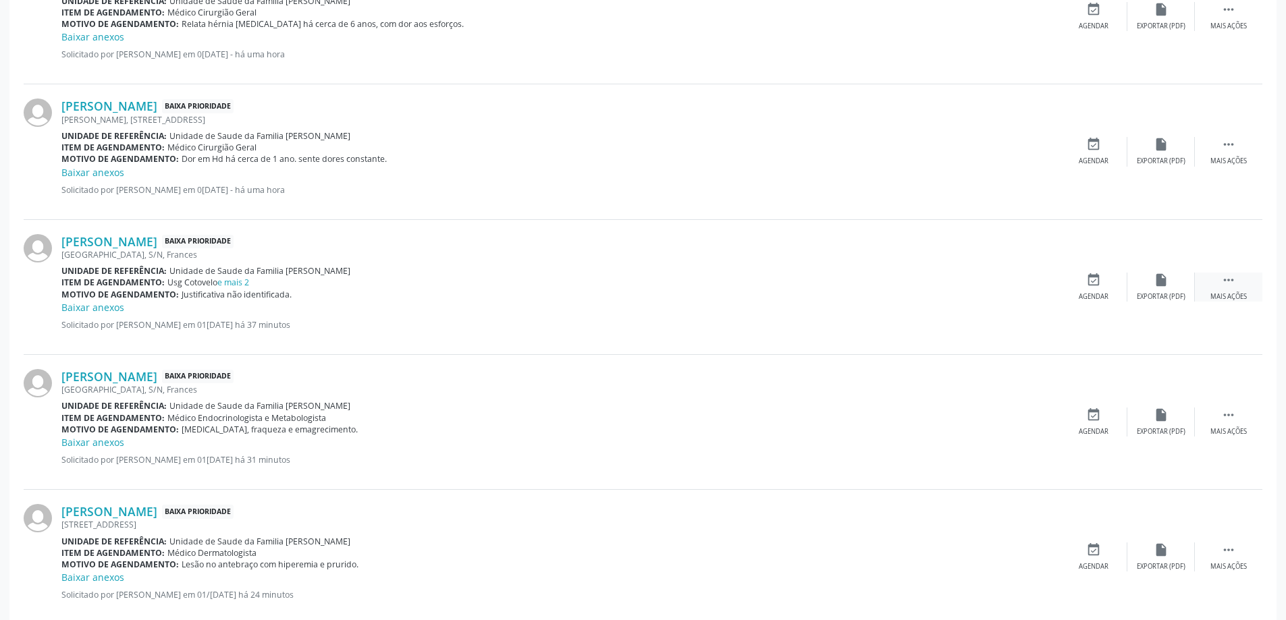
click at [1223, 292] on div "Mais ações" at bounding box center [1228, 296] width 36 height 9
click at [1152, 294] on div "Editar" at bounding box center [1161, 296] width 22 height 9
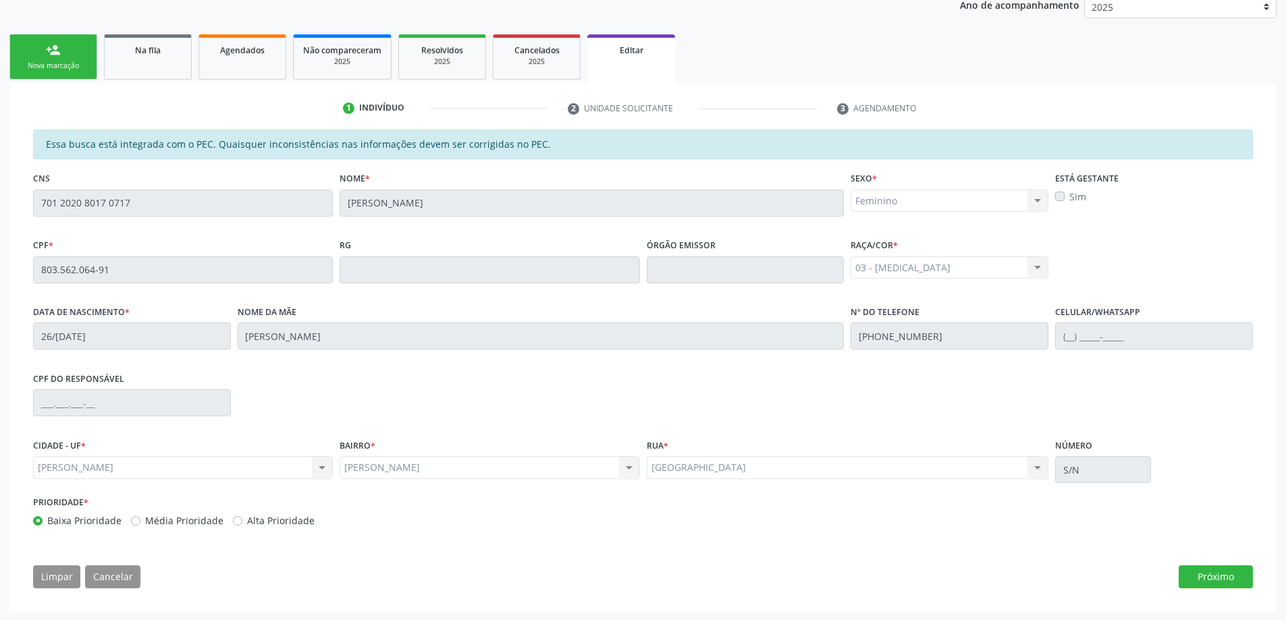
scroll to position [188, 0]
click at [1219, 571] on button "Próximo" at bounding box center [1215, 575] width 74 height 23
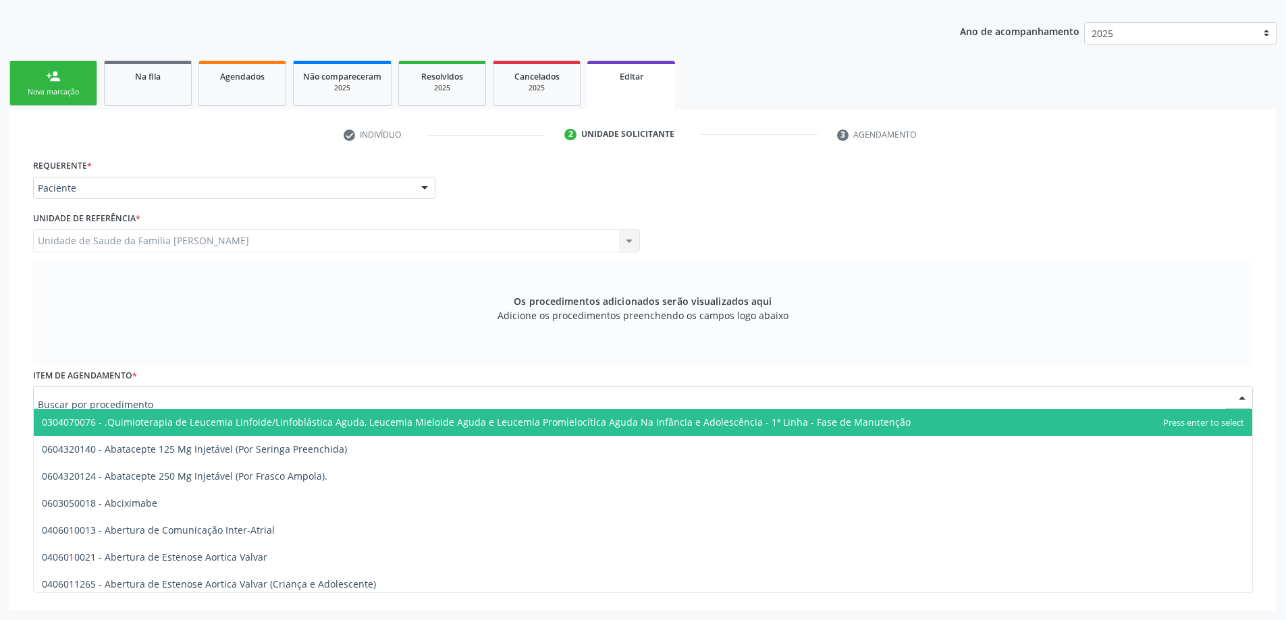
click at [207, 394] on div at bounding box center [643, 397] width 1220 height 23
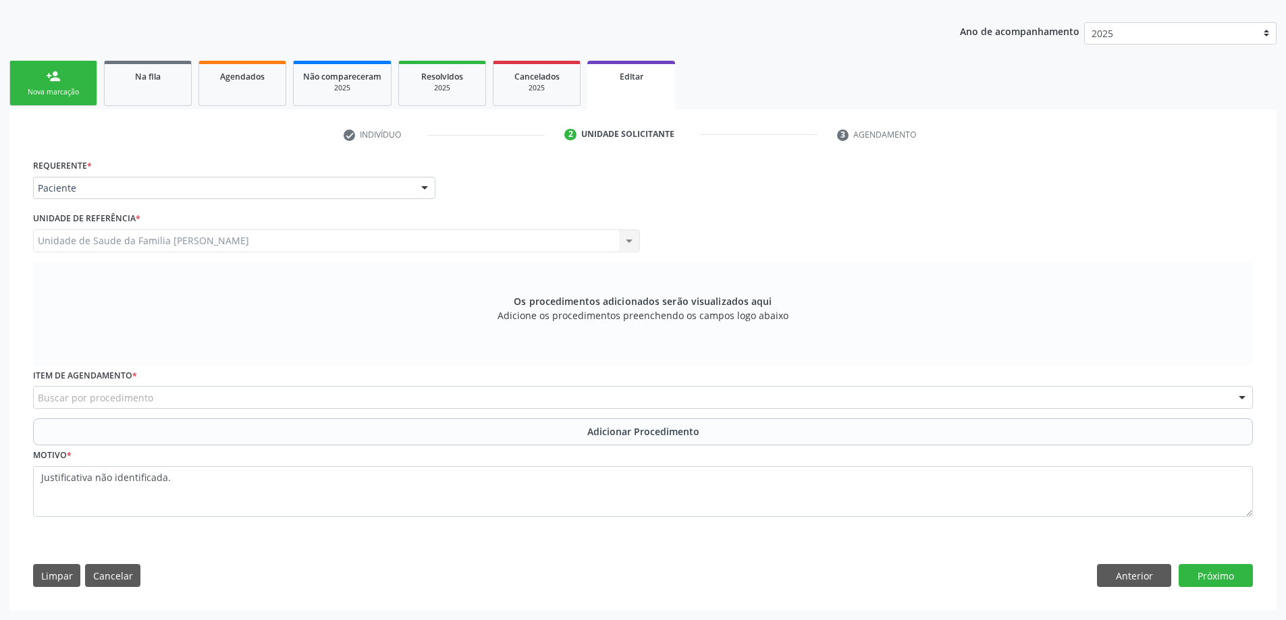
click at [227, 340] on div "Os procedimentos adicionados serão visualizados aqui Adicione os procedimentos …" at bounding box center [643, 314] width 1220 height 104
click at [222, 396] on div "Buscar por procedimento" at bounding box center [643, 397] width 1220 height 23
click at [231, 358] on div "Os procedimentos adicionados serão visualizados aqui Adicione os procedimentos …" at bounding box center [643, 314] width 1220 height 104
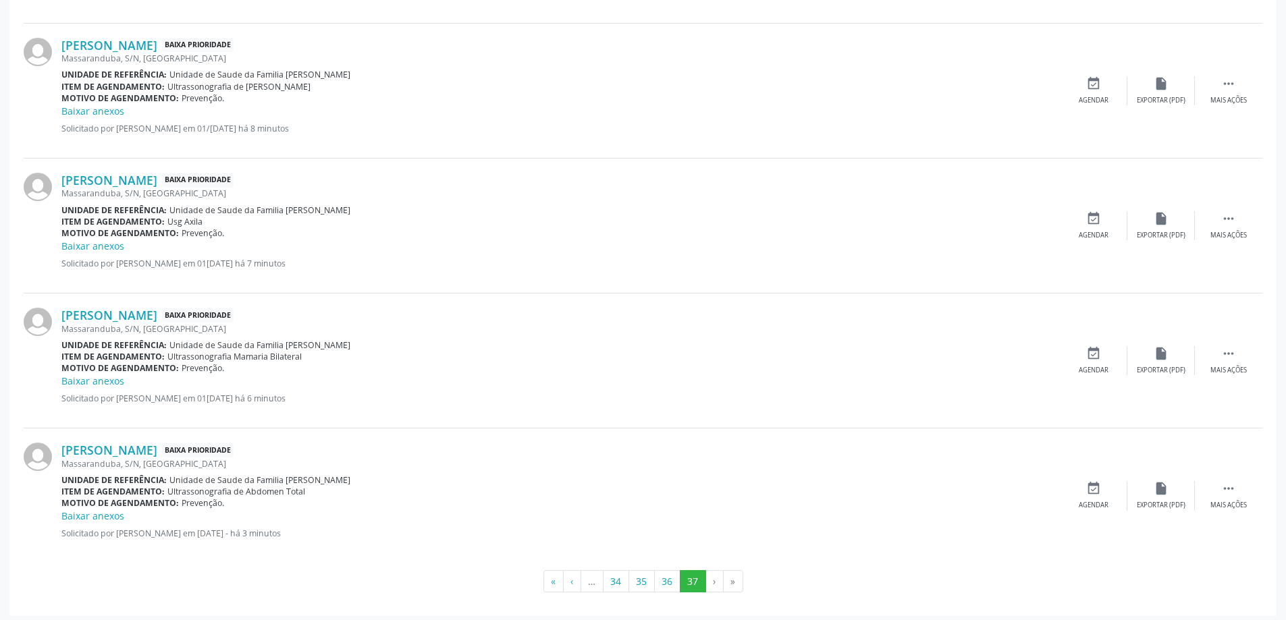
scroll to position [1446, 0]
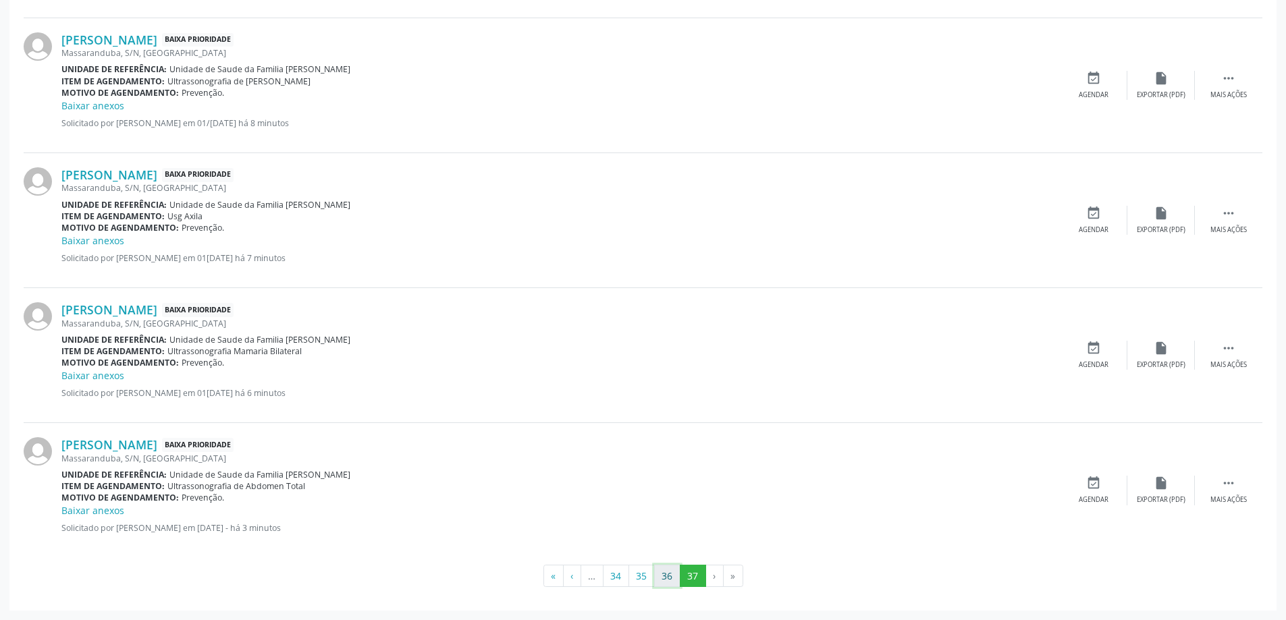
click at [662, 582] on button "36" at bounding box center [667, 576] width 26 height 23
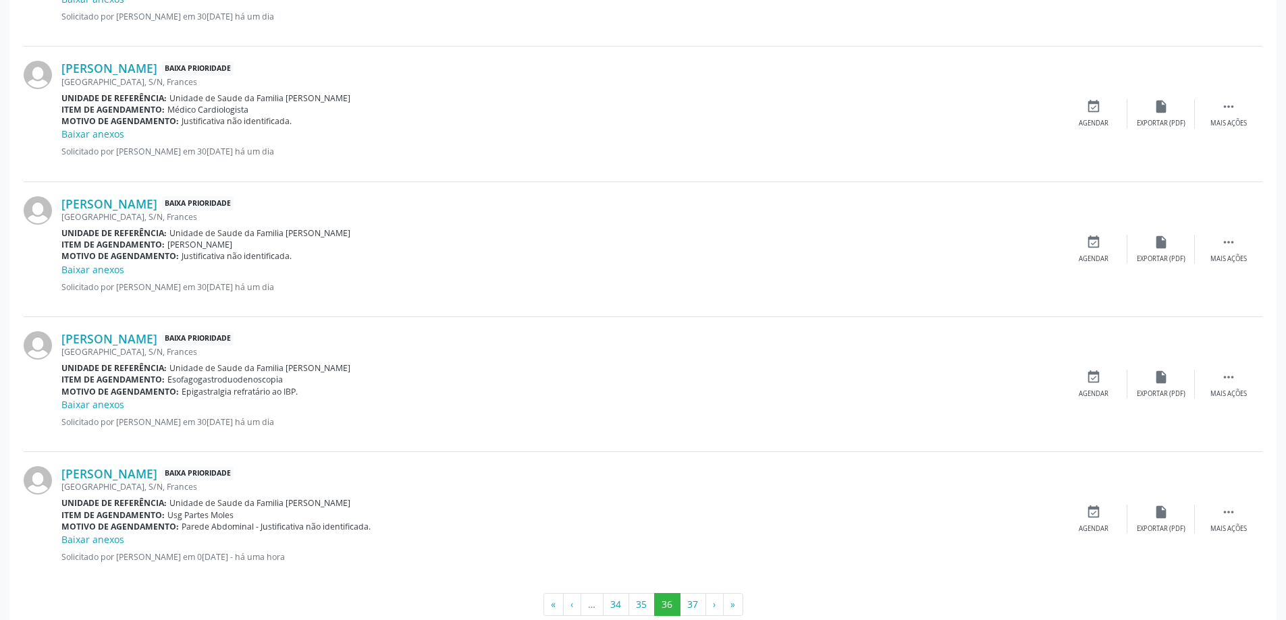
scroll to position [1851, 0]
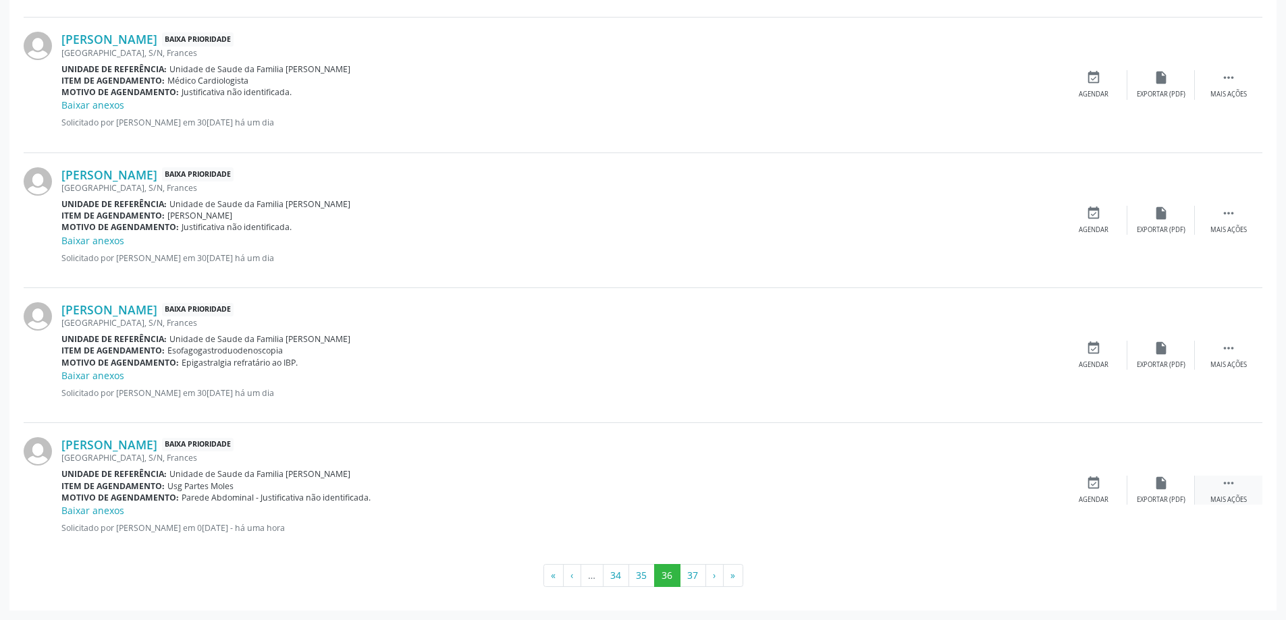
click at [1202, 495] on div " Mais ações" at bounding box center [1228, 490] width 67 height 29
click at [1168, 500] on div "Editar" at bounding box center [1161, 499] width 22 height 9
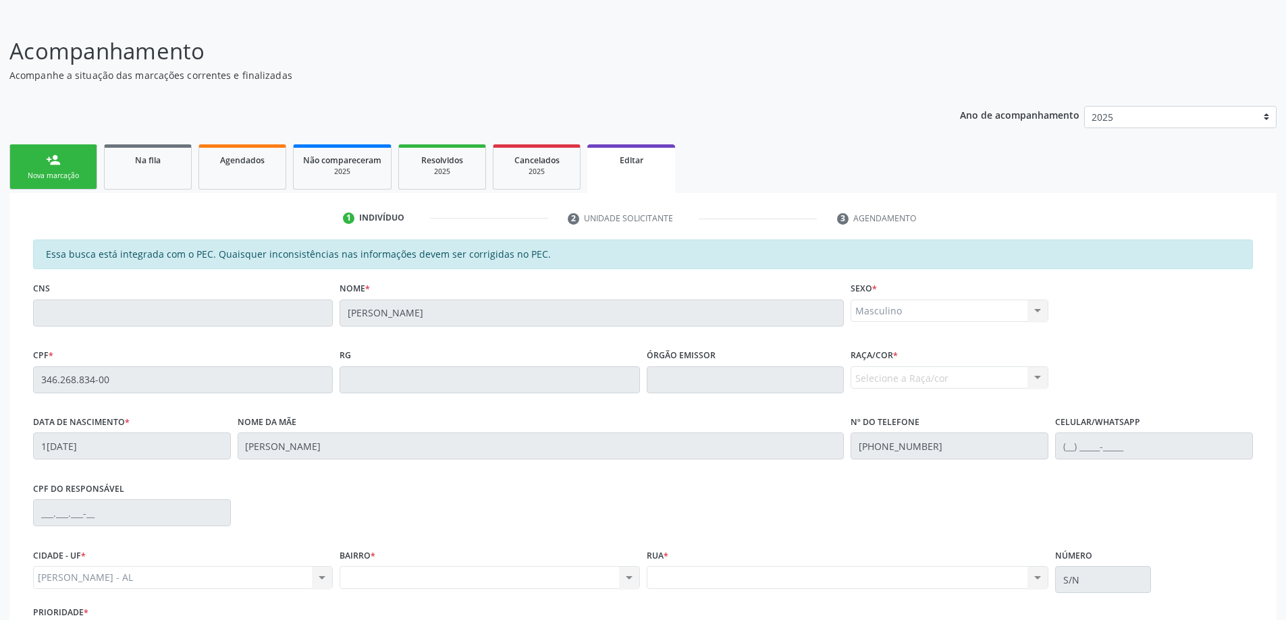
scroll to position [188, 0]
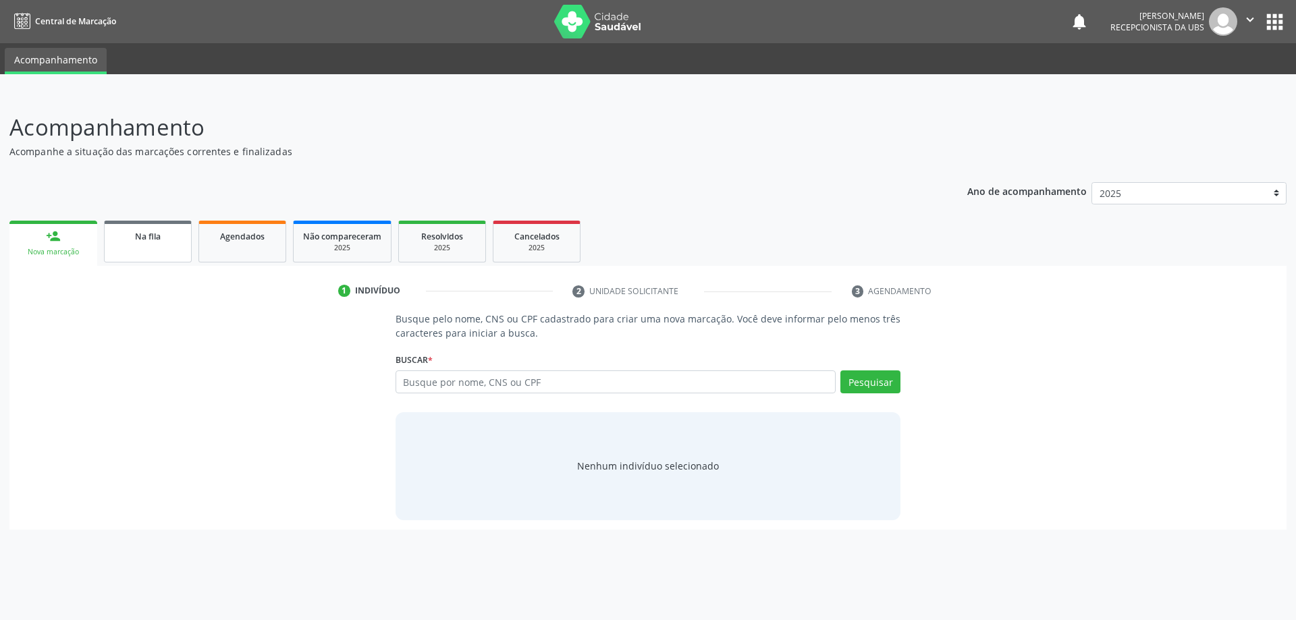
click at [134, 248] on link "Na fila" at bounding box center [148, 242] width 88 height 42
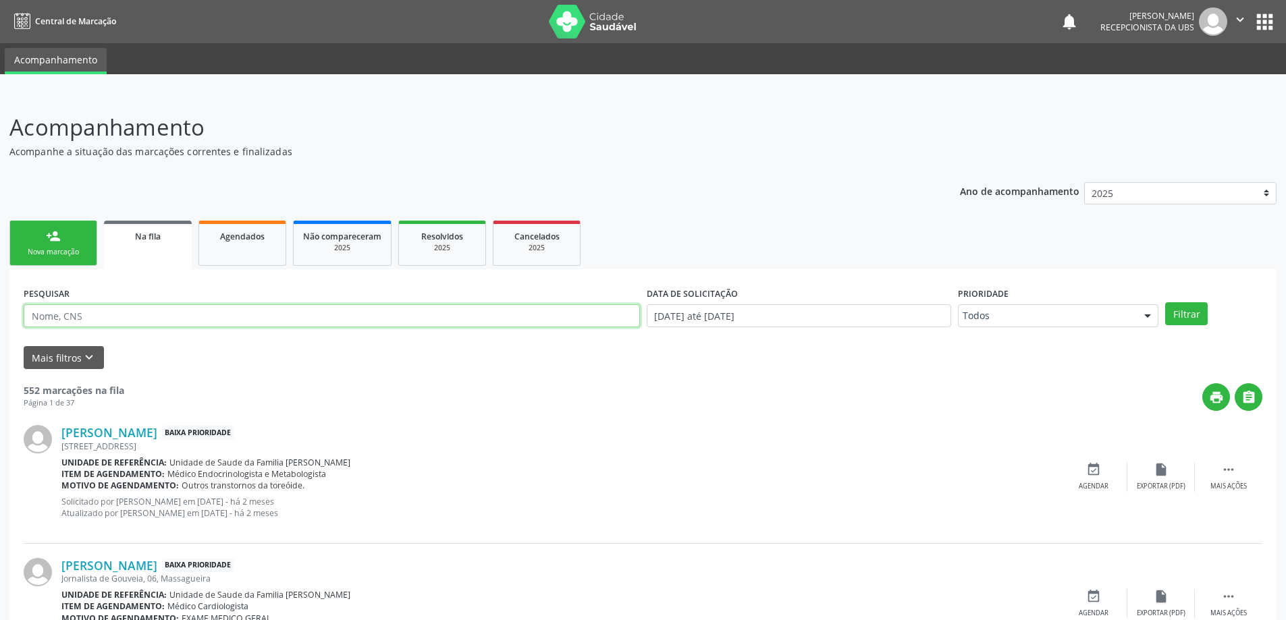
click at [155, 319] on input "text" at bounding box center [332, 315] width 616 height 23
type input "jose ailton"
click at [1165, 302] on button "Filtrar" at bounding box center [1186, 313] width 43 height 23
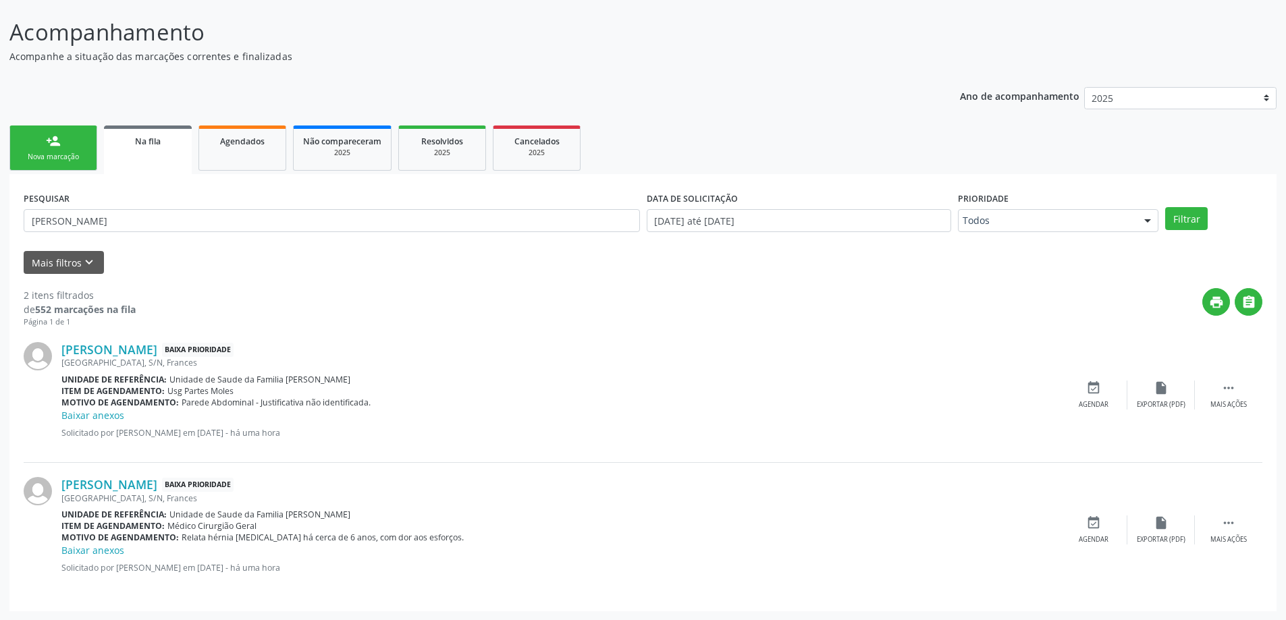
scroll to position [96, 0]
click at [1208, 400] on div " Mais ações" at bounding box center [1228, 394] width 67 height 29
click at [1174, 393] on div "edit Editar" at bounding box center [1160, 394] width 67 height 29
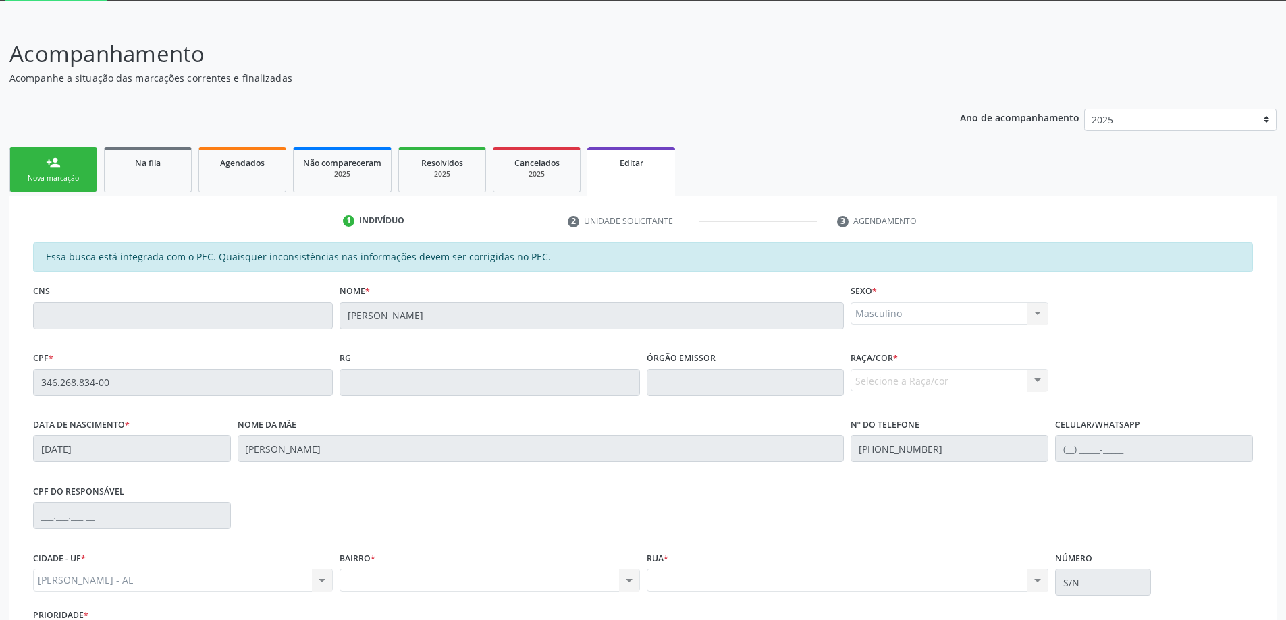
scroll to position [188, 0]
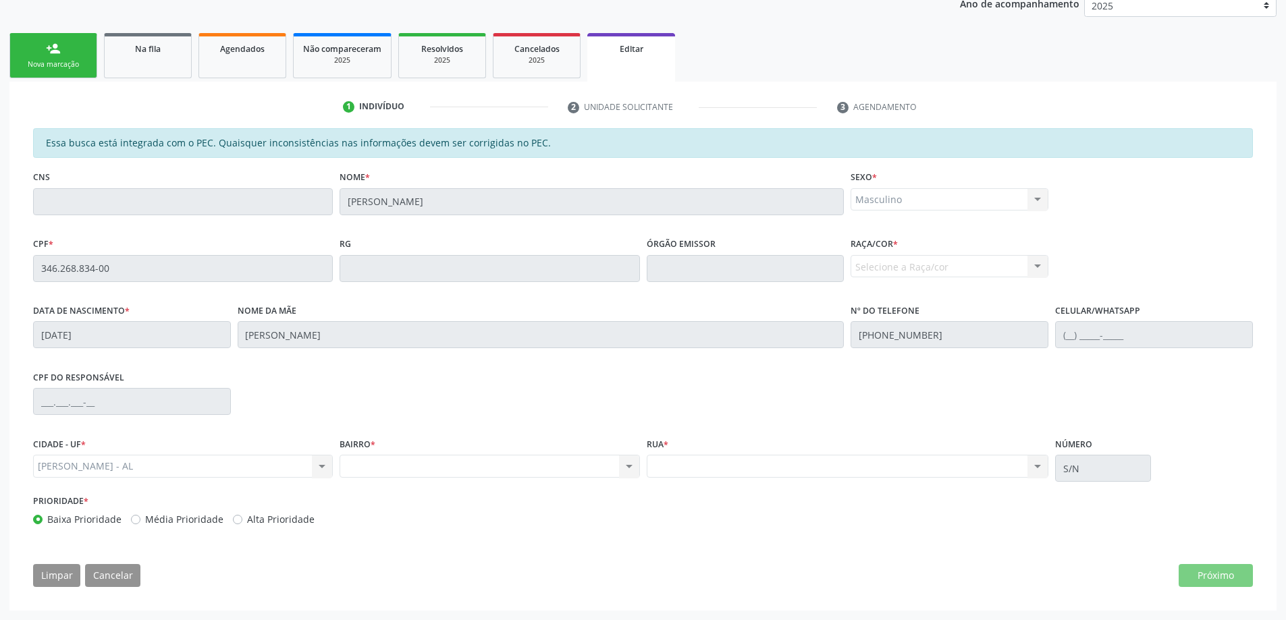
click at [404, 453] on div "BAIRRO * Nenhum resultado encontrado para: " " Não há nenhuma opção para ser ex…" at bounding box center [490, 455] width 300 height 43
click at [404, 456] on div "Nenhum resultado encontrado para: " " Não há nenhuma opção para ser exibida." at bounding box center [490, 466] width 300 height 23
click at [371, 467] on div "Nenhum resultado encontrado para: " " Não há nenhuma opção para ser exibida." at bounding box center [490, 466] width 300 height 23
click at [638, 466] on div "Nenhum resultado encontrado para: " " Não há nenhuma opção para ser exibida." at bounding box center [490, 466] width 300 height 23
drag, startPoint x: 628, startPoint y: 463, endPoint x: 612, endPoint y: 244, distance: 219.3
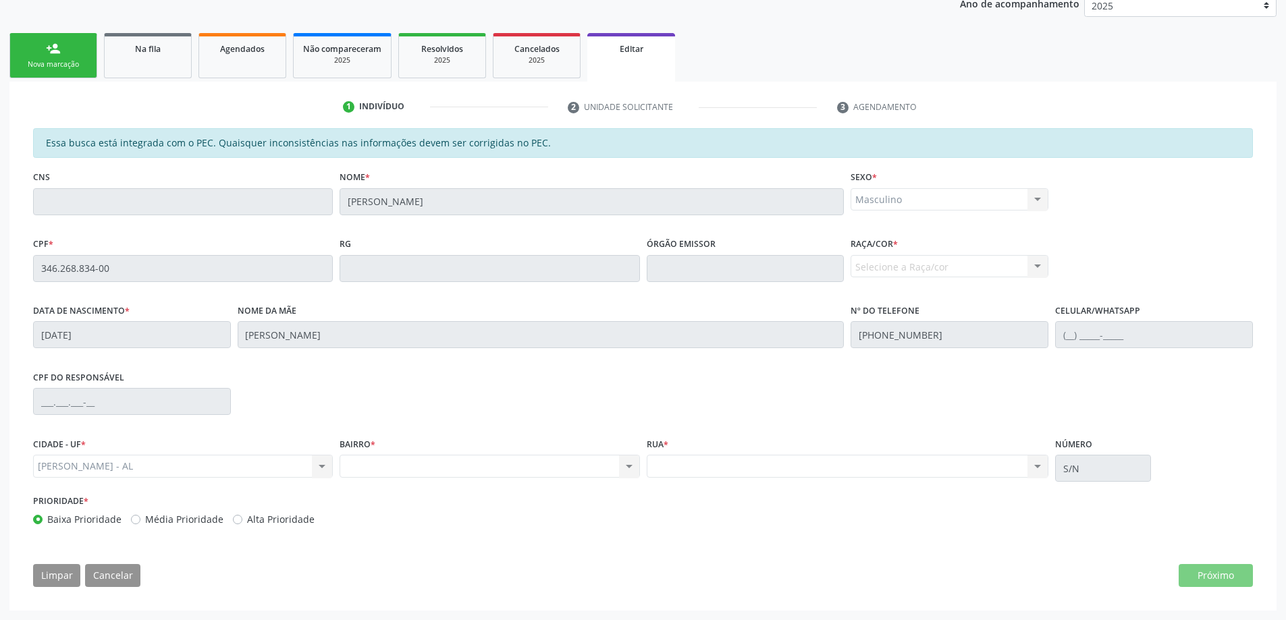
click at [615, 437] on div "BAIRRO * Nenhum resultado encontrado para: " " Não há nenhuma opção para ser ex…" at bounding box center [490, 455] width 300 height 43
click at [423, 425] on div "CPF do responsável" at bounding box center [643, 400] width 1226 height 67
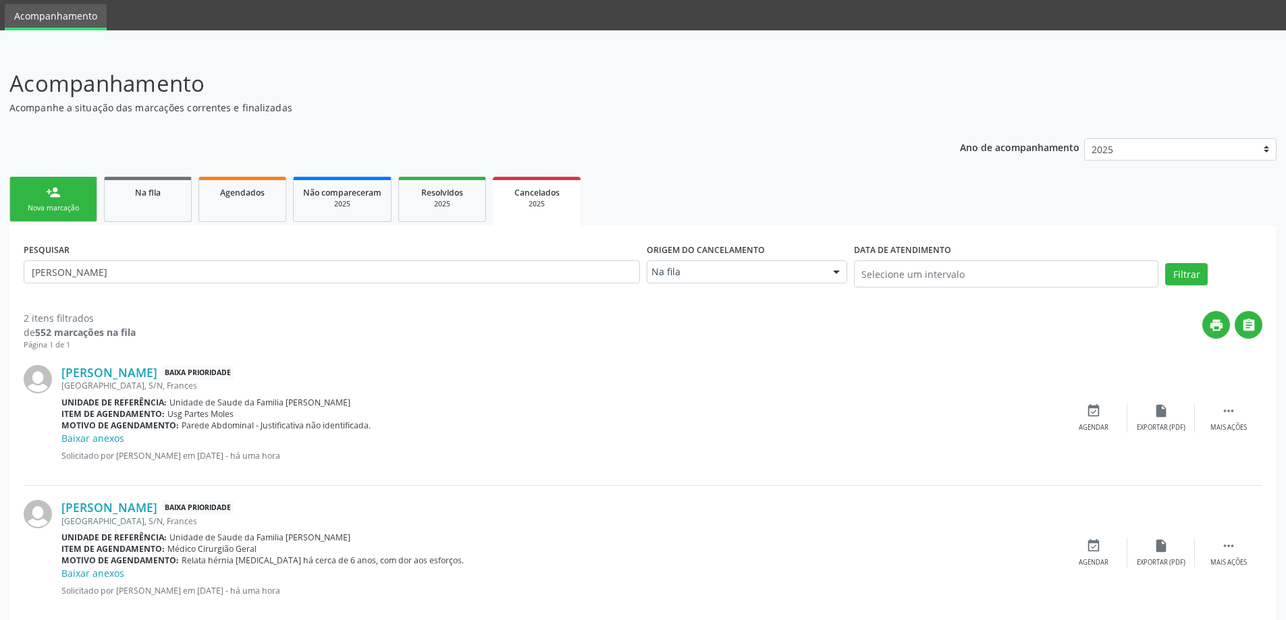
scroll to position [67, 0]
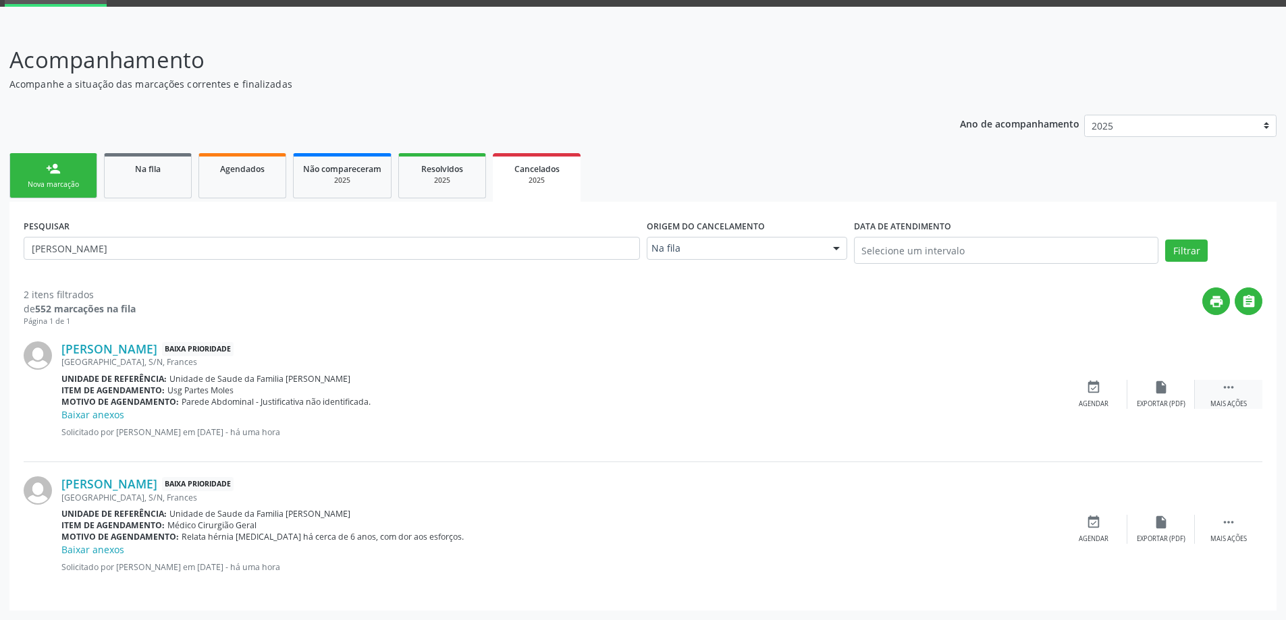
click at [1245, 389] on div " Mais ações" at bounding box center [1228, 394] width 67 height 29
click at [1232, 522] on icon "" at bounding box center [1228, 522] width 15 height 15
click at [1149, 547] on div "Jose Ailton Bernardo da Silva Baixa Prioridade Campo Grande, S/N, Frances Unida…" at bounding box center [643, 529] width 1239 height 134
click at [1151, 535] on div "Editar" at bounding box center [1161, 539] width 22 height 9
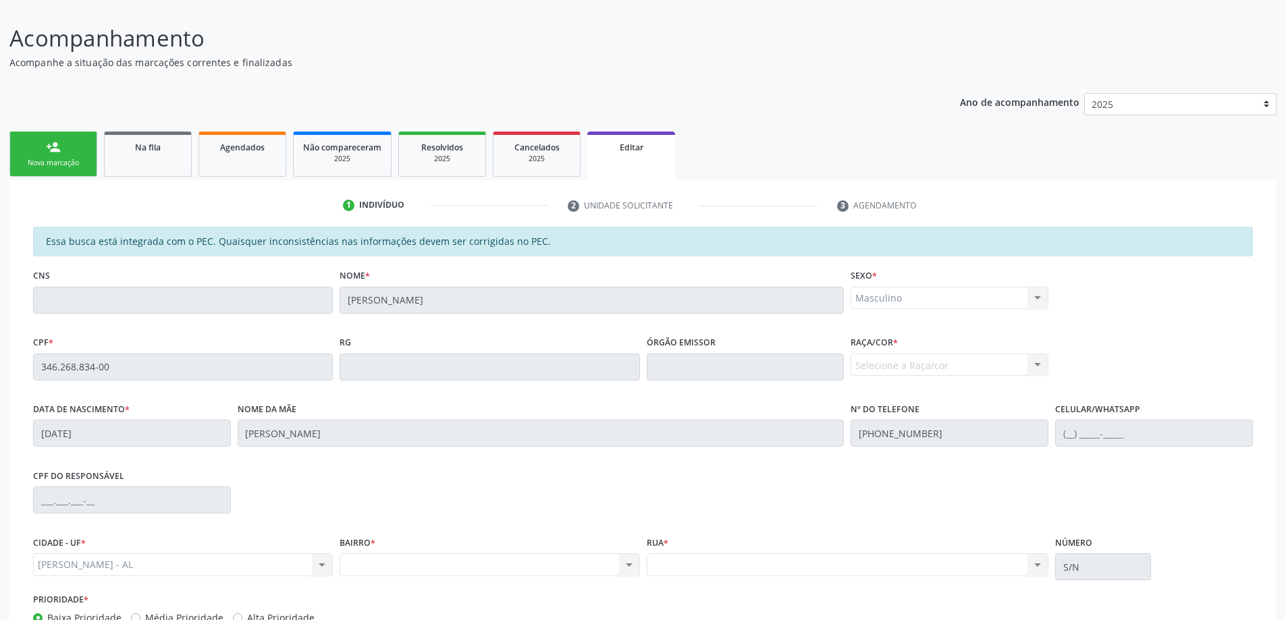
scroll to position [188, 0]
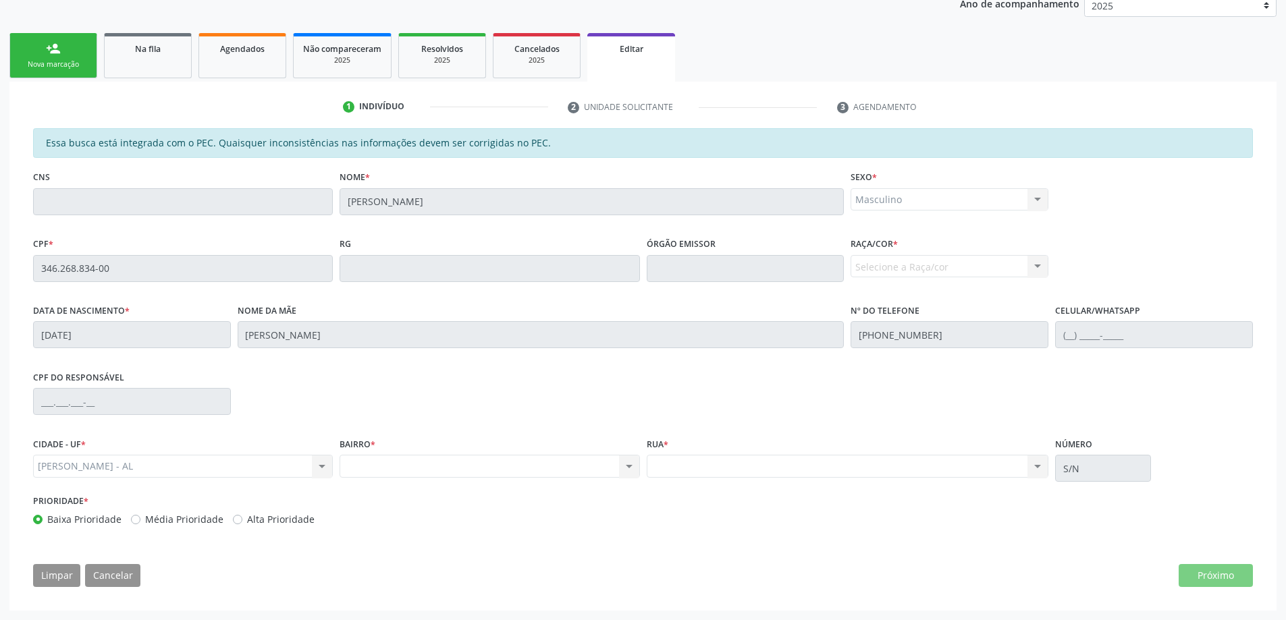
click at [621, 51] on span "Editar" at bounding box center [632, 48] width 24 height 11
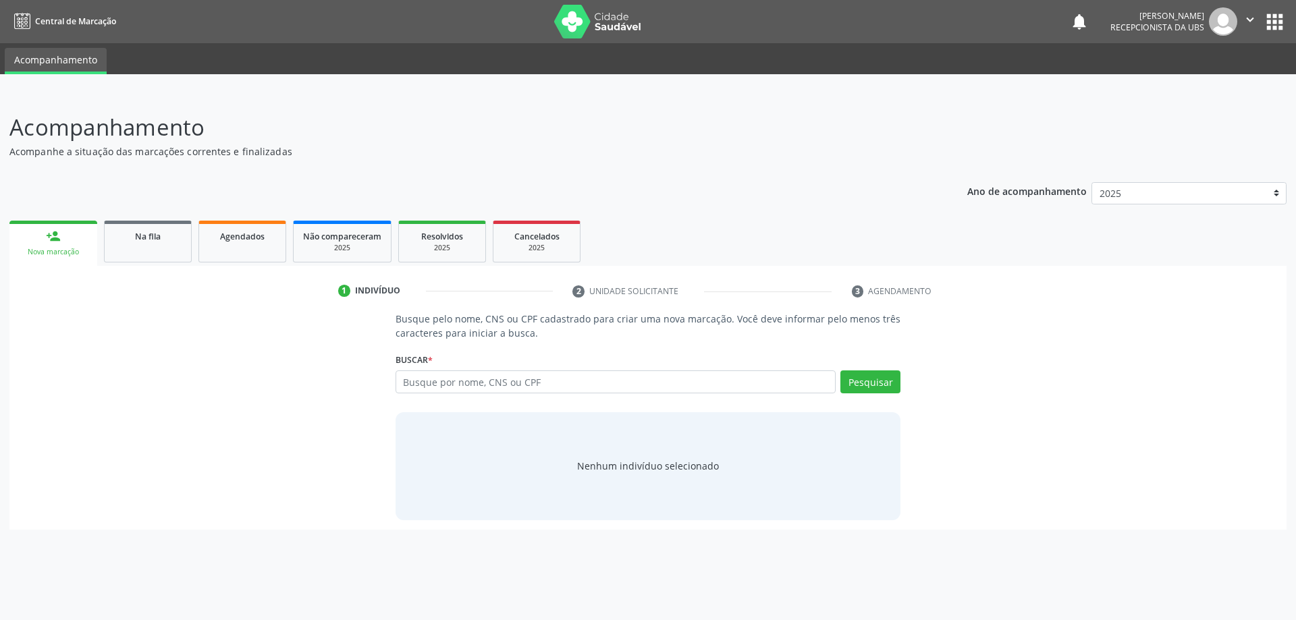
click at [590, 374] on input "text" at bounding box center [616, 382] width 441 height 23
drag, startPoint x: 589, startPoint y: 375, endPoint x: 173, endPoint y: 240, distance: 437.4
click at [173, 240] on div "Na fila" at bounding box center [147, 236] width 67 height 14
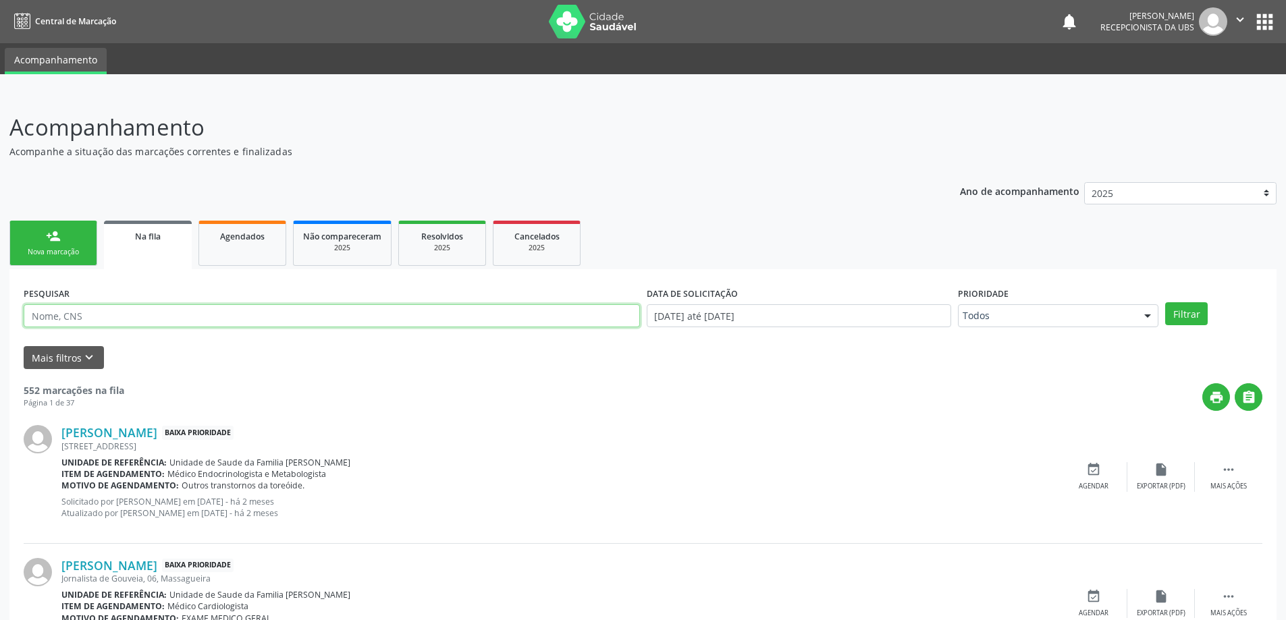
click at [194, 315] on input "text" at bounding box center [332, 315] width 616 height 23
paste input "Jose Ailton Bernardo da Silva"
click at [1165, 302] on button "Filtrar" at bounding box center [1186, 313] width 43 height 23
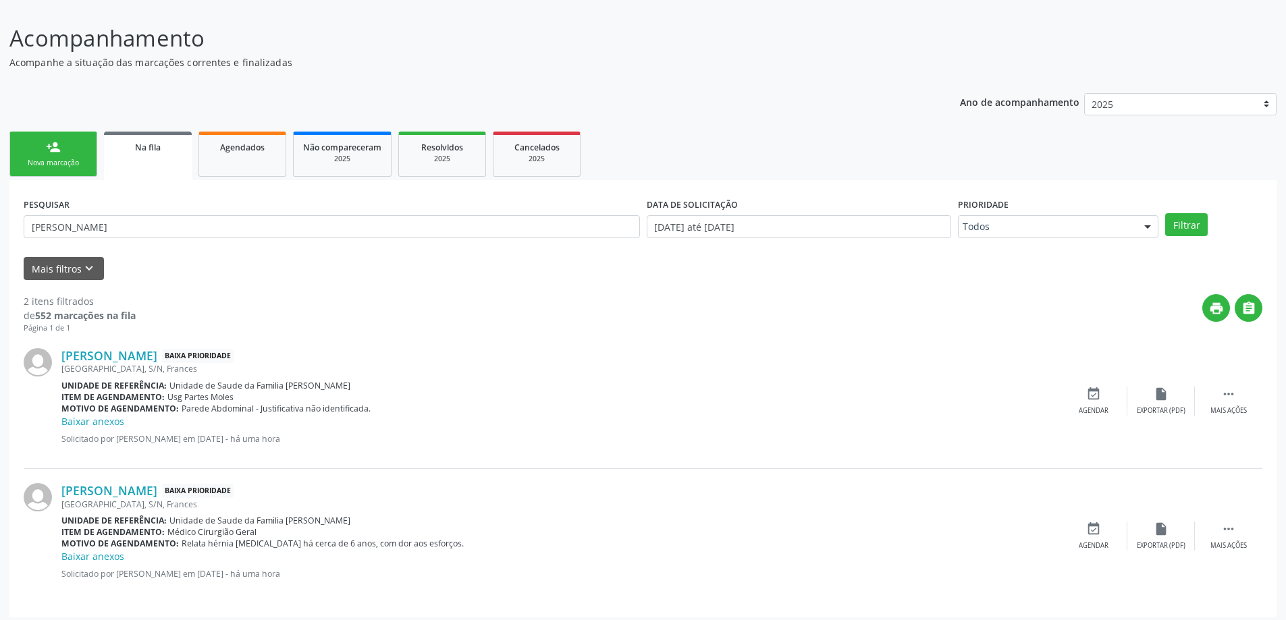
scroll to position [96, 0]
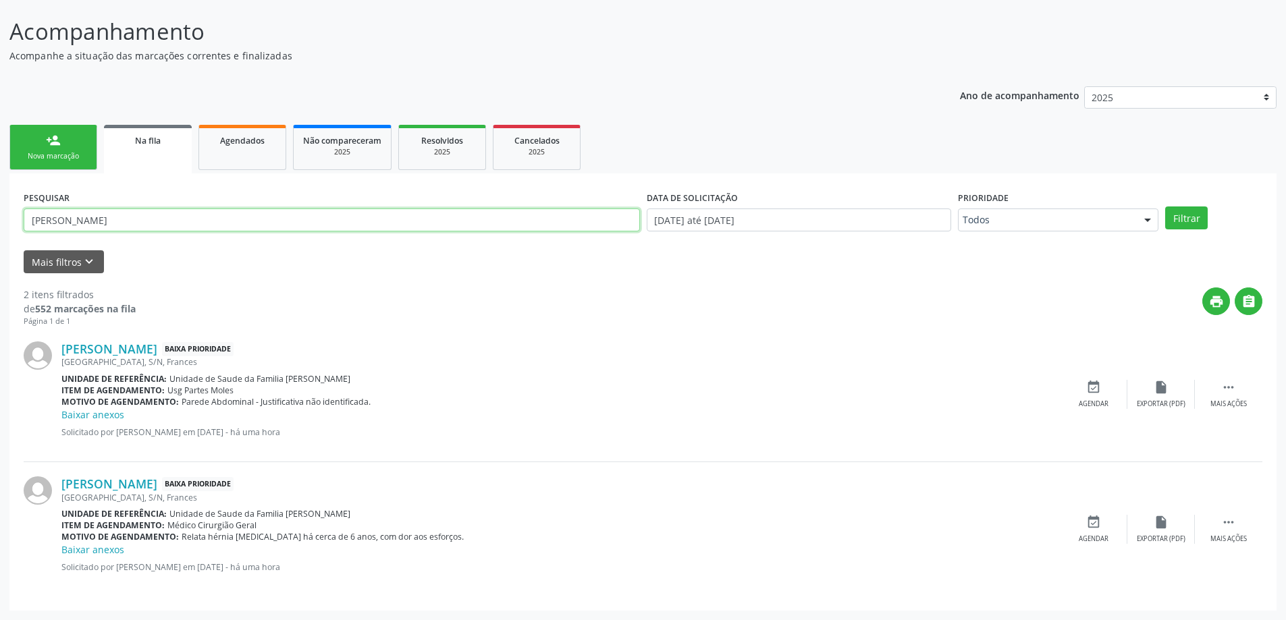
click at [456, 226] on input "Jose Ailton Bernardo da Silva" at bounding box center [332, 220] width 616 height 23
type input "J"
click at [1165, 207] on button "Filtrar" at bounding box center [1186, 218] width 43 height 23
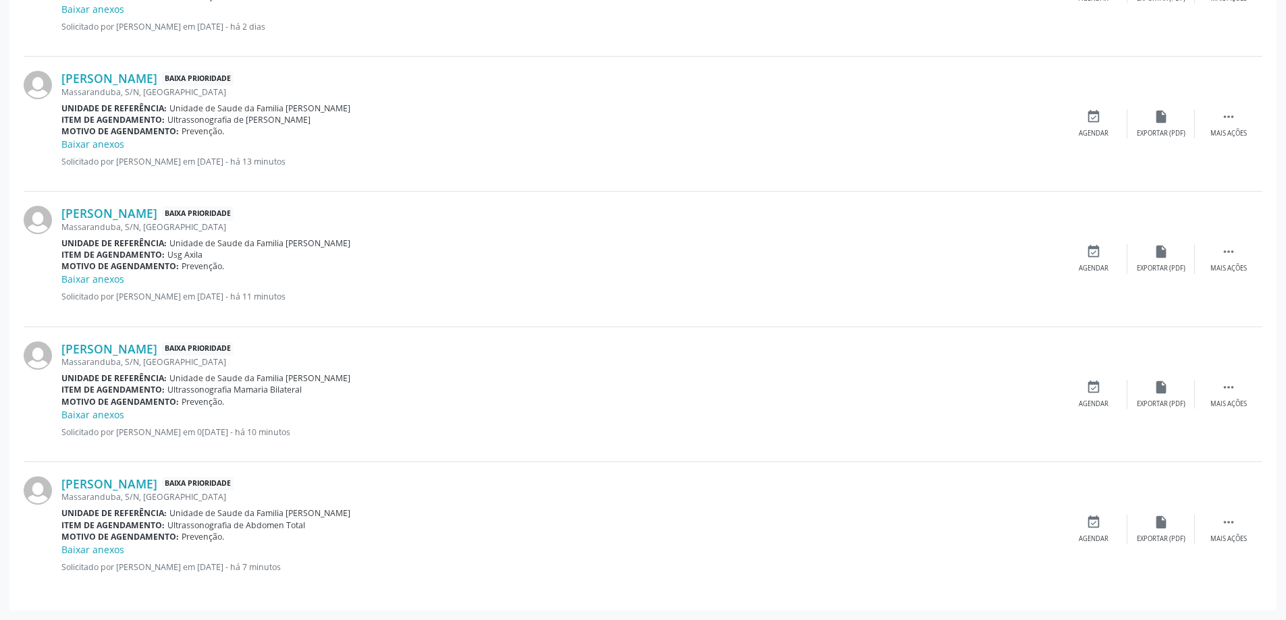
scroll to position [29, 0]
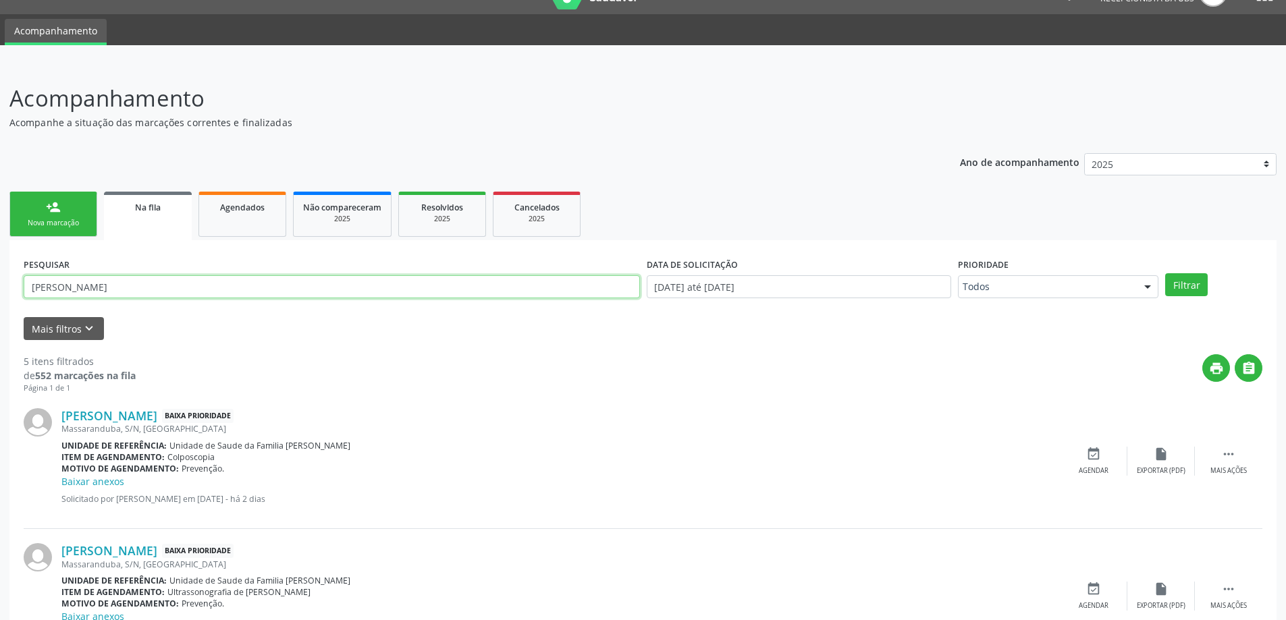
drag, startPoint x: 33, startPoint y: 290, endPoint x: 137, endPoint y: 287, distance: 104.0
click at [137, 287] on input "alcione barros lopes" at bounding box center [332, 286] width 616 height 23
paste input "Jose Ailton Bernardo da Silva"
type input "Jose Ailton Bernardo da Silva"
drag, startPoint x: 158, startPoint y: 287, endPoint x: 23, endPoint y: 279, distance: 135.2
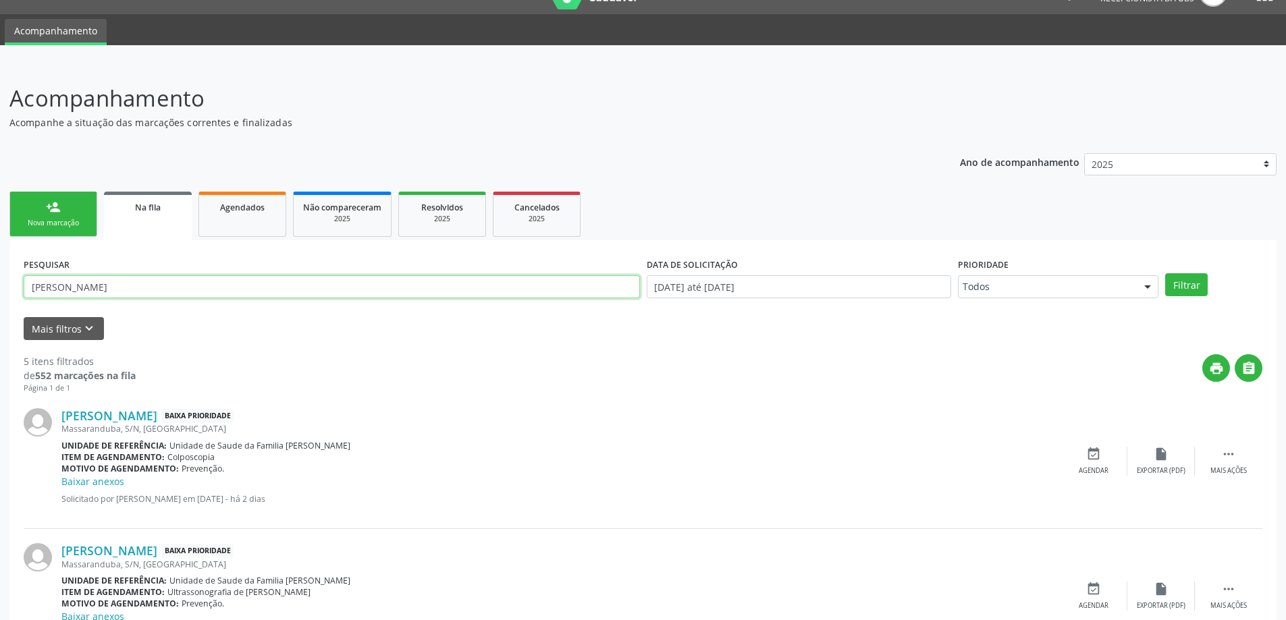
click at [23, 279] on div "PESQUISAR Jose Ailton Bernardo da Silva" at bounding box center [331, 280] width 623 height 53
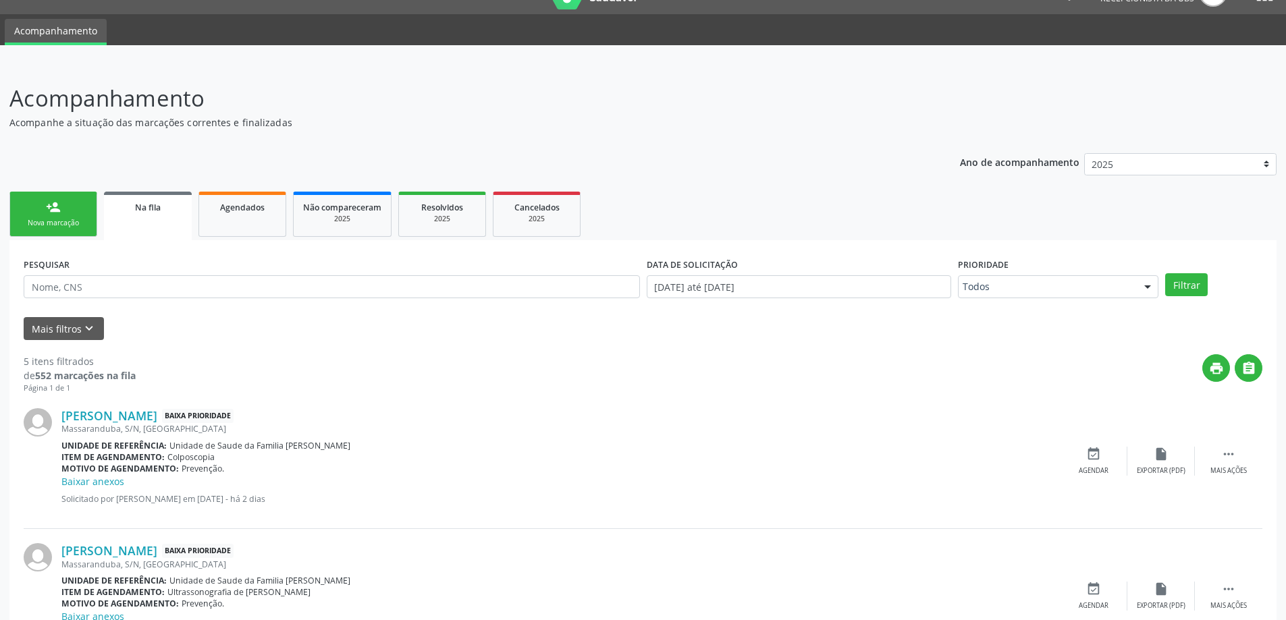
click at [39, 198] on link "person_add Nova marcação" at bounding box center [53, 214] width 88 height 45
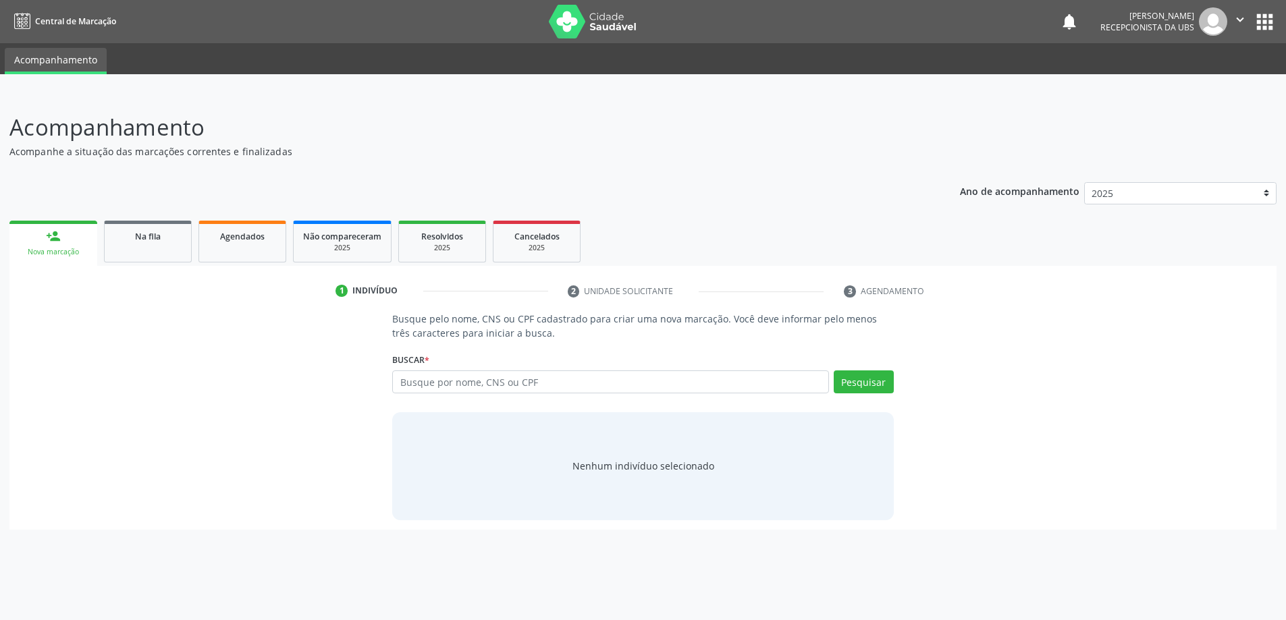
scroll to position [0, 0]
click at [426, 382] on input "text" at bounding box center [616, 382] width 441 height 23
type input "alcione barros lopes"
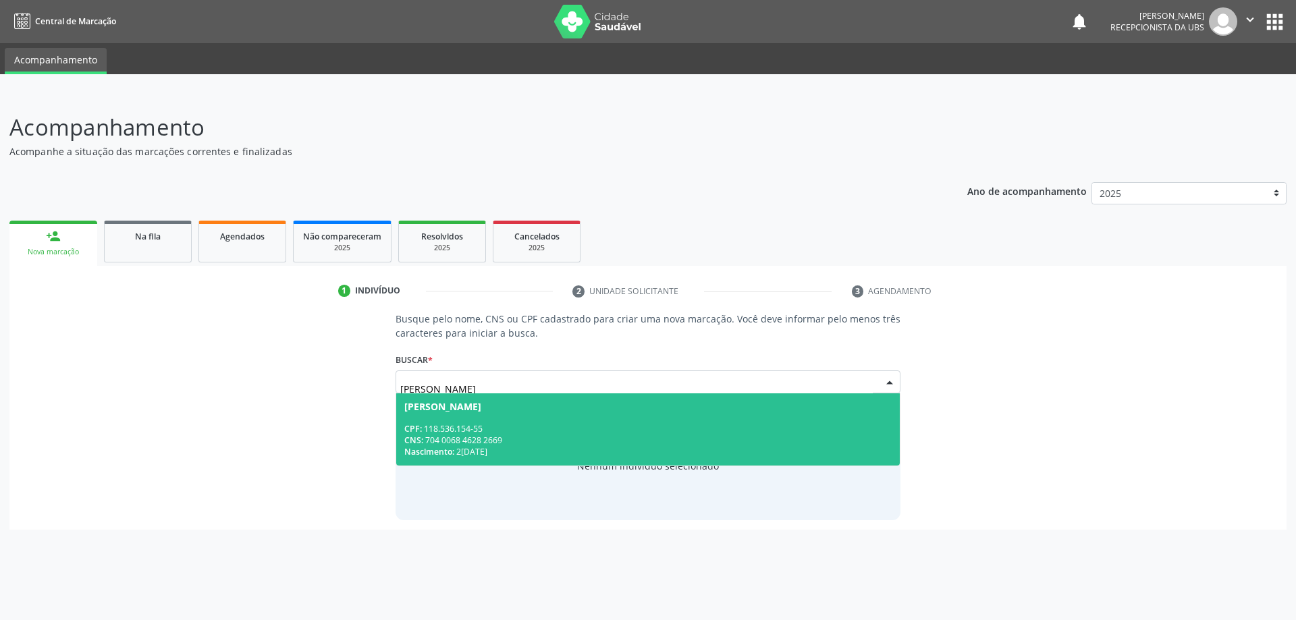
click at [484, 433] on div "CPF: 118.536.154-55" at bounding box center [648, 428] width 488 height 11
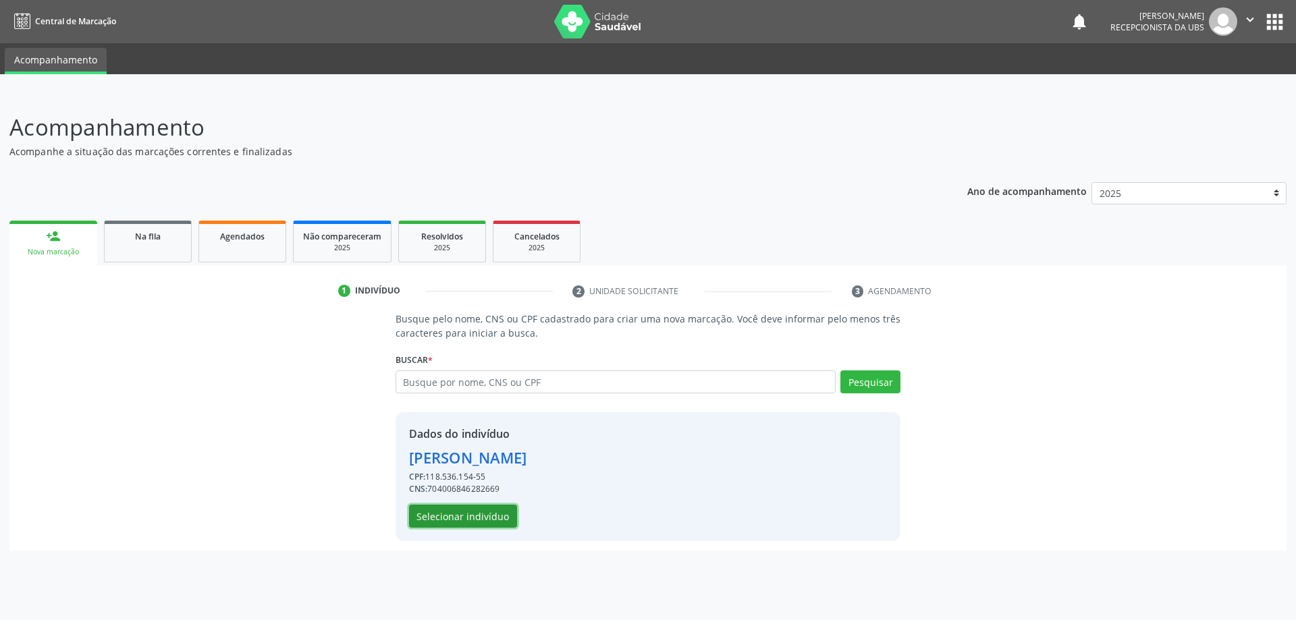
click at [470, 524] on button "Selecionar indivíduo" at bounding box center [463, 516] width 108 height 23
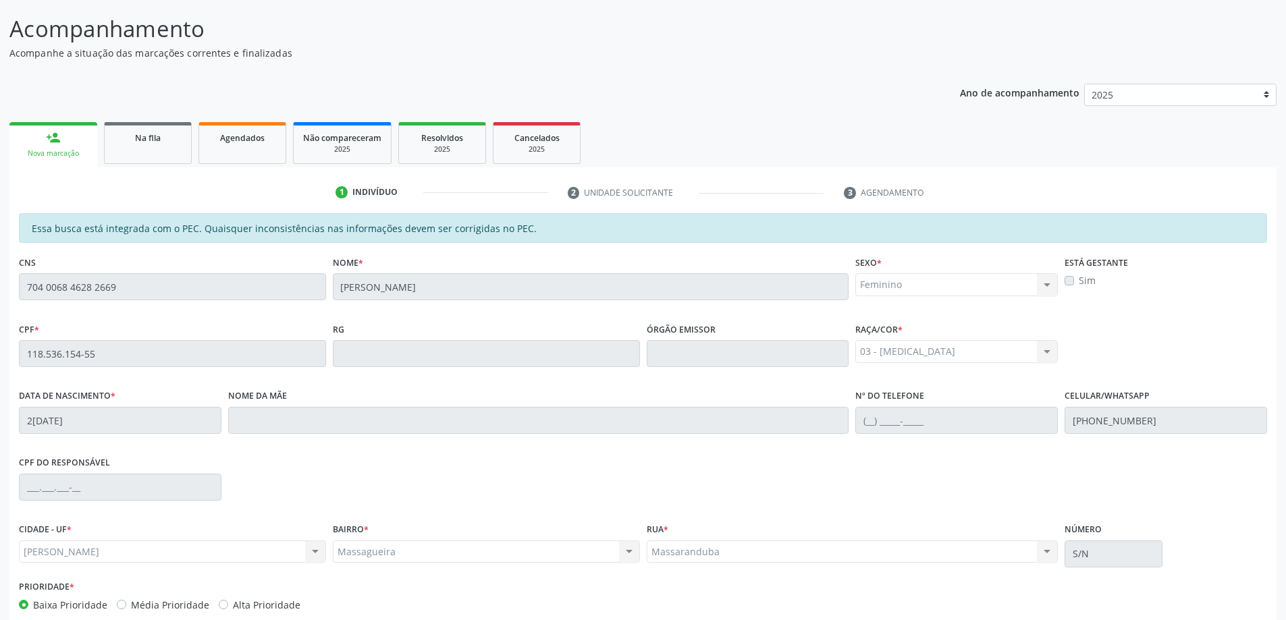
scroll to position [169, 0]
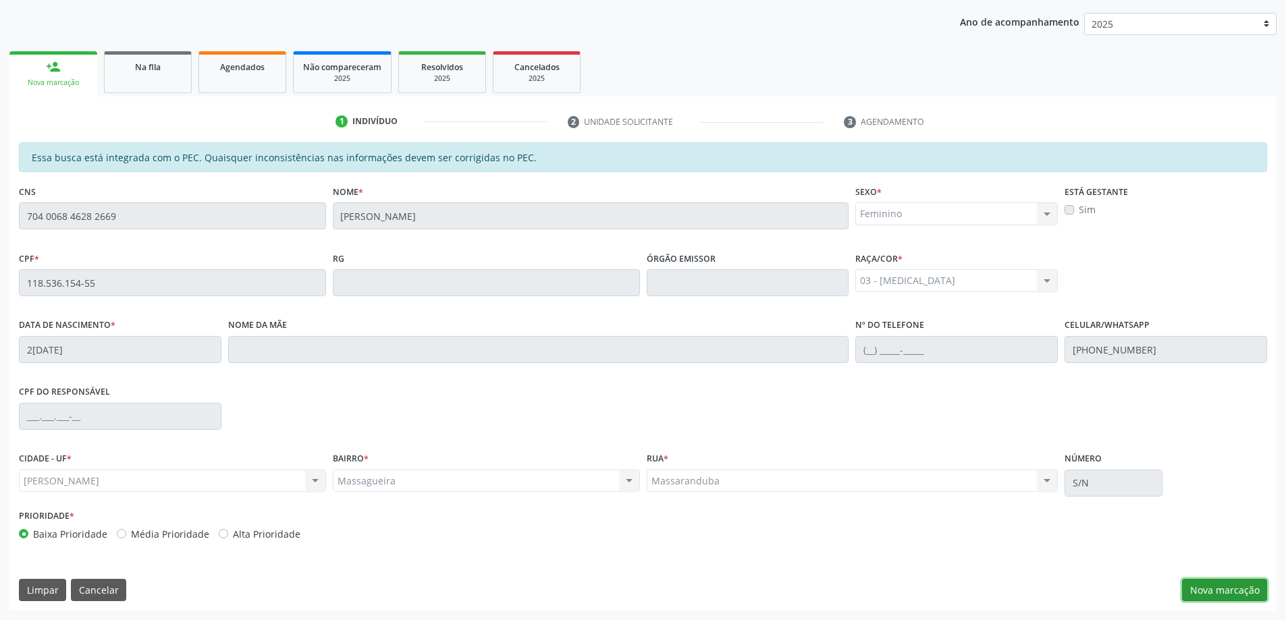
click at [1249, 591] on button "Nova marcação" at bounding box center [1224, 590] width 85 height 23
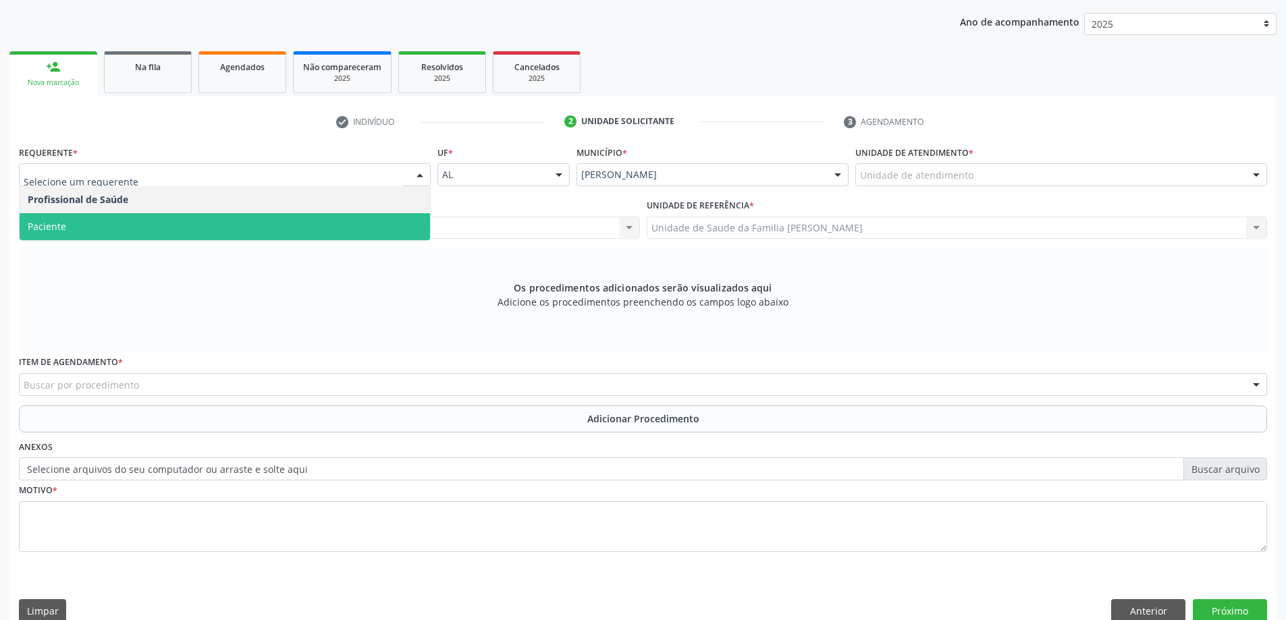
click at [94, 227] on span "Paciente" at bounding box center [225, 226] width 410 height 27
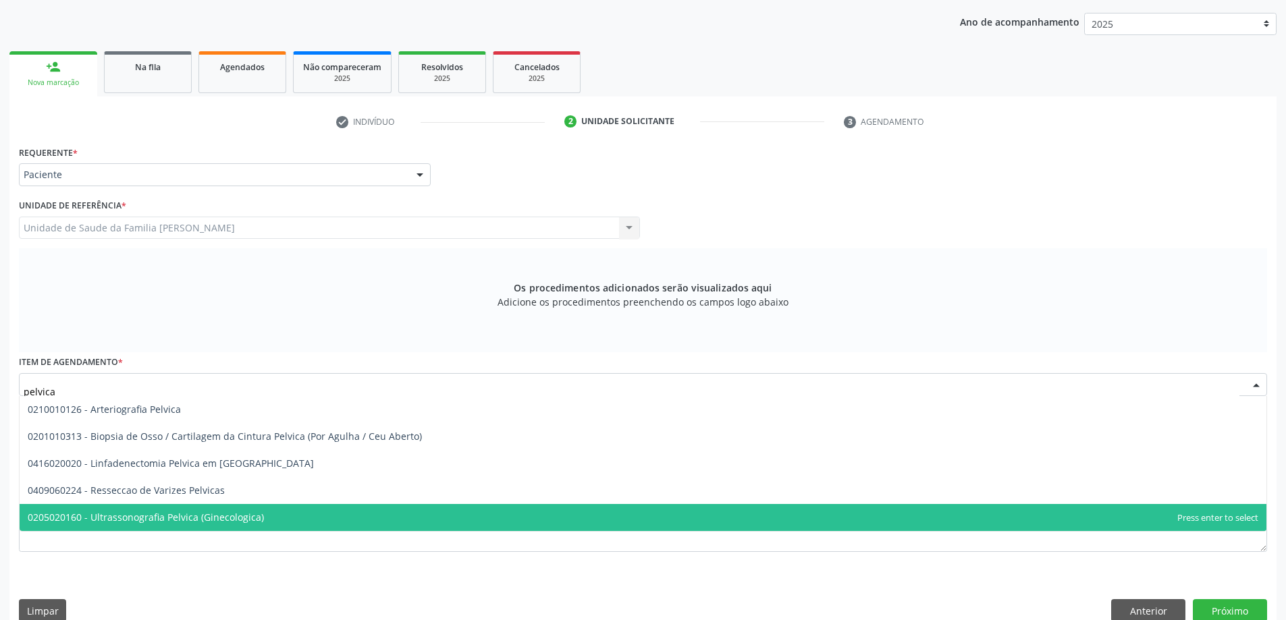
click at [125, 524] on span "0205020160 - Ultrassonografia Pelvica (Ginecologica)" at bounding box center [643, 517] width 1247 height 27
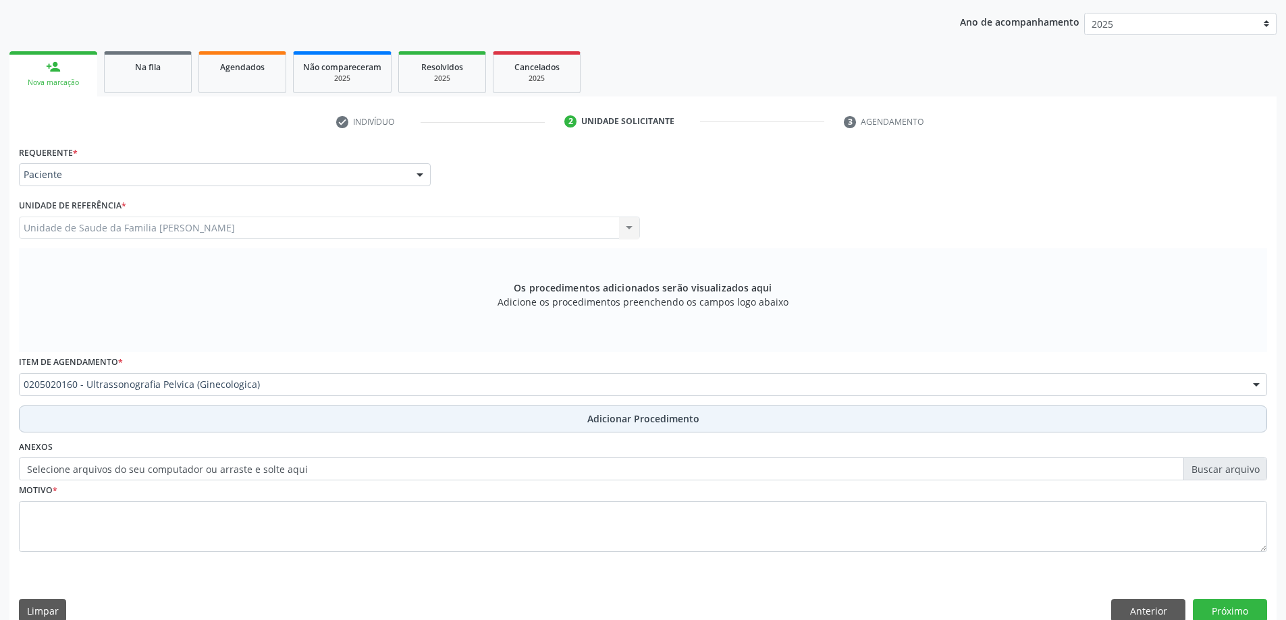
click at [341, 421] on button "Adicionar Procedimento" at bounding box center [643, 419] width 1248 height 27
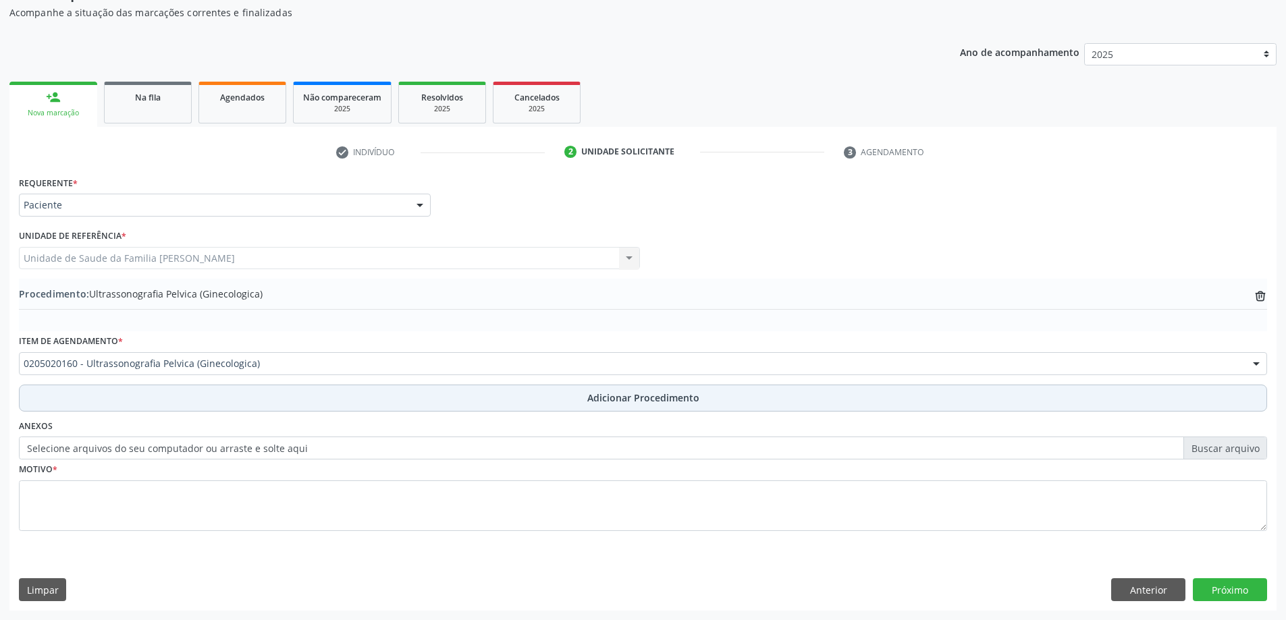
scroll to position [139, 0]
click at [306, 391] on button "Adicionar Procedimento" at bounding box center [643, 398] width 1248 height 27
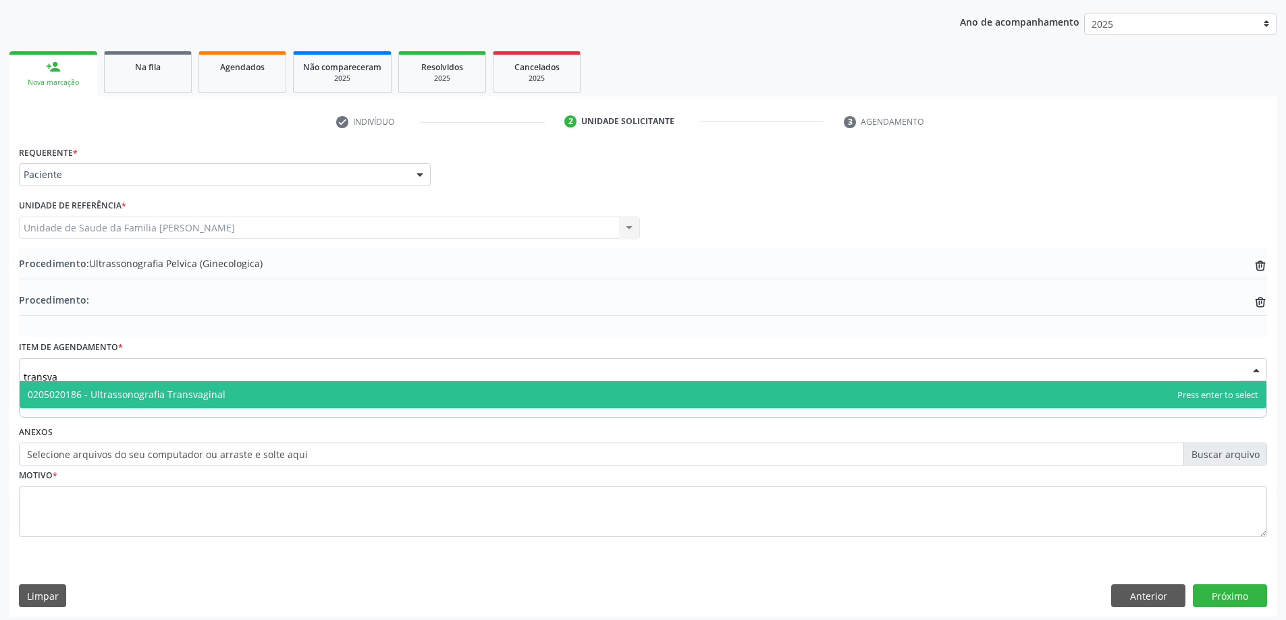
click at [276, 387] on span "0205020186 - Ultrassonografia Transvaginal" at bounding box center [643, 394] width 1247 height 27
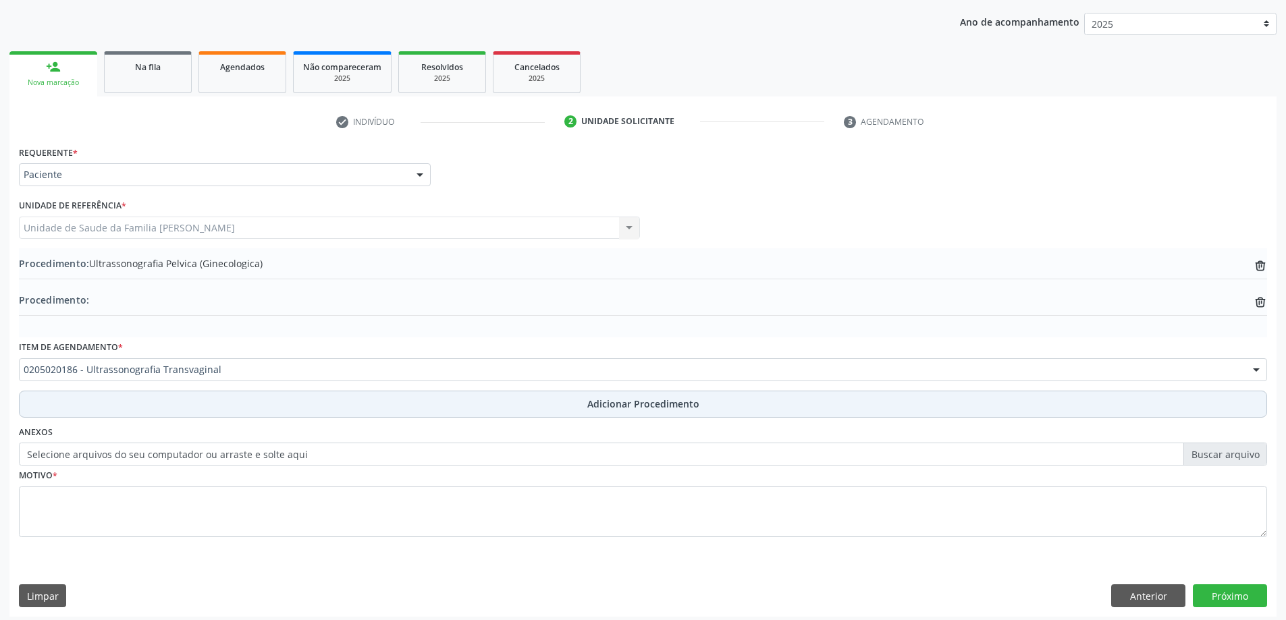
click at [253, 395] on button "Adicionar Procedimento" at bounding box center [643, 404] width 1248 height 27
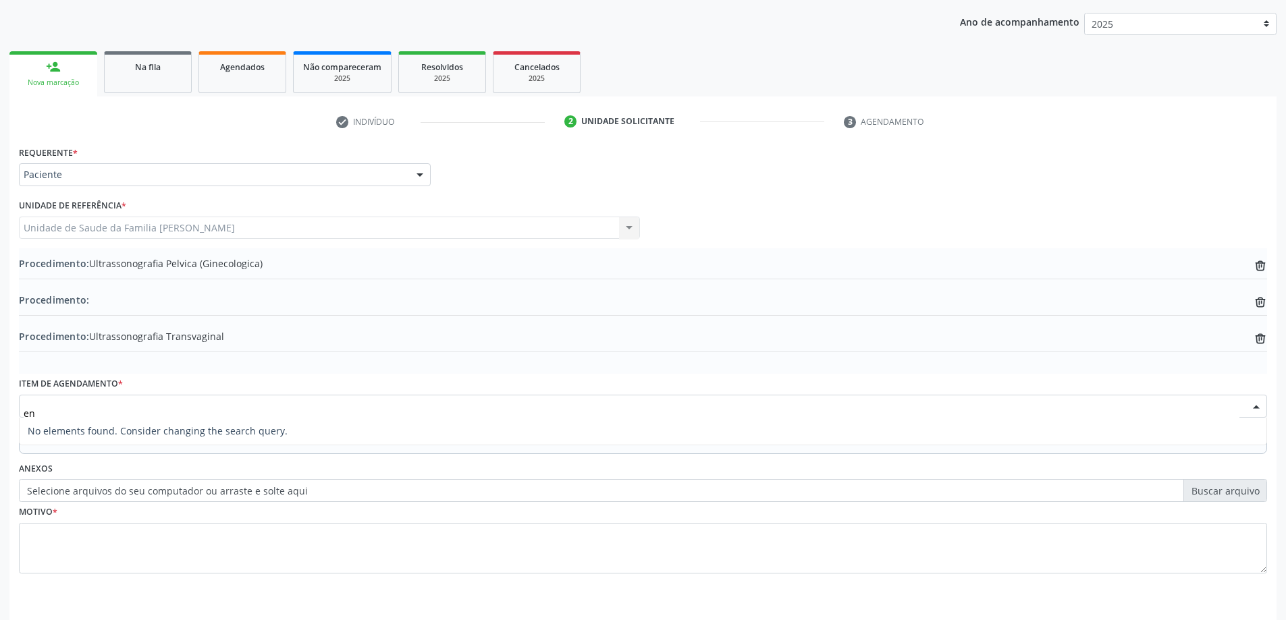
type input "e"
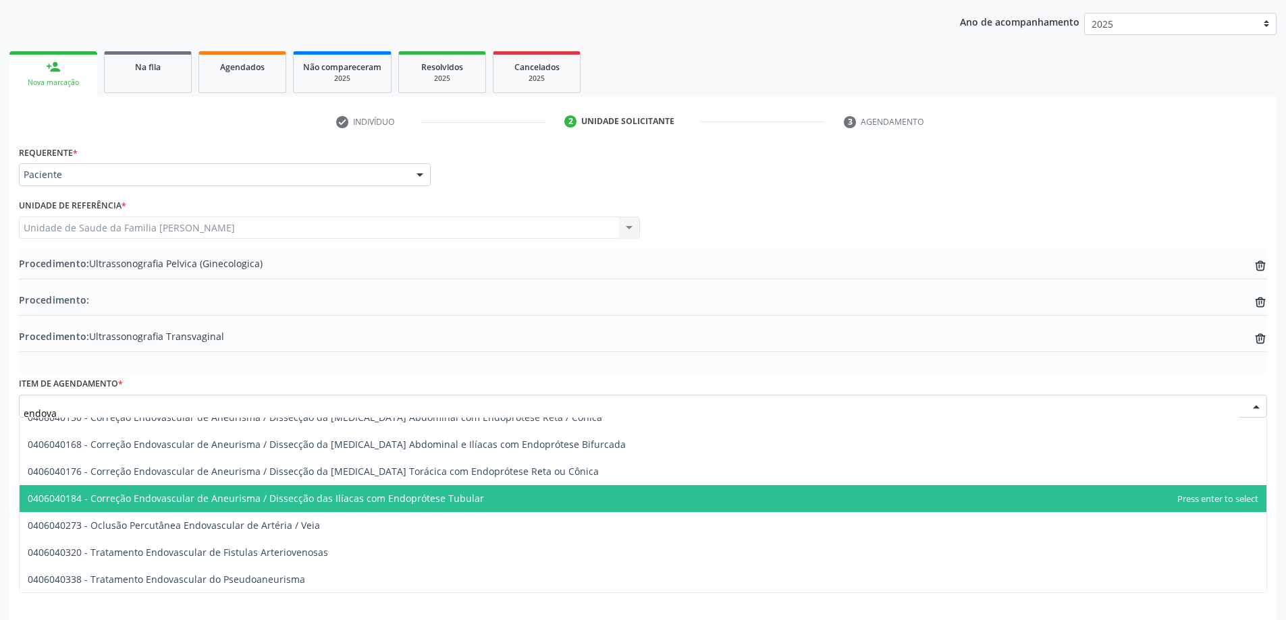
scroll to position [0, 0]
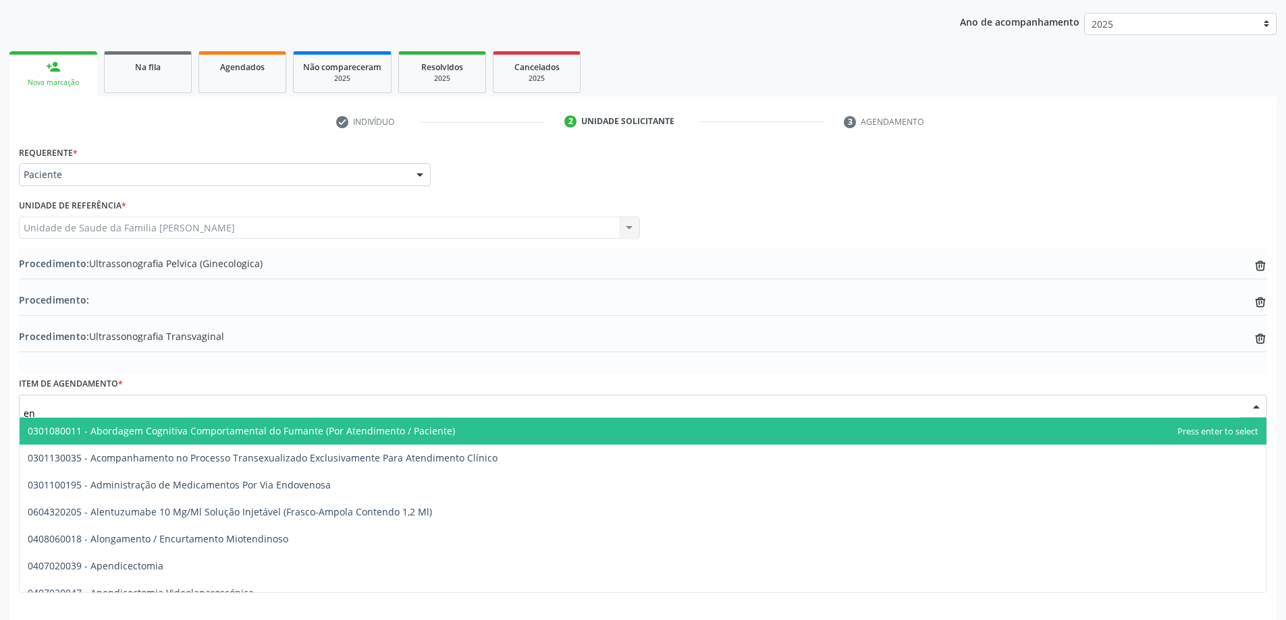
type input "e"
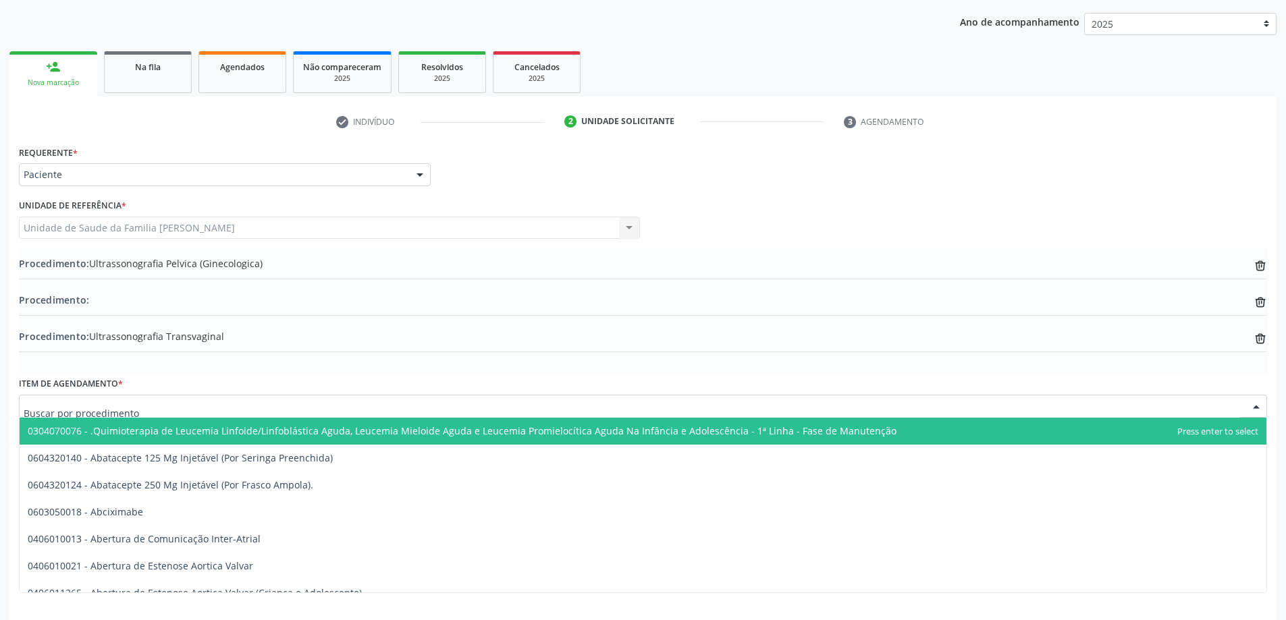
click at [184, 373] on div "Procedimento: Ultrassonografia Pelvica (Ginecologica) trash-outline icon Proced…" at bounding box center [643, 311] width 1248 height 126
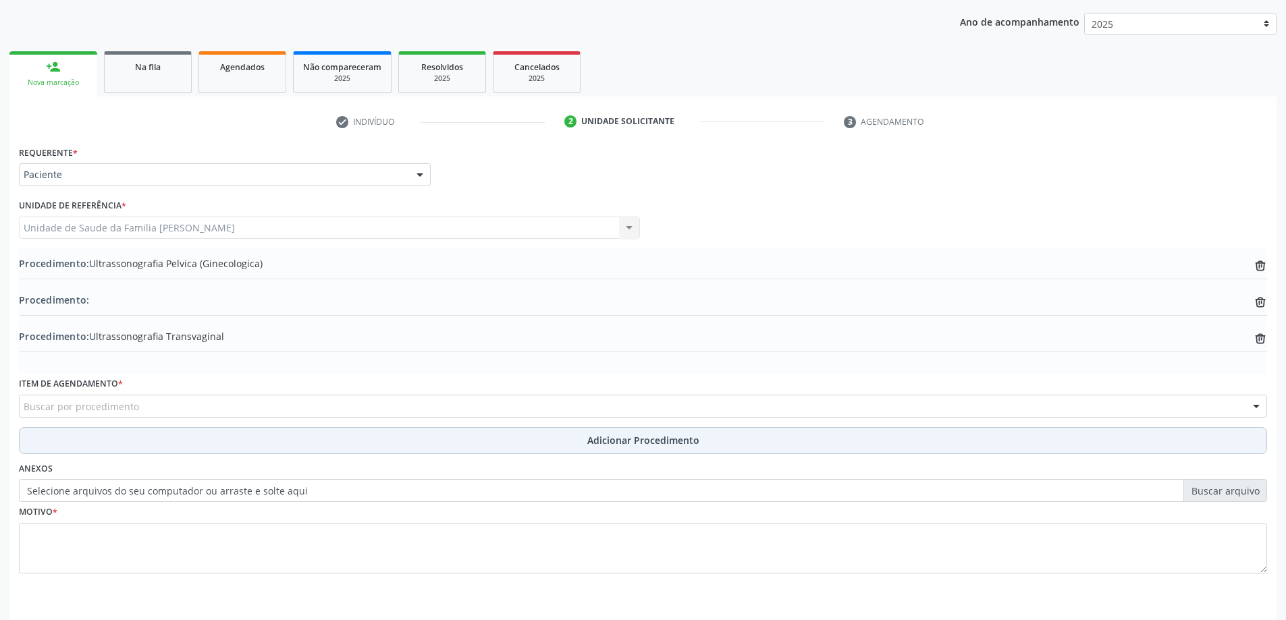
click at [113, 437] on button "Adicionar Procedimento" at bounding box center [643, 440] width 1248 height 27
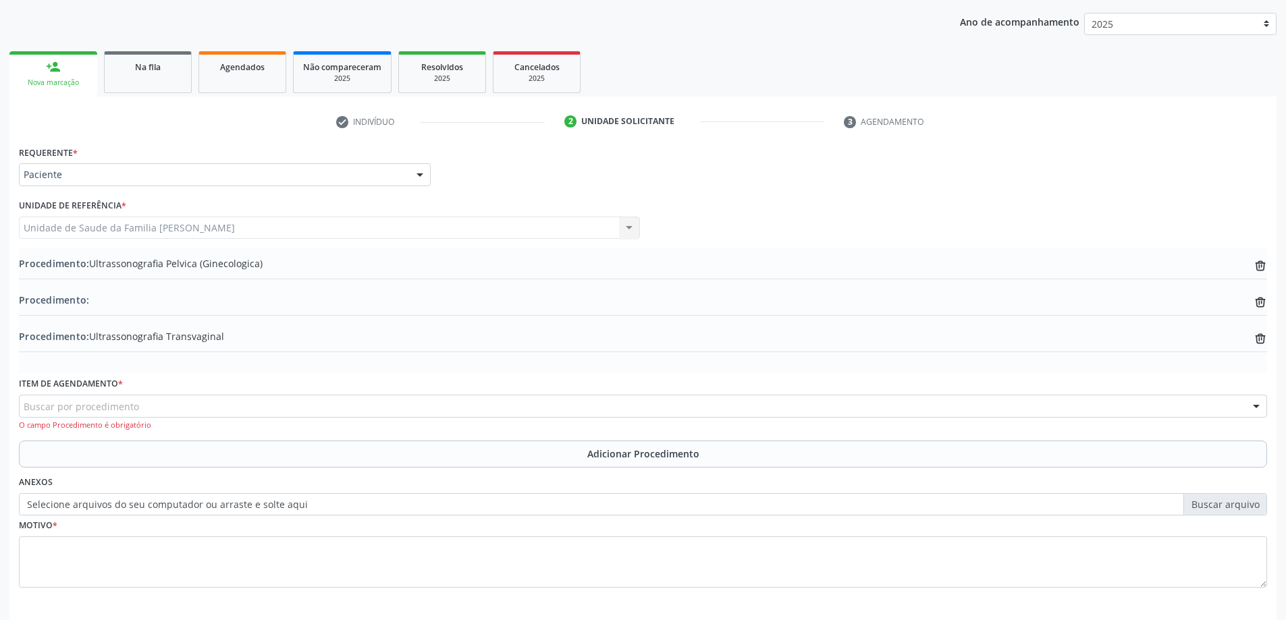
click at [75, 499] on label "Selecione arquivos do seu computador ou arraste e solte aqui" at bounding box center [643, 504] width 1248 height 23
click at [75, 499] on input "Selecione arquivos do seu computador ou arraste e solte aqui" at bounding box center [643, 504] width 1248 height 23
type input "C:\fakepath\WhatsApp Image 2025-10-01 at 14.52.21.jpeg"
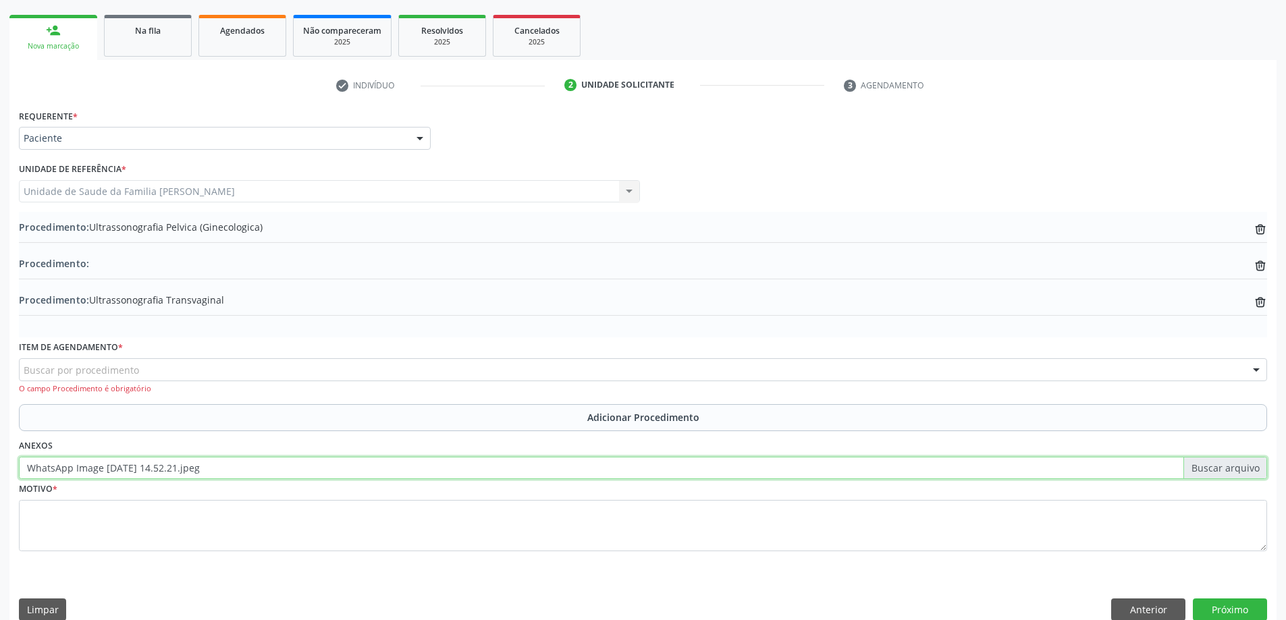
scroll to position [225, 0]
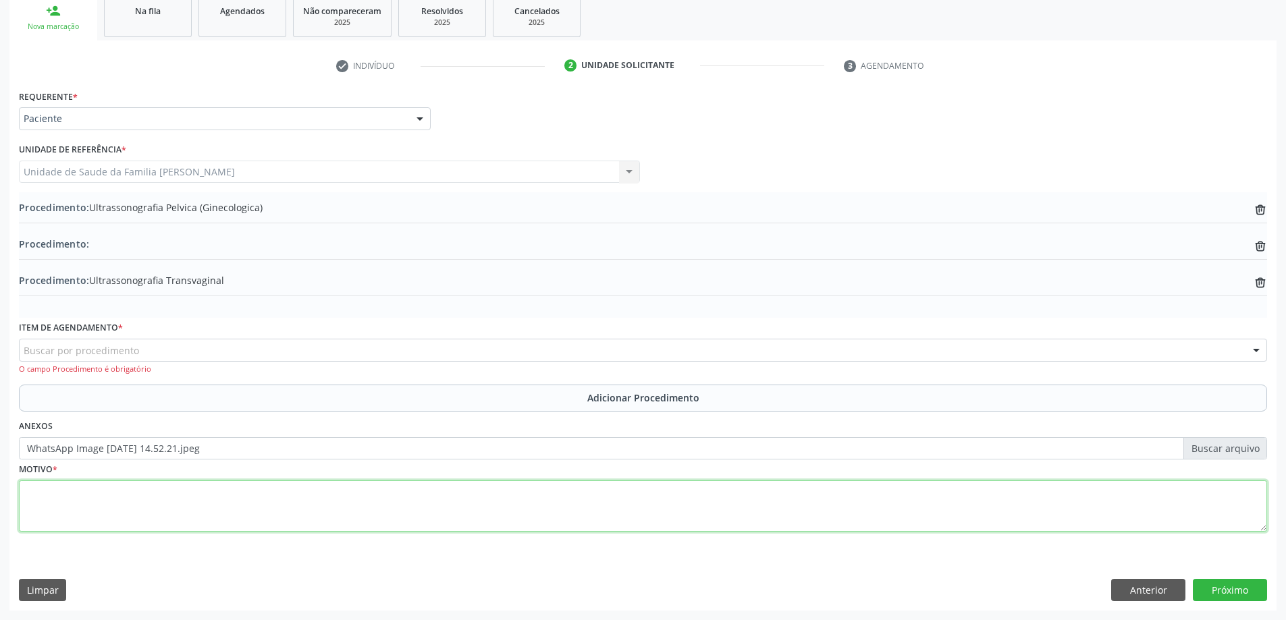
click at [57, 492] on textarea at bounding box center [643, 506] width 1248 height 51
type textarea "Prevenção."
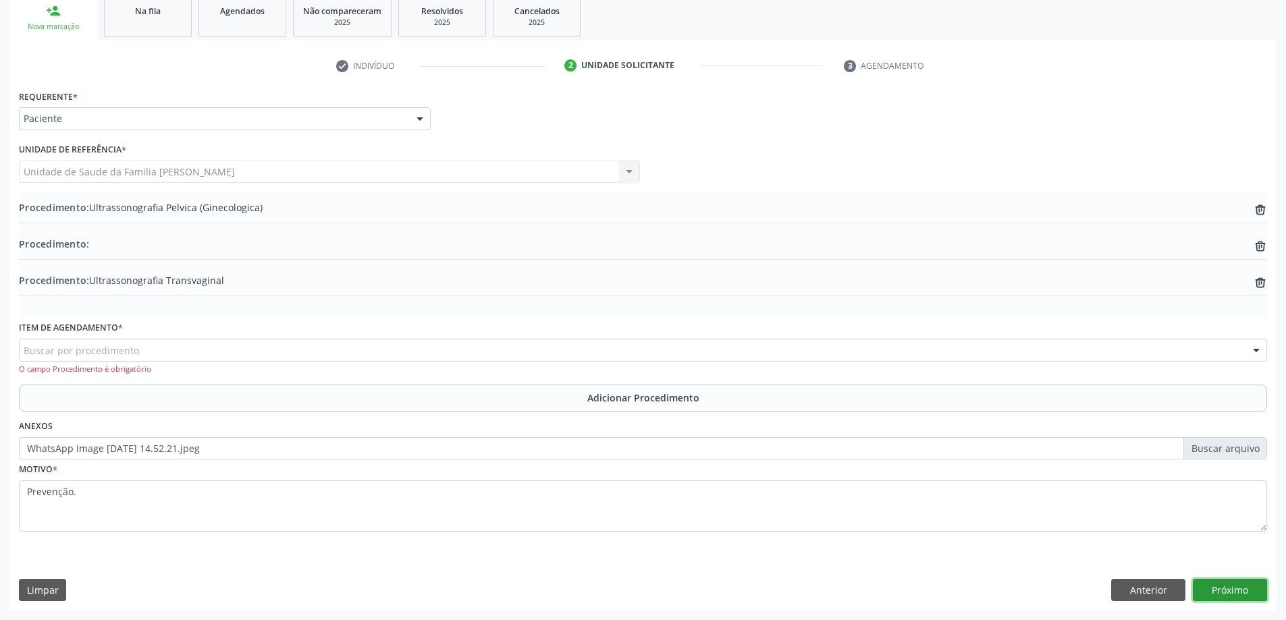
click at [1205, 595] on button "Próximo" at bounding box center [1230, 590] width 74 height 23
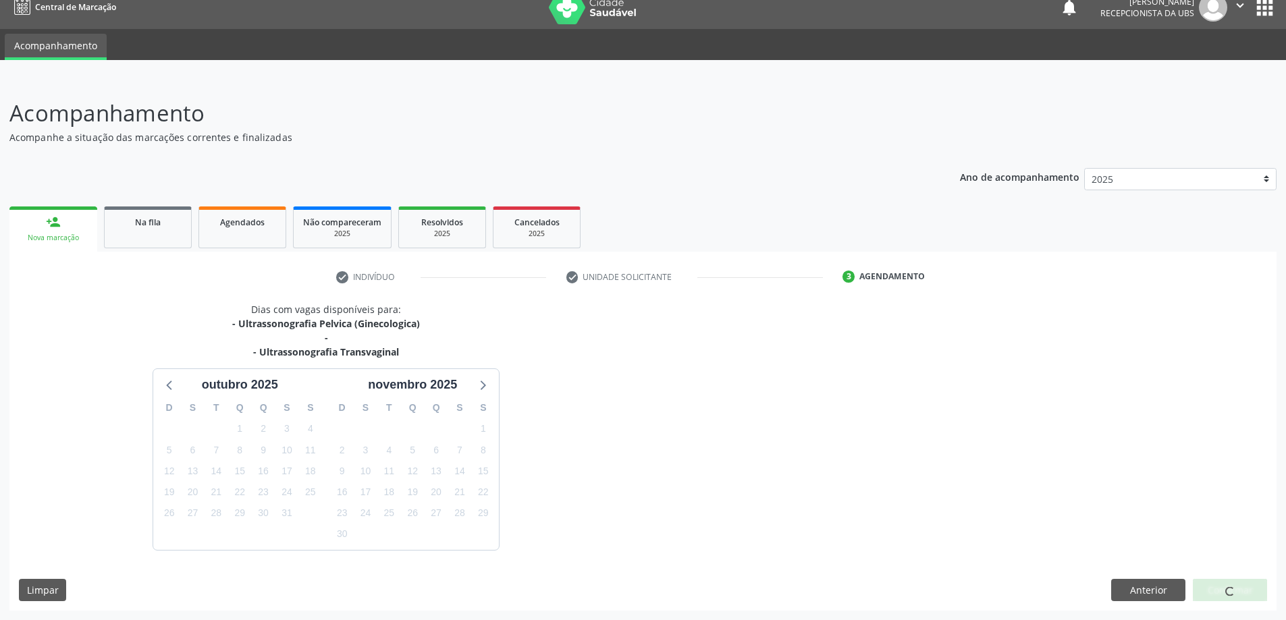
scroll to position [54, 0]
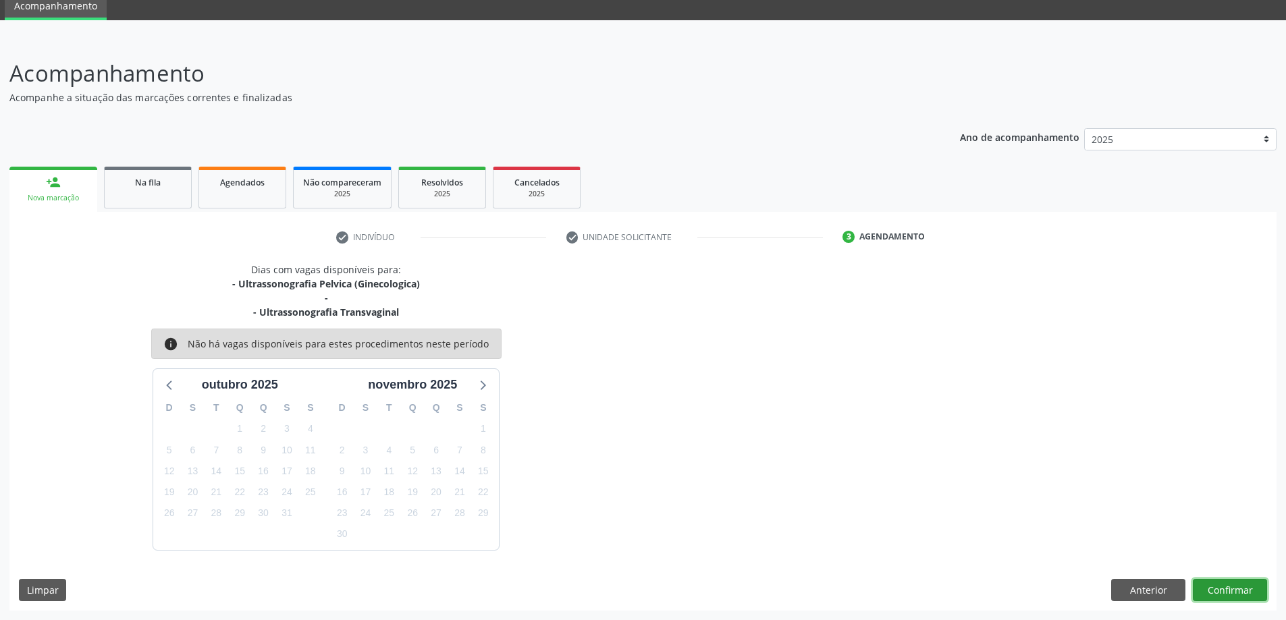
click at [1233, 586] on button "Confirmar" at bounding box center [1230, 590] width 74 height 23
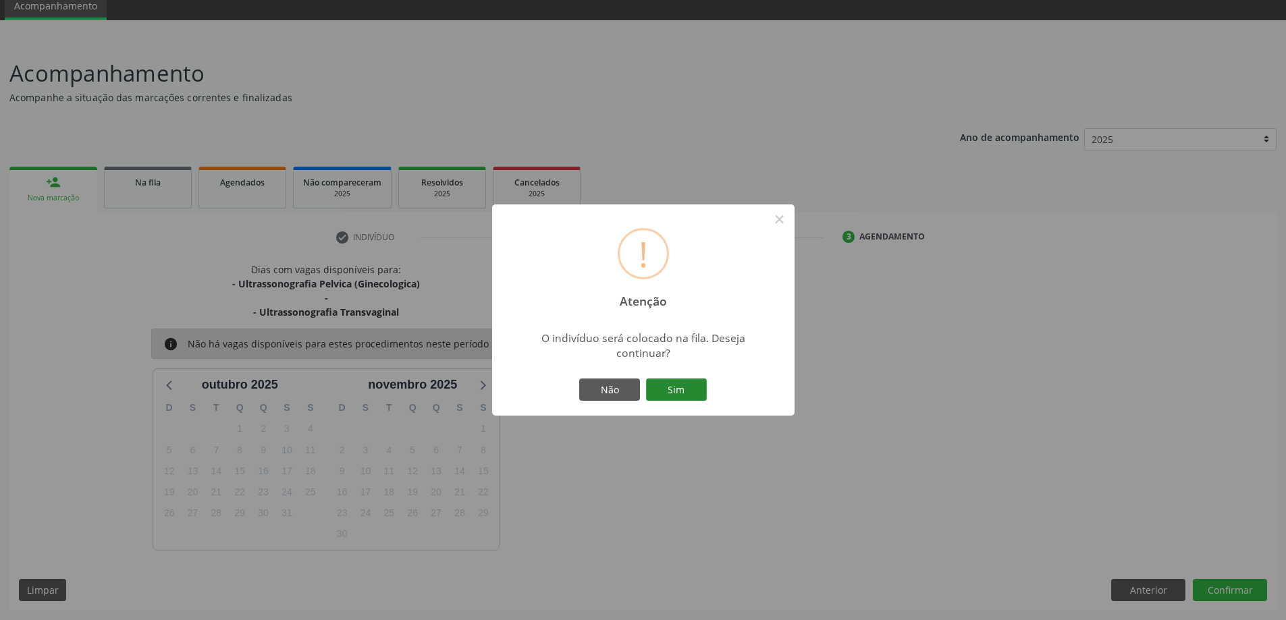
click at [685, 395] on button "Sim" at bounding box center [676, 390] width 61 height 23
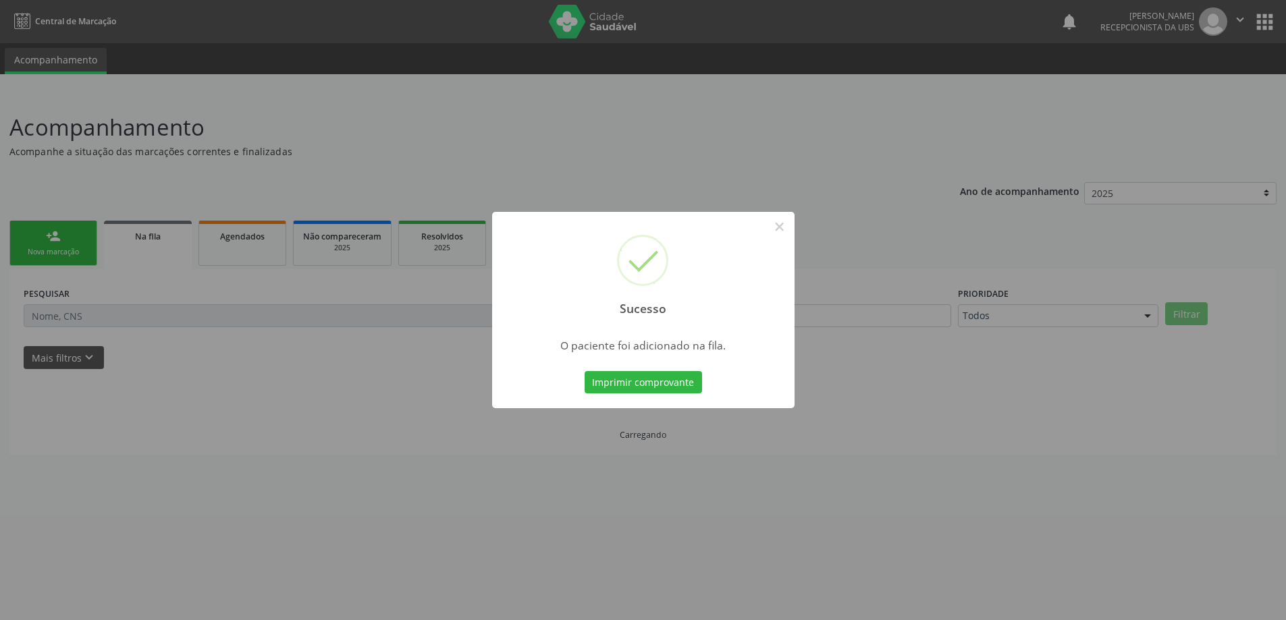
scroll to position [0, 0]
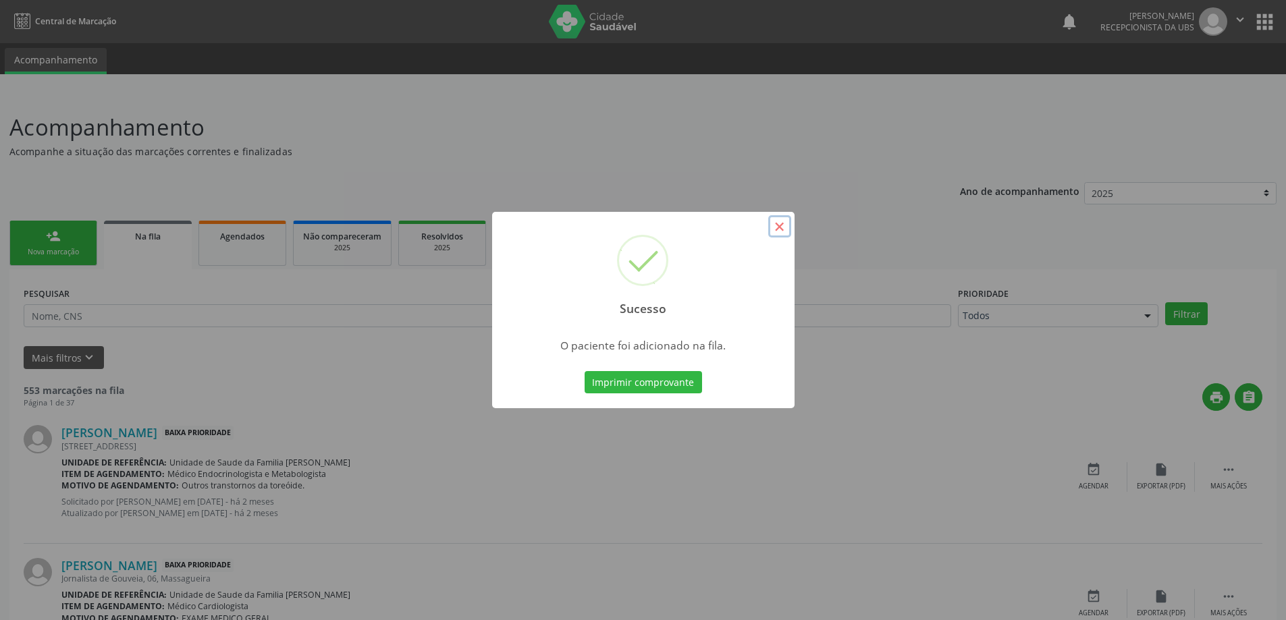
click at [781, 235] on button "×" at bounding box center [779, 226] width 23 height 23
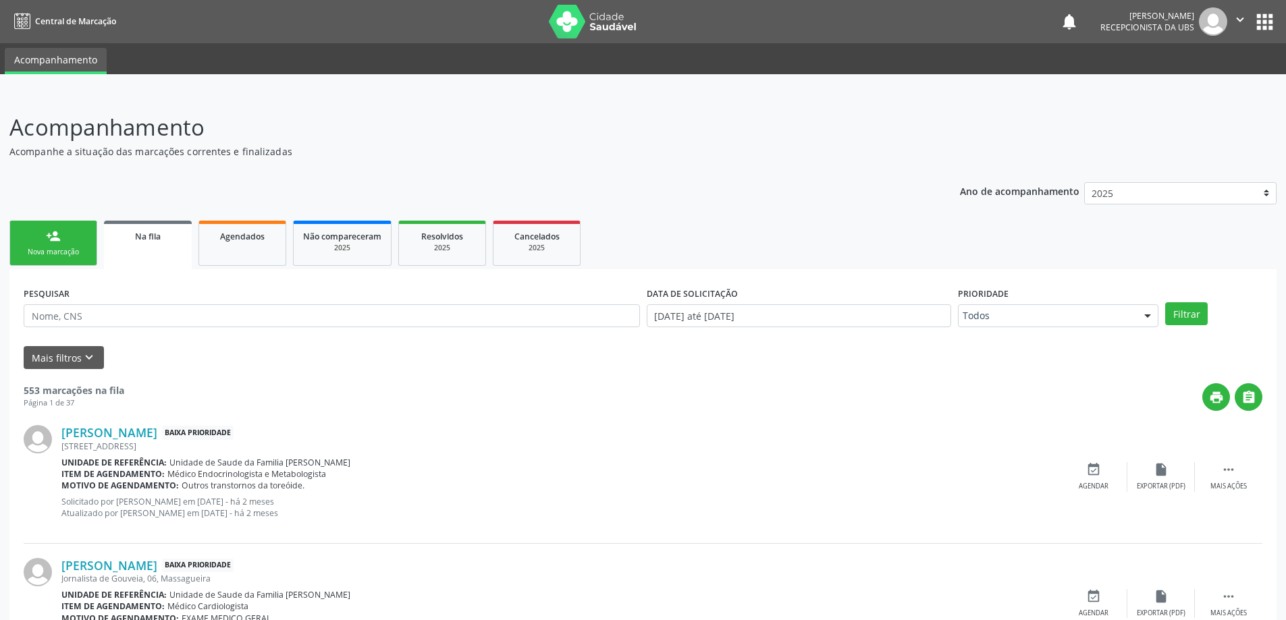
click at [70, 248] on div "Nova marcação" at bounding box center [53, 252] width 67 height 10
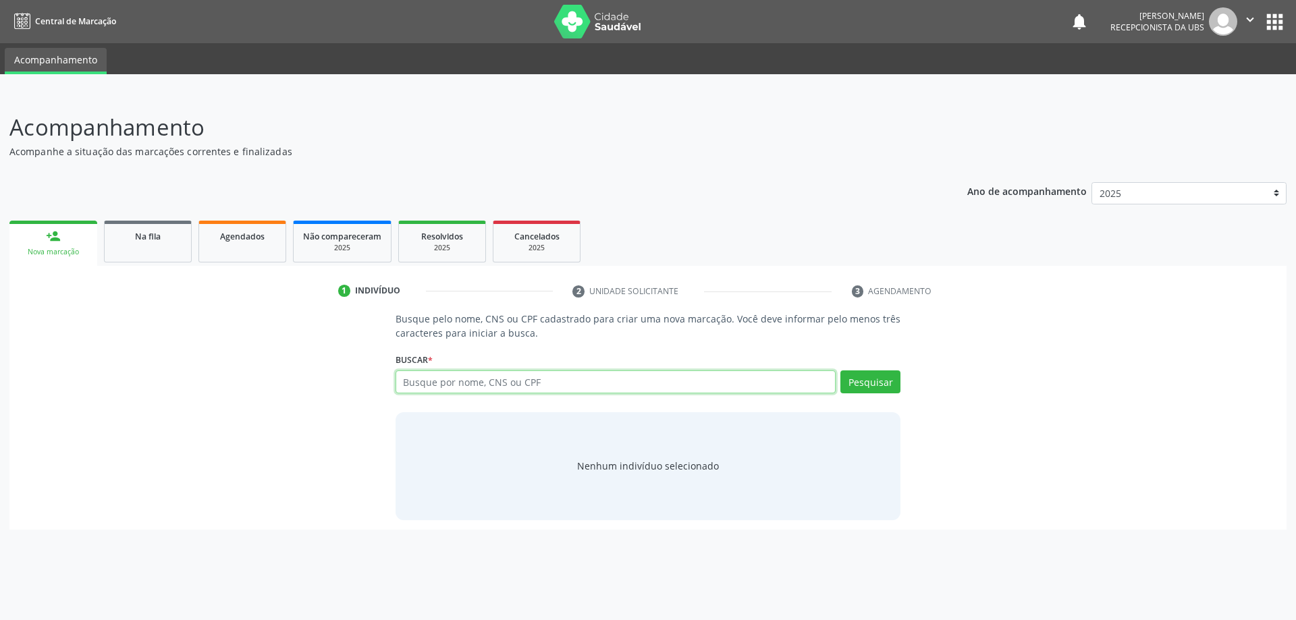
click at [416, 387] on input "text" at bounding box center [616, 382] width 441 height 23
type input "46449078715"
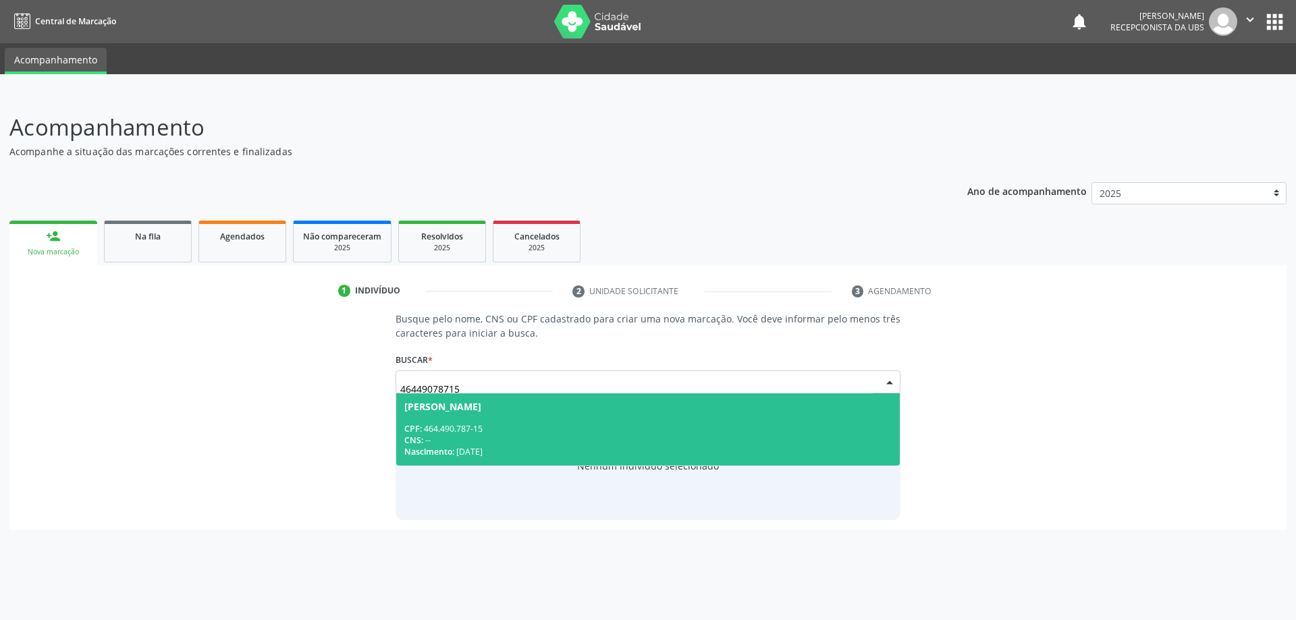
click at [541, 429] on div "CPF: 464.490.787-15" at bounding box center [648, 428] width 488 height 11
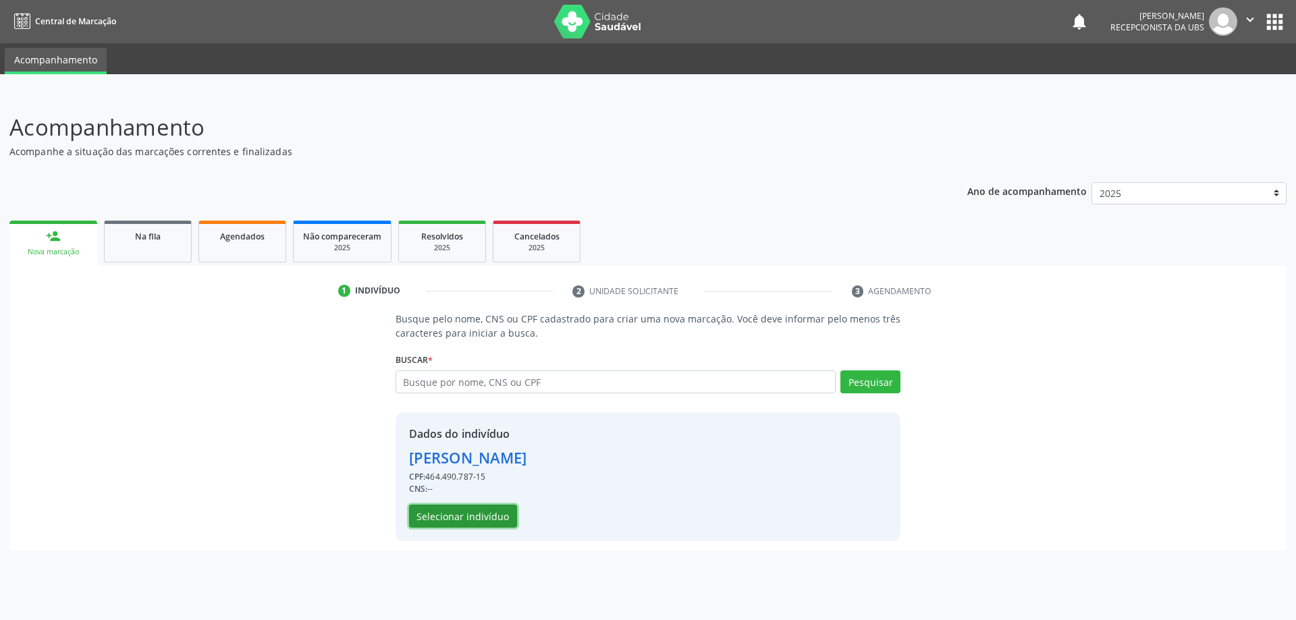
click at [450, 518] on button "Selecionar indivíduo" at bounding box center [463, 516] width 108 height 23
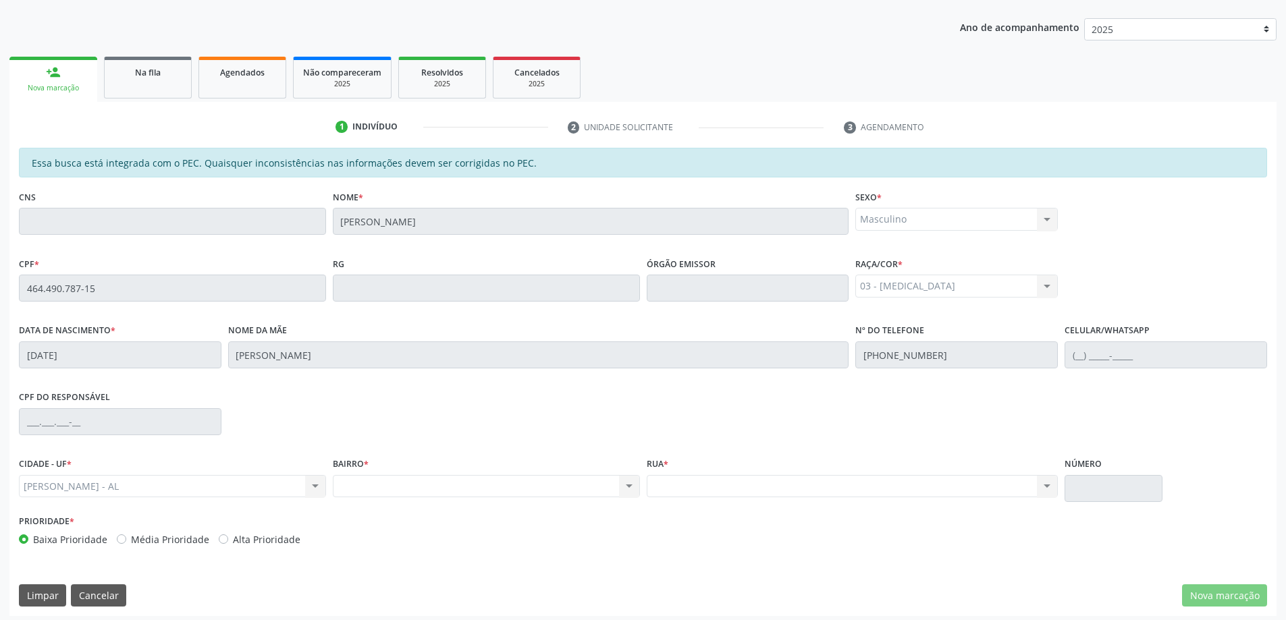
scroll to position [169, 0]
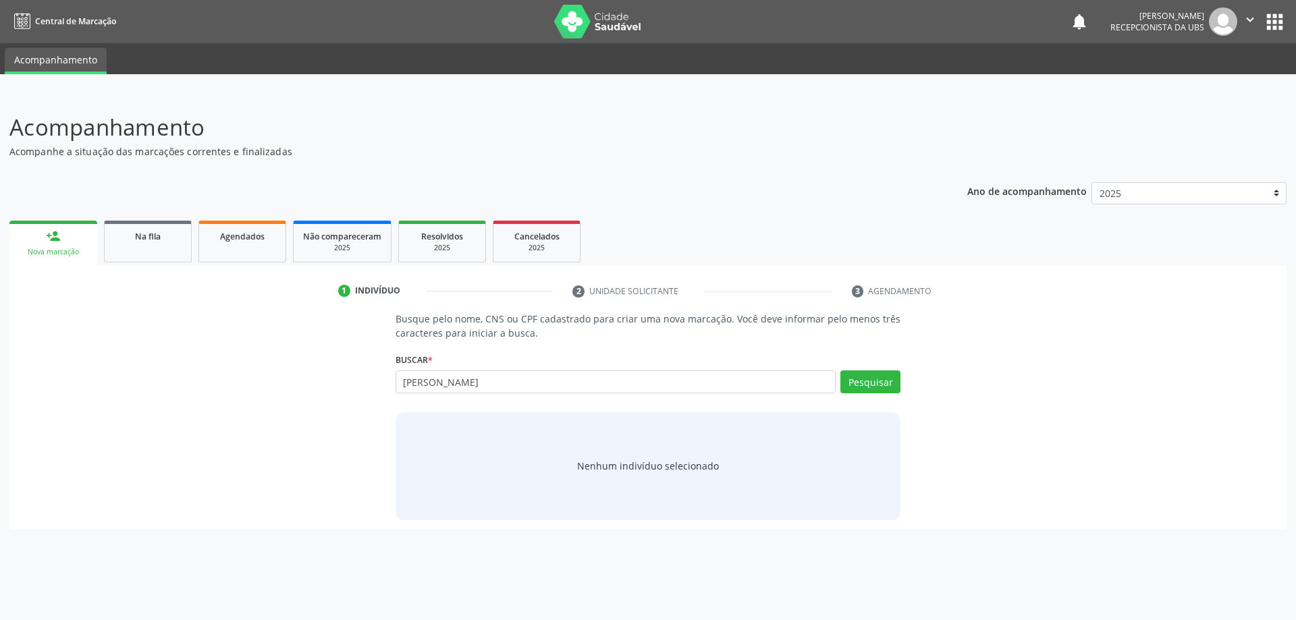
type input "[PERSON_NAME]"
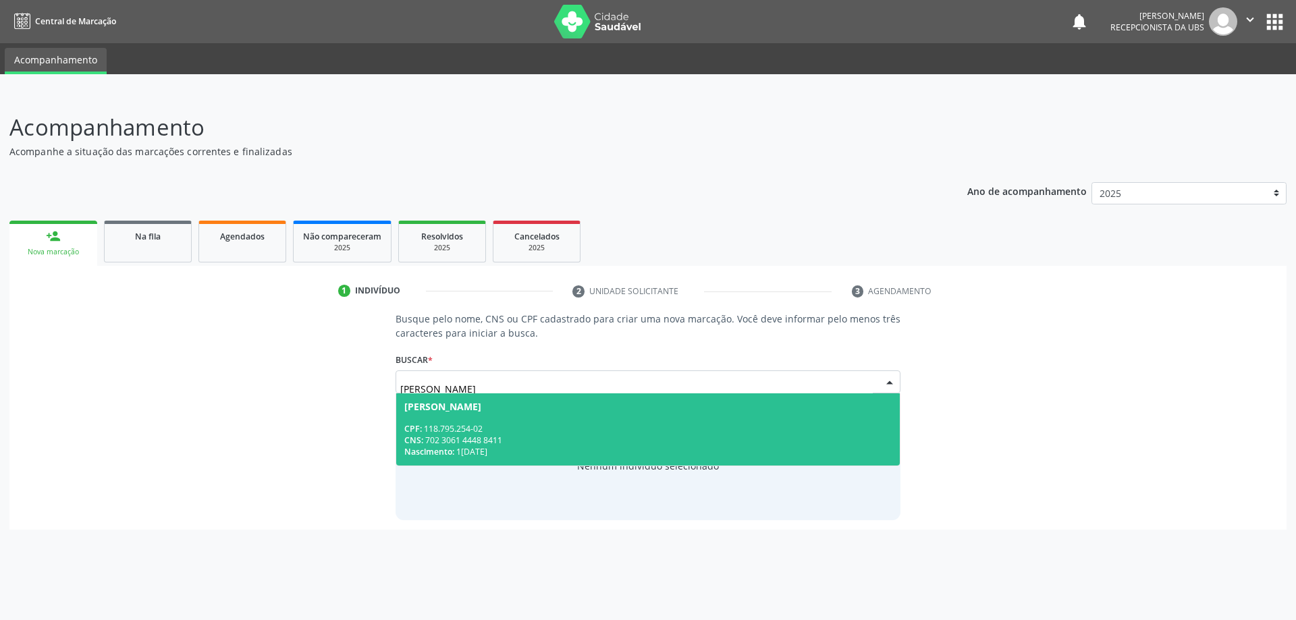
click at [491, 426] on div "CPF: 118.795.254-02" at bounding box center [648, 428] width 488 height 11
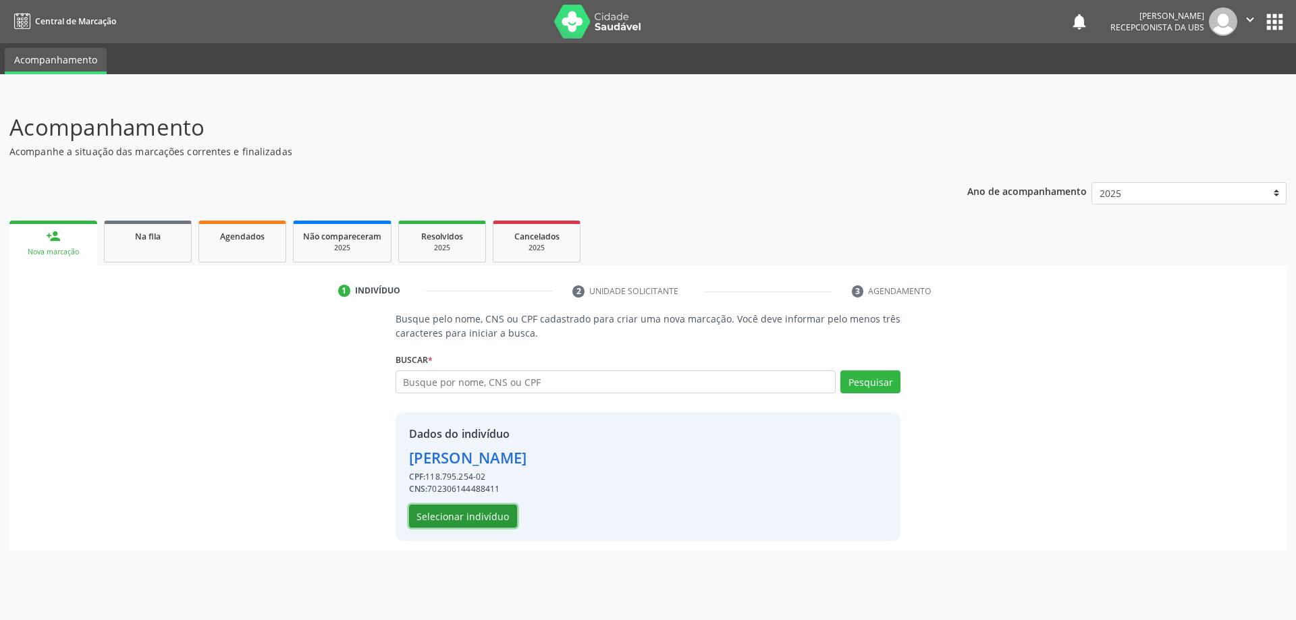
click at [485, 520] on button "Selecionar indivíduo" at bounding box center [463, 516] width 108 height 23
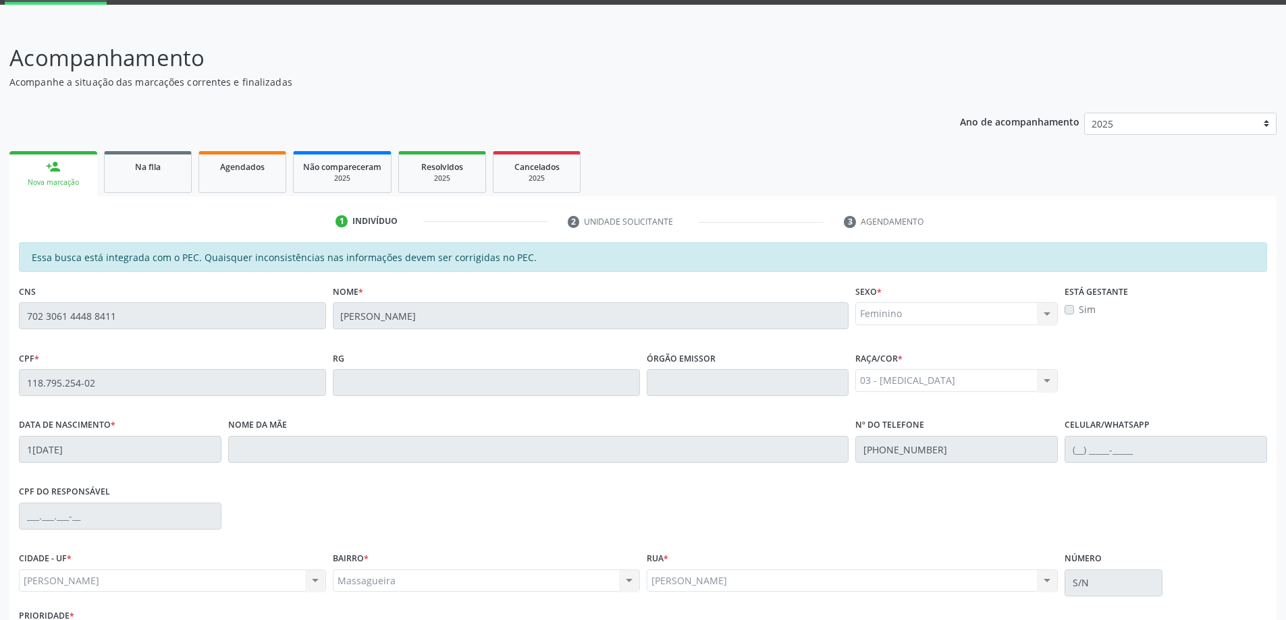
scroll to position [169, 0]
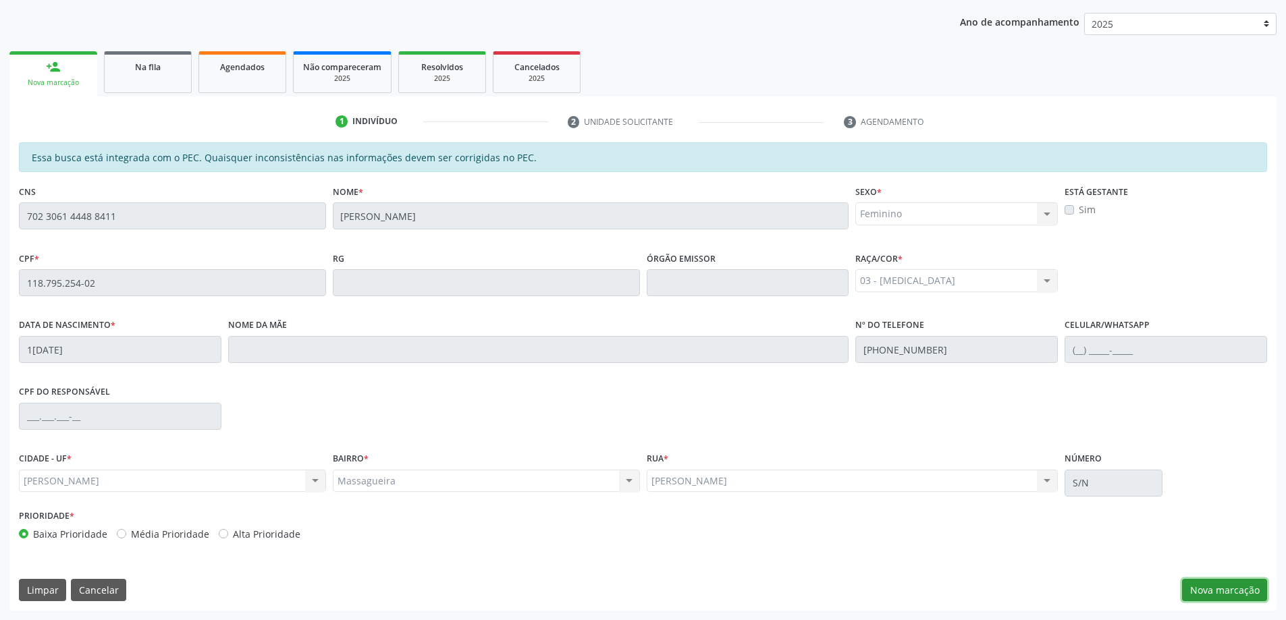
click at [1222, 584] on button "Nova marcação" at bounding box center [1224, 590] width 85 height 23
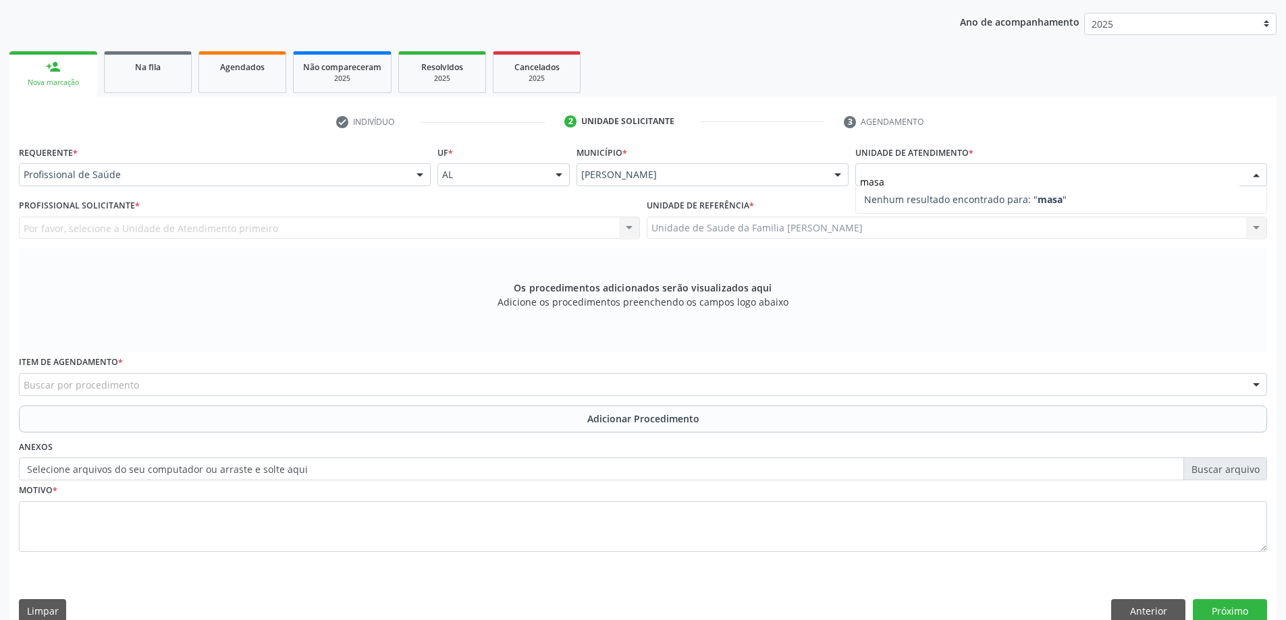
type input "mas"
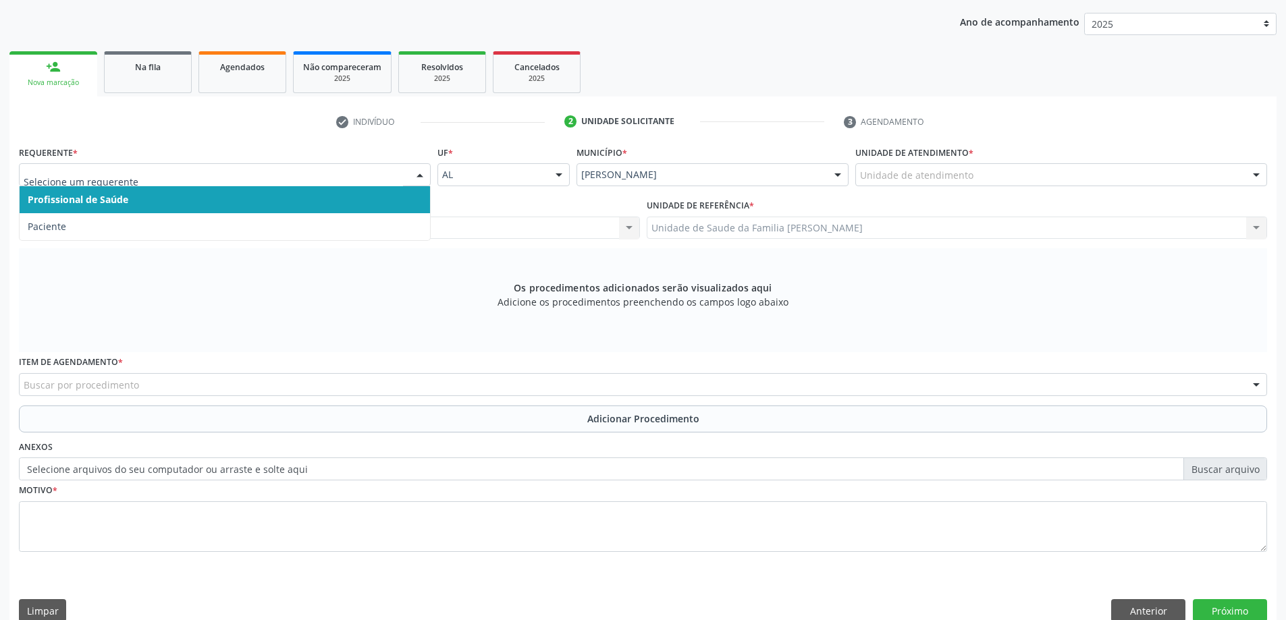
drag, startPoint x: 84, startPoint y: 165, endPoint x: 89, endPoint y: 171, distance: 7.2
click at [88, 169] on div at bounding box center [225, 174] width 412 height 23
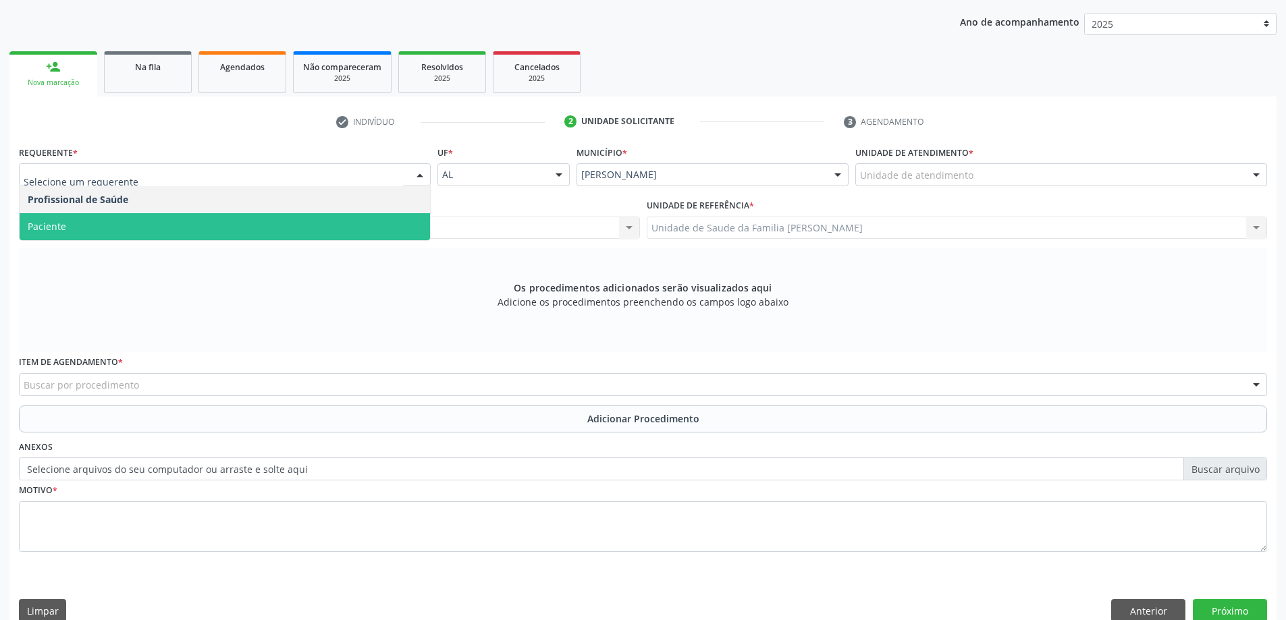
click at [82, 228] on span "Paciente" at bounding box center [225, 226] width 410 height 27
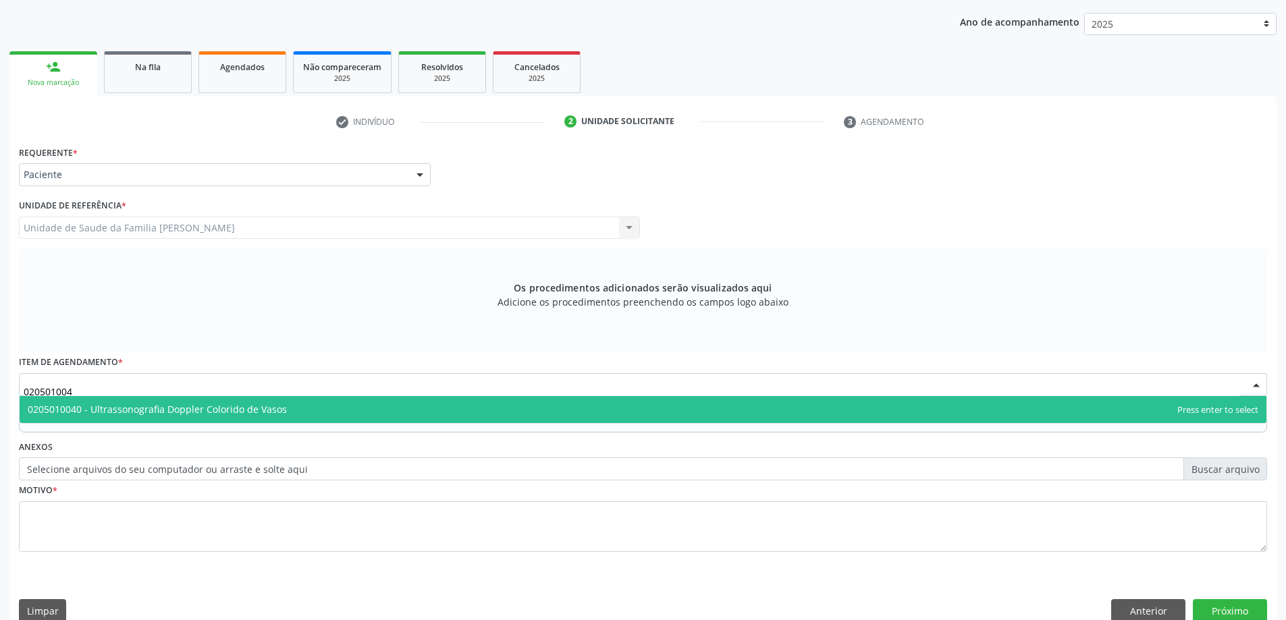
type input "0205010040"
click at [136, 417] on span "0205010040 - Ultrassonografia Doppler Colorido de Vasos" at bounding box center [643, 409] width 1247 height 27
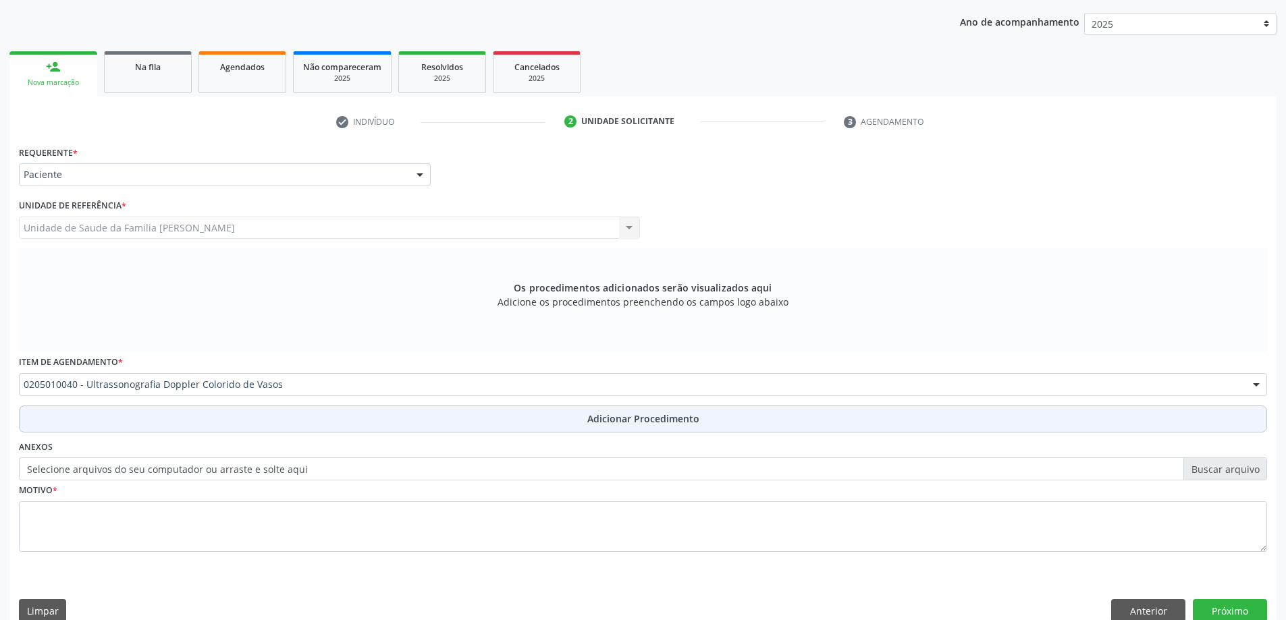
click at [128, 431] on button "Adicionar Procedimento" at bounding box center [643, 419] width 1248 height 27
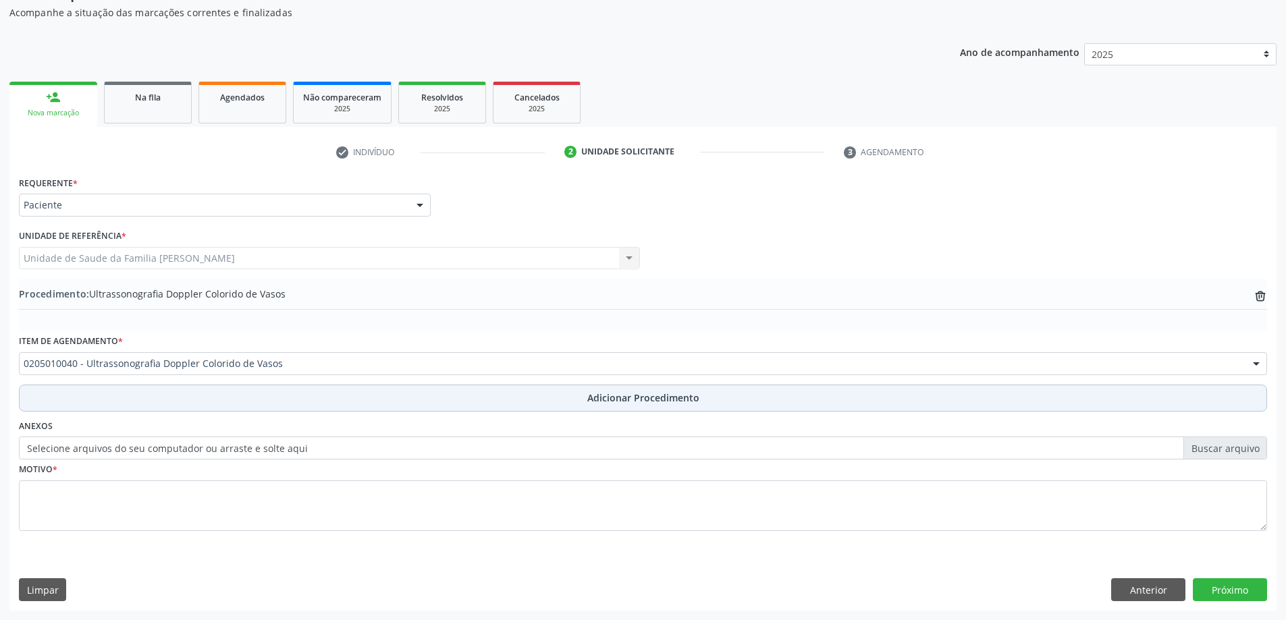
scroll to position [139, 0]
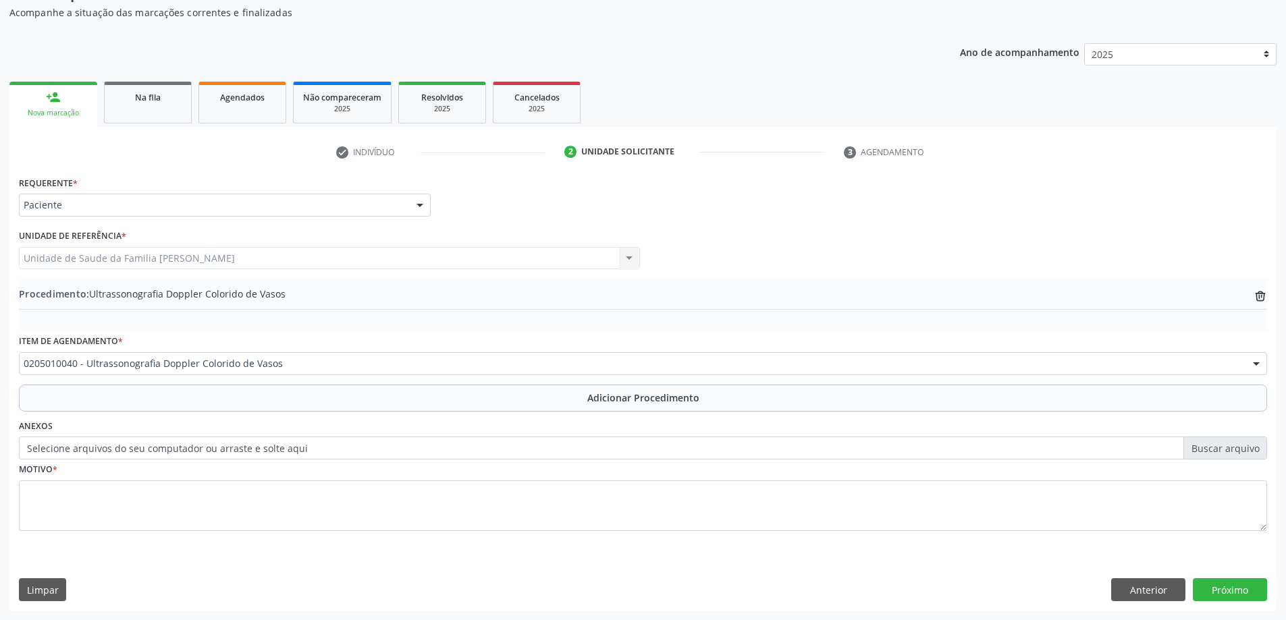
click at [109, 453] on label "Selecione arquivos do seu computador ou arraste e solte aqui" at bounding box center [643, 448] width 1248 height 23
click at [109, 453] on input "Selecione arquivos do seu computador ou arraste e solte aqui" at bounding box center [643, 448] width 1248 height 23
click at [114, 446] on label "Selecione arquivos do seu computador ou arraste e solte aqui" at bounding box center [643, 448] width 1248 height 23
click at [114, 446] on input "Selecione arquivos do seu computador ou arraste e solte aqui" at bounding box center [643, 448] width 1248 height 23
type input "C:\fakepath\WhatsApp Image [DATE] 15.13.16.jpeg"
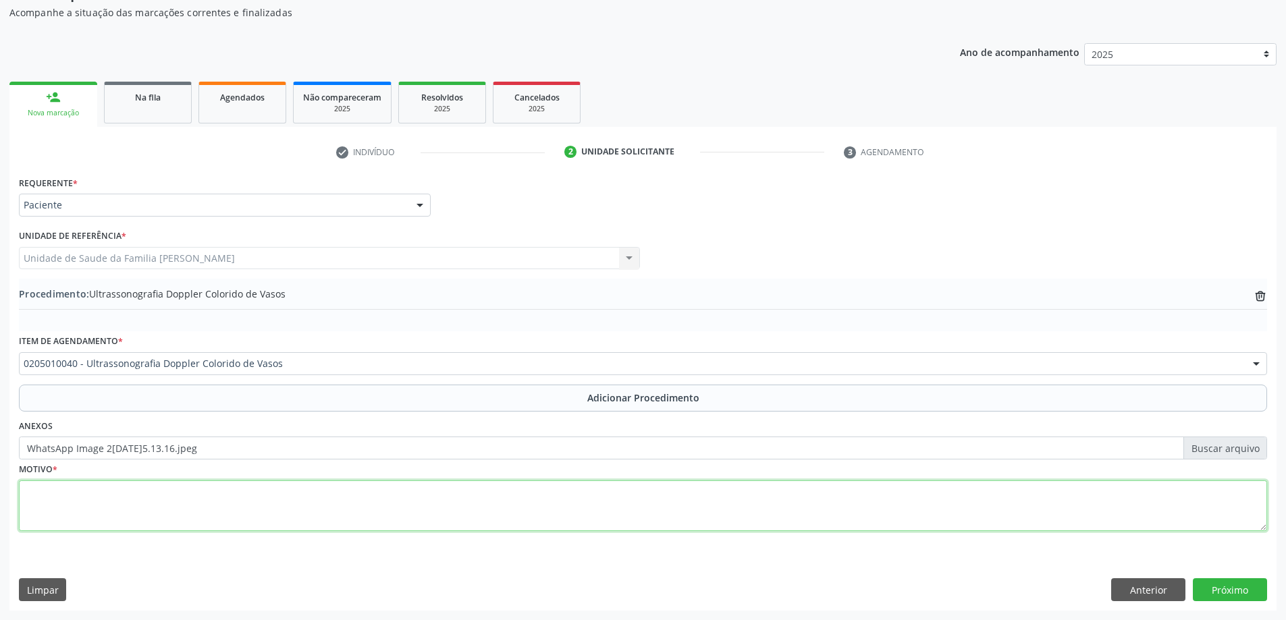
click at [182, 504] on textarea at bounding box center [643, 506] width 1248 height 51
type textarea "N"
type textarea "Justificativa não identificada."
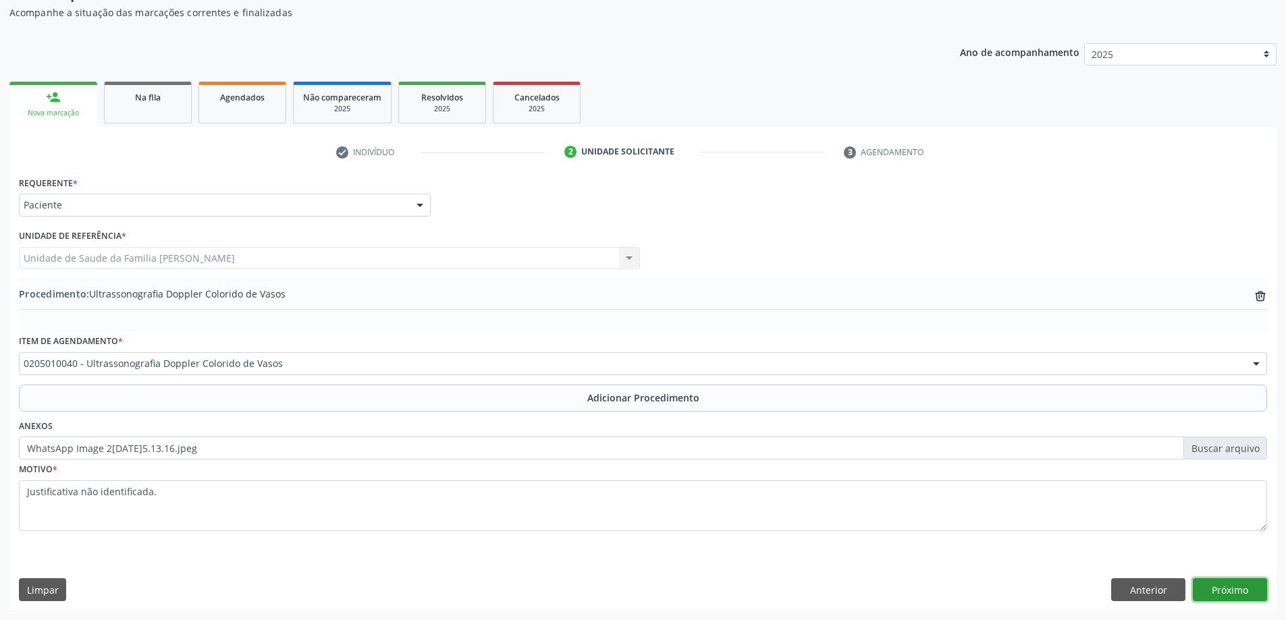
click at [1212, 599] on button "Próximo" at bounding box center [1230, 589] width 74 height 23
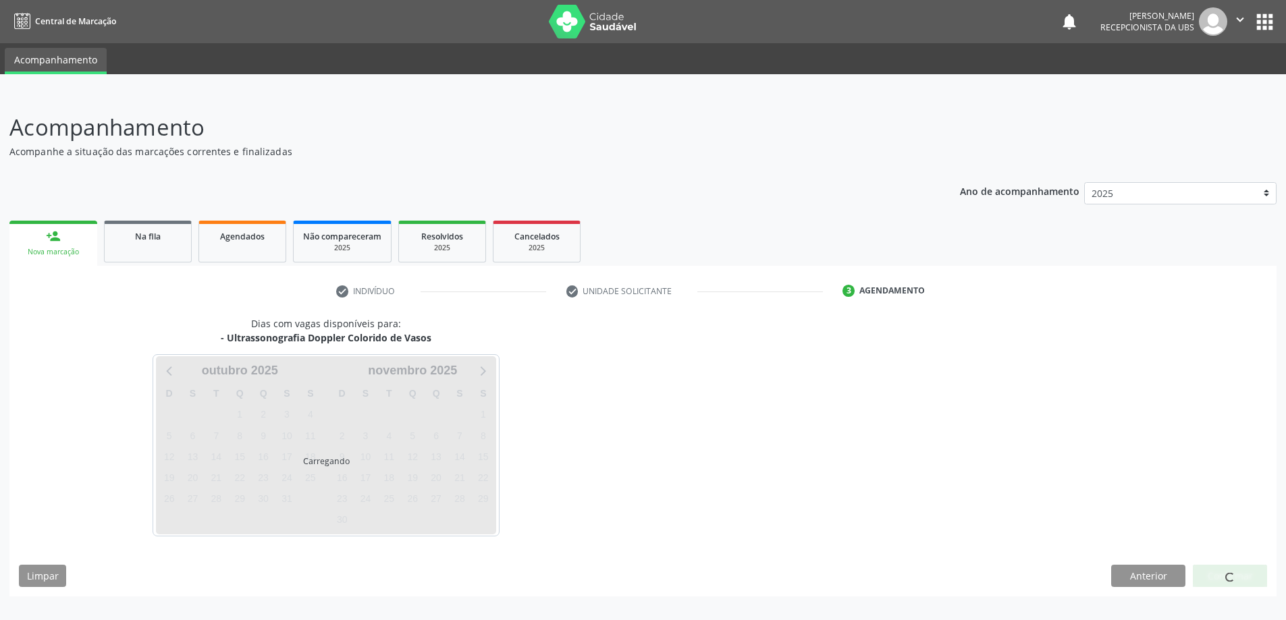
scroll to position [0, 0]
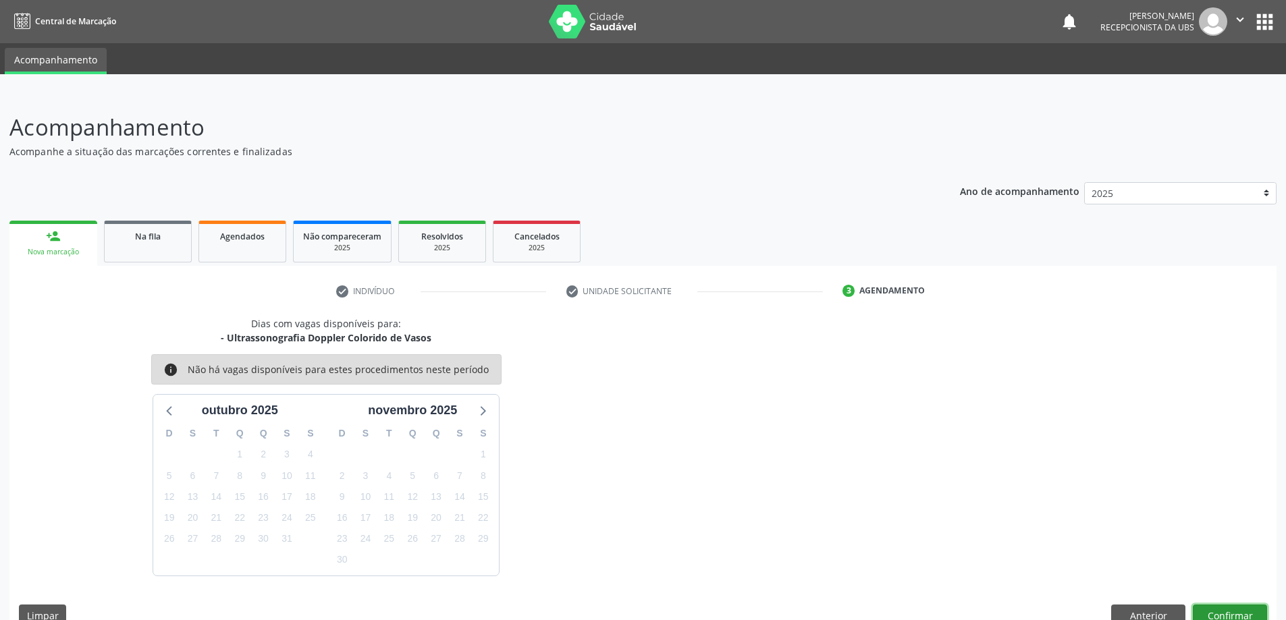
click at [1225, 612] on button "Confirmar" at bounding box center [1230, 616] width 74 height 23
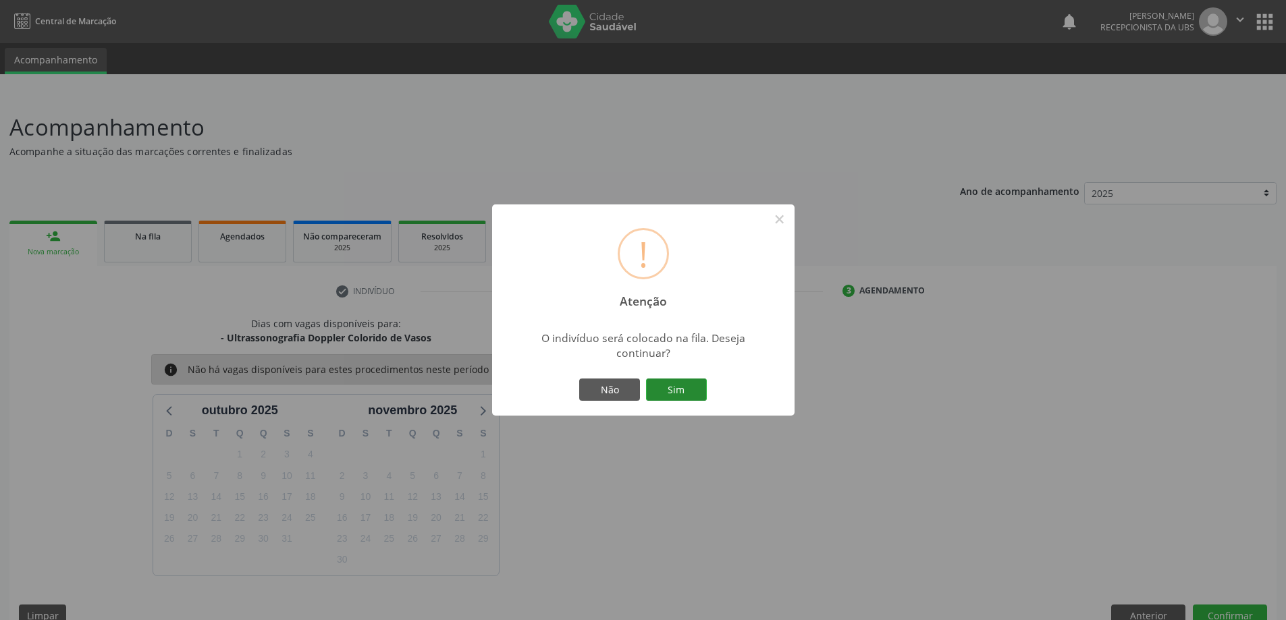
click at [653, 392] on button "Sim" at bounding box center [676, 390] width 61 height 23
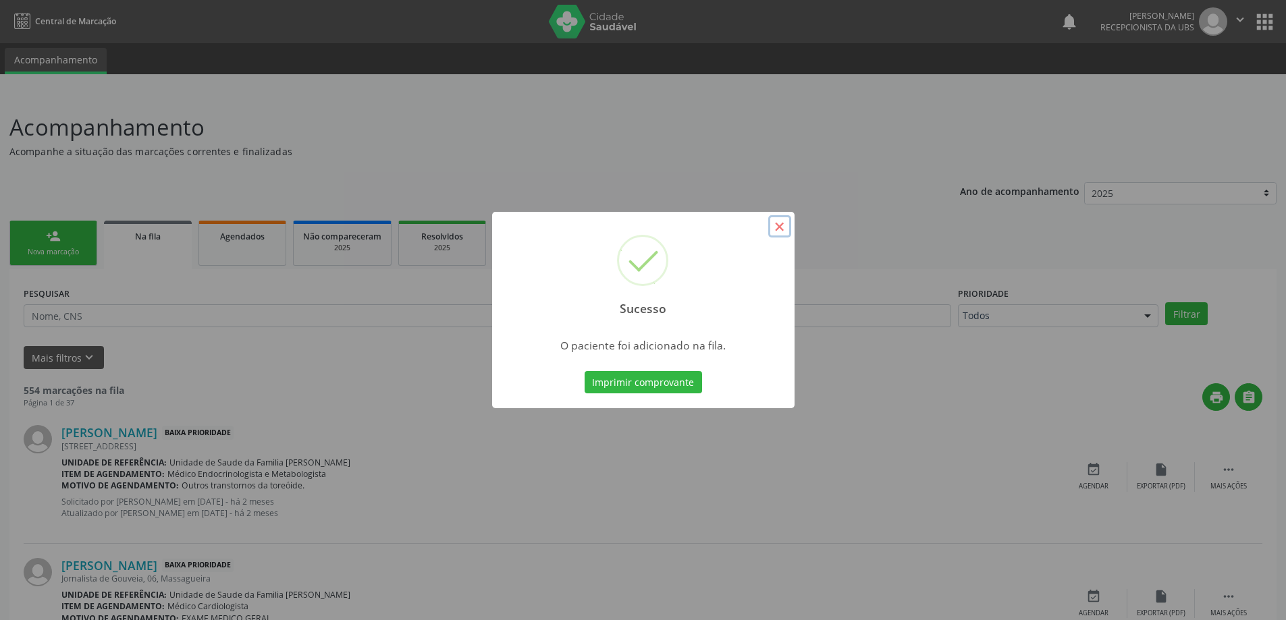
click at [772, 231] on button "×" at bounding box center [779, 226] width 23 height 23
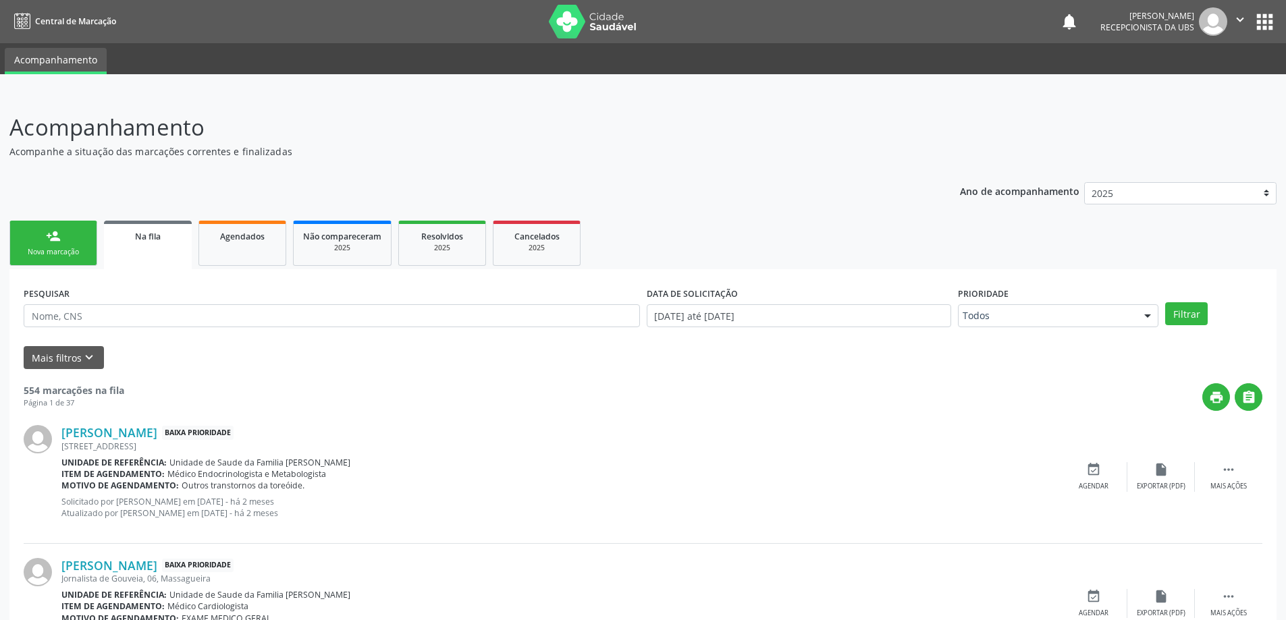
click at [68, 251] on div "Nova marcação" at bounding box center [53, 252] width 67 height 10
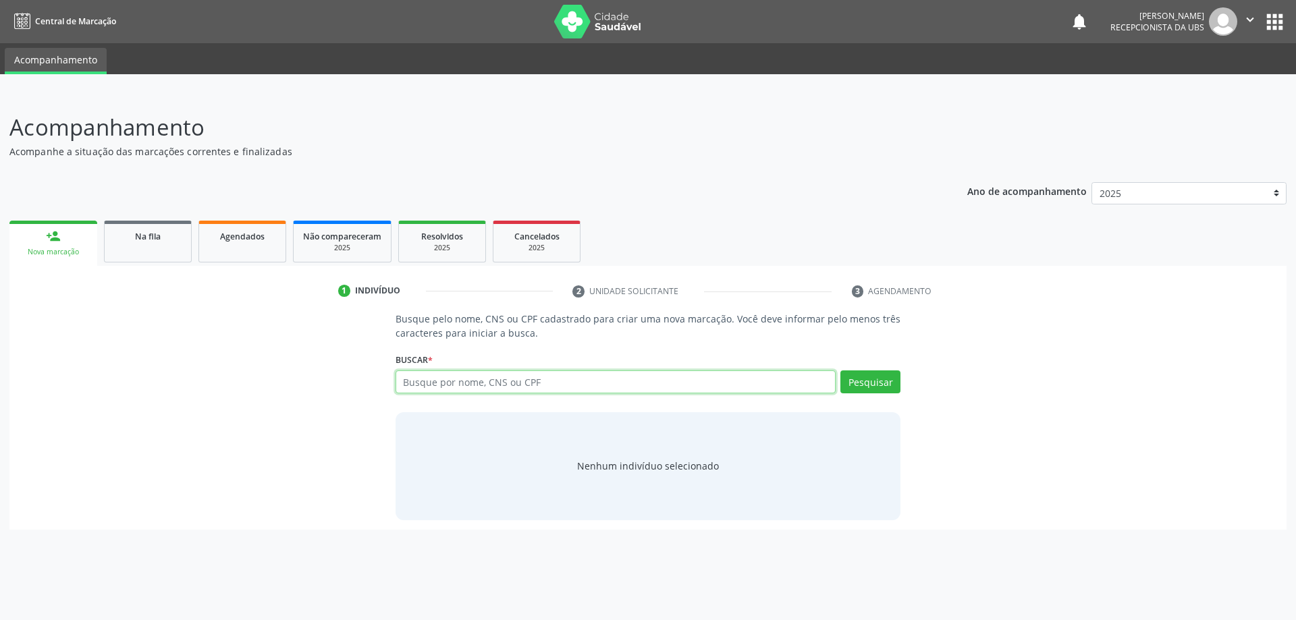
click at [514, 388] on input "text" at bounding box center [616, 382] width 441 height 23
type input "708004802460228"
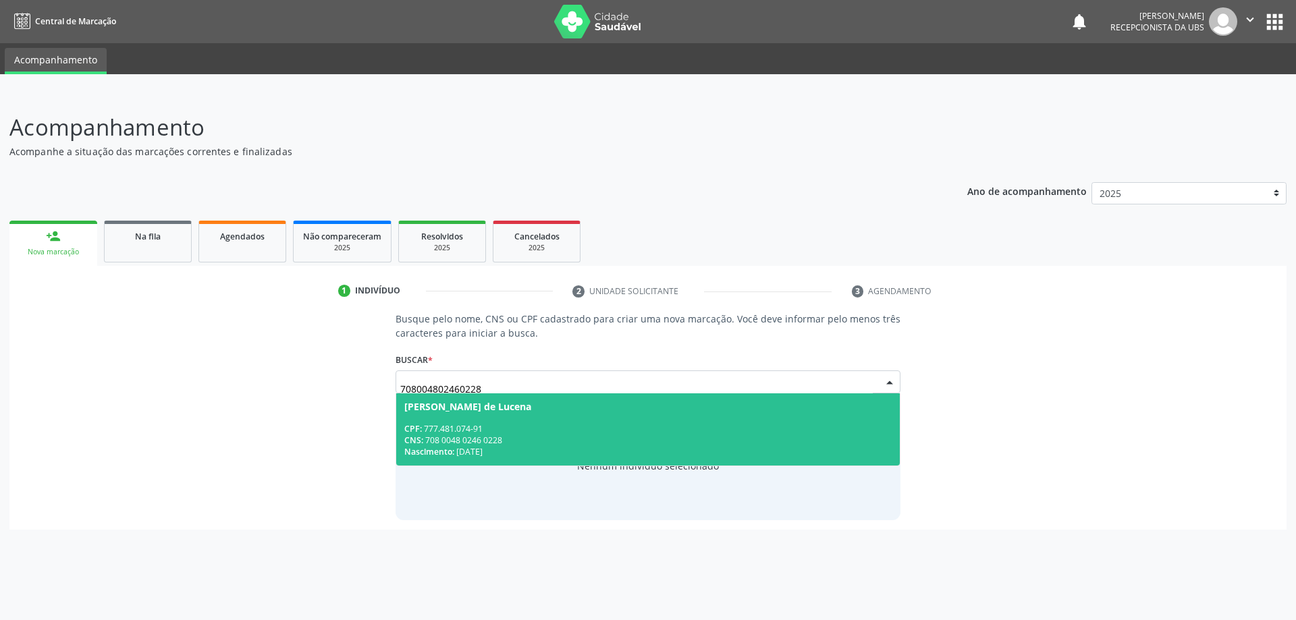
click at [491, 414] on span "[PERSON_NAME] de Lucena CPF: 777.481.074-91 CNS: 708 0048 0246 0228 Nascimento:…" at bounding box center [648, 430] width 504 height 72
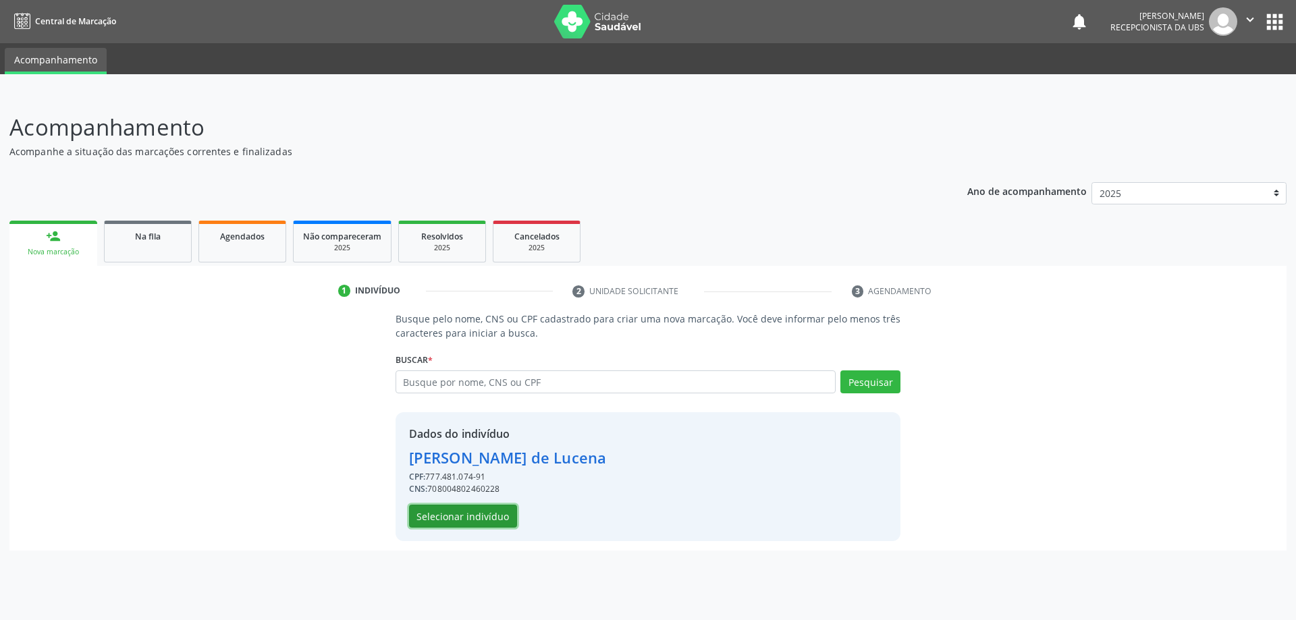
click at [478, 515] on button "Selecionar indivíduo" at bounding box center [463, 516] width 108 height 23
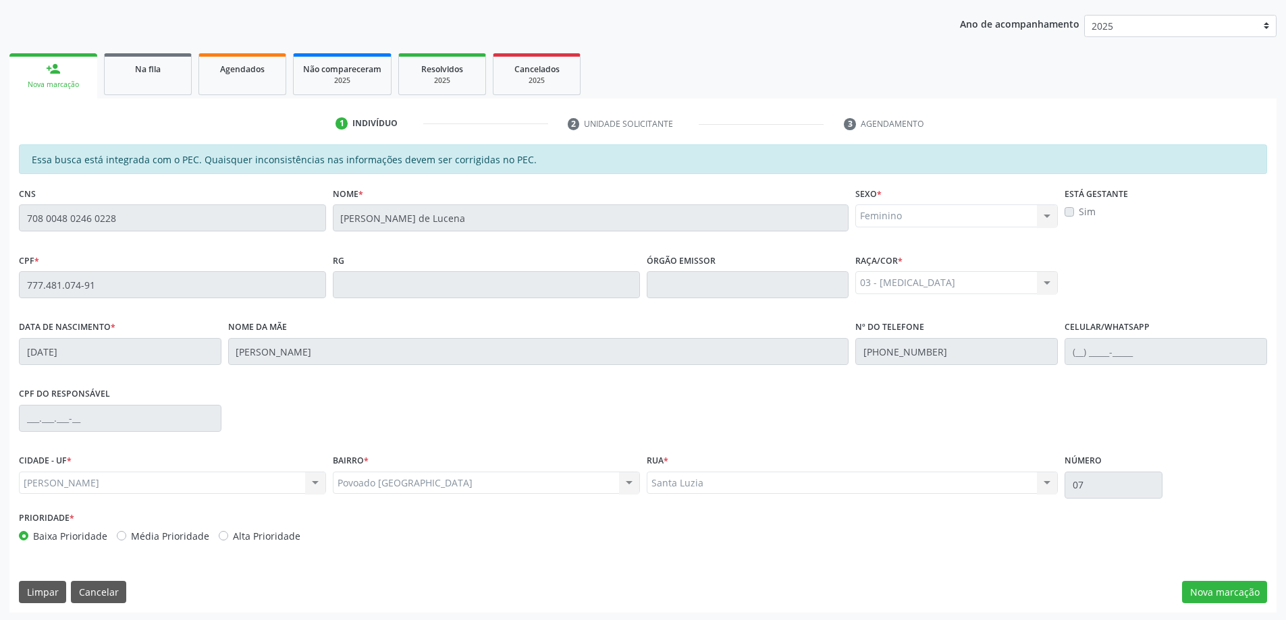
scroll to position [169, 0]
